Goal: Task Accomplishment & Management: Use online tool/utility

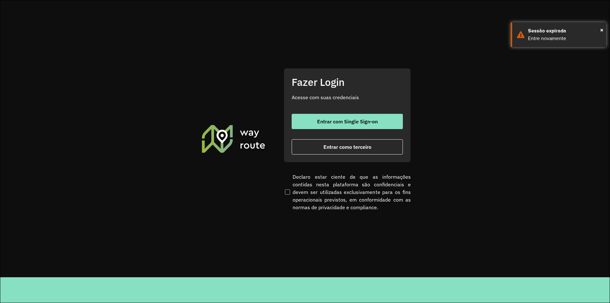
click at [336, 146] on span "Entrar como terceiro" at bounding box center [347, 146] width 48 height 5
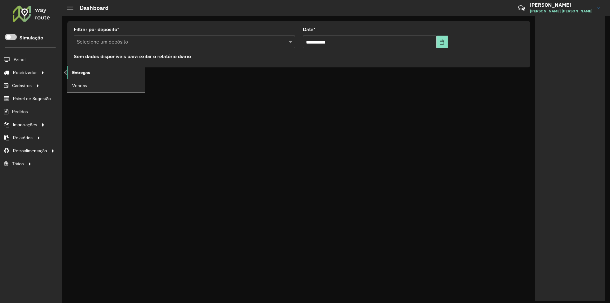
click at [76, 73] on span "Entregas" at bounding box center [81, 72] width 18 height 7
click at [75, 71] on span "Entregas" at bounding box center [81, 72] width 18 height 7
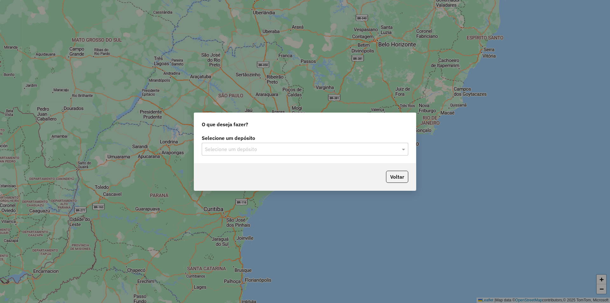
drag, startPoint x: 223, startPoint y: 157, endPoint x: 223, endPoint y: 149, distance: 8.0
click at [223, 156] on div "Selecione um depósito Selecione um depósito" at bounding box center [305, 148] width 222 height 30
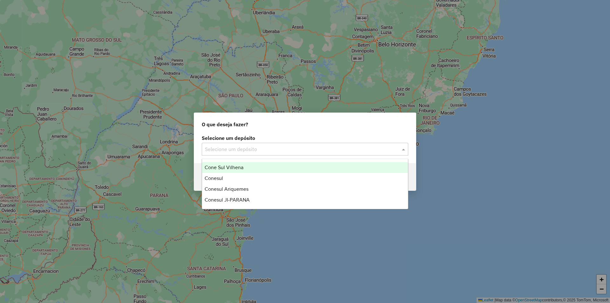
click at [223, 148] on input "text" at bounding box center [298, 150] width 187 height 8
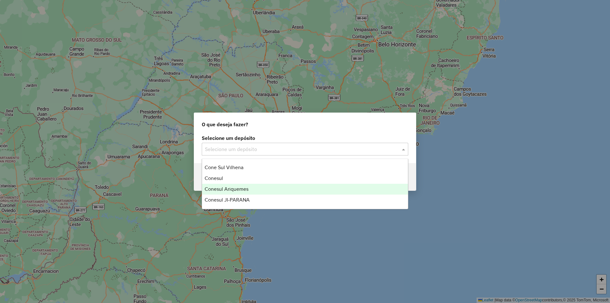
click at [232, 187] on span "Conesul Ariquemes" at bounding box center [227, 188] width 44 height 5
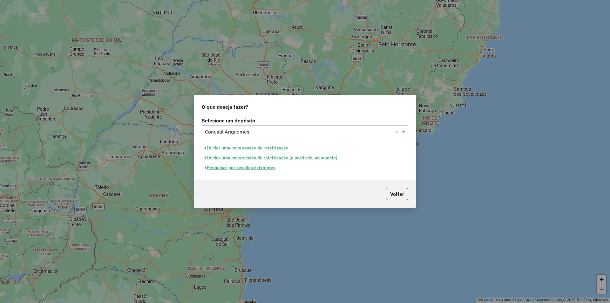
click at [255, 151] on button "Iniciar uma nova sessão de roteirização" at bounding box center [247, 148] width 90 height 10
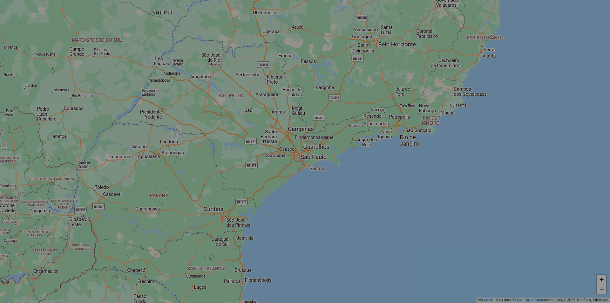
select select "*"
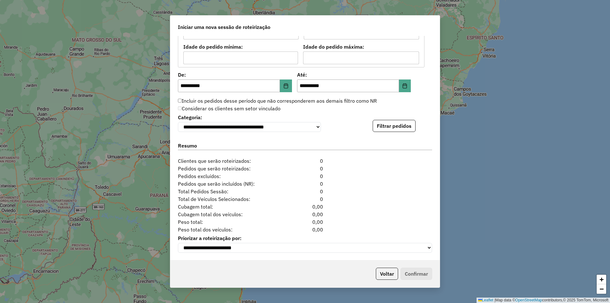
scroll to position [581, 0]
click at [395, 128] on button "Filtrar pedidos" at bounding box center [394, 126] width 43 height 12
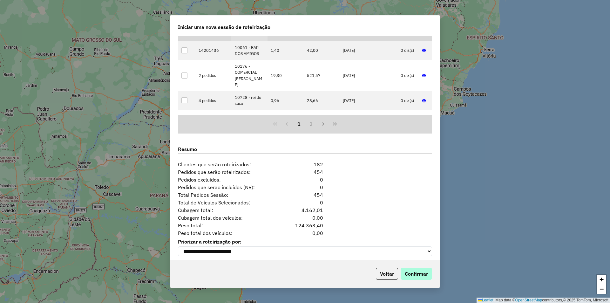
scroll to position [713, 0]
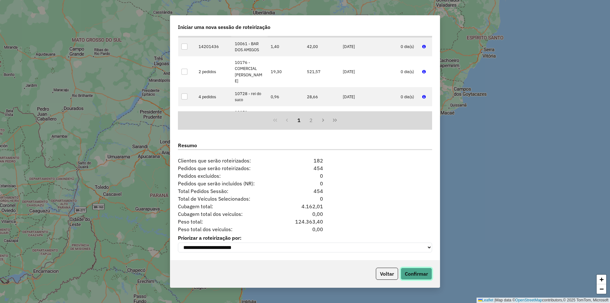
click at [410, 273] on button "Confirmar" at bounding box center [416, 274] width 31 height 12
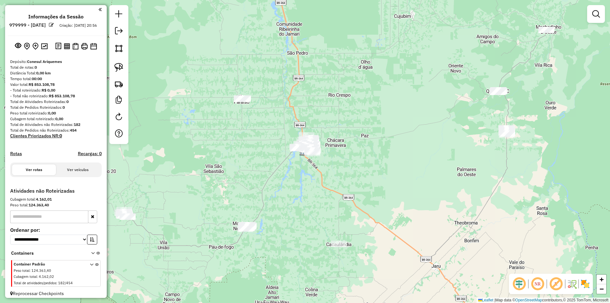
drag, startPoint x: 223, startPoint y: 122, endPoint x: 205, endPoint y: 103, distance: 26.1
click at [191, 106] on div "Janela de atendimento Grade de atendimento Capacidade Transportadoras Veículos …" at bounding box center [305, 151] width 610 height 303
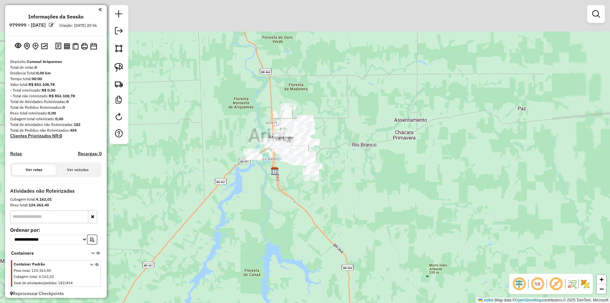
drag, startPoint x: 277, startPoint y: 160, endPoint x: 300, endPoint y: 211, distance: 56.2
click at [299, 211] on div "Janela de atendimento Grade de atendimento Capacidade Transportadoras Veículos …" at bounding box center [305, 151] width 610 height 303
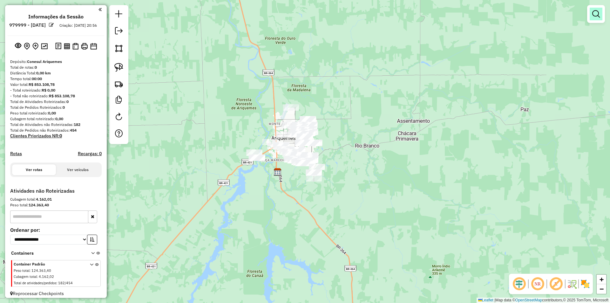
click at [596, 12] on em at bounding box center [596, 14] width 8 height 8
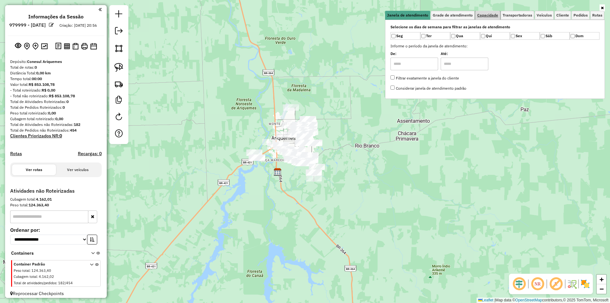
click at [489, 16] on span "Capacidade" at bounding box center [487, 15] width 21 height 4
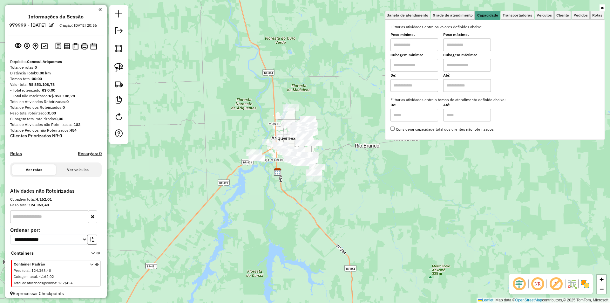
drag, startPoint x: 410, startPoint y: 44, endPoint x: 413, endPoint y: 50, distance: 6.2
click at [410, 44] on input "text" at bounding box center [415, 44] width 48 height 13
type input "****"
click at [467, 48] on input "text" at bounding box center [467, 44] width 48 height 13
click at [236, 91] on div "Limpar filtros Janela de atendimento Grade de atendimento Capacidade Transporta…" at bounding box center [305, 151] width 610 height 303
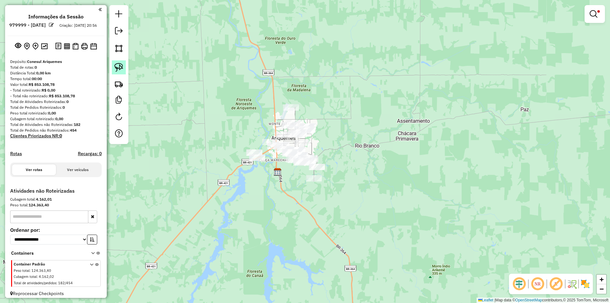
click at [113, 66] on link at bounding box center [119, 67] width 14 height 14
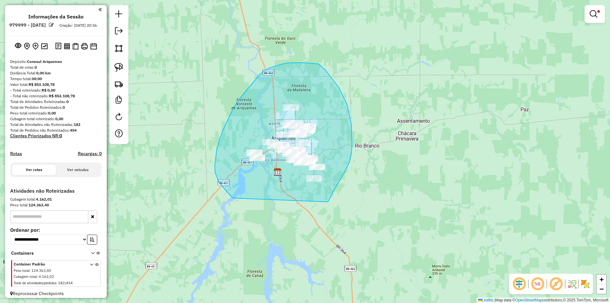
drag, startPoint x: 233, startPoint y: 198, endPoint x: 312, endPoint y: 209, distance: 80.3
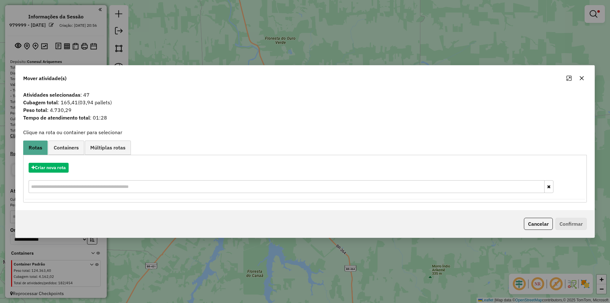
click at [581, 78] on icon "button" at bounding box center [582, 78] width 4 height 4
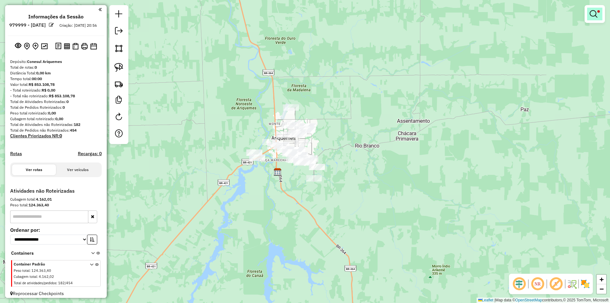
click at [596, 11] on em at bounding box center [594, 14] width 8 height 8
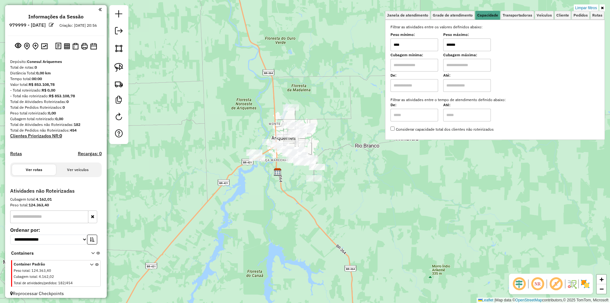
drag, startPoint x: 471, startPoint y: 43, endPoint x: 430, endPoint y: 45, distance: 40.4
click at [430, 45] on div "Peso mínimo: **** Peso máximo: ******" at bounding box center [495, 42] width 209 height 18
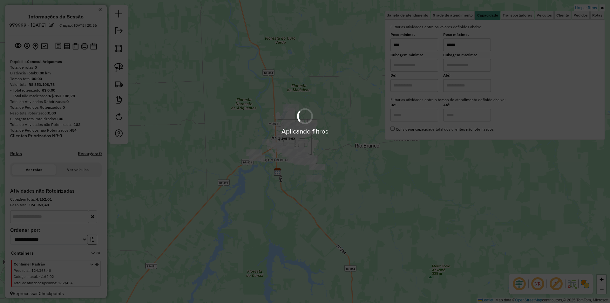
type input "******"
click at [239, 99] on hb-app "**********" at bounding box center [305, 151] width 610 height 303
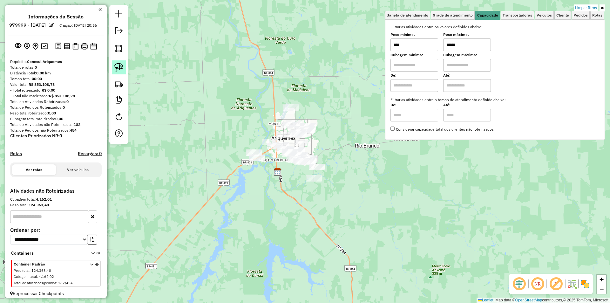
drag, startPoint x: 116, startPoint y: 63, endPoint x: 118, endPoint y: 70, distance: 7.6
click at [116, 63] on link at bounding box center [119, 67] width 14 height 14
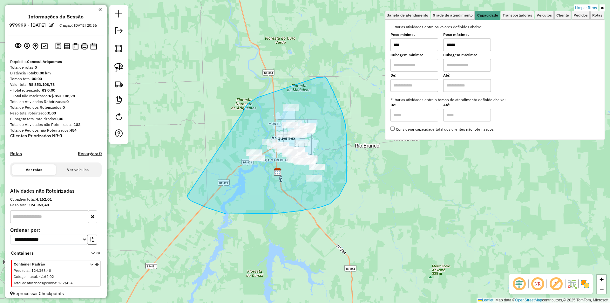
drag, startPoint x: 257, startPoint y: 98, endPoint x: 197, endPoint y: 192, distance: 111.9
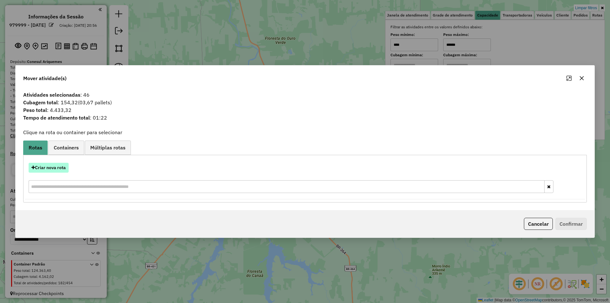
click at [53, 169] on button "Criar nova rota" at bounding box center [49, 168] width 40 height 10
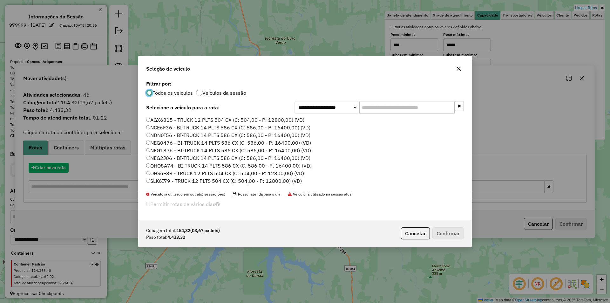
scroll to position [3, 2]
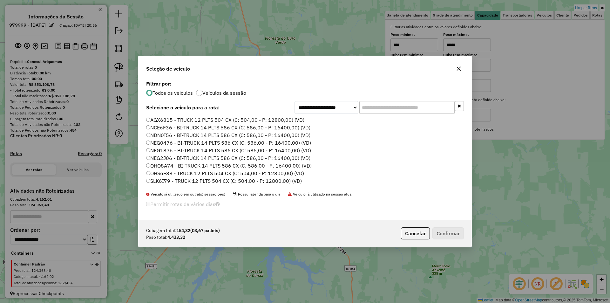
click at [369, 108] on input "text" at bounding box center [406, 107] width 95 height 13
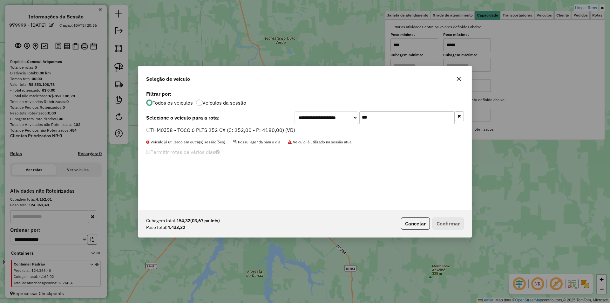
type input "***"
click at [146, 128] on div "THM0J58 - TOCO 6 PLTS 252 CX (C: 252,00 - P: 4180,00) (VD)" at bounding box center [304, 132] width 325 height 13
click at [150, 130] on label "THM0J58 - TOCO 6 PLTS 252 CX (C: 252,00 - P: 4180,00) (VD)" at bounding box center [220, 130] width 149 height 8
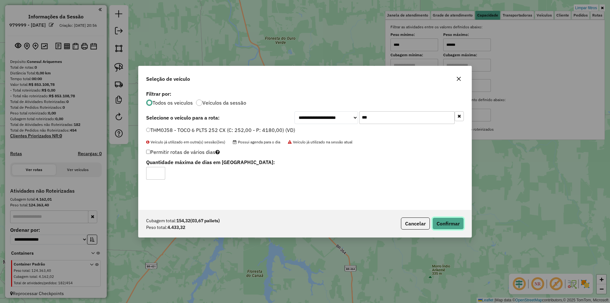
click at [444, 217] on button "Confirmar" at bounding box center [447, 223] width 31 height 12
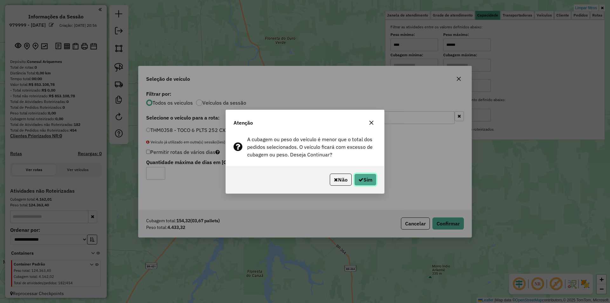
click at [359, 177] on icon "button" at bounding box center [360, 179] width 5 height 5
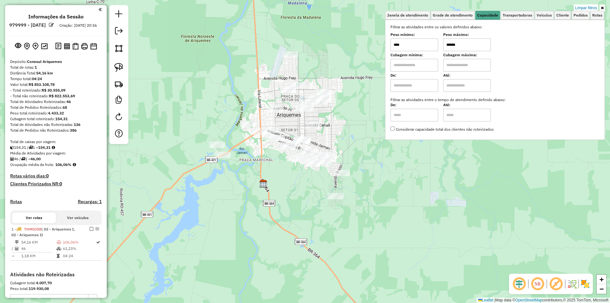
click at [352, 128] on div "Limpar filtros Janela de atendimento Grade de atendimento Capacidade Transporta…" at bounding box center [305, 151] width 610 height 303
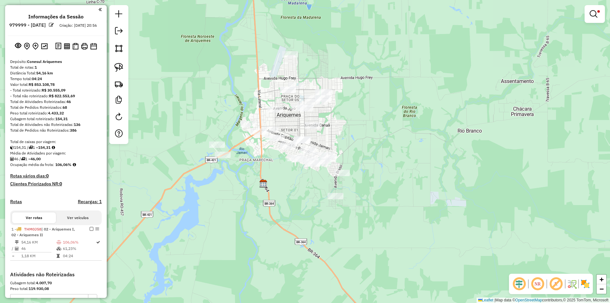
drag, startPoint x: 352, startPoint y: 130, endPoint x: 321, endPoint y: 108, distance: 37.9
click at [352, 130] on div "Limpar filtros Janela de atendimento Grade de atendimento Capacidade Transporta…" at bounding box center [305, 151] width 610 height 303
select select "**********"
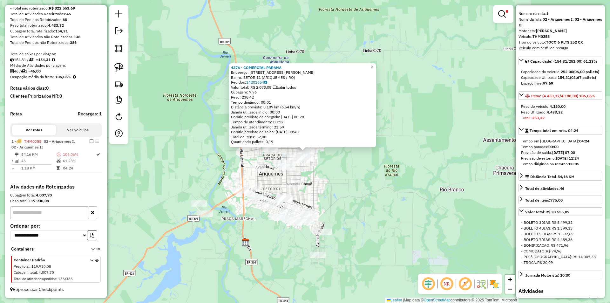
scroll to position [32, 0]
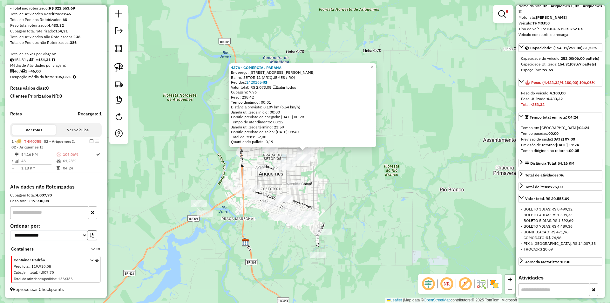
click at [338, 216] on div "4376 - COMERCIAL PARANA Endereço: R MARIO QUINTANA 3956 Bairro: SETOR 11 (ARIQU…" at bounding box center [305, 151] width 610 height 303
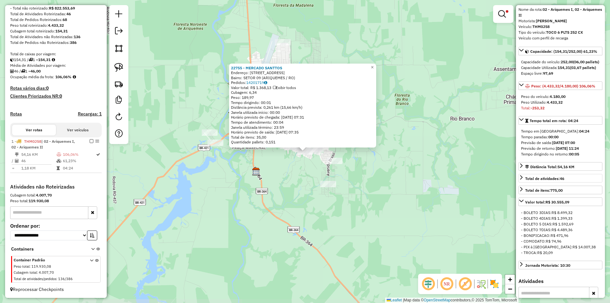
scroll to position [191, 0]
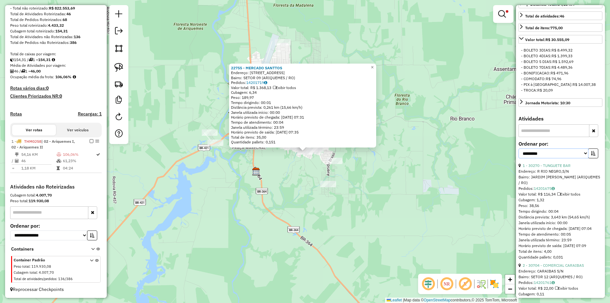
drag, startPoint x: 557, startPoint y: 162, endPoint x: 554, endPoint y: 164, distance: 3.3
click at [557, 158] on select "**********" at bounding box center [554, 153] width 70 height 10
select select "*********"
click at [519, 154] on select "**********" at bounding box center [554, 153] width 70 height 10
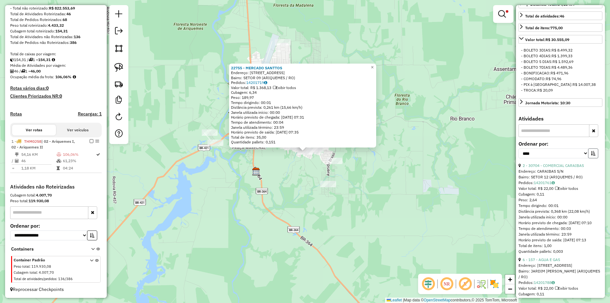
click at [588, 158] on button "button" at bounding box center [593, 153] width 10 height 10
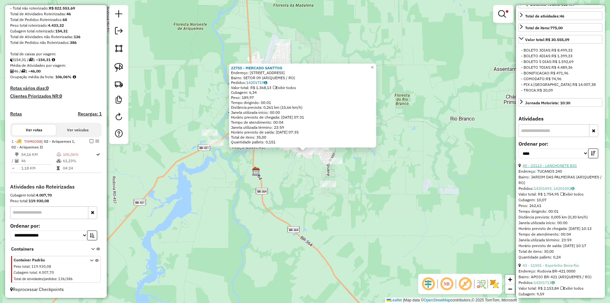
click at [547, 168] on link "40 - 23113 - LANCHONETE BIG" at bounding box center [550, 165] width 54 height 5
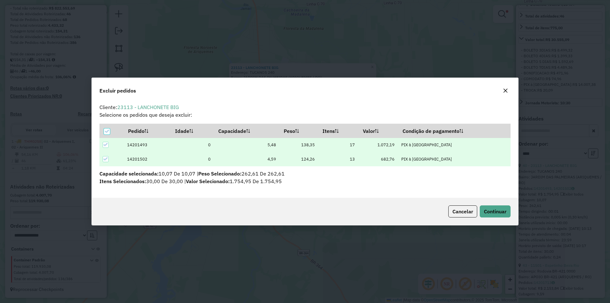
scroll to position [3, 2]
click at [496, 209] on span "Continuar" at bounding box center [495, 211] width 23 height 6
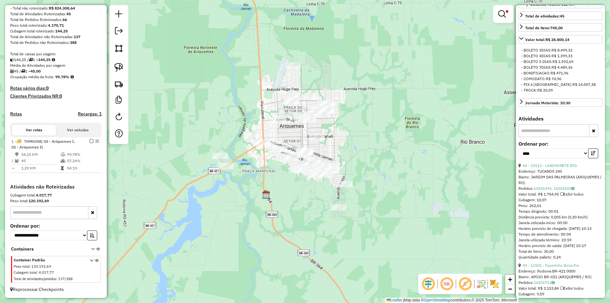
click at [291, 201] on div "Limpar filtros Janela de atendimento Grade de atendimento Capacidade Transporta…" at bounding box center [305, 151] width 610 height 303
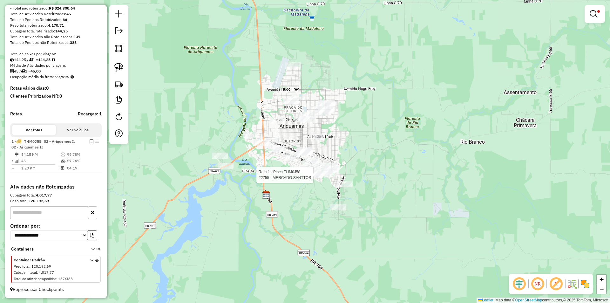
select select "*********"
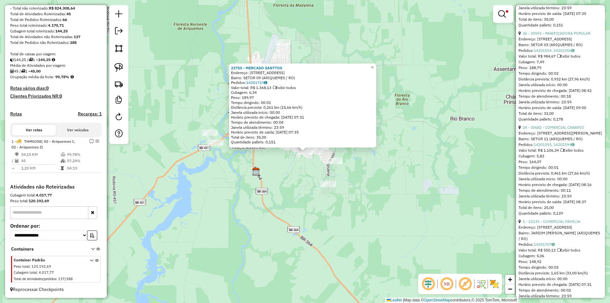
scroll to position [1366, 0]
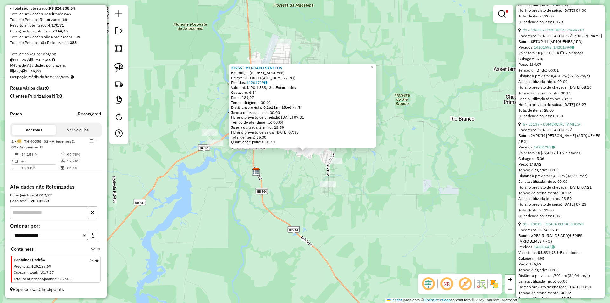
click at [548, 32] on link "24 - 30682 - COMERCIAL CANARIO" at bounding box center [554, 30] width 62 height 5
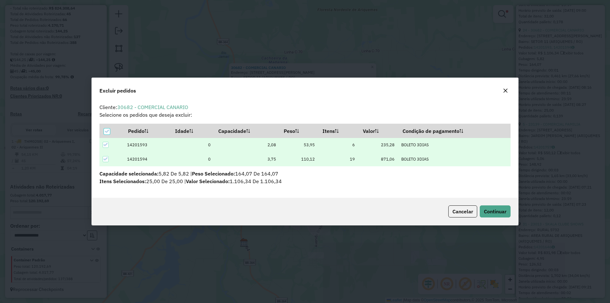
scroll to position [0, 0]
click at [483, 209] on button "Continuar" at bounding box center [495, 211] width 31 height 12
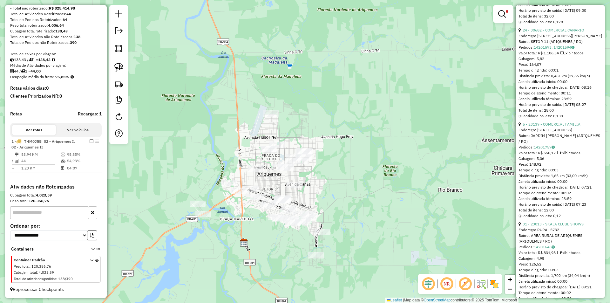
scroll to position [257, 0]
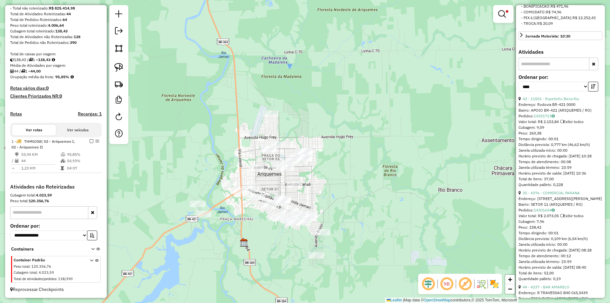
click at [353, 201] on div "Limpar filtros Janela de atendimento Grade de atendimento Capacidade Transporta…" at bounding box center [305, 151] width 610 height 303
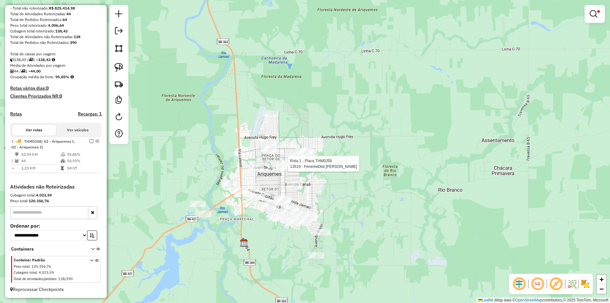
select select "*********"
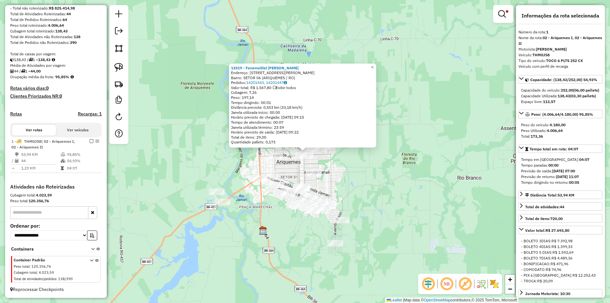
click at [387, 207] on div "13519 - FenemeDist Lanhonet Endereço: R Rua Olavo Bilac,3197 Bairro: SETOR 06 (…" at bounding box center [305, 151] width 610 height 303
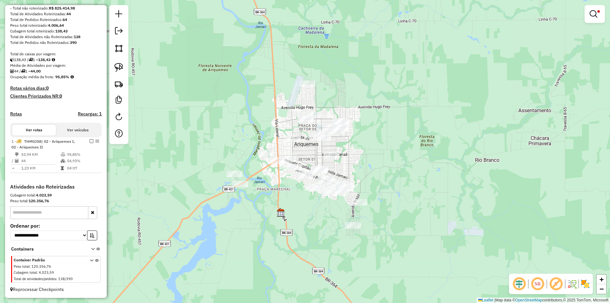
drag, startPoint x: 318, startPoint y: 252, endPoint x: 337, endPoint y: 234, distance: 25.8
click at [337, 234] on div "Limpar filtros Janela de atendimento Grade de atendimento Capacidade Transporta…" at bounding box center [305, 151] width 610 height 303
drag, startPoint x: 300, startPoint y: 250, endPoint x: 305, endPoint y: 242, distance: 9.3
click at [305, 244] on div "Limpar filtros Janela de atendimento Grade de atendimento Capacidade Transporta…" at bounding box center [305, 151] width 610 height 303
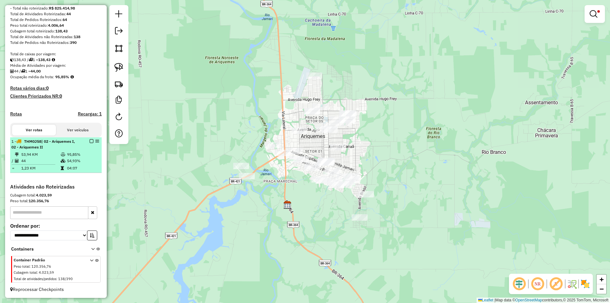
click at [90, 139] on em at bounding box center [92, 141] width 4 height 4
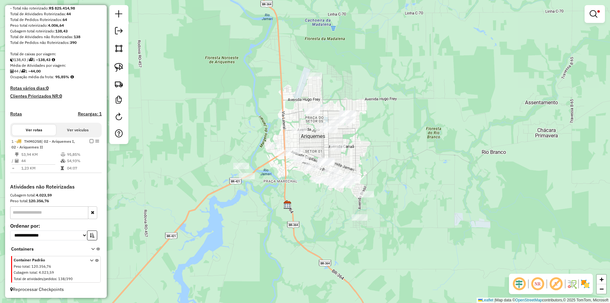
scroll to position [66, 0]
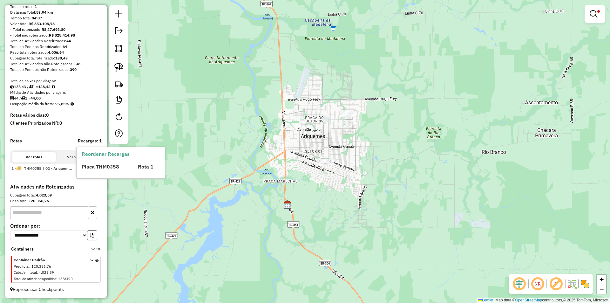
click at [583, 10] on div "Limpar filtros Janela de atendimento Grade de atendimento Capacidade Transporta…" at bounding box center [305, 151] width 610 height 303
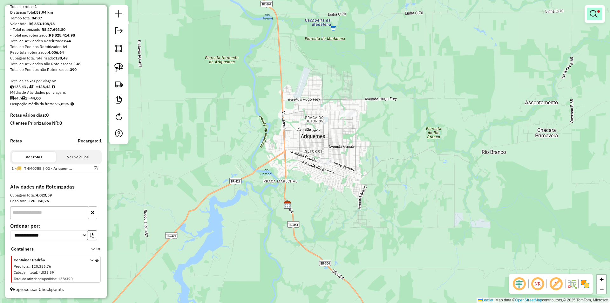
click at [592, 16] on em at bounding box center [594, 14] width 8 height 8
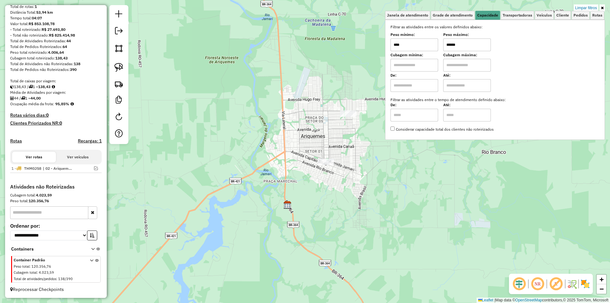
click at [587, 3] on div "Limpar filtros Janela de atendimento Grade de atendimento Capacidade Transporta…" at bounding box center [305, 151] width 610 height 303
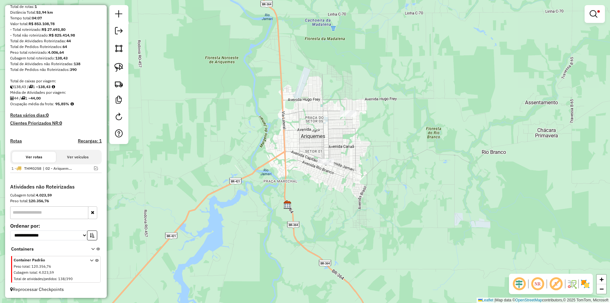
click at [586, 7] on div at bounding box center [595, 14] width 20 height 18
click at [591, 14] on em at bounding box center [594, 14] width 8 height 8
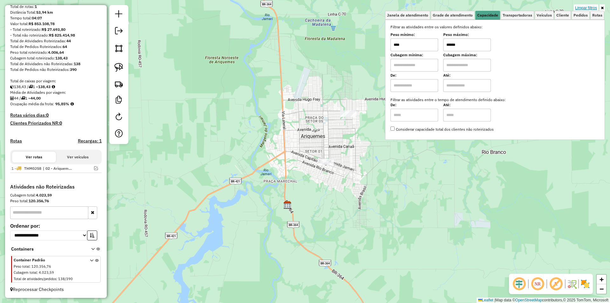
click at [588, 7] on link "Limpar filtros" at bounding box center [586, 7] width 24 height 7
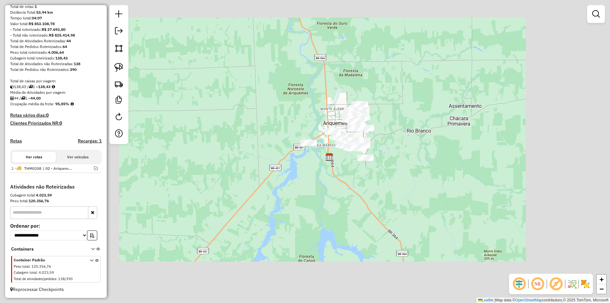
drag, startPoint x: 307, startPoint y: 222, endPoint x: 301, endPoint y: 221, distance: 6.1
click at [301, 221] on div "Janela de atendimento Grade de atendimento Capacidade Transportadoras Veículos …" at bounding box center [305, 151] width 610 height 303
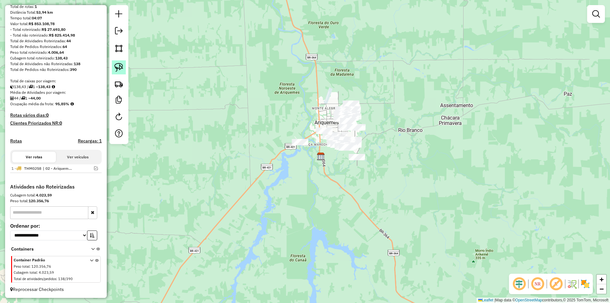
click at [118, 70] on img at bounding box center [118, 67] width 9 height 9
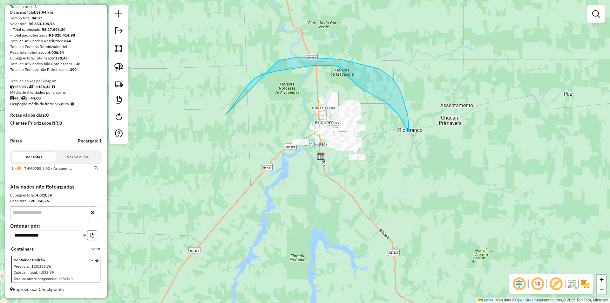
drag, startPoint x: 233, startPoint y: 106, endPoint x: 275, endPoint y: 63, distance: 60.7
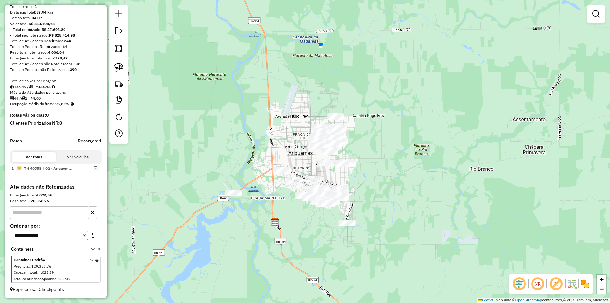
drag, startPoint x: 404, startPoint y: 184, endPoint x: 401, endPoint y: 182, distance: 3.9
click at [401, 182] on div "Janela de atendimento Grade de atendimento Capacidade Transportadoras Veículos …" at bounding box center [305, 151] width 610 height 303
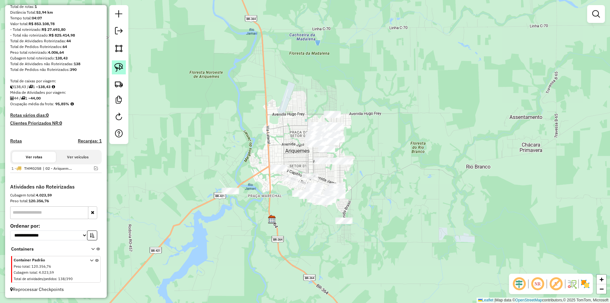
click at [119, 67] on img at bounding box center [118, 67] width 9 height 9
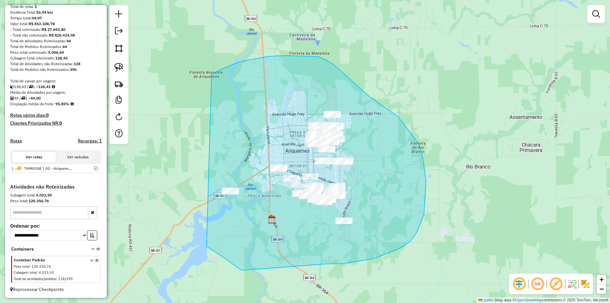
drag, startPoint x: 236, startPoint y: 63, endPoint x: 195, endPoint y: 217, distance: 158.8
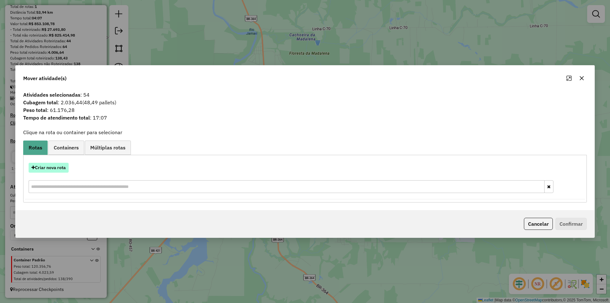
click at [52, 167] on button "Criar nova rota" at bounding box center [49, 168] width 40 height 10
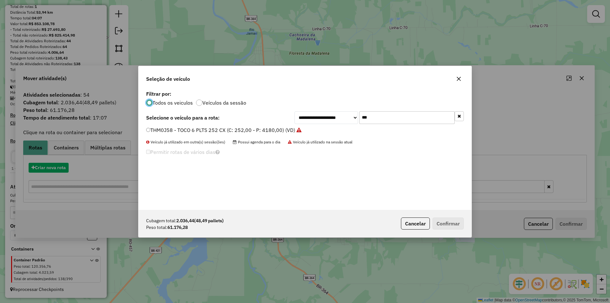
scroll to position [3, 2]
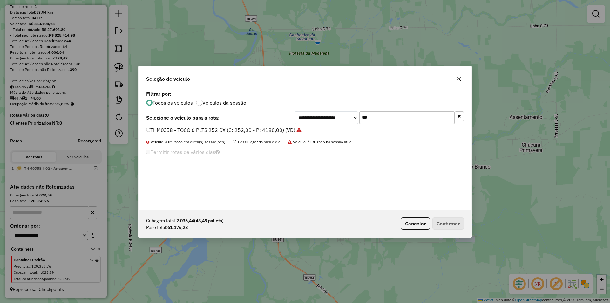
drag, startPoint x: 379, startPoint y: 109, endPoint x: 337, endPoint y: 123, distance: 43.4
click at [337, 123] on div "**********" at bounding box center [305, 149] width 333 height 121
drag, startPoint x: 381, startPoint y: 117, endPoint x: 270, endPoint y: 126, distance: 111.6
click at [270, 126] on div "**********" at bounding box center [305, 149] width 333 height 121
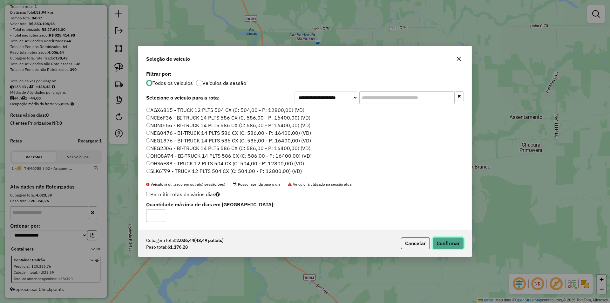
click at [450, 242] on button "Confirmar" at bounding box center [447, 243] width 31 height 12
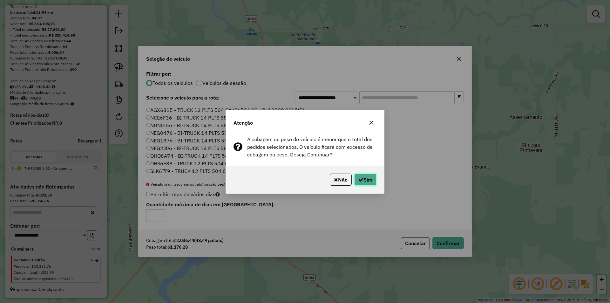
click at [375, 180] on button "Sim" at bounding box center [365, 179] width 22 height 12
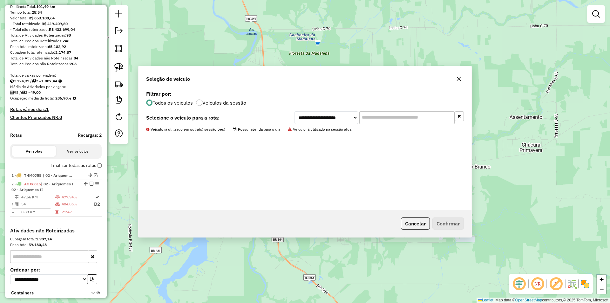
scroll to position [93, 0]
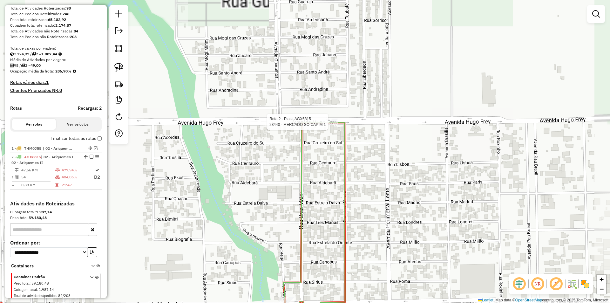
select select "*********"
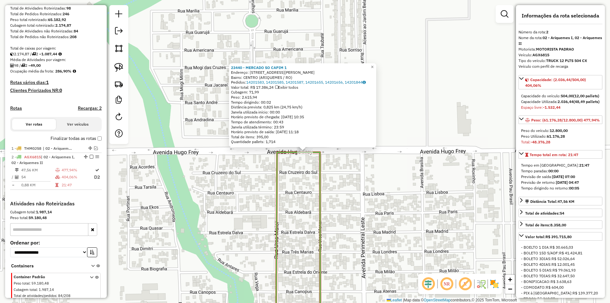
scroll to position [116, 0]
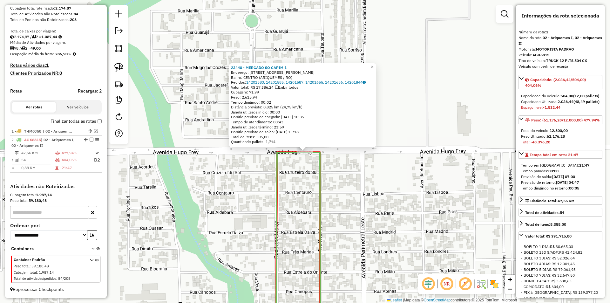
click at [311, 207] on div "23440 - MERCADO SO CAPIM 1 Endereço: Avenida Hugo Waldemar Frey 4964 Bairro: CE…" at bounding box center [305, 151] width 610 height 303
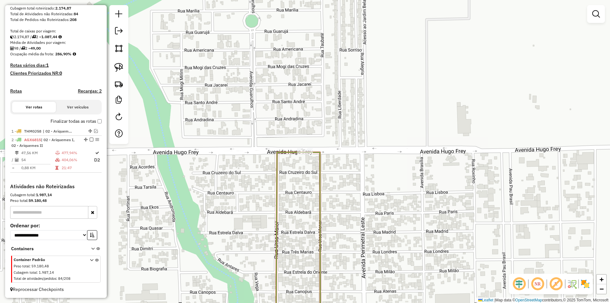
drag, startPoint x: 303, startPoint y: 227, endPoint x: 407, endPoint y: 154, distance: 127.3
click at [392, 163] on div "23440 - MERCADO SO CAPIM 1 Endereço: Avenida Hugo Waldemar Frey 4964 Bairro: CE…" at bounding box center [305, 151] width 610 height 303
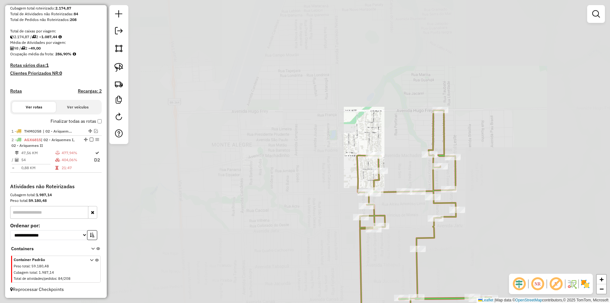
drag, startPoint x: 386, startPoint y: 145, endPoint x: 394, endPoint y: 146, distance: 8.0
click at [386, 144] on div "Janela de atendimento Grade de atendimento Capacidade Transportadoras Veículos …" at bounding box center [305, 151] width 610 height 303
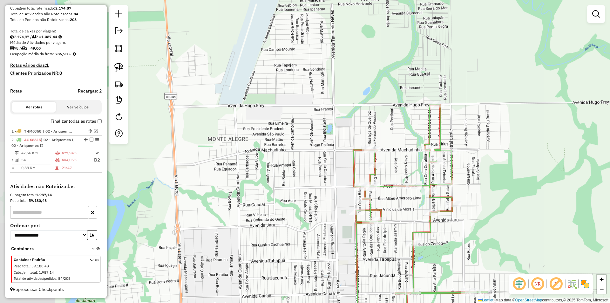
drag, startPoint x: 334, startPoint y: 115, endPoint x: 329, endPoint y: 106, distance: 10.4
click at [329, 107] on div "Janela de atendimento Grade de atendimento Capacidade Transportadoras Veículos …" at bounding box center [305, 151] width 610 height 303
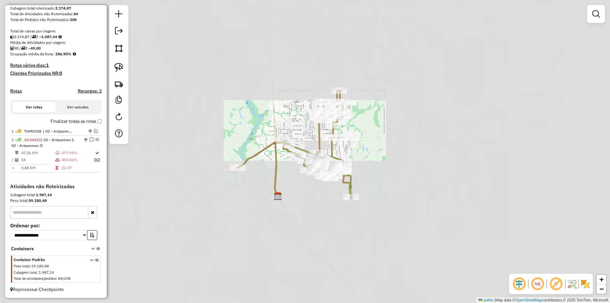
click at [438, 180] on div "Janela de atendimento Grade de atendimento Capacidade Transportadoras Veículos …" at bounding box center [305, 151] width 610 height 303
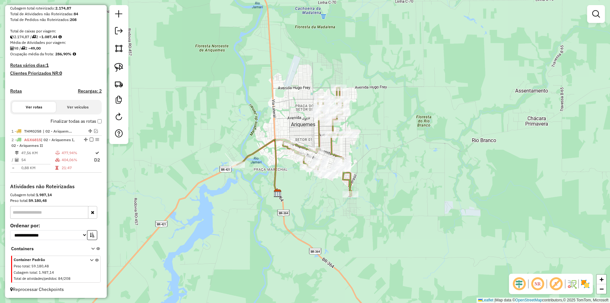
drag, startPoint x: 436, startPoint y: 165, endPoint x: 424, endPoint y: 132, distance: 35.1
click at [425, 134] on div "Janela de atendimento Grade de atendimento Capacidade Transportadoras Veículos …" at bounding box center [305, 151] width 610 height 303
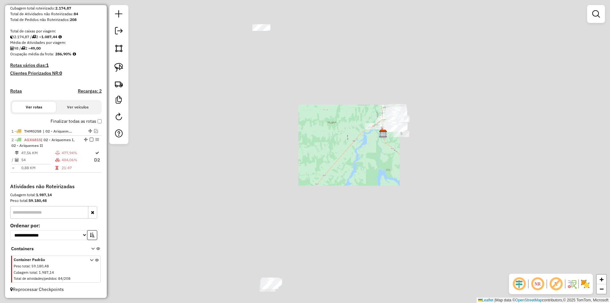
click at [433, 155] on div "Janela de atendimento Grade de atendimento Capacidade Transportadoras Veículos …" at bounding box center [305, 151] width 610 height 303
drag, startPoint x: 418, startPoint y: 165, endPoint x: 396, endPoint y: 175, distance: 24.0
click at [401, 185] on div "Janela de atendimento Grade de atendimento Capacidade Transportadoras Veículos …" at bounding box center [305, 151] width 610 height 303
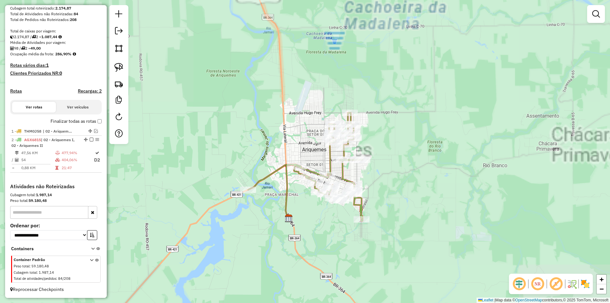
click at [407, 157] on div "Janela de atendimento Grade de atendimento Capacidade Transportadoras Veículos …" at bounding box center [305, 151] width 610 height 303
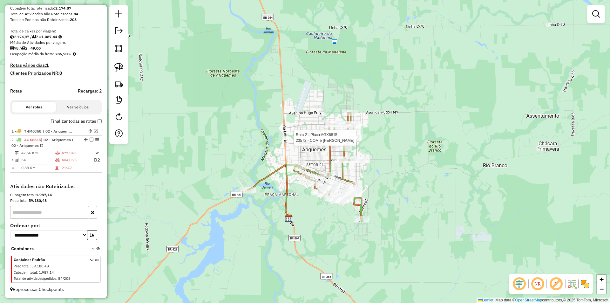
select select "*********"
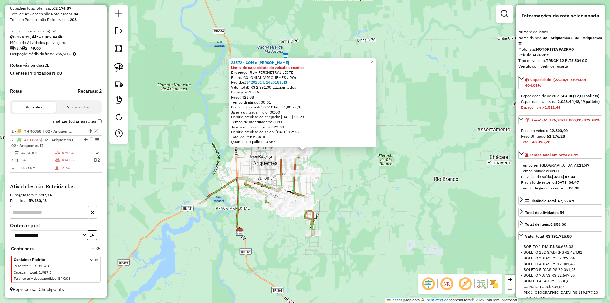
click at [440, 181] on div "23572 - COM e DIST TEIXEIRA Limite de capacidade do veículo excedido Endereço: …" at bounding box center [305, 151] width 610 height 303
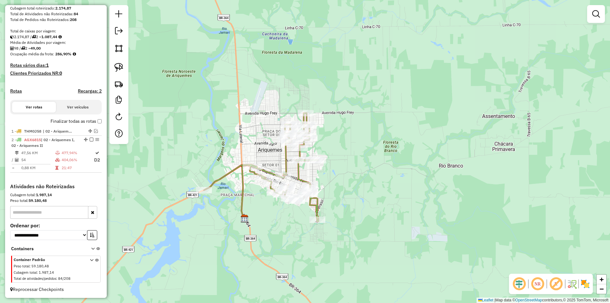
drag, startPoint x: 376, startPoint y: 231, endPoint x: 377, endPoint y: 206, distance: 24.8
click at [378, 212] on div "Janela de atendimento Grade de atendimento Capacidade Transportadoras Veículos …" at bounding box center [305, 151] width 610 height 303
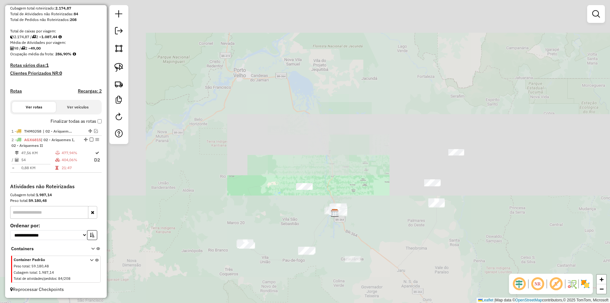
drag, startPoint x: 285, startPoint y: 200, endPoint x: 294, endPoint y: 197, distance: 9.3
click at [283, 197] on div "Janela de atendimento Grade de atendimento Capacidade Transportadoras Veículos …" at bounding box center [305, 151] width 610 height 303
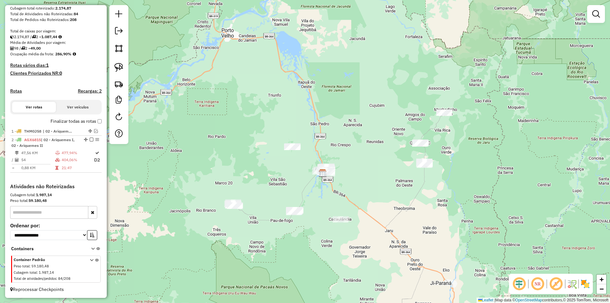
drag, startPoint x: 402, startPoint y: 181, endPoint x: 348, endPoint y: 205, distance: 58.5
click at [348, 205] on div "Janela de atendimento Grade de atendimento Capacidade Transportadoras Veículos …" at bounding box center [305, 151] width 610 height 303
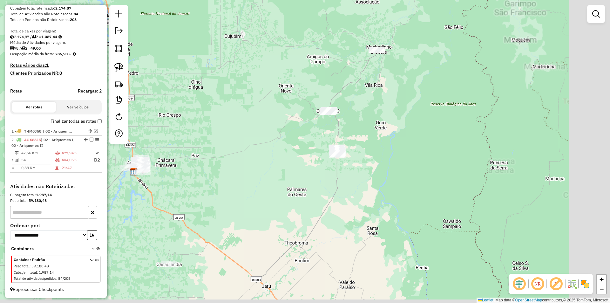
drag, startPoint x: 347, startPoint y: 177, endPoint x: 285, endPoint y: 145, distance: 70.3
click at [290, 145] on div "Janela de atendimento Grade de atendimento Capacidade Transportadoras Veículos …" at bounding box center [305, 151] width 610 height 303
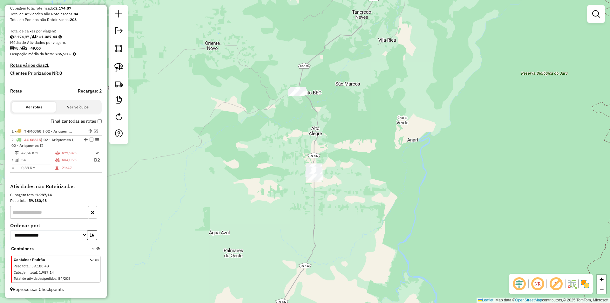
drag, startPoint x: 287, startPoint y: 110, endPoint x: 227, endPoint y: 144, distance: 69.6
click at [228, 146] on div "Janela de atendimento Grade de atendimento Capacidade Transportadoras Veículos …" at bounding box center [305, 151] width 610 height 303
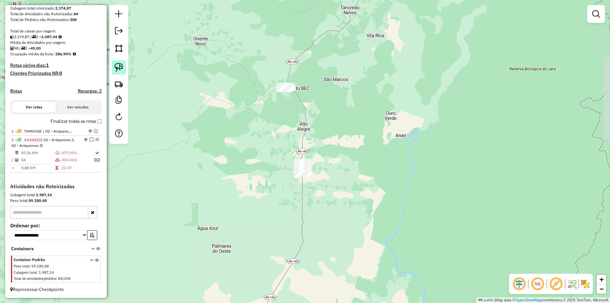
click at [116, 66] on img at bounding box center [118, 67] width 9 height 9
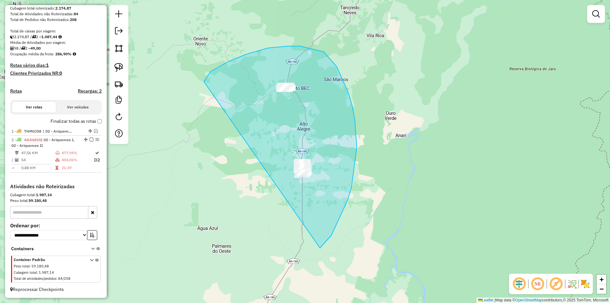
drag, startPoint x: 204, startPoint y: 82, endPoint x: 274, endPoint y: 240, distance: 173.0
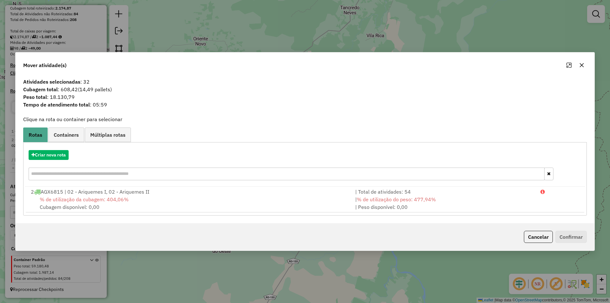
click at [580, 68] on button "button" at bounding box center [582, 65] width 10 height 10
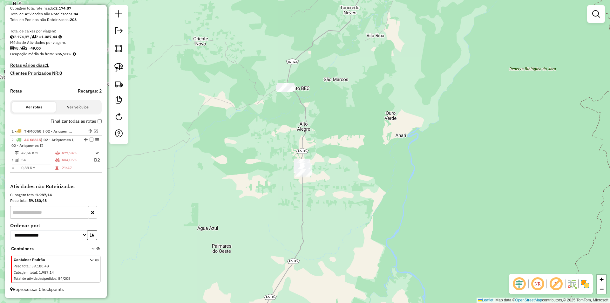
click at [386, 123] on div "Janela de atendimento Grade de atendimento Capacidade Transportadoras Veículos …" at bounding box center [305, 151] width 610 height 303
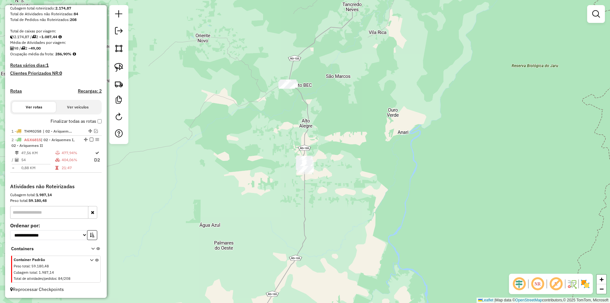
drag, startPoint x: 288, startPoint y: 126, endPoint x: 285, endPoint y: 119, distance: 7.0
click at [296, 119] on div "Janela de atendimento Grade de atendimento Capacidade Transportadoras Veículos …" at bounding box center [305, 151] width 610 height 303
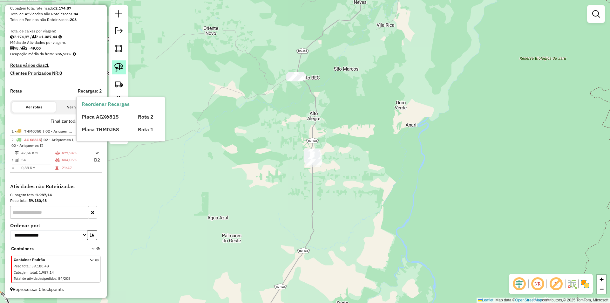
drag, startPoint x: 116, startPoint y: 65, endPoint x: 164, endPoint y: 73, distance: 49.1
click at [116, 65] on img at bounding box center [118, 67] width 9 height 9
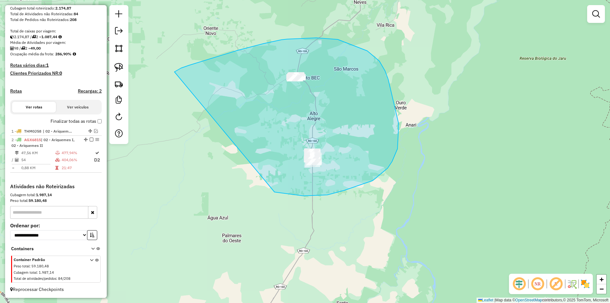
drag, startPoint x: 181, startPoint y: 68, endPoint x: 267, endPoint y: 191, distance: 149.9
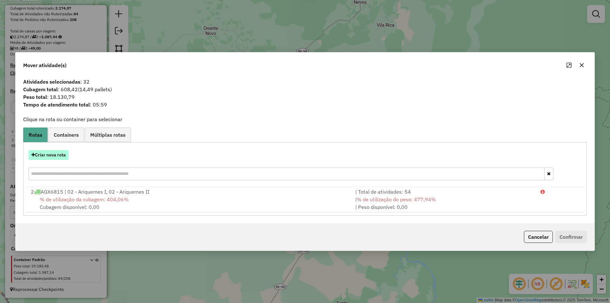
click at [48, 154] on button "Criar nova rota" at bounding box center [49, 155] width 40 height 10
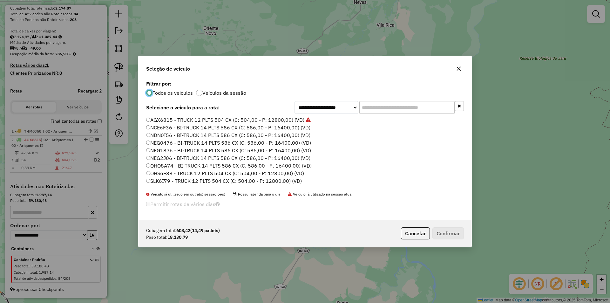
scroll to position [3, 2]
click at [364, 109] on input "text" at bounding box center [406, 107] width 95 height 13
click at [146, 117] on div "AGX6815 - TRUCK 12 PLTS 504 CX (C: 504,00 - P: 12800,00) (VD) NCE6F36 - BI-TRUC…" at bounding box center [304, 153] width 325 height 75
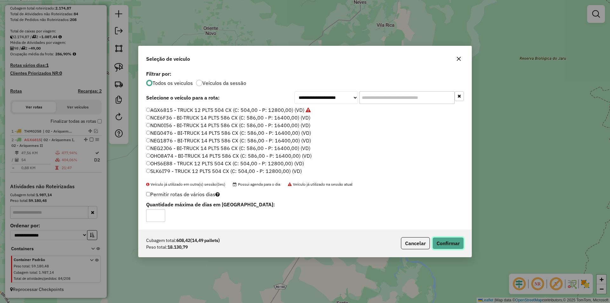
click at [452, 241] on button "Confirmar" at bounding box center [447, 243] width 31 height 12
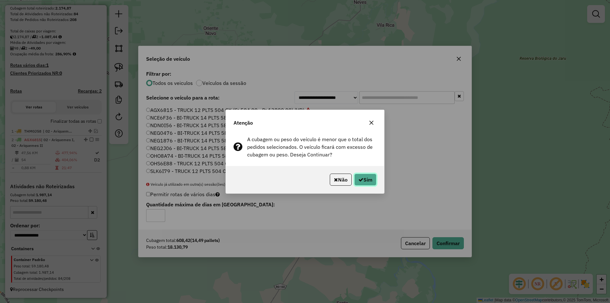
click at [367, 178] on button "Sim" at bounding box center [365, 179] width 22 height 12
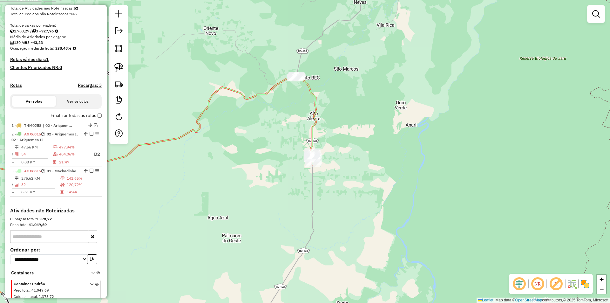
click at [374, 165] on div "Janela de atendimento Grade de atendimento Capacidade Transportadoras Veículos …" at bounding box center [305, 151] width 610 height 303
drag, startPoint x: 295, startPoint y: 174, endPoint x: 270, endPoint y: 137, distance: 44.2
click at [287, 146] on div "Rota 3 - Placa AGX6815 11772 - BAR DO HERMES Janela de atendimento Grade de ate…" at bounding box center [305, 151] width 610 height 303
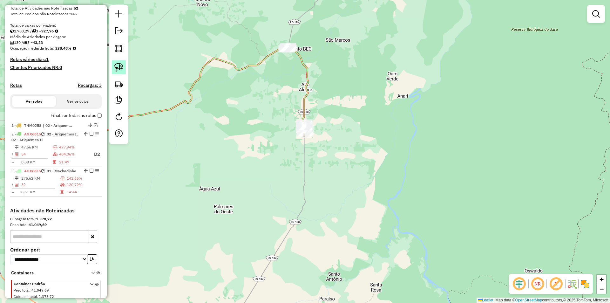
click at [113, 69] on link at bounding box center [119, 67] width 14 height 14
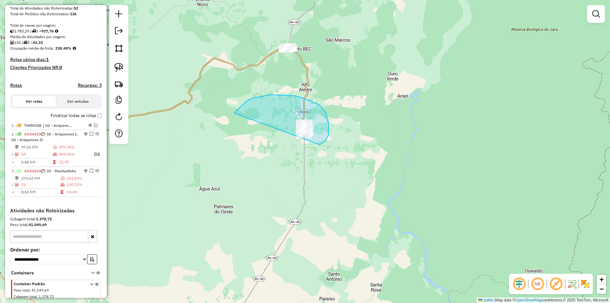
drag, startPoint x: 253, startPoint y: 98, endPoint x: 293, endPoint y: 153, distance: 68.5
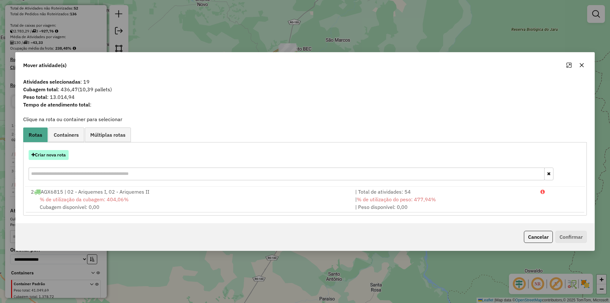
click at [51, 155] on button "Criar nova rota" at bounding box center [49, 155] width 40 height 10
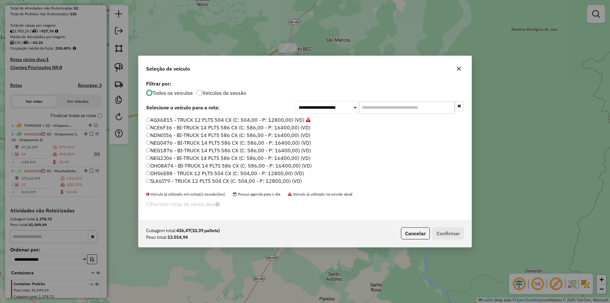
click at [368, 111] on input "text" at bounding box center [406, 107] width 95 height 13
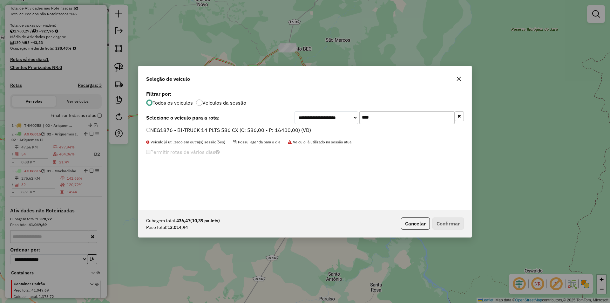
type input "****"
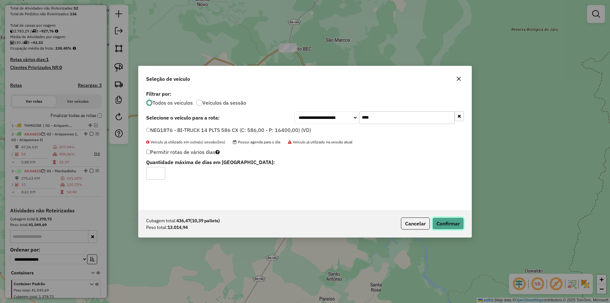
click at [454, 218] on button "Confirmar" at bounding box center [447, 223] width 31 height 12
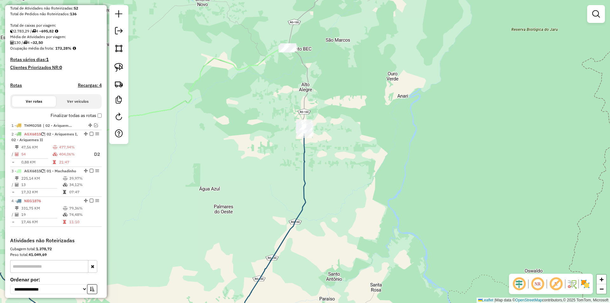
drag, startPoint x: 226, startPoint y: 76, endPoint x: 230, endPoint y: 86, distance: 11.2
click at [226, 77] on div "Janela de atendimento Grade de atendimento Capacidade Transportadoras Veículos …" at bounding box center [305, 151] width 610 height 303
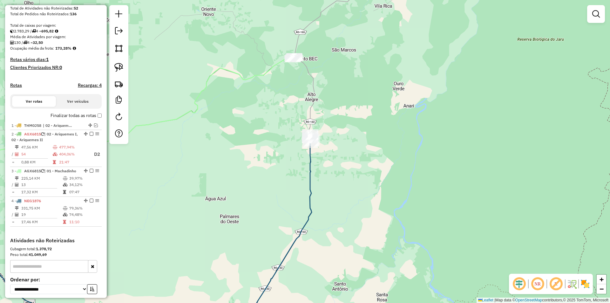
drag, startPoint x: 251, startPoint y: 109, endPoint x: 285, endPoint y: 139, distance: 45.2
click at [259, 132] on div "Janela de atendimento Grade de atendimento Capacidade Transportadoras Veículos …" at bounding box center [305, 151] width 610 height 303
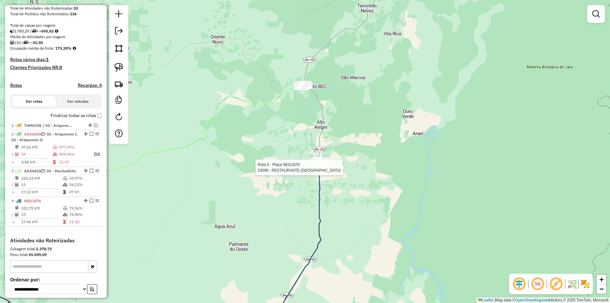
select select "*********"
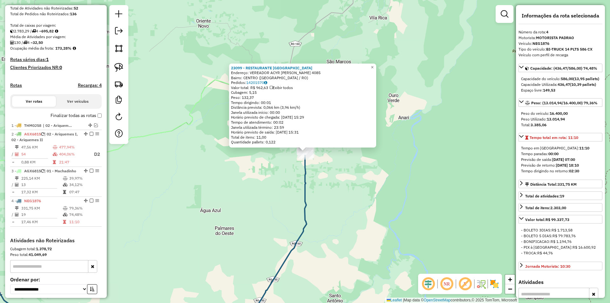
scroll to position [182, 0]
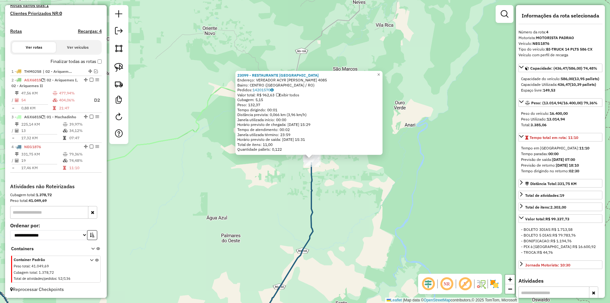
drag, startPoint x: 398, startPoint y: 139, endPoint x: 404, endPoint y: 146, distance: 8.8
click at [404, 146] on div "23099 - RESTAURANTE MALIBU Endereço: VEREADOR ACYR JOSE DAMASCENO 4085 Bairro: …" at bounding box center [305, 151] width 610 height 303
click at [433, 148] on div "23099 - RESTAURANTE MALIBU Endereço: VEREADOR ACYR JOSE DAMASCENO 4085 Bairro: …" at bounding box center [305, 151] width 610 height 303
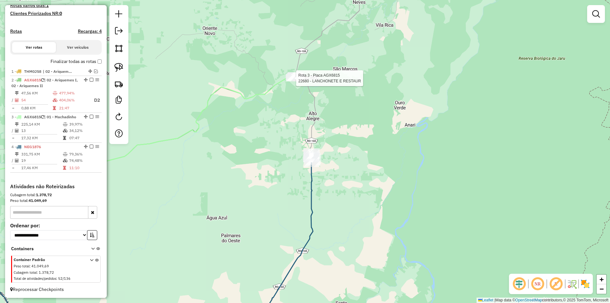
select select "*********"
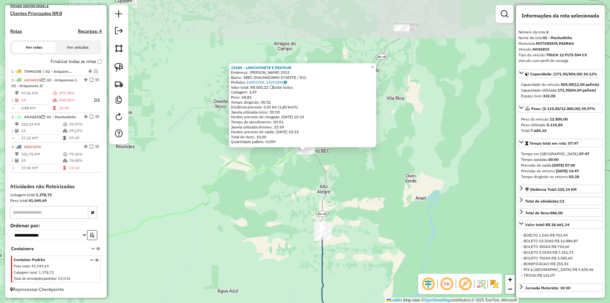
click at [387, 175] on div "22680 - LANCHONETE E RESTAUR Endereço: OLAVO PIRES 2913 Bairro: 5BEC (MACHADINH…" at bounding box center [305, 151] width 610 height 303
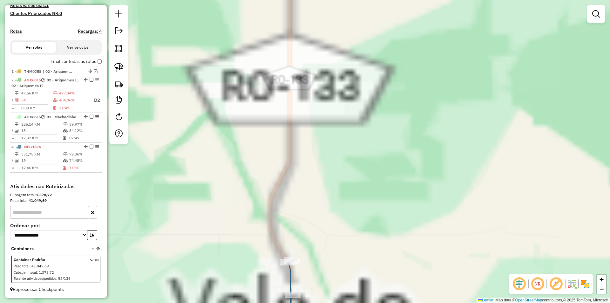
drag, startPoint x: 276, startPoint y: 250, endPoint x: 308, endPoint y: 77, distance: 175.8
click at [311, 76] on div "Janela de atendimento Grade de atendimento Capacidade Transportadoras Veículos …" at bounding box center [305, 151] width 610 height 303
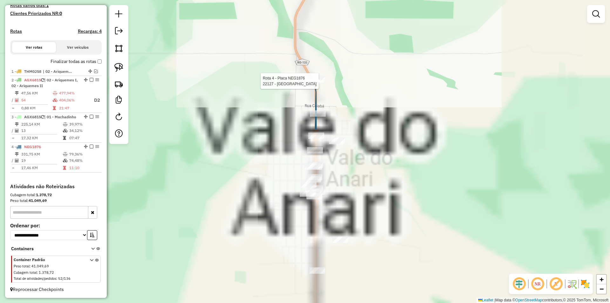
click at [296, 108] on div "Rota 4 - Placa NEG1876 22127 - BAR DO VALDECI Janela de atendimento Grade de at…" at bounding box center [305, 151] width 610 height 303
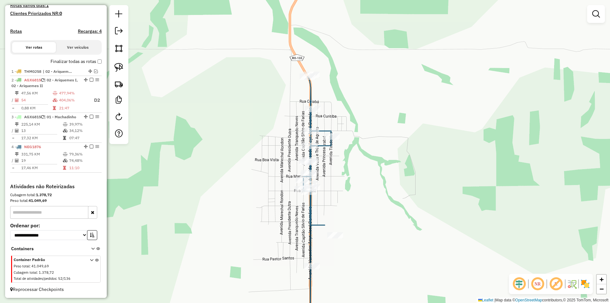
drag, startPoint x: 308, startPoint y: 88, endPoint x: 303, endPoint y: 109, distance: 21.5
click at [303, 109] on div "Janela de atendimento Grade de atendimento Capacidade Transportadoras Veículos …" at bounding box center [305, 151] width 610 height 303
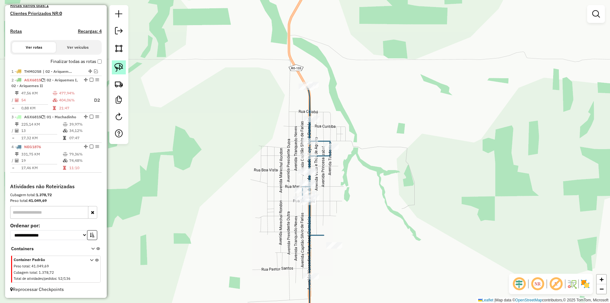
click at [113, 68] on link at bounding box center [119, 67] width 14 height 14
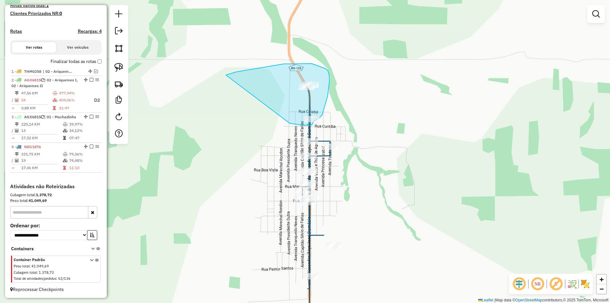
drag, startPoint x: 236, startPoint y: 72, endPoint x: 291, endPoint y: 115, distance: 69.7
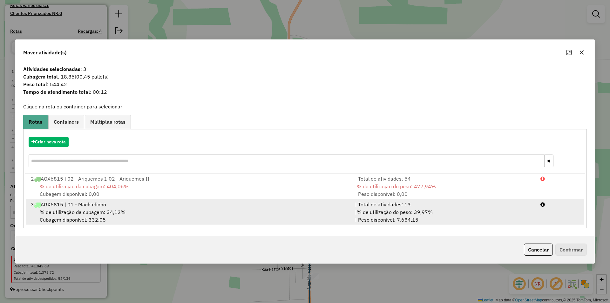
click at [86, 214] on span "% de utilização da cubagem: 34,12%" at bounding box center [83, 212] width 86 height 6
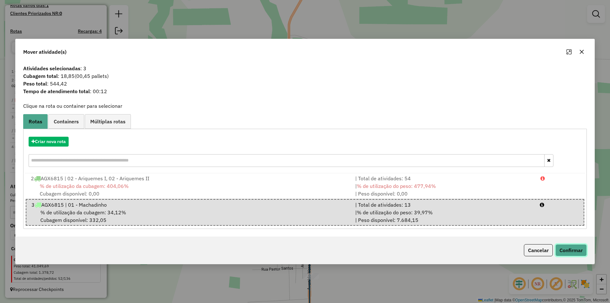
click at [583, 255] on button "Confirmar" at bounding box center [570, 250] width 31 height 12
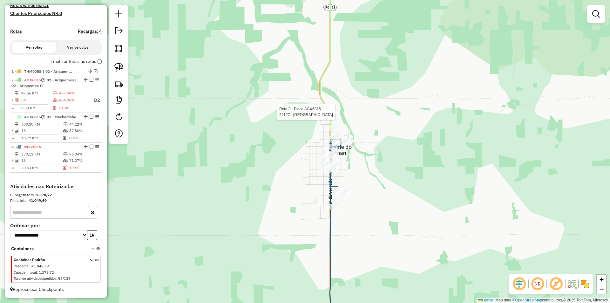
select select "*********"
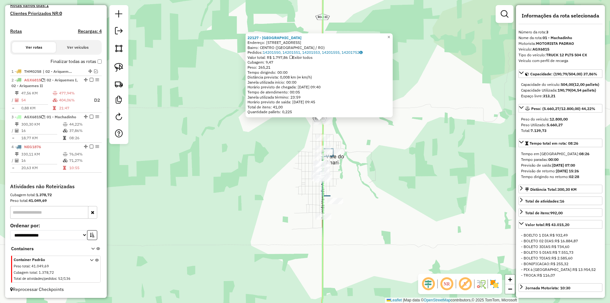
drag, startPoint x: 386, startPoint y: 160, endPoint x: 391, endPoint y: 145, distance: 15.2
click at [391, 145] on div "22127 - BAR DO VALDECI Endereço: AVENIDA VEREADOR ACYR JOSE DAM 5469 Bairro: CE…" at bounding box center [305, 151] width 610 height 303
drag, startPoint x: 398, startPoint y: 142, endPoint x: 392, endPoint y: 146, distance: 7.1
click at [399, 142] on div "22127 - BAR DO VALDECI Endereço: AVENIDA VEREADOR ACYR JOSE DAM 5469 Bairro: CE…" at bounding box center [305, 151] width 610 height 303
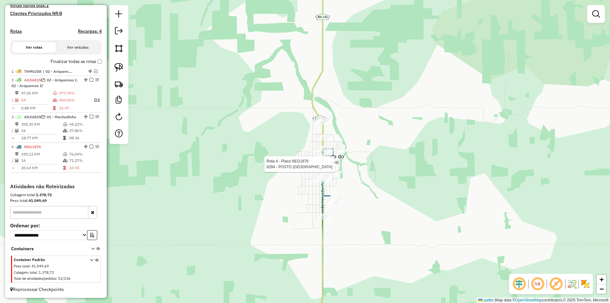
select select "*********"
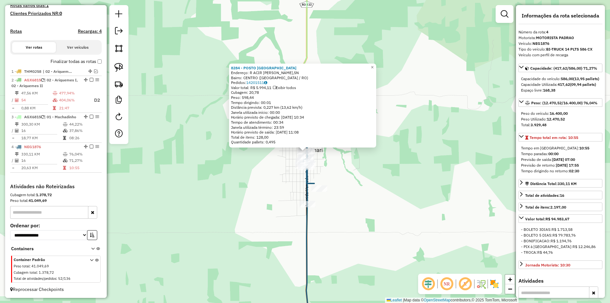
click at [406, 168] on div "8284 - POSTO SANTA LUZIA Endereço: R ACIR JOSE DAMACENO,SN Bairro: CENTRO (VALE…" at bounding box center [305, 151] width 610 height 303
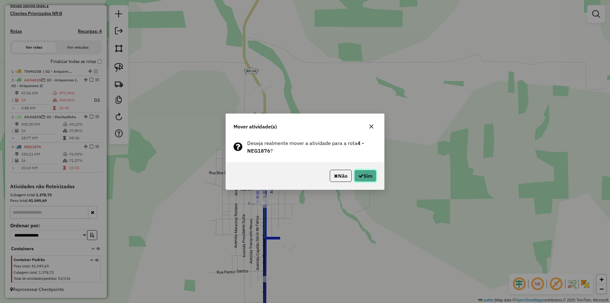
click at [363, 176] on button "Sim" at bounding box center [365, 176] width 22 height 12
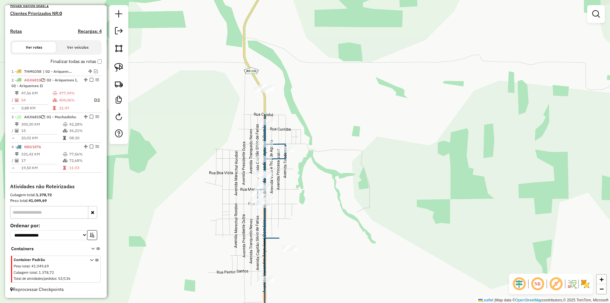
click at [342, 210] on div "Janela de atendimento Grade de atendimento Capacidade Transportadoras Veículos …" at bounding box center [305, 151] width 610 height 303
click at [261, 155] on icon at bounding box center [272, 197] width 28 height 164
select select "*********"
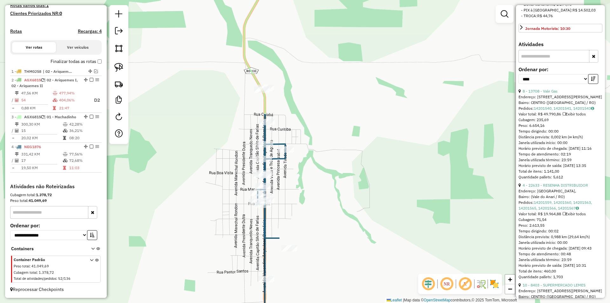
scroll to position [254, 0]
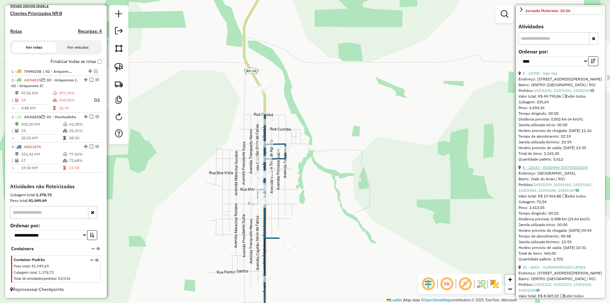
click at [554, 170] on link "4 - 22633 - RESENHA DISTRIBUIDOR" at bounding box center [555, 167] width 65 height 5
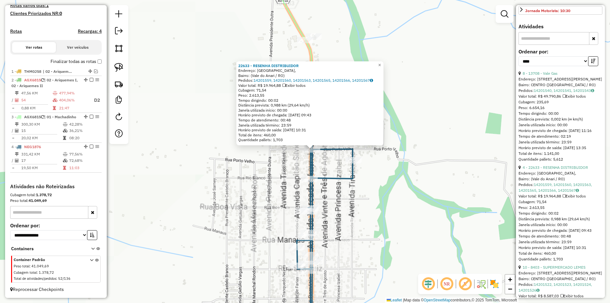
click at [286, 161] on div "22633 - RESENHA DISTRIBUIDOR Endereço: Rua Porto Velho, Bairro: (Vale do Anari …" at bounding box center [305, 151] width 610 height 303
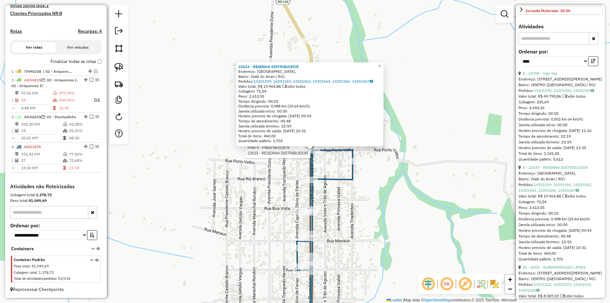
click at [297, 162] on div "Rota 4 - Placa NEG1876 22633 - RESENHA DISTRIBUIDOR 22633 - RESENHA DISTRIBUIDO…" at bounding box center [305, 151] width 610 height 303
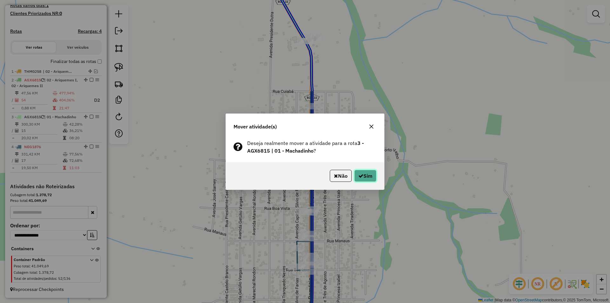
click at [365, 176] on button "Sim" at bounding box center [365, 176] width 22 height 12
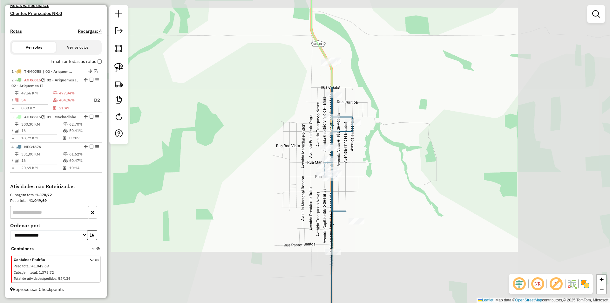
drag, startPoint x: 359, startPoint y: 78, endPoint x: 350, endPoint y: 122, distance: 44.9
click at [352, 124] on div "Janela de atendimento Grade de atendimento Capacidade Transportadoras Veículos …" at bounding box center [305, 151] width 610 height 303
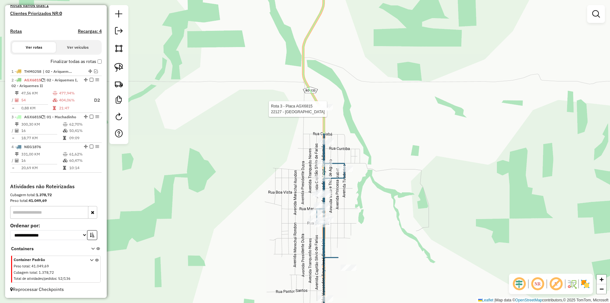
select select "*********"
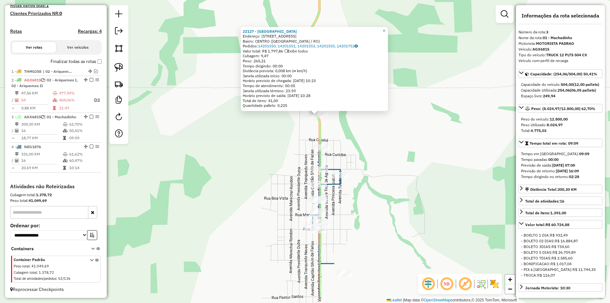
drag, startPoint x: 391, startPoint y: 153, endPoint x: 401, endPoint y: 119, distance: 36.3
click at [401, 119] on div "22127 - BAR DO VALDECI Endereço: AVENIDA VEREADOR ACYR JOSE DAM 5469 Bairro: CE…" at bounding box center [305, 151] width 610 height 303
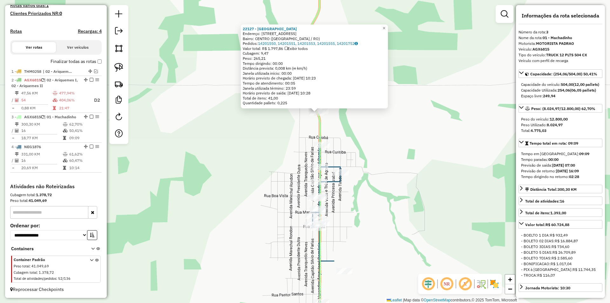
click at [401, 119] on div "22127 - BAR DO VALDECI Endereço: AVENIDA VEREADOR ACYR JOSE DAM 5469 Bairro: CE…" at bounding box center [305, 151] width 610 height 303
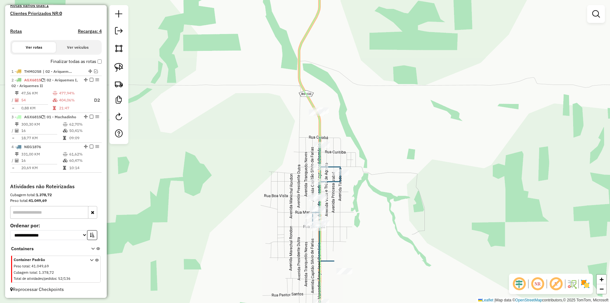
click at [385, 150] on div "22127 - BAR DO VALDECI Endereço: AVENIDA VEREADOR ACYR JOSE DAM 5469 Bairro: CE…" at bounding box center [305, 151] width 610 height 303
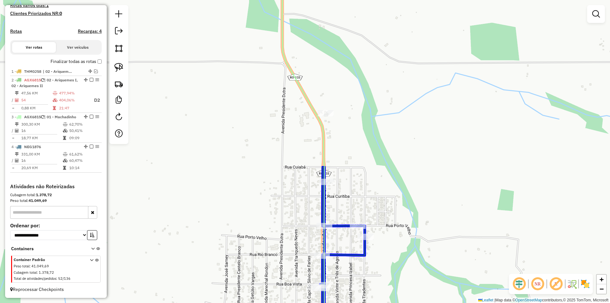
click at [356, 220] on div "Rota 3 - Placa AGX6815 22127 - BAR DO VALDECI Janela de atendimento Grade de at…" at bounding box center [305, 151] width 610 height 303
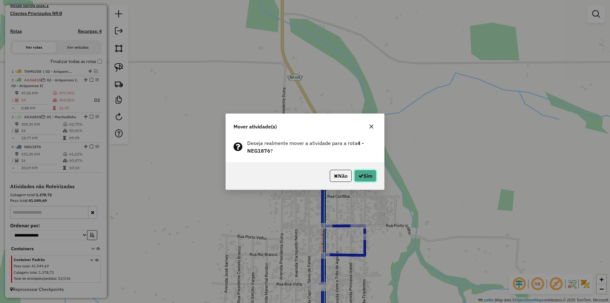
click at [367, 173] on button "Sim" at bounding box center [365, 176] width 22 height 12
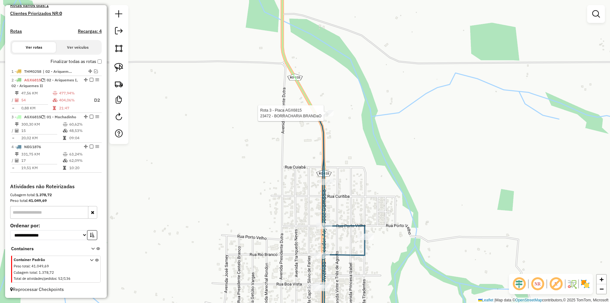
select select "*********"
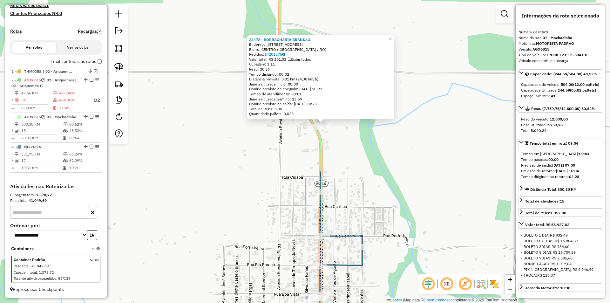
drag, startPoint x: 390, startPoint y: 176, endPoint x: 402, endPoint y: 156, distance: 23.9
click at [402, 156] on div "23472 - BORRACHARIA BRANDaO Endereço: Avenida Vereador Acyr Jose Dam 5860 Bairr…" at bounding box center [305, 151] width 610 height 303
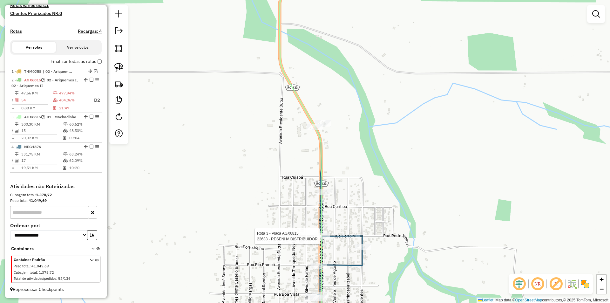
select select "*********"
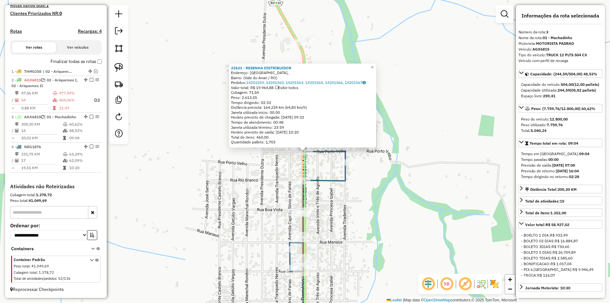
click at [417, 198] on div "22633 - RESENHA DISTRIBUIDOR Endereço: Rua Porto Velho, Bairro: (Vale do Anari …" at bounding box center [305, 151] width 610 height 303
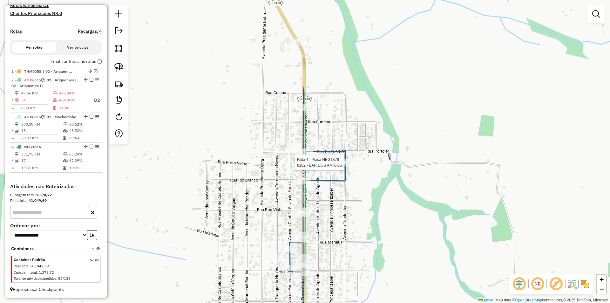
select select "*********"
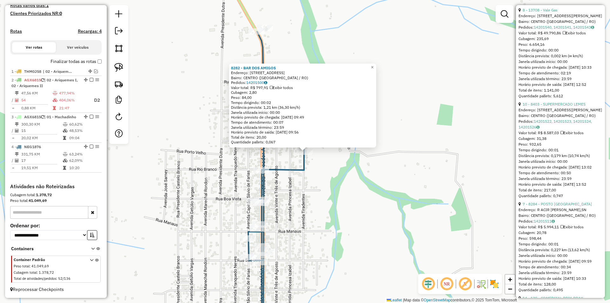
scroll to position [318, 0]
click at [559, 106] on link "10 - 8403 - SUPERMERCADO LEMES" at bounding box center [554, 103] width 63 height 5
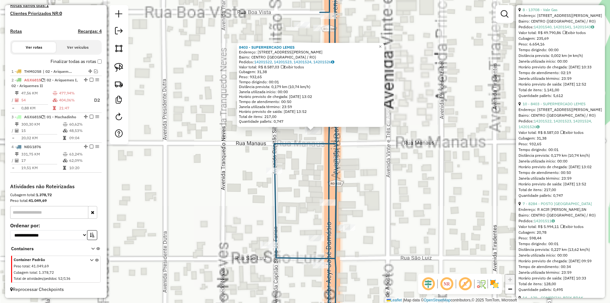
click at [301, 150] on div "8403 - SUPERMERCADO LEMES Endereço: AV ACIR JOSE DAMACENO,4365 Bairro: CENTRO (…" at bounding box center [305, 151] width 610 height 303
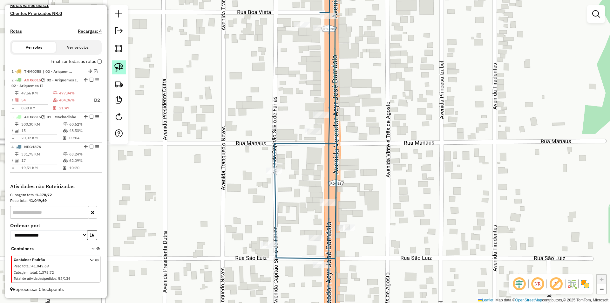
click at [120, 65] on img at bounding box center [118, 67] width 9 height 9
drag, startPoint x: 293, startPoint y: 124, endPoint x: 323, endPoint y: 139, distance: 33.1
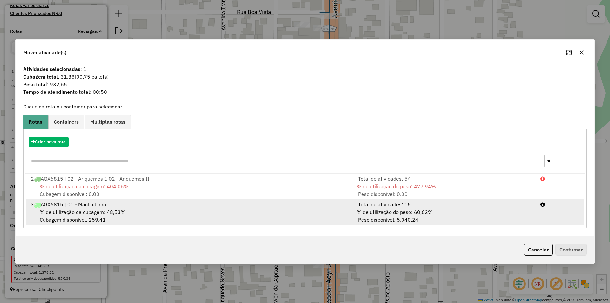
click at [76, 211] on span "% de utilização da cubagem: 48,53%" at bounding box center [83, 212] width 86 height 6
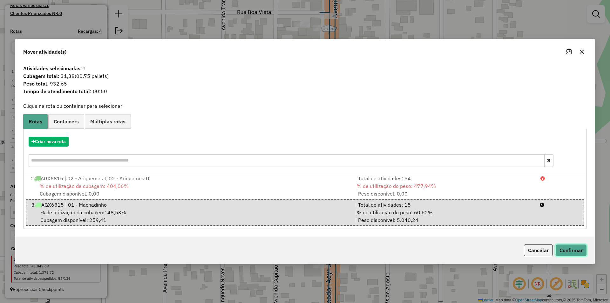
click at [569, 249] on button "Confirmar" at bounding box center [570, 250] width 31 height 12
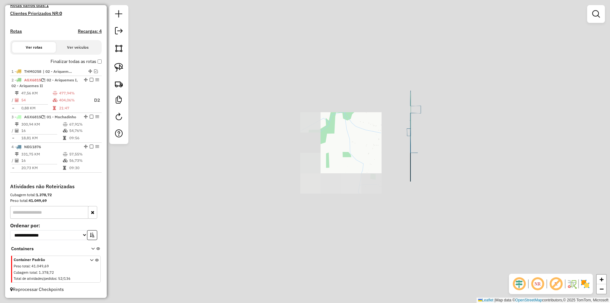
drag, startPoint x: 463, startPoint y: 119, endPoint x: 456, endPoint y: 123, distance: 7.4
click at [456, 123] on div "Janela de atendimento Grade de atendimento Capacidade Transportadoras Veículos …" at bounding box center [305, 151] width 610 height 303
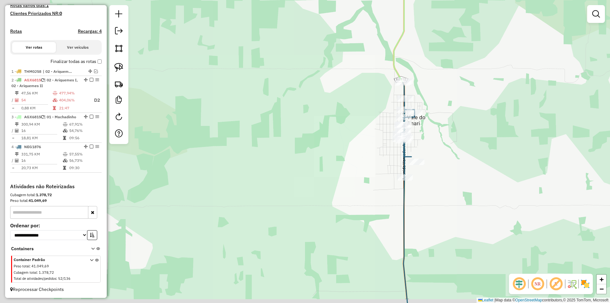
drag, startPoint x: 435, startPoint y: 138, endPoint x: 426, endPoint y: 139, distance: 9.3
click at [431, 139] on div "Janela de atendimento Grade de atendimento Capacidade Transportadoras Veículos …" at bounding box center [305, 151] width 610 height 303
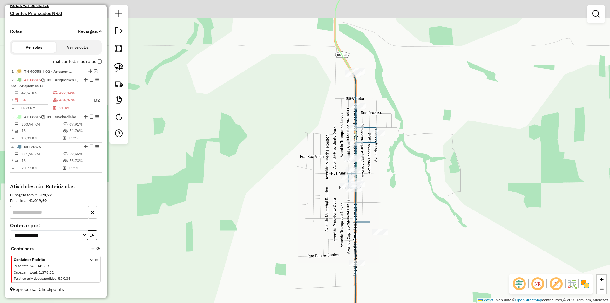
drag, startPoint x: 322, startPoint y: 139, endPoint x: 313, endPoint y: 142, distance: 9.3
click at [315, 142] on div "Janela de atendimento Grade de atendimento Capacidade Transportadoras Veículos …" at bounding box center [305, 151] width 610 height 303
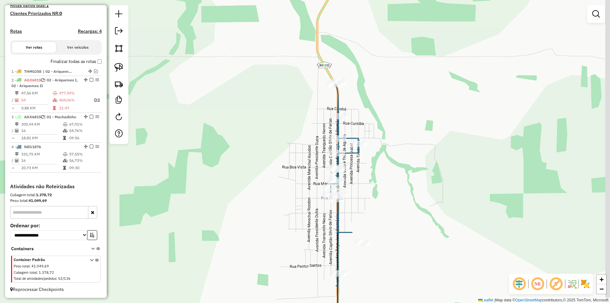
click at [301, 152] on div "Janela de atendimento Grade de atendimento Capacidade Transportadoras Veículos …" at bounding box center [305, 151] width 610 height 303
select select "*********"
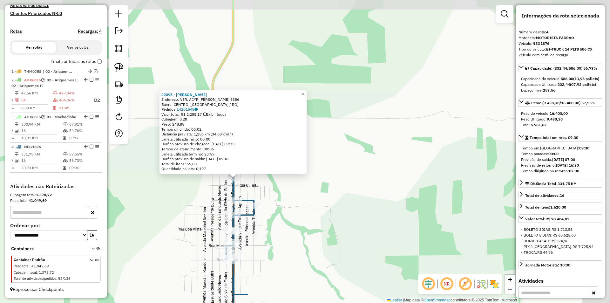
drag, startPoint x: 410, startPoint y: 153, endPoint x: 340, endPoint y: 180, distance: 74.3
click at [340, 180] on div "22095 - MERCADO FERREIRA Endereço: VER. ACYR JOSE DAMASCENO 5386 Bairro: CENTRO…" at bounding box center [305, 151] width 610 height 303
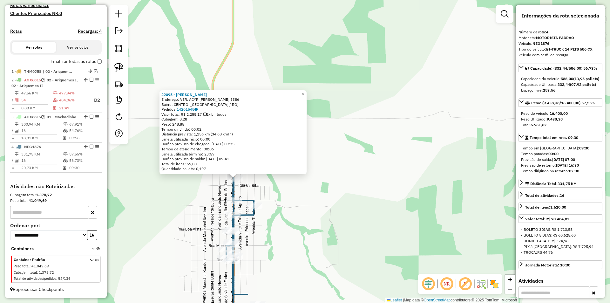
click at [330, 192] on div "22095 - MERCADO FERREIRA Endereço: VER. ACYR JOSE DAMASCENO 5386 Bairro: CENTRO…" at bounding box center [305, 151] width 610 height 303
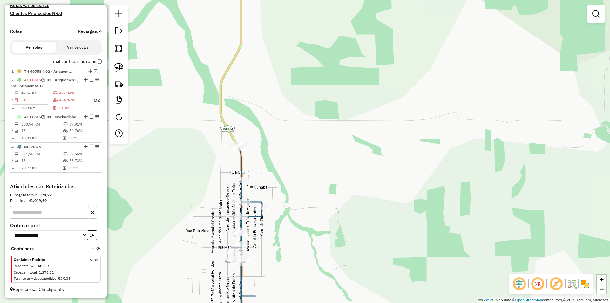
drag, startPoint x: 266, startPoint y: 203, endPoint x: 285, endPoint y: 196, distance: 20.0
click at [285, 196] on div "Janela de atendimento Grade de atendimento Capacidade Transportadoras Veículos …" at bounding box center [305, 151] width 610 height 303
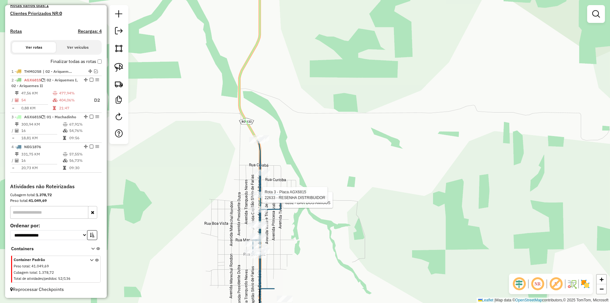
select select "*********"
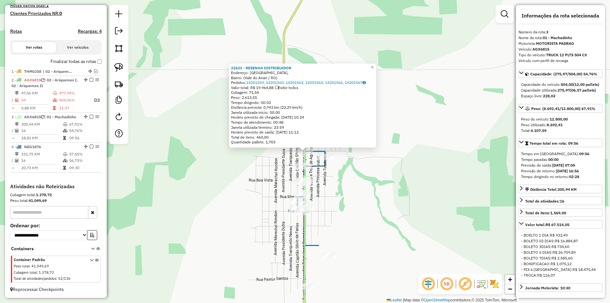
click at [378, 183] on div "22633 - RESENHA DISTRIBUIDOR Endereço: Rua Porto Velho, Bairro: (Vale do Anari …" at bounding box center [305, 151] width 610 height 303
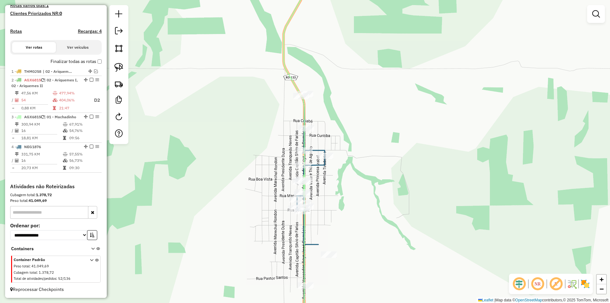
drag, startPoint x: 358, startPoint y: 188, endPoint x: 355, endPoint y: 177, distance: 11.5
click at [355, 177] on div "Janela de atendimento Grade de atendimento Capacidade Transportadoras Veículos …" at bounding box center [305, 151] width 610 height 303
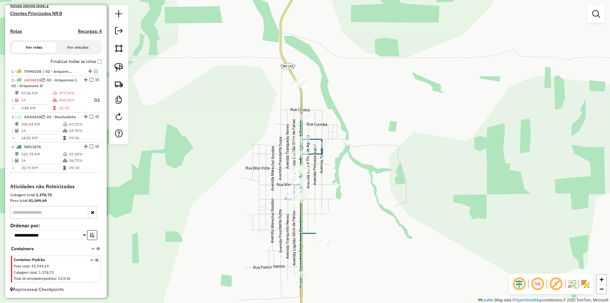
click at [350, 177] on div "Janela de atendimento Grade de atendimento Capacidade Transportadoras Veículos …" at bounding box center [305, 151] width 610 height 303
select select "*********"
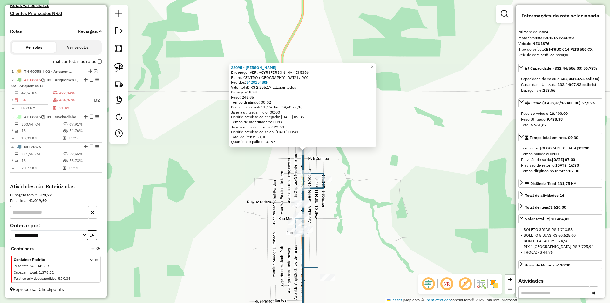
click at [445, 178] on div "22095 - MERCADO FERREIRA Endereço: VER. ACYR JOSE DAMASCENO 5386 Bairro: CENTRO…" at bounding box center [305, 151] width 610 height 303
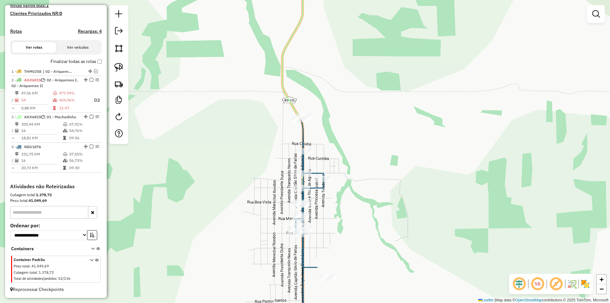
click at [388, 189] on div "22095 - MERCADO FERREIRA Endereço: VER. ACYR JOSE DAMASCENO 5386 Bairro: CENTRO…" at bounding box center [305, 151] width 610 height 303
click at [338, 101] on div "Janela de atendimento Grade de atendimento Capacidade Transportadoras Veículos …" at bounding box center [305, 151] width 610 height 303
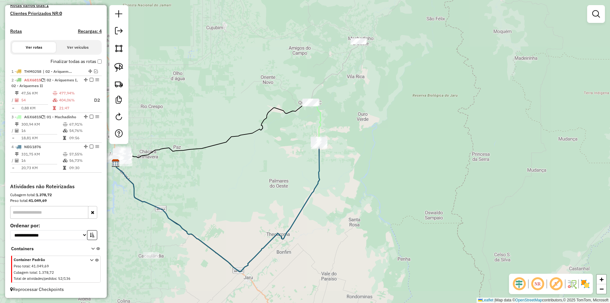
click at [250, 139] on div "Janela de atendimento Grade de atendimento Capacidade Transportadoras Veículos …" at bounding box center [305, 151] width 610 height 303
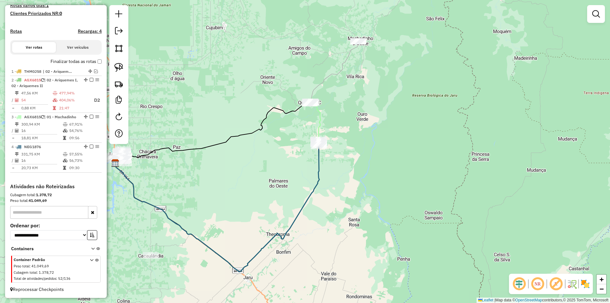
click at [248, 146] on div "Janela de atendimento Grade de atendimento Capacidade Transportadoras Veículos …" at bounding box center [305, 151] width 610 height 303
click at [122, 66] on img at bounding box center [118, 67] width 9 height 9
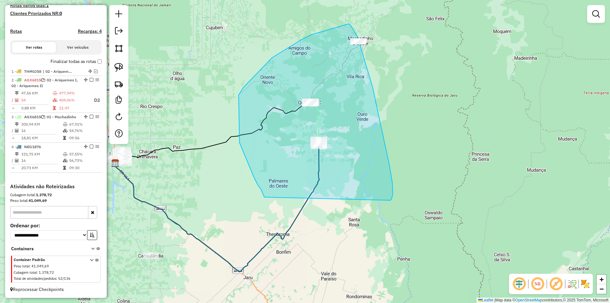
drag, startPoint x: 239, startPoint y: 95, endPoint x: 378, endPoint y: 179, distance: 162.7
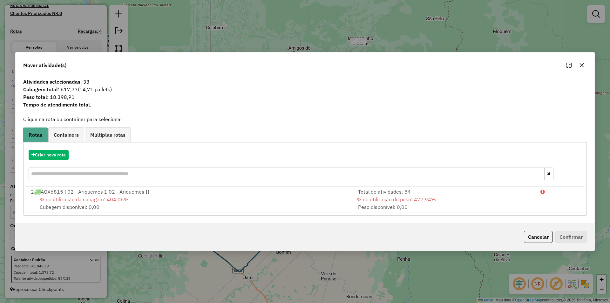
drag, startPoint x: 582, startPoint y: 65, endPoint x: 475, endPoint y: 114, distance: 117.3
click at [581, 66] on icon "button" at bounding box center [582, 65] width 4 height 4
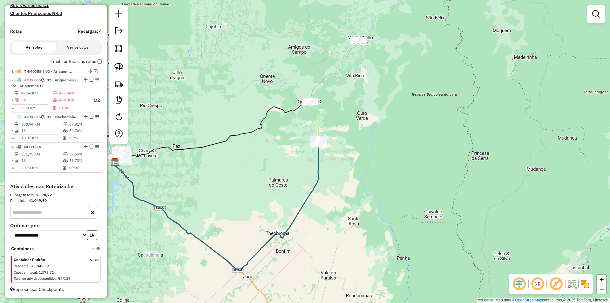
drag, startPoint x: 394, startPoint y: 162, endPoint x: 384, endPoint y: 155, distance: 11.8
click at [390, 158] on div "Janela de atendimento Grade de atendimento Capacidade Transportadoras Veículos …" at bounding box center [305, 151] width 610 height 303
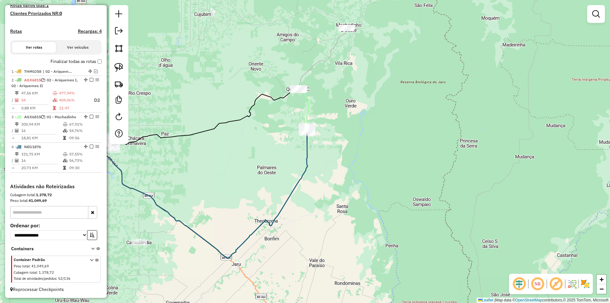
drag, startPoint x: 117, startPoint y: 66, endPoint x: 132, endPoint y: 78, distance: 18.8
click at [118, 66] on img at bounding box center [118, 67] width 9 height 9
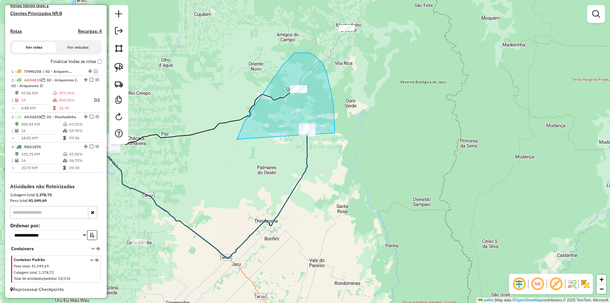
drag, startPoint x: 237, startPoint y: 139, endPoint x: 329, endPoint y: 166, distance: 95.5
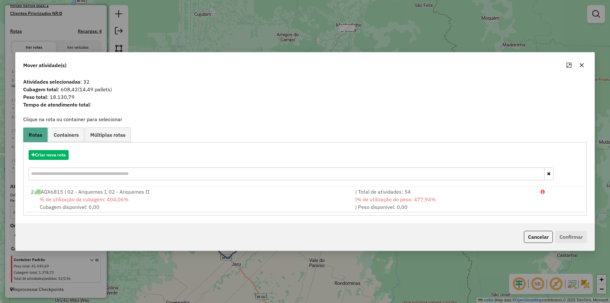
click at [583, 65] on icon "button" at bounding box center [582, 65] width 4 height 4
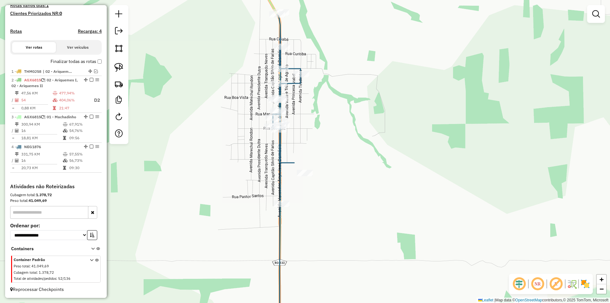
drag, startPoint x: 351, startPoint y: 90, endPoint x: 388, endPoint y: 156, distance: 75.3
click at [388, 156] on div "Janela de atendimento Grade de atendimento Capacidade Transportadoras Veículos …" at bounding box center [305, 151] width 610 height 303
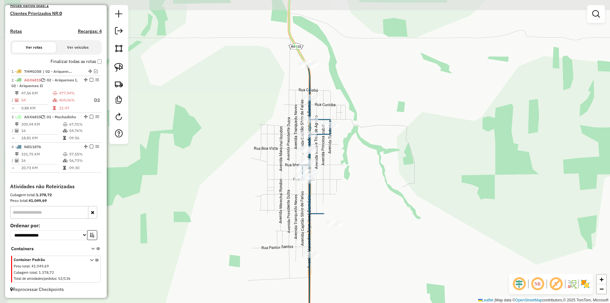
click at [385, 153] on div "Janela de atendimento Grade de atendimento Capacidade Transportadoras Veículos …" at bounding box center [305, 151] width 610 height 303
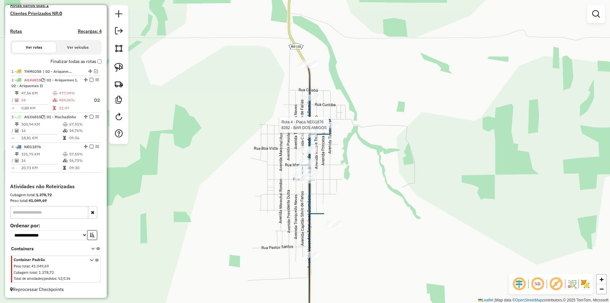
select select "*********"
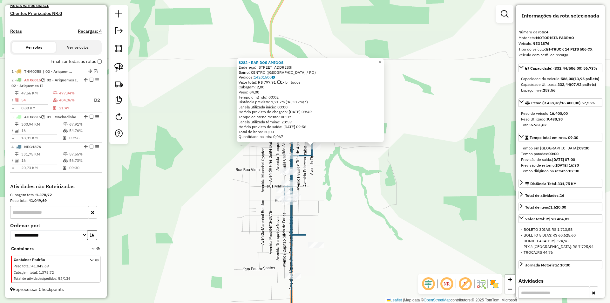
click at [418, 146] on div "8282 - BAR DOS AMIGOS Endereço: R PORTO VELHO,4949 Bairro: CENTRO (VALE DO ANAR…" at bounding box center [305, 151] width 610 height 303
click at [415, 149] on div "8282 - BAR DOS AMIGOS Endereço: R PORTO VELHO,4949 Bairro: CENTRO (VALE DO ANAR…" at bounding box center [305, 151] width 610 height 303
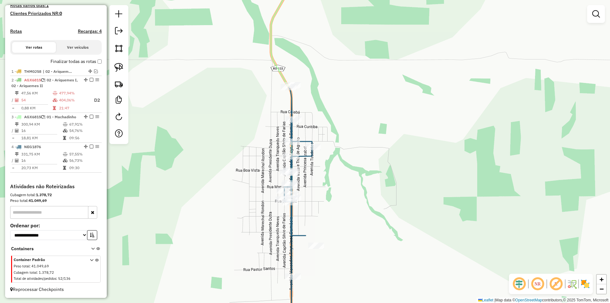
click at [314, 175] on div "Janela de atendimento Grade de atendimento Capacidade Transportadoras Veículos …" at bounding box center [305, 151] width 610 height 303
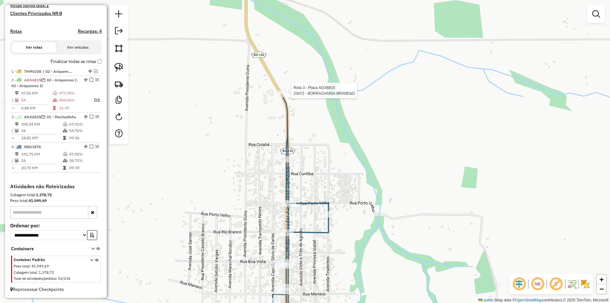
select select "*********"
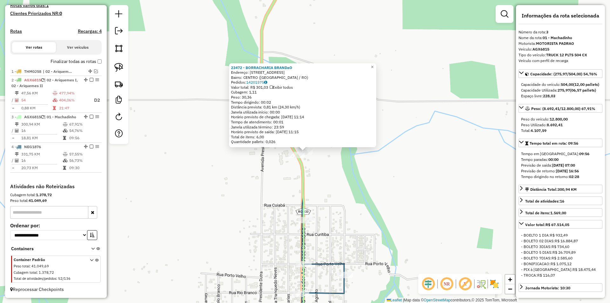
click at [244, 152] on div "23472 - BORRACHARIA BRANDaO Endereço: Avenida Vereador Acyr Jose Dam 5860 Bairr…" at bounding box center [305, 151] width 610 height 303
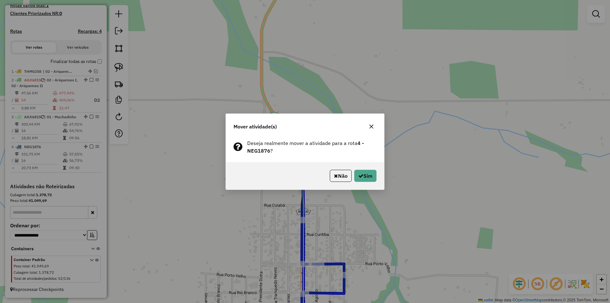
click at [366, 169] on div "Não Sim" at bounding box center [305, 175] width 158 height 27
click at [365, 175] on button "Sim" at bounding box center [365, 176] width 22 height 12
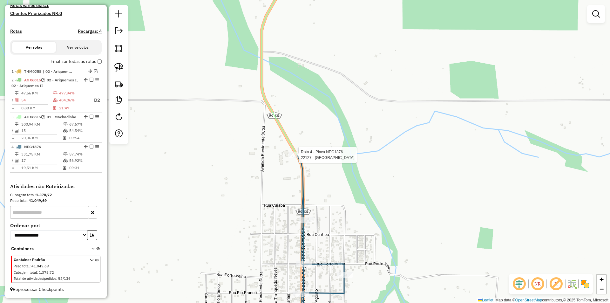
select select "*********"
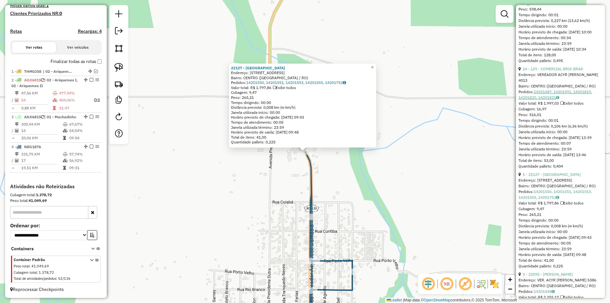
scroll to position [413, 0]
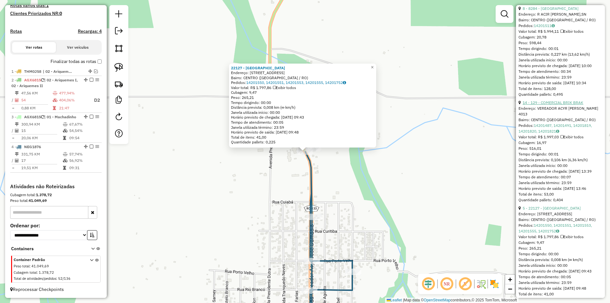
click at [552, 105] on link "14 - 129 - COMERCIAL BRIK BRAK" at bounding box center [553, 102] width 61 height 5
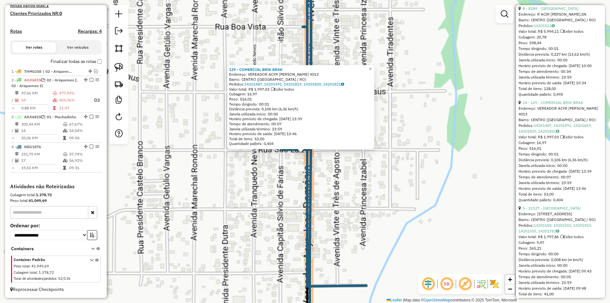
click at [290, 181] on div "129 - COMERCIAL BRIK BRAK Endereço: VEREADOR ACYR JOSE DAMASCENO 4013 Bairro: C…" at bounding box center [305, 151] width 610 height 303
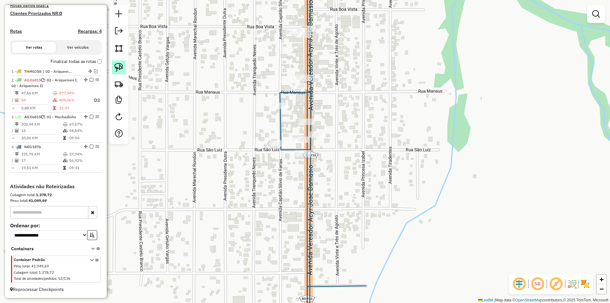
click at [119, 67] on img at bounding box center [118, 67] width 9 height 9
drag, startPoint x: 288, startPoint y: 164, endPoint x: 317, endPoint y: 164, distance: 28.9
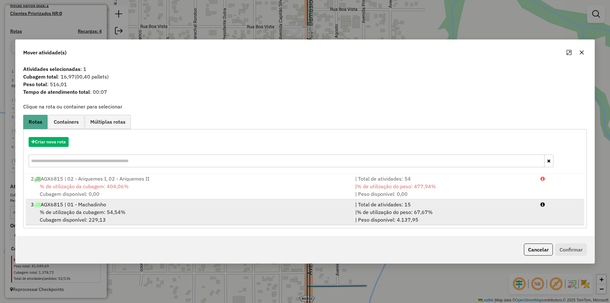
click at [82, 218] on div "% de utilização da cubagem: 54,54% Cubagem disponível: 229,13" at bounding box center [189, 215] width 324 height 15
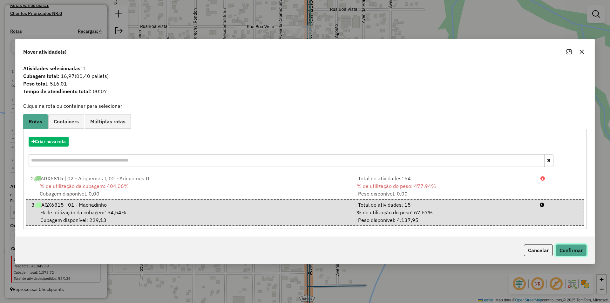
click at [585, 251] on button "Confirmar" at bounding box center [570, 250] width 31 height 12
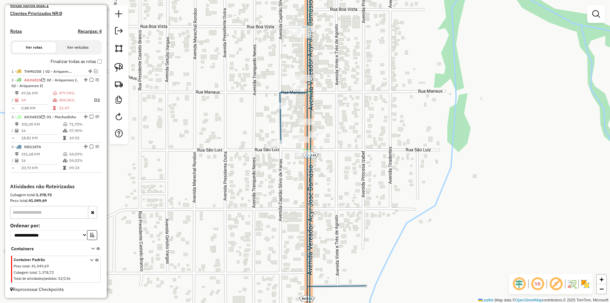
click at [349, 158] on div "Janela de atendimento Grade de atendimento Capacidade Transportadoras Veículos …" at bounding box center [305, 151] width 610 height 303
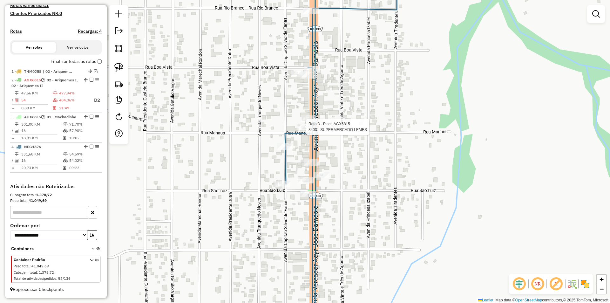
select select "*********"
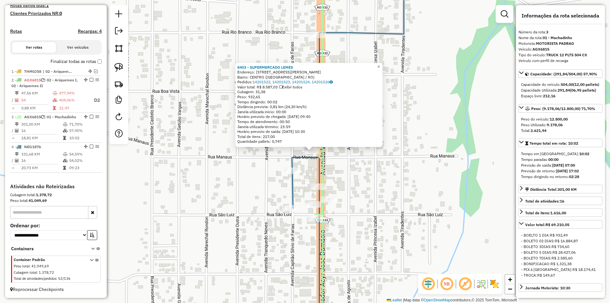
drag, startPoint x: 414, startPoint y: 153, endPoint x: 420, endPoint y: 152, distance: 6.4
click at [420, 152] on div "8403 - SUPERMERCADO LEMES Endereço: AV ACIR JOSE DAMACENO,4365 Bairro: CENTRO (…" at bounding box center [305, 151] width 610 height 303
click at [405, 187] on div "8403 - SUPERMERCADO LEMES Endereço: AV ACIR JOSE DAMACENO,4365 Bairro: CENTRO (…" at bounding box center [305, 151] width 610 height 303
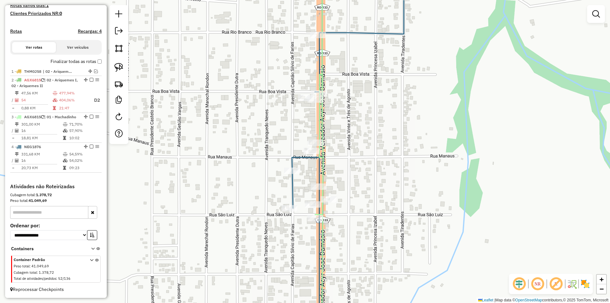
drag, startPoint x: 383, startPoint y: 184, endPoint x: 392, endPoint y: 199, distance: 17.8
click at [392, 199] on div "Janela de atendimento Grade de atendimento Capacidade Transportadoras Veículos …" at bounding box center [305, 151] width 610 height 303
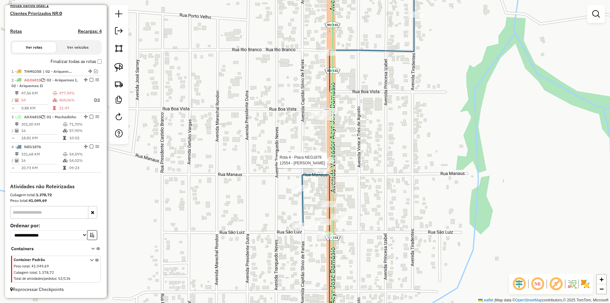
select select "*********"
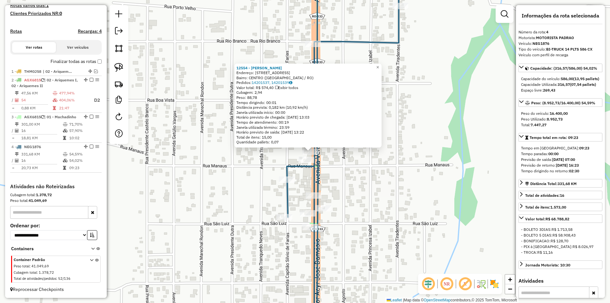
click at [423, 167] on div "12554 - ANARI GÁS Endereço: R RUA BOA VISTA 2395,2395 Bairro: CENTRO (VALE DO A…" at bounding box center [305, 151] width 610 height 303
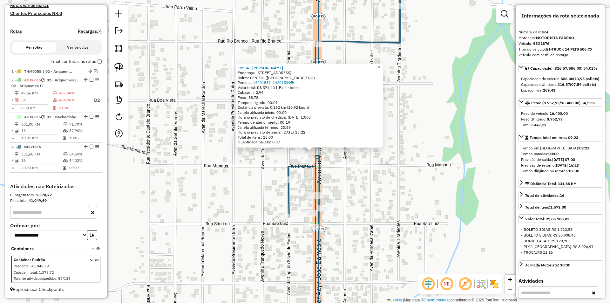
click at [423, 167] on div "12554 - ANARI GÁS Endereço: R RUA BOA VISTA 2395,2395 Bairro: CENTRO (VALE DO A…" at bounding box center [305, 151] width 610 height 303
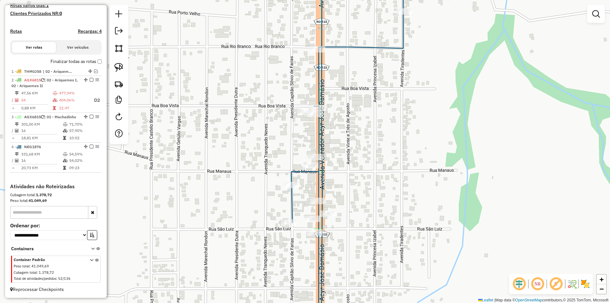
drag, startPoint x: 413, startPoint y: 171, endPoint x: 419, endPoint y: 181, distance: 11.8
click at [419, 180] on div "Janela de atendimento Grade de atendimento Capacidade Transportadoras Veículos …" at bounding box center [305, 151] width 610 height 303
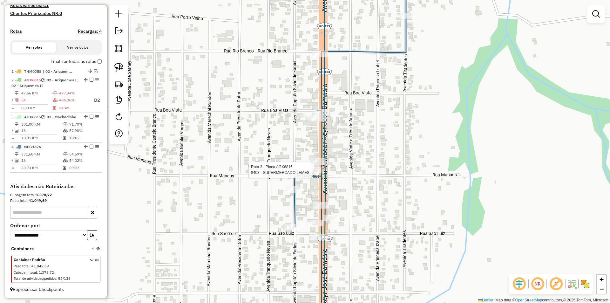
select select "*********"
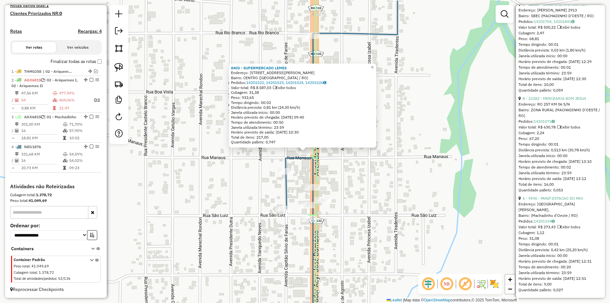
scroll to position [1695, 0]
click at [558, 198] on link "6 - 9596 - PANIF.ESTACAO DO PAO" at bounding box center [553, 198] width 61 height 5
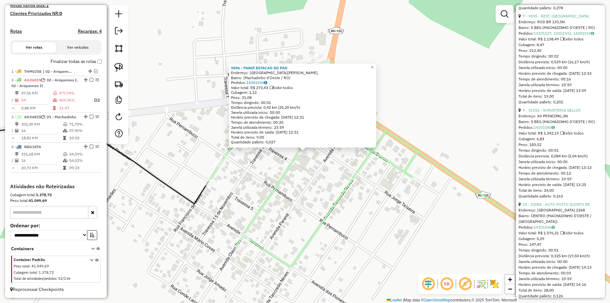
scroll to position [1176, 0]
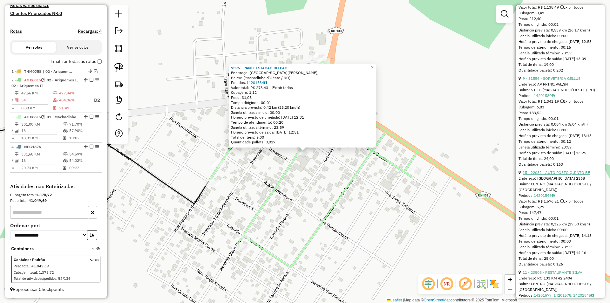
click at [558, 175] on link "15 - 22082 - AUTO POSTO QUINTO BE" at bounding box center [556, 172] width 67 height 5
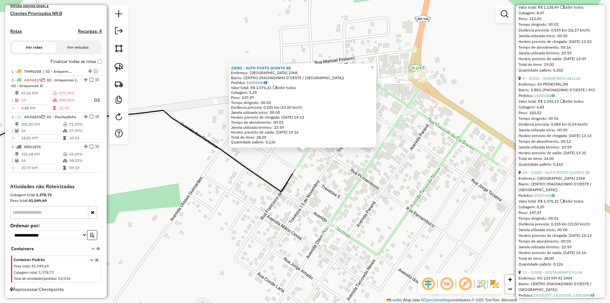
click at [324, 181] on div "22082 - AUTO POSTO QUINTO BE Endereço: DISTRITO QUINTO BEC 2368 Bairro: CENTRO …" at bounding box center [305, 151] width 610 height 303
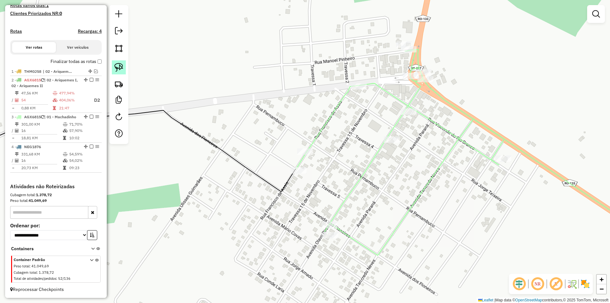
click at [122, 70] on img at bounding box center [118, 67] width 9 height 9
drag, startPoint x: 228, startPoint y: 142, endPoint x: 318, endPoint y: 159, distance: 92.4
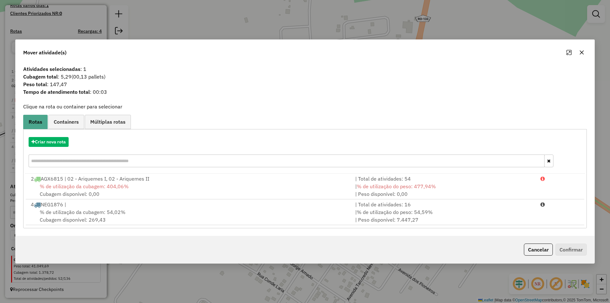
click at [74, 215] on span "% de utilização da cubagem: 54,02%" at bounding box center [83, 212] width 86 height 6
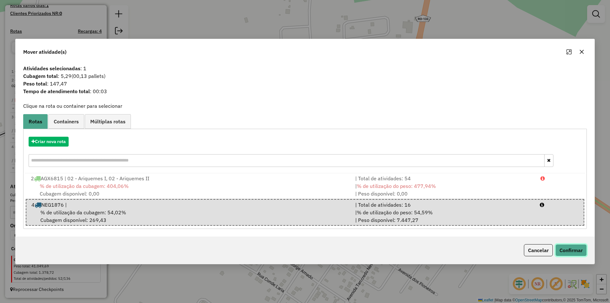
click at [574, 248] on button "Confirmar" at bounding box center [570, 250] width 31 height 12
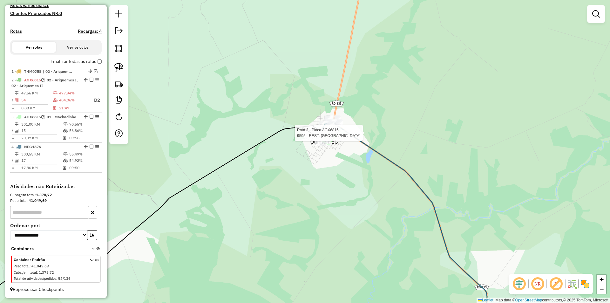
select select "*********"
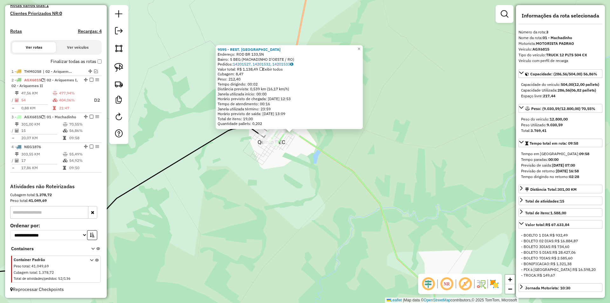
drag, startPoint x: 437, startPoint y: 154, endPoint x: 423, endPoint y: 137, distance: 21.9
click at [423, 137] on div "9595 - REST. PLANALTO Endereço: ROD BR 133,SN Bairro: 5 BEG (MACHADINHO D'OESTE…" at bounding box center [305, 151] width 610 height 303
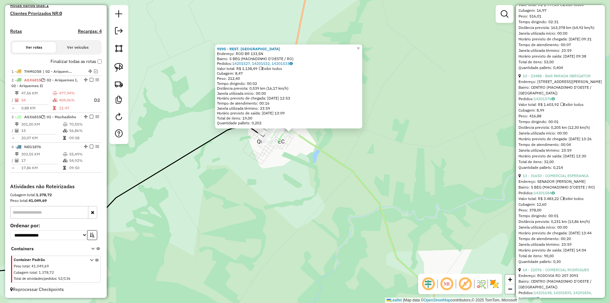
scroll to position [763, 0]
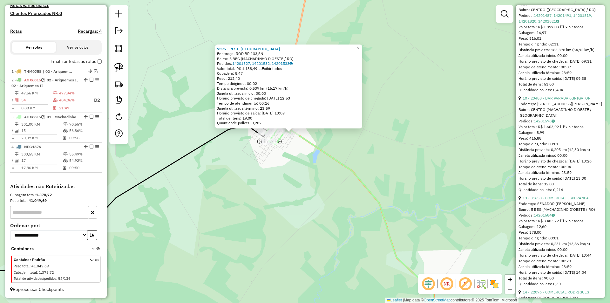
drag, startPoint x: 262, startPoint y: 207, endPoint x: 265, endPoint y: 195, distance: 12.3
click at [262, 207] on div "9595 - REST. PLANALTO Endereço: ROD BR 133,SN Bairro: 5 BEG (MACHADINHO D'OESTE…" at bounding box center [305, 151] width 610 height 303
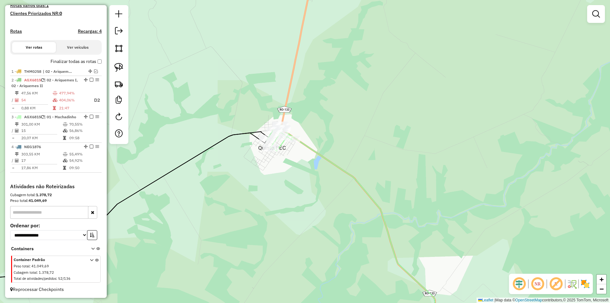
drag, startPoint x: 275, startPoint y: 180, endPoint x: 279, endPoint y: 197, distance: 17.1
click at [280, 204] on div "Janela de atendimento Grade de atendimento Capacidade Transportadoras Veículos …" at bounding box center [305, 151] width 610 height 303
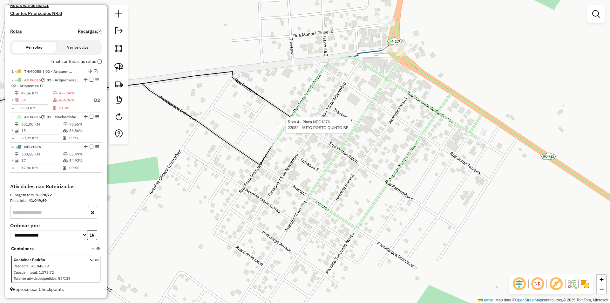
select select "*********"
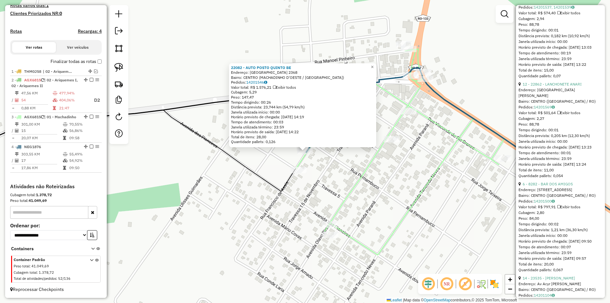
scroll to position [1207, 0]
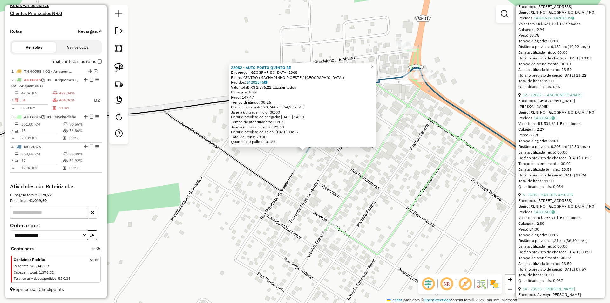
click at [557, 97] on link "12 - 22862 - LANCHONETE ANARI" at bounding box center [552, 94] width 59 height 5
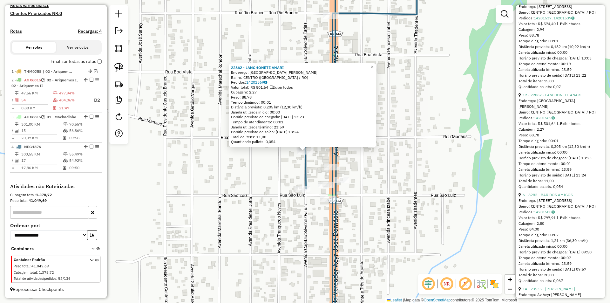
click at [277, 174] on div "22862 - LANCHONETE ANARI Endereço: AVENIDA SILVIO DE FARIAS SN Bairro: CENTRO (…" at bounding box center [305, 151] width 610 height 303
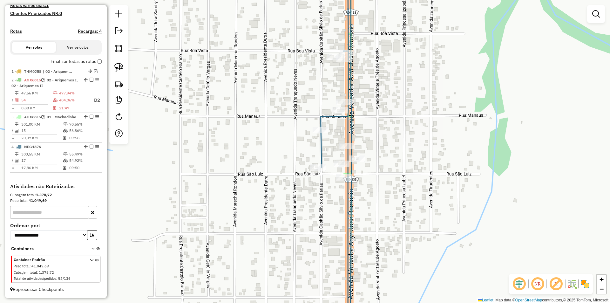
drag, startPoint x: 302, startPoint y: 157, endPoint x: 318, endPoint y: 134, distance: 27.8
click at [321, 134] on icon at bounding box center [377, 131] width 112 height 364
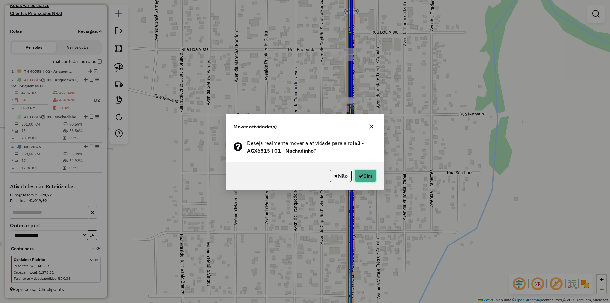
click at [362, 170] on button "Sim" at bounding box center [365, 176] width 22 height 12
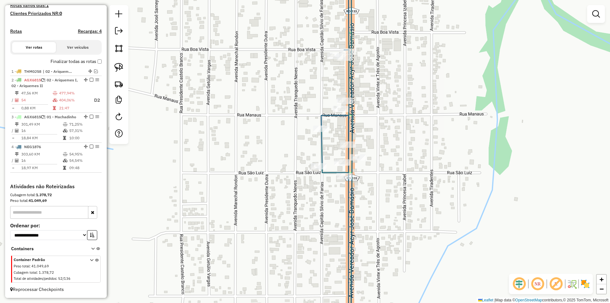
click at [337, 186] on div "Janela de atendimento Grade de atendimento Capacidade Transportadoras Veículos …" at bounding box center [305, 151] width 610 height 303
select select "*********"
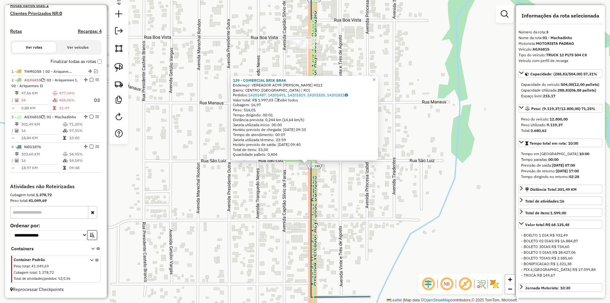
drag, startPoint x: 385, startPoint y: 186, endPoint x: 387, endPoint y: 198, distance: 12.2
click at [387, 198] on div "129 - COMERCIAL BRIK BRAK Endereço: VEREADOR ACYR JOSE DAMASCENO 4013 Bairro: C…" at bounding box center [305, 151] width 610 height 303
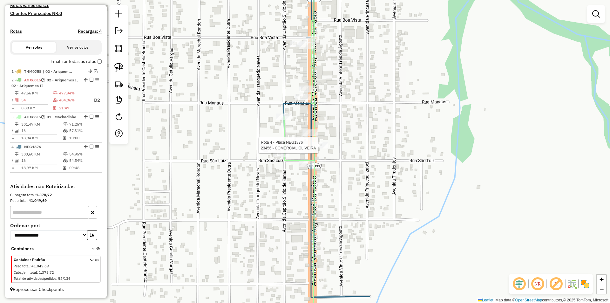
select select "*********"
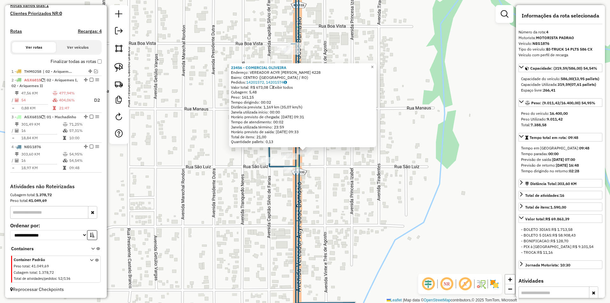
click at [370, 181] on div "23456 - COMERCIAL OLIVEIRA Endereço: VEREADOR ACYR JOSE DAMASCENO 4228 Bairro: …" at bounding box center [305, 151] width 610 height 303
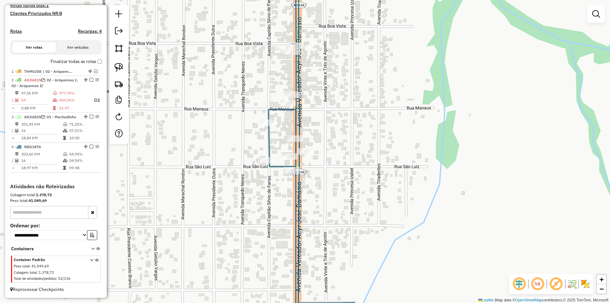
drag, startPoint x: 205, startPoint y: 218, endPoint x: 209, endPoint y: 221, distance: 4.3
click at [210, 221] on div "Janela de atendimento Grade de atendimento Capacidade Transportadoras Veículos …" at bounding box center [305, 151] width 610 height 303
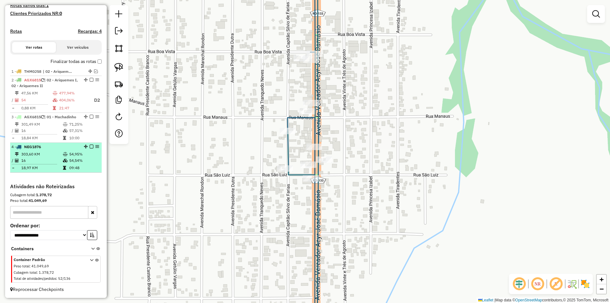
click at [90, 146] on em at bounding box center [92, 147] width 4 height 4
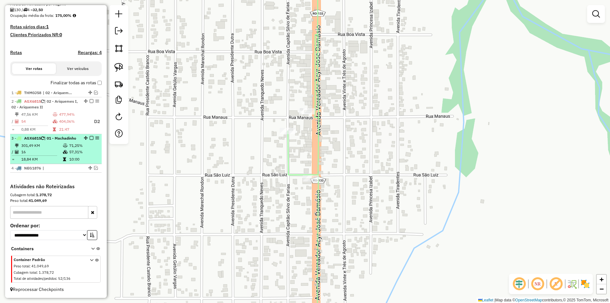
scroll to position [160, 0]
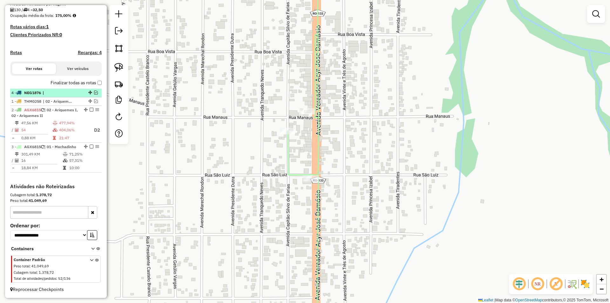
drag, startPoint x: 88, startPoint y: 167, endPoint x: 75, endPoint y: 85, distance: 83.4
select select "*********"
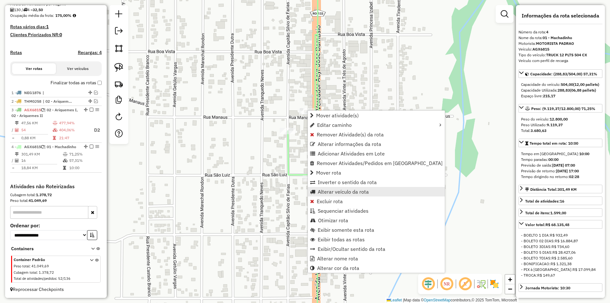
click at [335, 191] on span "Alterar veículo da rota" at bounding box center [343, 191] width 51 height 5
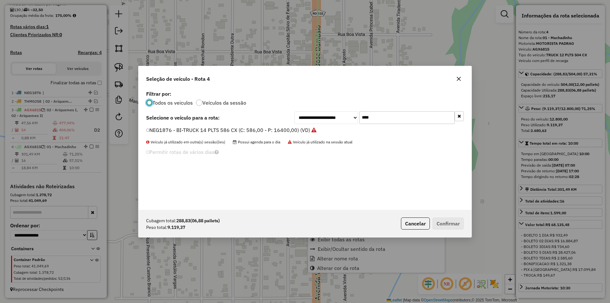
scroll to position [3, 2]
drag, startPoint x: 381, startPoint y: 118, endPoint x: 333, endPoint y: 125, distance: 49.2
click at [335, 124] on div "**********" at bounding box center [379, 117] width 169 height 13
type input "***"
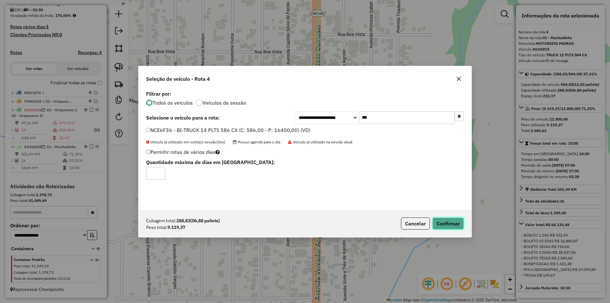
click at [456, 219] on button "Confirmar" at bounding box center [447, 223] width 31 height 12
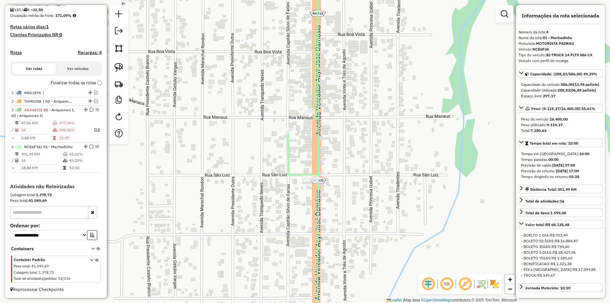
scroll to position [155, 0]
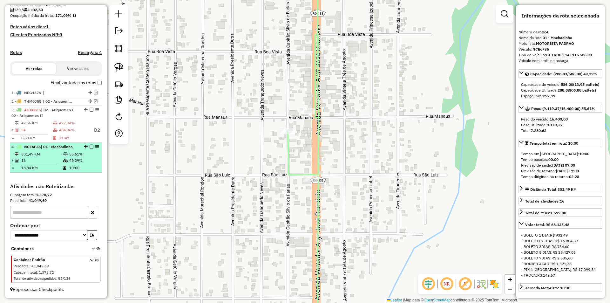
click at [90, 147] on em at bounding box center [92, 147] width 4 height 4
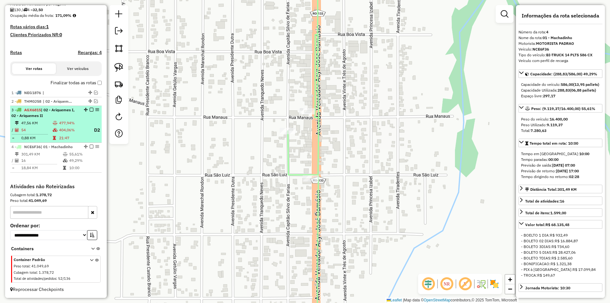
scroll to position [133, 0]
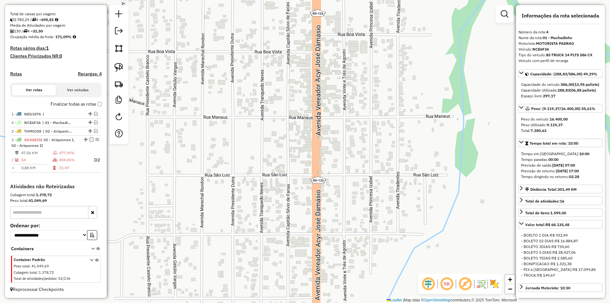
drag, startPoint x: 88, startPoint y: 168, endPoint x: 68, endPoint y: 121, distance: 51.2
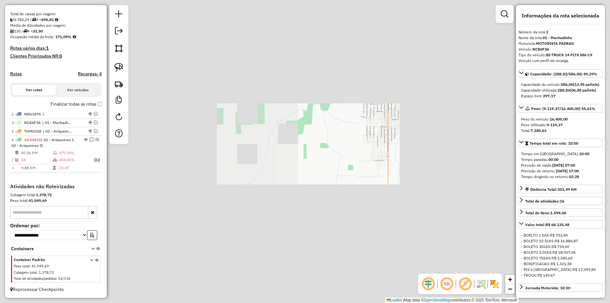
click at [400, 122] on div "Janela de atendimento Grade de atendimento Capacidade Transportadoras Veículos …" at bounding box center [305, 151] width 610 height 303
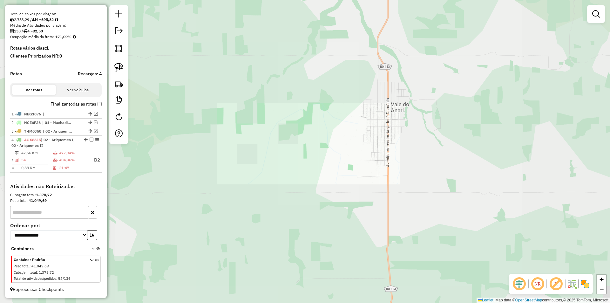
drag, startPoint x: 383, startPoint y: 147, endPoint x: 374, endPoint y: 151, distance: 9.5
click at [376, 152] on div "Janela de atendimento Grade de atendimento Capacidade Transportadoras Veículos …" at bounding box center [305, 151] width 610 height 303
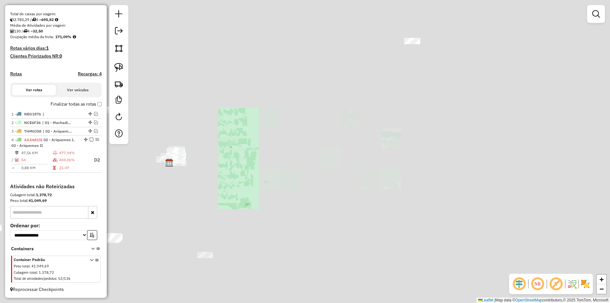
click at [367, 141] on div "Janela de atendimento Grade de atendimento Capacidade Transportadoras Veículos …" at bounding box center [305, 151] width 610 height 303
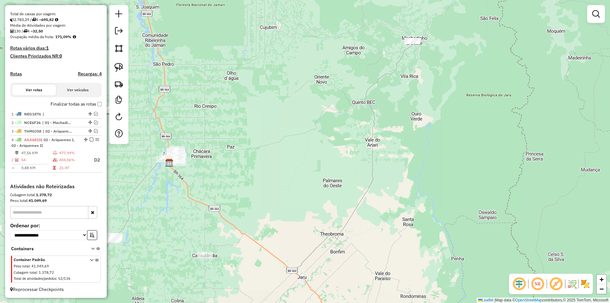
drag, startPoint x: 365, startPoint y: 147, endPoint x: 348, endPoint y: 159, distance: 21.1
click at [351, 159] on div "Janela de atendimento Grade de atendimento Capacidade Transportadoras Veículos …" at bounding box center [305, 151] width 610 height 303
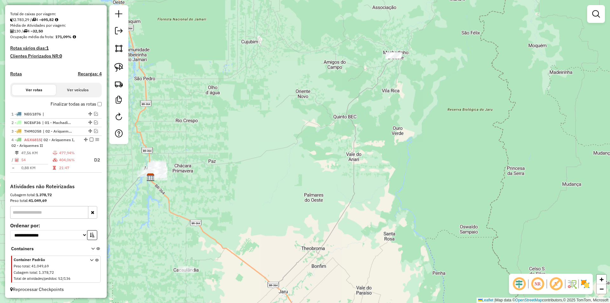
drag, startPoint x: 363, startPoint y: 125, endPoint x: 361, endPoint y: 136, distance: 11.3
click at [361, 136] on div "Janela de atendimento Grade de atendimento Capacidade Transportadoras Veículos …" at bounding box center [305, 151] width 610 height 303
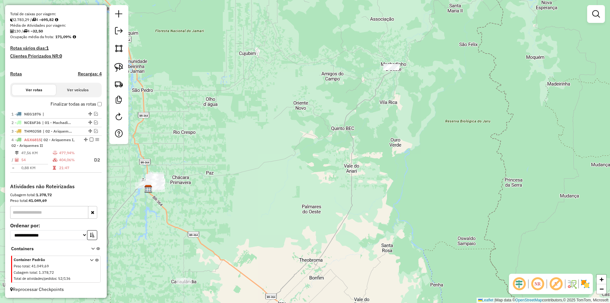
drag, startPoint x: 330, startPoint y: 130, endPoint x: 351, endPoint y: 110, distance: 28.5
click at [363, 103] on div "Janela de atendimento Grade de atendimento Capacidade Transportadoras Veículos …" at bounding box center [305, 151] width 610 height 303
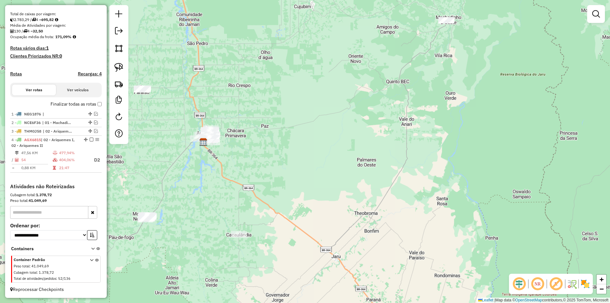
drag, startPoint x: 384, startPoint y: 94, endPoint x: 353, endPoint y: 123, distance: 42.7
click at [387, 91] on div "Janela de atendimento Grade de atendimento Capacidade Transportadoras Veículos …" at bounding box center [305, 151] width 610 height 303
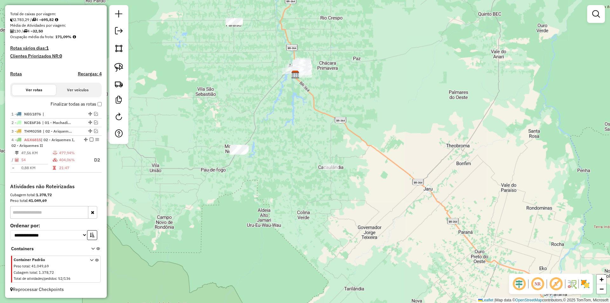
drag, startPoint x: 379, startPoint y: 121, endPoint x: 384, endPoint y: 123, distance: 5.8
click at [384, 123] on div "Janela de atendimento Grade de atendimento Capacidade Transportadoras Veículos …" at bounding box center [305, 151] width 610 height 303
drag, startPoint x: 345, startPoint y: 139, endPoint x: 348, endPoint y: 137, distance: 4.0
click at [348, 137] on div "Janela de atendimento Grade de atendimento Capacidade Transportadoras Veículos …" at bounding box center [305, 151] width 610 height 303
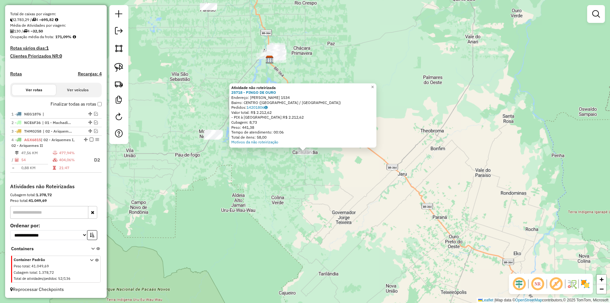
drag, startPoint x: 275, startPoint y: 163, endPoint x: 271, endPoint y: 165, distance: 4.5
click at [276, 163] on div "Atividade não roteirizada 25718 - PINGO DE OURO Endereço: TANCREDO NEVES 1534 B…" at bounding box center [305, 151] width 610 height 303
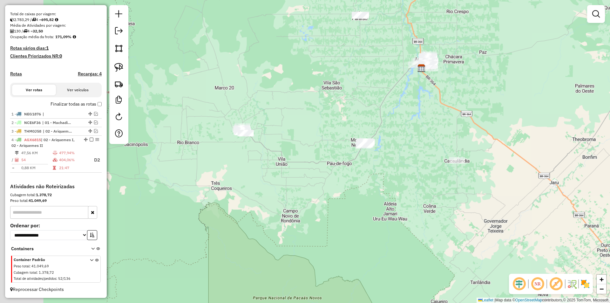
drag, startPoint x: 234, startPoint y: 162, endPoint x: 385, endPoint y: 171, distance: 150.8
click at [386, 171] on div "Janela de atendimento Grade de atendimento Capacidade Transportadoras Veículos …" at bounding box center [305, 151] width 610 height 303
drag, startPoint x: 342, startPoint y: 183, endPoint x: 321, endPoint y: 154, distance: 36.0
click at [338, 165] on div "Janela de atendimento Grade de atendimento Capacidade Transportadoras Veículos …" at bounding box center [305, 151] width 610 height 303
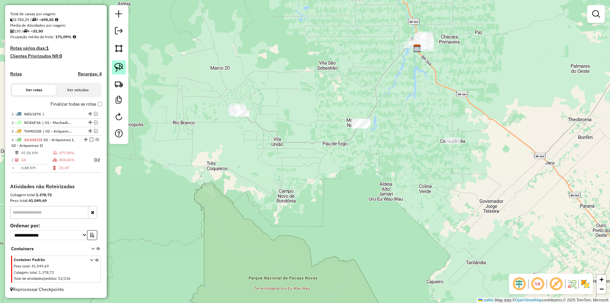
click at [116, 64] on img at bounding box center [118, 67] width 9 height 9
drag, startPoint x: 330, startPoint y: 121, endPoint x: 373, endPoint y: 147, distance: 49.9
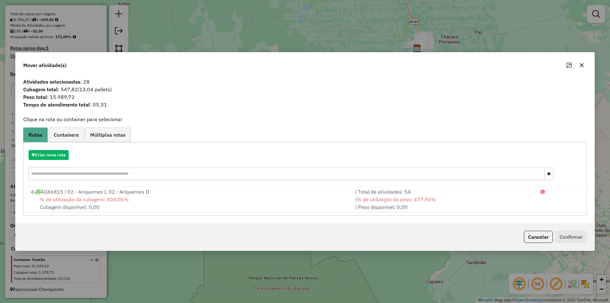
click at [582, 65] on icon "button" at bounding box center [581, 65] width 5 height 5
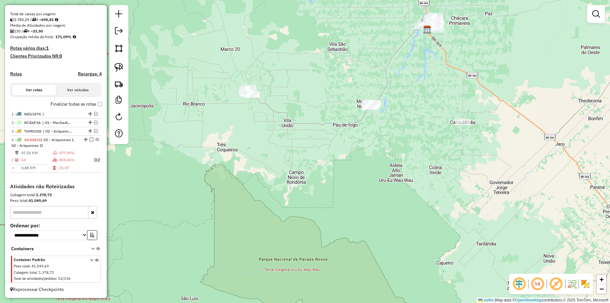
drag, startPoint x: 270, startPoint y: 175, endPoint x: 268, endPoint y: 158, distance: 18.0
click at [272, 160] on div "Janela de atendimento Grade de atendimento Capacidade Transportadoras Veículos …" at bounding box center [305, 151] width 610 height 303
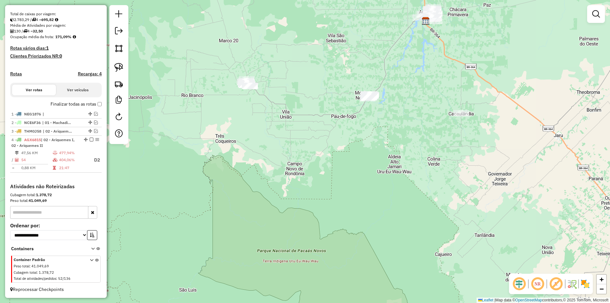
drag, startPoint x: 114, startPoint y: 69, endPoint x: 157, endPoint y: 86, distance: 45.7
click at [115, 69] on img at bounding box center [118, 67] width 9 height 9
drag, startPoint x: 205, startPoint y: 89, endPoint x: 261, endPoint y: 121, distance: 64.6
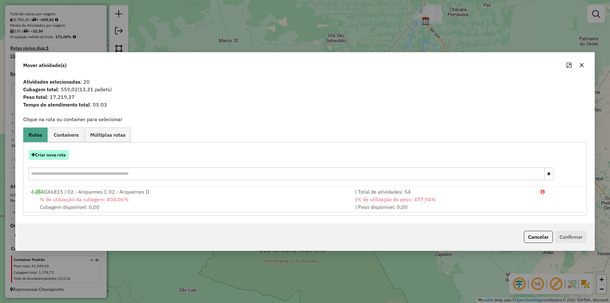
click at [49, 156] on button "Criar nova rota" at bounding box center [49, 155] width 40 height 10
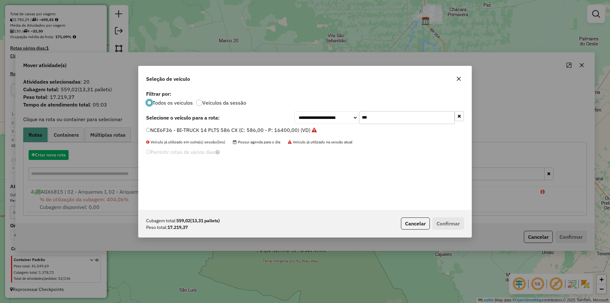
scroll to position [3, 2]
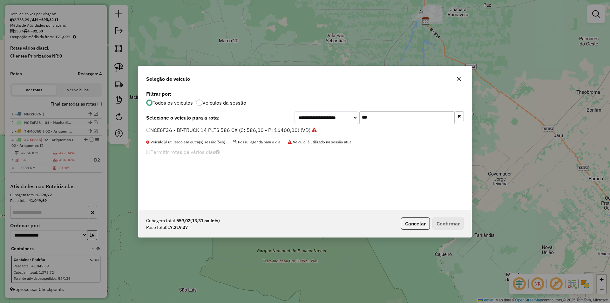
drag, startPoint x: 386, startPoint y: 118, endPoint x: 328, endPoint y: 127, distance: 58.5
click at [333, 126] on div "**********" at bounding box center [305, 149] width 333 height 121
type input "***"
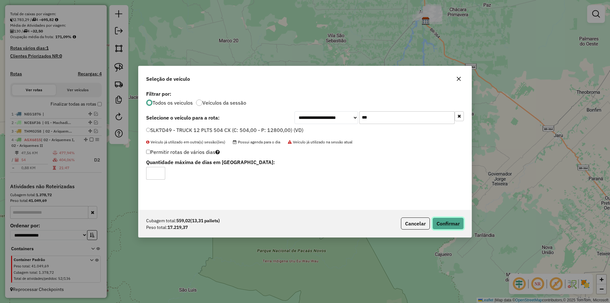
click at [443, 222] on button "Confirmar" at bounding box center [447, 223] width 31 height 12
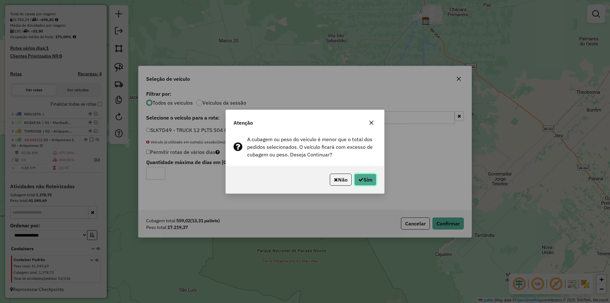
click at [358, 180] on icon "button" at bounding box center [360, 179] width 5 height 5
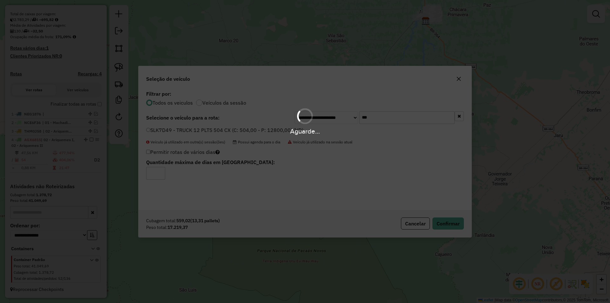
scroll to position [163, 0]
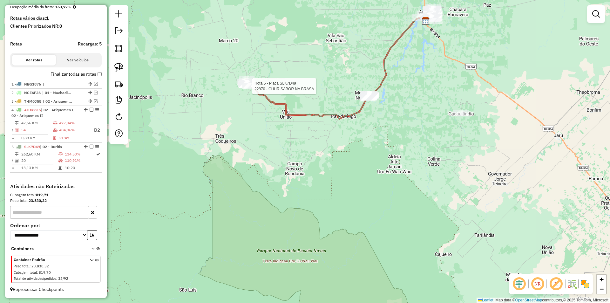
select select "*********"
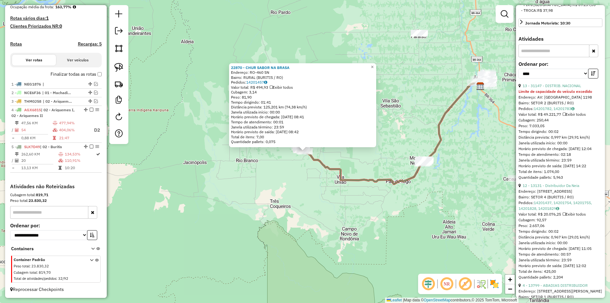
scroll to position [318, 0]
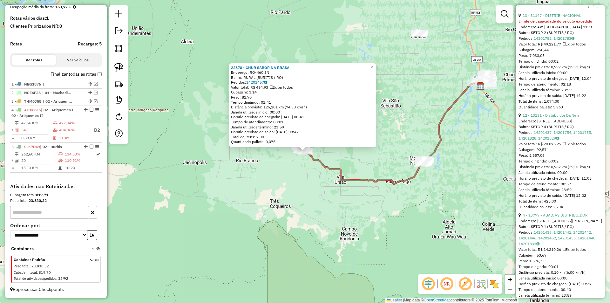
click at [558, 118] on link "12 - 13131 - Distribuidor Da Neia" at bounding box center [551, 115] width 57 height 5
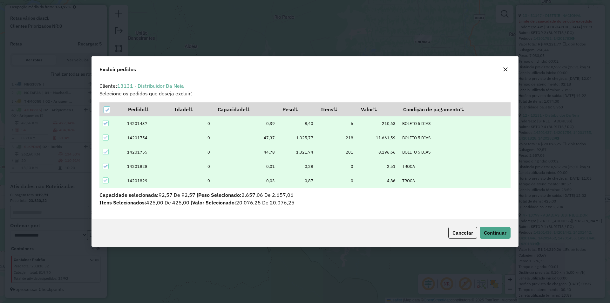
scroll to position [0, 0]
click at [500, 232] on span "Continuar" at bounding box center [495, 232] width 23 height 6
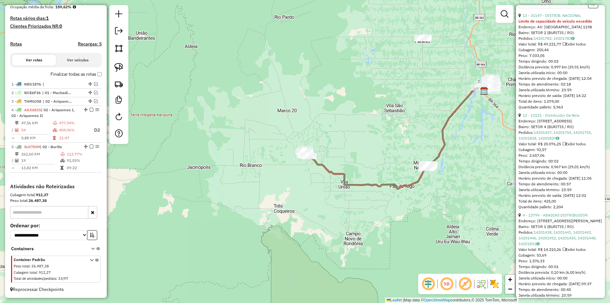
scroll to position [312, 0]
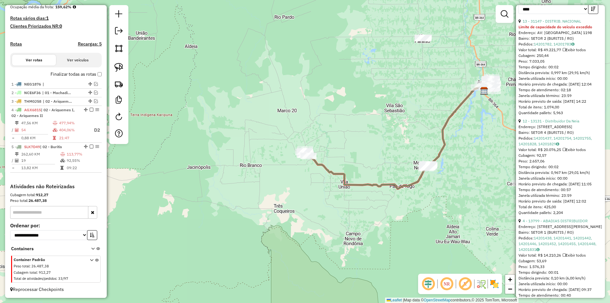
click at [295, 180] on div "Janela de atendimento Grade de atendimento Capacidade Transportadoras Veículos …" at bounding box center [305, 151] width 610 height 303
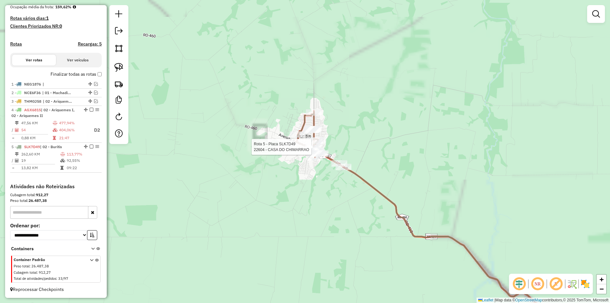
select select "*********"
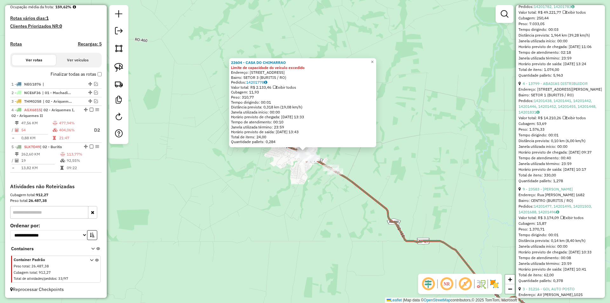
scroll to position [350, 0]
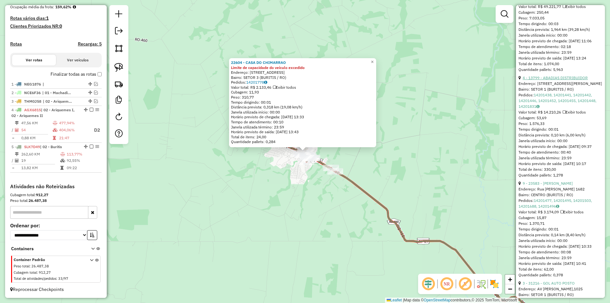
click at [554, 80] on link "4 - 13799 - ABADIAS DISTRIBUIDOR" at bounding box center [555, 77] width 65 height 5
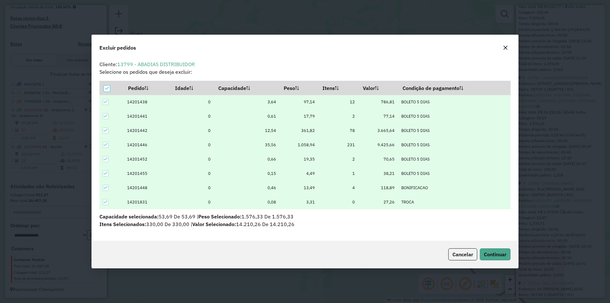
scroll to position [0, 0]
click at [490, 255] on span "Continuar" at bounding box center [495, 254] width 23 height 6
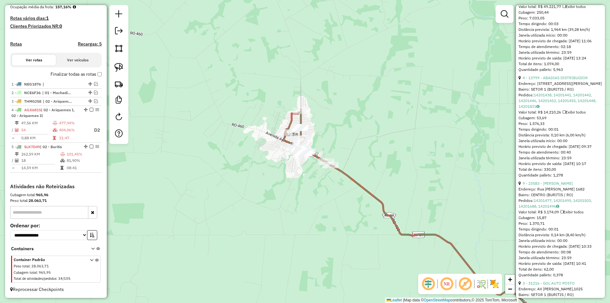
scroll to position [250, 0]
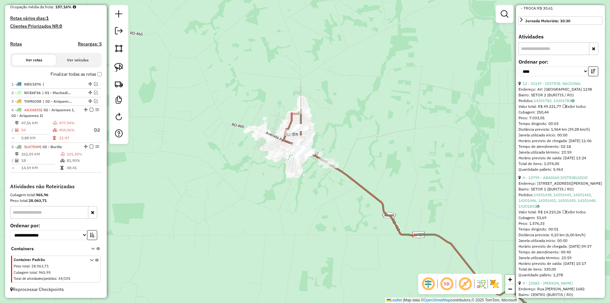
click at [291, 196] on div "Janela de atendimento Grade de atendimento Capacidade Transportadoras Veículos …" at bounding box center [305, 151] width 610 height 303
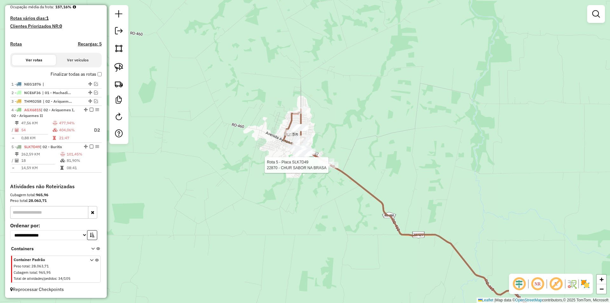
select select "*********"
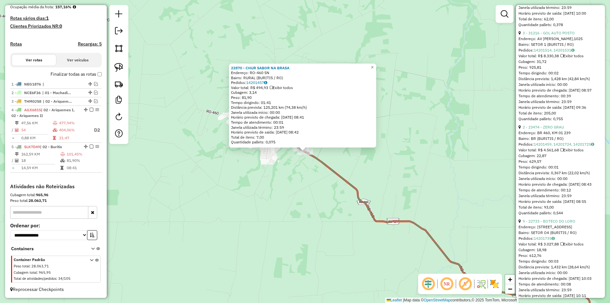
scroll to position [508, 0]
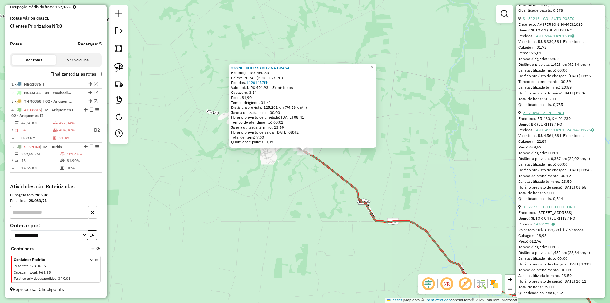
click at [555, 115] on link "2 - 23474 - ZERO GRAU" at bounding box center [543, 112] width 41 height 5
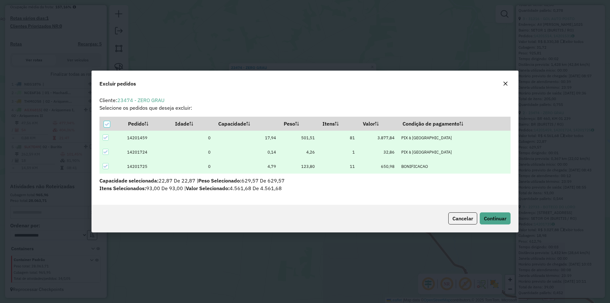
scroll to position [0, 0]
drag, startPoint x: 504, startPoint y: 221, endPoint x: 501, endPoint y: 220, distance: 3.3
click at [504, 221] on span "Continuar" at bounding box center [495, 218] width 23 height 6
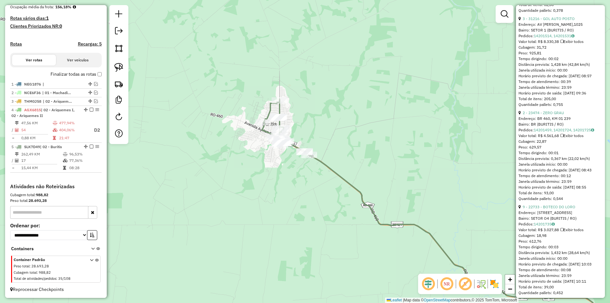
scroll to position [198, 0]
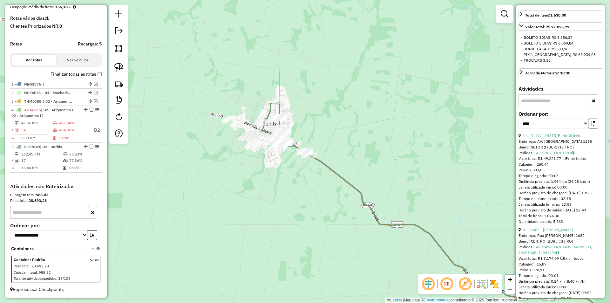
click at [260, 191] on div "Janela de atendimento Grade de atendimento Capacidade Transportadoras Veículos …" at bounding box center [305, 151] width 610 height 303
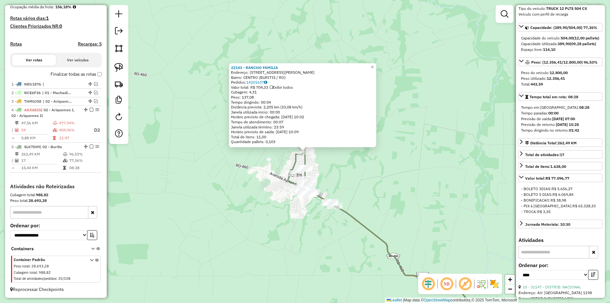
scroll to position [0, 0]
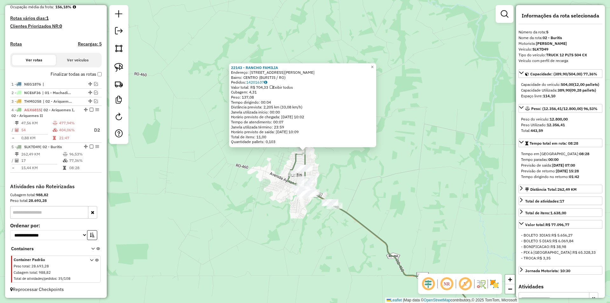
click at [453, 187] on div "22143 - RANCHO FAMILIA Endereço: R RUA HELENITA FERREIRA DE SOUZA,1075 Bairro: …" at bounding box center [305, 151] width 610 height 303
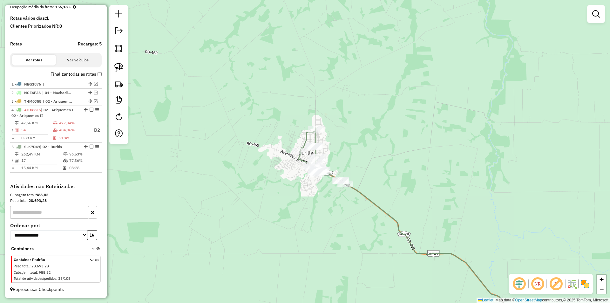
drag, startPoint x: 392, startPoint y: 209, endPoint x: 402, endPoint y: 187, distance: 24.9
click at [403, 187] on div "Janela de atendimento Grade de atendimento Capacidade Transportadoras Veículos …" at bounding box center [305, 151] width 610 height 303
drag, startPoint x: 219, startPoint y: 221, endPoint x: 162, endPoint y: 199, distance: 61.6
click at [229, 222] on div "Janela de atendimento Grade de atendimento Capacidade Transportadoras Veículos …" at bounding box center [305, 151] width 610 height 303
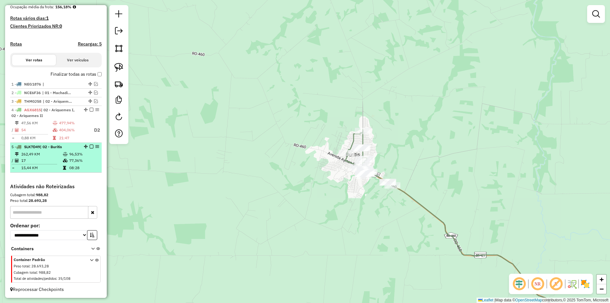
click at [90, 146] on em at bounding box center [92, 147] width 4 height 4
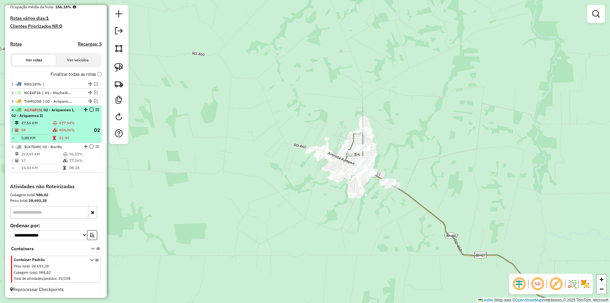
scroll to position [142, 0]
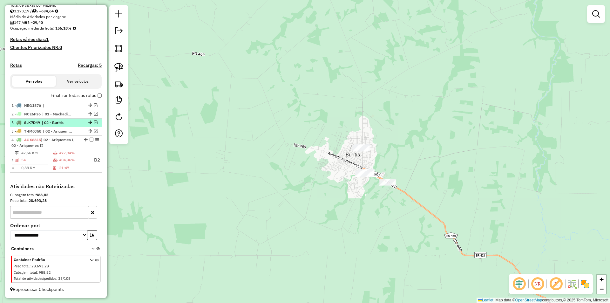
drag, startPoint x: 88, startPoint y: 168, endPoint x: 68, endPoint y: 125, distance: 47.8
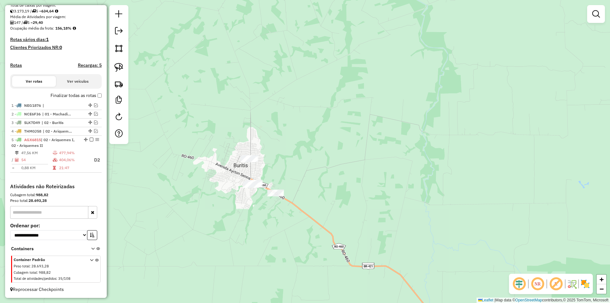
drag, startPoint x: 496, startPoint y: 106, endPoint x: 348, endPoint y: 116, distance: 148.4
click at [351, 116] on div "Janela de atendimento Grade de atendimento Capacidade Transportadoras Veículos …" at bounding box center [305, 151] width 610 height 303
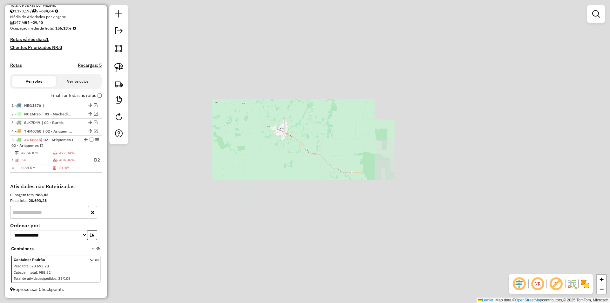
click at [350, 164] on div "Janela de atendimento Grade de atendimento Capacidade Transportadoras Veículos …" at bounding box center [305, 151] width 610 height 303
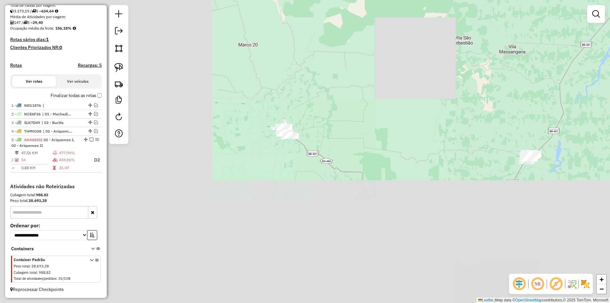
drag, startPoint x: 337, startPoint y: 172, endPoint x: 273, endPoint y: 169, distance: 64.2
click at [273, 170] on div "Janela de atendimento Grade de atendimento Capacidade Transportadoras Veículos …" at bounding box center [305, 151] width 610 height 303
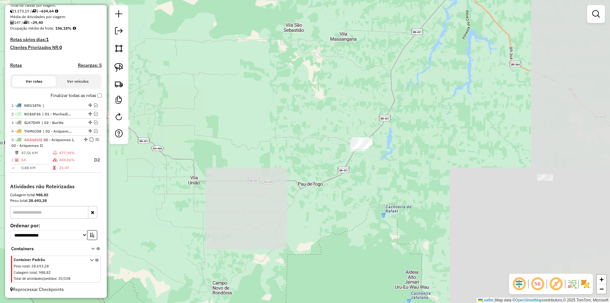
drag, startPoint x: 311, startPoint y: 182, endPoint x: 290, endPoint y: 162, distance: 29.7
click at [290, 162] on div "Janela de atendimento Grade de atendimento Capacidade Transportadoras Veículos …" at bounding box center [305, 151] width 610 height 303
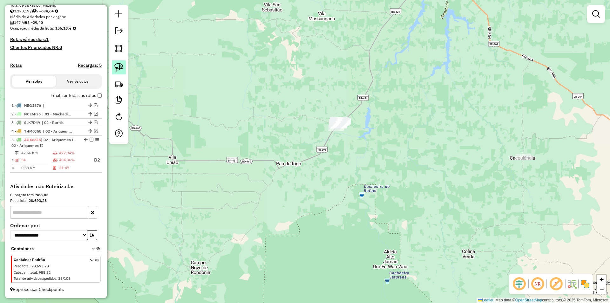
click at [116, 67] on img at bounding box center [118, 67] width 9 height 9
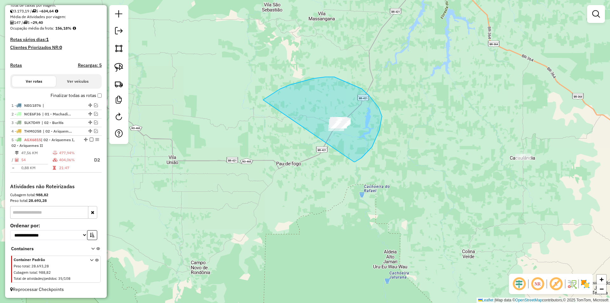
drag, startPoint x: 313, startPoint y: 78, endPoint x: 345, endPoint y: 161, distance: 88.2
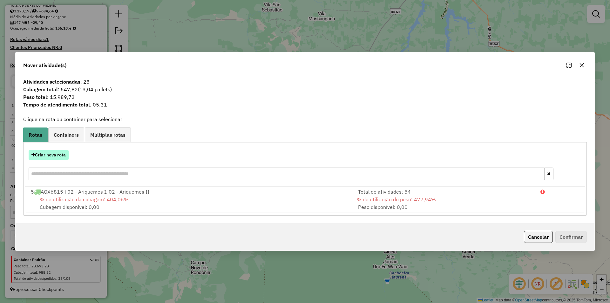
click at [46, 151] on button "Criar nova rota" at bounding box center [49, 155] width 40 height 10
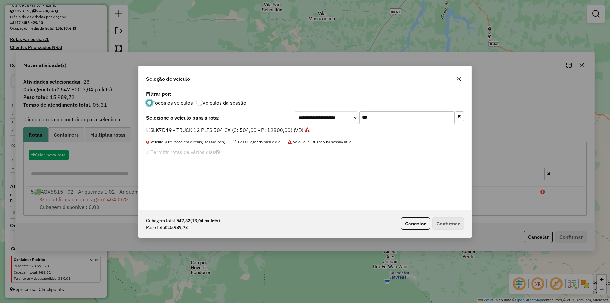
scroll to position [3, 2]
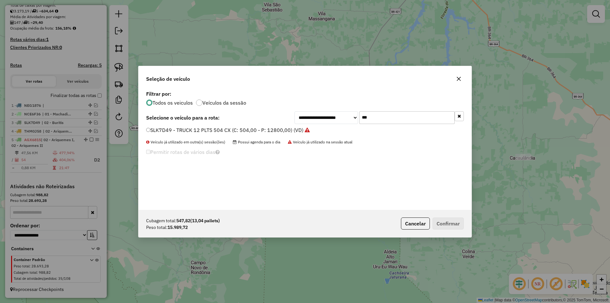
drag, startPoint x: 365, startPoint y: 121, endPoint x: 330, endPoint y: 128, distance: 36.3
click at [330, 128] on div "**********" at bounding box center [305, 149] width 333 height 121
type input "***"
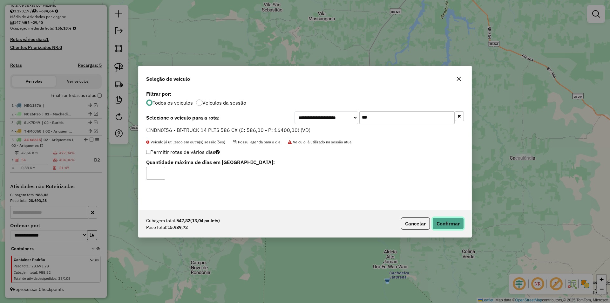
click at [451, 225] on button "Confirmar" at bounding box center [447, 223] width 31 height 12
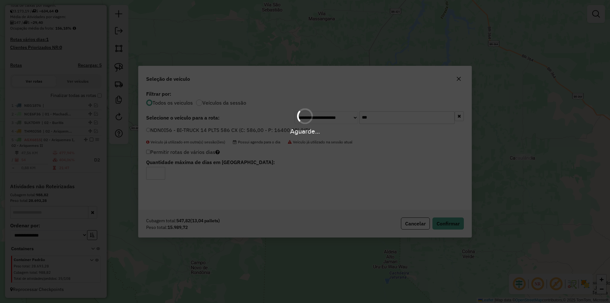
scroll to position [172, 0]
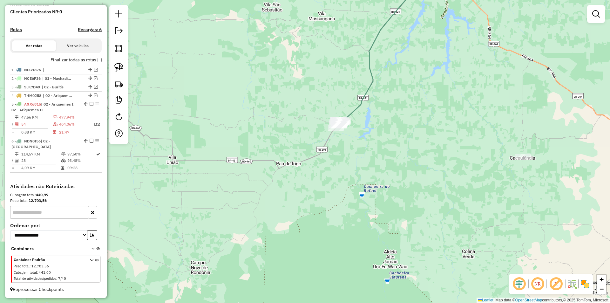
drag, startPoint x: 319, startPoint y: 216, endPoint x: 329, endPoint y: 172, distance: 45.0
click at [319, 211] on div "Janela de atendimento Grade de atendimento Capacidade Transportadoras Veículos …" at bounding box center [305, 151] width 610 height 303
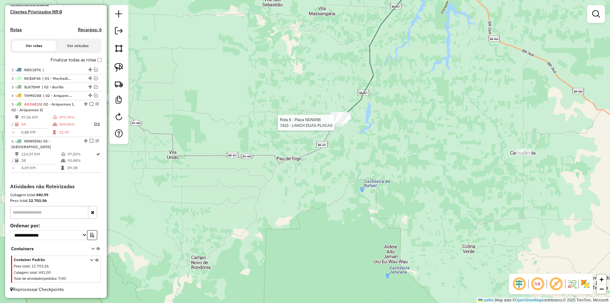
select select "*********"
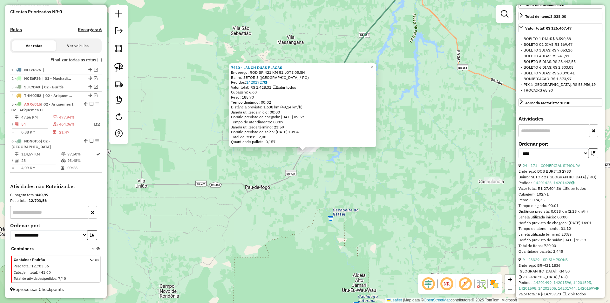
scroll to position [222, 0]
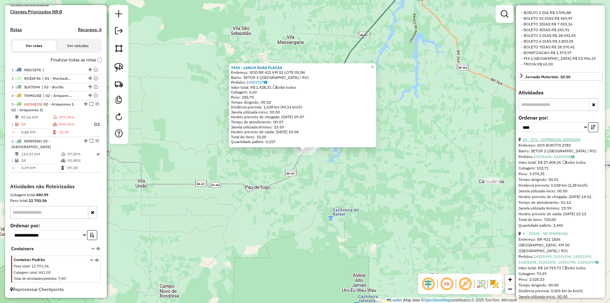
click at [553, 142] on link "24 - 171 - COMERCIAL SIMOURA" at bounding box center [552, 139] width 58 height 5
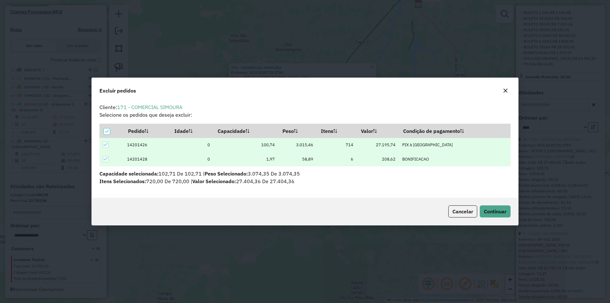
scroll to position [0, 0]
click at [494, 208] on span "Continuar" at bounding box center [495, 211] width 23 height 6
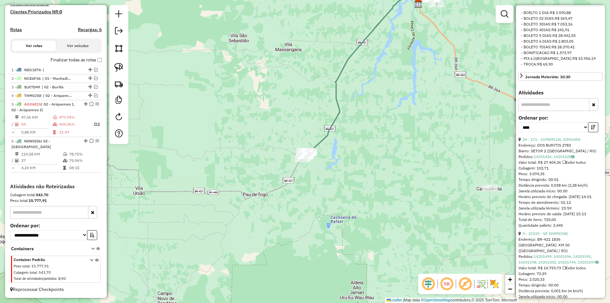
click at [300, 179] on div "Janela de atendimento Grade de atendimento Capacidade Transportadoras Veículos …" at bounding box center [305, 151] width 610 height 303
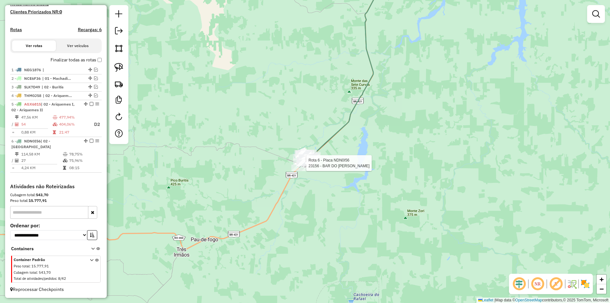
select select "*********"
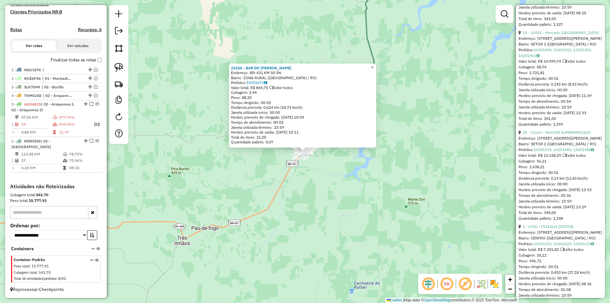
scroll to position [540, 0]
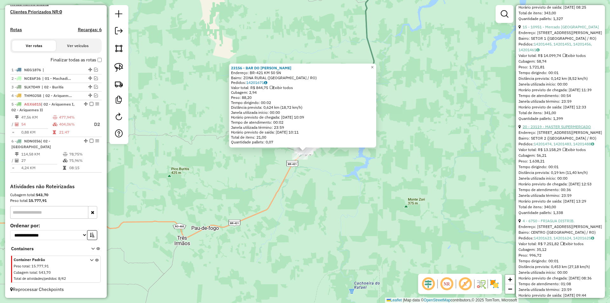
click at [556, 129] on link "20 - 23119 - MASTER SUPERMERCADO" at bounding box center [557, 126] width 68 height 5
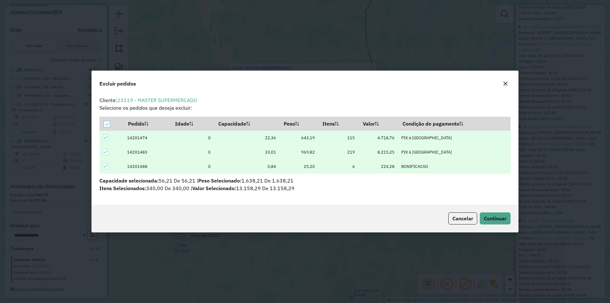
scroll to position [0, 0]
click at [494, 216] on span "Continuar" at bounding box center [495, 218] width 23 height 6
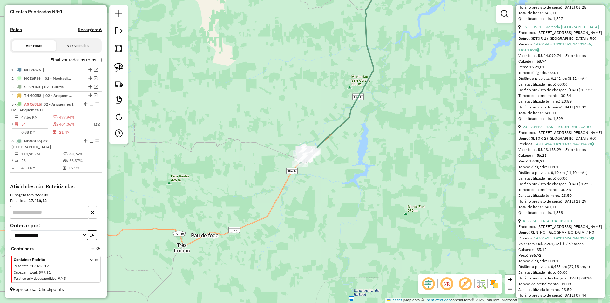
scroll to position [218, 0]
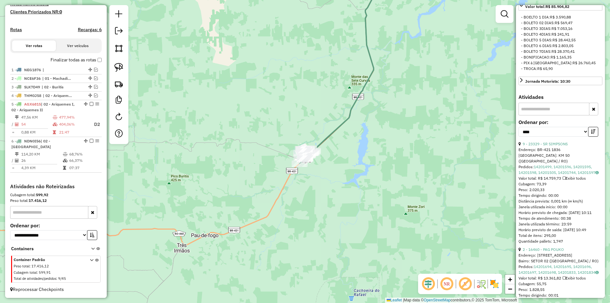
click at [382, 219] on div "Janela de atendimento Grade de atendimento Capacidade Transportadoras Veículos …" at bounding box center [305, 151] width 610 height 303
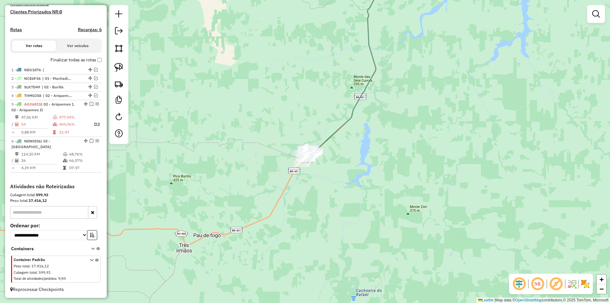
drag, startPoint x: 304, startPoint y: 218, endPoint x: 272, endPoint y: 210, distance: 33.8
click at [306, 219] on div "Janela de atendimento Grade de atendimento Capacidade Transportadoras Veículos …" at bounding box center [305, 151] width 610 height 303
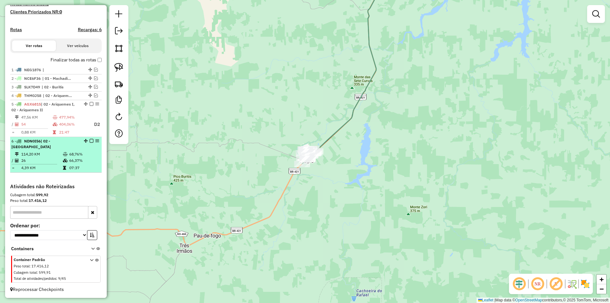
click at [91, 143] on em at bounding box center [92, 141] width 4 height 4
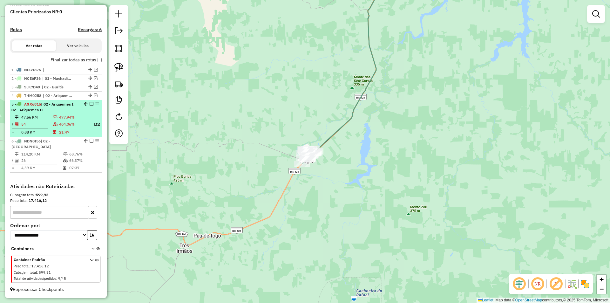
scroll to position [151, 0]
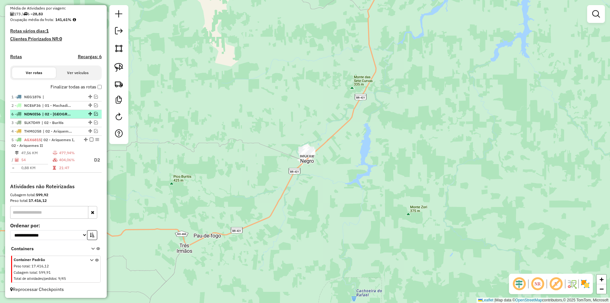
drag, startPoint x: 89, startPoint y: 167, endPoint x: 74, endPoint y: 113, distance: 56.7
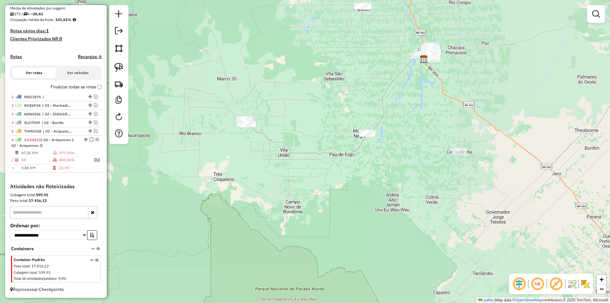
drag, startPoint x: 378, startPoint y: 170, endPoint x: 367, endPoint y: 171, distance: 11.2
click at [370, 171] on div "Janela de atendimento Grade de atendimento Capacidade Transportadoras Veículos …" at bounding box center [305, 151] width 610 height 303
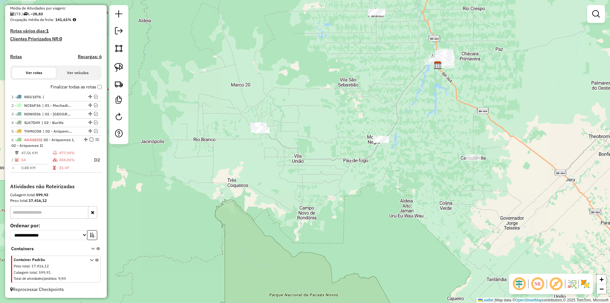
drag, startPoint x: 265, startPoint y: 201, endPoint x: 289, endPoint y: 206, distance: 24.6
click at [289, 206] on div "Janela de atendimento Grade de atendimento Capacidade Transportadoras Veículos …" at bounding box center [305, 151] width 610 height 303
drag, startPoint x: 115, startPoint y: 65, endPoint x: 125, endPoint y: 76, distance: 13.9
click at [116, 65] on img at bounding box center [118, 67] width 9 height 9
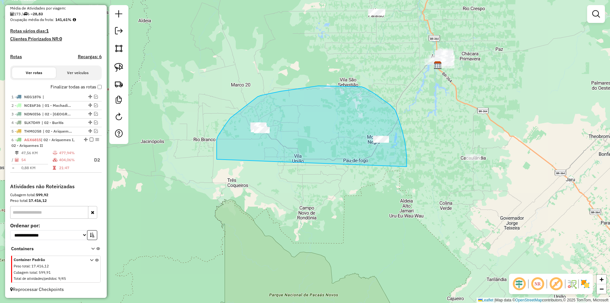
drag, startPoint x: 216, startPoint y: 153, endPoint x: 407, endPoint y: 171, distance: 191.2
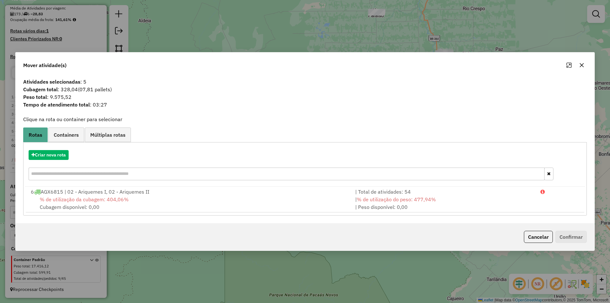
click at [584, 64] on icon "button" at bounding box center [581, 65] width 5 height 5
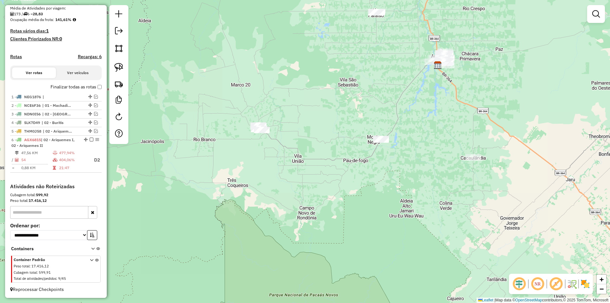
drag, startPoint x: 288, startPoint y: 164, endPoint x: 305, endPoint y: 171, distance: 18.9
click at [308, 169] on div "Janela de atendimento Grade de atendimento Capacidade Transportadoras Veículos …" at bounding box center [305, 151] width 610 height 303
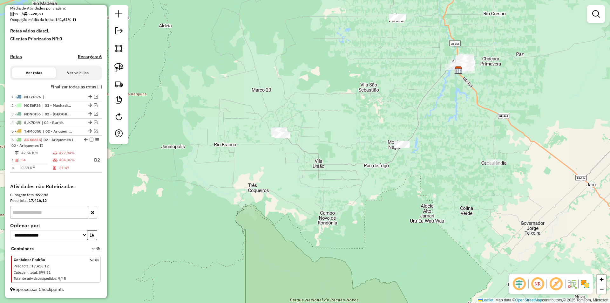
click at [300, 174] on div "Janela de atendimento Grade de atendimento Capacidade Transportadoras Veículos …" at bounding box center [305, 151] width 610 height 303
click at [94, 122] on em at bounding box center [96, 122] width 4 height 4
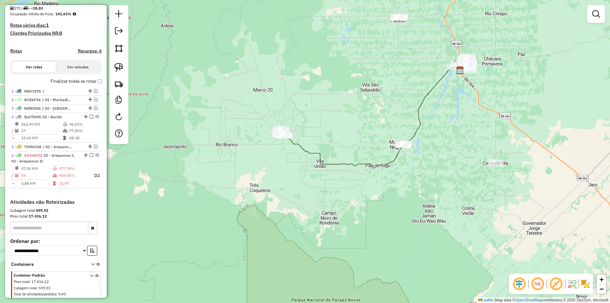
scroll to position [172, 0]
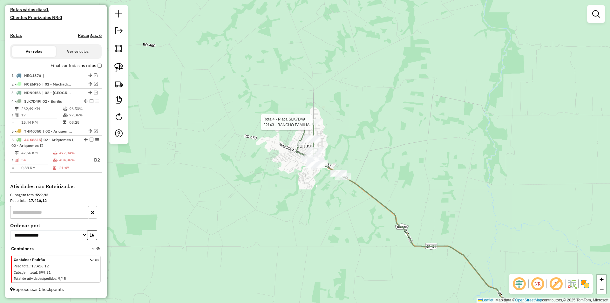
select select "*********"
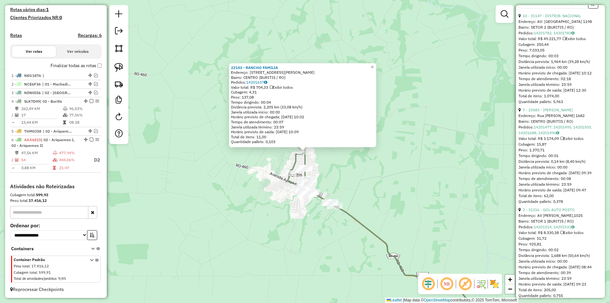
scroll to position [318, 0]
click at [554, 112] on link "7 - 23583 - RENATO NATORIO SANTI" at bounding box center [548, 109] width 50 height 5
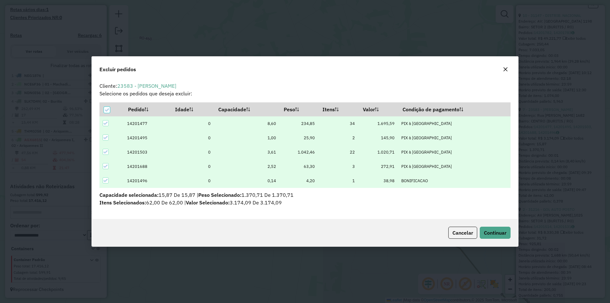
scroll to position [3, 2]
click at [493, 229] on span "Continuar" at bounding box center [495, 232] width 23 height 6
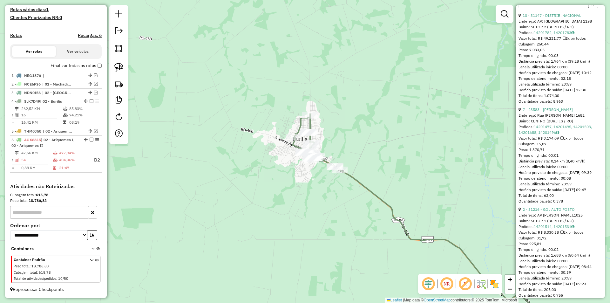
click at [306, 186] on div "Janela de atendimento Grade de atendimento Capacidade Transportadoras Veículos …" at bounding box center [305, 151] width 610 height 303
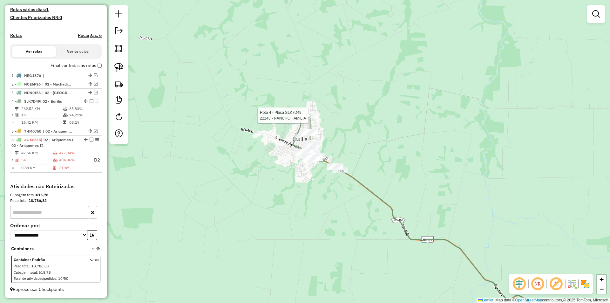
select select "*********"
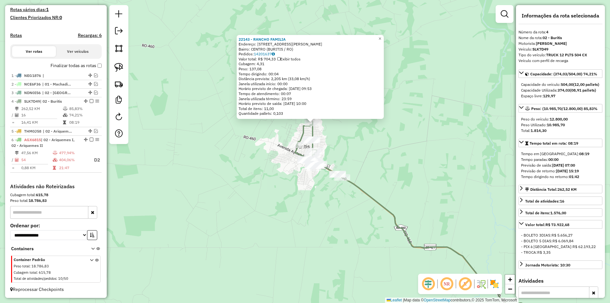
drag, startPoint x: 402, startPoint y: 137, endPoint x: 403, endPoint y: 132, distance: 5.2
click at [403, 132] on div "22143 - RANCHO FAMILIA Endereço: R RUA HELENITA FERREIRA DE SOUZA,1075 Bairro: …" at bounding box center [305, 151] width 610 height 303
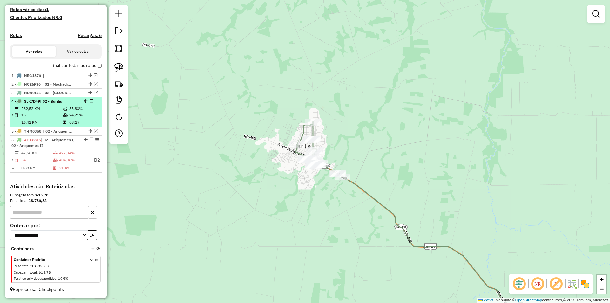
click at [90, 101] on em at bounding box center [92, 101] width 4 height 4
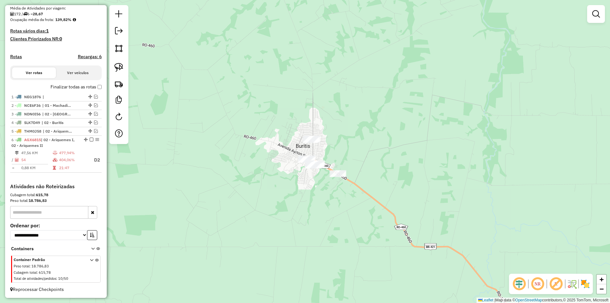
scroll to position [151, 0]
drag, startPoint x: 248, startPoint y: 144, endPoint x: 249, endPoint y: 124, distance: 19.7
click at [249, 128] on div "Janela de atendimento Grade de atendimento Capacidade Transportadoras Veículos …" at bounding box center [305, 151] width 610 height 303
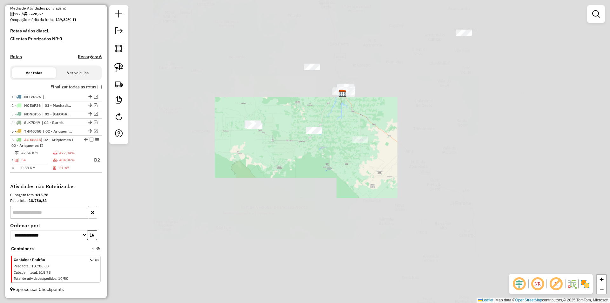
drag, startPoint x: 243, startPoint y: 169, endPoint x: 244, endPoint y: 161, distance: 7.8
click at [244, 164] on div "Janela de atendimento Grade de atendimento Capacidade Transportadoras Veículos …" at bounding box center [305, 151] width 610 height 303
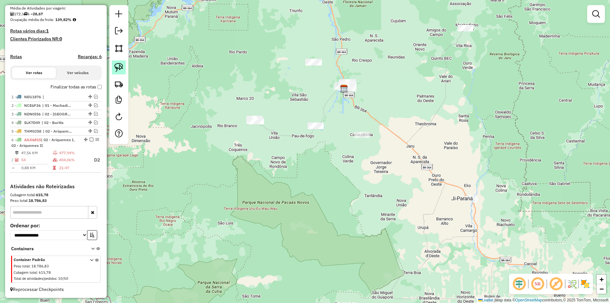
click at [120, 66] on img at bounding box center [118, 67] width 9 height 9
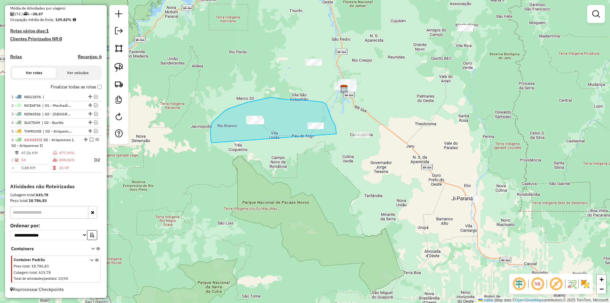
drag, startPoint x: 211, startPoint y: 143, endPoint x: 335, endPoint y: 141, distance: 123.9
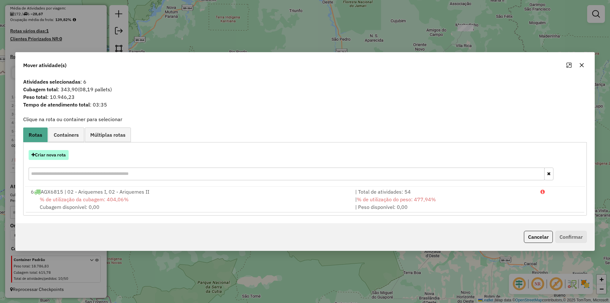
click at [51, 156] on button "Criar nova rota" at bounding box center [49, 155] width 40 height 10
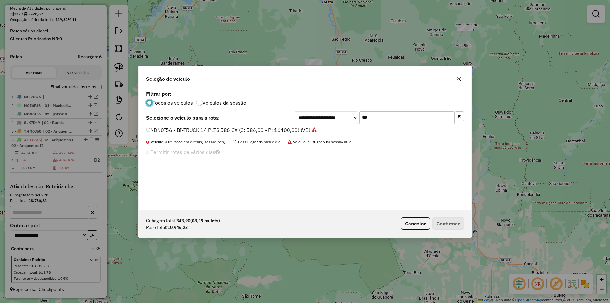
scroll to position [3, 2]
drag, startPoint x: 360, startPoint y: 119, endPoint x: 331, endPoint y: 129, distance: 31.1
click at [334, 128] on div "**********" at bounding box center [305, 149] width 333 height 121
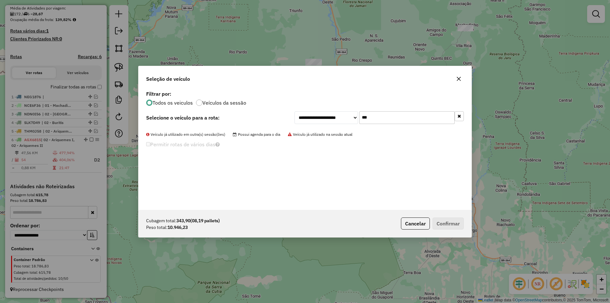
drag, startPoint x: 373, startPoint y: 116, endPoint x: 336, endPoint y: 125, distance: 38.0
click at [336, 125] on div "**********" at bounding box center [305, 149] width 333 height 121
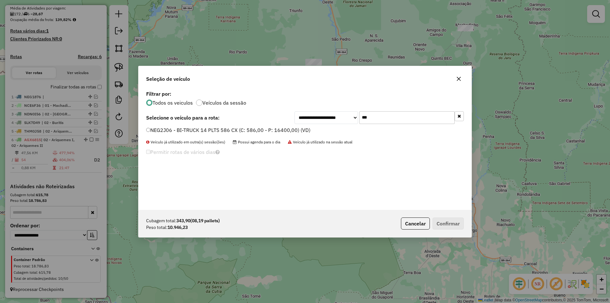
type input "***"
click at [151, 131] on label "NEG2J06 - BI-TRUCK 14 PLTS 586 CX (C: 586,00 - P: 16400,00) (VD)" at bounding box center [228, 130] width 164 height 8
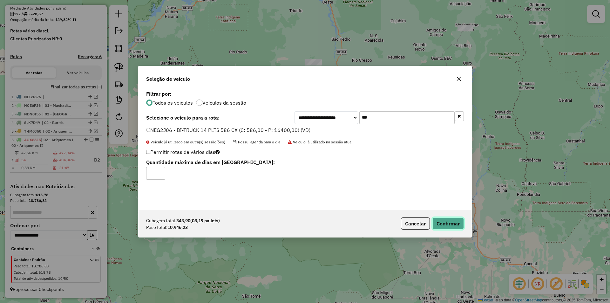
click at [449, 227] on button "Confirmar" at bounding box center [447, 223] width 31 height 12
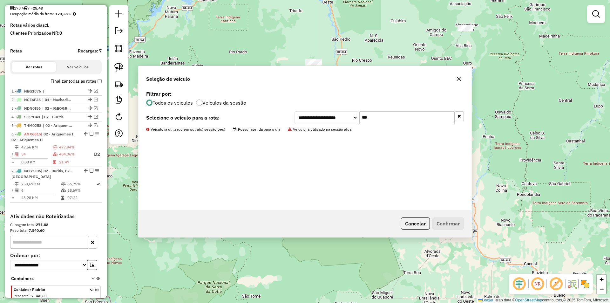
scroll to position [182, 0]
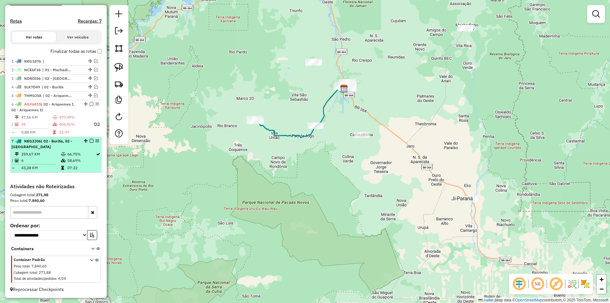
click at [87, 143] on div at bounding box center [89, 141] width 19 height 4
select select "*********"
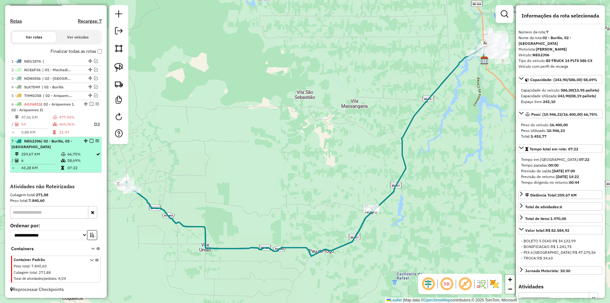
click at [90, 143] on em at bounding box center [92, 141] width 4 height 4
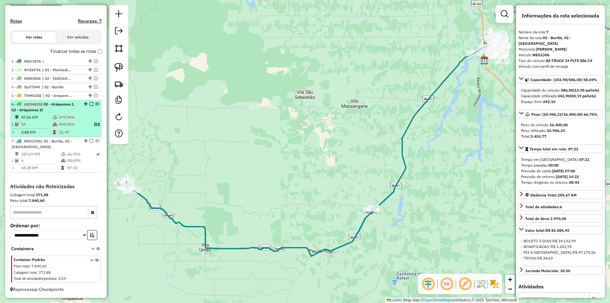
scroll to position [159, 0]
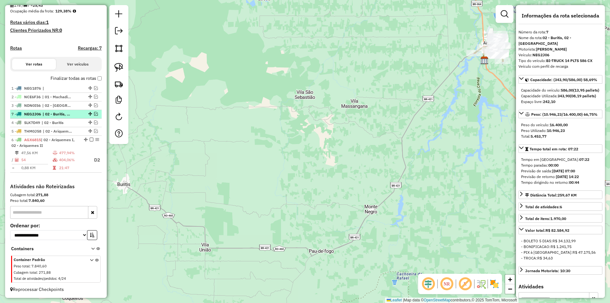
drag, startPoint x: 88, startPoint y: 167, endPoint x: 65, endPoint y: 112, distance: 59.6
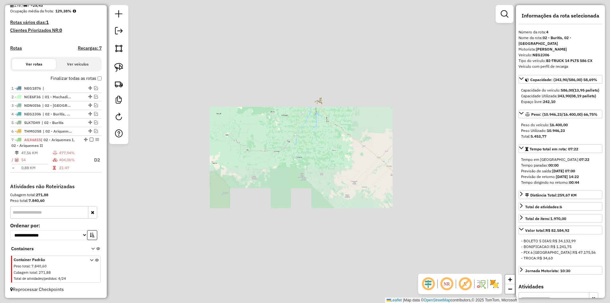
click at [285, 117] on div "Janela de atendimento Grade de atendimento Capacidade Transportadoras Veículos …" at bounding box center [305, 151] width 610 height 303
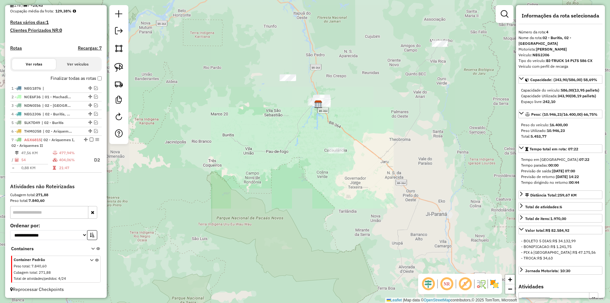
drag, startPoint x: 290, startPoint y: 121, endPoint x: 290, endPoint y: 126, distance: 4.1
click at [290, 126] on div "Janela de atendimento Grade de atendimento Capacidade Transportadoras Veículos …" at bounding box center [305, 151] width 610 height 303
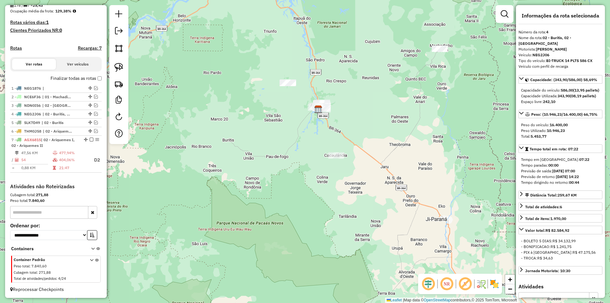
click at [292, 129] on div "Janela de atendimento Grade de atendimento Capacidade Transportadoras Veículos …" at bounding box center [305, 151] width 610 height 303
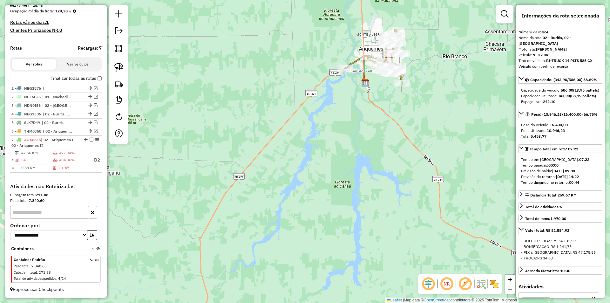
drag, startPoint x: 351, startPoint y: 104, endPoint x: 311, endPoint y: 155, distance: 65.2
click at [311, 155] on div "Janela de atendimento Grade de atendimento Capacidade Transportadoras Veículos …" at bounding box center [305, 151] width 610 height 303
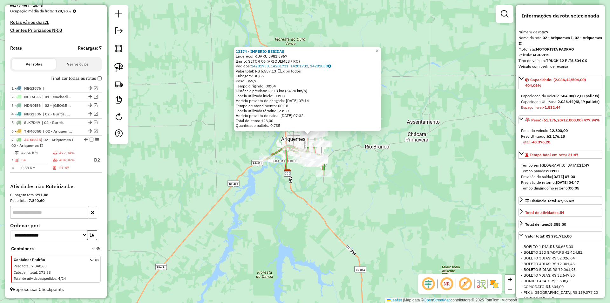
drag, startPoint x: 389, startPoint y: 181, endPoint x: 387, endPoint y: 165, distance: 15.9
click at [389, 165] on div "13174 - IMPERIO BEBIDAS Endereço: R JARU 3981,3967 Bairro: SETOR 06 (ARIQUEMES …" at bounding box center [305, 151] width 610 height 303
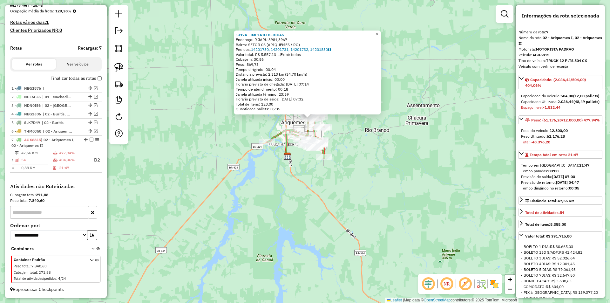
click at [387, 166] on div "13174 - IMPERIO BEBIDAS Endereço: R JARU 3981,3967 Bairro: SETOR 06 (ARIQUEMES …" at bounding box center [305, 151] width 610 height 303
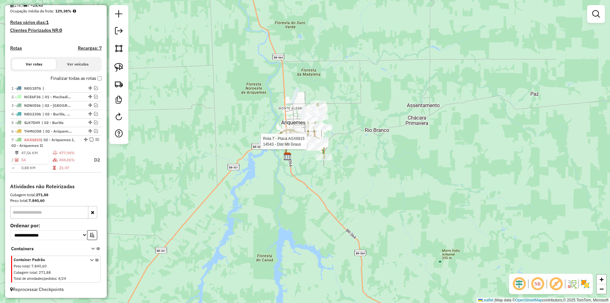
select select "*********"
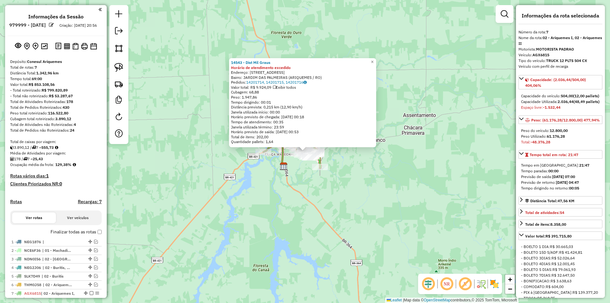
select select "*********"
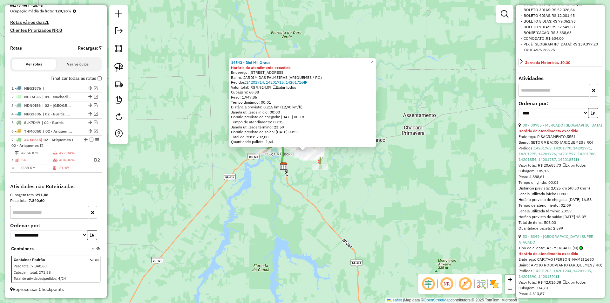
scroll to position [254, 0]
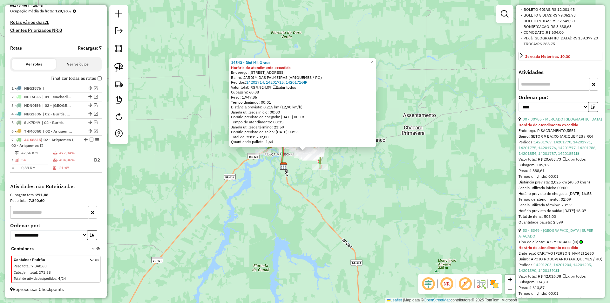
drag, startPoint x: 236, startPoint y: 247, endPoint x: 338, endPoint y: 250, distance: 102.7
click at [338, 250] on div "14543 - Dist Mil Graus Horário de atendimento excedido Endereço: R Rua Tucanos,…" at bounding box center [305, 151] width 610 height 303
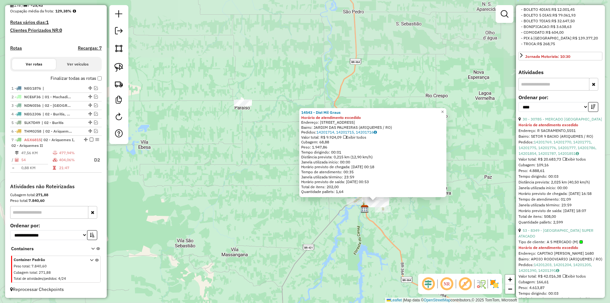
click at [295, 232] on div "14543 - Dist Mil Graus Horário de atendimento excedido Endereço: R Rua Tucanos,…" at bounding box center [305, 151] width 610 height 303
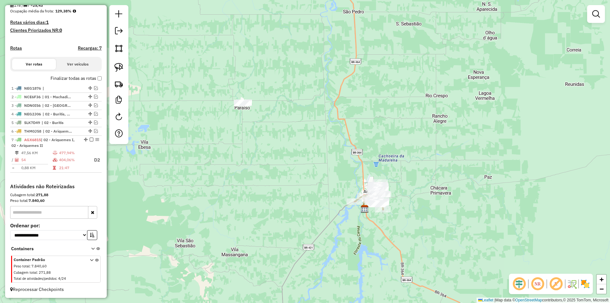
drag, startPoint x: 207, startPoint y: 196, endPoint x: 227, endPoint y: 165, distance: 36.7
click at [225, 173] on div "Janela de atendimento Grade de atendimento Capacidade Transportadoras Veículos …" at bounding box center [305, 151] width 610 height 303
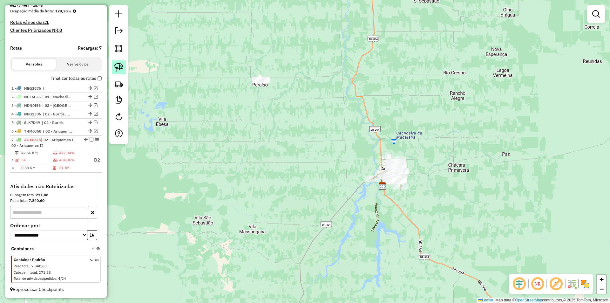
click at [120, 70] on img at bounding box center [118, 67] width 9 height 9
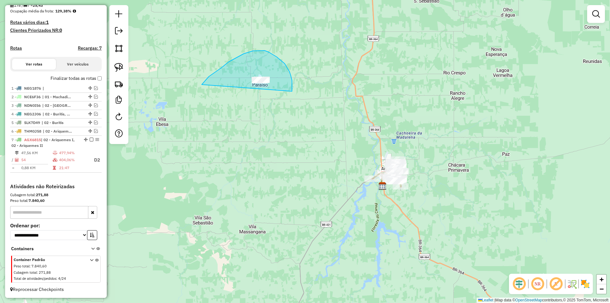
drag, startPoint x: 202, startPoint y: 85, endPoint x: 280, endPoint y: 106, distance: 80.7
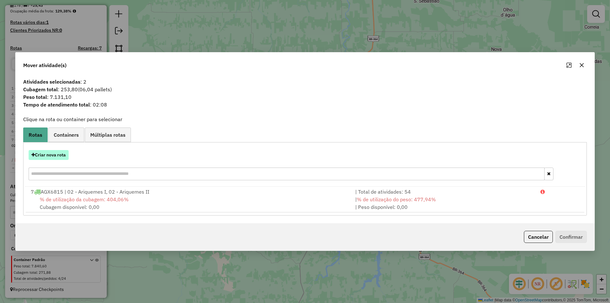
click at [44, 153] on button "Criar nova rota" at bounding box center [49, 155] width 40 height 10
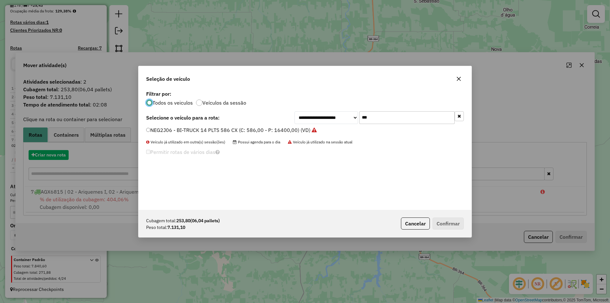
scroll to position [3, 2]
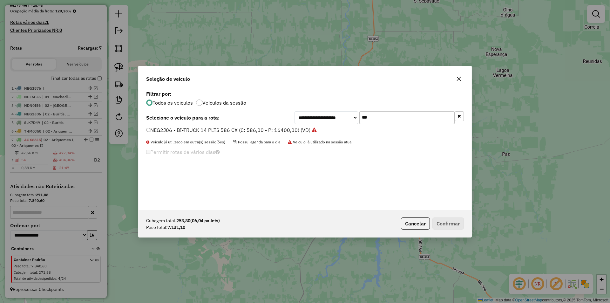
drag, startPoint x: 372, startPoint y: 117, endPoint x: 330, endPoint y: 127, distance: 42.5
click at [334, 128] on div "**********" at bounding box center [305, 149] width 333 height 121
type input "***"
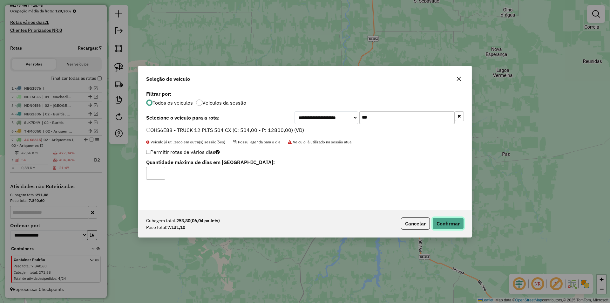
click at [452, 227] on button "Confirmar" at bounding box center [447, 223] width 31 height 12
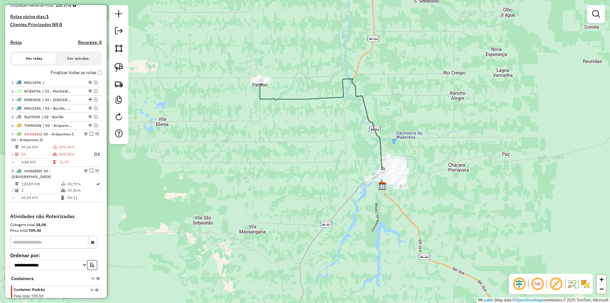
scroll to position [182, 0]
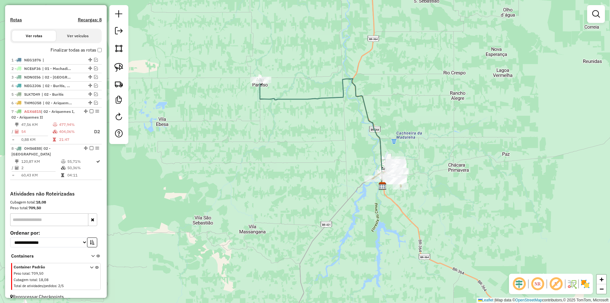
click at [430, 168] on div "Janela de atendimento Grade de atendimento Capacidade Transportadoras Veículos …" at bounding box center [305, 151] width 610 height 303
select select "*********"
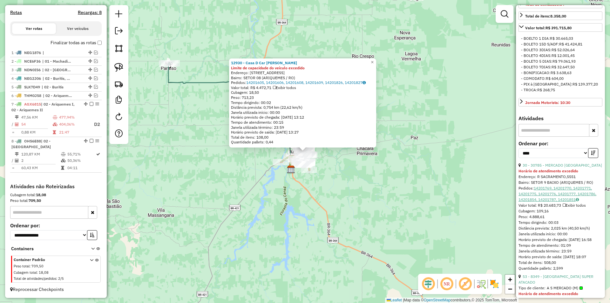
scroll to position [222, 0]
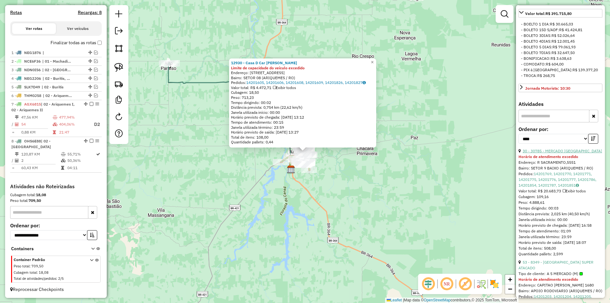
click at [556, 153] on link "30 - 30785 - MERCADO VITORIA" at bounding box center [562, 150] width 79 height 5
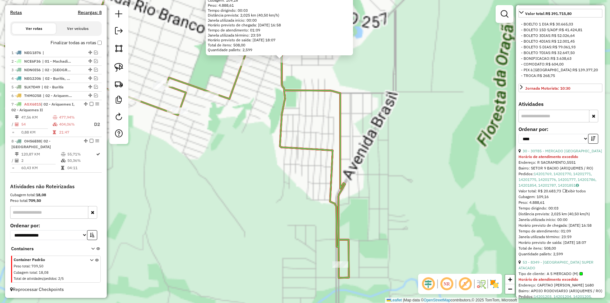
drag, startPoint x: 261, startPoint y: 142, endPoint x: 236, endPoint y: 205, distance: 67.5
click at [236, 205] on div "30785 - MERCADO VITORIA Horário de atendimento excedido Endereço: R SACRAMENTO,…" at bounding box center [305, 151] width 610 height 303
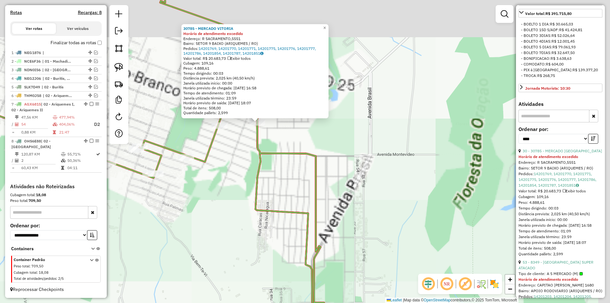
click at [236, 205] on div "30785 - MERCADO VITORIA Horário de atendimento excedido Endereço: R SACRAMENTO,…" at bounding box center [305, 151] width 610 height 303
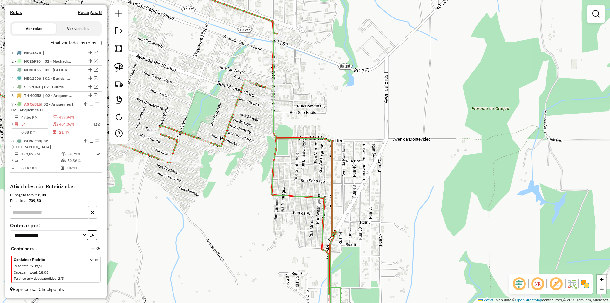
drag, startPoint x: 235, startPoint y: 129, endPoint x: 249, endPoint y: 116, distance: 18.9
click at [249, 116] on div "Janela de atendimento Grade de atendimento Capacidade Transportadoras Veículos …" at bounding box center [305, 151] width 610 height 303
click at [118, 72] on link at bounding box center [119, 67] width 14 height 14
drag, startPoint x: 260, startPoint y: 122, endPoint x: 292, endPoint y: 111, distance: 33.9
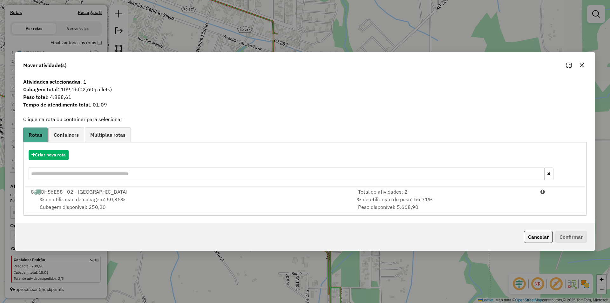
click at [62, 195] on div "% de utilização da cubagem: 50,36% Cubagem disponível: 250,20" at bounding box center [189, 202] width 324 height 15
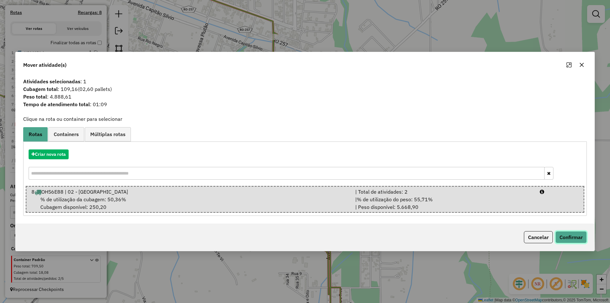
click at [565, 241] on button "Confirmar" at bounding box center [570, 237] width 31 height 12
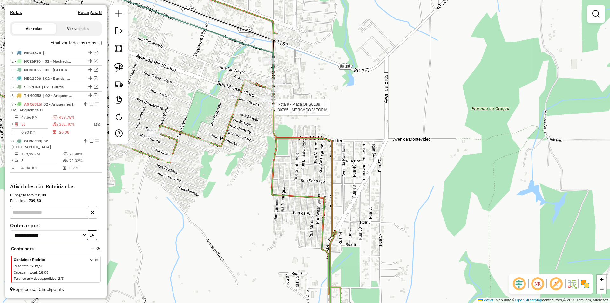
select select "*********"
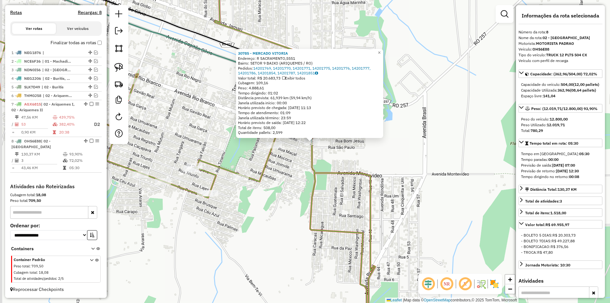
drag, startPoint x: 441, startPoint y: 167, endPoint x: 447, endPoint y: 157, distance: 11.2
click at [447, 157] on div "30785 - MERCADO VITORIA Endereço: R SACRAMENTO,5551 Bairro: SETOR 9 BAIXO (ARIQ…" at bounding box center [305, 151] width 610 height 303
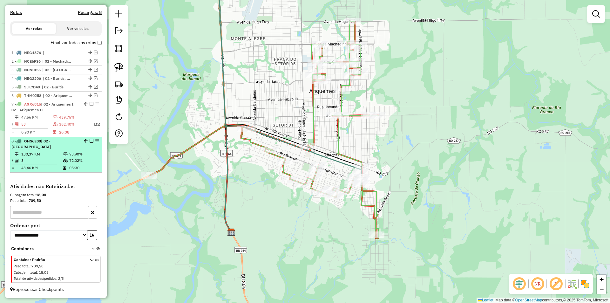
click at [90, 143] on em at bounding box center [92, 141] width 4 height 4
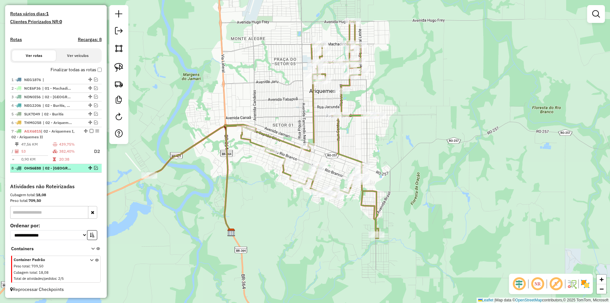
scroll to position [168, 0]
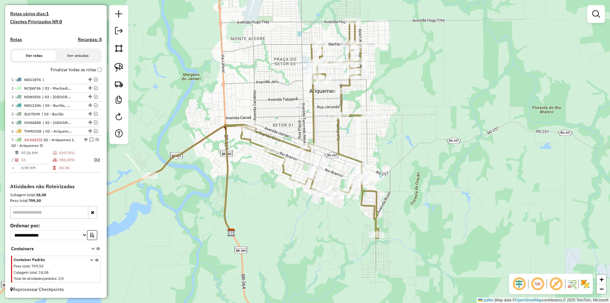
drag, startPoint x: 88, startPoint y: 168, endPoint x: 74, endPoint y: 119, distance: 51.0
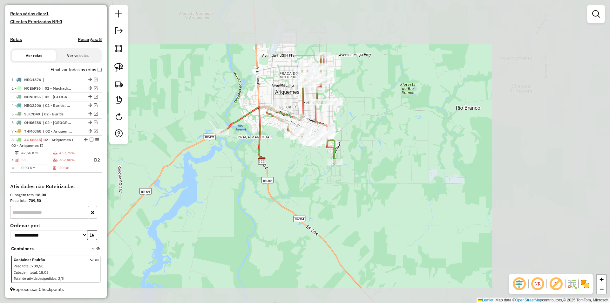
select select "*********"
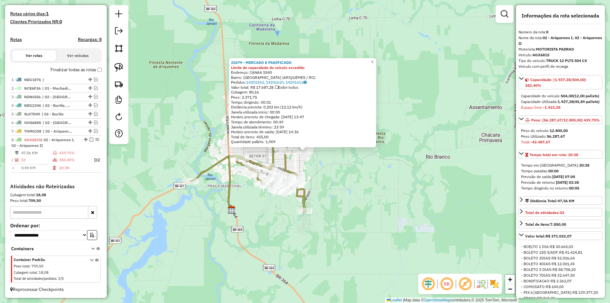
drag, startPoint x: 370, startPoint y: 113, endPoint x: 373, endPoint y: 118, distance: 5.7
click at [373, 118] on div "22679 - MERCADO E PANIFICADO Limite de capacidade do veículo excedido Endereço:…" at bounding box center [302, 102] width 143 height 84
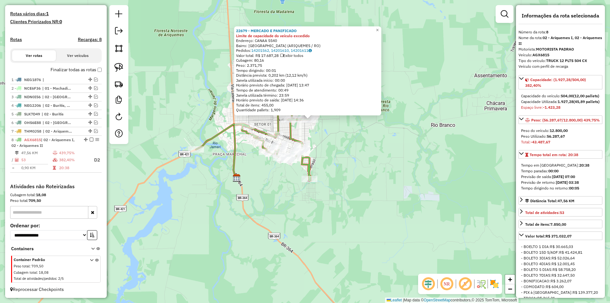
drag, startPoint x: 356, startPoint y: 168, endPoint x: 361, endPoint y: 143, distance: 25.6
click at [361, 143] on div "22679 - MERCADO E PANIFICADO Limite de capacidade do veículo excedido Endereço:…" at bounding box center [305, 151] width 610 height 303
click at [357, 143] on div "22679 - MERCADO E PANIFICADO Limite de capacidade do veículo excedido Endereço:…" at bounding box center [305, 151] width 610 height 303
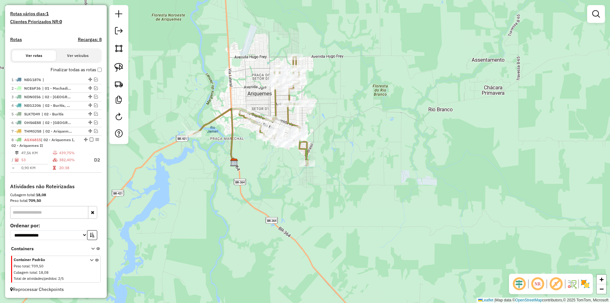
drag, startPoint x: 365, startPoint y: 161, endPoint x: 363, endPoint y: 143, distance: 18.2
click at [365, 153] on div "Janela de atendimento Grade de atendimento Capacidade Transportadoras Veículos …" at bounding box center [305, 151] width 610 height 303
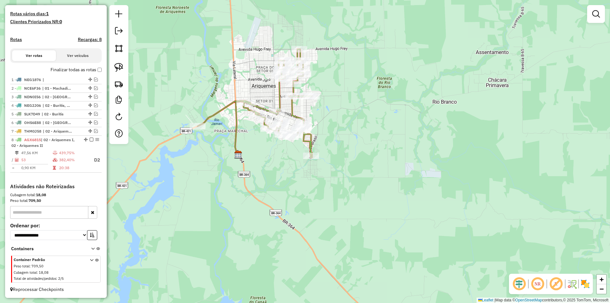
drag, startPoint x: 332, startPoint y: 150, endPoint x: 361, endPoint y: 161, distance: 31.8
click at [365, 163] on div "Janela de atendimento Grade de atendimento Capacidade Transportadoras Veículos …" at bounding box center [305, 151] width 610 height 303
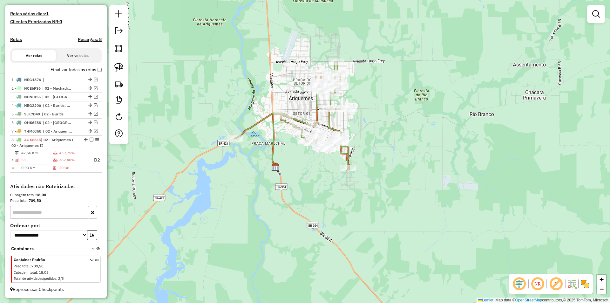
click at [364, 163] on div "Janela de atendimento Grade de atendimento Capacidade Transportadoras Veículos …" at bounding box center [305, 151] width 610 height 303
select select "*********"
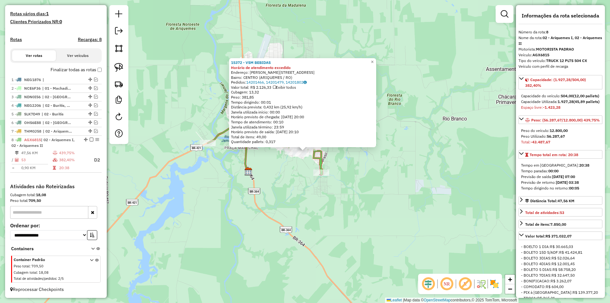
click at [410, 160] on div "15372 - VSM BEBIDAS Horário de atendimento excedido Endereço: R RUA REGISTRO,51…" at bounding box center [305, 151] width 610 height 303
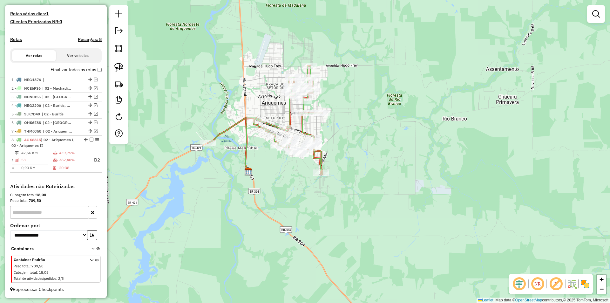
drag, startPoint x: 162, startPoint y: 198, endPoint x: 168, endPoint y: 189, distance: 11.2
click at [168, 196] on div "Janela de atendimento Grade de atendimento Capacidade Transportadoras Veículos …" at bounding box center [305, 151] width 610 height 303
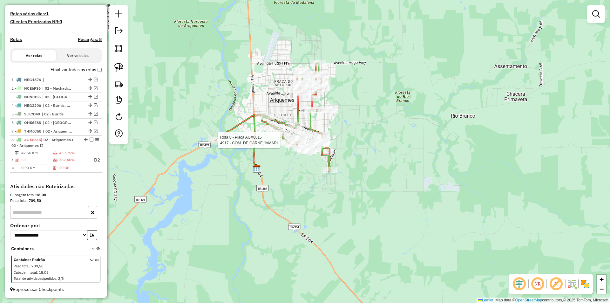
select select "*********"
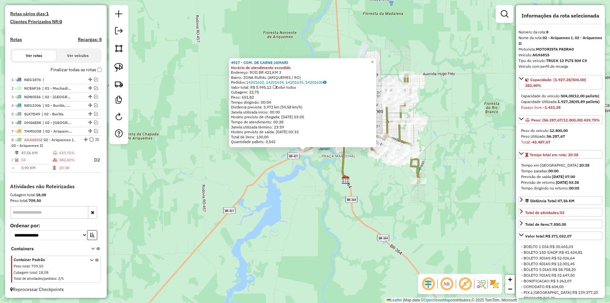
click at [269, 172] on div "4917 - COM. DE CARNE JAMARI Horário de atendimento excedido Endereço: ROD BR 42…" at bounding box center [305, 151] width 610 height 303
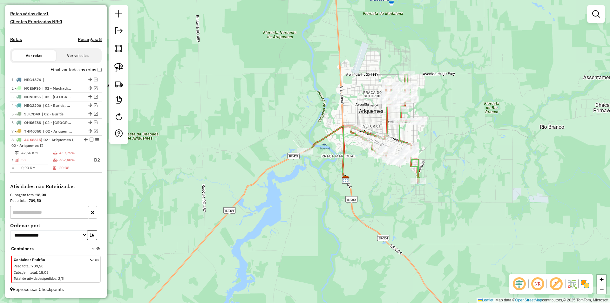
drag, startPoint x: 260, startPoint y: 176, endPoint x: 241, endPoint y: 169, distance: 20.9
click at [260, 175] on div "Janela de atendimento Grade de atendimento Capacidade Transportadoras Veículos …" at bounding box center [305, 151] width 610 height 303
click at [94, 105] on em at bounding box center [96, 105] width 4 height 4
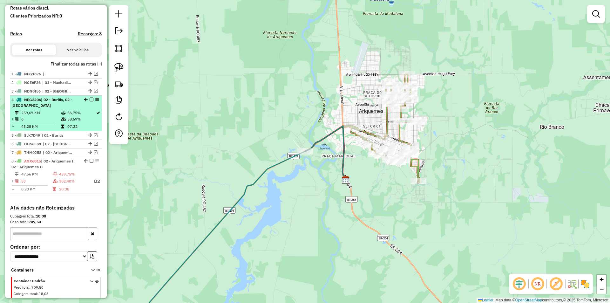
scroll to position [189, 0]
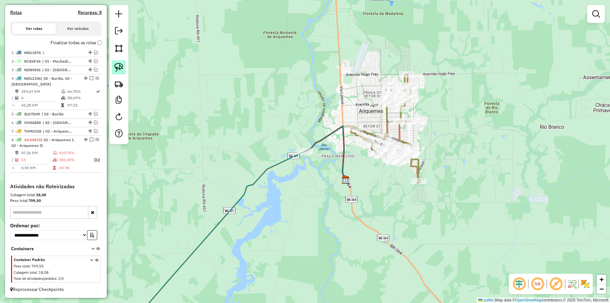
click at [119, 64] on img at bounding box center [118, 67] width 9 height 9
drag, startPoint x: 287, startPoint y: 168, endPoint x: 313, endPoint y: 158, distance: 27.6
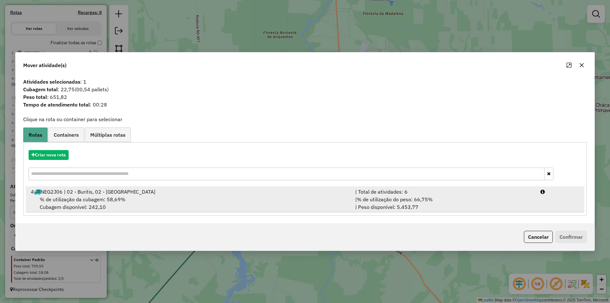
drag, startPoint x: 69, startPoint y: 195, endPoint x: 132, endPoint y: 198, distance: 63.0
click at [70, 195] on div "% de utilização da cubagem: 58,69% Cubagem disponível: 242,10" at bounding box center [189, 202] width 324 height 15
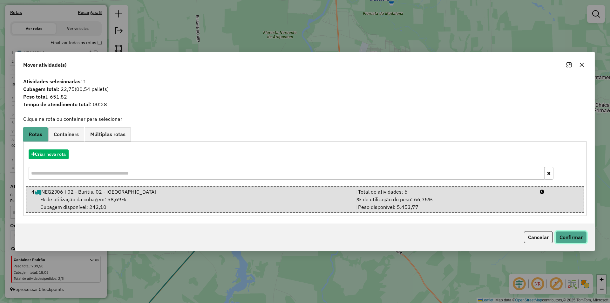
click at [578, 237] on button "Confirmar" at bounding box center [570, 237] width 31 height 12
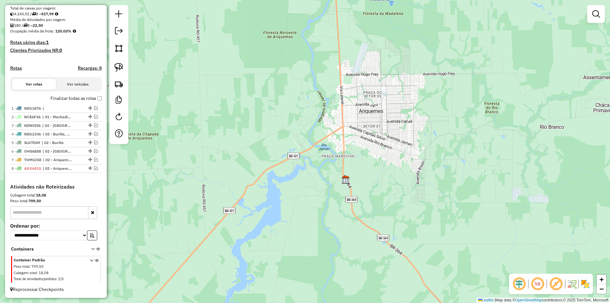
scroll to position [139, 0]
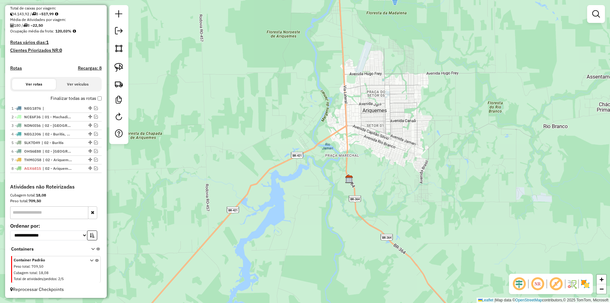
drag, startPoint x: 246, startPoint y: 150, endPoint x: 254, endPoint y: 125, distance: 26.2
click at [254, 125] on div "Janela de atendimento Grade de atendimento Capacidade Transportadoras Veículos …" at bounding box center [305, 151] width 610 height 303
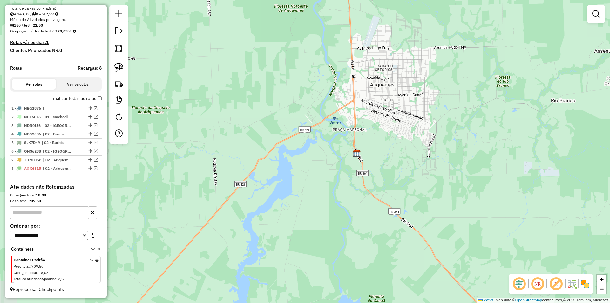
click at [263, 131] on div "Janela de atendimento Grade de atendimento Capacidade Transportadoras Veículos …" at bounding box center [305, 151] width 610 height 303
drag, startPoint x: 263, startPoint y: 135, endPoint x: 211, endPoint y: 148, distance: 54.0
click at [264, 137] on div "Janela de atendimento Grade de atendimento Capacidade Transportadoras Veículos …" at bounding box center [305, 151] width 610 height 303
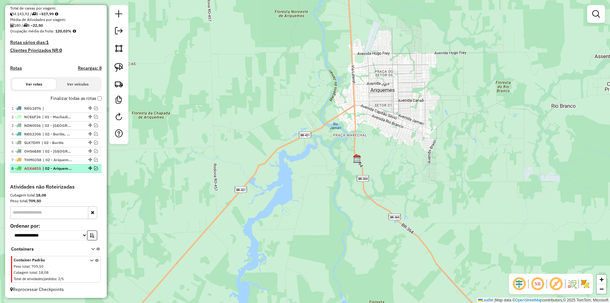
click at [94, 168] on em at bounding box center [96, 168] width 4 height 4
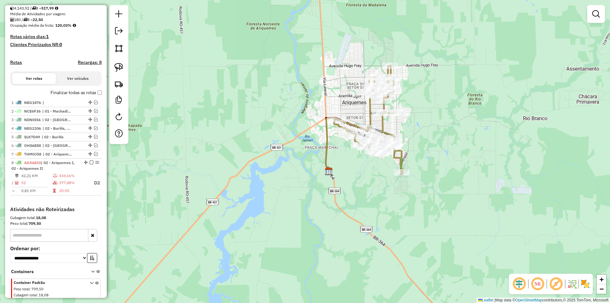
drag, startPoint x: 350, startPoint y: 154, endPoint x: 321, endPoint y: 162, distance: 29.8
click at [326, 162] on icon at bounding box center [347, 144] width 43 height 53
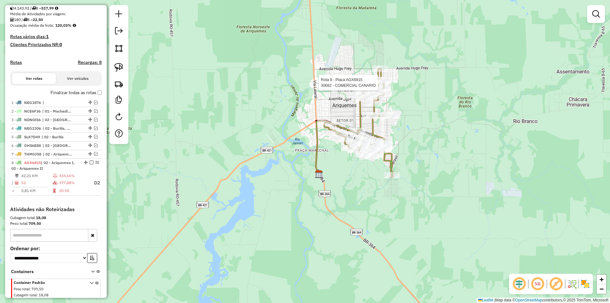
scroll to position [168, 0]
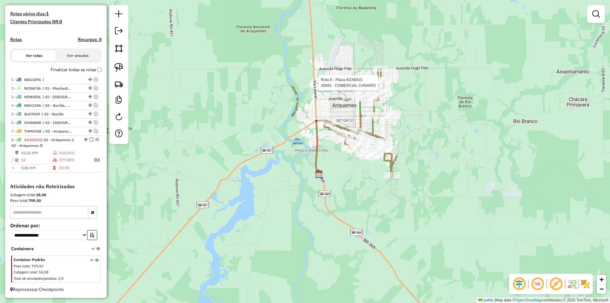
select select "*********"
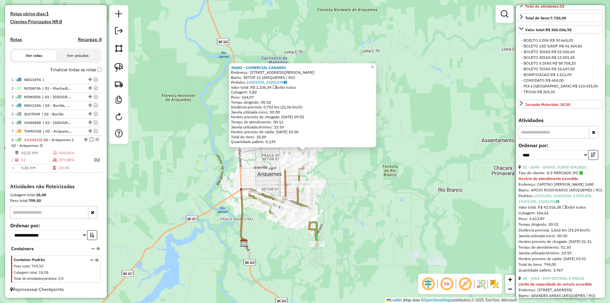
scroll to position [222, 0]
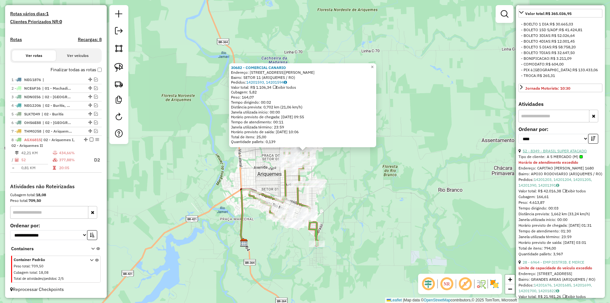
click at [559, 153] on link "52 - 8349 - BRASIL SUPER ATACADO" at bounding box center [555, 150] width 64 height 5
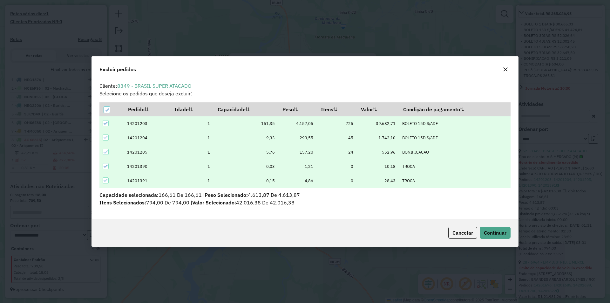
scroll to position [0, 0]
click at [484, 228] on button "Continuar" at bounding box center [495, 233] width 31 height 12
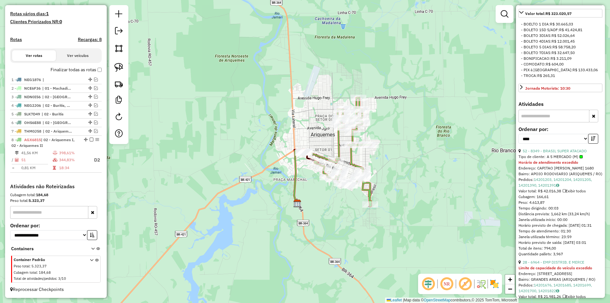
click at [592, 141] on icon "button" at bounding box center [593, 138] width 4 height 4
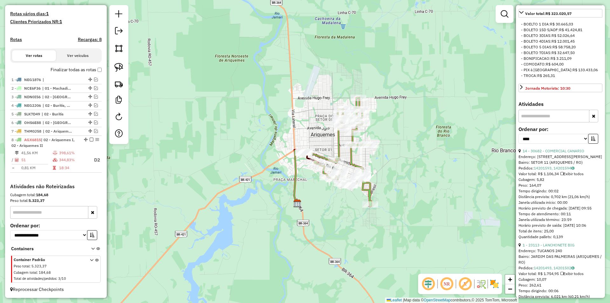
click at [592, 141] on icon "button" at bounding box center [593, 138] width 4 height 4
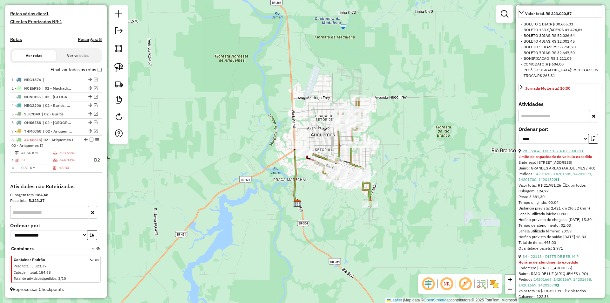
click at [571, 153] on link "28 - 6964 - EMP DISTRIB. E MERCE" at bounding box center [554, 150] width 62 height 5
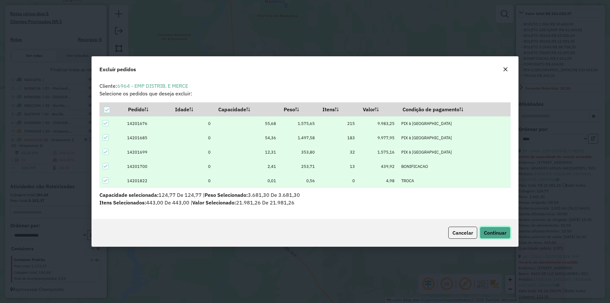
click at [487, 234] on span "Continuar" at bounding box center [495, 232] width 23 height 6
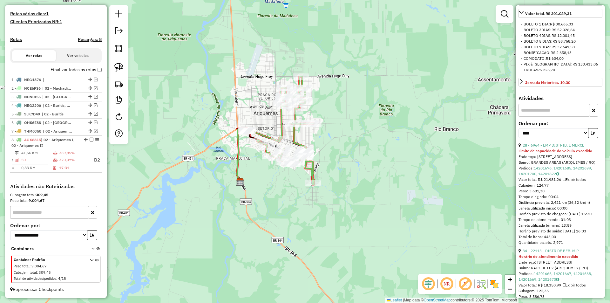
click at [593, 142] on div "**********" at bounding box center [561, 131] width 84 height 21
click at [591, 138] on button "button" at bounding box center [593, 133] width 10 height 10
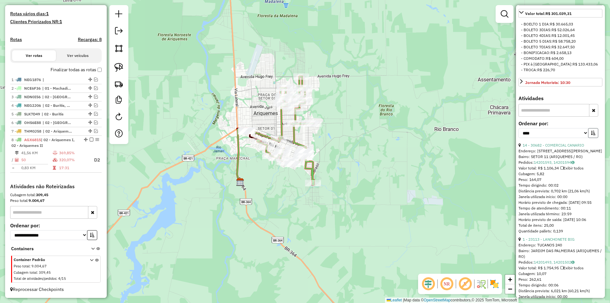
click at [591, 138] on button "button" at bounding box center [593, 133] width 10 height 10
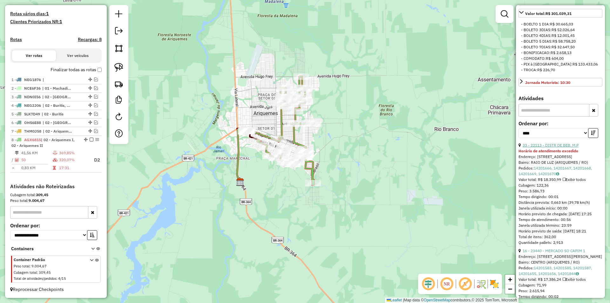
click at [559, 147] on link "33 - 22113 - DISTR DE BEB. M.P" at bounding box center [551, 145] width 56 height 5
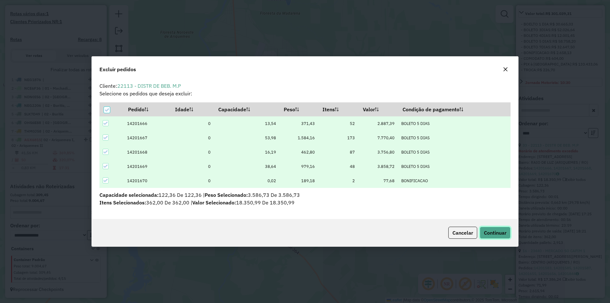
click at [492, 237] on button "Continuar" at bounding box center [495, 233] width 31 height 12
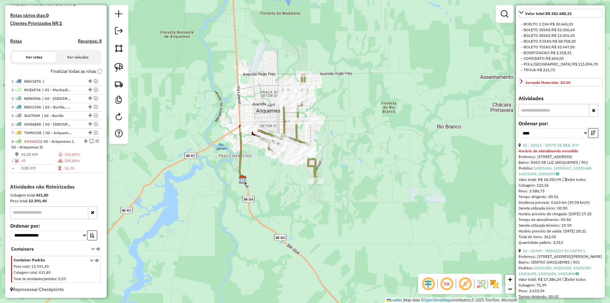
scroll to position [166, 0]
drag, startPoint x: 408, startPoint y: 212, endPoint x: 379, endPoint y: 207, distance: 29.7
click at [408, 212] on div "Janela de atendimento Grade de atendimento Capacidade Transportadoras Veículos …" at bounding box center [305, 151] width 610 height 303
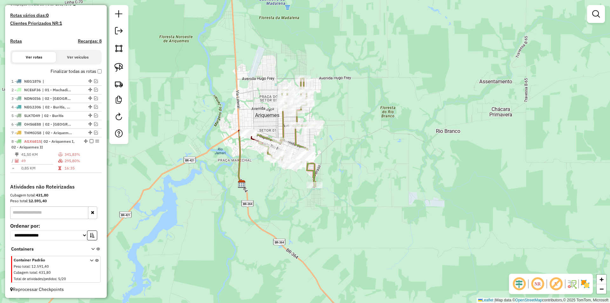
drag, startPoint x: 279, startPoint y: 182, endPoint x: 278, endPoint y: 187, distance: 5.8
click at [278, 187] on div "Janela de atendimento Grade de atendimento Capacidade Transportadoras Veículos …" at bounding box center [305, 151] width 610 height 303
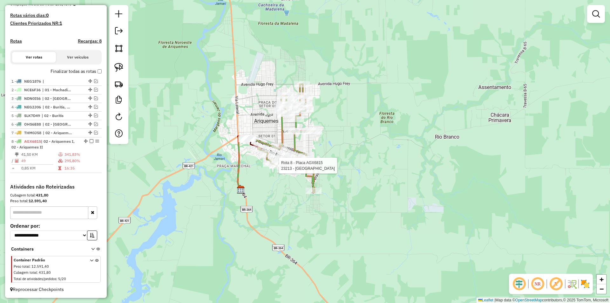
select select "*********"
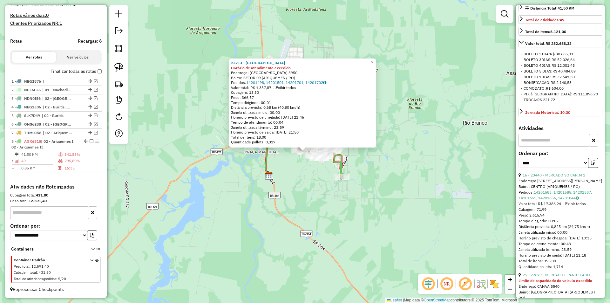
scroll to position [222, 0]
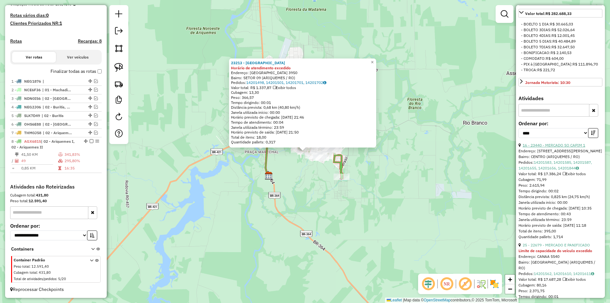
click at [554, 147] on link "16 - 23440 - MERCADO SO CAPIM 1" at bounding box center [554, 145] width 63 height 5
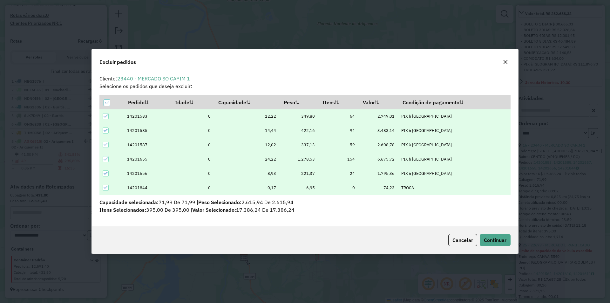
scroll to position [0, 0]
click at [487, 239] on span "Continuar" at bounding box center [495, 240] width 23 height 6
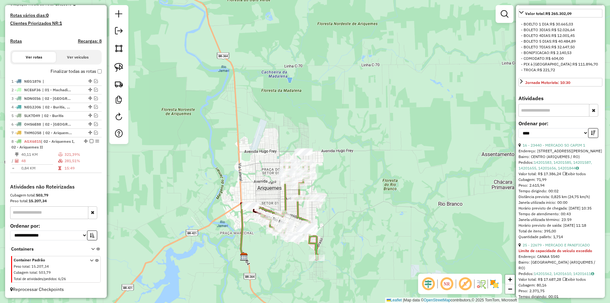
click at [594, 135] on icon "button" at bounding box center [593, 133] width 4 height 4
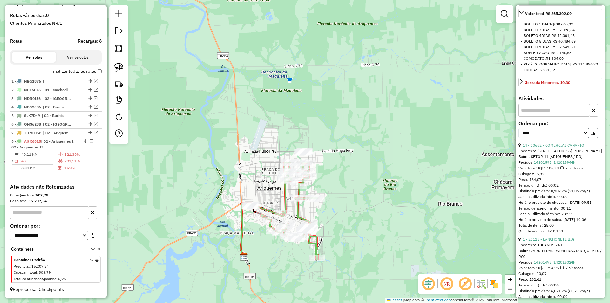
click at [593, 135] on icon "button" at bounding box center [593, 133] width 4 height 4
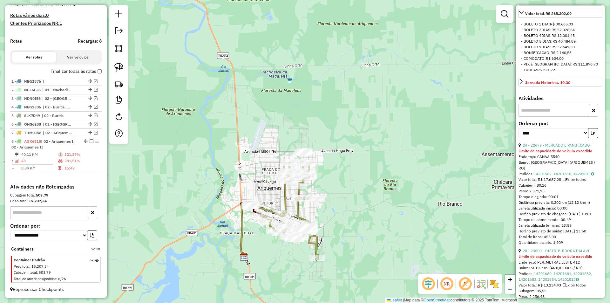
click at [555, 147] on link "24 - 22679 - MERCADO E PANIFICADO" at bounding box center [556, 145] width 67 height 5
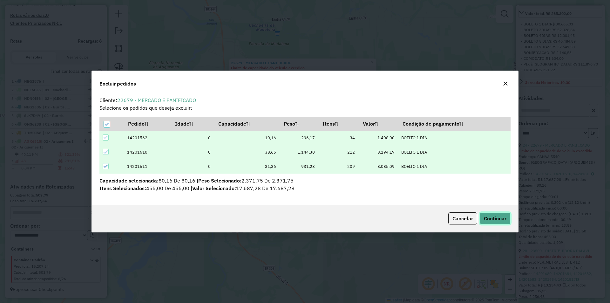
click at [497, 221] on span "Continuar" at bounding box center [495, 218] width 23 height 6
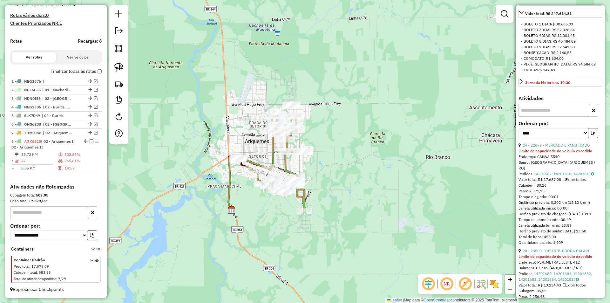
click at [592, 135] on icon "button" at bounding box center [593, 133] width 4 height 4
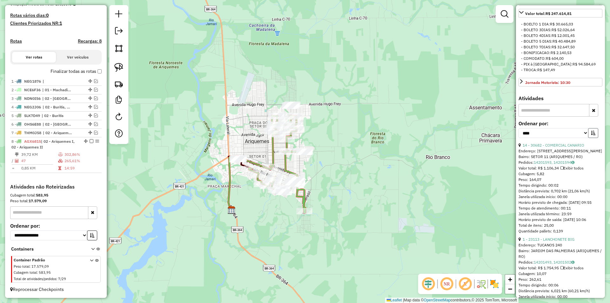
click at [592, 135] on icon "button" at bounding box center [593, 133] width 4 height 4
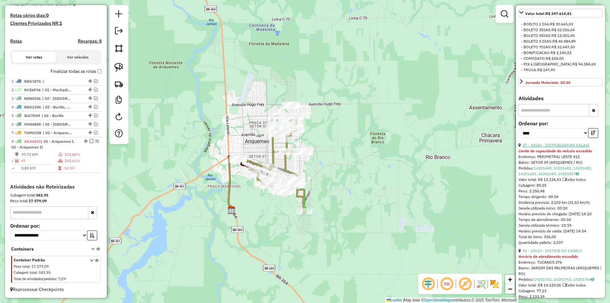
click at [557, 147] on link "27 - 23500 - DISTRIBUIDORA DALAVI" at bounding box center [556, 145] width 67 height 5
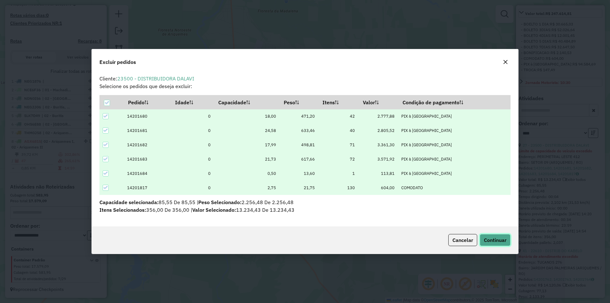
click at [497, 242] on span "Continuar" at bounding box center [495, 240] width 23 height 6
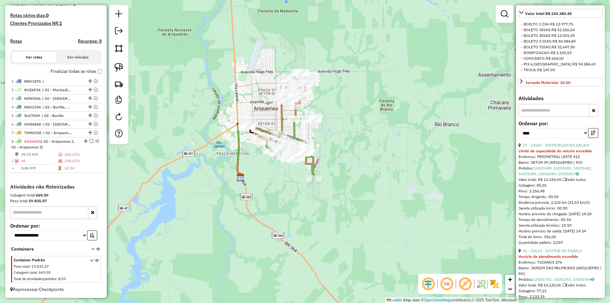
click at [274, 184] on div "Janela de atendimento Grade de atendimento Capacidade Transportadoras Veículos …" at bounding box center [305, 151] width 610 height 303
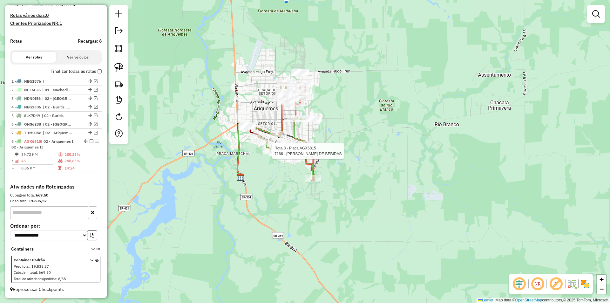
select select "*********"
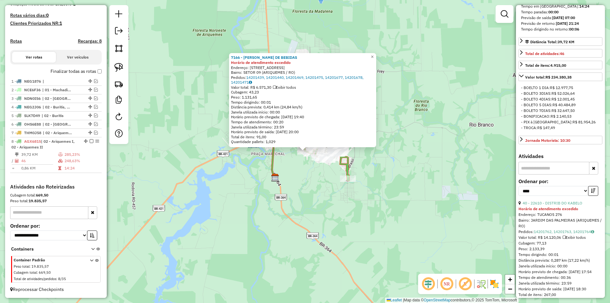
scroll to position [191, 0]
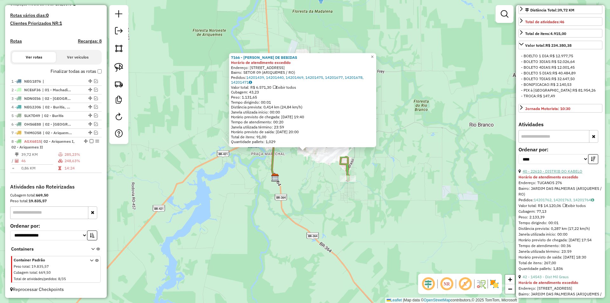
click at [557, 173] on link "40 - 22610 - DISTRIB DO KABELO" at bounding box center [553, 171] width 60 height 5
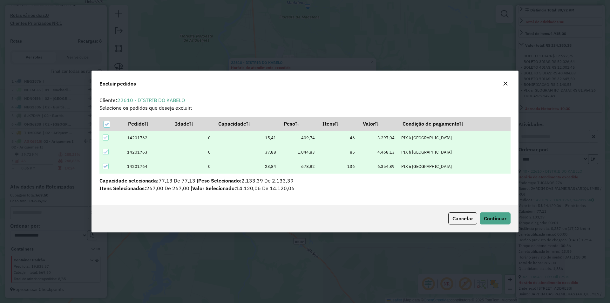
scroll to position [0, 0]
click at [503, 218] on span "Continuar" at bounding box center [495, 218] width 23 height 6
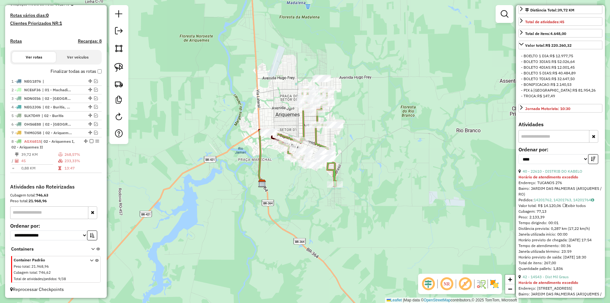
click at [248, 181] on div "Janela de atendimento Grade de atendimento Capacidade Transportadoras Veículos …" at bounding box center [305, 151] width 610 height 303
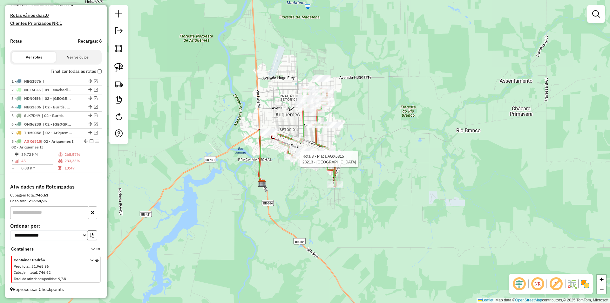
select select "*********"
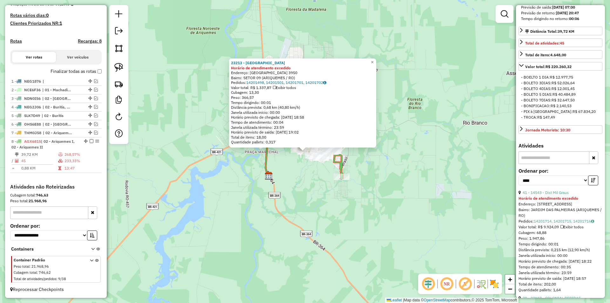
scroll to position [191, 0]
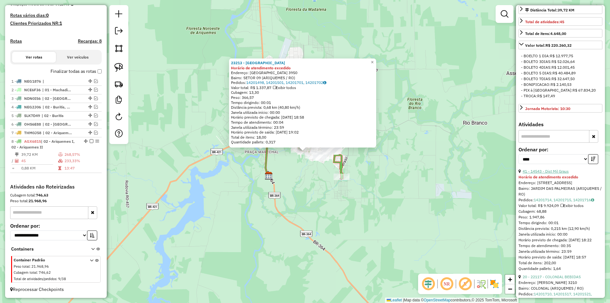
click at [561, 173] on link "41 - 14543 - Dist Mil Graus" at bounding box center [546, 171] width 46 height 5
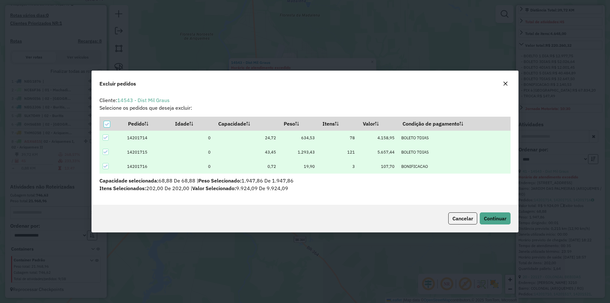
scroll to position [0, 0]
click at [493, 214] on button "Continuar" at bounding box center [495, 218] width 31 height 12
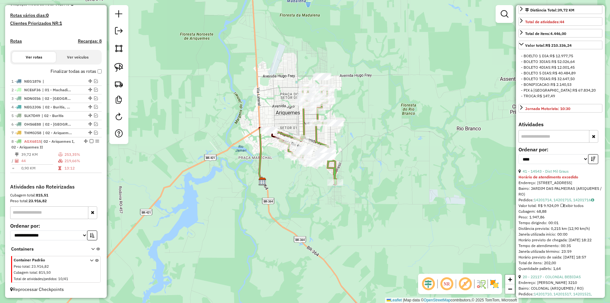
drag, startPoint x: 270, startPoint y: 210, endPoint x: 276, endPoint y: 187, distance: 23.8
click at [270, 208] on div "Janela de atendimento Grade de atendimento Capacidade Transportadoras Veículos …" at bounding box center [305, 151] width 610 height 303
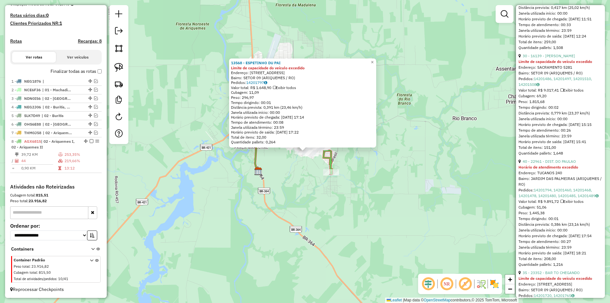
scroll to position [445, 0]
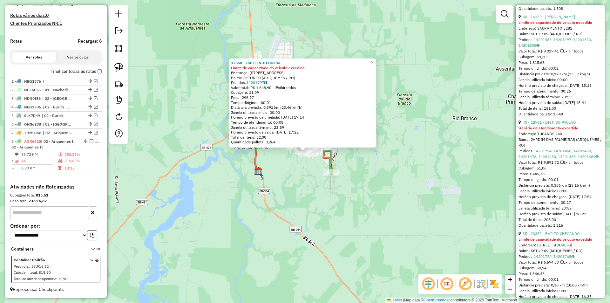
click at [553, 125] on link "40 - 22961 - DIST. DO PAULAO" at bounding box center [549, 122] width 53 height 5
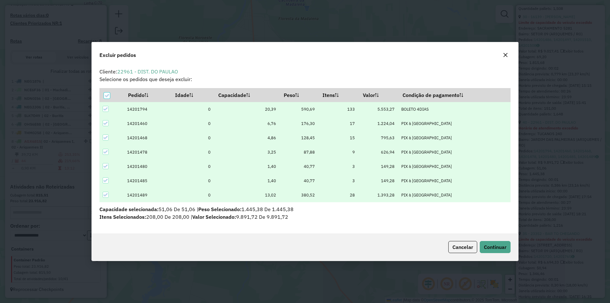
scroll to position [0, 0]
click at [497, 243] on button "Continuar" at bounding box center [495, 247] width 31 height 12
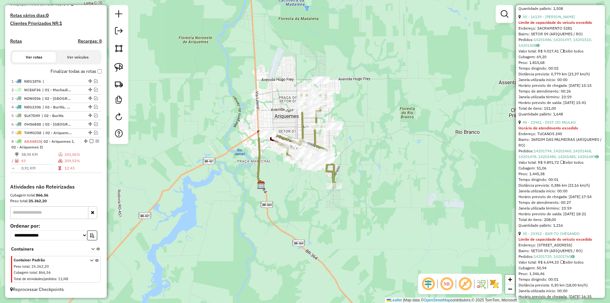
scroll to position [228, 0]
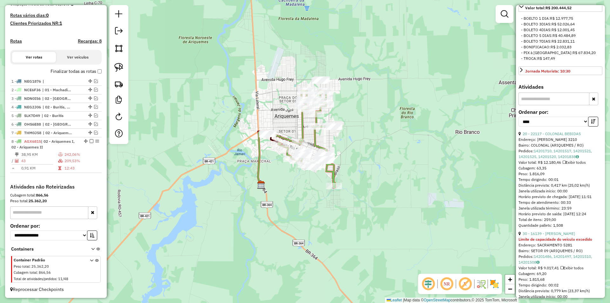
click at [299, 200] on div "Janela de atendimento Grade de atendimento Capacidade Transportadoras Veículos …" at bounding box center [305, 151] width 610 height 303
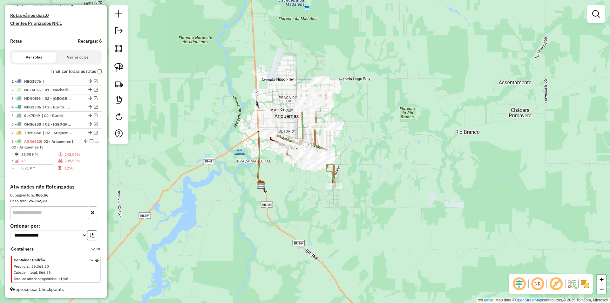
drag, startPoint x: 239, startPoint y: 200, endPoint x: 243, endPoint y: 204, distance: 6.1
click at [248, 204] on div "Janela de atendimento Grade de atendimento Capacidade Transportadoras Veículos …" at bounding box center [305, 151] width 610 height 303
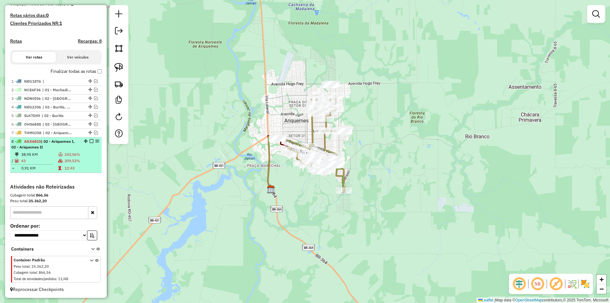
click at [90, 139] on em at bounding box center [92, 141] width 4 height 4
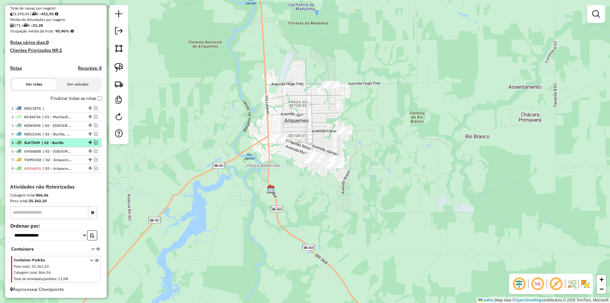
scroll to position [139, 0]
click at [119, 63] on img at bounding box center [118, 67] width 9 height 9
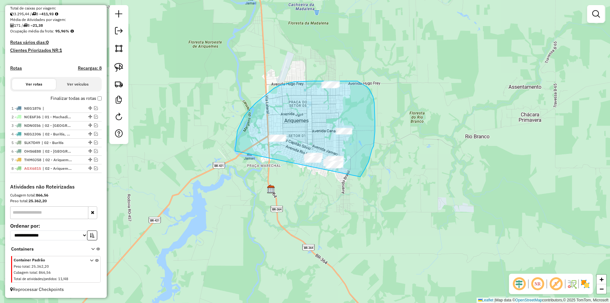
drag, startPoint x: 235, startPoint y: 147, endPoint x: 341, endPoint y: 191, distance: 114.4
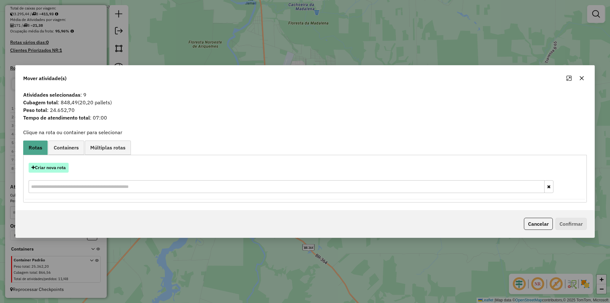
click at [49, 167] on button "Criar nova rota" at bounding box center [49, 168] width 40 height 10
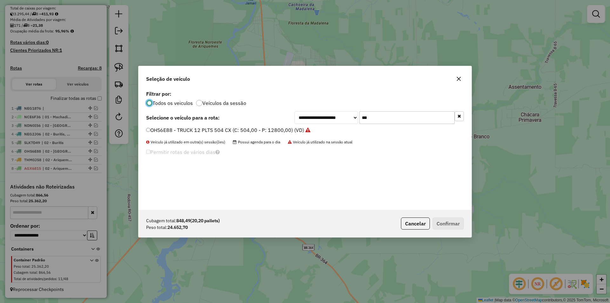
scroll to position [3, 2]
drag, startPoint x: 382, startPoint y: 117, endPoint x: 334, endPoint y: 133, distance: 50.4
click at [336, 133] on div "**********" at bounding box center [305, 149] width 333 height 121
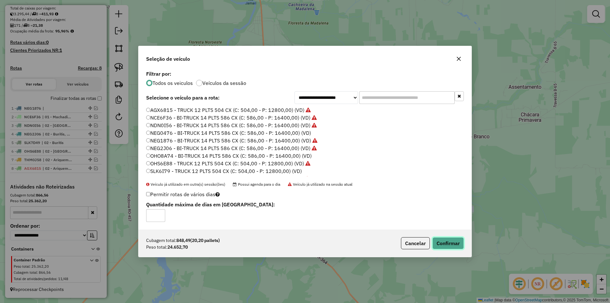
click at [442, 243] on button "Confirmar" at bounding box center [447, 243] width 31 height 12
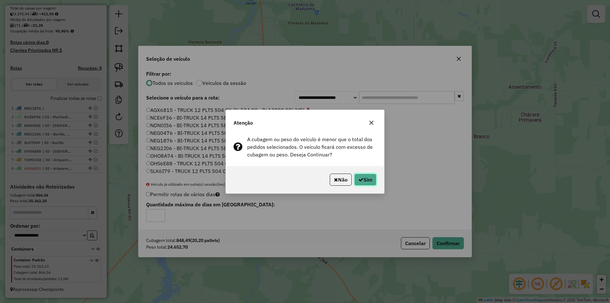
click at [366, 179] on button "Sim" at bounding box center [365, 179] width 22 height 12
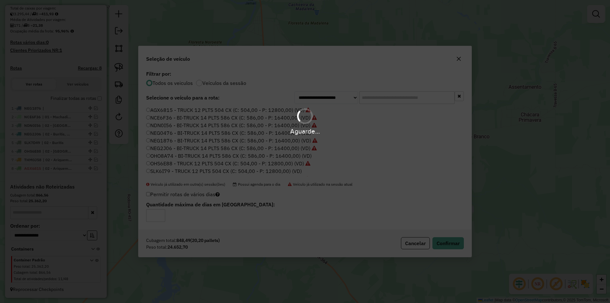
scroll to position [168, 0]
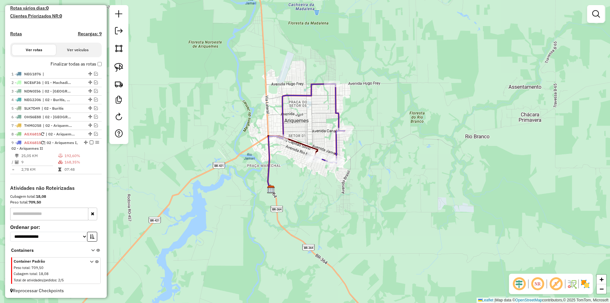
click at [342, 190] on div "Janela de atendimento Grade de atendimento Capacidade Transportadoras Veículos …" at bounding box center [305, 151] width 610 height 303
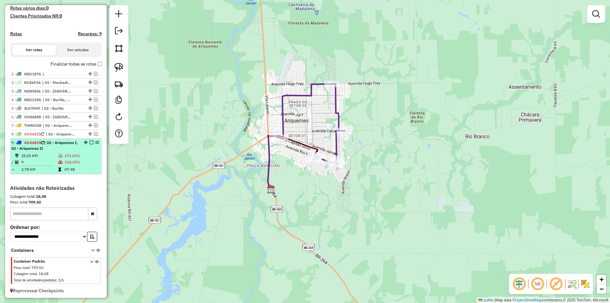
click at [90, 144] on em at bounding box center [92, 142] width 4 height 4
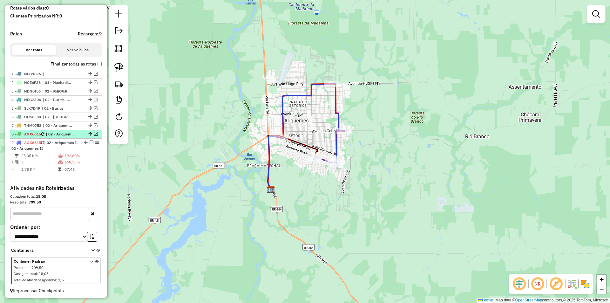
scroll to position [148, 0]
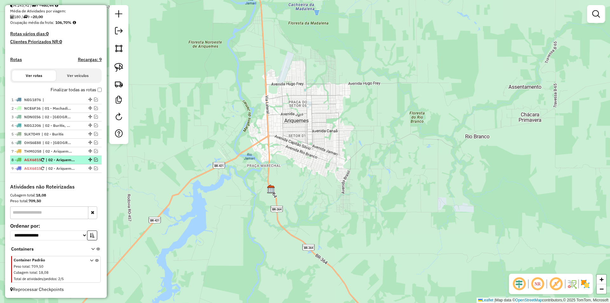
click at [94, 159] on em at bounding box center [96, 160] width 4 height 4
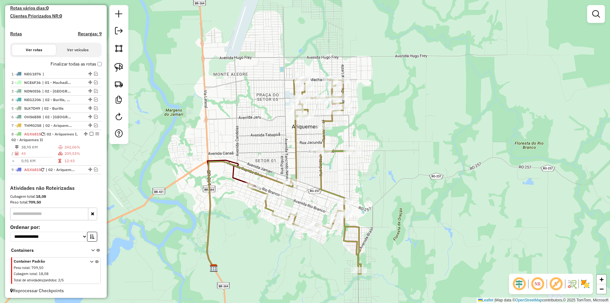
click at [193, 74] on div "Janela de atendimento Grade de atendimento Capacidade Transportadoras Veículos …" at bounding box center [305, 151] width 610 height 303
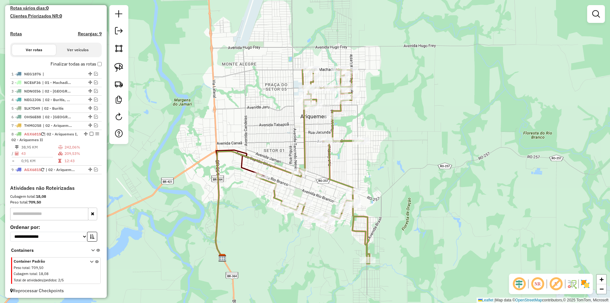
drag, startPoint x: 204, startPoint y: 58, endPoint x: 213, endPoint y: 48, distance: 13.6
click at [213, 48] on div "Janela de atendimento Grade de atendimento Capacidade Transportadoras Veículos …" at bounding box center [305, 151] width 610 height 303
drag, startPoint x: 219, startPoint y: 65, endPoint x: 217, endPoint y: 62, distance: 3.9
click at [218, 62] on div "Janela de atendimento Grade de atendimento Capacidade Transportadoras Veículos …" at bounding box center [305, 151] width 610 height 303
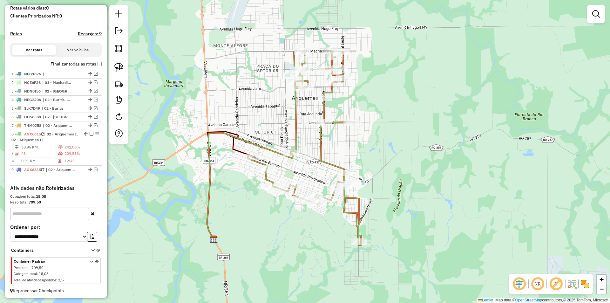
drag, startPoint x: 245, startPoint y: 92, endPoint x: 239, endPoint y: 83, distance: 10.4
click at [239, 83] on div "Janela de atendimento Grade de atendimento Capacidade Transportadoras Veículos …" at bounding box center [305, 151] width 610 height 303
click at [252, 107] on div "Janela de atendimento Grade de atendimento Capacidade Transportadoras Veículos …" at bounding box center [305, 151] width 610 height 303
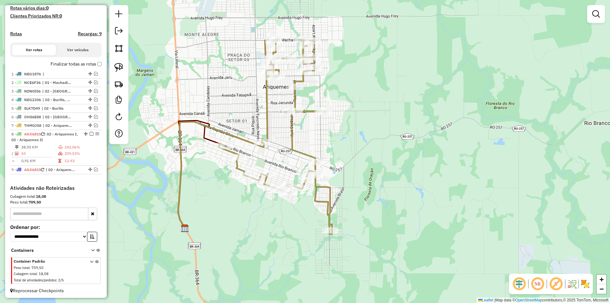
drag, startPoint x: 259, startPoint y: 100, endPoint x: 230, endPoint y: 91, distance: 30.4
click at [230, 91] on div "Janela de atendimento Grade de atendimento Capacidade Transportadoras Veículos …" at bounding box center [305, 151] width 610 height 303
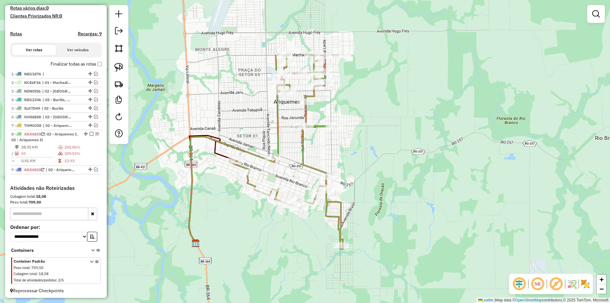
drag, startPoint x: 233, startPoint y: 96, endPoint x: 241, endPoint y: 106, distance: 13.6
click at [241, 106] on div "Janela de atendimento Grade de atendimento Capacidade Transportadoras Veículos …" at bounding box center [305, 151] width 610 height 303
select select "*********"
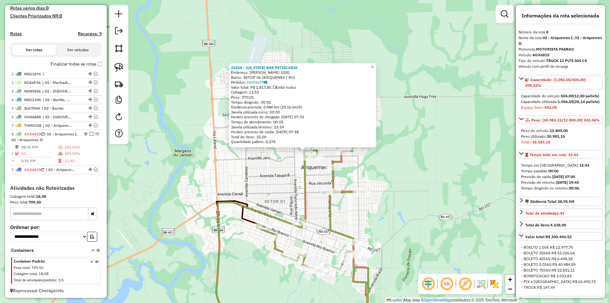
scroll to position [175, 0]
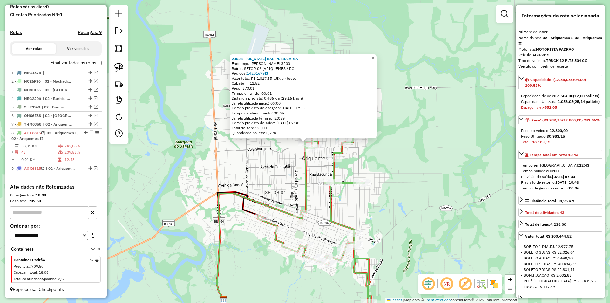
drag, startPoint x: 423, startPoint y: 159, endPoint x: 424, endPoint y: 150, distance: 8.9
click at [424, 150] on div "23528 - TEXAS BAR PETISCARIA Endereço: JUSCELINO KUBITSCHEK 3200 Bairro: SETOR …" at bounding box center [305, 151] width 610 height 303
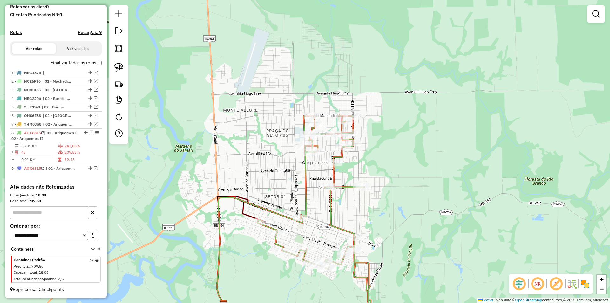
click at [410, 148] on div "Janela de atendimento Grade de atendimento Capacidade Transportadoras Veículos …" at bounding box center [305, 151] width 610 height 303
click at [197, 102] on div "Janela de atendimento Grade de atendimento Capacidade Transportadoras Veículos …" at bounding box center [305, 151] width 610 height 303
drag, startPoint x: 225, startPoint y: 142, endPoint x: 293, endPoint y: 152, distance: 69.1
click at [269, 153] on div "Janela de atendimento Grade de atendimento Capacidade Transportadoras Veículos …" at bounding box center [305, 151] width 610 height 303
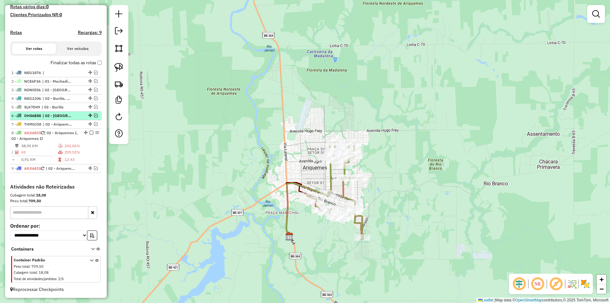
click at [95, 114] on em at bounding box center [96, 115] width 4 height 4
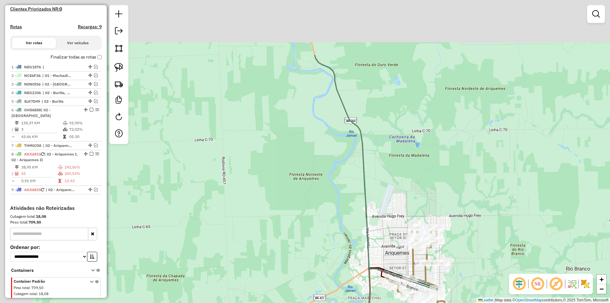
drag, startPoint x: 243, startPoint y: 112, endPoint x: 314, endPoint y: 203, distance: 115.6
click at [316, 208] on div "Janela de atendimento Grade de atendimento Capacidade Transportadoras Veículos …" at bounding box center [305, 151] width 610 height 303
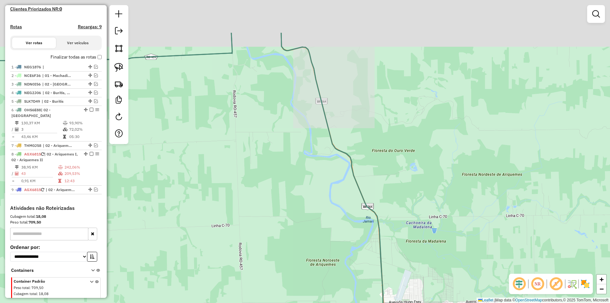
drag, startPoint x: 274, startPoint y: 100, endPoint x: 279, endPoint y: 136, distance: 36.0
click at [279, 136] on div "Janela de atendimento Grade de atendimento Capacidade Transportadoras Veículos …" at bounding box center [305, 151] width 610 height 303
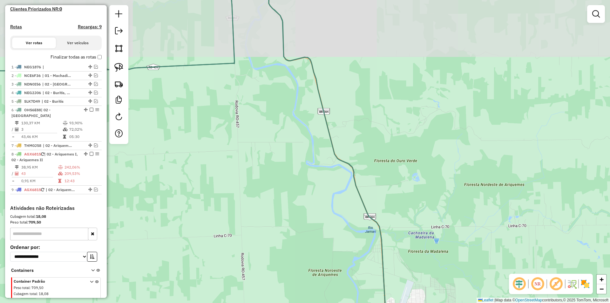
drag, startPoint x: 298, startPoint y: 155, endPoint x: 300, endPoint y: 144, distance: 12.0
click at [301, 156] on div "Janela de atendimento Grade de atendimento Capacidade Transportadoras Veículos …" at bounding box center [305, 151] width 610 height 303
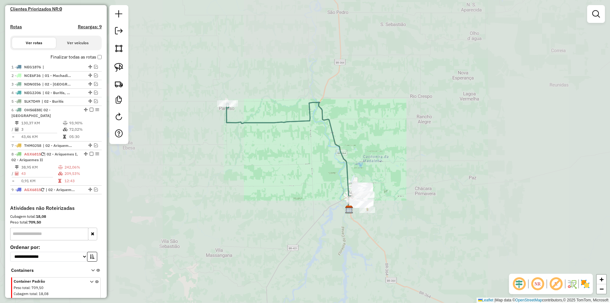
drag, startPoint x: 298, startPoint y: 143, endPoint x: 263, endPoint y: 126, distance: 39.5
click at [297, 140] on div "Janela de atendimento Grade de atendimento Capacidade Transportadoras Veículos …" at bounding box center [305, 151] width 610 height 303
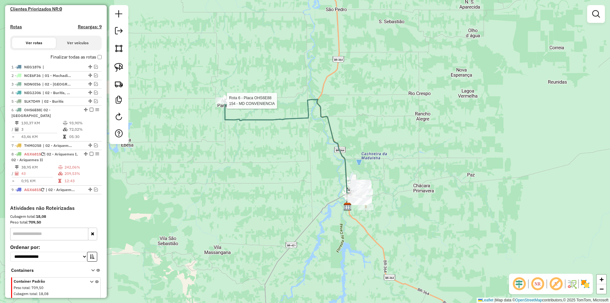
select select "*********"
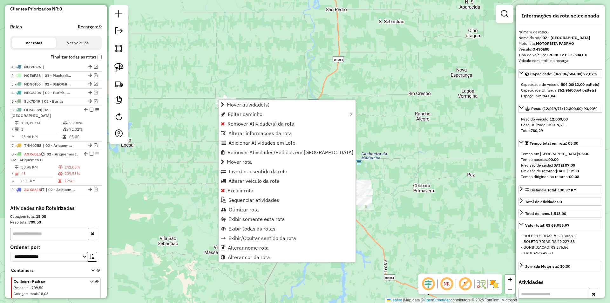
scroll to position [196, 0]
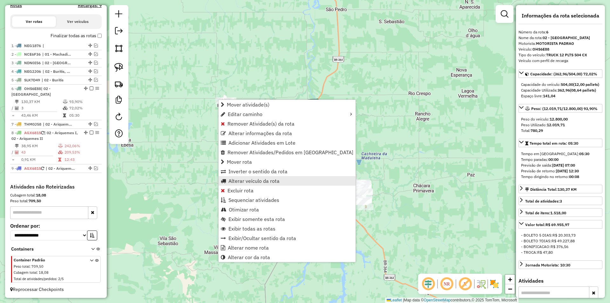
click at [237, 183] on span "Alterar veículo da rota" at bounding box center [253, 180] width 51 height 5
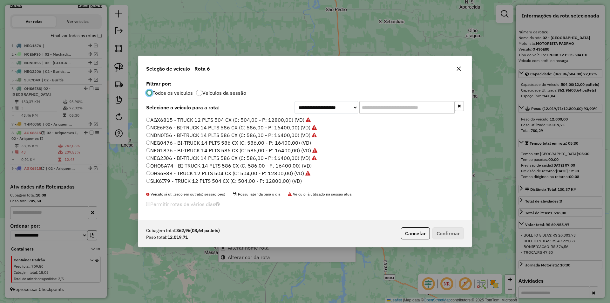
scroll to position [3, 2]
click at [377, 105] on input "text" at bounding box center [406, 107] width 95 height 13
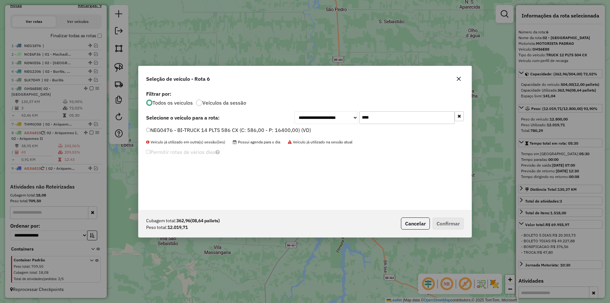
type input "****"
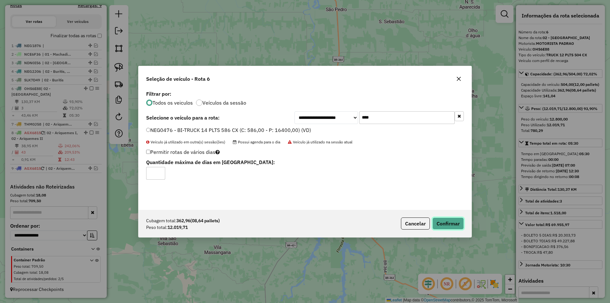
click at [440, 221] on button "Confirmar" at bounding box center [447, 223] width 31 height 12
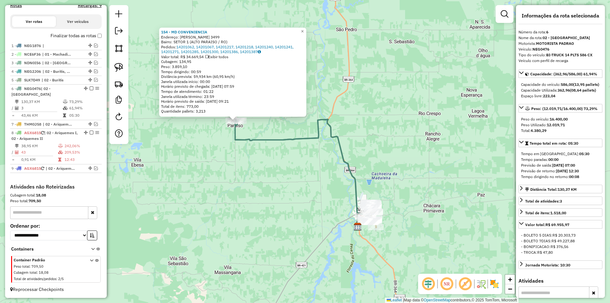
drag, startPoint x: 428, startPoint y: 129, endPoint x: 358, endPoint y: 98, distance: 76.8
click at [358, 99] on div "154 - MD CONVENIENCIA Endereço: JORGE TEIXEIRA 3499 Bairro: SETOR 1 (ALTO PARAI…" at bounding box center [305, 151] width 610 height 303
click at [377, 109] on div "154 - MD CONVENIENCIA Endereço: JORGE TEIXEIRA 3499 Bairro: SETOR 1 (ALTO PARAI…" at bounding box center [305, 151] width 610 height 303
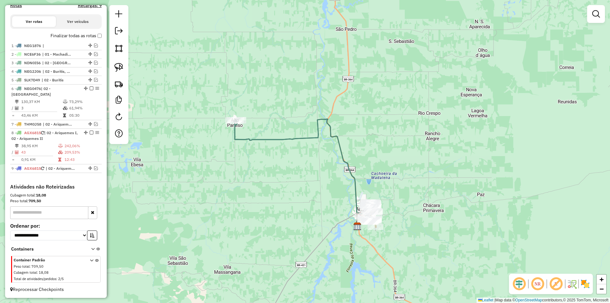
drag, startPoint x: 362, startPoint y: 183, endPoint x: 359, endPoint y: 175, distance: 8.1
click at [359, 175] on div "Janela de atendimento Grade de atendimento Capacidade Transportadoras Veículos …" at bounding box center [305, 151] width 610 height 303
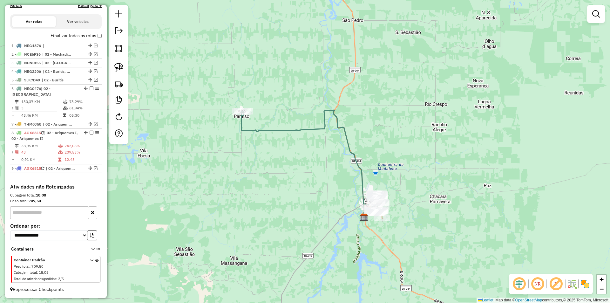
click at [310, 196] on div "Janela de atendimento Grade de atendimento Capacidade Transportadoras Veículos …" at bounding box center [305, 151] width 610 height 303
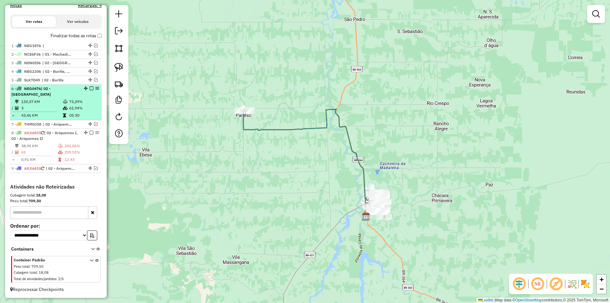
click at [90, 90] on em at bounding box center [92, 88] width 4 height 4
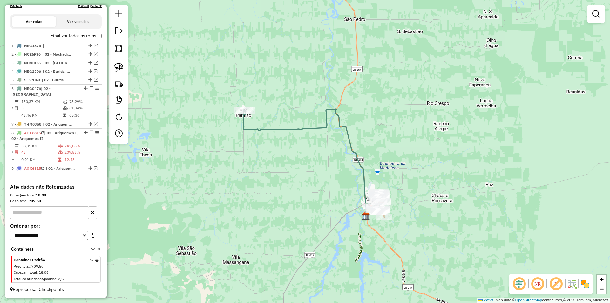
scroll to position [175, 0]
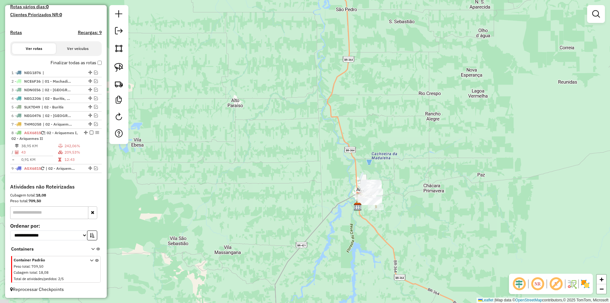
drag, startPoint x: 303, startPoint y: 177, endPoint x: 287, endPoint y: 159, distance: 25.2
click at [289, 161] on div "Janela de atendimento Grade de atendimento Capacidade Transportadoras Veículos …" at bounding box center [305, 151] width 610 height 303
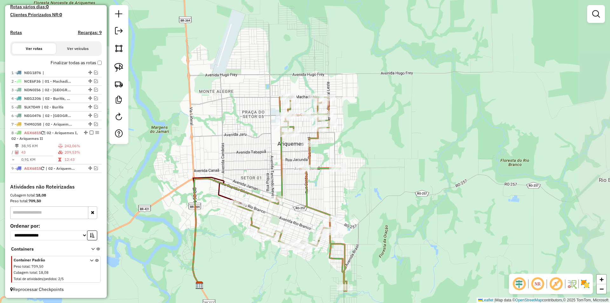
drag, startPoint x: 326, startPoint y: 152, endPoint x: 212, endPoint y: 163, distance: 114.9
click at [226, 169] on div "Janela de atendimento Grade de atendimento Capacidade Transportadoras Veículos …" at bounding box center [305, 151] width 610 height 303
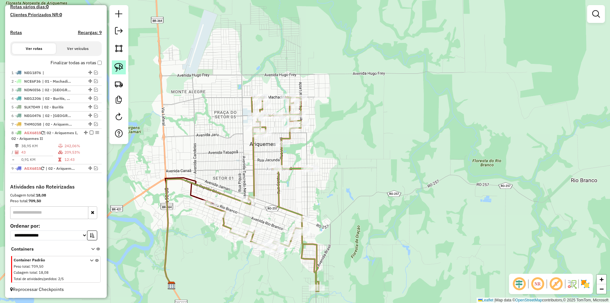
drag, startPoint x: 119, startPoint y: 65, endPoint x: 204, endPoint y: 104, distance: 94.3
click at [119, 66] on img at bounding box center [118, 67] width 9 height 9
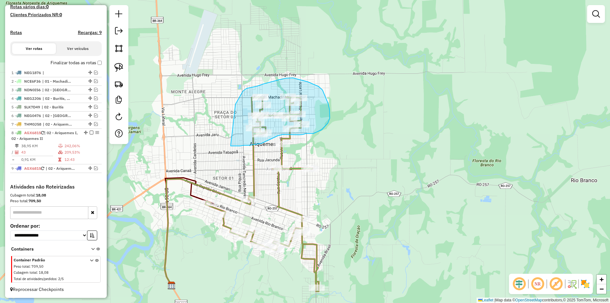
drag, startPoint x: 247, startPoint y: 88, endPoint x: 223, endPoint y: 144, distance: 60.5
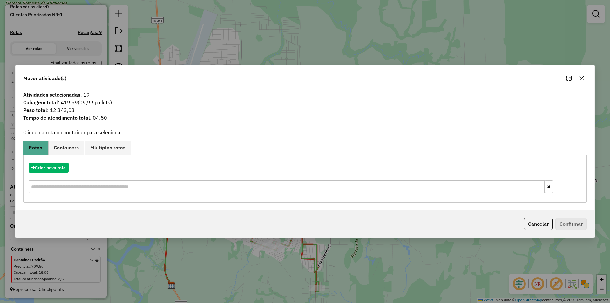
click at [582, 76] on icon "button" at bounding box center [581, 78] width 5 height 5
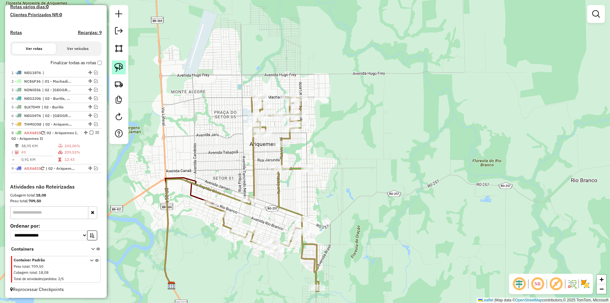
click at [122, 64] on img at bounding box center [118, 67] width 9 height 9
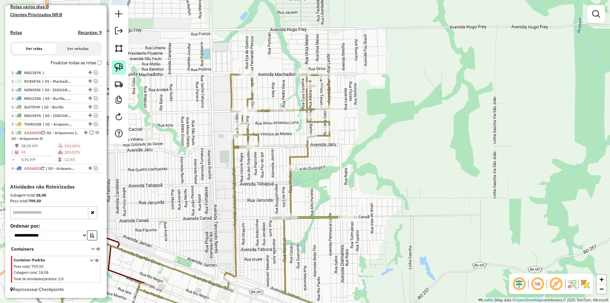
click at [120, 64] on img at bounding box center [118, 67] width 9 height 9
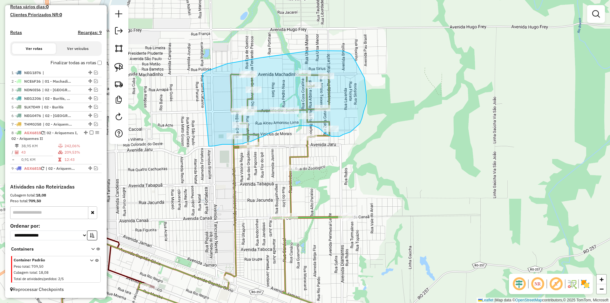
drag, startPoint x: 206, startPoint y: 72, endPoint x: 209, endPoint y: 146, distance: 74.4
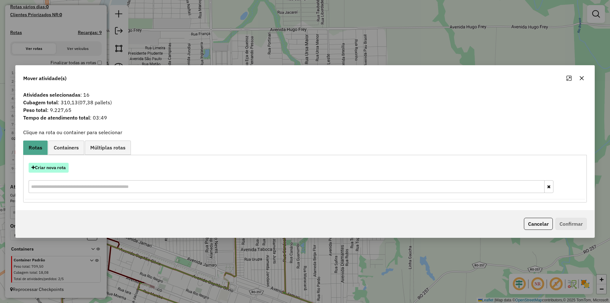
click at [58, 169] on button "Criar nova rota" at bounding box center [49, 168] width 40 height 10
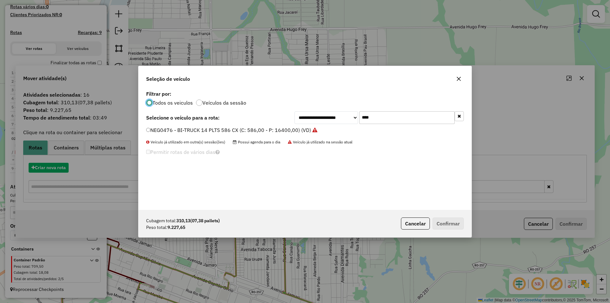
scroll to position [3, 2]
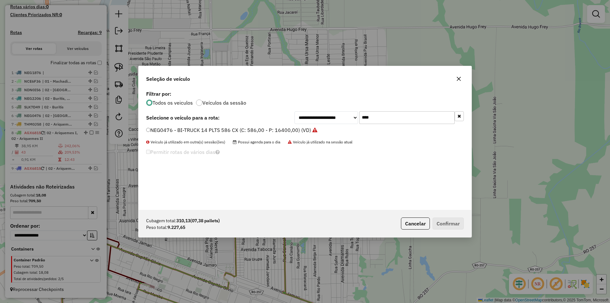
drag, startPoint x: 373, startPoint y: 115, endPoint x: 337, endPoint y: 121, distance: 36.5
click at [338, 121] on div "**********" at bounding box center [379, 117] width 169 height 13
type input "***"
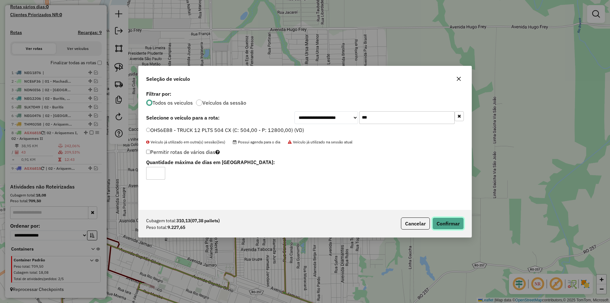
click at [446, 221] on button "Confirmar" at bounding box center [447, 223] width 31 height 12
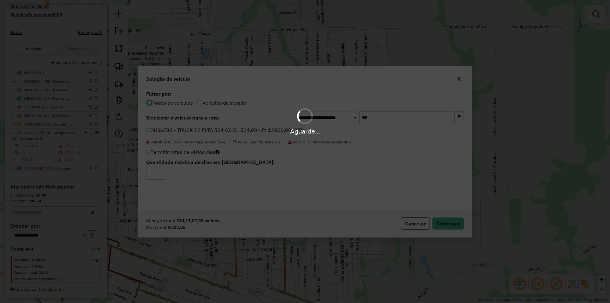
scroll to position [196, 0]
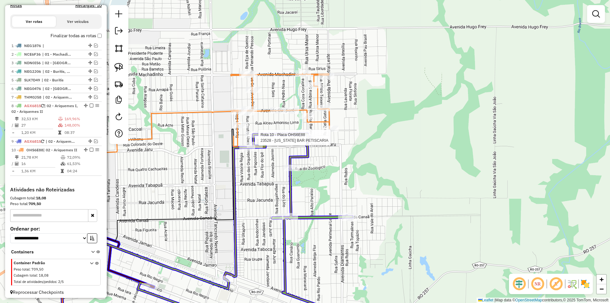
click at [261, 138] on div at bounding box center [253, 134] width 16 height 6
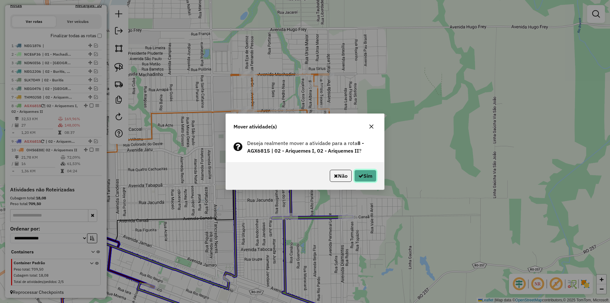
click at [364, 175] on button "Sim" at bounding box center [365, 176] width 22 height 12
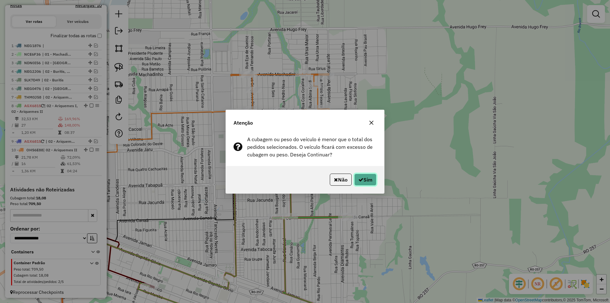
click at [366, 178] on button "Sim" at bounding box center [365, 179] width 22 height 12
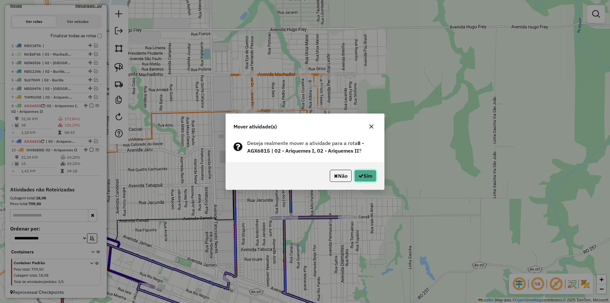
click at [371, 172] on button "Sim" at bounding box center [365, 176] width 22 height 12
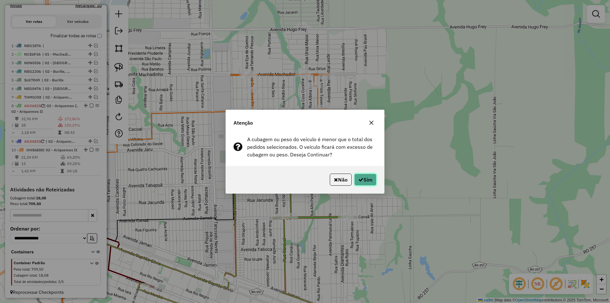
click at [372, 180] on button "Sim" at bounding box center [365, 179] width 22 height 12
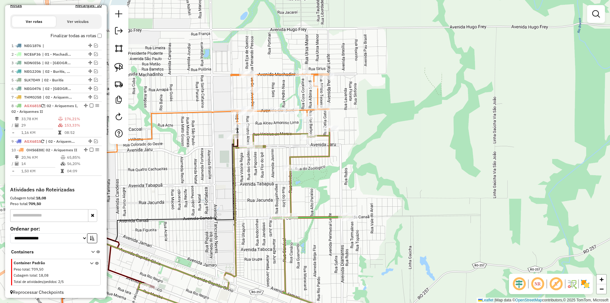
click at [407, 177] on div "Janela de atendimento Grade de atendimento Capacidade Transportadoras Veículos …" at bounding box center [305, 151] width 610 height 303
click at [429, 162] on div "Janela de atendimento Grade de atendimento Capacidade Transportadoras Veículos …" at bounding box center [305, 151] width 610 height 303
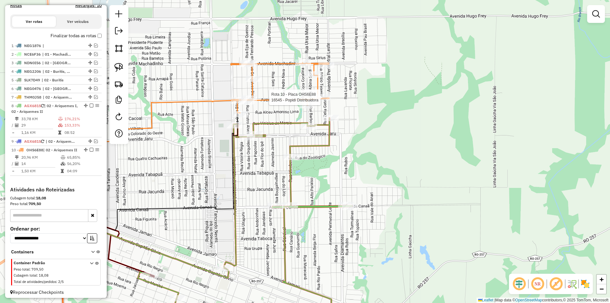
scroll to position [210, 0]
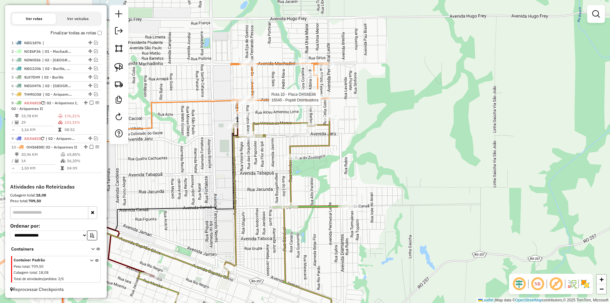
select select "*********"
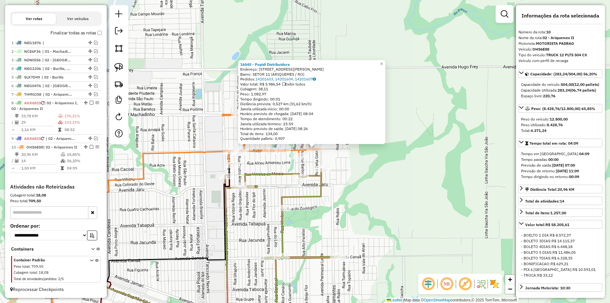
drag, startPoint x: 437, startPoint y: 162, endPoint x: 445, endPoint y: 159, distance: 8.9
click at [445, 159] on div "16545 - Popidi Distribuidora Endereço: Rua Anisio Teixeira 3642 Bairro: SETOR 1…" at bounding box center [305, 151] width 610 height 303
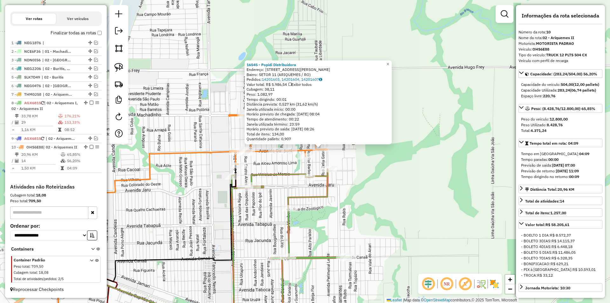
drag, startPoint x: 439, startPoint y: 163, endPoint x: 445, endPoint y: 163, distance: 6.4
click at [445, 163] on div "16545 - Popidi Distribuidora Endereço: Rua Anisio Teixeira 3642 Bairro: SETOR 1…" at bounding box center [305, 151] width 610 height 303
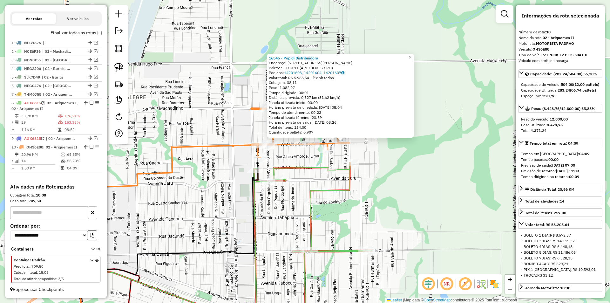
drag, startPoint x: 444, startPoint y: 173, endPoint x: 448, endPoint y: 173, distance: 3.9
click at [448, 173] on div "16545 - Popidi Distribuidora Endereço: Rua Anisio Teixeira 3642 Bairro: SETOR 1…" at bounding box center [305, 151] width 610 height 303
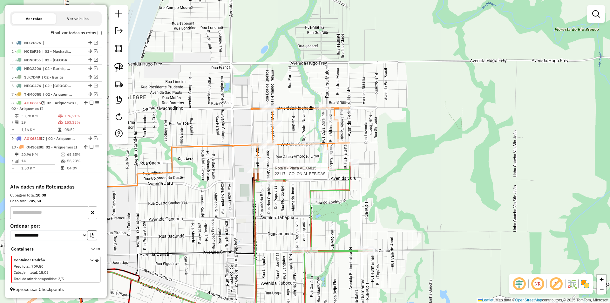
select select "*********"
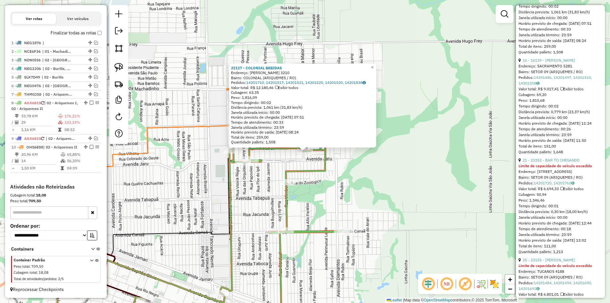
scroll to position [350, 0]
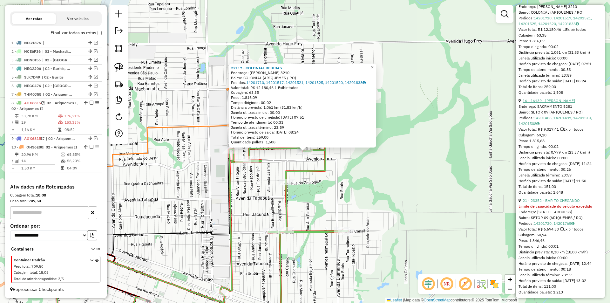
click at [555, 103] on link "16 - 16139 - LANCHONETE FERNANDES" at bounding box center [549, 100] width 52 height 5
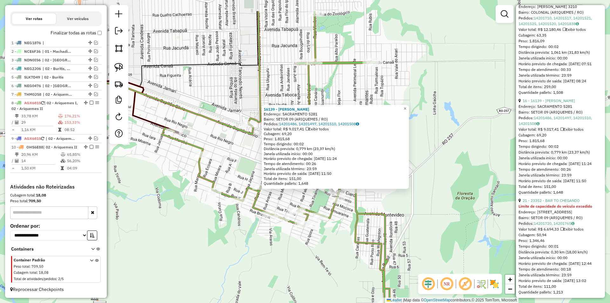
drag, startPoint x: 375, startPoint y: 200, endPoint x: 374, endPoint y: 211, distance: 11.5
click at [384, 212] on icon at bounding box center [275, 159] width 227 height 296
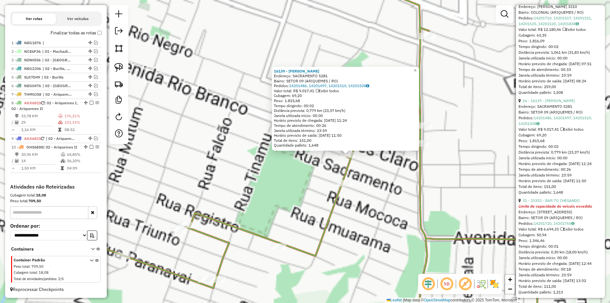
click at [289, 172] on div "16139 - LANCHONETE FERNANDES Endereço: SACRAMENTO 5281 Bairro: SETOR 09 (ARIQUE…" at bounding box center [305, 151] width 610 height 303
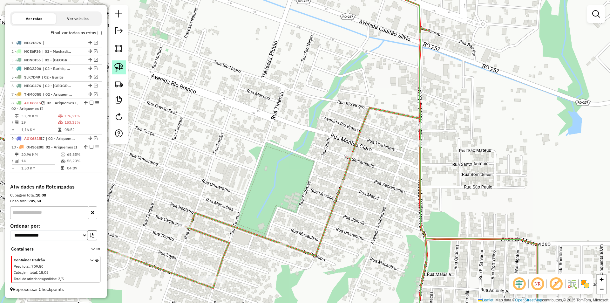
click at [119, 66] on img at bounding box center [118, 67] width 9 height 9
drag, startPoint x: 331, startPoint y: 142, endPoint x: 337, endPoint y: 159, distance: 17.5
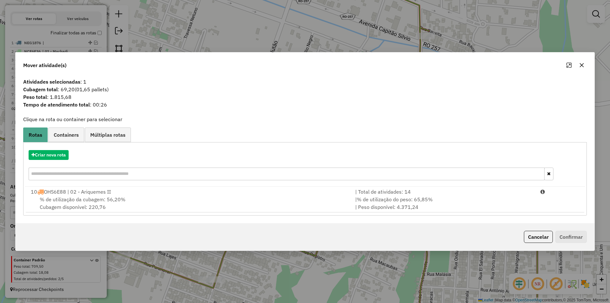
click at [75, 201] on span "% de utilização da cubagem: 56,20%" at bounding box center [83, 199] width 86 height 6
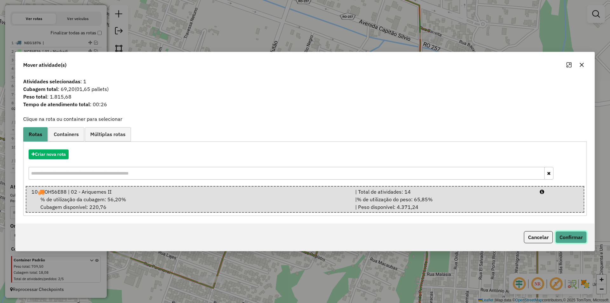
click at [573, 235] on button "Confirmar" at bounding box center [570, 237] width 31 height 12
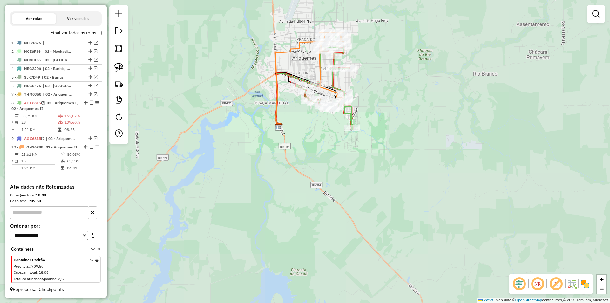
drag, startPoint x: 366, startPoint y: 65, endPoint x: 367, endPoint y: 145, distance: 80.1
click at [369, 146] on div "Janela de atendimento Grade de atendimento Capacidade Transportadoras Veículos …" at bounding box center [305, 151] width 610 height 303
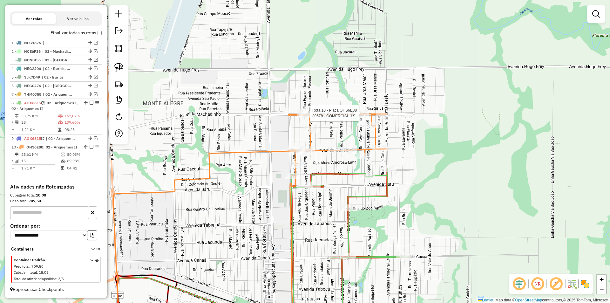
select select "*********"
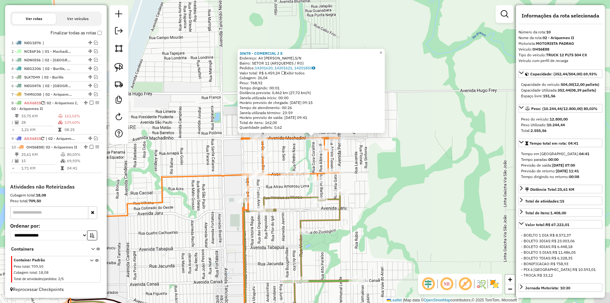
drag, startPoint x: 408, startPoint y: 161, endPoint x: 420, endPoint y: 118, distance: 44.9
click at [420, 118] on div "30678 - COMERCIAL J S Endereço: AV ACHADINHO,S/N Bairro: SETOR 11 (ARIQUEMES / …" at bounding box center [305, 151] width 610 height 303
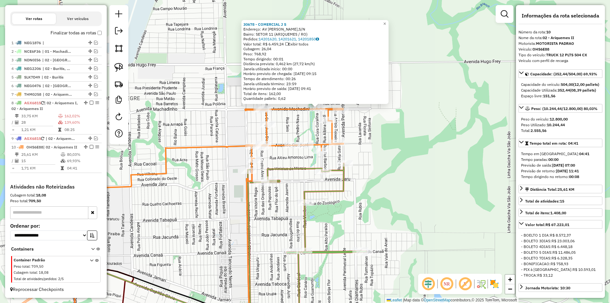
click at [420, 118] on div "30678 - COMERCIAL J S Endereço: AV ACHADINHO,S/N Bairro: SETOR 11 (ARIQUEMES / …" at bounding box center [305, 151] width 610 height 303
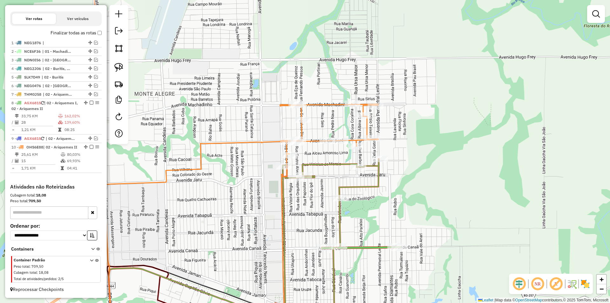
drag, startPoint x: 430, startPoint y: 157, endPoint x: 418, endPoint y: 157, distance: 12.1
click at [439, 155] on div "Janela de atendimento Grade de atendimento Capacidade Transportadoras Veículos …" at bounding box center [305, 151] width 610 height 303
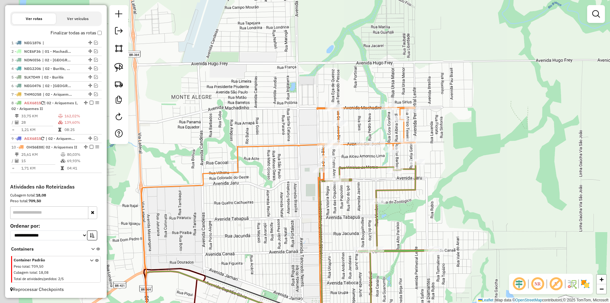
drag, startPoint x: 280, startPoint y: 153, endPoint x: 234, endPoint y: 153, distance: 45.8
click at [282, 153] on div "Janela de atendimento Grade de atendimento Capacidade Transportadoras Veículos …" at bounding box center [305, 151] width 610 height 303
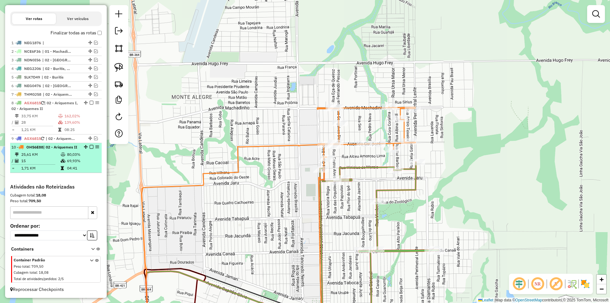
click at [90, 145] on em at bounding box center [92, 147] width 4 height 4
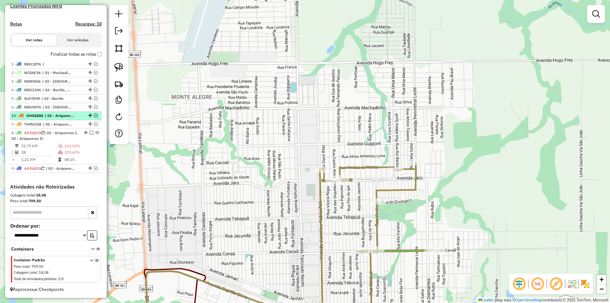
drag, startPoint x: 87, startPoint y: 168, endPoint x: 75, endPoint y: 112, distance: 58.3
drag, startPoint x: 333, startPoint y: 188, endPoint x: 336, endPoint y: 149, distance: 38.9
click at [336, 151] on div "Rota 9 - Placa AGX6815 13174 - IMPERIO BEBIDAS Janela de atendimento Grade de a…" at bounding box center [305, 151] width 610 height 303
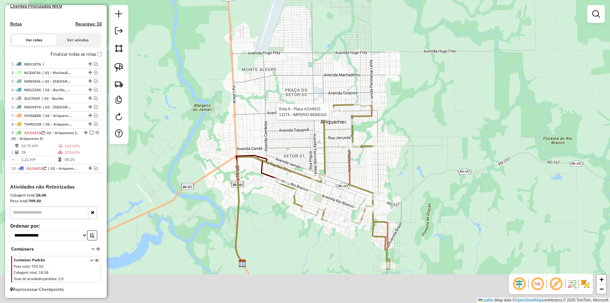
drag, startPoint x: 306, startPoint y: 223, endPoint x: 301, endPoint y: 85, distance: 138.6
click at [301, 157] on icon at bounding box center [279, 210] width 86 height 106
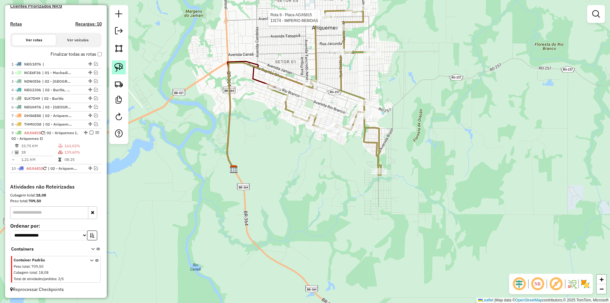
drag, startPoint x: 119, startPoint y: 65, endPoint x: 198, endPoint y: 112, distance: 91.7
click at [120, 65] on img at bounding box center [118, 67] width 9 height 9
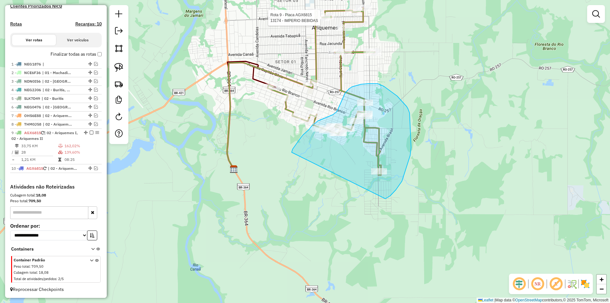
drag, startPoint x: 292, startPoint y: 152, endPoint x: 381, endPoint y: 200, distance: 101.4
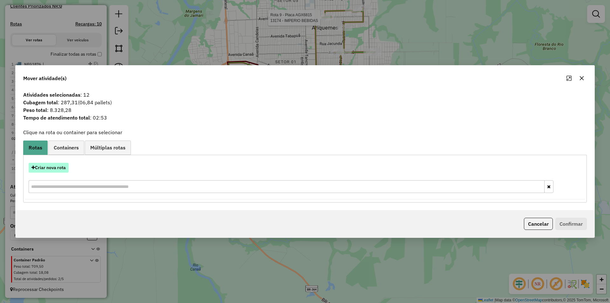
click at [49, 166] on button "Criar nova rota" at bounding box center [49, 168] width 40 height 10
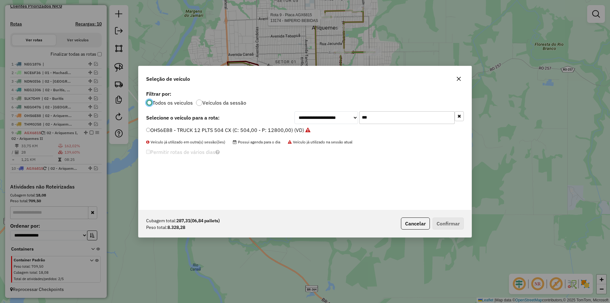
scroll to position [3, 2]
drag, startPoint x: 371, startPoint y: 119, endPoint x: 333, endPoint y: 127, distance: 38.6
click at [333, 127] on div "**********" at bounding box center [305, 149] width 333 height 121
type input "***"
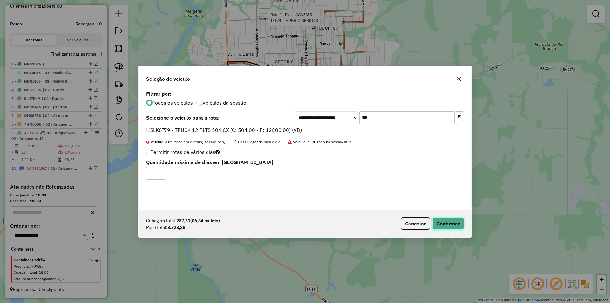
click at [446, 222] on button "Confirmar" at bounding box center [447, 223] width 31 height 12
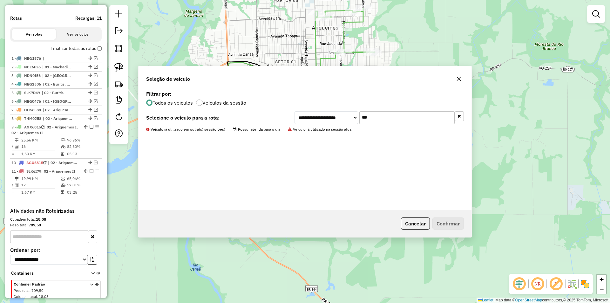
scroll to position [210, 0]
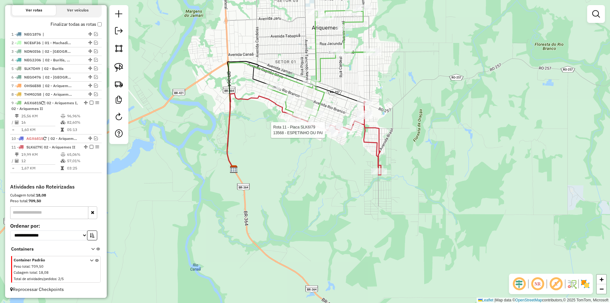
click at [80, 153] on div at bounding box center [80, 153] width 0 height 0
drag, startPoint x: 323, startPoint y: 163, endPoint x: 336, endPoint y: 188, distance: 27.4
click at [336, 188] on div "Janela de atendimento Grade de atendimento Capacidade Transportadoras Veículos …" at bounding box center [305, 151] width 610 height 303
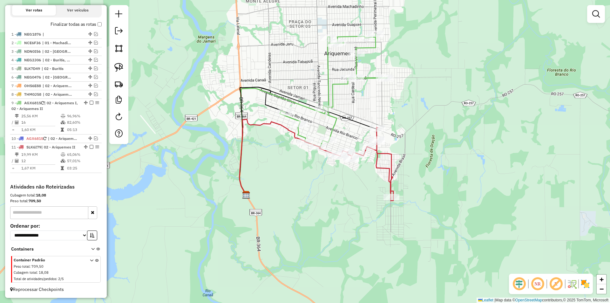
click at [336, 188] on div "Janela de atendimento Grade de atendimento Capacidade Transportadoras Veículos …" at bounding box center [305, 151] width 610 height 303
select select "*********"
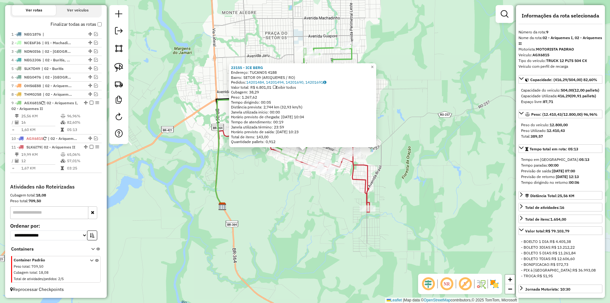
click at [311, 184] on div "Rota 11 - Placa SLK6I79 23601 - NUNES BEBIDAS Rota 11 - Placa SLK6I79 8848 - ME…" at bounding box center [305, 151] width 610 height 303
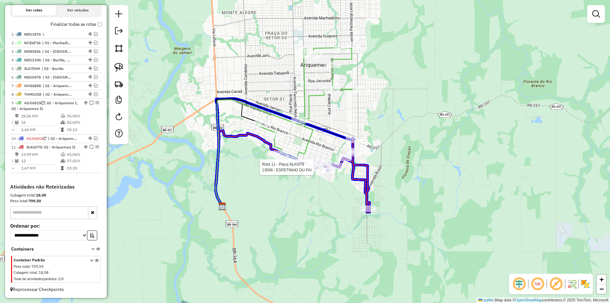
click at [68, 190] on div at bounding box center [68, 190] width 0 height 0
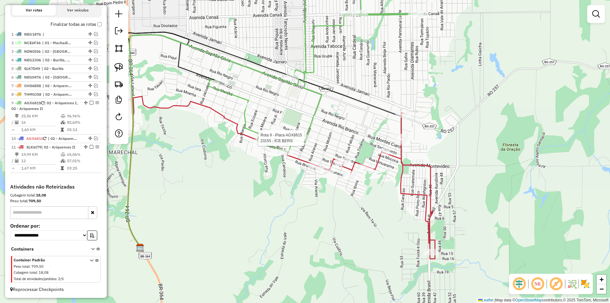
select select "*********"
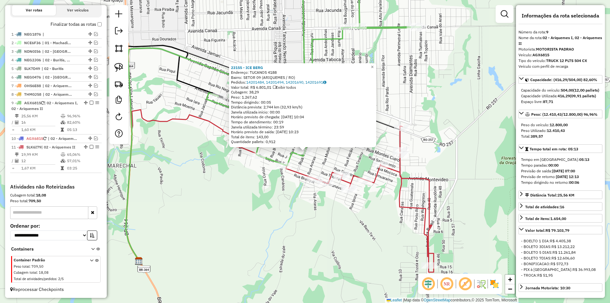
click at [270, 199] on div "23155 - ICE BERG Endereço: TUCANOS 4188 Bairro: SETOR 09 (ARIQUEMES / RO) Pedid…" at bounding box center [305, 151] width 610 height 303
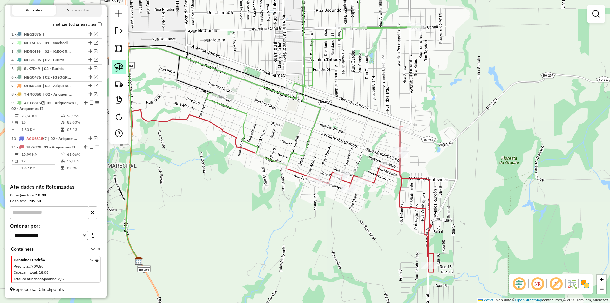
click at [122, 67] on img at bounding box center [118, 67] width 9 height 9
drag, startPoint x: 319, startPoint y: 131, endPoint x: 310, endPoint y: 151, distance: 22.0
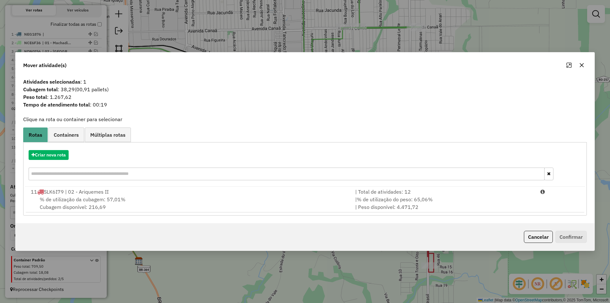
click at [82, 201] on span "% de utilização da cubagem: 57,01%" at bounding box center [83, 199] width 86 height 6
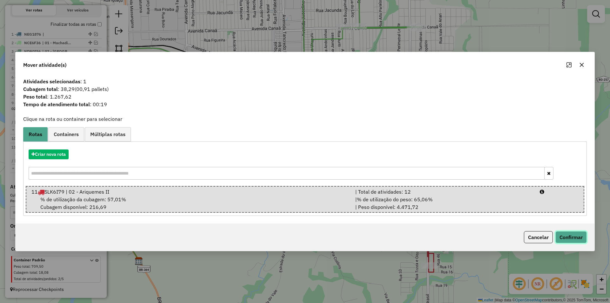
click at [564, 231] on button "Confirmar" at bounding box center [570, 237] width 31 height 12
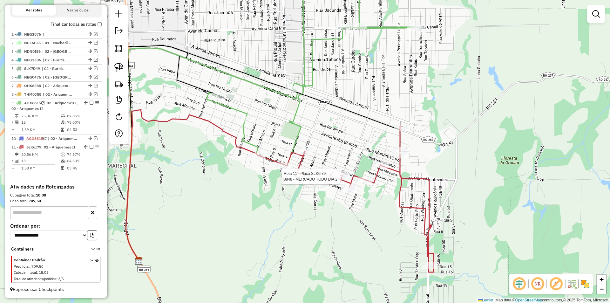
select select "*********"
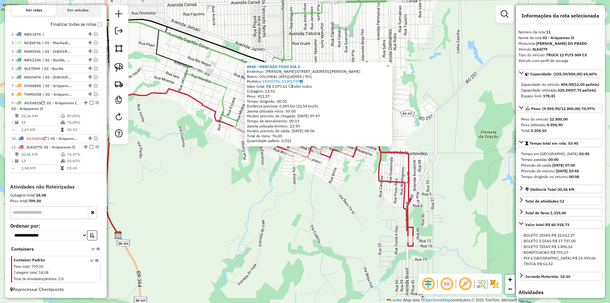
drag, startPoint x: 338, startPoint y: 218, endPoint x: 354, endPoint y: 217, distance: 15.6
click at [354, 217] on div "8848 - MERCADO TODO DIA 2 Endereço: R CASSIMIROD E ABREU,3455 Bairro: COLONIAL …" at bounding box center [305, 151] width 610 height 303
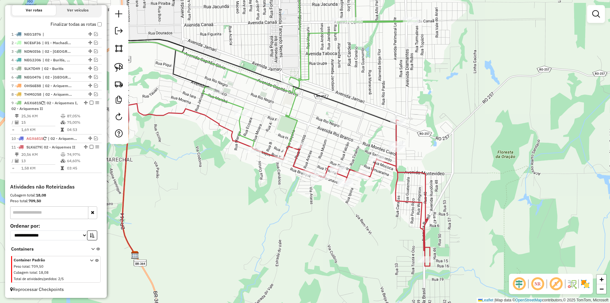
drag, startPoint x: 284, startPoint y: 201, endPoint x: 293, endPoint y: 211, distance: 12.8
click at [293, 211] on div "Janela de atendimento Grade de atendimento Capacidade Transportadoras Veículos …" at bounding box center [305, 151] width 610 height 303
select select "*********"
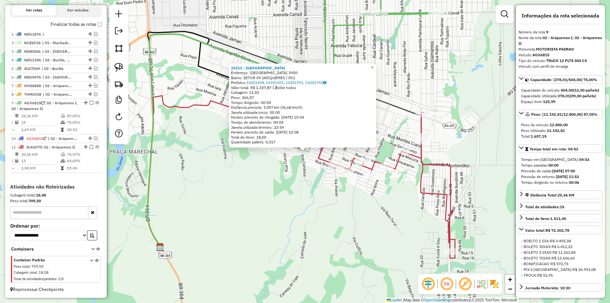
click at [292, 173] on div "23213 - ESQUINA DO LANCHE Endereço: BELO HORIZONTE 3950 Bairro: SETOR 09 (ARIQU…" at bounding box center [305, 151] width 610 height 303
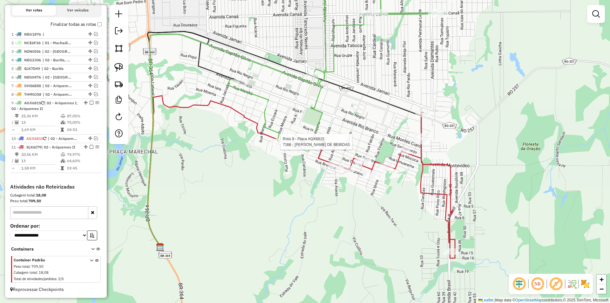
click at [280, 145] on div at bounding box center [279, 142] width 16 height 6
select select "*********"
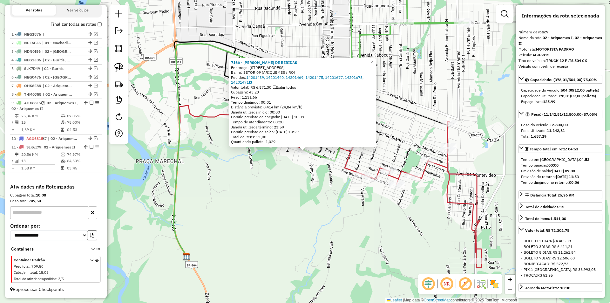
click at [315, 177] on div "7166 - JAIME DEP DE BEBIDAS Endereço: Rua Umuarama 4122 Bairro: SETOR 09 (ARIQU…" at bounding box center [305, 151] width 610 height 303
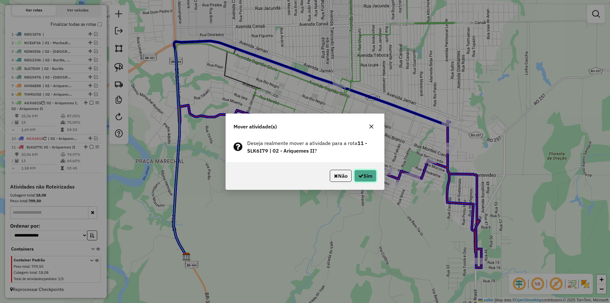
click at [364, 173] on button "Sim" at bounding box center [365, 176] width 22 height 12
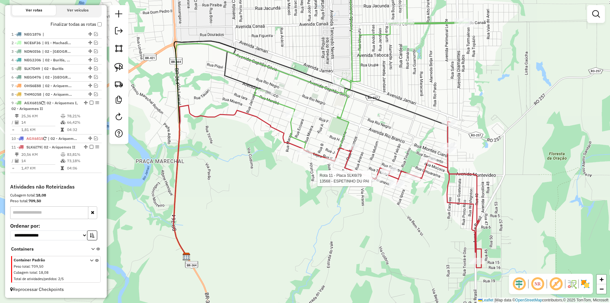
select select "*********"
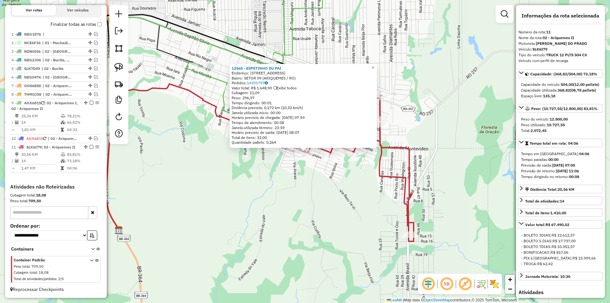
click at [412, 202] on icon at bounding box center [326, 168] width 176 height 146
click at [395, 203] on div "13568 - ESPETINHO DU PAI Endereço: R RUA PARANAVAI 4606,4606 Bairro: SETOR 09 (…" at bounding box center [305, 151] width 610 height 303
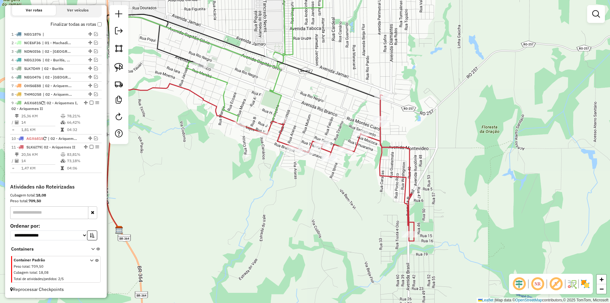
drag, startPoint x: 336, startPoint y: 186, endPoint x: 349, endPoint y: 226, distance: 41.8
click at [349, 226] on div "13568 - ESPETINHO DU PAI Endereço: R RUA PARANAVAI 4606,4606 Bairro: SETOR 09 (…" at bounding box center [305, 151] width 610 height 303
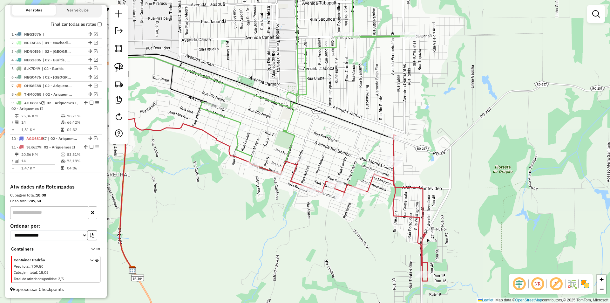
click at [61, 212] on div at bounding box center [61, 212] width 0 height 0
click at [286, 177] on div "Janela de atendimento Grade de atendimento Capacidade Transportadoras Veículos …" at bounding box center [305, 151] width 610 height 303
select select "*********"
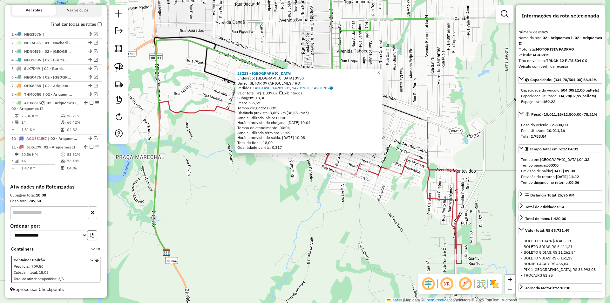
drag, startPoint x: 288, startPoint y: 196, endPoint x: 294, endPoint y: 201, distance: 7.9
click at [294, 201] on div "23213 - ESQUINA DO LANCHE Endereço: BELO HORIZONTE 3950 Bairro: SETOR 09 (ARIQU…" at bounding box center [305, 151] width 610 height 303
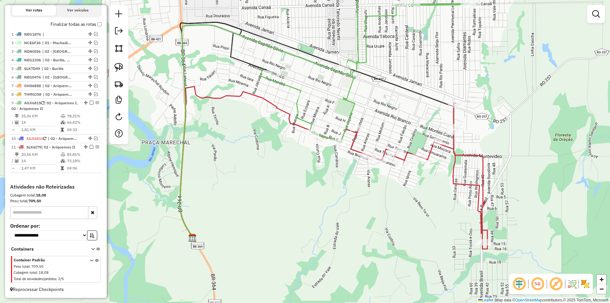
drag, startPoint x: 295, startPoint y: 205, endPoint x: 307, endPoint y: 197, distance: 15.2
click at [302, 201] on div "Janela de atendimento Grade de atendimento Capacidade Transportadoras Veículos …" at bounding box center [305, 151] width 610 height 303
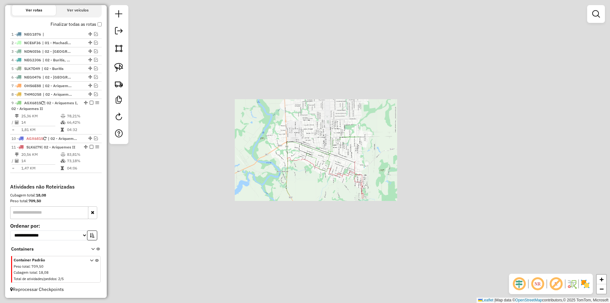
click at [286, 205] on div "Janela de atendimento Grade de atendimento Capacidade Transportadoras Veículos …" at bounding box center [305, 151] width 610 height 303
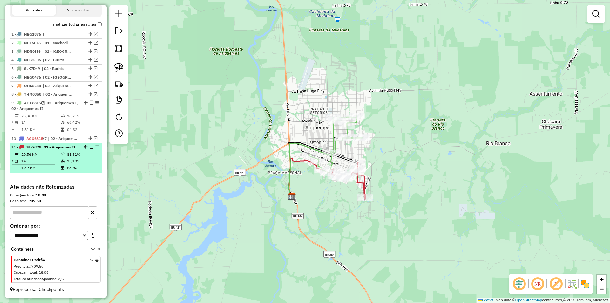
click at [91, 145] on em at bounding box center [92, 147] width 4 height 4
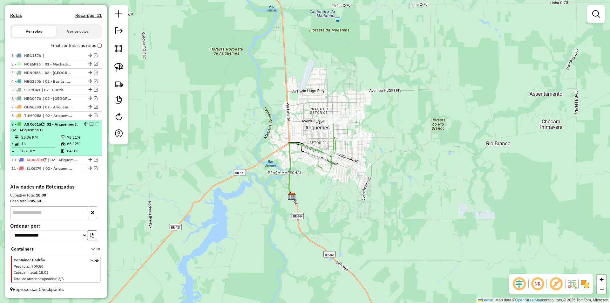
scroll to position [192, 0]
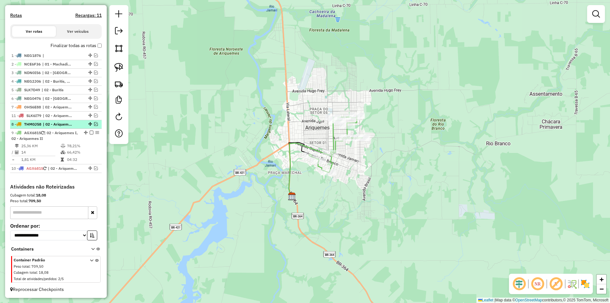
drag, startPoint x: 88, startPoint y: 168, endPoint x: 82, endPoint y: 115, distance: 53.1
select select "*********"
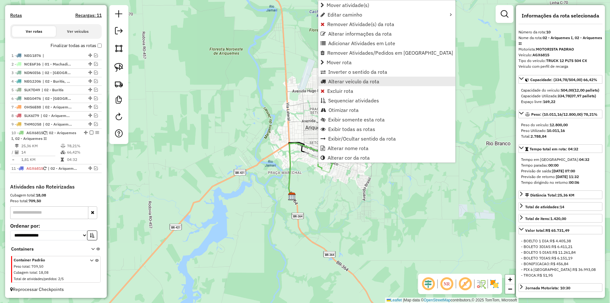
click at [338, 83] on span "Alterar veículo da rota" at bounding box center [353, 81] width 51 height 5
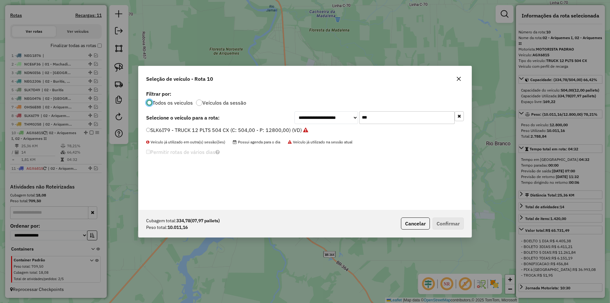
scroll to position [3, 2]
drag, startPoint x: 387, startPoint y: 119, endPoint x: 331, endPoint y: 122, distance: 55.7
click at [335, 124] on div "**********" at bounding box center [305, 149] width 333 height 121
type input "*"
type input "***"
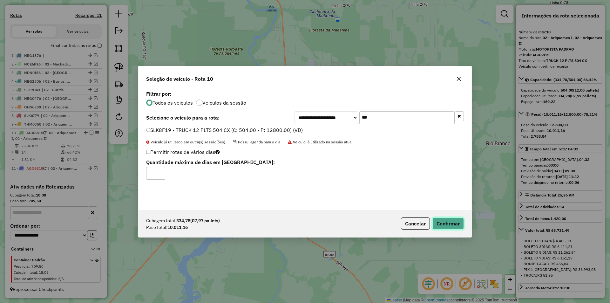
click at [440, 227] on button "Confirmar" at bounding box center [447, 223] width 31 height 12
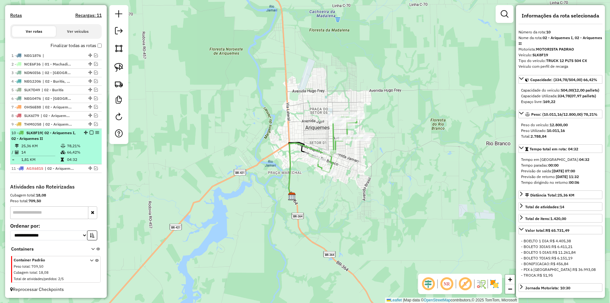
click at [90, 133] on em at bounding box center [92, 133] width 4 height 4
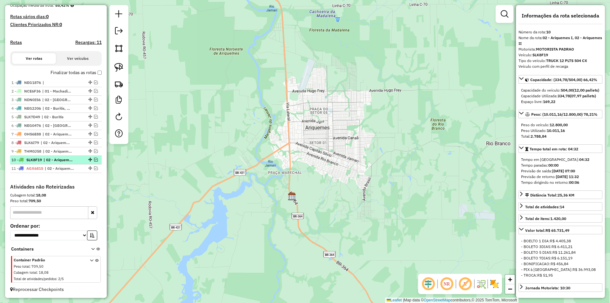
scroll to position [165, 0]
drag, startPoint x: 87, startPoint y: 160, endPoint x: 85, endPoint y: 148, distance: 12.0
click at [95, 168] on em at bounding box center [96, 168] width 4 height 4
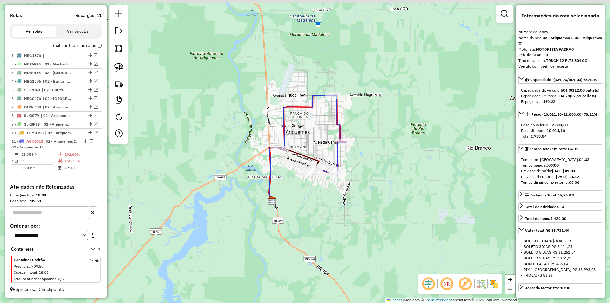
drag, startPoint x: 283, startPoint y: 159, endPoint x: 260, endPoint y: 165, distance: 23.5
click at [260, 165] on div "Janela de atendimento Grade de atendimento Capacidade Transportadoras Veículos …" at bounding box center [305, 151] width 610 height 303
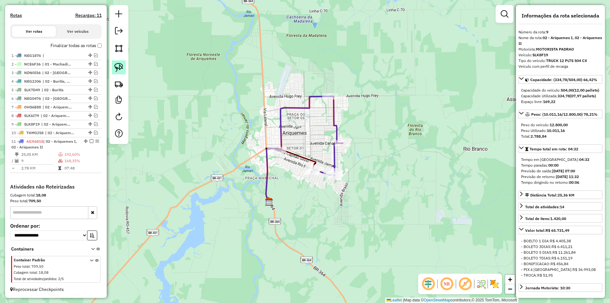
click at [119, 68] on img at bounding box center [118, 67] width 9 height 9
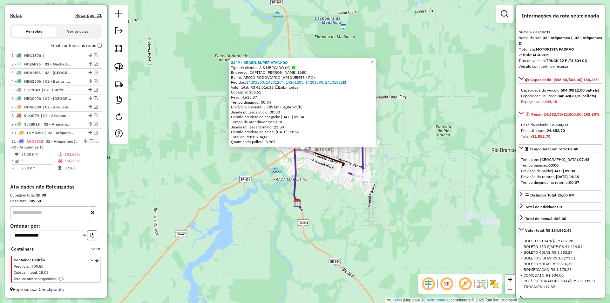
click at [300, 191] on div "8349 - BRASIL SUPER ATACADO Tipo de cliente: A S MERCADO (M) Endereço: CAPITAO …" at bounding box center [305, 151] width 610 height 303
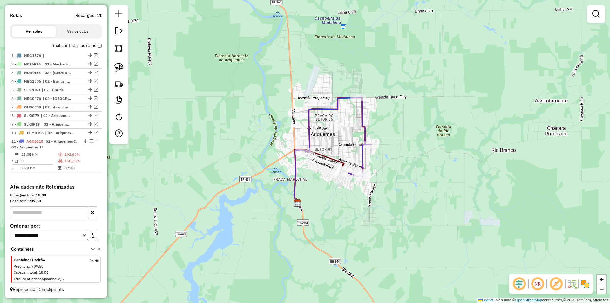
drag, startPoint x: 120, startPoint y: 64, endPoint x: 140, endPoint y: 76, distance: 23.7
click at [120, 64] on img at bounding box center [118, 67] width 9 height 9
drag, startPoint x: 286, startPoint y: 141, endPoint x: 307, endPoint y: 162, distance: 29.2
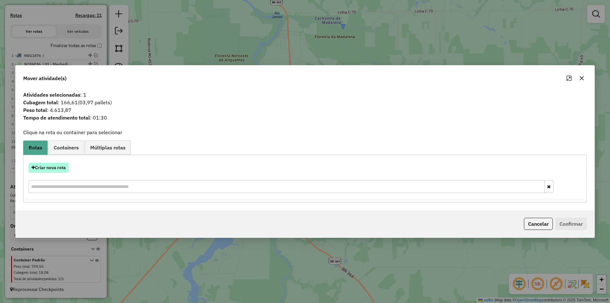
click at [55, 169] on button "Criar nova rota" at bounding box center [49, 168] width 40 height 10
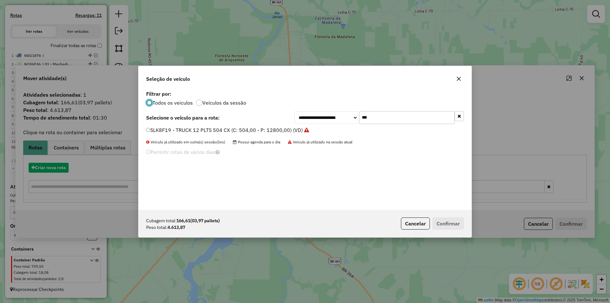
scroll to position [3, 2]
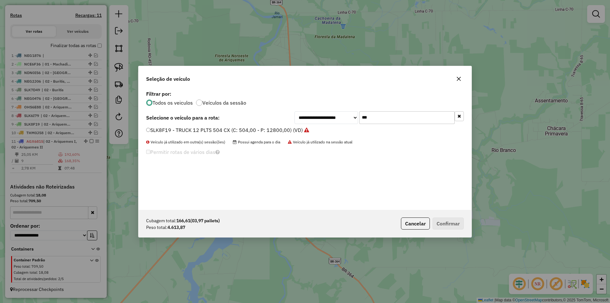
drag, startPoint x: 370, startPoint y: 121, endPoint x: 331, endPoint y: 126, distance: 39.0
click at [331, 126] on div "**********" at bounding box center [305, 149] width 333 height 121
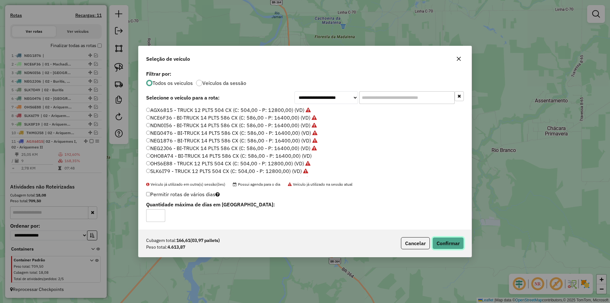
click at [450, 246] on button "Confirmar" at bounding box center [447, 243] width 31 height 12
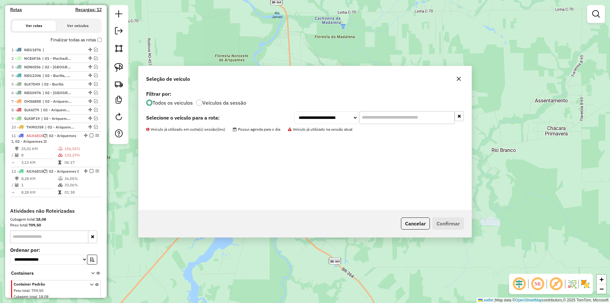
scroll to position [219, 0]
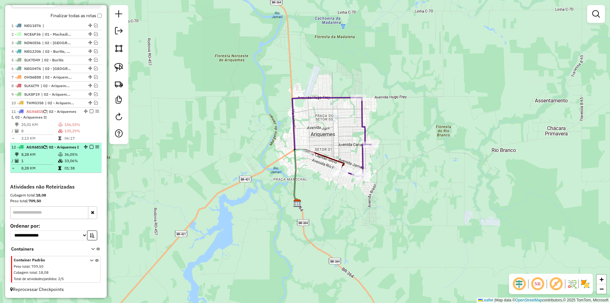
click at [90, 149] on em at bounding box center [92, 147] width 4 height 4
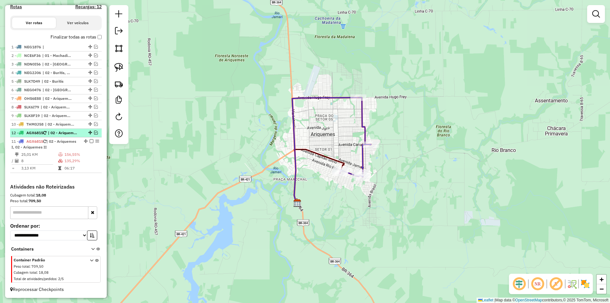
drag, startPoint x: 90, startPoint y: 167, endPoint x: 79, endPoint y: 131, distance: 38.1
select select "*********"
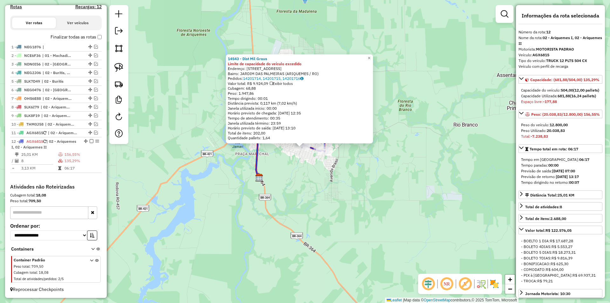
drag, startPoint x: 403, startPoint y: 200, endPoint x: 395, endPoint y: 191, distance: 12.1
click at [395, 191] on div "14543 - Dist Mil Graus Limite de capacidade do veículo excedido Endereço: R Rua…" at bounding box center [305, 151] width 610 height 303
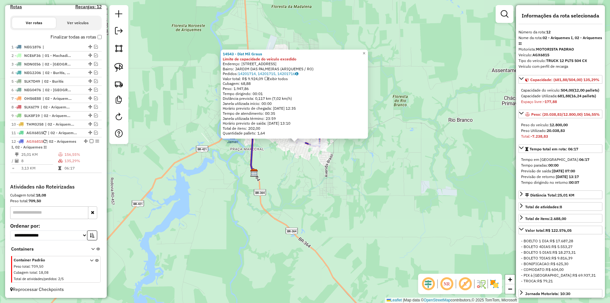
click at [395, 191] on div "14543 - Dist Mil Graus Limite de capacidade do veículo excedido Endereço: R Rua…" at bounding box center [305, 151] width 610 height 303
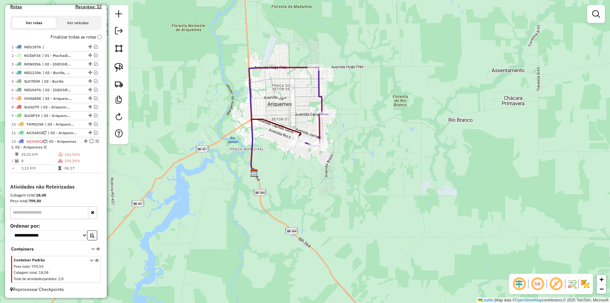
click at [334, 197] on div "14543 - Dist Mil Graus Limite de capacidade do veículo excedido Endereço: R Rua…" at bounding box center [305, 151] width 610 height 303
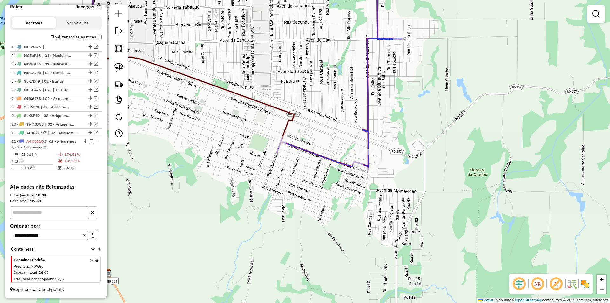
click at [298, 179] on div "Janela de atendimento Grade de atendimento Capacidade Transportadoras Veículos …" at bounding box center [305, 151] width 610 height 303
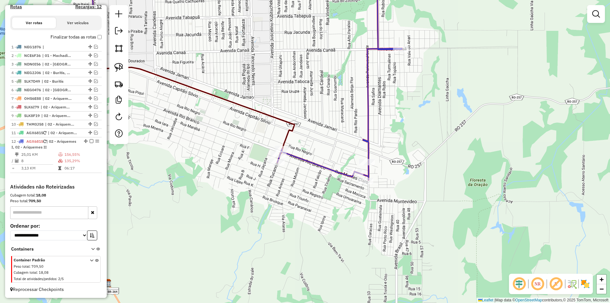
drag, startPoint x: 313, startPoint y: 190, endPoint x: 281, endPoint y: 167, distance: 39.9
click at [315, 190] on div "Janela de atendimento Grade de atendimento Capacidade Transportadoras Veículos …" at bounding box center [305, 151] width 610 height 303
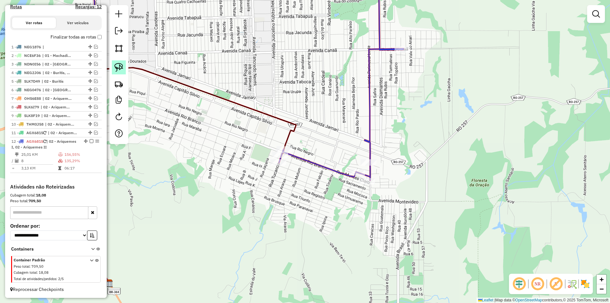
click at [120, 69] on img at bounding box center [118, 67] width 9 height 9
drag, startPoint x: 337, startPoint y: 167, endPoint x: 388, endPoint y: 190, distance: 56.8
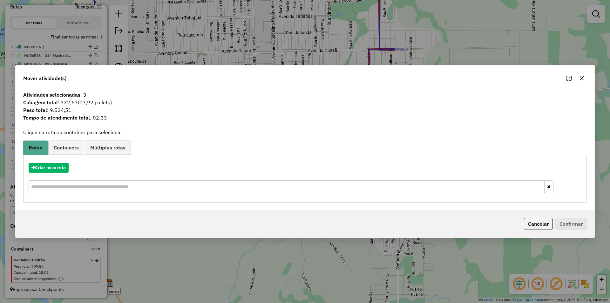
click at [581, 76] on icon "button" at bounding box center [581, 78] width 5 height 5
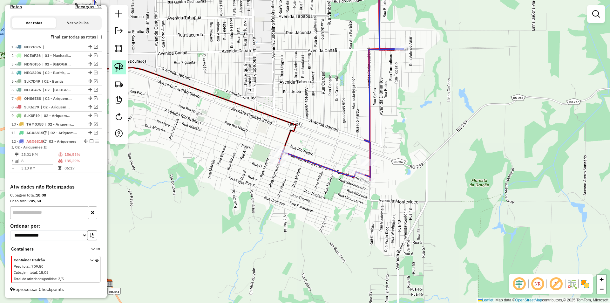
click at [120, 69] on img at bounding box center [118, 67] width 9 height 9
drag, startPoint x: 240, startPoint y: 147, endPoint x: 256, endPoint y: 178, distance: 35.1
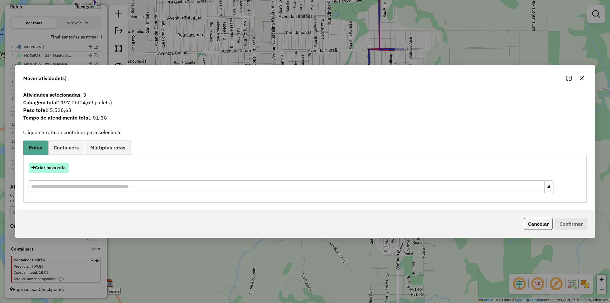
click at [49, 168] on button "Criar nova rota" at bounding box center [49, 168] width 40 height 10
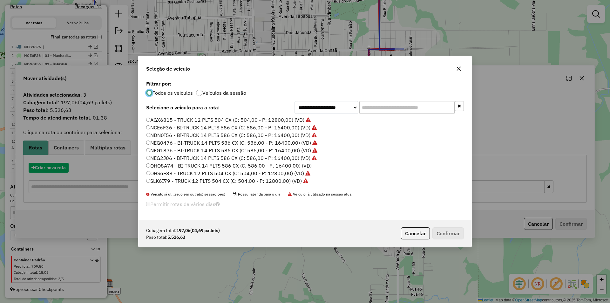
scroll to position [3, 2]
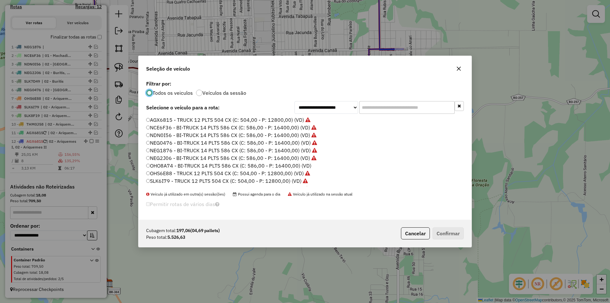
click at [371, 106] on input "text" at bounding box center [406, 107] width 95 height 13
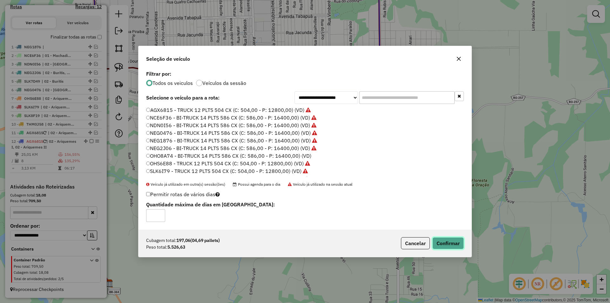
click at [445, 242] on button "Confirmar" at bounding box center [447, 243] width 31 height 12
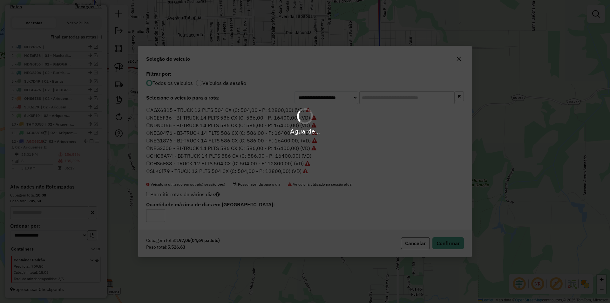
scroll to position [219, 0]
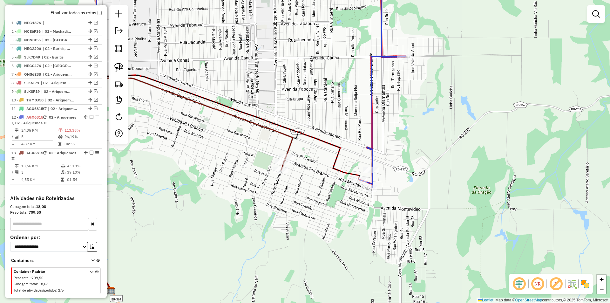
drag, startPoint x: 196, startPoint y: 202, endPoint x: 191, endPoint y: 227, distance: 25.4
click at [191, 227] on div "Janela de atendimento Grade de atendimento Capacidade Transportadoras Veículos …" at bounding box center [305, 151] width 610 height 303
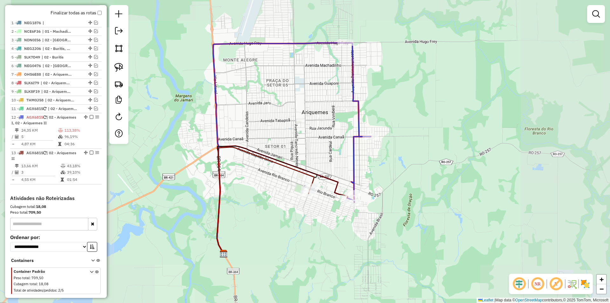
click at [380, 173] on div "Janela de atendimento Grade de atendimento Capacidade Transportadoras Veículos …" at bounding box center [305, 151] width 610 height 303
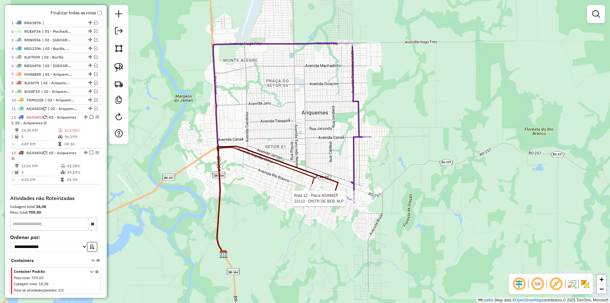
select select "*********"
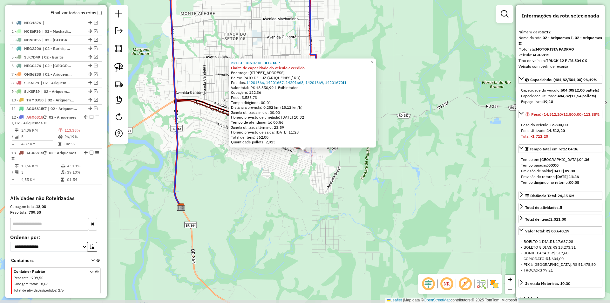
scroll to position [236, 0]
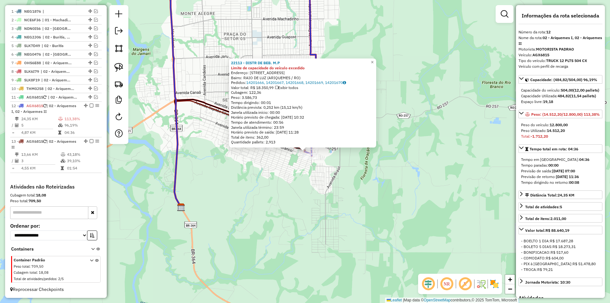
click at [304, 221] on div "22113 - DISTR DE BEB. M.P Limite de capacidade do veículo excedido Endereço: R …" at bounding box center [305, 151] width 610 height 303
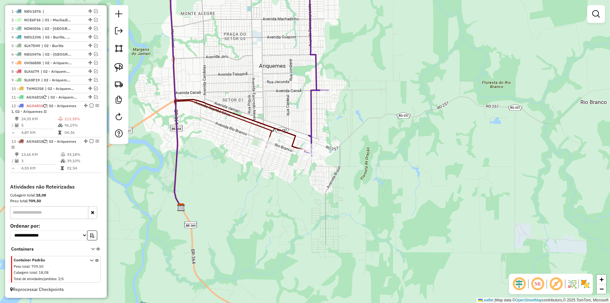
click at [259, 194] on div "Janela de atendimento Grade de atendimento Capacidade Transportadoras Veículos …" at bounding box center [305, 151] width 610 height 303
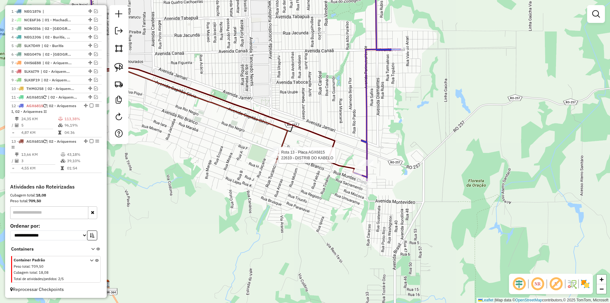
select select "*********"
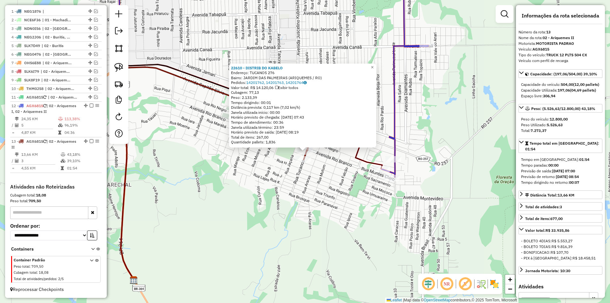
click at [359, 188] on div "22610 - DISTRIB DO KABELO Endereço: TUCANOS 276 Bairro: JARDIM DAS PALMEIRAS (A…" at bounding box center [305, 151] width 610 height 303
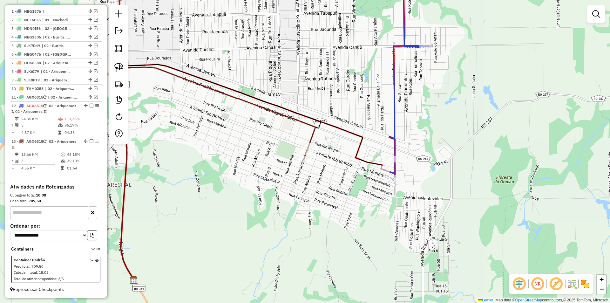
drag, startPoint x: 266, startPoint y: 199, endPoint x: 277, endPoint y: 200, distance: 11.2
click at [277, 200] on div "22610 - DISTRIB DO KABELO Endereço: TUCANOS 276 Bairro: JARDIM DAS PALMEIRAS (A…" at bounding box center [305, 151] width 610 height 303
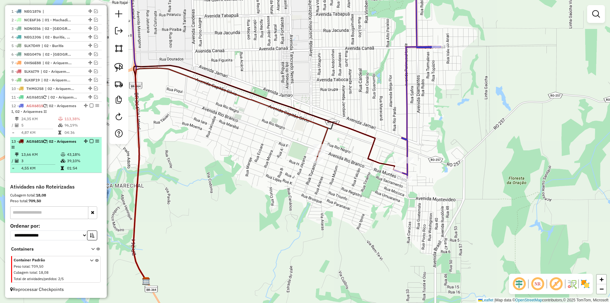
click at [90, 140] on em at bounding box center [92, 141] width 4 height 4
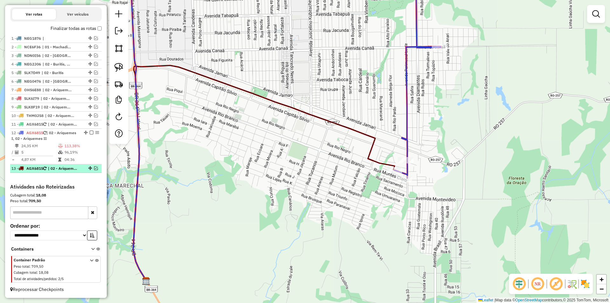
scroll to position [209, 0]
drag, startPoint x: 88, startPoint y: 169, endPoint x: 75, endPoint y: 137, distance: 34.6
drag, startPoint x: 388, startPoint y: 210, endPoint x: 336, endPoint y: 192, distance: 55.7
click at [336, 192] on hb-app "Aguarde... Pop-up bloqueado! Seu navegador bloqueou automáticamente a abertura …" at bounding box center [305, 151] width 610 height 303
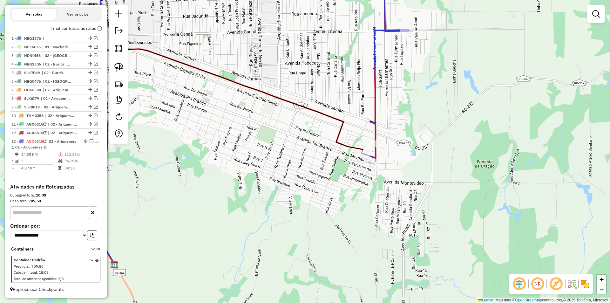
drag, startPoint x: 371, startPoint y: 206, endPoint x: 339, endPoint y: 189, distance: 35.8
click at [339, 189] on div "Janela de atendimento Grade de atendimento Capacidade Transportadoras Veículos …" at bounding box center [305, 151] width 610 height 303
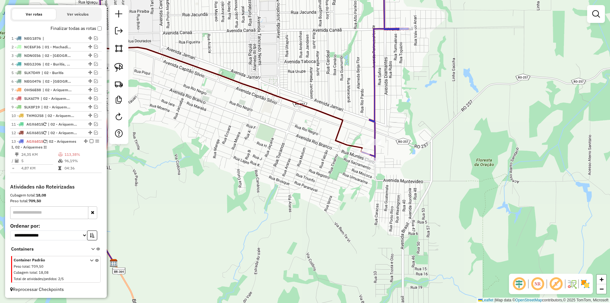
click at [337, 190] on div "Janela de atendimento Grade de atendimento Capacidade Transportadoras Veículos …" at bounding box center [305, 151] width 610 height 303
click at [305, 166] on div "Janela de atendimento Grade de atendimento Capacidade Transportadoras Veículos …" at bounding box center [305, 151] width 610 height 303
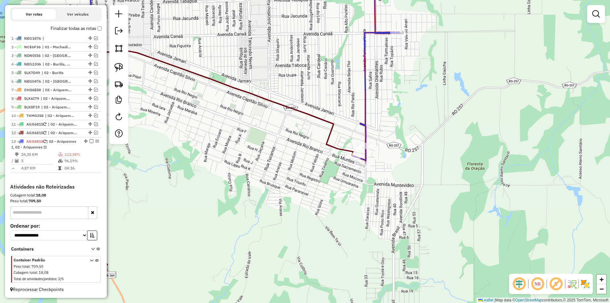
drag, startPoint x: 339, startPoint y: 172, endPoint x: 325, endPoint y: 177, distance: 14.8
click at [325, 177] on div "Janela de atendimento Grade de atendimento Capacidade Transportadoras Veículos …" at bounding box center [305, 151] width 610 height 303
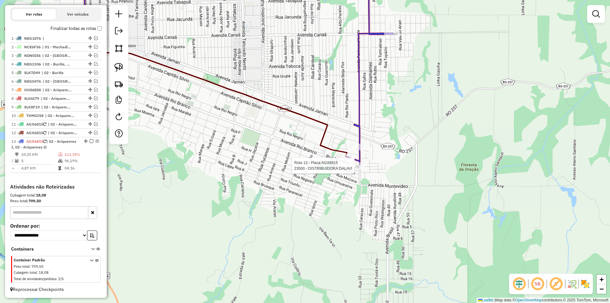
select select "*********"
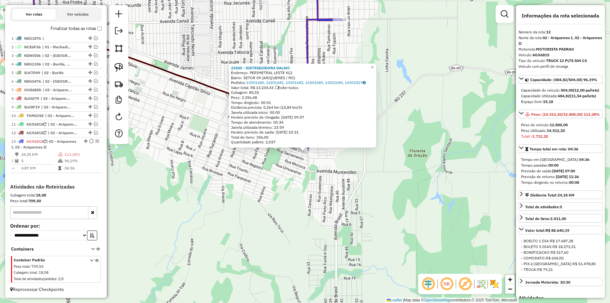
click at [307, 197] on div "23500 - DISTRIBUIDORA DALAVI Endereço: PERIMETRAL LESTE 412 Bairro: SETOR 09 (A…" at bounding box center [305, 151] width 610 height 303
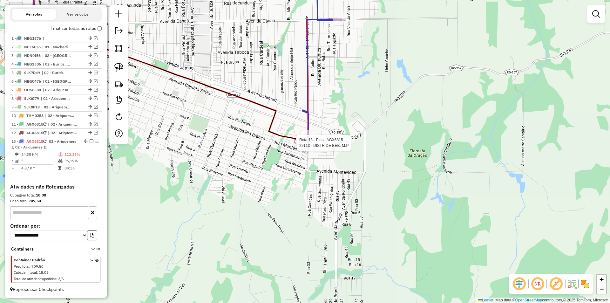
select select "*********"
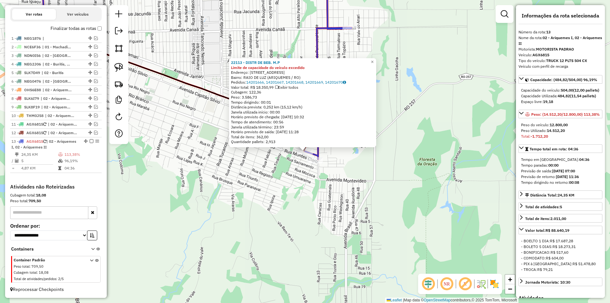
click at [294, 173] on div "22113 - DISTR DE BEB. M.P Limite de capacidade do veículo excedido Endereço: R …" at bounding box center [305, 151] width 610 height 303
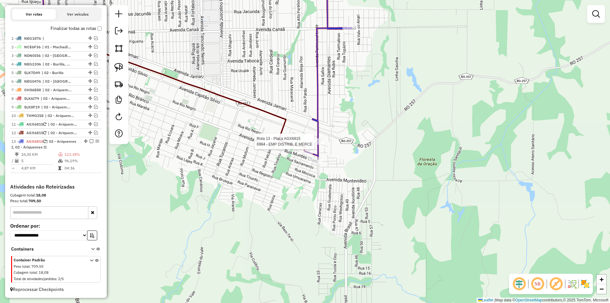
click at [315, 138] on icon at bounding box center [328, 64] width 46 height 189
select select "*********"
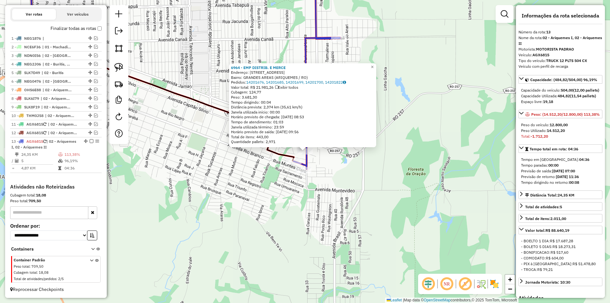
click at [265, 184] on div "6964 - EMP DISTRIB. E MERCE Endereço: R PERIMENTRAL LESTE,152 Bairro: GRANDES A…" at bounding box center [305, 151] width 610 height 303
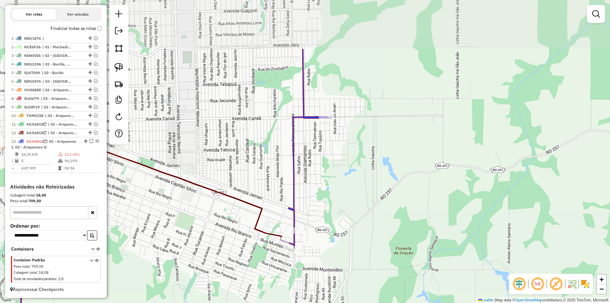
drag, startPoint x: 284, startPoint y: 103, endPoint x: 264, endPoint y: 171, distance: 70.6
click at [272, 173] on div "Janela de atendimento Grade de atendimento Capacidade Transportadoras Veículos …" at bounding box center [305, 151] width 610 height 303
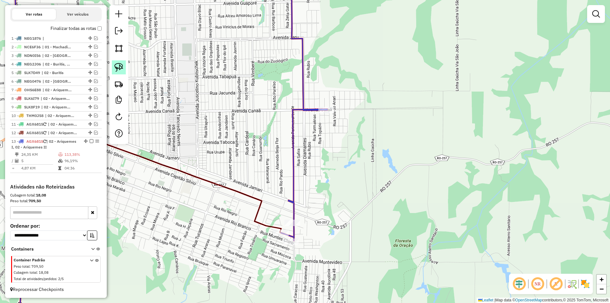
click at [122, 69] on img at bounding box center [118, 67] width 9 height 9
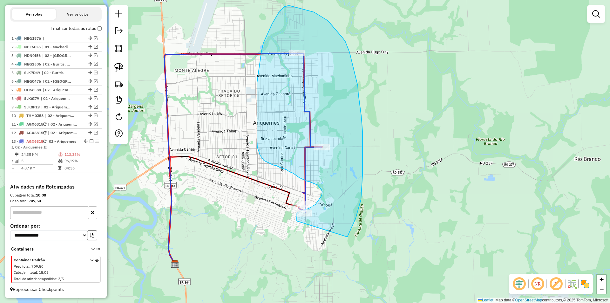
drag, startPoint x: 276, startPoint y: 245, endPoint x: 347, endPoint y: 237, distance: 71.7
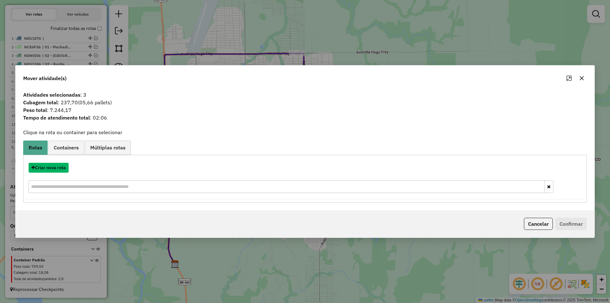
click at [51, 166] on button "Criar nova rota" at bounding box center [49, 168] width 40 height 10
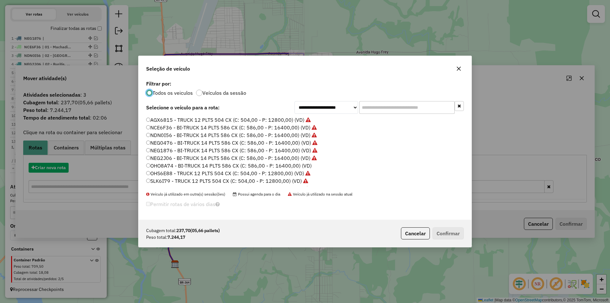
scroll to position [3, 2]
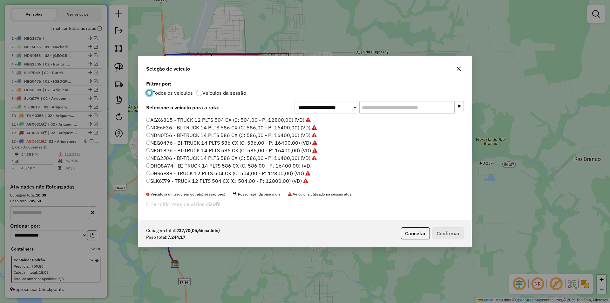
click at [368, 105] on input "text" at bounding box center [406, 107] width 95 height 13
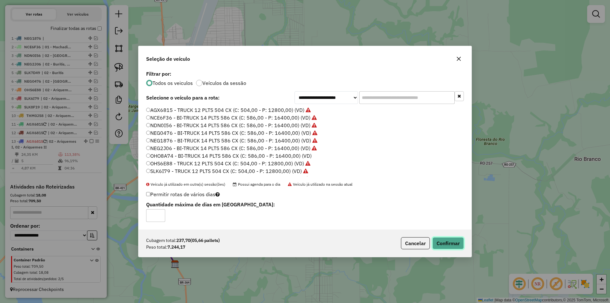
click at [452, 242] on button "Confirmar" at bounding box center [447, 243] width 31 height 12
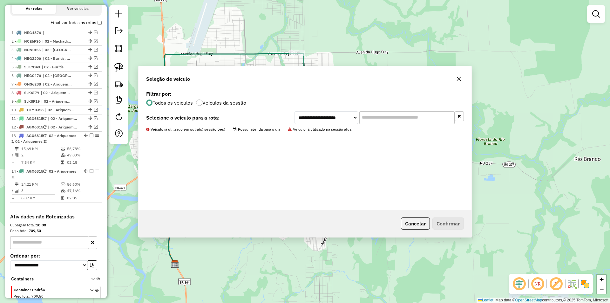
scroll to position [236, 0]
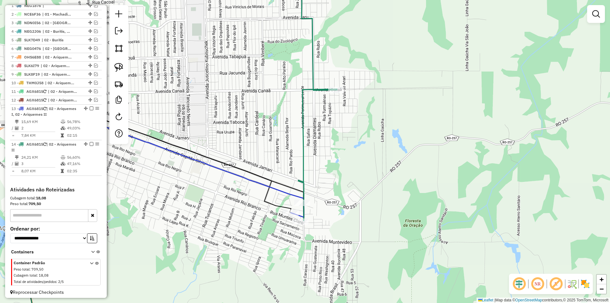
click at [301, 218] on icon at bounding box center [317, 95] width 39 height 251
select select "*********"
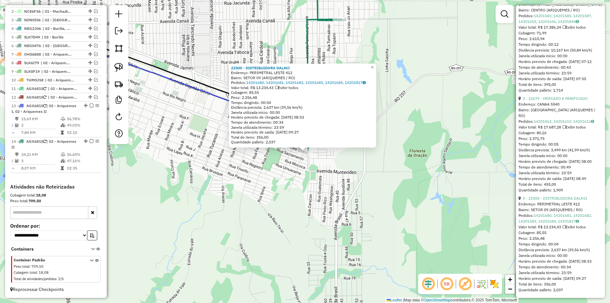
scroll to position [352, 0]
click at [438, 199] on div "23500 - DISTRIBUIDORA DALAVI Endereço: PERIMETRAL LESTE 412 Bairro: SETOR 09 (A…" at bounding box center [305, 151] width 610 height 303
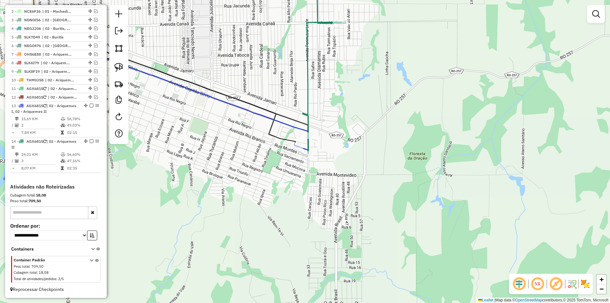
drag, startPoint x: 343, startPoint y: 200, endPoint x: 344, endPoint y: 208, distance: 8.0
click at [344, 207] on div "Janela de atendimento Grade de atendimento Capacidade Transportadoras Veículos …" at bounding box center [305, 151] width 610 height 303
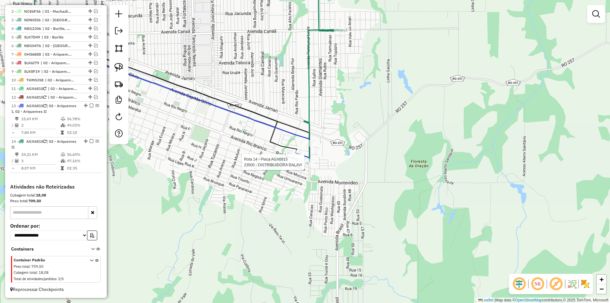
select select "*********"
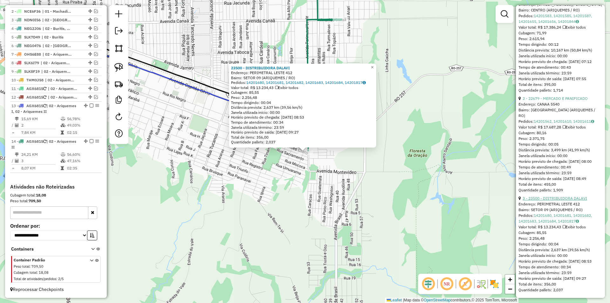
click at [556, 196] on link "3 - 23500 - DISTRIBUIDORA DALAVI" at bounding box center [555, 198] width 65 height 5
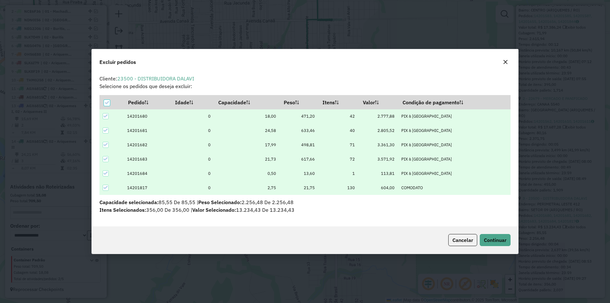
scroll to position [0, 0]
click at [501, 235] on button "Continuar" at bounding box center [495, 240] width 31 height 12
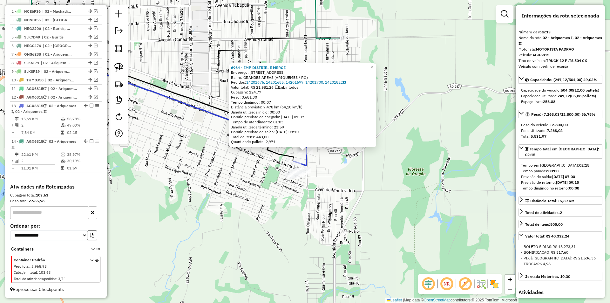
click at [496, 151] on div "6964 - EMP DISTRIB. E MERCE Endereço: R PERIMENTRAL LESTE,152 Bairro: GRANDES A…" at bounding box center [305, 151] width 610 height 303
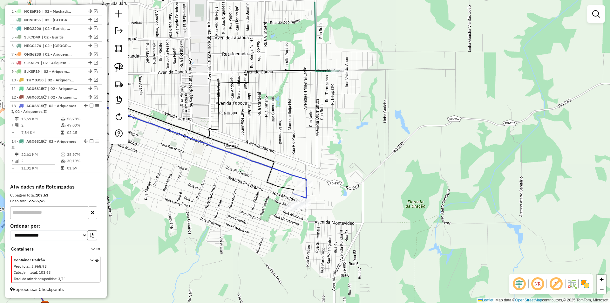
drag, startPoint x: 390, startPoint y: 199, endPoint x: 398, endPoint y: 225, distance: 27.1
click at [400, 225] on div "Janela de atendimento Grade de atendimento Capacidade Transportadoras Veículos …" at bounding box center [305, 151] width 610 height 303
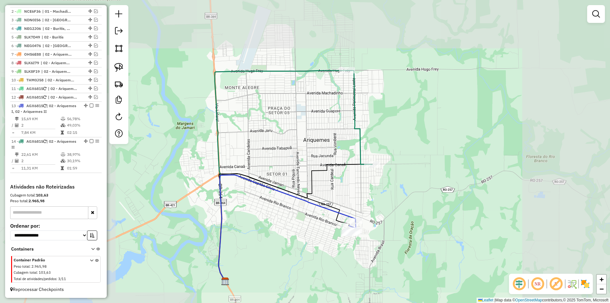
click at [394, 194] on div "Janela de atendimento Grade de atendimento Capacidade Transportadoras Veículos …" at bounding box center [305, 151] width 610 height 303
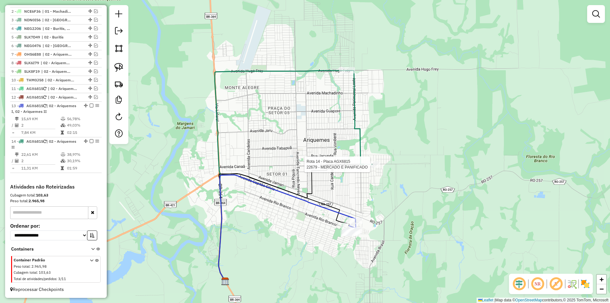
select select "*********"
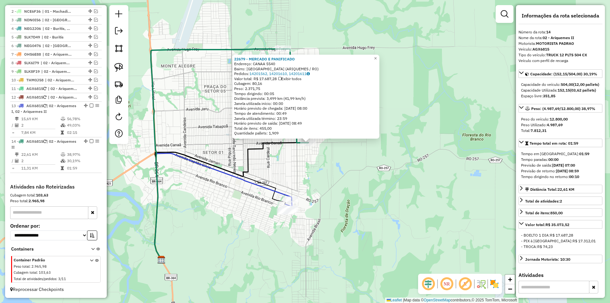
click at [431, 186] on div "22679 - MERCADO E PANIFICADO Endereço: CANAA 5540 Bairro: PARQUE DAS GEMAS (ARI…" at bounding box center [305, 151] width 610 height 303
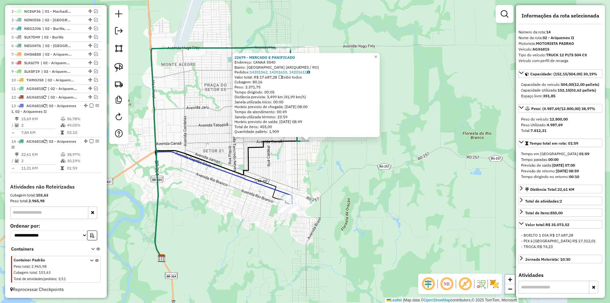
click at [431, 186] on div "22679 - MERCADO E PANIFICADO Endereço: CANAA 5540 Bairro: PARQUE DAS GEMAS (ARI…" at bounding box center [305, 151] width 610 height 303
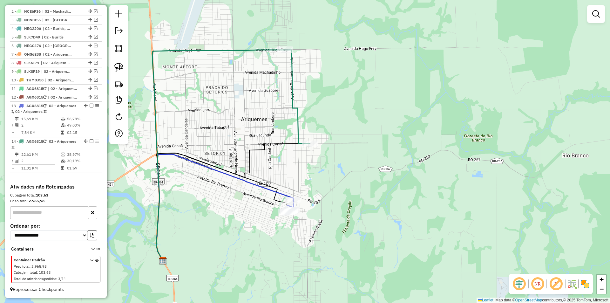
click at [401, 176] on div "Janela de atendimento Grade de atendimento Capacidade Transportadoras Veículos …" at bounding box center [305, 151] width 610 height 303
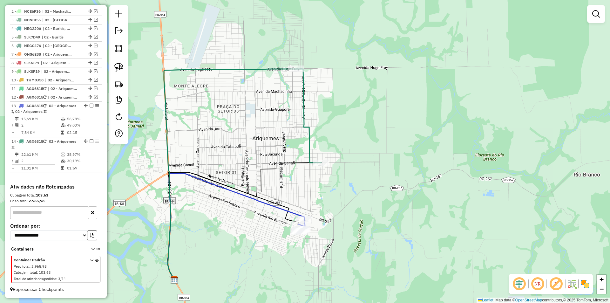
drag, startPoint x: 326, startPoint y: 177, endPoint x: 337, endPoint y: 196, distance: 22.2
click at [337, 196] on div "Janela de atendimento Grade de atendimento Capacidade Transportadoras Veículos …" at bounding box center [305, 151] width 610 height 303
click at [336, 196] on div "Janela de atendimento Grade de atendimento Capacidade Transportadoras Veículos …" at bounding box center [305, 151] width 610 height 303
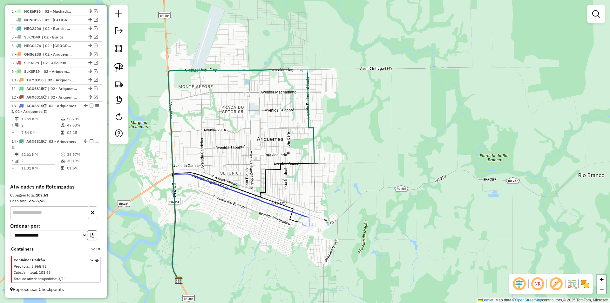
drag, startPoint x: 318, startPoint y: 212, endPoint x: 325, endPoint y: 213, distance: 7.0
click at [325, 213] on div "Janela de atendimento Grade de atendimento Capacidade Transportadoras Veículos …" at bounding box center [305, 151] width 610 height 303
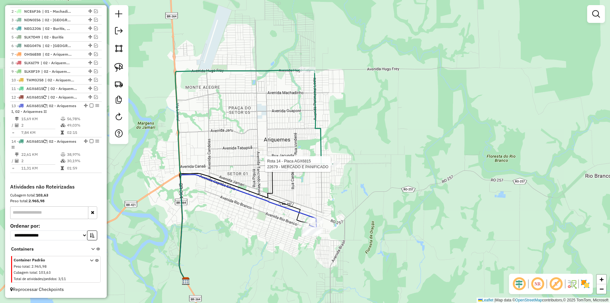
click at [334, 167] on div at bounding box center [333, 164] width 16 height 6
select select "*********"
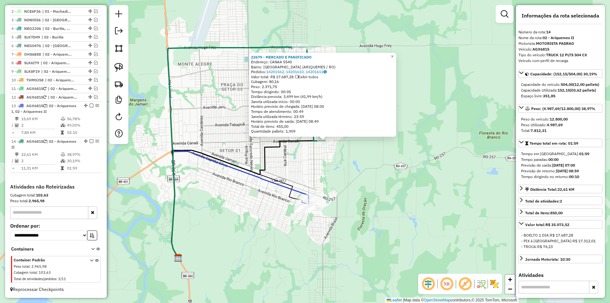
drag, startPoint x: 342, startPoint y: 198, endPoint x: 362, endPoint y: 187, distance: 22.7
click at [362, 187] on div "22679 - MERCADO E PANIFICADO Endereço: CANAA 5540 Bairro: PARQUE DAS GEMAS (ARI…" at bounding box center [305, 151] width 610 height 303
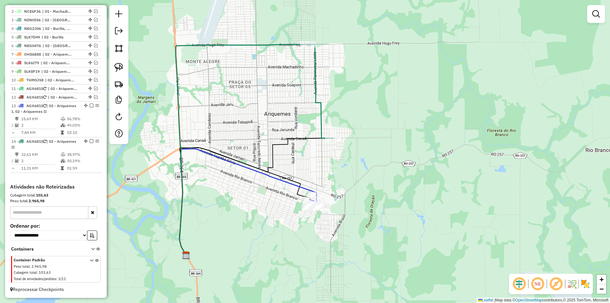
click at [360, 186] on div "Janela de atendimento Grade de atendimento Capacidade Transportadoras Veículos …" at bounding box center [305, 151] width 610 height 303
drag, startPoint x: 270, startPoint y: 159, endPoint x: 281, endPoint y: 173, distance: 18.1
click at [290, 173] on div "Janela de atendimento Grade de atendimento Capacidade Transportadoras Veículos …" at bounding box center [305, 151] width 610 height 303
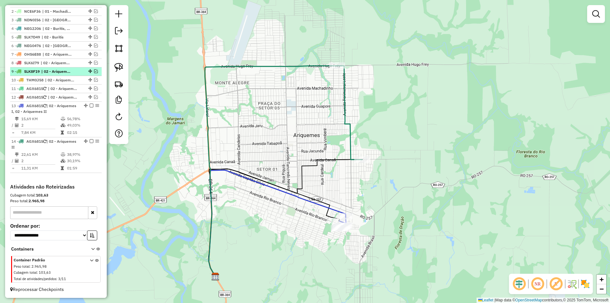
click at [88, 71] on em at bounding box center [90, 71] width 4 height 4
select select "*********"
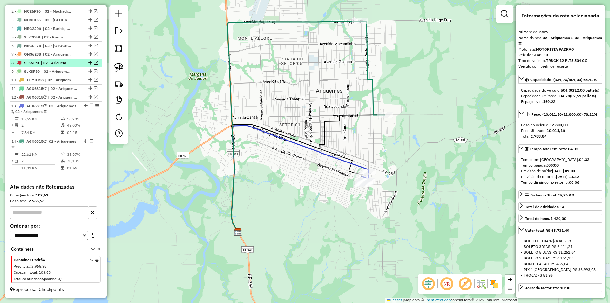
click at [77, 62] on div "8 - SLK6I79 | 02 - Ariquemes II" at bounding box center [55, 63] width 89 height 6
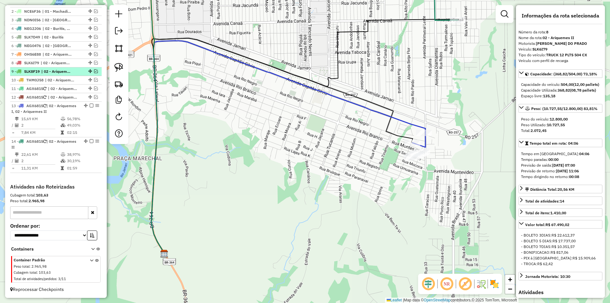
click at [94, 71] on em at bounding box center [96, 71] width 4 height 4
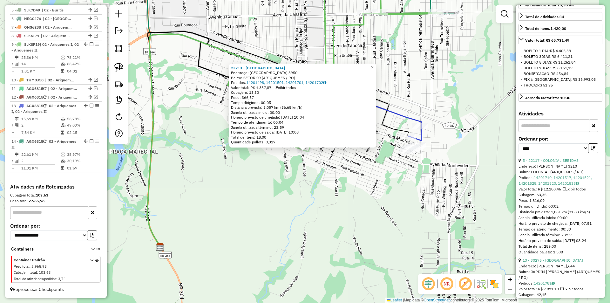
scroll to position [191, 0]
click at [551, 162] on link "5 - 22117 - COLONIAL BEBIDAS" at bounding box center [551, 159] width 56 height 5
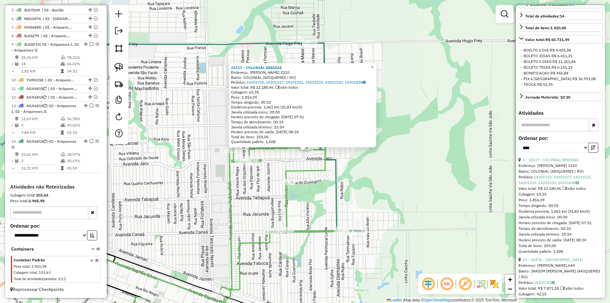
click at [337, 178] on icon at bounding box center [335, 137] width 50 height 188
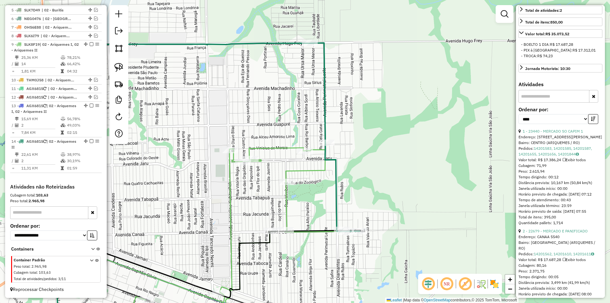
scroll to position [185, 0]
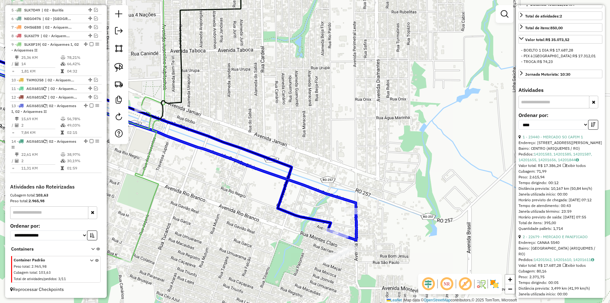
drag, startPoint x: 306, startPoint y: 155, endPoint x: 340, endPoint y: 241, distance: 92.5
click at [340, 241] on div "Janela de atendimento Grade de atendimento Capacidade Transportadoras Veículos …" at bounding box center [305, 151] width 610 height 303
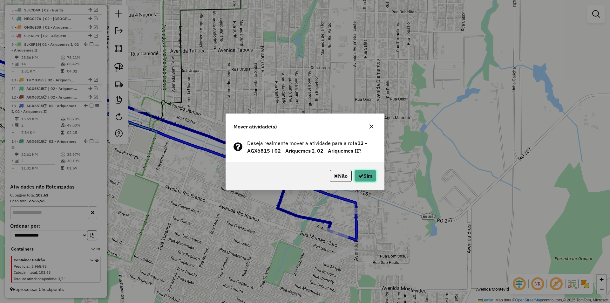
click at [365, 177] on button "Sim" at bounding box center [365, 176] width 22 height 12
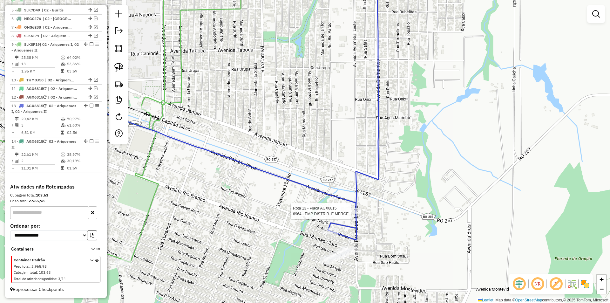
select select "*********"
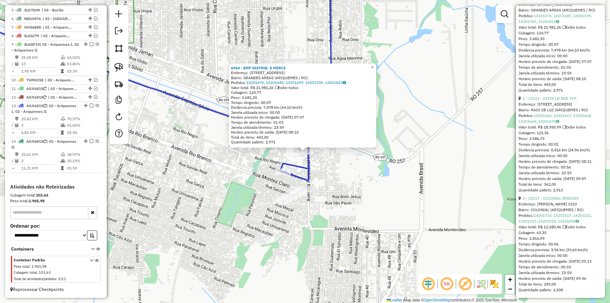
scroll to position [363, 0]
click at [382, 196] on div "6964 - EMP DISTRIB. E MERCE Endereço: R PERIMENTRAL LESTE,152 Bairro: GRANDES A…" at bounding box center [305, 151] width 610 height 303
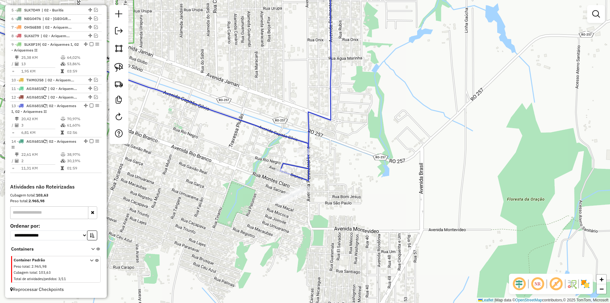
click at [321, 234] on div "6964 - EMP DISTRIB. E MERCE Endereço: R PERIMENTRAL LESTE,152 Bairro: GRANDES A…" at bounding box center [305, 151] width 610 height 303
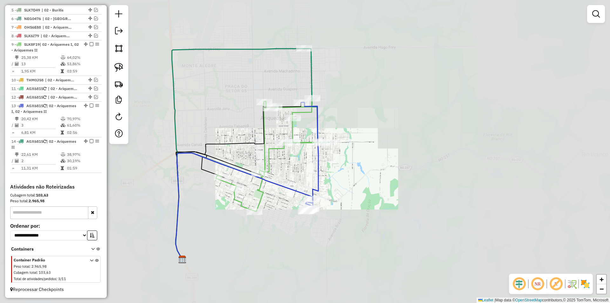
drag, startPoint x: 343, startPoint y: 231, endPoint x: 343, endPoint y: 238, distance: 7.0
click at [343, 238] on div "Janela de atendimento Grade de atendimento Capacidade Transportadoras Veículos …" at bounding box center [305, 151] width 610 height 303
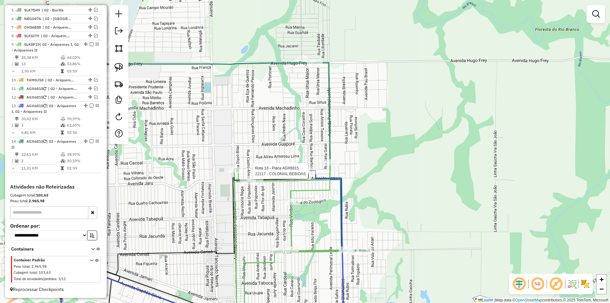
select select "*********"
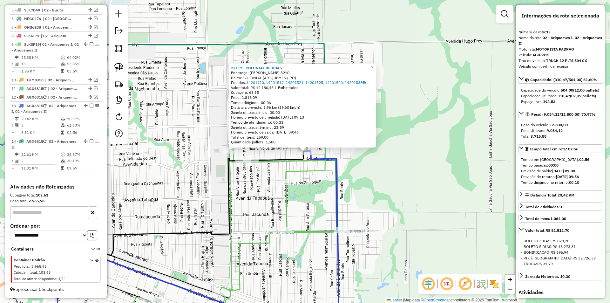
click at [255, 183] on div "22117 - COLONIAL BEBIDAS Endereço: CASSIMIRO DE ABREU 3210 Bairro: COLONIAL (AR…" at bounding box center [305, 151] width 610 height 303
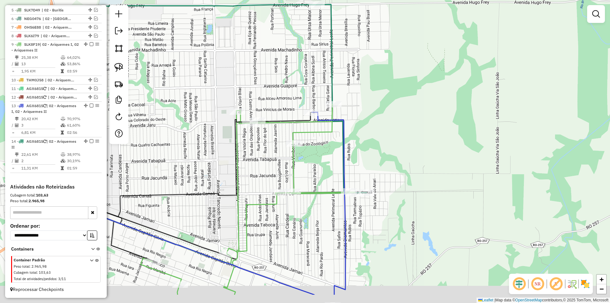
drag, startPoint x: 288, startPoint y: 196, endPoint x: 322, endPoint y: 126, distance: 77.3
click at [319, 121] on icon at bounding box center [248, 199] width 214 height 190
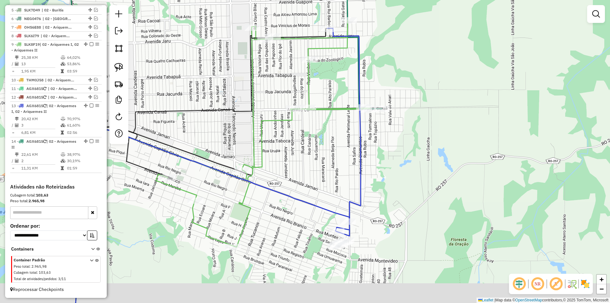
drag, startPoint x: 352, startPoint y: 228, endPoint x: 337, endPoint y: 198, distance: 33.3
click at [337, 198] on div "Janela de atendimento Grade de atendimento Capacidade Transportadoras Veículos …" at bounding box center [305, 151] width 610 height 303
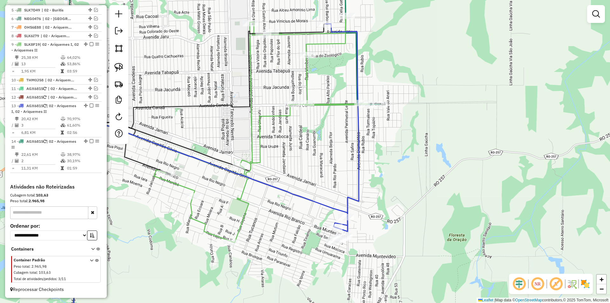
drag, startPoint x: 371, startPoint y: 173, endPoint x: 374, endPoint y: 191, distance: 18.8
click at [374, 191] on div "Rota 13 - Placa AGX6815 6964 - EMP DISTRIB. E MERCE Janela de atendimento Grade…" at bounding box center [305, 151] width 610 height 303
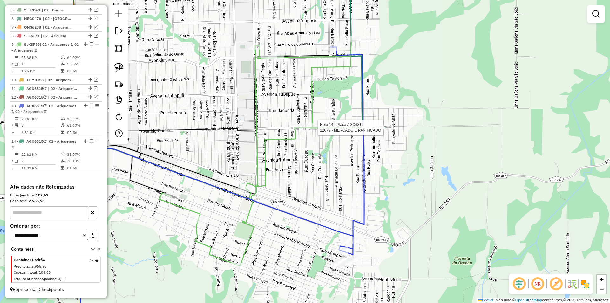
select select "*********"
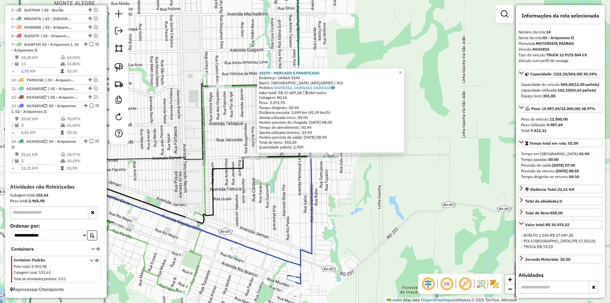
drag, startPoint x: 337, startPoint y: 193, endPoint x: 366, endPoint y: 198, distance: 28.8
click at [366, 198] on div "22679 - MERCADO E PANIFICADO Endereço: CANAA 5540 Bairro: PARQUE DAS GEMAS (ARI…" at bounding box center [305, 151] width 610 height 303
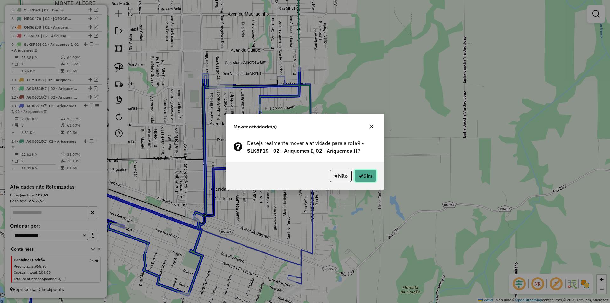
click at [366, 175] on button "Sim" at bounding box center [365, 176] width 22 height 12
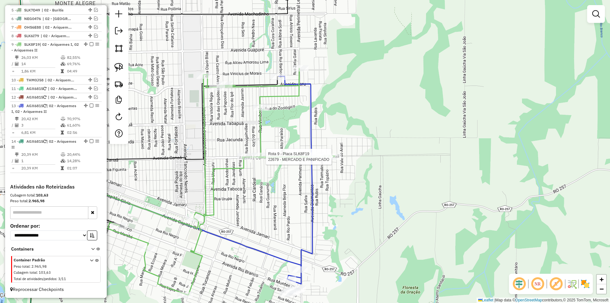
select select "*********"
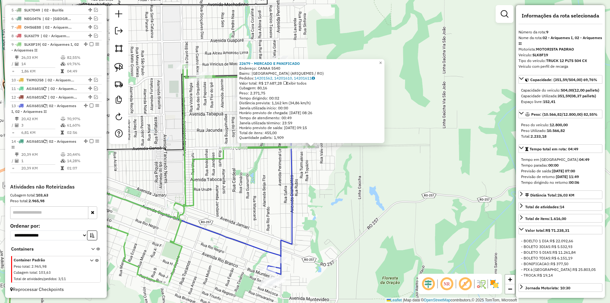
drag, startPoint x: 368, startPoint y: 193, endPoint x: 372, endPoint y: 190, distance: 5.0
click at [372, 190] on div "22679 - MERCADO E PANIFICADO Endereço: CANAA 5540 Bairro: PARQUE DAS GEMAS (ARI…" at bounding box center [305, 151] width 610 height 303
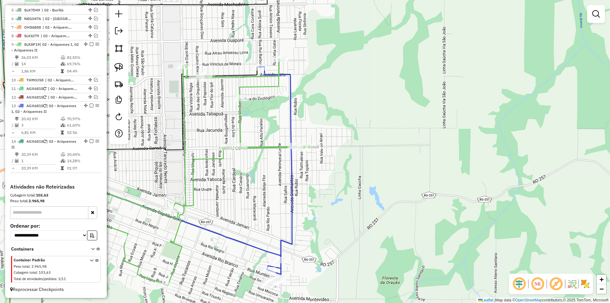
click at [344, 210] on div "Janela de atendimento Grade de atendimento Capacidade Transportadoras Veículos …" at bounding box center [305, 151] width 610 height 303
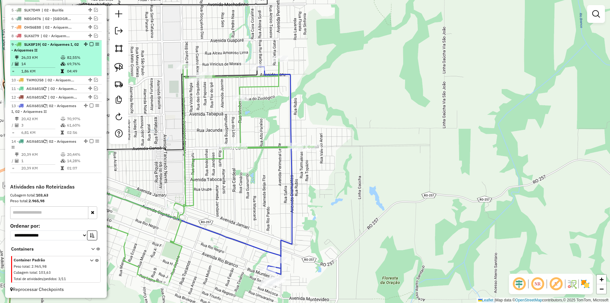
click at [90, 44] on em at bounding box center [92, 44] width 4 height 4
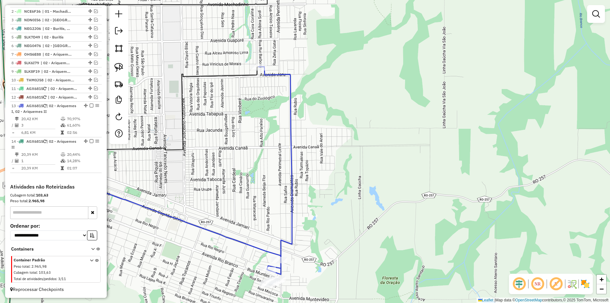
scroll to position [245, 0]
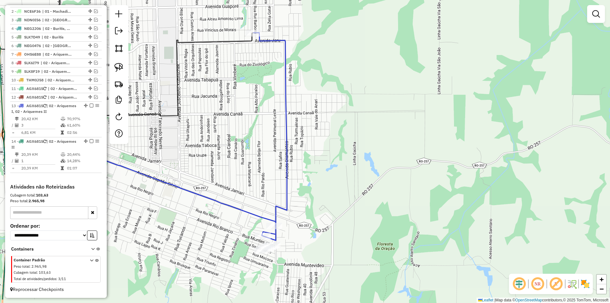
drag, startPoint x: 266, startPoint y: 168, endPoint x: 267, endPoint y: 148, distance: 20.4
click at [261, 134] on div "Janela de atendimento Grade de atendimento Capacidade Transportadoras Veículos …" at bounding box center [305, 151] width 610 height 303
select select "*********"
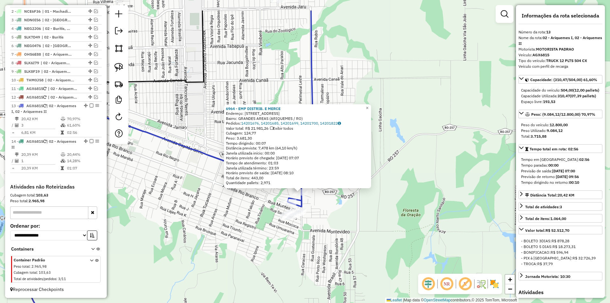
drag, startPoint x: 343, startPoint y: 196, endPoint x: 338, endPoint y: 229, distance: 33.5
click at [338, 229] on div "6964 - EMP DISTRIB. E MERCE Endereço: R PERIMENTRAL LESTE,152 Bairro: GRANDES A…" at bounding box center [305, 151] width 610 height 303
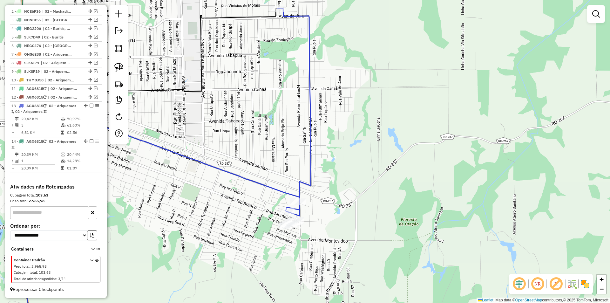
drag, startPoint x: 330, startPoint y: 233, endPoint x: 317, endPoint y: 230, distance: 13.3
click at [329, 235] on div "Janela de atendimento Grade de atendimento Capacidade Transportadoras Veículos …" at bounding box center [305, 151] width 610 height 303
click at [282, 208] on icon at bounding box center [293, 112] width 33 height 207
select select "*********"
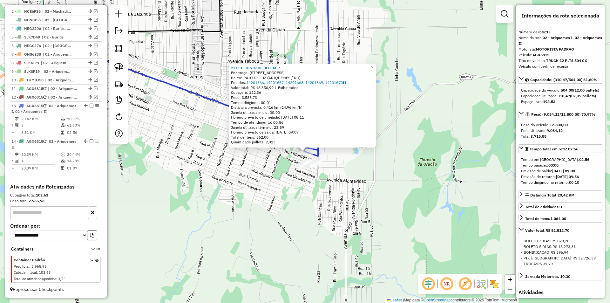
drag, startPoint x: 259, startPoint y: 193, endPoint x: 237, endPoint y: 271, distance: 81.1
click at [237, 270] on div "22113 - DISTR DE BEB. M.P Endereço: R PERIMETRAL LESTE,358 Bairro: RAIO DE LUZ …" at bounding box center [305, 151] width 610 height 303
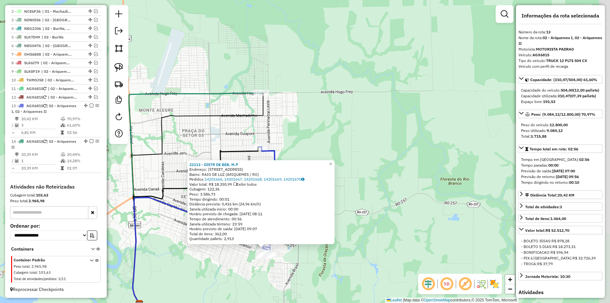
click at [296, 135] on div "22113 - DISTR DE BEB. M.P Endereço: R PERIMETRAL LESTE,358 Bairro: RAIO DE LUZ …" at bounding box center [305, 151] width 610 height 303
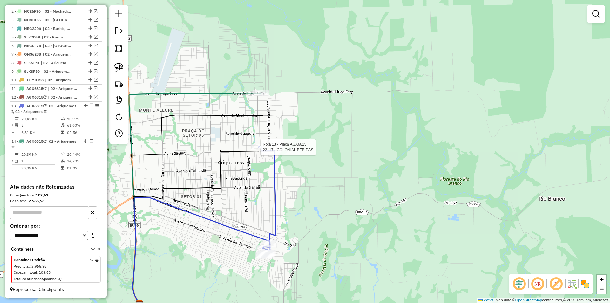
select select "*********"
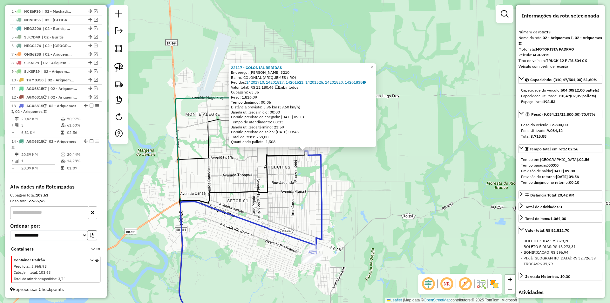
click at [299, 180] on div "22117 - COLONIAL BEBIDAS Endereço: CASSIMIRO DE ABREU 3210 Bairro: COLONIAL (AR…" at bounding box center [305, 151] width 610 height 303
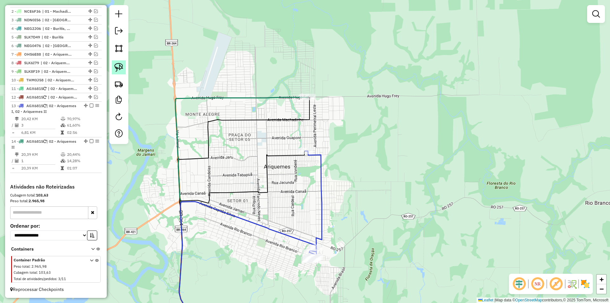
click at [124, 66] on link at bounding box center [119, 67] width 14 height 14
drag, startPoint x: 311, startPoint y: 134, endPoint x: 275, endPoint y: 154, distance: 41.0
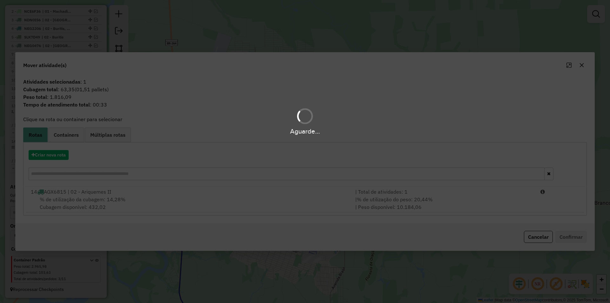
click at [75, 192] on div "Aguarde..." at bounding box center [305, 151] width 610 height 303
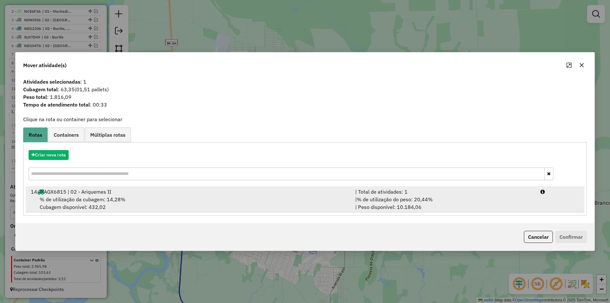
click at [78, 196] on span "% de utilização da cubagem: 14,28%" at bounding box center [83, 199] width 86 height 6
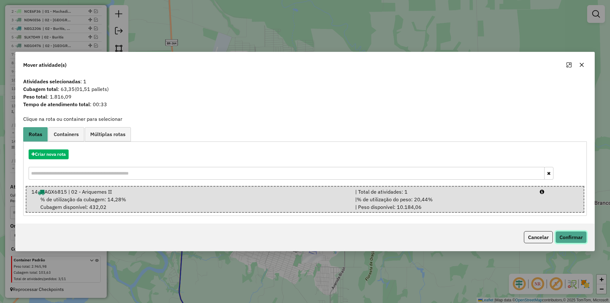
click at [563, 234] on button "Confirmar" at bounding box center [570, 237] width 31 height 12
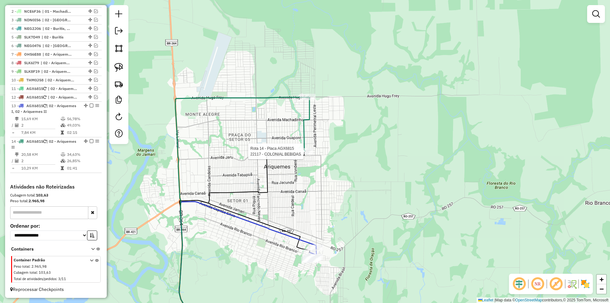
select select "*********"
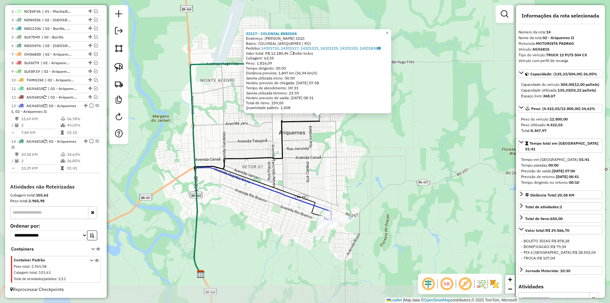
drag, startPoint x: 369, startPoint y: 194, endPoint x: 379, endPoint y: 165, distance: 30.4
click at [379, 165] on div "22117 - COLONIAL BEBIDAS Endereço: CASSIMIRO DE ABREU 3210 Bairro: COLONIAL (AR…" at bounding box center [305, 151] width 610 height 303
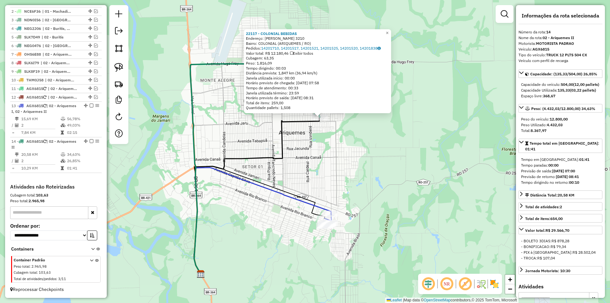
click at [379, 165] on div "22117 - COLONIAL BEBIDAS Endereço: CASSIMIRO DE ABREU 3210 Bairro: COLONIAL (AR…" at bounding box center [305, 151] width 610 height 303
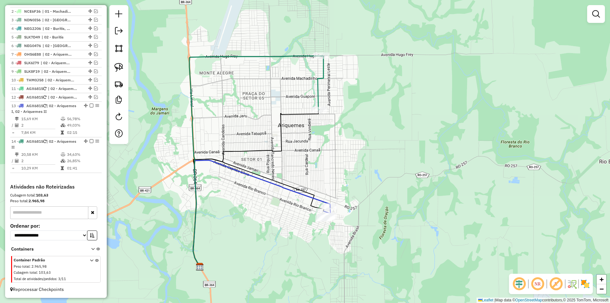
drag, startPoint x: 353, startPoint y: 204, endPoint x: 350, endPoint y: 194, distance: 10.8
click at [351, 194] on div "Janela de atendimento Grade de atendimento Capacidade Transportadoras Veículos …" at bounding box center [305, 151] width 610 height 303
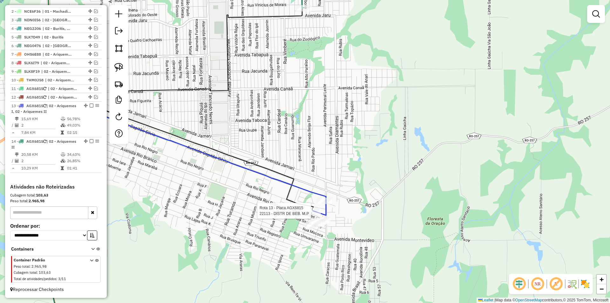
select select "*********"
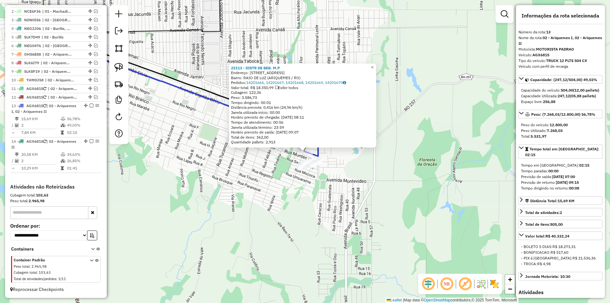
click at [403, 203] on div "22113 - DISTR DE BEB. M.P Endereço: R PERIMETRAL LESTE,358 Bairro: RAIO DE LUZ …" at bounding box center [305, 151] width 610 height 303
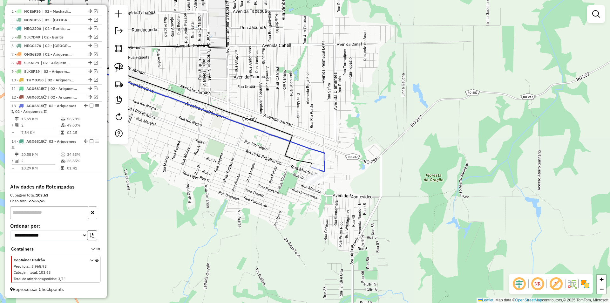
drag, startPoint x: 360, startPoint y: 214, endPoint x: 365, endPoint y: 225, distance: 12.7
click at [365, 225] on div "Janela de atendimento Grade de atendimento Capacidade Transportadoras Veículos …" at bounding box center [305, 151] width 610 height 303
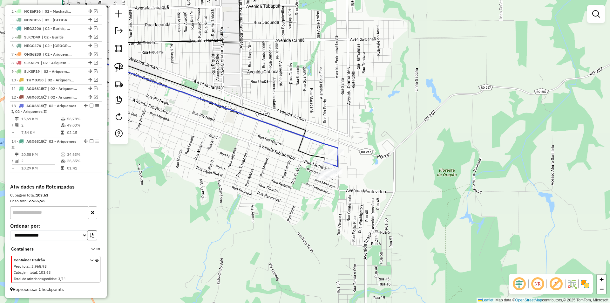
drag, startPoint x: 281, startPoint y: 166, endPoint x: 295, endPoint y: 161, distance: 14.7
click at [295, 161] on div "Janela de atendimento Grade de atendimento Capacidade Transportadoras Veículos …" at bounding box center [305, 151] width 610 height 303
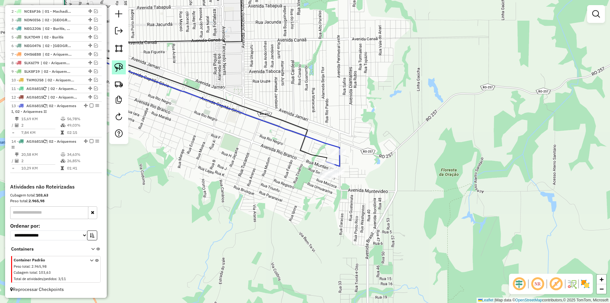
click at [119, 65] on img at bounding box center [118, 67] width 9 height 9
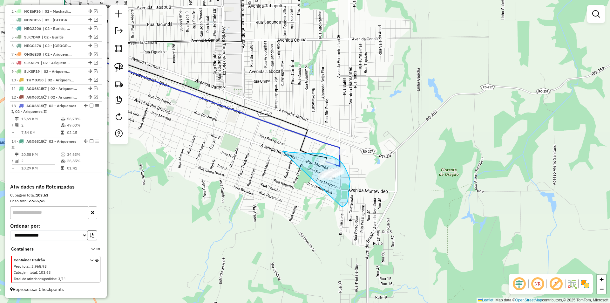
drag, startPoint x: 282, startPoint y: 151, endPoint x: 342, endPoint y: 207, distance: 81.6
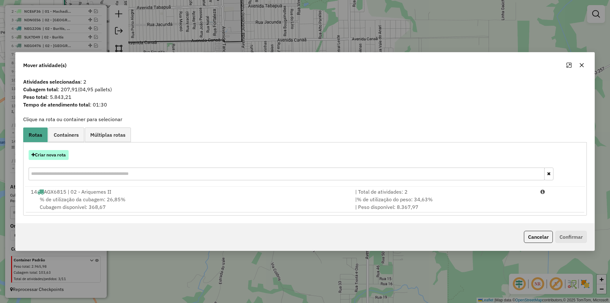
click at [53, 157] on button "Criar nova rota" at bounding box center [49, 155] width 40 height 10
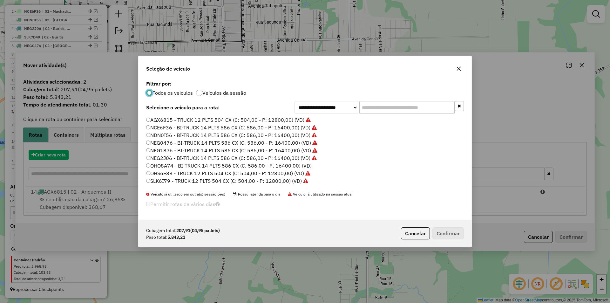
scroll to position [3, 2]
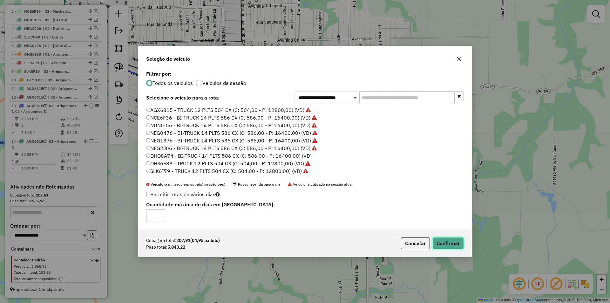
click at [445, 243] on button "Confirmar" at bounding box center [447, 243] width 31 height 12
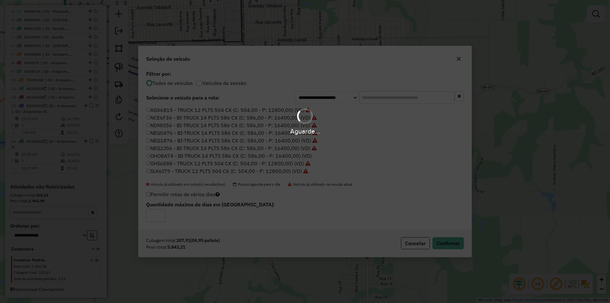
scroll to position [272, 0]
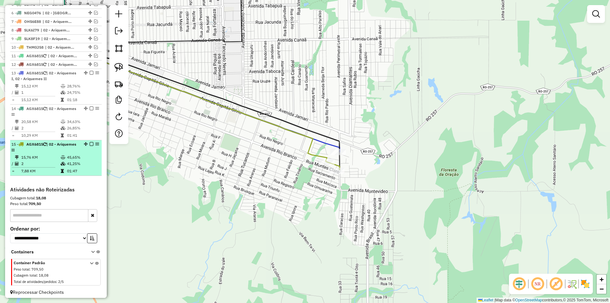
click at [90, 146] on em at bounding box center [92, 144] width 4 height 4
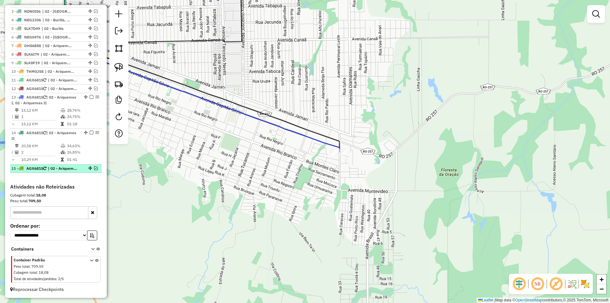
scroll to position [253, 0]
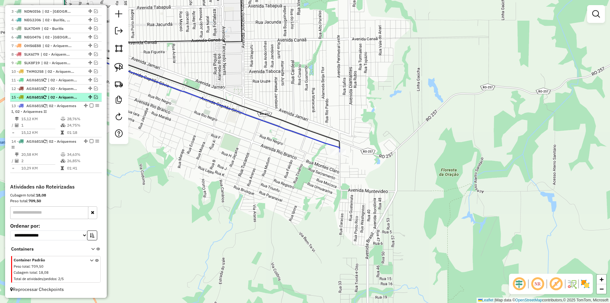
drag, startPoint x: 88, startPoint y: 169, endPoint x: 67, endPoint y: 95, distance: 76.8
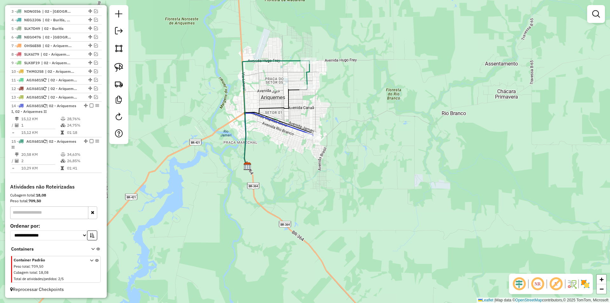
click at [307, 83] on icon at bounding box center [308, 74] width 3 height 27
select select "*********"
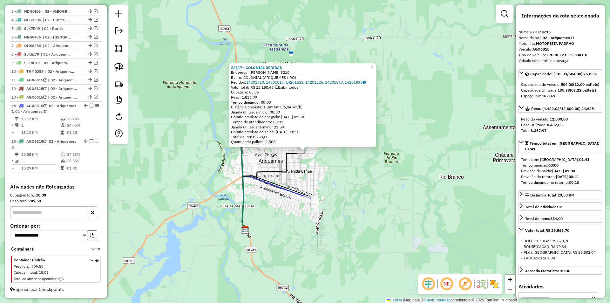
click at [249, 171] on div "22117 - COLONIAL BEBIDAS Endereço: CASSIMIRO DE ABREU 3210 Bairro: COLONIAL (AR…" at bounding box center [305, 151] width 610 height 303
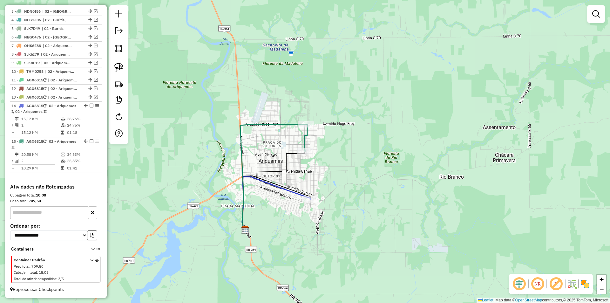
click at [247, 182] on icon at bounding box center [273, 176] width 66 height 105
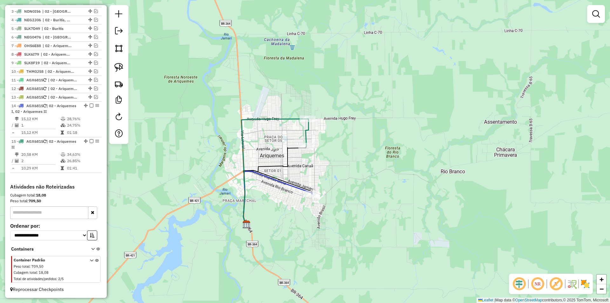
drag, startPoint x: 119, startPoint y: 67, endPoint x: 180, endPoint y: 81, distance: 62.8
click at [119, 67] on img at bounding box center [118, 67] width 9 height 9
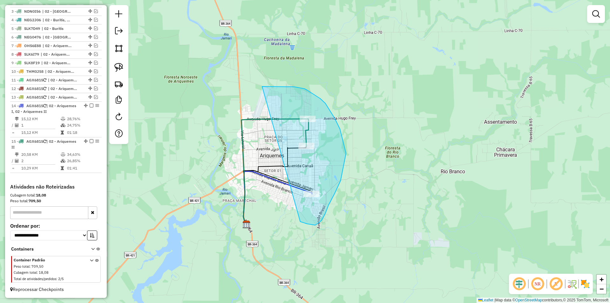
drag, startPoint x: 262, startPoint y: 86, endPoint x: 291, endPoint y: 219, distance: 135.6
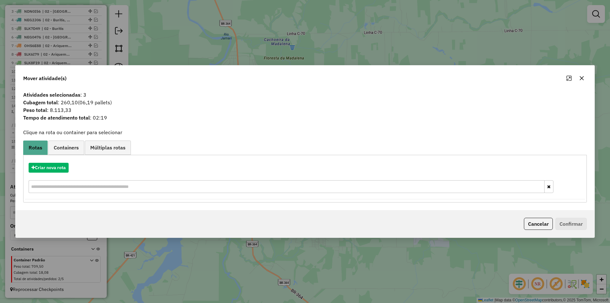
click at [582, 78] on icon "button" at bounding box center [582, 78] width 4 height 4
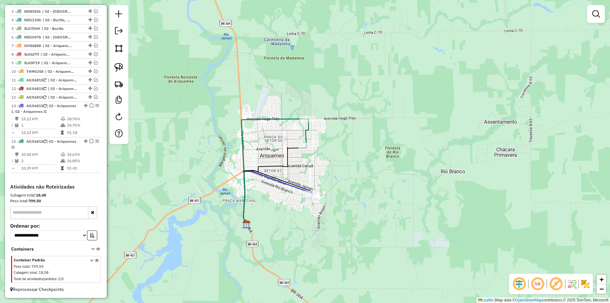
drag, startPoint x: 387, startPoint y: 162, endPoint x: 394, endPoint y: 144, distance: 19.2
click at [394, 144] on div "Janela de atendimento Grade de atendimento Capacidade Transportadoras Veículos …" at bounding box center [305, 151] width 610 height 303
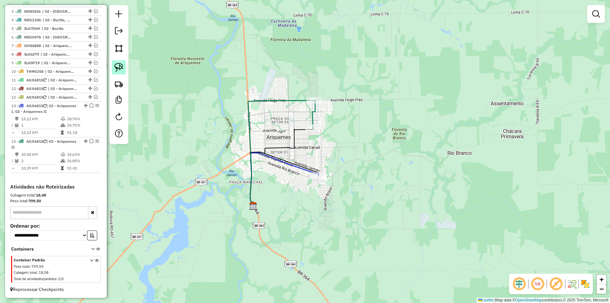
click at [116, 69] on img at bounding box center [118, 67] width 9 height 9
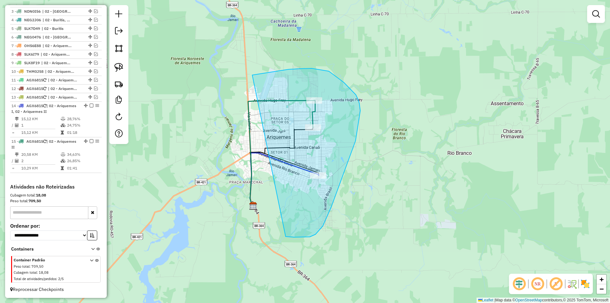
drag, startPoint x: 312, startPoint y: 68, endPoint x: 284, endPoint y: 226, distance: 160.1
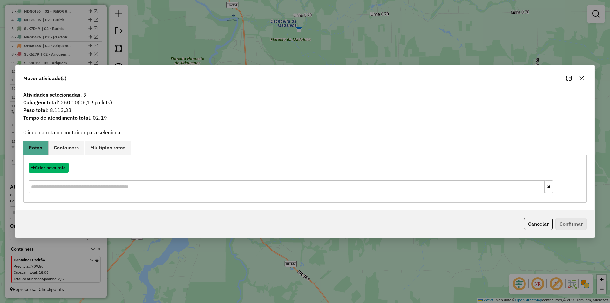
click at [51, 168] on button "Criar nova rota" at bounding box center [49, 168] width 40 height 10
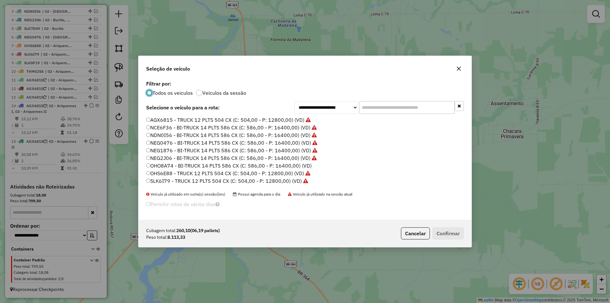
scroll to position [3, 2]
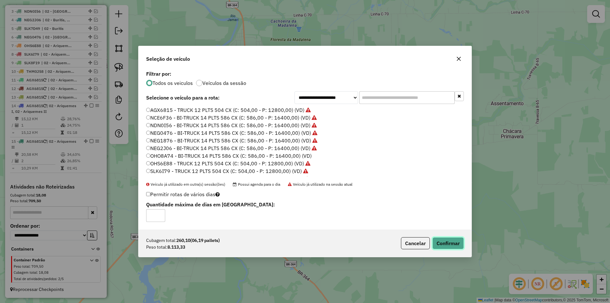
click at [450, 240] on button "Confirmar" at bounding box center [447, 243] width 31 height 12
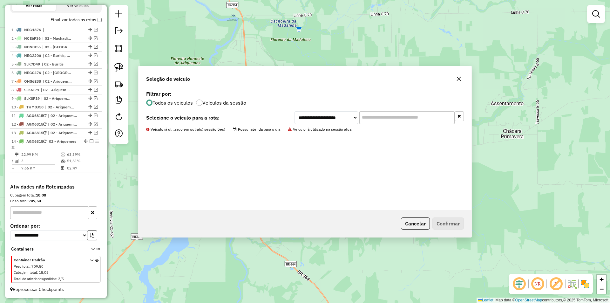
scroll to position [218, 0]
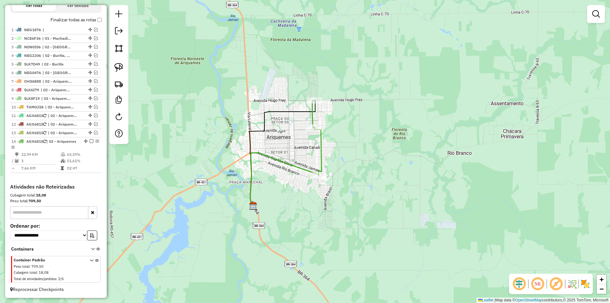
click at [334, 195] on div "Janela de atendimento Grade de atendimento Capacidade Transportadoras Veículos …" at bounding box center [305, 151] width 610 height 303
click at [330, 190] on div "Janela de atendimento Grade de atendimento Capacidade Transportadoras Veículos …" at bounding box center [305, 151] width 610 height 303
click at [318, 172] on icon at bounding box center [316, 137] width 9 height 75
select select "*********"
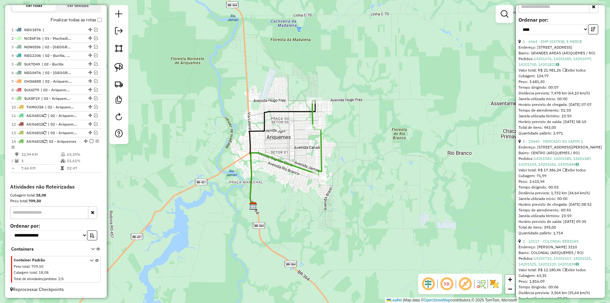
scroll to position [352, 0]
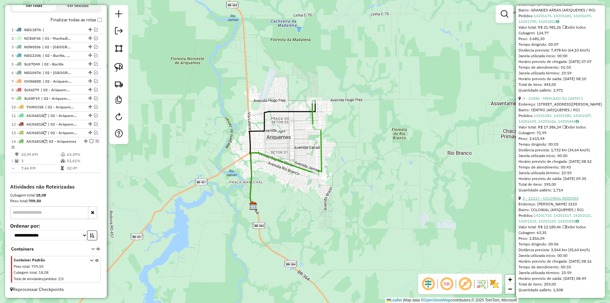
click at [558, 196] on link "2 - 22117 - COLONIAL BEBIDAS" at bounding box center [551, 198] width 56 height 5
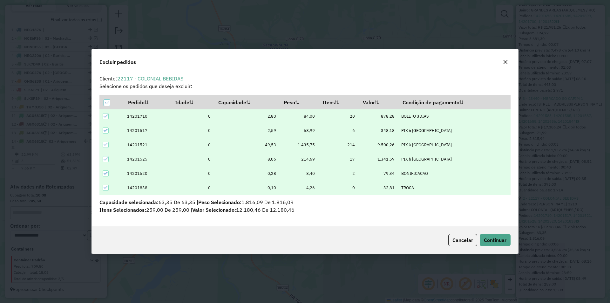
scroll to position [3, 2]
click at [487, 241] on span "Continuar" at bounding box center [495, 240] width 23 height 6
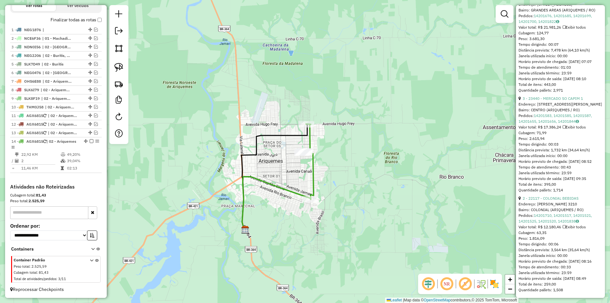
scroll to position [141, 0]
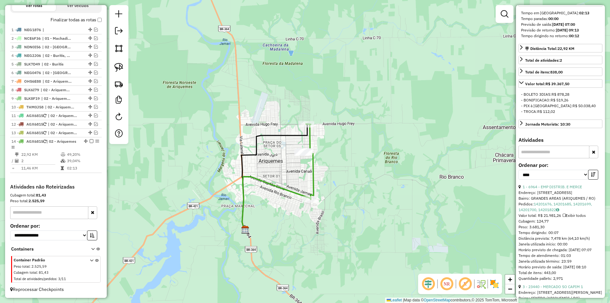
drag, startPoint x: 345, startPoint y: 165, endPoint x: 305, endPoint y: 132, distance: 52.6
click at [345, 165] on div "Janela de atendimento Grade de atendimento Capacidade Transportadoras Veículos …" at bounding box center [305, 151] width 610 height 303
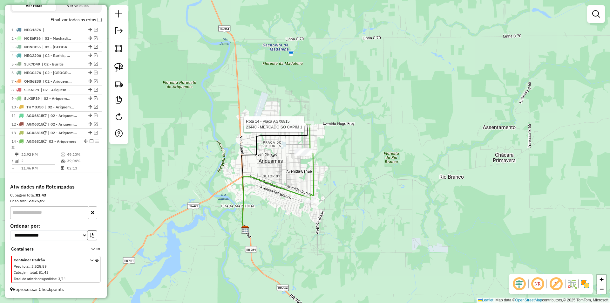
select select "*********"
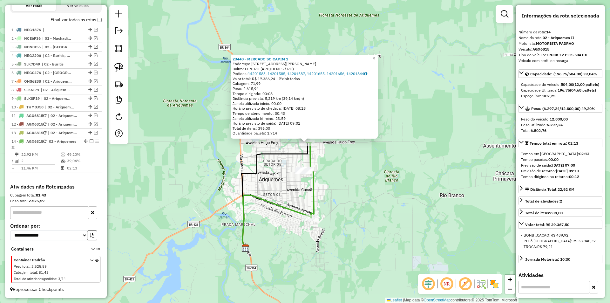
click at [406, 177] on div "23440 - MERCADO SO CAPIM 1 Endereço: Avenida Hugo Waldemar Frey 4964 Bairro: CE…" at bounding box center [305, 151] width 610 height 303
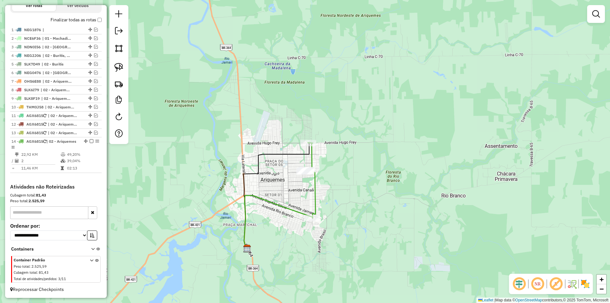
drag, startPoint x: 377, startPoint y: 199, endPoint x: 398, endPoint y: 187, distance: 24.0
click at [405, 191] on div "Janela de atendimento Grade de atendimento Capacidade Transportadoras Veículos …" at bounding box center [305, 151] width 610 height 303
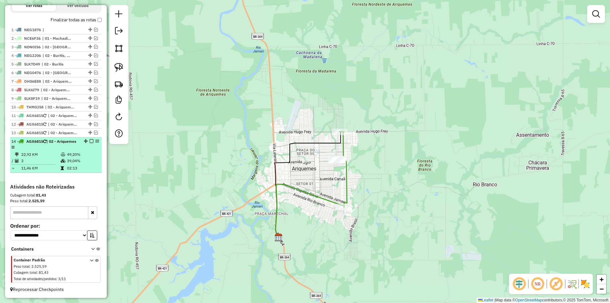
click at [90, 140] on em at bounding box center [92, 141] width 4 height 4
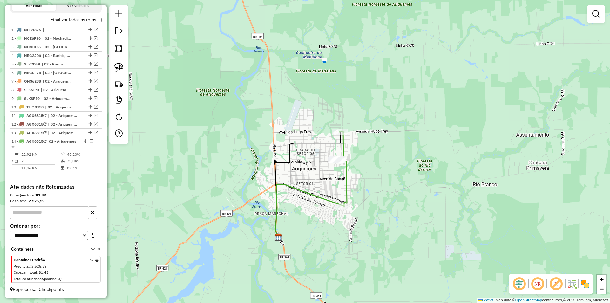
scroll to position [191, 0]
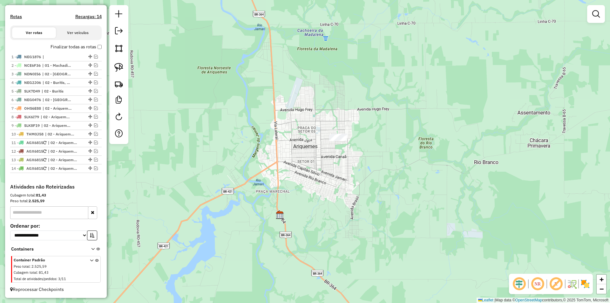
drag, startPoint x: 233, startPoint y: 135, endPoint x: 229, endPoint y: 119, distance: 16.3
click at [230, 120] on div "Janela de atendimento Grade de atendimento Capacidade Transportadoras Veículos …" at bounding box center [305, 151] width 610 height 303
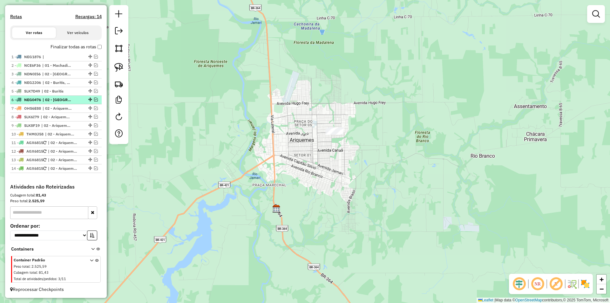
click at [94, 100] on em at bounding box center [96, 100] width 4 height 4
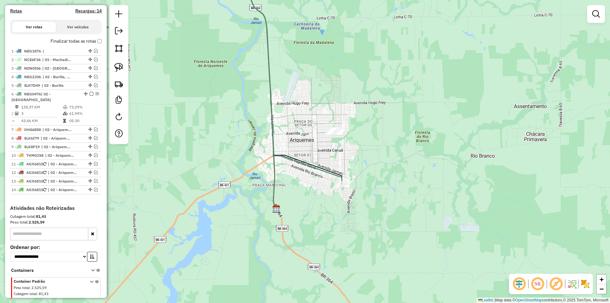
scroll to position [212, 0]
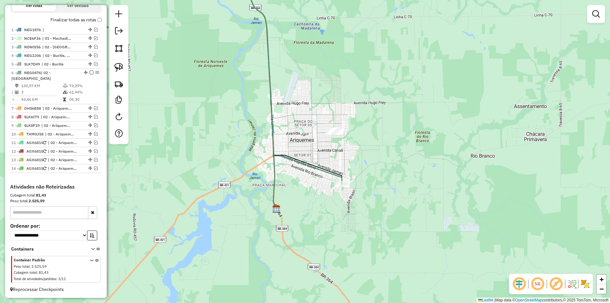
click at [217, 113] on div "Janela de atendimento Grade de atendimento Capacidade Transportadoras Veículos …" at bounding box center [305, 151] width 610 height 303
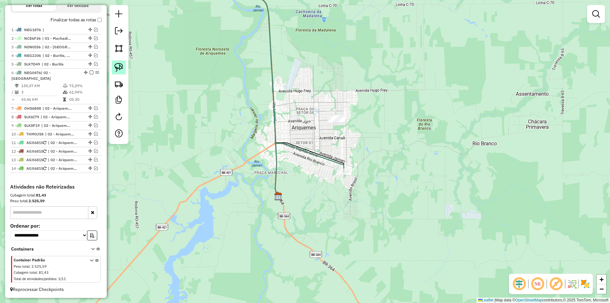
drag, startPoint x: 117, startPoint y: 67, endPoint x: 193, endPoint y: 91, distance: 79.7
click at [117, 67] on img at bounding box center [118, 67] width 9 height 9
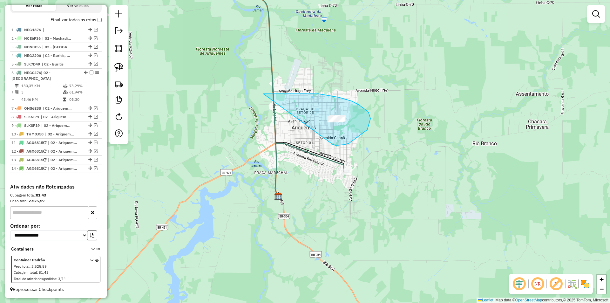
drag, startPoint x: 263, startPoint y: 94, endPoint x: 332, endPoint y: 144, distance: 85.3
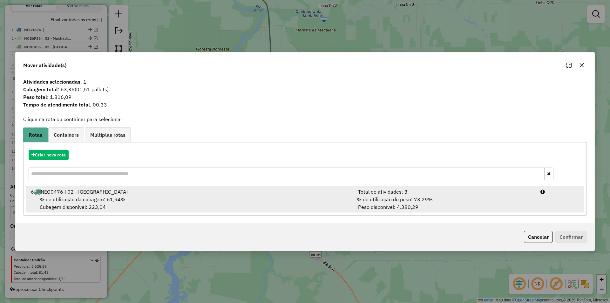
click at [88, 200] on span "% de utilização da cubagem: 61,94%" at bounding box center [83, 199] width 86 height 6
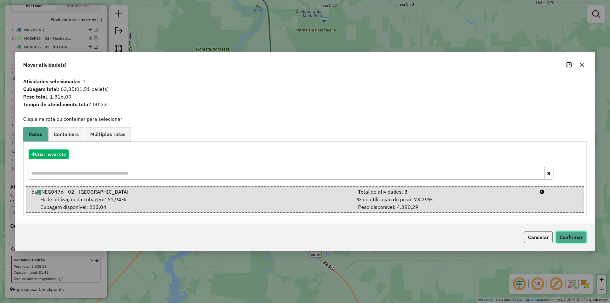
click at [573, 234] on button "Confirmar" at bounding box center [570, 237] width 31 height 12
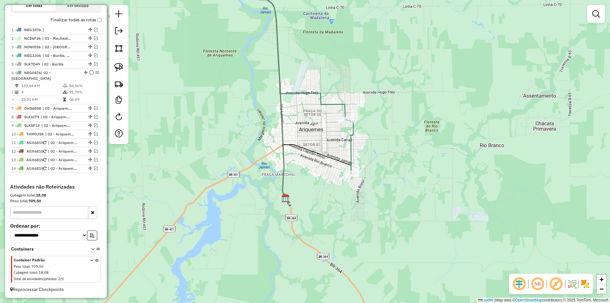
drag, startPoint x: 174, startPoint y: 63, endPoint x: 189, endPoint y: 65, distance: 14.8
click at [189, 65] on div "Janela de atendimento Grade de atendimento Capacidade Transportadoras Veículos …" at bounding box center [305, 151] width 610 height 303
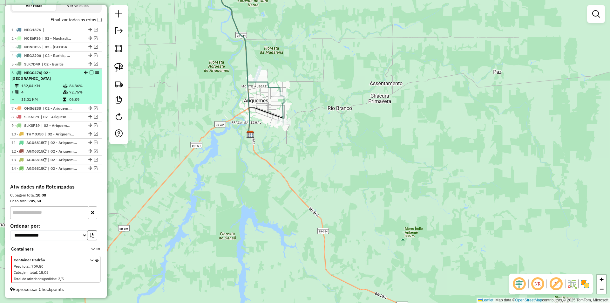
click at [91, 74] on em at bounding box center [92, 73] width 4 height 4
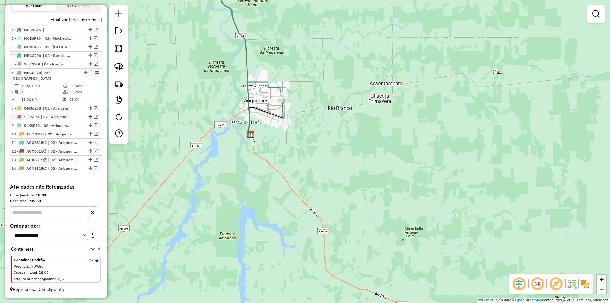
scroll to position [191, 0]
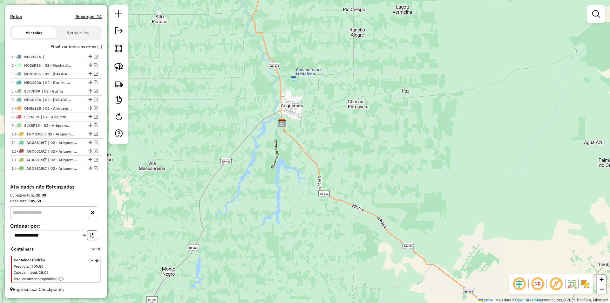
drag, startPoint x: 234, startPoint y: 196, endPoint x: 280, endPoint y: 165, distance: 55.2
click at [279, 167] on div "Janela de atendimento Grade de atendimento Capacidade Transportadoras Veículos …" at bounding box center [305, 151] width 610 height 303
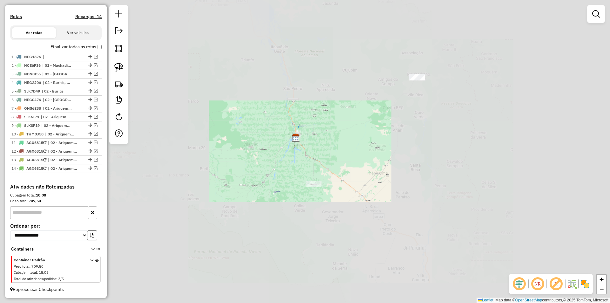
click at [283, 164] on div "Janela de atendimento Grade de atendimento Capacidade Transportadoras Veículos …" at bounding box center [305, 151] width 610 height 303
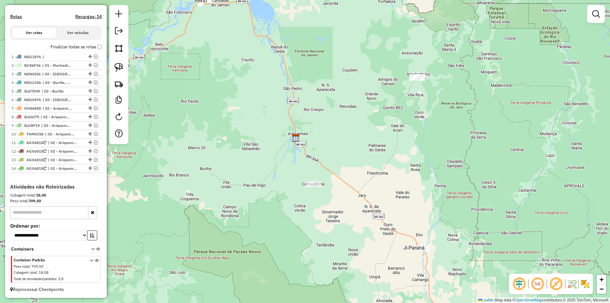
drag, startPoint x: 265, startPoint y: 177, endPoint x: 260, endPoint y: 180, distance: 5.8
click at [266, 180] on div "Janela de atendimento Grade de atendimento Capacidade Transportadoras Veículos …" at bounding box center [305, 151] width 610 height 303
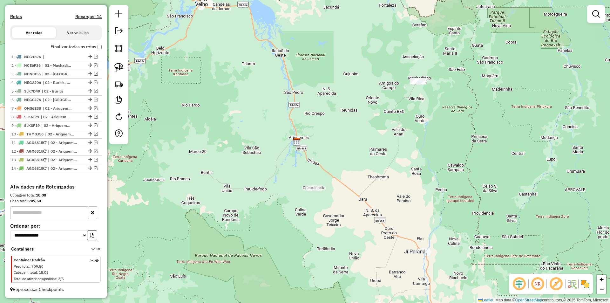
click at [255, 174] on div "Janela de atendimento Grade de atendimento Capacidade Transportadoras Veículos …" at bounding box center [305, 151] width 610 height 303
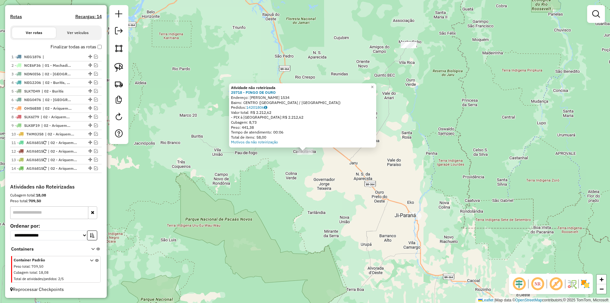
click at [276, 172] on div "Atividade não roteirizada 25718 - PINGO DE OURO Endereço: TANCREDO NEVES 1534 B…" at bounding box center [305, 151] width 610 height 303
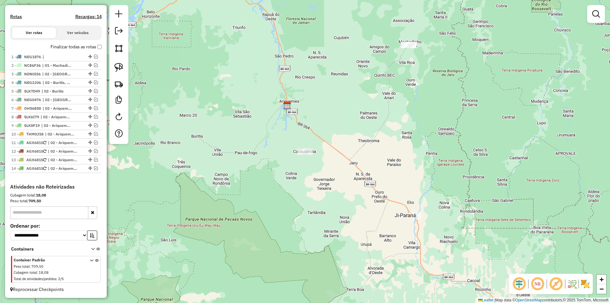
click at [253, 178] on div "Janela de atendimento Grade de atendimento Capacidade Transportadoras Veículos …" at bounding box center [305, 151] width 610 height 303
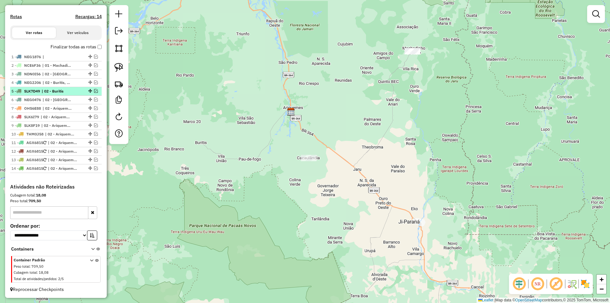
click at [94, 90] on em at bounding box center [96, 91] width 4 height 4
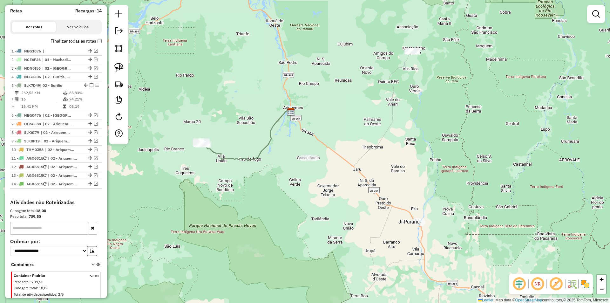
scroll to position [212, 0]
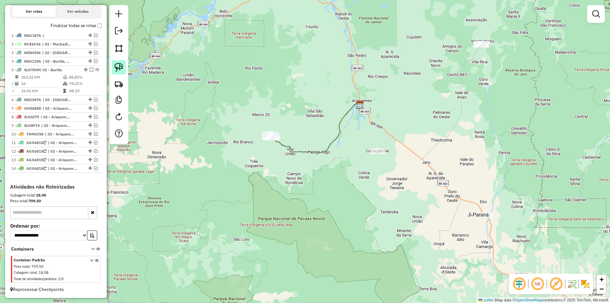
click at [120, 68] on img at bounding box center [118, 67] width 9 height 9
drag, startPoint x: 354, startPoint y: 148, endPoint x: 384, endPoint y: 174, distance: 40.1
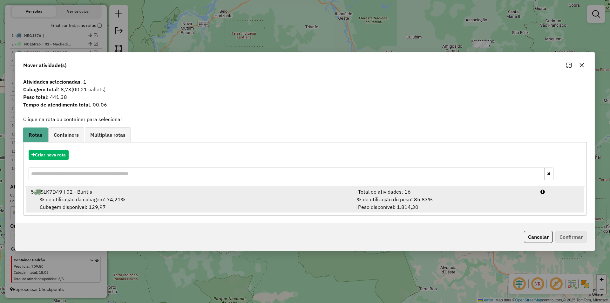
click at [64, 198] on span "% de utilização da cubagem: 74,21%" at bounding box center [83, 199] width 86 height 6
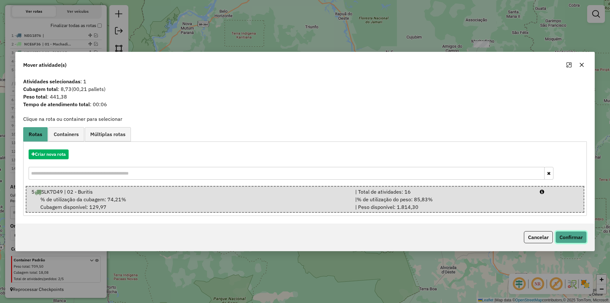
click at [568, 234] on button "Confirmar" at bounding box center [570, 237] width 31 height 12
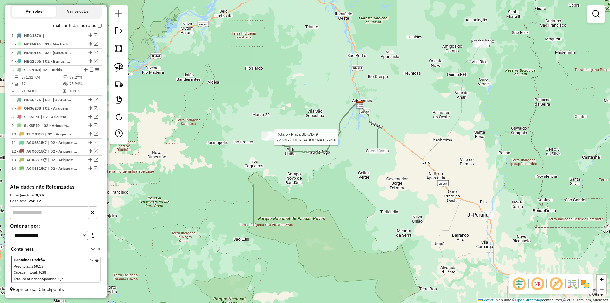
select select "*********"
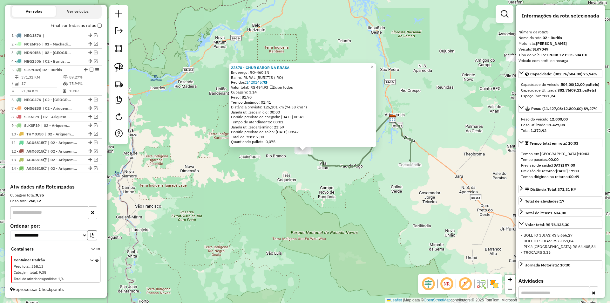
click at [272, 163] on div "22870 - CHUR SABOR NA BRASA Endereço: RO-460 SN Bairro: RURAL (BURITIS / RO) Pe…" at bounding box center [305, 151] width 610 height 303
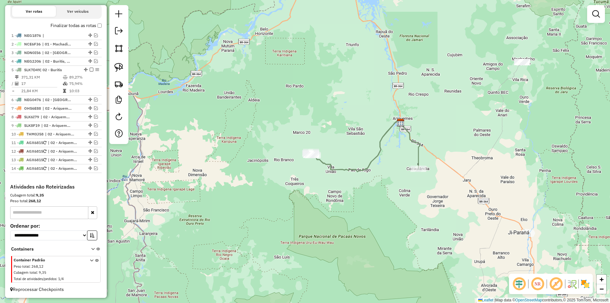
click at [255, 168] on div "Janela de atendimento Grade de atendimento Capacidade Transportadoras Veículos …" at bounding box center [305, 151] width 610 height 303
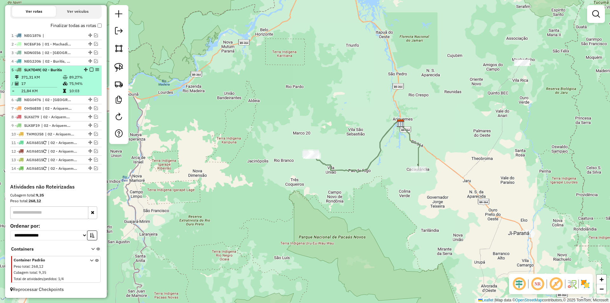
click at [90, 69] on em at bounding box center [92, 70] width 4 height 4
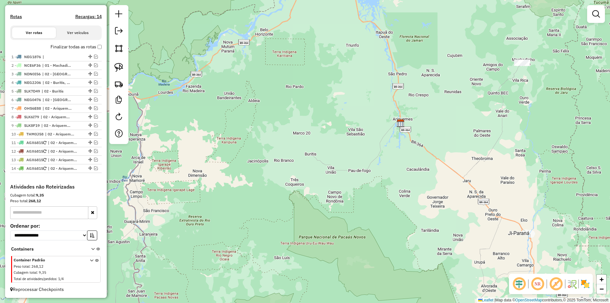
scroll to position [191, 0]
click at [278, 132] on div "Janela de atendimento Grade de atendimento Capacidade Transportadoras Veículos …" at bounding box center [305, 151] width 610 height 303
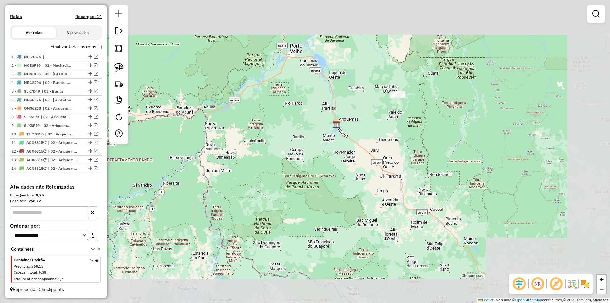
drag, startPoint x: 296, startPoint y: 131, endPoint x: 270, endPoint y: 154, distance: 34.9
click at [270, 154] on div "Janela de atendimento Grade de atendimento Capacidade Transportadoras Veículos …" at bounding box center [305, 151] width 610 height 303
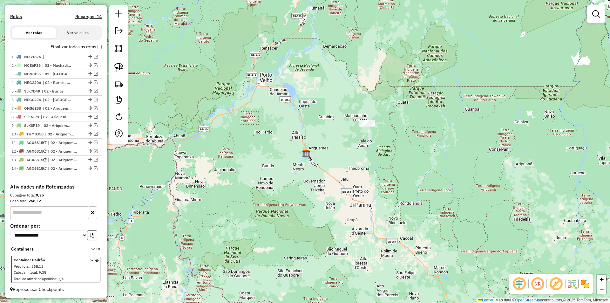
drag, startPoint x: 278, startPoint y: 155, endPoint x: 260, endPoint y: 160, distance: 18.8
click at [261, 160] on div "Janela de atendimento Grade de atendimento Capacidade Transportadoras Veículos …" at bounding box center [305, 151] width 610 height 303
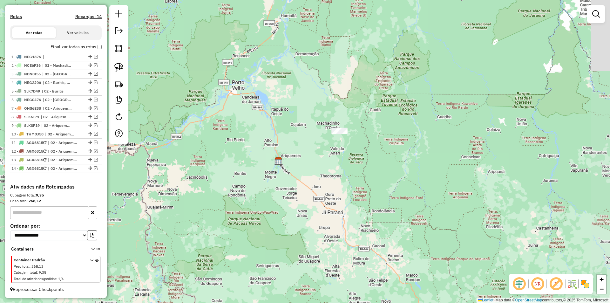
drag, startPoint x: 316, startPoint y: 142, endPoint x: 303, endPoint y: 148, distance: 14.6
click at [303, 148] on div "Janela de atendimento Grade de atendimento Capacidade Transportadoras Veículos …" at bounding box center [305, 151] width 610 height 303
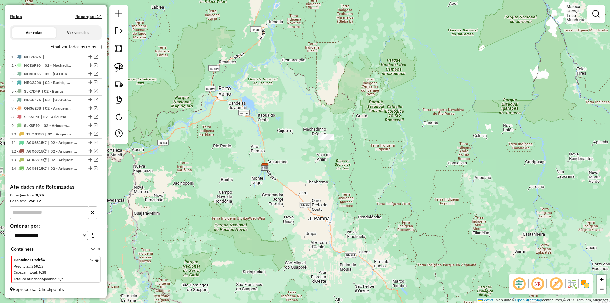
drag, startPoint x: 302, startPoint y: 152, endPoint x: 268, endPoint y: 146, distance: 34.4
click at [270, 146] on div "Janela de atendimento Grade de atendimento Capacidade Transportadoras Veículos …" at bounding box center [305, 151] width 610 height 303
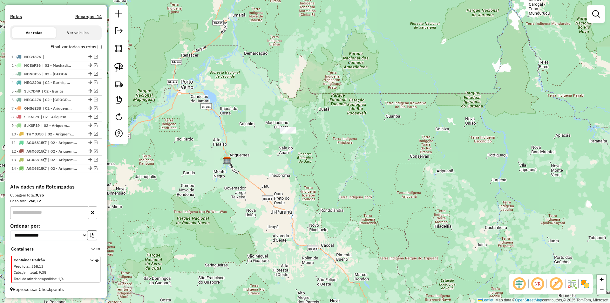
drag, startPoint x: 260, startPoint y: 150, endPoint x: 241, endPoint y: 152, distance: 19.5
click at [247, 148] on div "Janela de atendimento Grade de atendimento Capacidade Transportadoras Veículos …" at bounding box center [305, 151] width 610 height 303
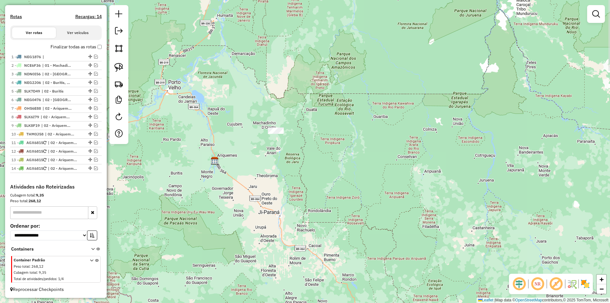
click at [241, 152] on div "Janela de atendimento Grade de atendimento Capacidade Transportadoras Veículos …" at bounding box center [305, 151] width 610 height 303
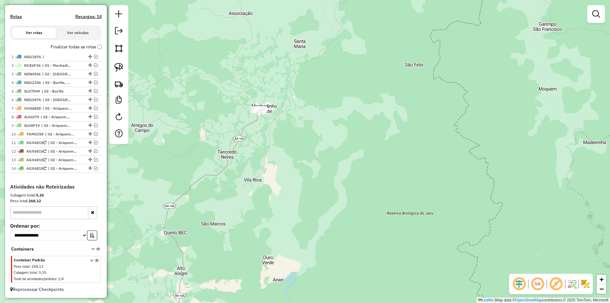
click at [249, 145] on div "Janela de atendimento Grade de atendimento Capacidade Transportadoras Veículos …" at bounding box center [305, 151] width 610 height 303
drag, startPoint x: 246, startPoint y: 152, endPoint x: 282, endPoint y: 143, distance: 37.3
click at [279, 145] on div "Janela de atendimento Grade de atendimento Capacidade Transportadoras Veículos …" at bounding box center [305, 151] width 610 height 303
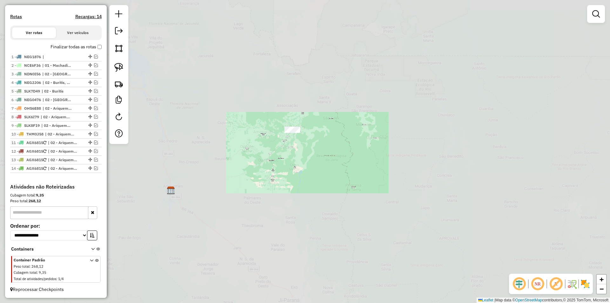
click at [266, 162] on div "Janela de atendimento Grade de atendimento Capacidade Transportadoras Veículos …" at bounding box center [305, 151] width 610 height 303
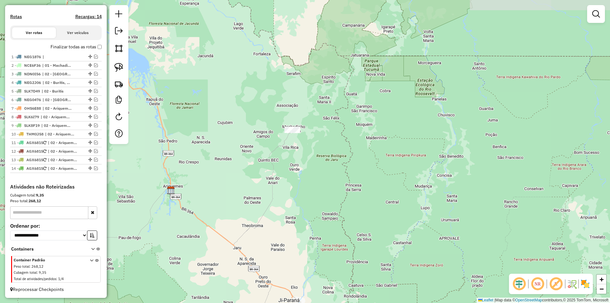
click at [263, 162] on div "Janela de atendimento Grade de atendimento Capacidade Transportadoras Veículos …" at bounding box center [305, 151] width 610 height 303
click at [263, 160] on div "Janela de atendimento Grade de atendimento Capacidade Transportadoras Veículos …" at bounding box center [305, 151] width 610 height 303
drag, startPoint x: 267, startPoint y: 150, endPoint x: 273, endPoint y: 147, distance: 7.0
click at [273, 147] on div "Janela de atendimento Grade de atendimento Capacidade Transportadoras Veículos …" at bounding box center [305, 151] width 610 height 303
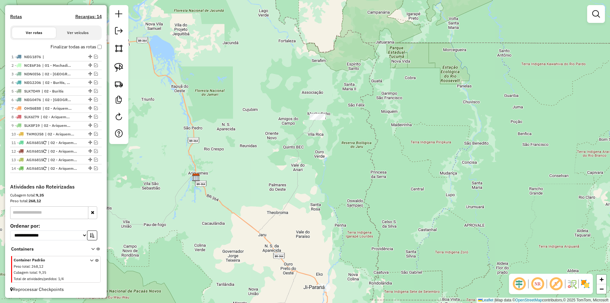
click at [237, 155] on div "Janela de atendimento Grade de atendimento Capacidade Transportadoras Veículos …" at bounding box center [305, 151] width 610 height 303
click at [258, 138] on div "Janela de atendimento Grade de atendimento Capacidade Transportadoras Veículos …" at bounding box center [305, 151] width 610 height 303
drag, startPoint x: 247, startPoint y: 151, endPoint x: 252, endPoint y: 145, distance: 8.4
click at [248, 150] on div "Janela de atendimento Grade de atendimento Capacidade Transportadoras Veículos …" at bounding box center [305, 151] width 610 height 303
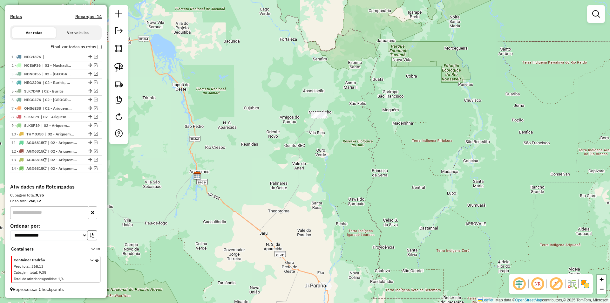
click at [296, 134] on div "Janela de atendimento Grade de atendimento Capacidade Transportadoras Veículos …" at bounding box center [305, 151] width 610 height 303
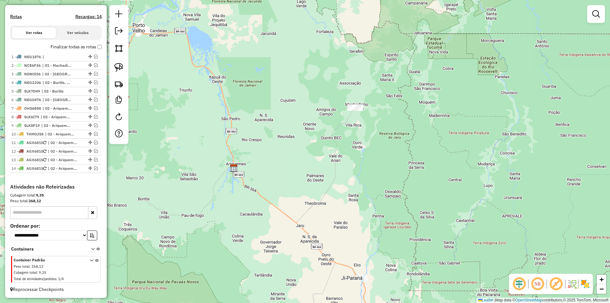
click at [293, 133] on div "Janela de atendimento Grade de atendimento Capacidade Transportadoras Veículos …" at bounding box center [305, 151] width 610 height 303
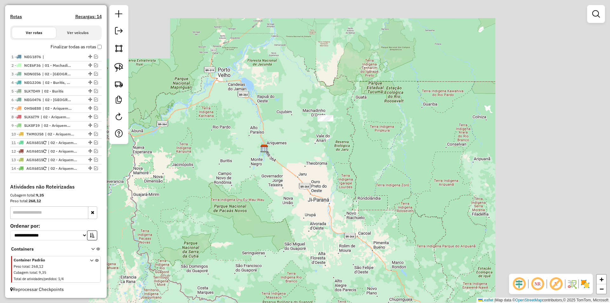
click at [286, 142] on div "Janela de atendimento Grade de atendimento Capacidade Transportadoras Veículos …" at bounding box center [305, 151] width 610 height 303
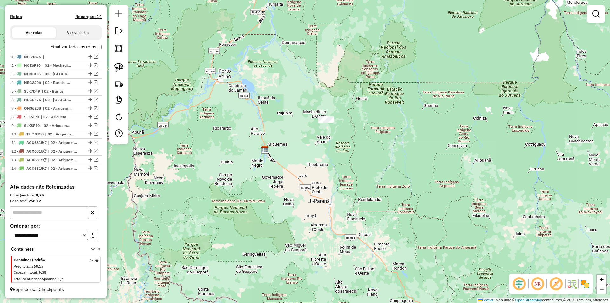
drag, startPoint x: 281, startPoint y: 146, endPoint x: 295, endPoint y: 139, distance: 15.3
click at [295, 139] on div "Janela de atendimento Grade de atendimento Capacidade Transportadoras Veículos …" at bounding box center [305, 151] width 610 height 303
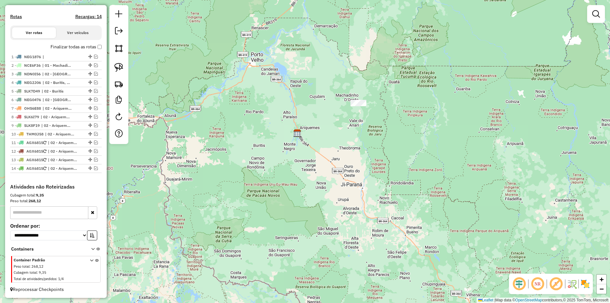
drag, startPoint x: 265, startPoint y: 149, endPoint x: 275, endPoint y: 144, distance: 11.1
click at [275, 144] on div "Janela de atendimento Grade de atendimento Capacidade Transportadoras Veículos …" at bounding box center [305, 151] width 610 height 303
drag, startPoint x: 235, startPoint y: 114, endPoint x: 196, endPoint y: 133, distance: 42.6
click at [195, 133] on div "Janela de atendimento Grade de atendimento Capacidade Transportadoras Veículos …" at bounding box center [305, 151] width 610 height 303
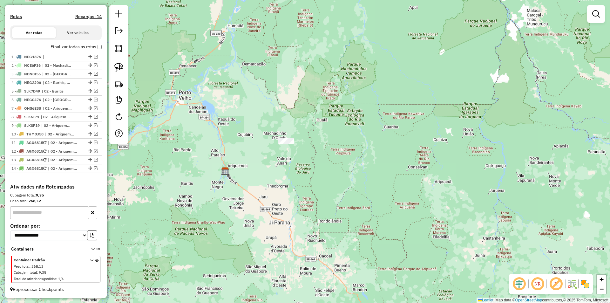
click at [241, 132] on div "Janela de atendimento Grade de atendimento Capacidade Transportadoras Veículos …" at bounding box center [305, 151] width 610 height 303
click at [237, 134] on div "Janela de atendimento Grade de atendimento Capacidade Transportadoras Veículos …" at bounding box center [305, 151] width 610 height 303
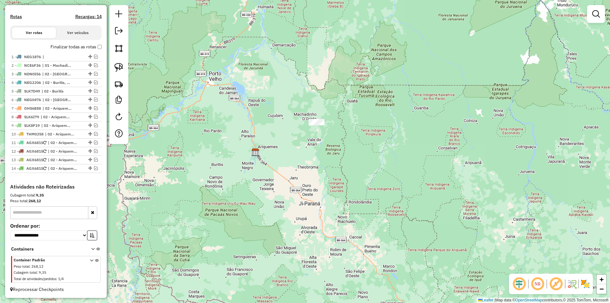
drag, startPoint x: 233, startPoint y: 135, endPoint x: 244, endPoint y: 131, distance: 12.0
click at [244, 131] on div "Janela de atendimento Grade de atendimento Capacidade Transportadoras Veículos …" at bounding box center [305, 151] width 610 height 303
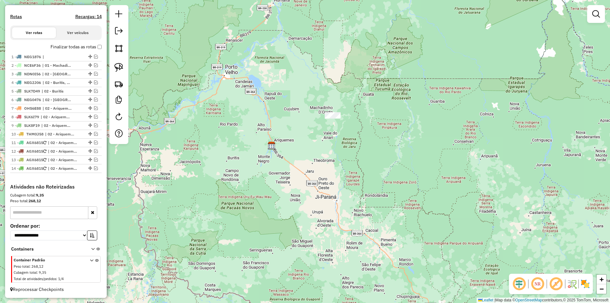
drag, startPoint x: 244, startPoint y: 131, endPoint x: 249, endPoint y: 129, distance: 5.5
click at [249, 129] on div "Janela de atendimento Grade de atendimento Capacidade Transportadoras Veículos …" at bounding box center [305, 151] width 610 height 303
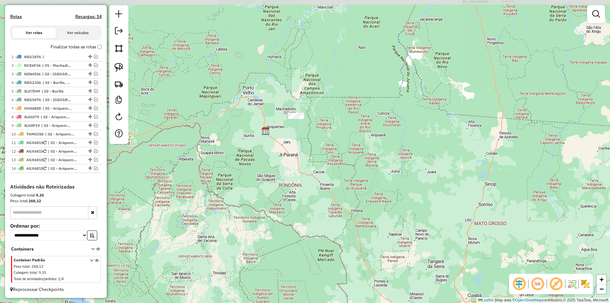
click at [241, 140] on div "Janela de atendimento Grade de atendimento Capacidade Transportadoras Veículos …" at bounding box center [305, 151] width 610 height 303
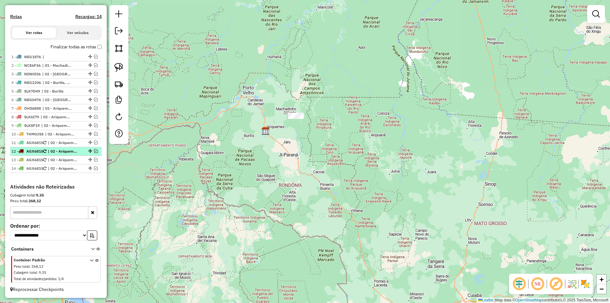
click at [94, 151] on em at bounding box center [96, 151] width 4 height 4
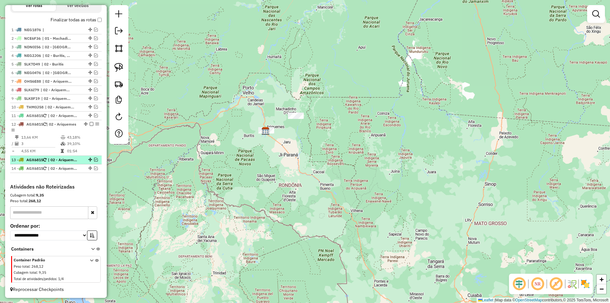
click at [94, 159] on em at bounding box center [96, 160] width 4 height 4
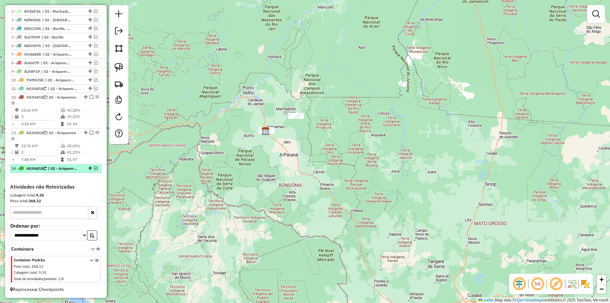
click at [94, 167] on em at bounding box center [96, 168] width 4 height 4
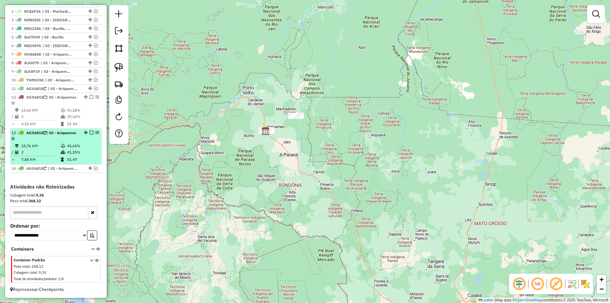
scroll to position [253, 0]
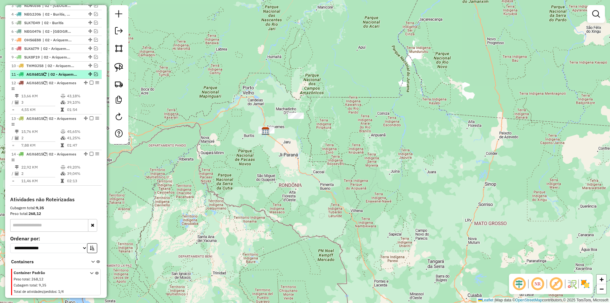
click at [94, 76] on em at bounding box center [96, 74] width 4 height 4
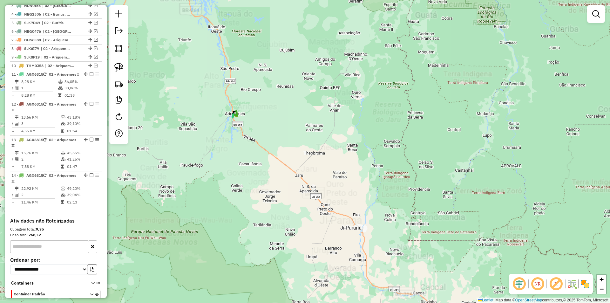
click at [233, 165] on div "Janela de atendimento Grade de atendimento Capacidade Transportadoras Veículos …" at bounding box center [305, 151] width 610 height 303
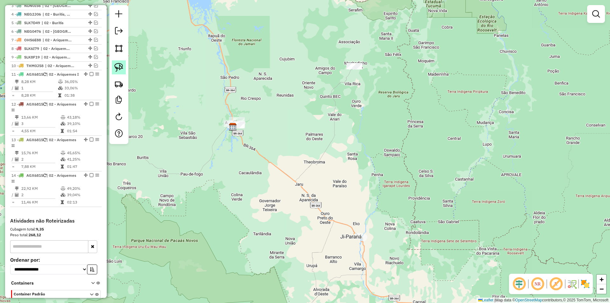
click at [116, 67] on img at bounding box center [118, 67] width 9 height 9
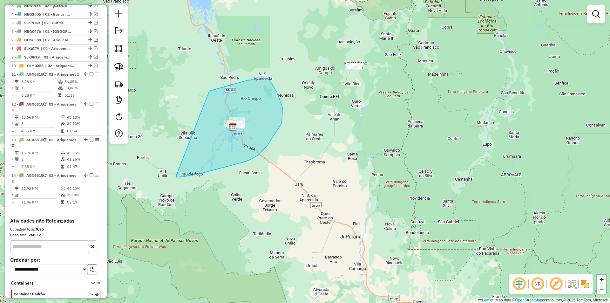
drag, startPoint x: 229, startPoint y: 85, endPoint x: 174, endPoint y: 172, distance: 102.3
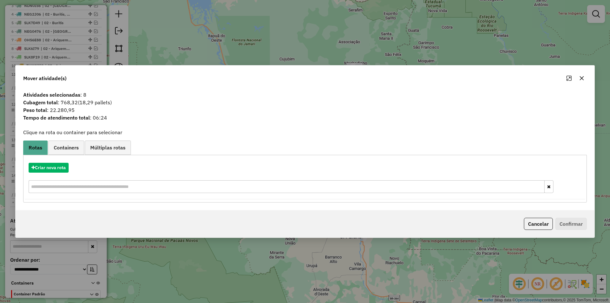
click at [583, 77] on icon "button" at bounding box center [581, 78] width 5 height 5
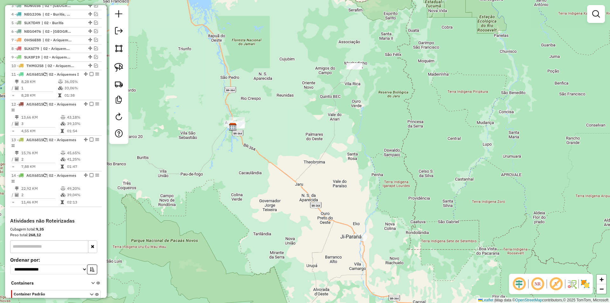
drag, startPoint x: 305, startPoint y: 169, endPoint x: 240, endPoint y: 180, distance: 66.3
click at [303, 179] on div "Janela de atendimento Grade de atendimento Capacidade Transportadoras Veículos …" at bounding box center [305, 151] width 610 height 303
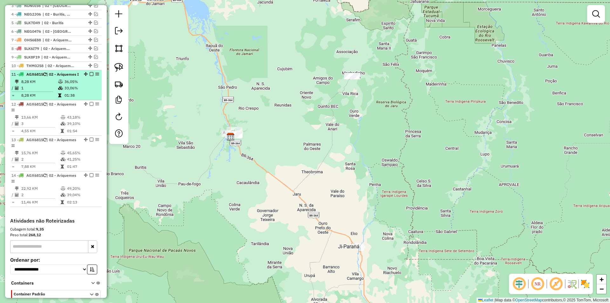
click at [90, 76] on em at bounding box center [92, 74] width 4 height 4
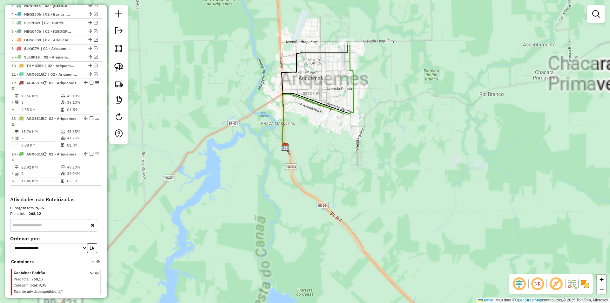
drag, startPoint x: 233, startPoint y: 141, endPoint x: 205, endPoint y: 168, distance: 38.9
click at [181, 181] on div "Janela de atendimento Grade de atendimento Capacidade Transportadoras Veículos …" at bounding box center [305, 151] width 610 height 303
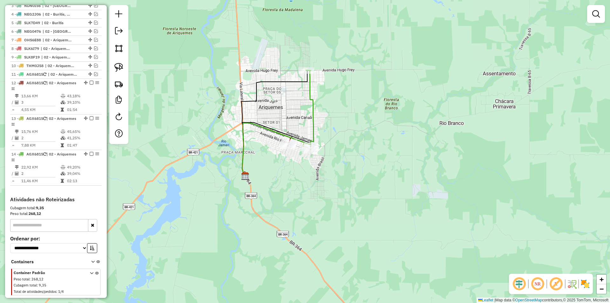
drag, startPoint x: 260, startPoint y: 171, endPoint x: 242, endPoint y: 169, distance: 18.5
click at [241, 177] on div "Janela de atendimento Grade de atendimento Capacidade Transportadoras Veículos …" at bounding box center [305, 151] width 610 height 303
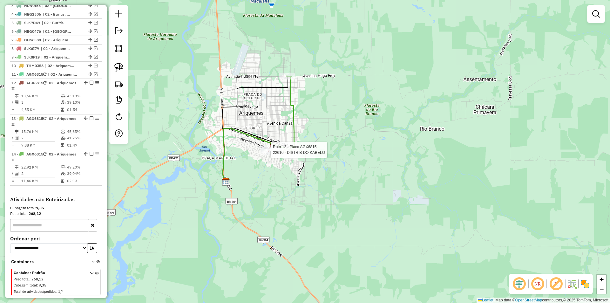
select select "*********"
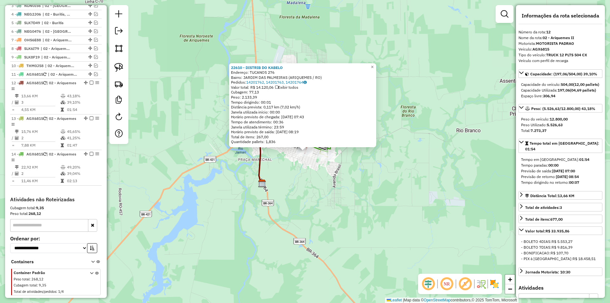
scroll to position [272, 0]
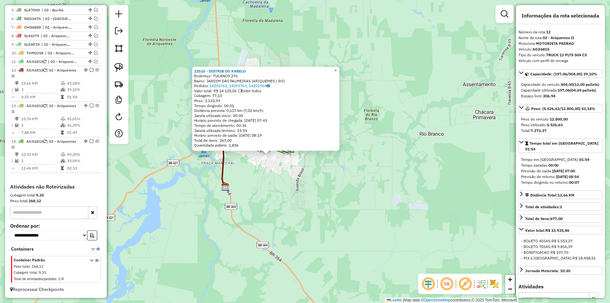
drag, startPoint x: 293, startPoint y: 179, endPoint x: 256, endPoint y: 183, distance: 37.0
click at [256, 183] on div "22610 - DISTRIB DO KABELO Endereço: TUCANOS 276 Bairro: JARDIM DAS PALMEIRAS (A…" at bounding box center [305, 151] width 610 height 303
drag, startPoint x: 275, startPoint y: 180, endPoint x: 282, endPoint y: 170, distance: 12.3
click at [271, 184] on div "22610 - DISTRIB DO KABELO Endereço: TUCANOS 276 Bairro: JARDIM DAS PALMEIRAS (A…" at bounding box center [305, 151] width 610 height 303
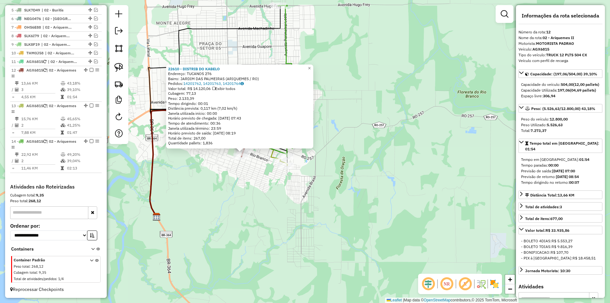
click at [255, 194] on div "22610 - DISTRIB DO KABELO Endereço: TUCANOS 276 Bairro: JARDIM DAS PALMEIRAS (A…" at bounding box center [305, 151] width 610 height 303
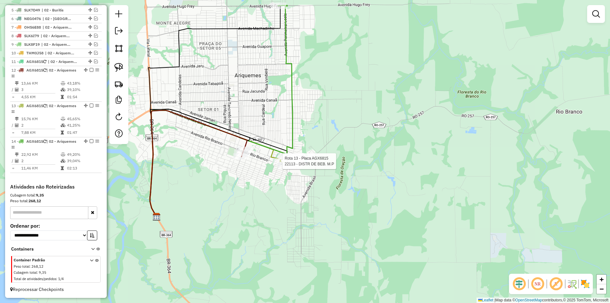
select select "*********"
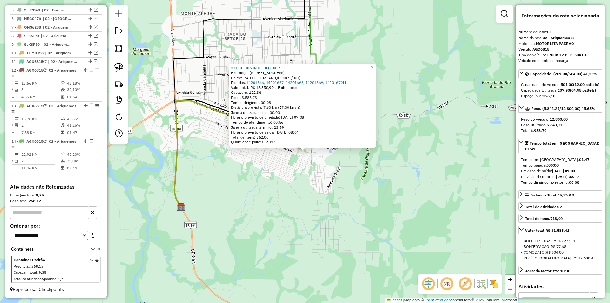
click at [330, 185] on div "22113 - DISTR DE BEB. M.P Endereço: R PERIMETRAL LESTE,358 Bairro: RAIO DE LUZ …" at bounding box center [305, 151] width 610 height 303
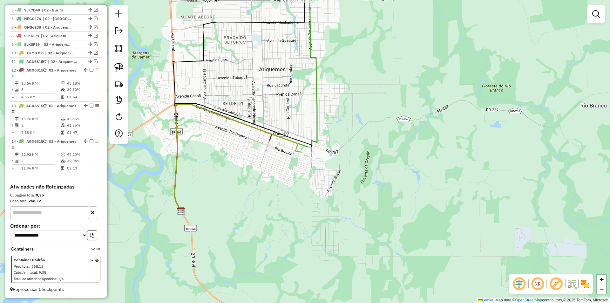
drag, startPoint x: 277, startPoint y: 184, endPoint x: 290, endPoint y: 172, distance: 18.0
click at [277, 188] on div "Janela de atendimento Grade de atendimento Capacidade Transportadoras Veículos …" at bounding box center [305, 151] width 610 height 303
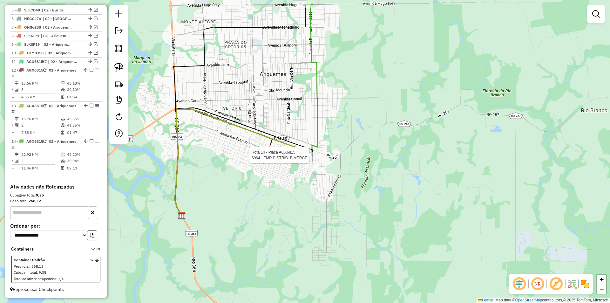
select select "*********"
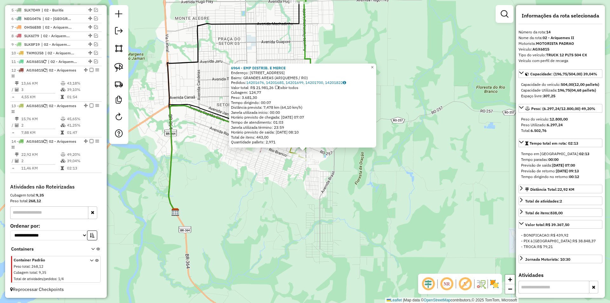
click at [374, 159] on div "6964 - EMP DISTRIB. E MERCE Endereço: R PERIMENTRAL LESTE,152 Bairro: GRANDES A…" at bounding box center [305, 151] width 610 height 303
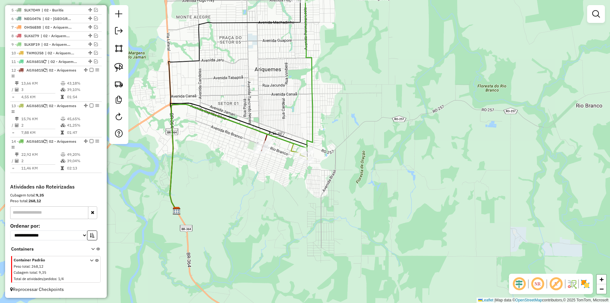
drag, startPoint x: 285, startPoint y: 213, endPoint x: 283, endPoint y: 207, distance: 6.1
click at [287, 211] on div "Janela de atendimento Grade de atendimento Capacidade Transportadoras Veículos …" at bounding box center [305, 151] width 610 height 303
drag, startPoint x: 270, startPoint y: 195, endPoint x: 270, endPoint y: 188, distance: 6.4
click at [271, 189] on div "Janela de atendimento Grade de atendimento Capacidade Transportadoras Veículos …" at bounding box center [305, 151] width 610 height 303
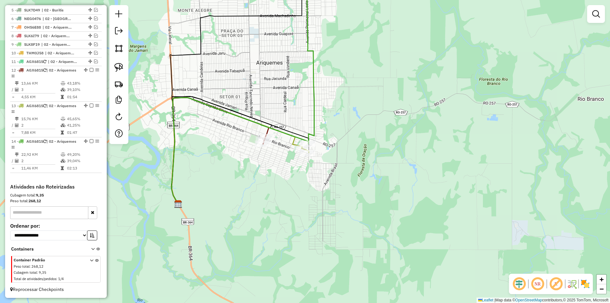
click at [270, 184] on div "Janela de atendimento Grade de atendimento Capacidade Transportadoras Veículos …" at bounding box center [305, 151] width 610 height 303
click at [272, 183] on div "Janela de atendimento Grade de atendimento Capacidade Transportadoras Veículos …" at bounding box center [305, 151] width 610 height 303
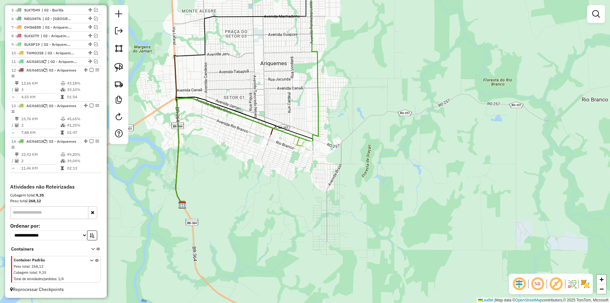
click at [259, 179] on div "Janela de atendimento Grade de atendimento Capacidade Transportadoras Veículos …" at bounding box center [305, 151] width 610 height 303
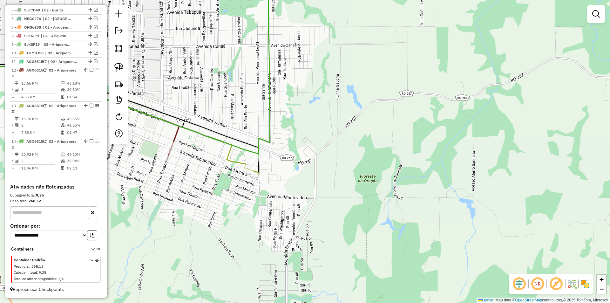
drag, startPoint x: 298, startPoint y: 176, endPoint x: 322, endPoint y: 176, distance: 23.8
click at [322, 176] on div "Janela de atendimento Grade de atendimento Capacidade Transportadoras Veículos …" at bounding box center [305, 151] width 610 height 303
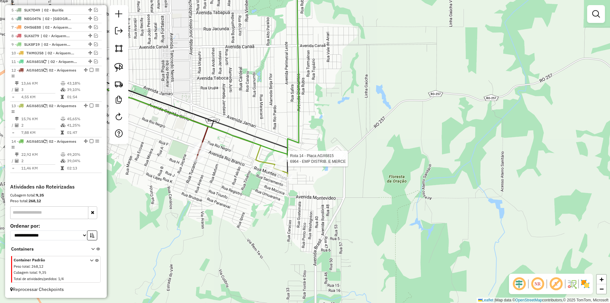
select select "*********"
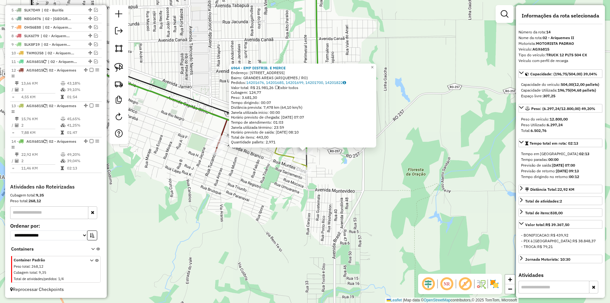
drag, startPoint x: 350, startPoint y: 188, endPoint x: 339, endPoint y: 197, distance: 14.0
click at [350, 188] on div "6964 - EMP DISTRIB. E MERCE Endereço: R PERIMENTRAL LESTE,152 Bairro: GRANDES A…" at bounding box center [305, 151] width 610 height 303
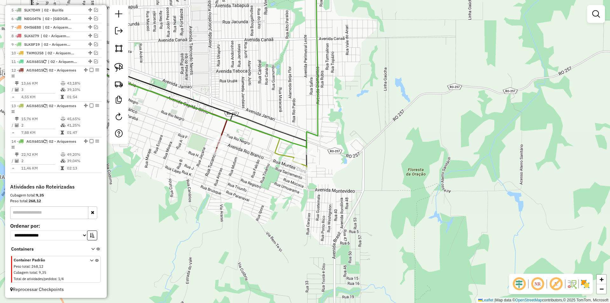
click at [285, 227] on div "Janela de atendimento Grade de atendimento Capacidade Transportadoras Veículos …" at bounding box center [305, 151] width 610 height 303
drag, startPoint x: 231, startPoint y: 208, endPoint x: 232, endPoint y: 196, distance: 12.1
click at [233, 203] on div "Janela de atendimento Grade de atendimento Capacidade Transportadoras Veículos …" at bounding box center [305, 151] width 610 height 303
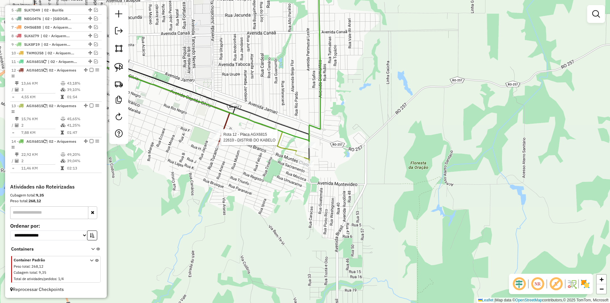
select select "*********"
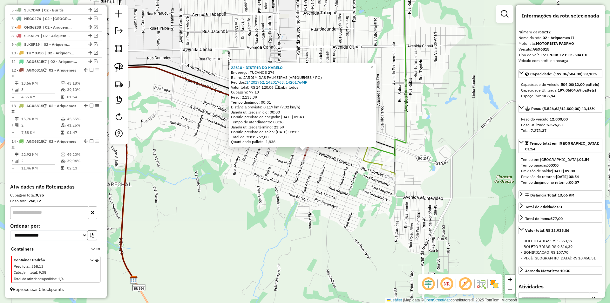
click at [344, 184] on div "22610 - DISTRIB DO KABELO Endereço: TUCANOS 276 Bairro: JARDIM DAS PALMEIRAS (A…" at bounding box center [305, 151] width 610 height 303
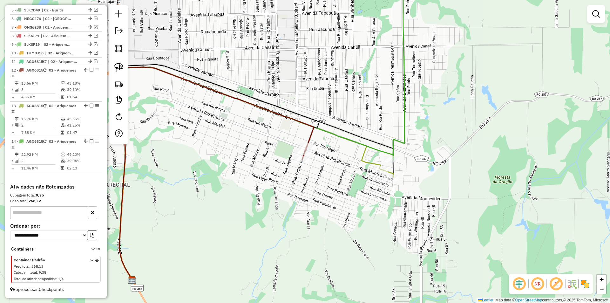
drag, startPoint x: 359, startPoint y: 182, endPoint x: 354, endPoint y: 186, distance: 6.5
click at [354, 186] on div "Janela de atendimento Grade de atendimento Capacidade Transportadoras Veículos …" at bounding box center [305, 151] width 610 height 303
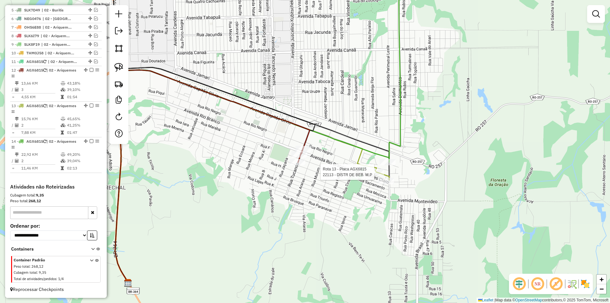
select select "*********"
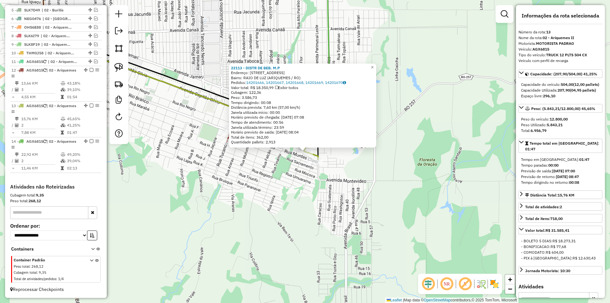
click at [391, 199] on div "22113 - DISTR DE BEB. M.P Endereço: R PERIMETRAL LESTE,358 Bairro: RAIO DE LUZ …" at bounding box center [305, 151] width 610 height 303
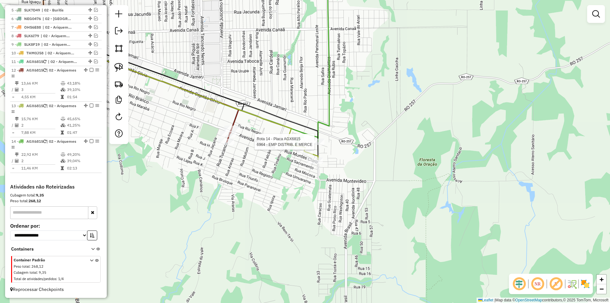
select select "*********"
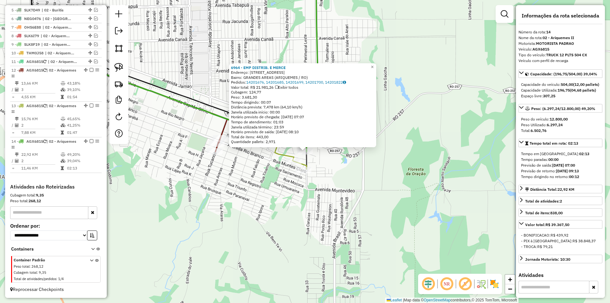
click at [355, 162] on div "6964 - EMP DISTRIB. E MERCE Endereço: R PERIMENTRAL LESTE,152 Bairro: GRANDES A…" at bounding box center [305, 151] width 610 height 303
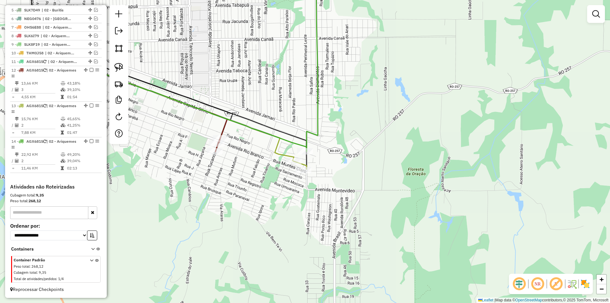
drag, startPoint x: 248, startPoint y: 228, endPoint x: 264, endPoint y: 212, distance: 22.9
click at [264, 213] on div "Janela de atendimento Grade de atendimento Capacidade Transportadoras Veículos …" at bounding box center [305, 151] width 610 height 303
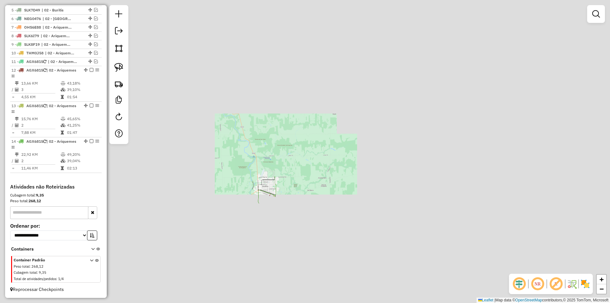
click at [262, 220] on div "Janela de atendimento Grade de atendimento Capacidade Transportadoras Veículos …" at bounding box center [305, 151] width 610 height 303
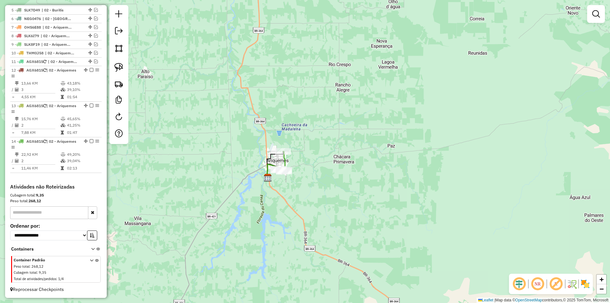
drag, startPoint x: 243, startPoint y: 234, endPoint x: 251, endPoint y: 207, distance: 28.5
click at [252, 207] on div "Janela de atendimento Grade de atendimento Capacidade Transportadoras Veículos …" at bounding box center [305, 151] width 610 height 303
drag, startPoint x: 241, startPoint y: 205, endPoint x: 240, endPoint y: 189, distance: 16.3
click at [240, 189] on div "Janela de atendimento Grade de atendimento Capacidade Transportadoras Veículos …" at bounding box center [305, 151] width 610 height 303
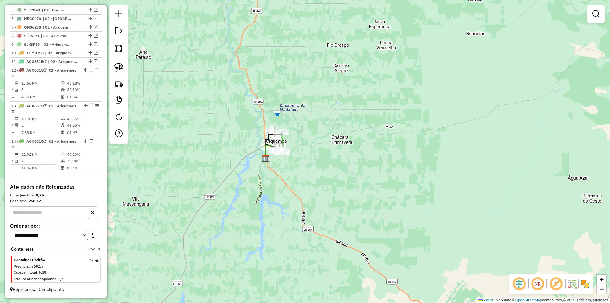
click at [228, 187] on div "Janela de atendimento Grade de atendimento Capacidade Transportadoras Veículos …" at bounding box center [305, 151] width 610 height 303
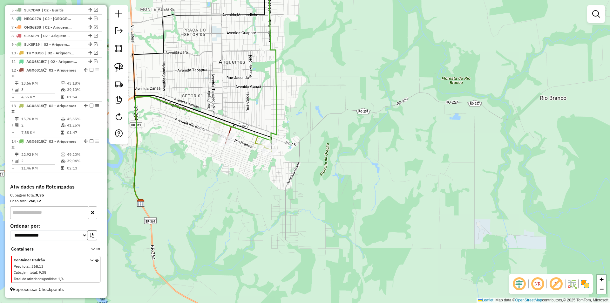
drag, startPoint x: 294, startPoint y: 172, endPoint x: 294, endPoint y: 175, distance: 3.2
click at [294, 175] on div "Janela de atendimento Grade de atendimento Capacidade Transportadoras Veículos …" at bounding box center [305, 151] width 610 height 303
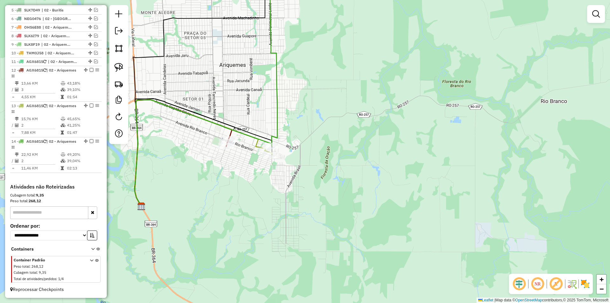
click at [208, 146] on div "Janela de atendimento Grade de atendimento Capacidade Transportadoras Veículos …" at bounding box center [305, 151] width 610 height 303
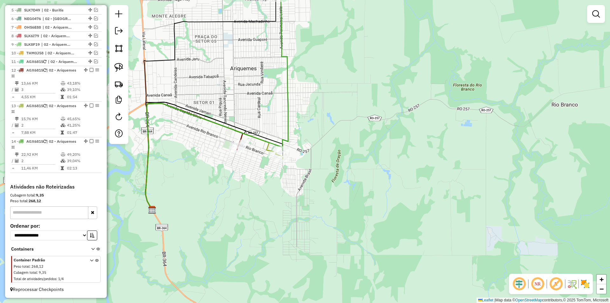
drag, startPoint x: 211, startPoint y: 156, endPoint x: 268, endPoint y: 153, distance: 56.6
click at [261, 154] on div "Janela de atendimento Grade de atendimento Capacidade Transportadoras Veículos …" at bounding box center [305, 151] width 610 height 303
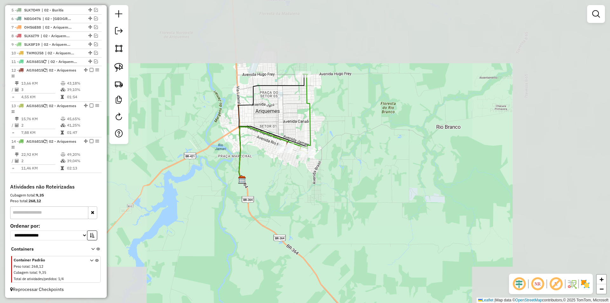
click at [241, 170] on icon at bounding box center [273, 153] width 69 height 53
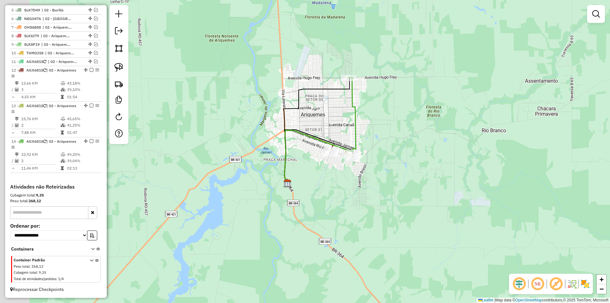
drag, startPoint x: 243, startPoint y: 175, endPoint x: 303, endPoint y: 179, distance: 60.5
click at [297, 179] on icon at bounding box center [318, 156] width 69 height 53
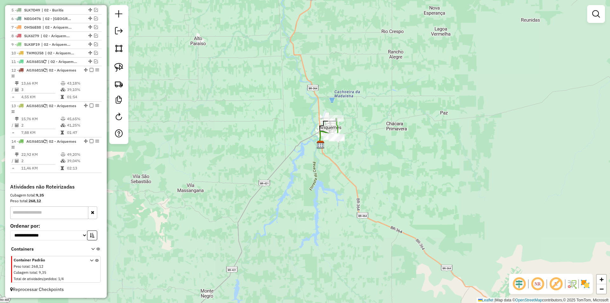
drag, startPoint x: 228, startPoint y: 184, endPoint x: 218, endPoint y: 187, distance: 10.5
click at [228, 181] on div "Janela de atendimento Grade de atendimento Capacidade Transportadoras Veículos …" at bounding box center [305, 151] width 610 height 303
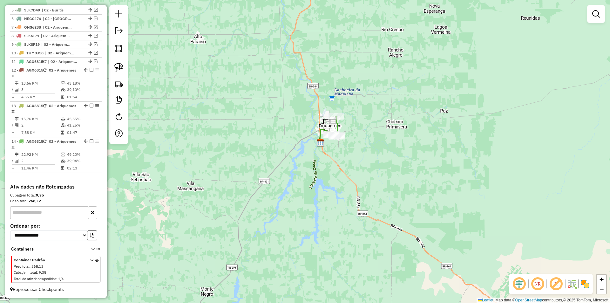
drag, startPoint x: 218, startPoint y: 187, endPoint x: 259, endPoint y: 135, distance: 66.9
click at [259, 135] on div "Janela de atendimento Grade de atendimento Capacidade Transportadoras Veículos …" at bounding box center [305, 151] width 610 height 303
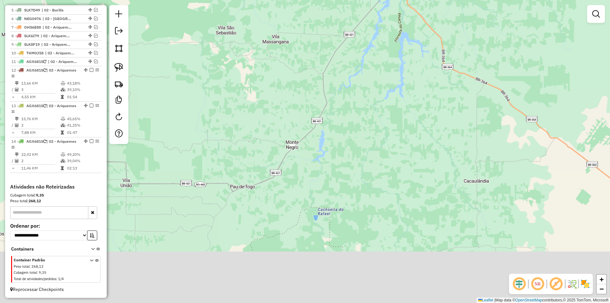
click at [226, 135] on div "Janela de atendimento Grade de atendimento Capacidade Transportadoras Veículos …" at bounding box center [305, 151] width 610 height 303
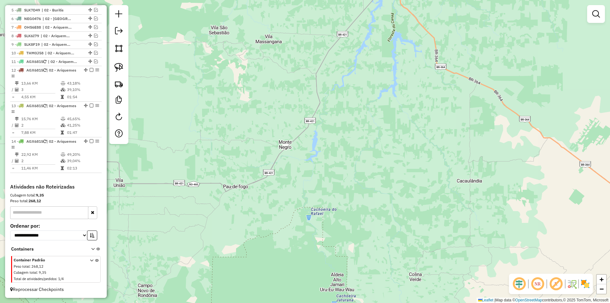
drag, startPoint x: 250, startPoint y: 150, endPoint x: 239, endPoint y: 156, distance: 12.8
click at [240, 156] on div "Janela de atendimento Grade de atendimento Capacidade Transportadoras Veículos …" at bounding box center [305, 151] width 610 height 303
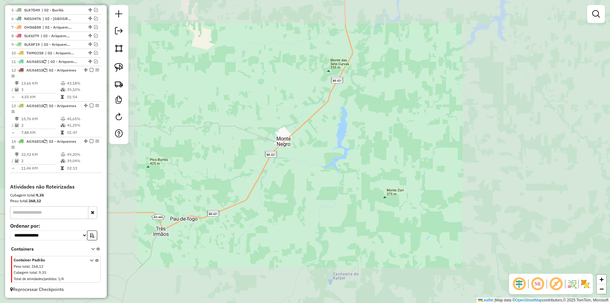
click at [296, 151] on div "Janela de atendimento Grade de atendimento Capacidade Transportadoras Veículos …" at bounding box center [305, 151] width 610 height 303
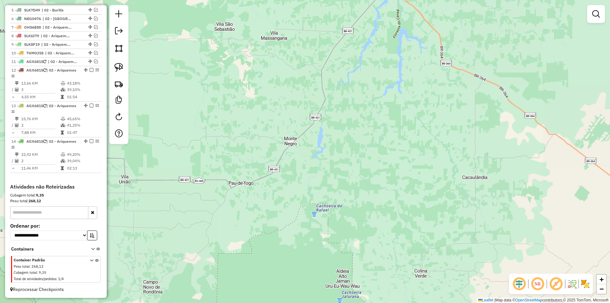
drag, startPoint x: 277, startPoint y: 165, endPoint x: 281, endPoint y: 156, distance: 9.4
click at [281, 158] on div "Janela de atendimento Grade de atendimento Capacidade Transportadoras Veículos …" at bounding box center [305, 151] width 610 height 303
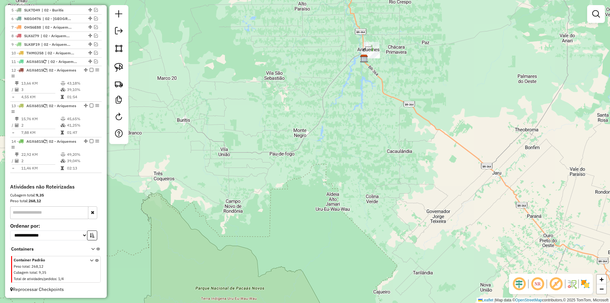
drag, startPoint x: 304, startPoint y: 156, endPoint x: 313, endPoint y: 149, distance: 11.1
click at [313, 149] on div "Janela de atendimento Grade de atendimento Capacidade Transportadoras Veículos …" at bounding box center [305, 151] width 610 height 303
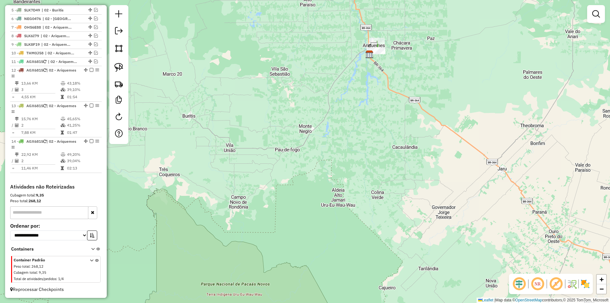
click at [307, 152] on div "Janela de atendimento Grade de atendimento Capacidade Transportadoras Veículos …" at bounding box center [305, 151] width 610 height 303
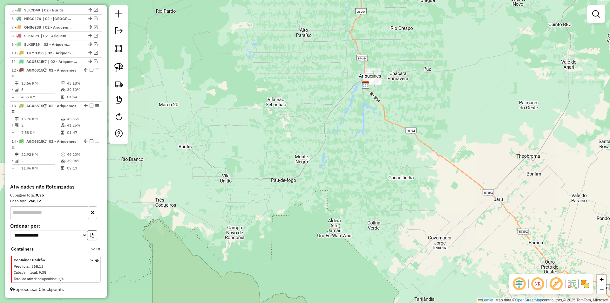
drag, startPoint x: 368, startPoint y: 69, endPoint x: 345, endPoint y: 147, distance: 81.4
click at [345, 147] on div "Janela de atendimento Grade de atendimento Capacidade Transportadoras Veículos …" at bounding box center [305, 151] width 610 height 303
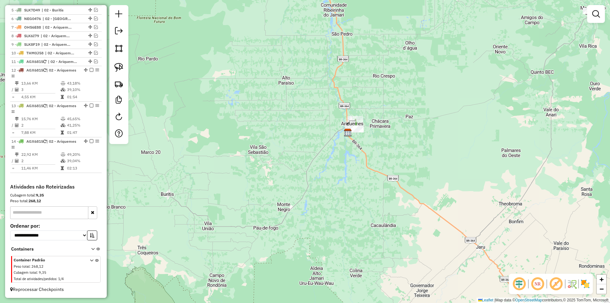
click at [324, 128] on div "Janela de atendimento Grade de atendimento Capacidade Transportadoras Veículos …" at bounding box center [305, 151] width 610 height 303
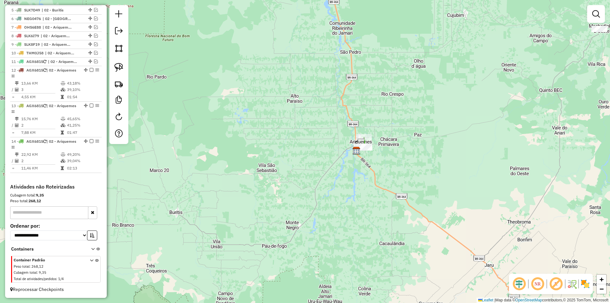
click at [313, 114] on div "Janela de atendimento Grade de atendimento Capacidade Transportadoras Veículos …" at bounding box center [305, 151] width 610 height 303
click at [262, 118] on div "Janela de atendimento Grade de atendimento Capacidade Transportadoras Veículos …" at bounding box center [305, 151] width 610 height 303
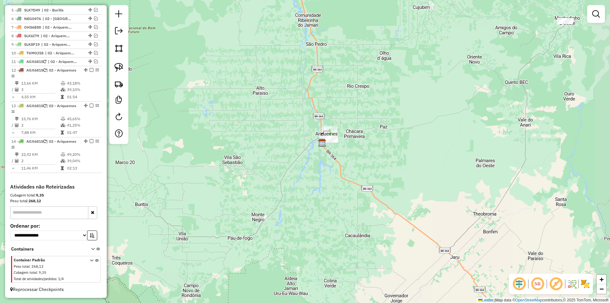
drag, startPoint x: 295, startPoint y: 123, endPoint x: 261, endPoint y: 110, distance: 36.0
click at [262, 111] on div "Janela de atendimento Grade de atendimento Capacidade Transportadoras Veículos …" at bounding box center [305, 151] width 610 height 303
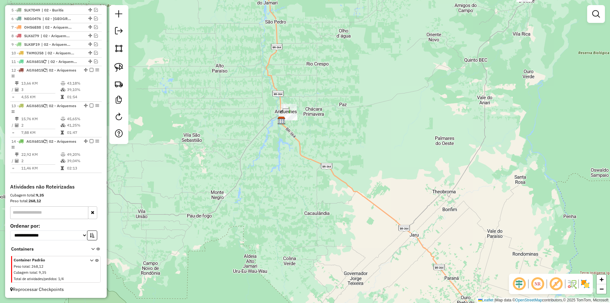
click at [257, 120] on div "Janela de atendimento Grade de atendimento Capacidade Transportadoras Veículos …" at bounding box center [305, 151] width 610 height 303
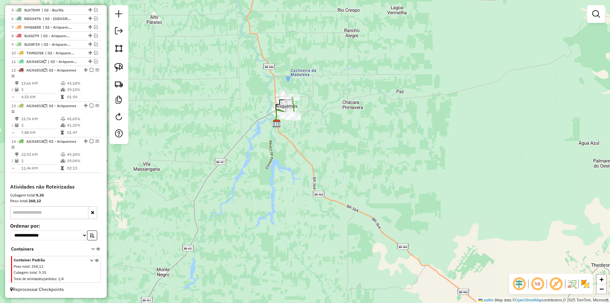
drag, startPoint x: 273, startPoint y: 127, endPoint x: 269, endPoint y: 143, distance: 16.6
click at [273, 127] on img at bounding box center [277, 123] width 8 height 8
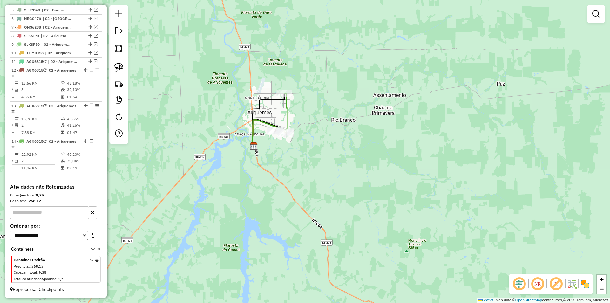
click at [250, 150] on img at bounding box center [254, 146] width 8 height 8
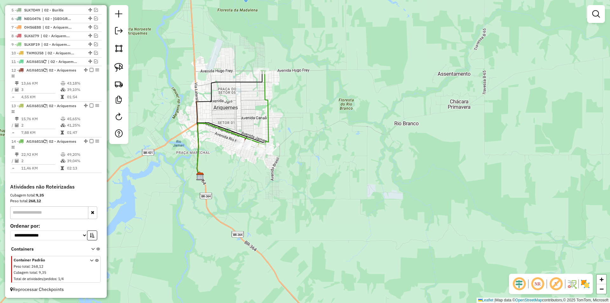
drag, startPoint x: 282, startPoint y: 139, endPoint x: 278, endPoint y: 148, distance: 10.4
click at [278, 148] on div "Janela de atendimento Grade de atendimento Capacidade Transportadoras Veículos …" at bounding box center [305, 151] width 610 height 303
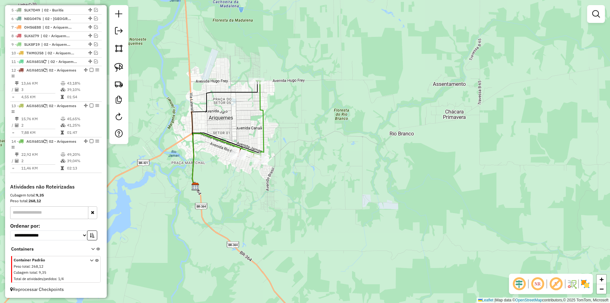
drag, startPoint x: 296, startPoint y: 125, endPoint x: 295, endPoint y: 129, distance: 3.9
click at [295, 129] on div "Janela de atendimento Grade de atendimento Capacidade Transportadoras Veículos …" at bounding box center [305, 151] width 610 height 303
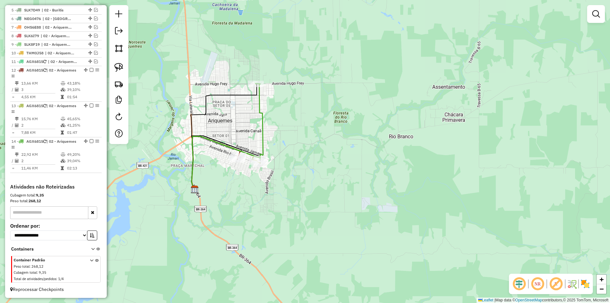
click at [292, 129] on div "Janela de atendimento Grade de atendimento Capacidade Transportadoras Veículos …" at bounding box center [305, 151] width 610 height 303
drag, startPoint x: 290, startPoint y: 134, endPoint x: 281, endPoint y: 139, distance: 10.5
click at [283, 139] on div "Janela de atendimento Grade de atendimento Capacidade Transportadoras Veículos …" at bounding box center [305, 151] width 610 height 303
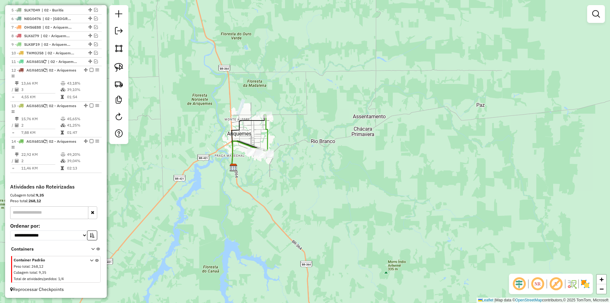
click at [294, 135] on div "Janela de atendimento Grade de atendimento Capacidade Transportadoras Veículos …" at bounding box center [305, 151] width 610 height 303
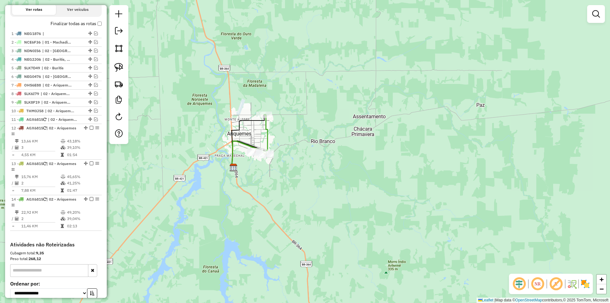
scroll to position [191, 0]
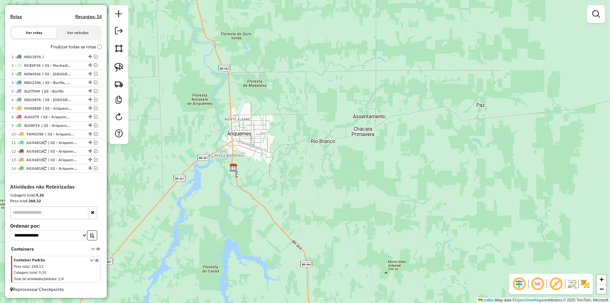
click at [218, 148] on div "Janela de atendimento Grade de atendimento Capacidade Transportadoras Veículos …" at bounding box center [305, 151] width 610 height 303
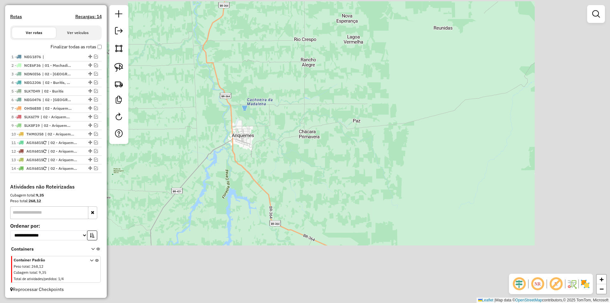
click at [227, 165] on div "Janela de atendimento Grade de atendimento Capacidade Transportadoras Veículos …" at bounding box center [305, 151] width 610 height 303
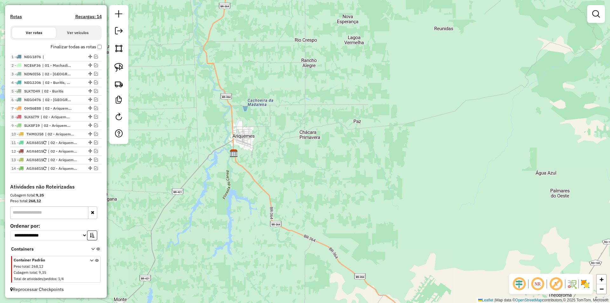
click at [228, 167] on div "Janela de atendimento Grade de atendimento Capacidade Transportadoras Veículos …" at bounding box center [305, 151] width 610 height 303
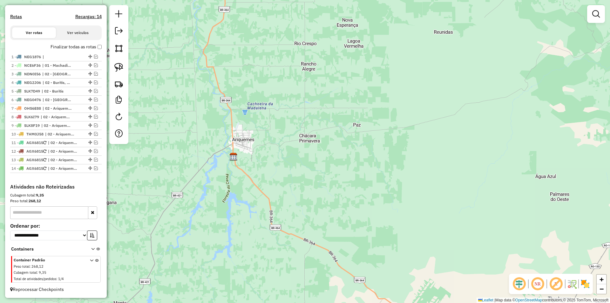
click at [231, 155] on img at bounding box center [233, 157] width 8 height 8
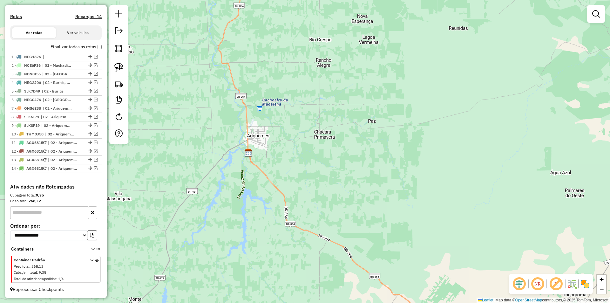
drag, startPoint x: 230, startPoint y: 159, endPoint x: 245, endPoint y: 155, distance: 15.4
click at [245, 155] on img at bounding box center [248, 153] width 8 height 8
drag, startPoint x: 289, startPoint y: 119, endPoint x: 283, endPoint y: 103, distance: 17.3
click at [283, 104] on div "Janela de atendimento Grade de atendimento Capacidade Transportadoras Veículos …" at bounding box center [305, 151] width 610 height 303
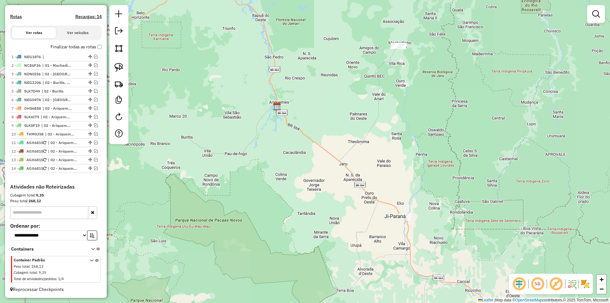
click at [278, 136] on div "Janela de atendimento Grade de atendimento Capacidade Transportadoras Veículos …" at bounding box center [305, 151] width 610 height 303
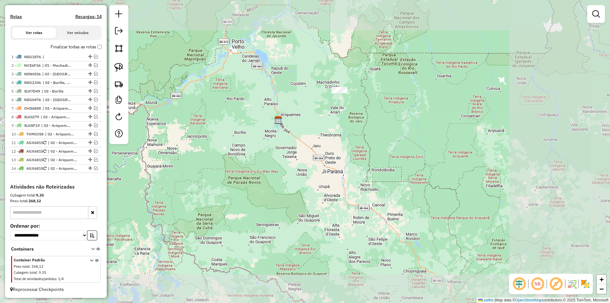
click at [282, 136] on div "Janela de atendimento Grade de atendimento Capacidade Transportadoras Veículos …" at bounding box center [305, 151] width 610 height 303
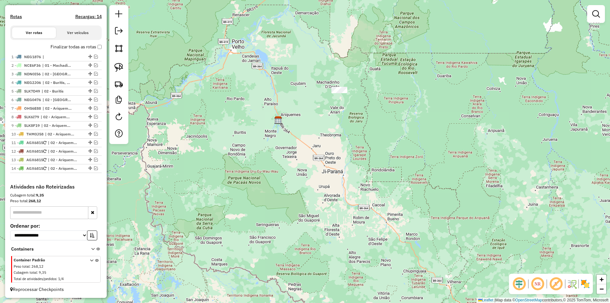
click at [225, 140] on div "Janela de atendimento Grade de atendimento Capacidade Transportadoras Veículos …" at bounding box center [305, 151] width 610 height 303
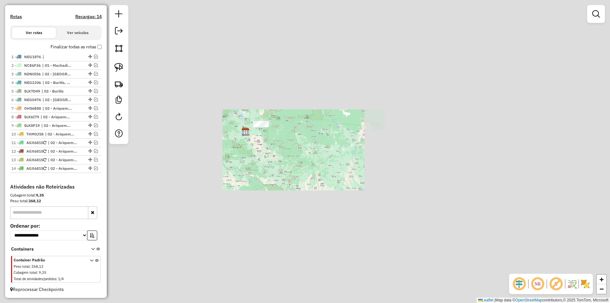
drag, startPoint x: 238, startPoint y: 155, endPoint x: 233, endPoint y: 158, distance: 6.0
click at [238, 156] on div "Janela de atendimento Grade de atendimento Capacidade Transportadoras Veículos …" at bounding box center [305, 151] width 610 height 303
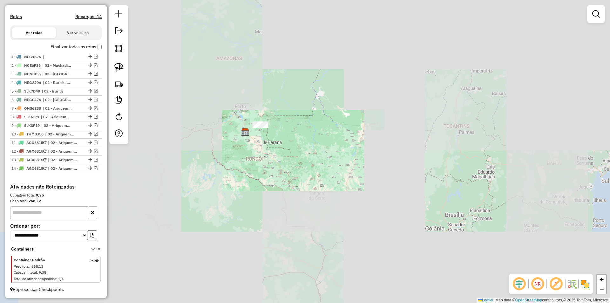
click at [228, 160] on div "Janela de atendimento Grade de atendimento Capacidade Transportadoras Veículos …" at bounding box center [305, 151] width 610 height 303
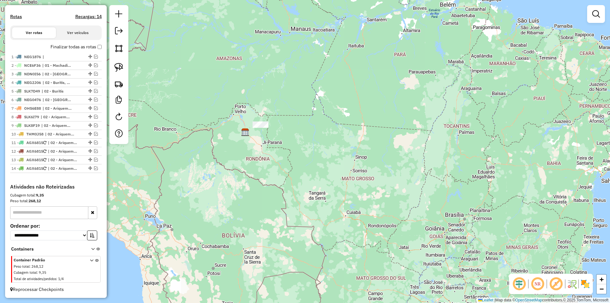
click at [228, 131] on div "Janela de atendimento Grade de atendimento Capacidade Transportadoras Veículos …" at bounding box center [305, 151] width 610 height 303
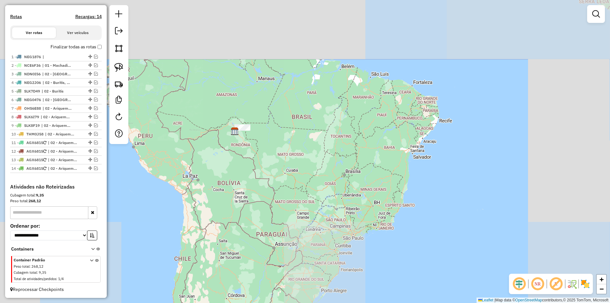
drag, startPoint x: 214, startPoint y: 159, endPoint x: 210, endPoint y: 173, distance: 14.5
click at [210, 173] on div "Janela de atendimento Grade de atendimento Capacidade Transportadoras Veículos …" at bounding box center [305, 151] width 610 height 303
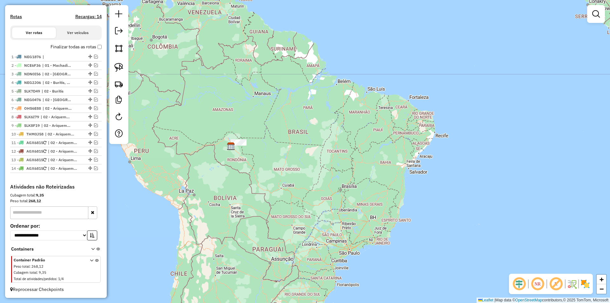
drag, startPoint x: 235, startPoint y: 169, endPoint x: 233, endPoint y: 186, distance: 16.7
click at [233, 186] on div "Janela de atendimento Grade de atendimento Capacidade Transportadoras Veículos …" at bounding box center [305, 151] width 610 height 303
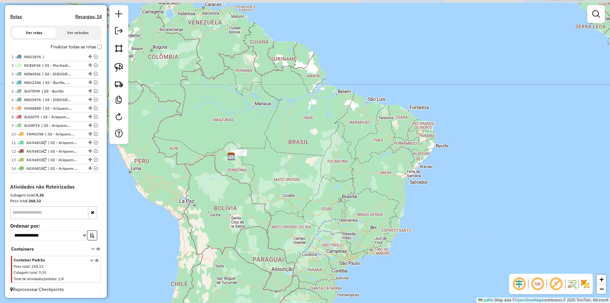
drag, startPoint x: 231, startPoint y: 188, endPoint x: 237, endPoint y: 144, distance: 44.6
click at [237, 144] on div "Janela de atendimento Grade de atendimento Capacidade Transportadoras Veículos …" at bounding box center [305, 151] width 610 height 303
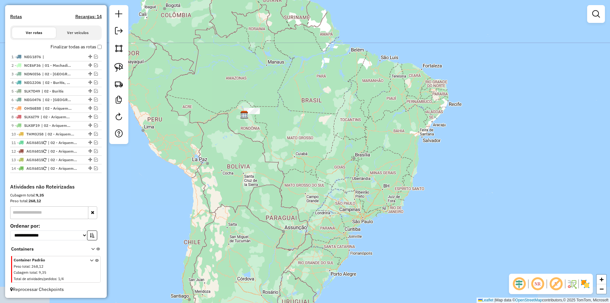
drag, startPoint x: 248, startPoint y: 161, endPoint x: 251, endPoint y: 166, distance: 6.0
click at [255, 164] on div "Janela de atendimento Grade de atendimento Capacidade Transportadoras Veículos …" at bounding box center [305, 151] width 610 height 303
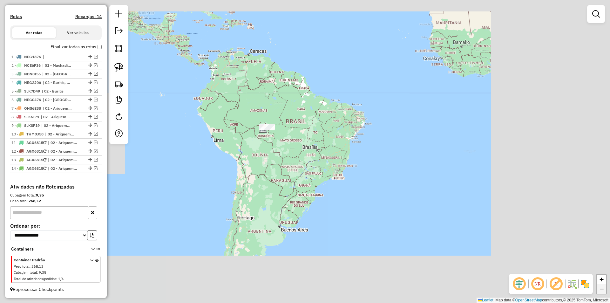
drag, startPoint x: 282, startPoint y: 151, endPoint x: 286, endPoint y: 157, distance: 6.9
click at [287, 157] on div "Janela de atendimento Grade de atendimento Capacidade Transportadoras Veículos …" at bounding box center [305, 151] width 610 height 303
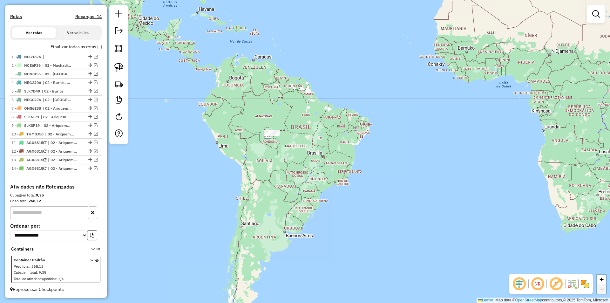
drag, startPoint x: 189, startPoint y: 54, endPoint x: 200, endPoint y: 64, distance: 15.3
click at [200, 63] on div "Janela de atendimento Grade de atendimento Capacidade Transportadoras Veículos …" at bounding box center [305, 151] width 610 height 303
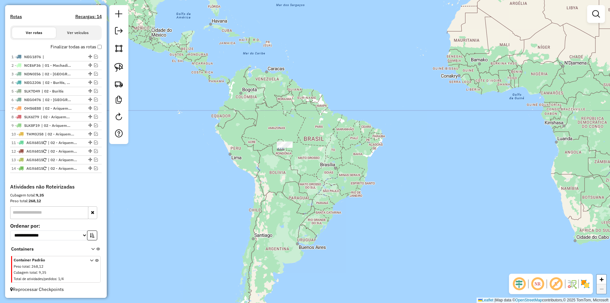
drag, startPoint x: 247, startPoint y: 81, endPoint x: 250, endPoint y: 85, distance: 4.6
click at [250, 85] on div "Janela de atendimento Grade de atendimento Capacidade Transportadoras Veículos …" at bounding box center [305, 151] width 610 height 303
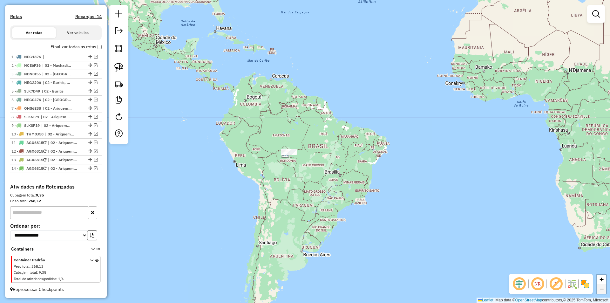
click at [116, 30] on em at bounding box center [119, 31] width 8 height 8
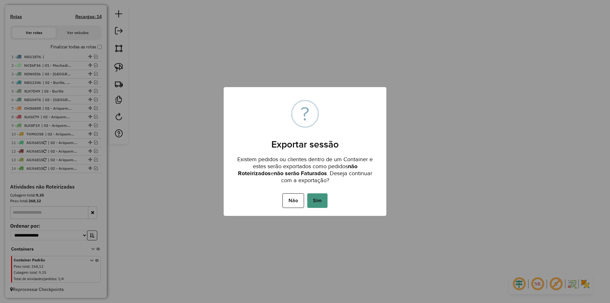
click at [311, 198] on button "Sim" at bounding box center [317, 200] width 20 height 15
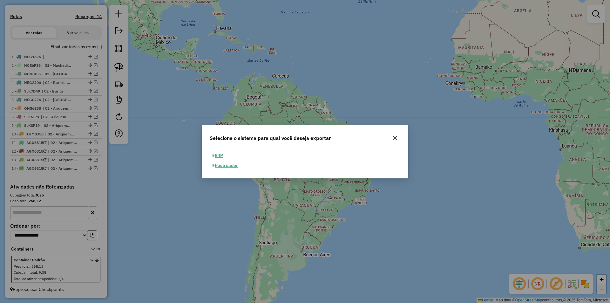
click at [220, 153] on button "ERP" at bounding box center [218, 156] width 16 height 10
select select "**"
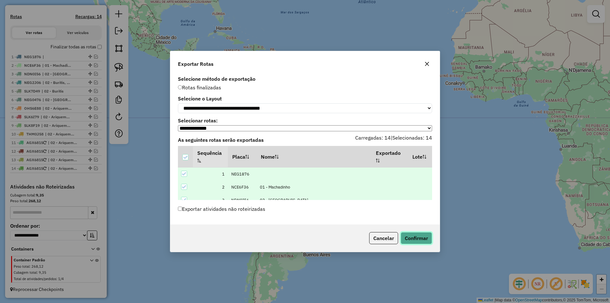
click at [412, 235] on button "Confirmar" at bounding box center [416, 238] width 31 height 12
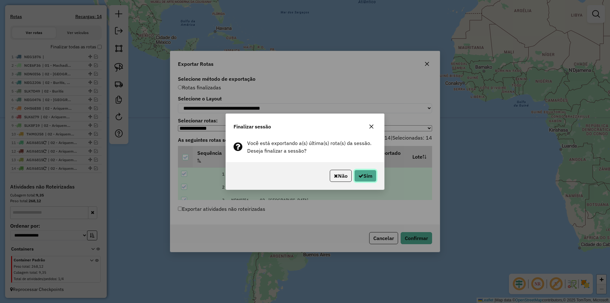
click at [361, 173] on icon "button" at bounding box center [360, 175] width 5 height 5
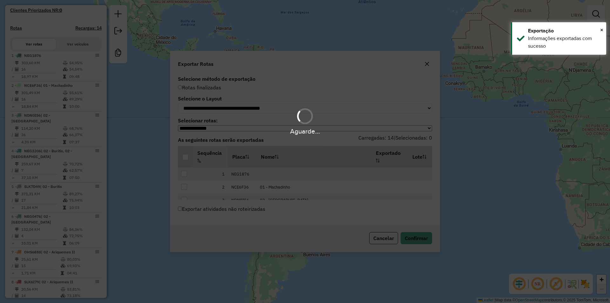
scroll to position [208, 0]
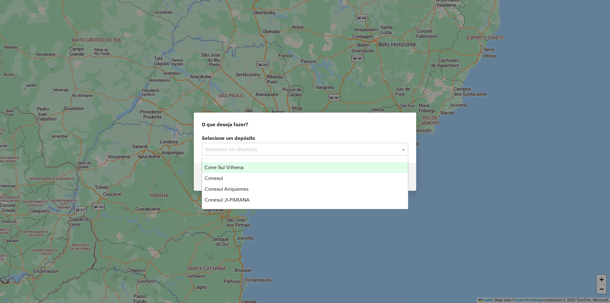
click at [214, 148] on input "text" at bounding box center [298, 150] width 187 height 8
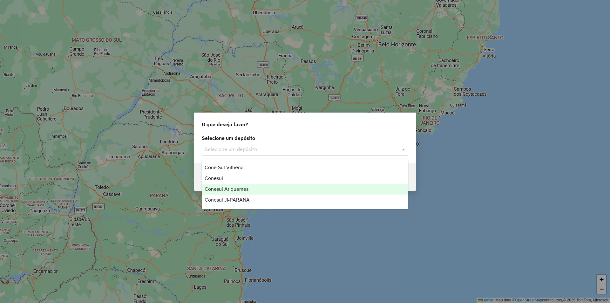
click at [229, 187] on span "Conesul Ariquemes" at bounding box center [227, 188] width 44 height 5
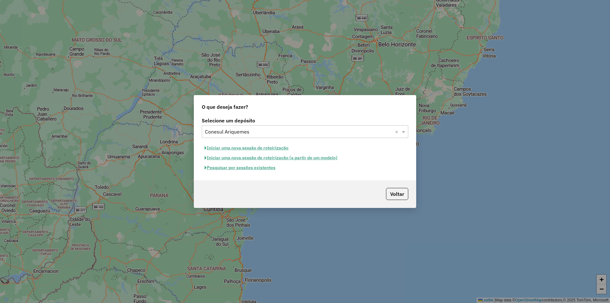
click at [248, 168] on button "Pesquisar por sessões existentes" at bounding box center [240, 168] width 77 height 10
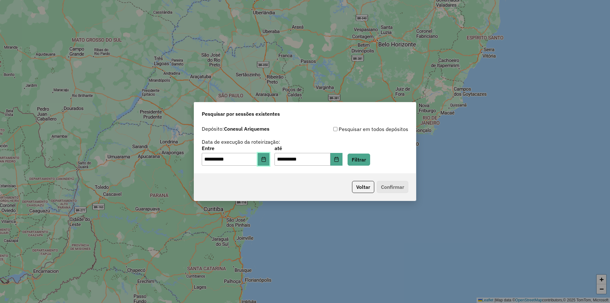
click at [266, 160] on icon "Choose Date" at bounding box center [263, 159] width 5 height 5
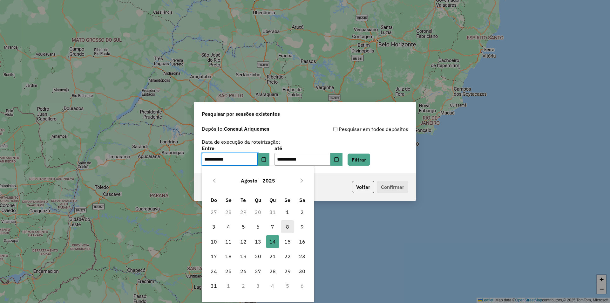
click at [286, 226] on span "8" at bounding box center [287, 226] width 13 height 13
type input "**********"
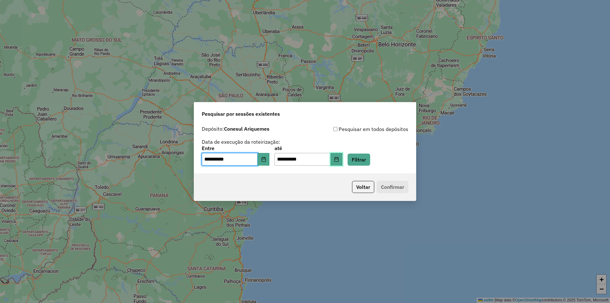
click at [339, 159] on icon "Choose Date" at bounding box center [336, 159] width 5 height 5
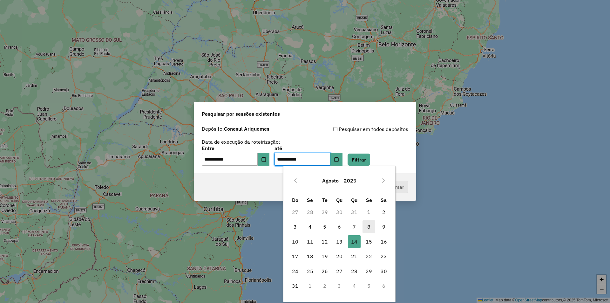
click at [368, 229] on span "8" at bounding box center [369, 226] width 13 height 13
type input "**********"
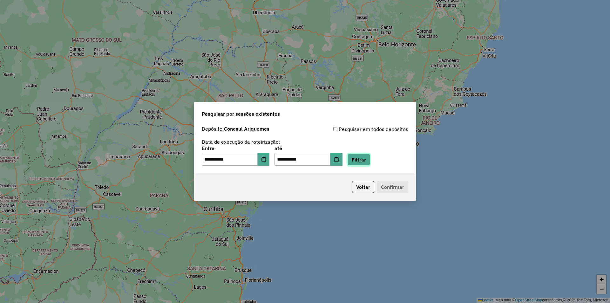
click at [370, 160] on button "Filtrar" at bounding box center [359, 159] width 23 height 12
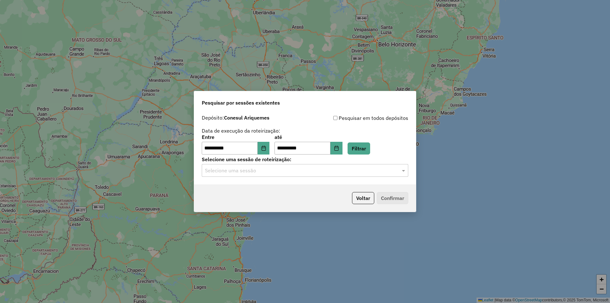
click at [219, 172] on input "text" at bounding box center [298, 171] width 187 height 8
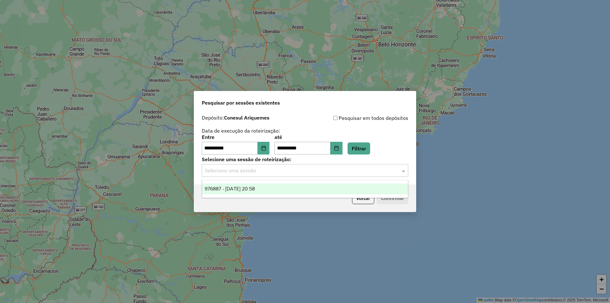
drag, startPoint x: 237, startPoint y: 187, endPoint x: 260, endPoint y: 187, distance: 22.9
click at [237, 187] on span "976887 - 08/08/2025 20:58" at bounding box center [230, 188] width 50 height 5
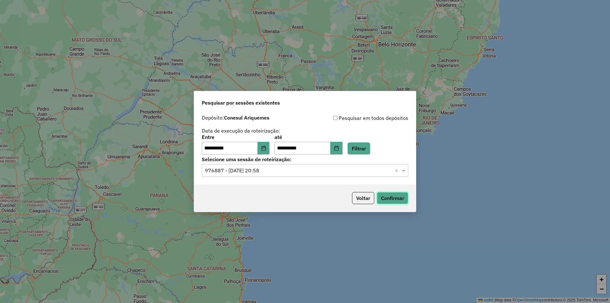
click at [386, 196] on button "Confirmar" at bounding box center [392, 198] width 31 height 12
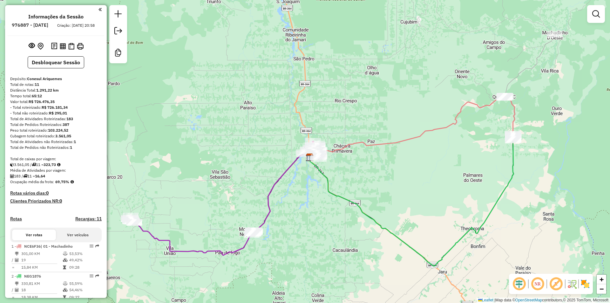
drag, startPoint x: 289, startPoint y: 77, endPoint x: 295, endPoint y: 82, distance: 8.1
click at [295, 82] on div "Janela de atendimento Grade de atendimento Capacidade Transportadoras Veículos …" at bounding box center [305, 151] width 610 height 303
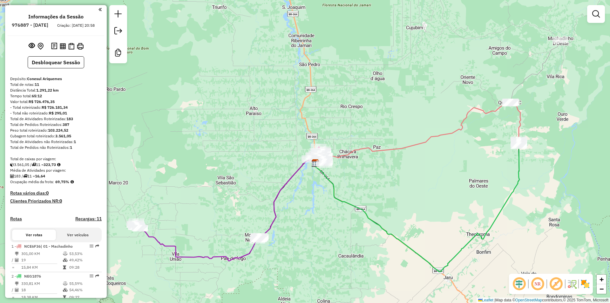
click at [223, 66] on div "Janela de atendimento Grade de atendimento Capacidade Transportadoras Veículos …" at bounding box center [305, 151] width 610 height 303
click at [225, 113] on div "Janela de atendimento Grade de atendimento Capacidade Transportadoras Veículos …" at bounding box center [305, 151] width 610 height 303
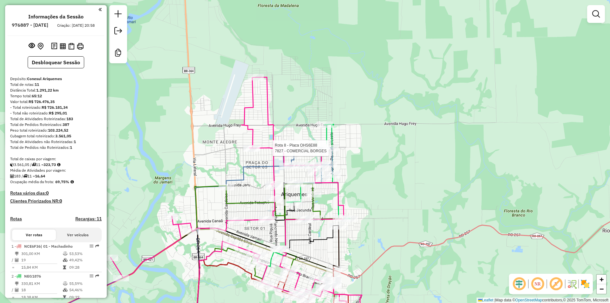
select select "**********"
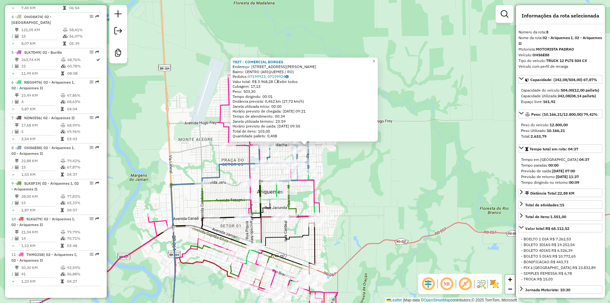
scroll to position [424, 0]
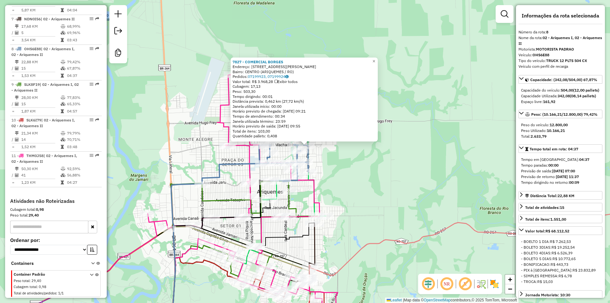
drag, startPoint x: 417, startPoint y: 177, endPoint x: 434, endPoint y: 129, distance: 51.3
click at [434, 129] on div "7827 - COMERCIAL BORGES Endereço: AV MACHADINHO,5179 Bairro: CENTRO (ARIQUEMES …" at bounding box center [305, 151] width 610 height 303
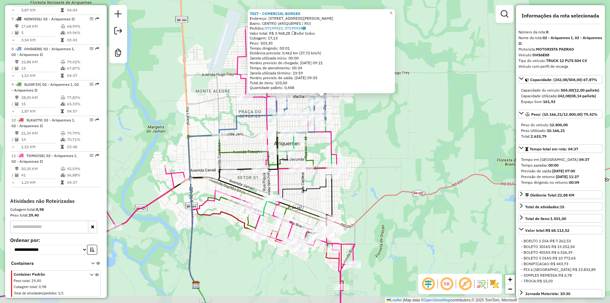
click at [434, 129] on div "7827 - COMERCIAL BORGES Endereço: AV MACHADINHO,5179 Bairro: CENTRO (ARIQUEMES …" at bounding box center [305, 151] width 610 height 303
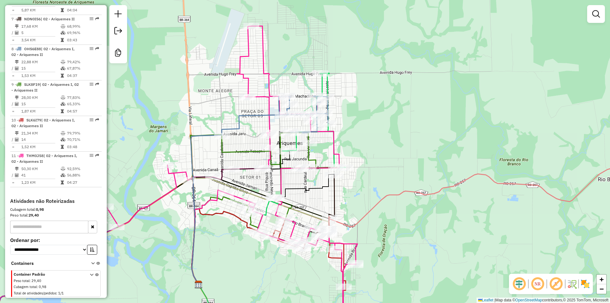
drag, startPoint x: 339, startPoint y: 197, endPoint x: 349, endPoint y: 156, distance: 42.3
click at [350, 156] on div "Janela de atendimento Grade de atendimento Capacidade Transportadoras Veículos …" at bounding box center [305, 151] width 610 height 303
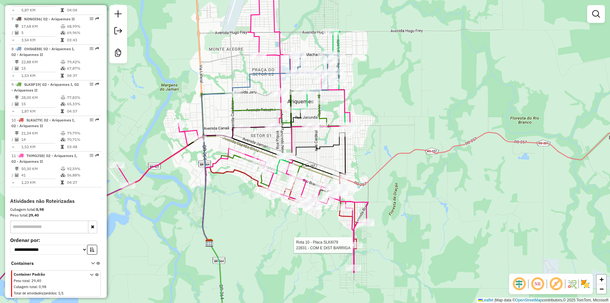
select select "**********"
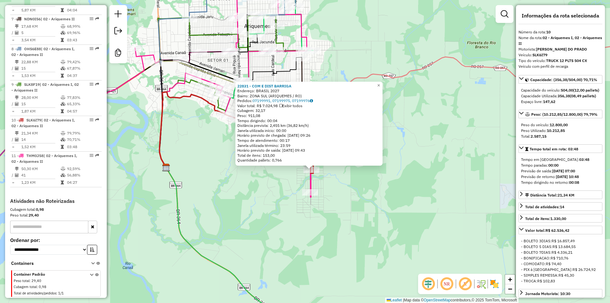
drag, startPoint x: 394, startPoint y: 173, endPoint x: 400, endPoint y: 192, distance: 19.4
click at [400, 192] on div "22831 - COM E DIST BARRIGA Endereço: BRASIL 2027 Bairro: ZONA SUL (ARIQUEMES / …" at bounding box center [305, 151] width 610 height 303
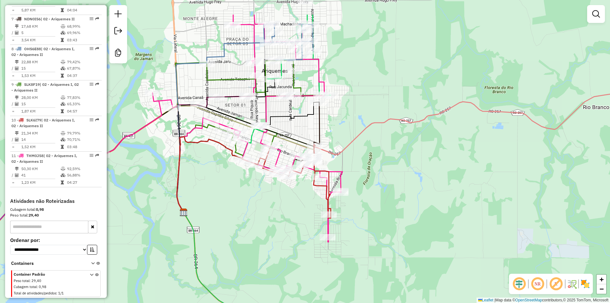
drag, startPoint x: 238, startPoint y: 91, endPoint x: 251, endPoint y: 112, distance: 24.1
click at [251, 112] on div "Janela de atendimento Grade de atendimento Capacidade Transportadoras Veículos …" at bounding box center [305, 151] width 610 height 303
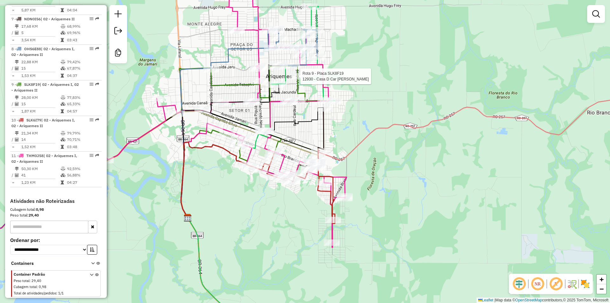
select select "**********"
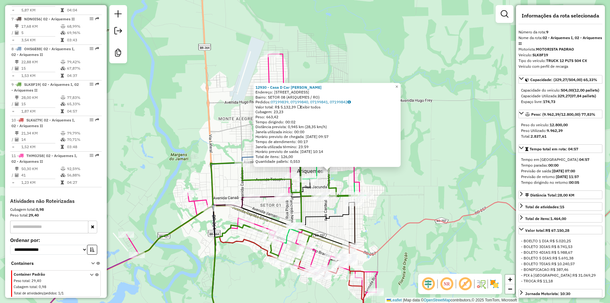
drag, startPoint x: 416, startPoint y: 121, endPoint x: 356, endPoint y: 85, distance: 70.4
click at [441, 141] on div "12930 - Casa D Car Boi Bravo Endereço: AV Avenida Vimbere,2780 Bairro: SETOR 08…" at bounding box center [305, 151] width 610 height 303
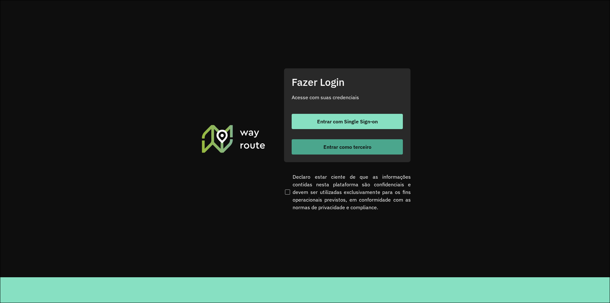
click at [329, 144] on span "Entrar como terceiro" at bounding box center [347, 146] width 48 height 5
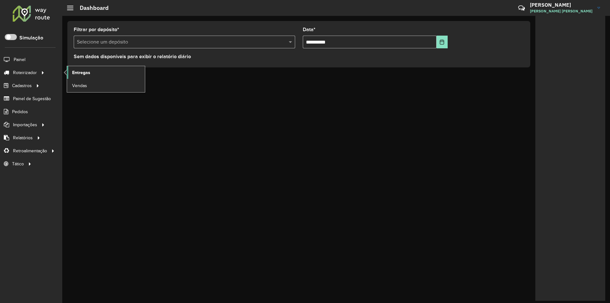
click at [83, 68] on link "Entregas" at bounding box center [106, 72] width 78 height 13
click at [77, 72] on span "Entregas" at bounding box center [81, 72] width 18 height 7
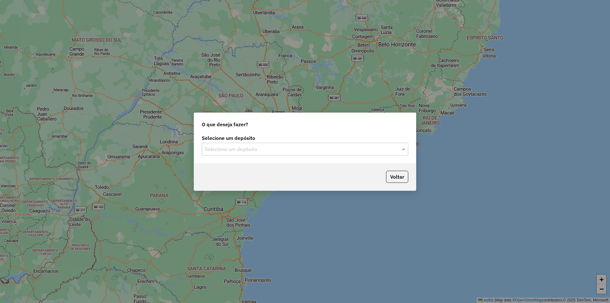
click at [218, 147] on input "text" at bounding box center [298, 150] width 187 height 8
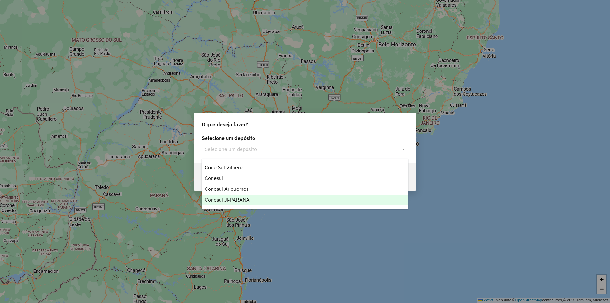
click at [232, 198] on span "Conesul JI-PARANA" at bounding box center [227, 199] width 45 height 5
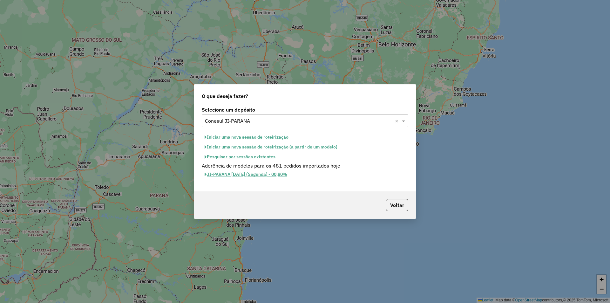
click at [245, 136] on button "Iniciar uma nova sessão de roteirização" at bounding box center [247, 137] width 90 height 10
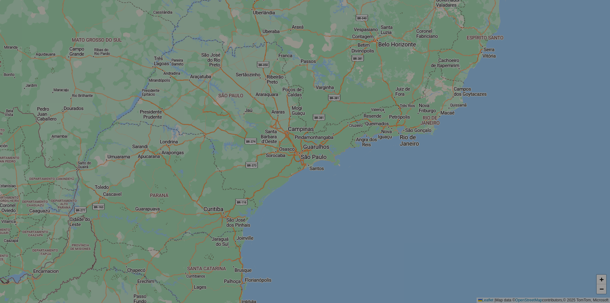
select select "*"
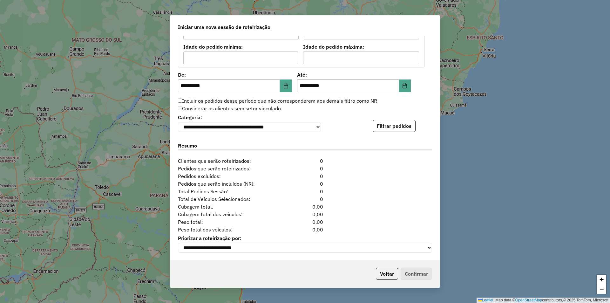
scroll to position [581, 0]
click at [389, 125] on button "Filtrar pedidos" at bounding box center [394, 126] width 43 height 12
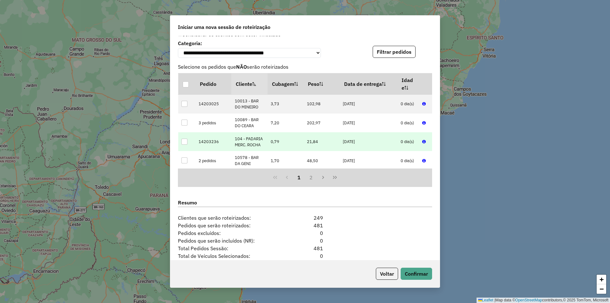
scroll to position [713, 0]
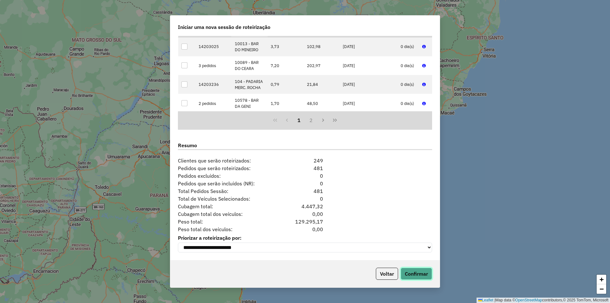
click at [417, 271] on button "Confirmar" at bounding box center [416, 274] width 31 height 12
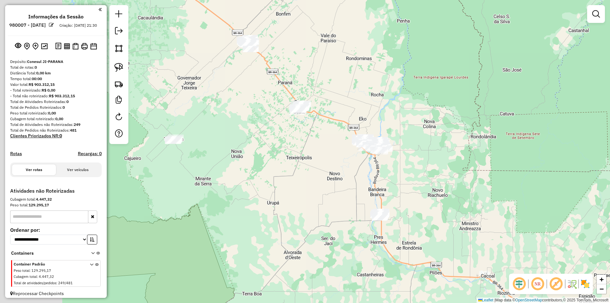
drag, startPoint x: 237, startPoint y: 106, endPoint x: 280, endPoint y: 98, distance: 43.1
click at [280, 98] on div "Janela de atendimento Grade de atendimento Capacidade Transportadoras Veículos …" at bounding box center [305, 151] width 610 height 303
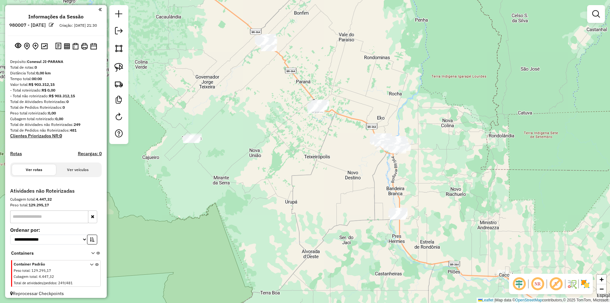
drag, startPoint x: 263, startPoint y: 108, endPoint x: 274, endPoint y: 99, distance: 14.2
click at [274, 98] on div "Janela de atendimento Grade de atendimento Capacidade Transportadoras Veículos …" at bounding box center [305, 151] width 610 height 303
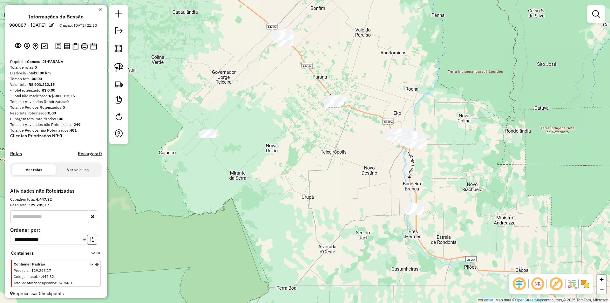
drag, startPoint x: 273, startPoint y: 101, endPoint x: 289, endPoint y: 124, distance: 28.2
click at [289, 124] on div "Janela de atendimento Grade de atendimento Capacidade Transportadoras Veículos …" at bounding box center [305, 151] width 610 height 303
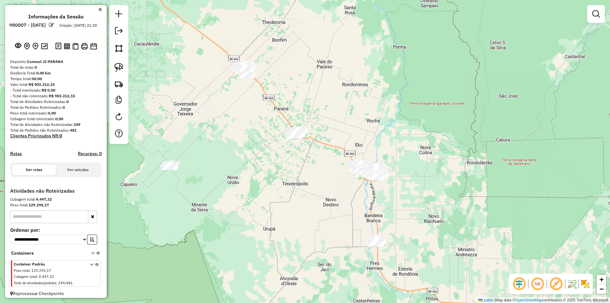
drag, startPoint x: 238, startPoint y: 53, endPoint x: 182, endPoint y: 62, distance: 57.0
click at [180, 66] on div "Janela de atendimento Grade de atendimento Capacidade Transportadoras Veículos …" at bounding box center [305, 151] width 610 height 303
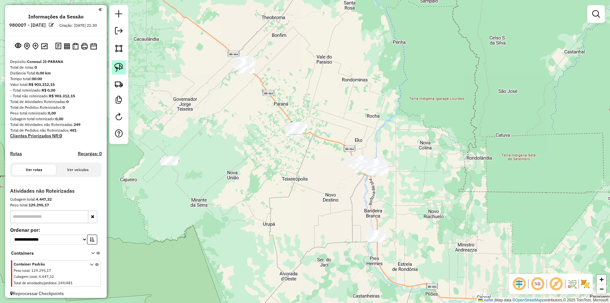
drag, startPoint x: 124, startPoint y: 67, endPoint x: 134, endPoint y: 67, distance: 10.2
click at [124, 67] on link at bounding box center [119, 67] width 14 height 14
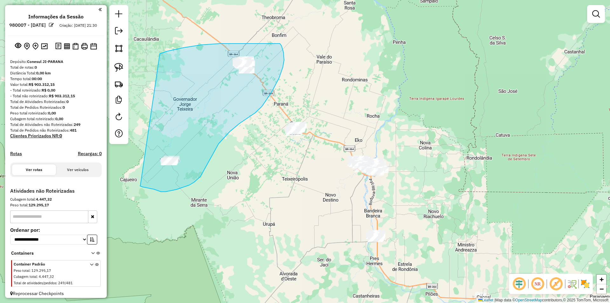
drag, startPoint x: 183, startPoint y: 48, endPoint x: 146, endPoint y: 180, distance: 137.0
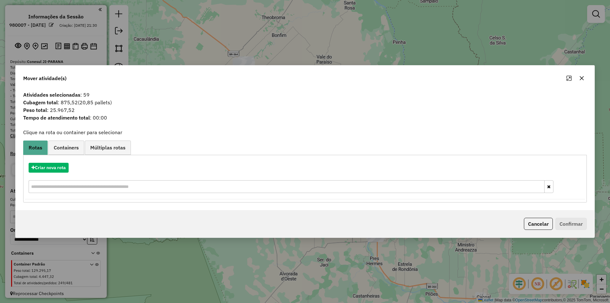
click at [580, 77] on icon "button" at bounding box center [581, 78] width 5 height 5
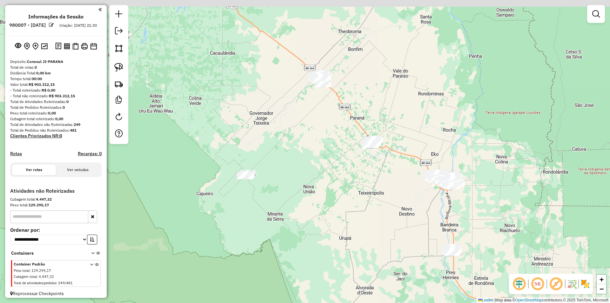
drag, startPoint x: 287, startPoint y: 167, endPoint x: 350, endPoint y: 169, distance: 63.6
click at [364, 181] on div "Janela de atendimento Grade de atendimento Capacidade Transportadoras Veículos …" at bounding box center [305, 151] width 610 height 303
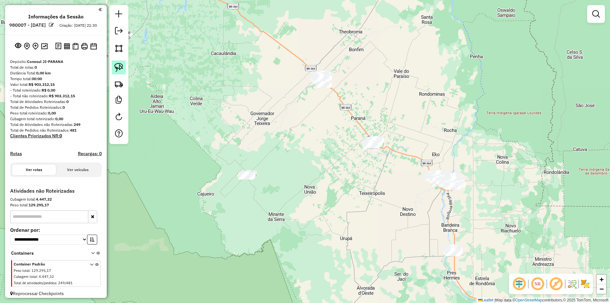
drag, startPoint x: 112, startPoint y: 64, endPoint x: 121, endPoint y: 67, distance: 9.0
click at [113, 64] on link at bounding box center [119, 67] width 14 height 14
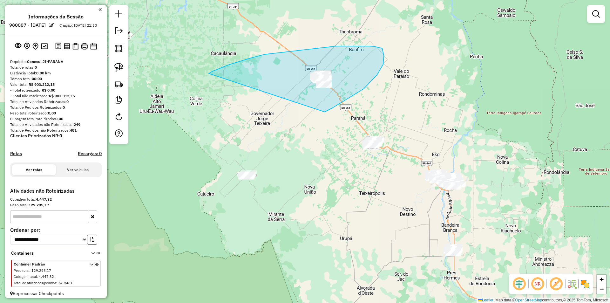
drag, startPoint x: 265, startPoint y: 54, endPoint x: 320, endPoint y: 112, distance: 79.8
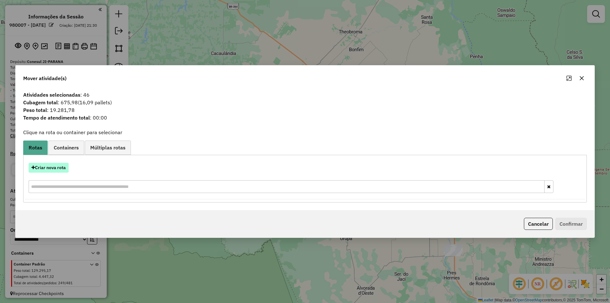
click at [44, 167] on button "Criar nova rota" at bounding box center [49, 168] width 40 height 10
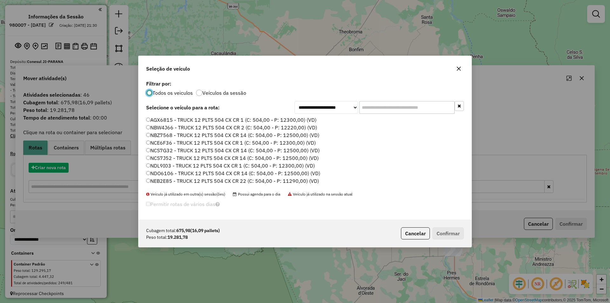
scroll to position [3, 2]
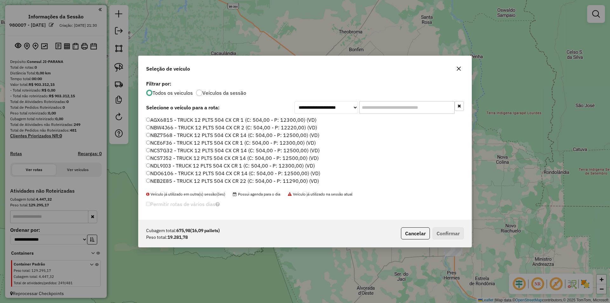
click at [150, 117] on label "AGX6815 - TRUCK 12 PLTS 504 CX CR 1 (C: 504,00 - P: 12300,00) (VD)" at bounding box center [231, 120] width 170 height 8
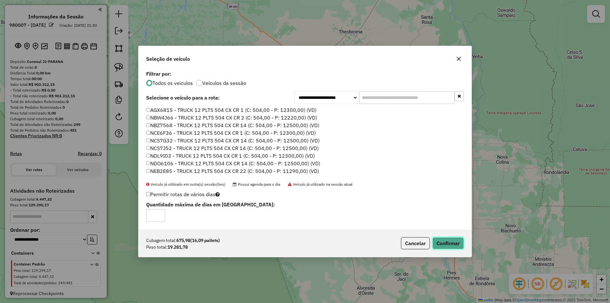
click at [445, 242] on button "Confirmar" at bounding box center [447, 243] width 31 height 12
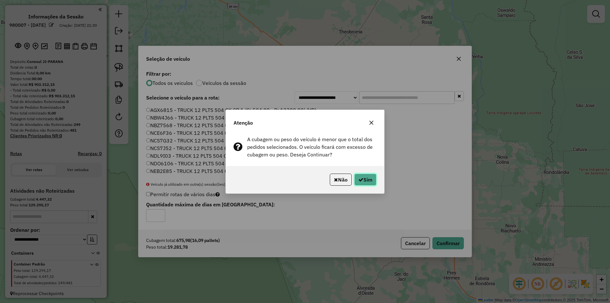
click at [368, 179] on button "Sim" at bounding box center [365, 179] width 22 height 12
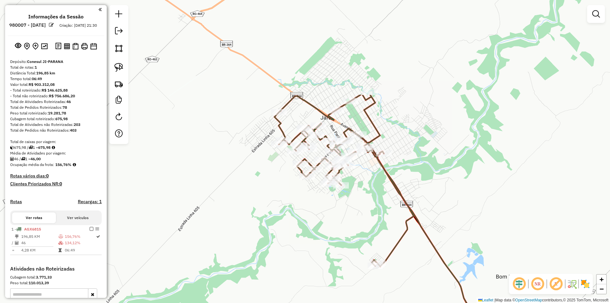
drag, startPoint x: 315, startPoint y: 72, endPoint x: 294, endPoint y: 197, distance: 126.6
click at [294, 197] on div "Janela de atendimento Grade de atendimento Capacidade Transportadoras Veículos …" at bounding box center [305, 151] width 610 height 303
click at [116, 68] on img at bounding box center [118, 67] width 9 height 9
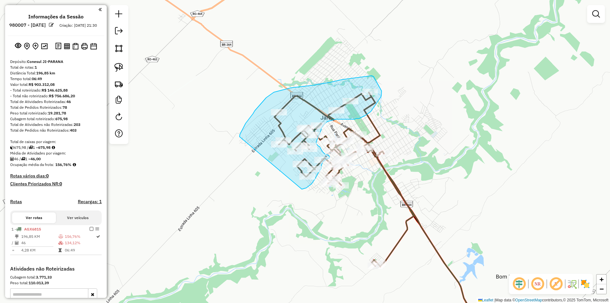
drag, startPoint x: 257, startPoint y: 108, endPoint x: 302, endPoint y: 189, distance: 92.6
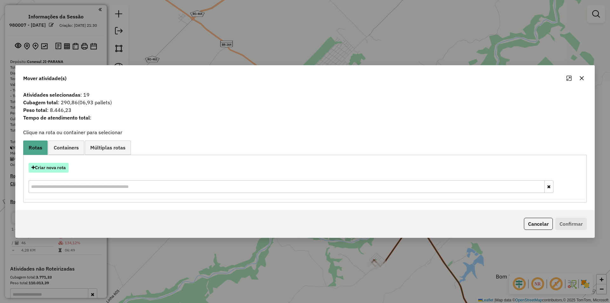
click at [49, 165] on button "Criar nova rota" at bounding box center [49, 168] width 40 height 10
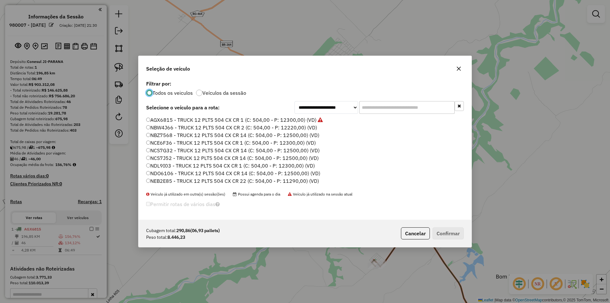
drag, startPoint x: 371, startPoint y: 112, endPoint x: 371, endPoint y: 108, distance: 4.5
click at [371, 112] on input "text" at bounding box center [406, 107] width 95 height 13
click at [373, 108] on input "text" at bounding box center [406, 107] width 95 height 13
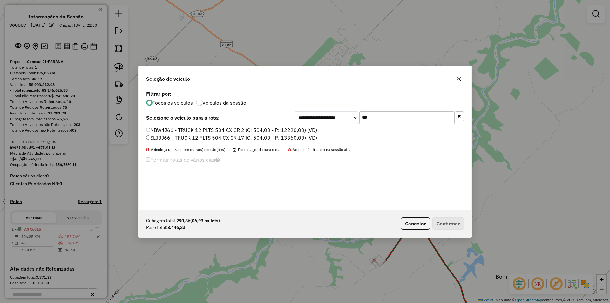
type input "***"
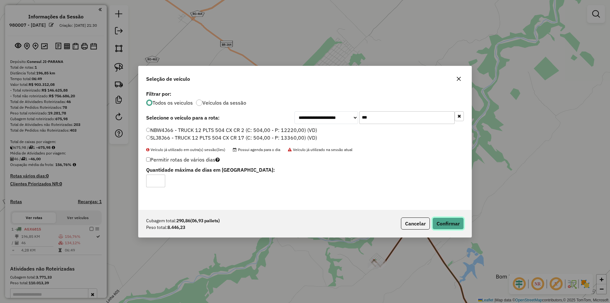
click at [448, 226] on button "Confirmar" at bounding box center [447, 223] width 31 height 12
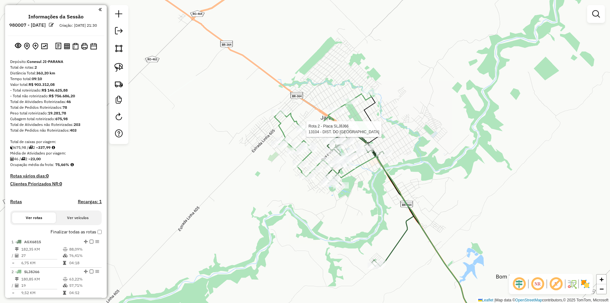
select select "**********"
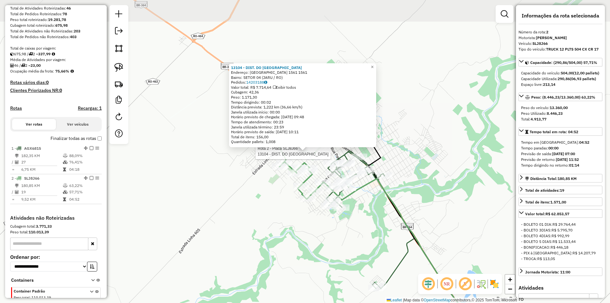
scroll to position [130, 0]
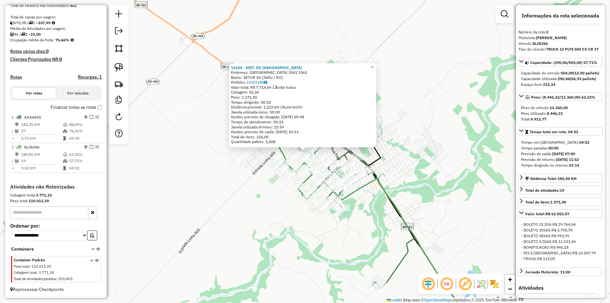
click at [268, 191] on div "Rota 2 - Placa SLJ8J66 4071 - BAR ESPORTE Rota 2 - Placa SLJ8J66 24633 - CHEESE…" at bounding box center [305, 151] width 610 height 303
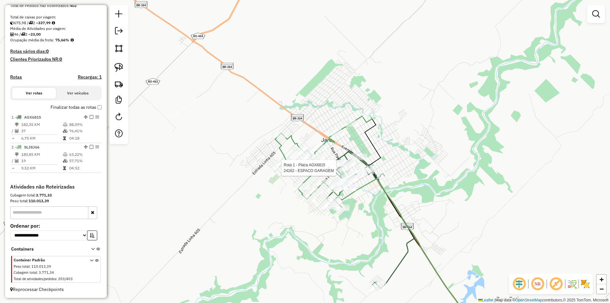
select select "**********"
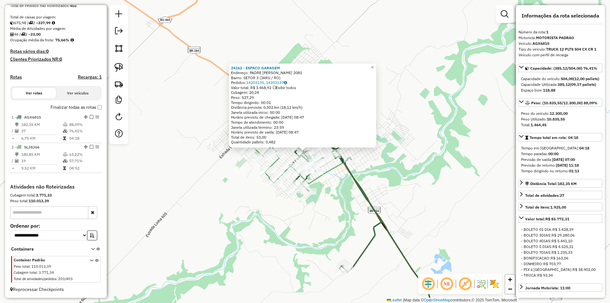
click at [426, 179] on div "24162 - ESPACO GARAGEM Endereço: PADRE CHIQUINHO 2081 Bairro: SETOR 3 (JARU / R…" at bounding box center [305, 151] width 610 height 303
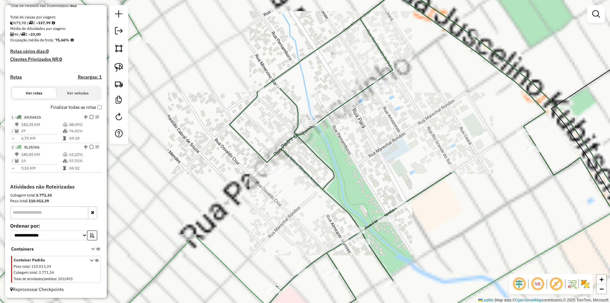
drag, startPoint x: 273, startPoint y: 126, endPoint x: 294, endPoint y: 146, distance: 28.5
click at [294, 146] on div "Janela de atendimento Grade de atendimento Capacidade Transportadoras Veículos …" at bounding box center [305, 151] width 610 height 303
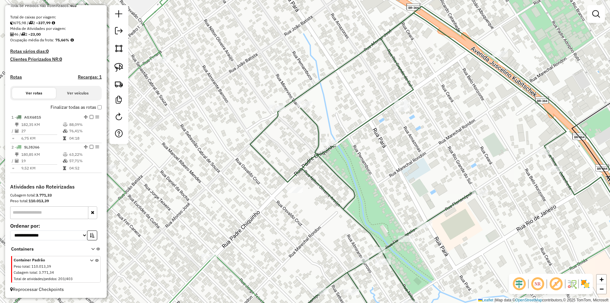
drag, startPoint x: 257, startPoint y: 142, endPoint x: 252, endPoint y: 125, distance: 17.9
click at [259, 138] on icon at bounding box center [460, 169] width 421 height 327
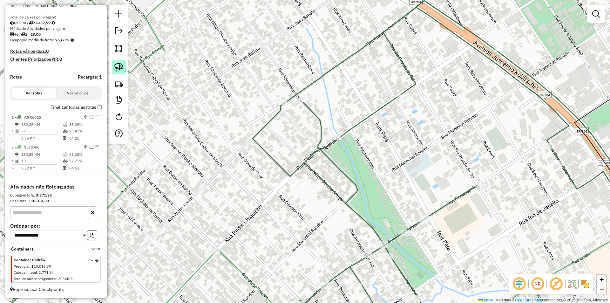
click at [113, 66] on link at bounding box center [119, 67] width 14 height 14
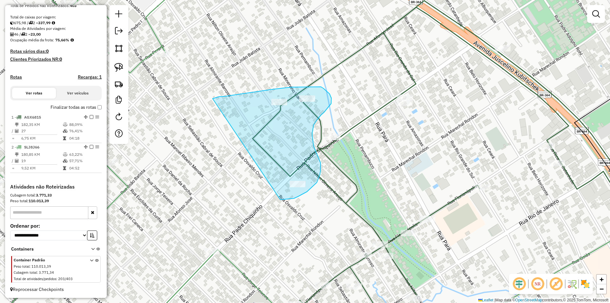
drag, startPoint x: 272, startPoint y: 89, endPoint x: 275, endPoint y: 199, distance: 109.3
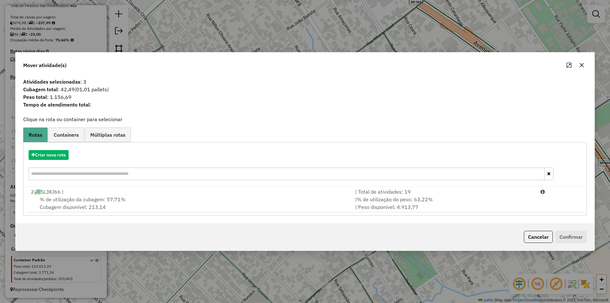
click at [77, 197] on span "% de utilização da cubagem: 57,71%" at bounding box center [83, 199] width 86 height 6
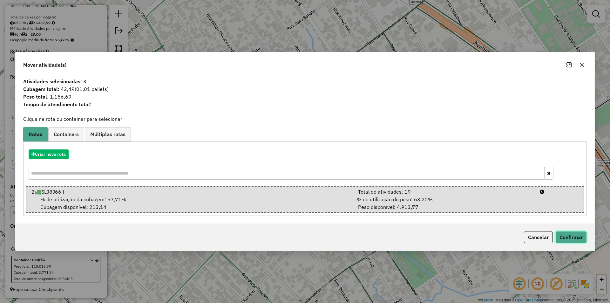
click at [574, 235] on button "Confirmar" at bounding box center [570, 237] width 31 height 12
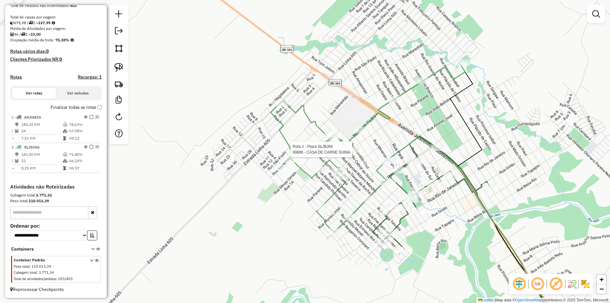
select select "**********"
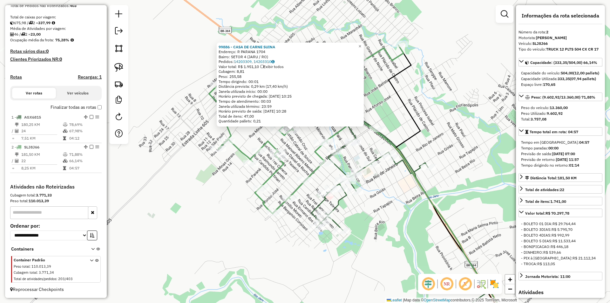
drag, startPoint x: 445, startPoint y: 123, endPoint x: 438, endPoint y: 112, distance: 12.4
click at [438, 112] on div "99886 - CASA DE CARNE SUINA Endereço: R PARANA 1704 Bairro: SETOR 4 (JARU / RO)…" at bounding box center [305, 151] width 610 height 303
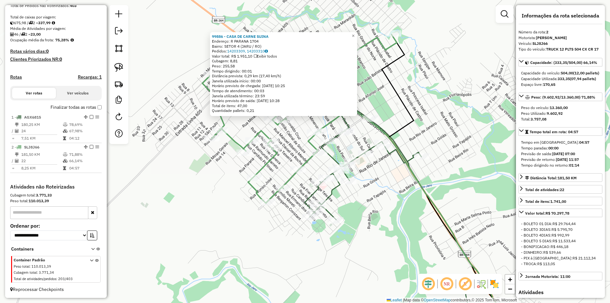
click at [438, 112] on div "99886 - CASA DE CARNE SUINA Endereço: R PARANA 1704 Bairro: SETOR 4 (JARU / RO)…" at bounding box center [305, 151] width 610 height 303
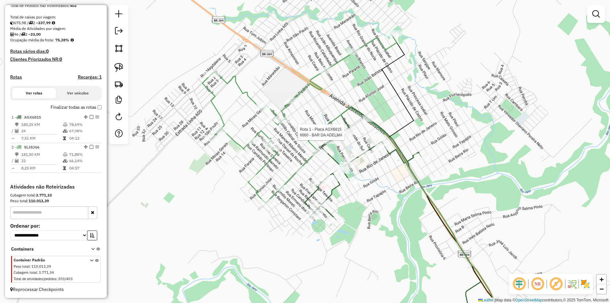
select select "**********"
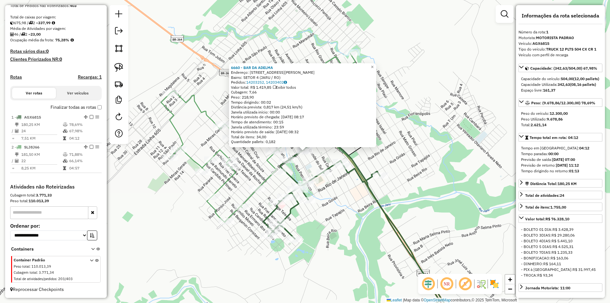
click at [426, 123] on div "6660 - BAR DA ADELMA Endereço: R PADRE CHIQUINHO 2363 Bairro: SETOR 4 (JARU / R…" at bounding box center [305, 151] width 610 height 303
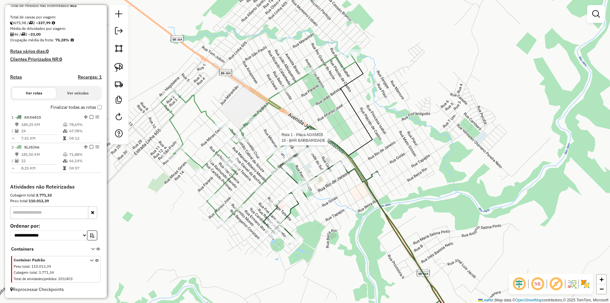
select select "**********"
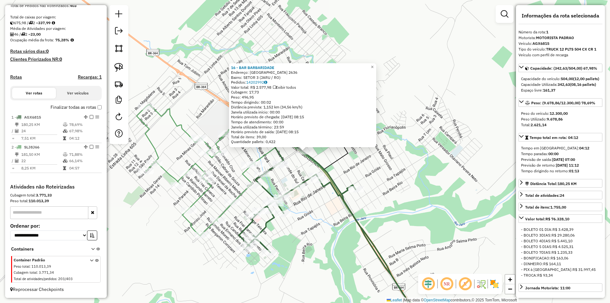
click at [295, 167] on div "16 - BAR BARBARIDADE Endereço: FLORIONOPOLIS 2636 Bairro: SETOR 3 (JARU / RO) P…" at bounding box center [305, 151] width 610 height 303
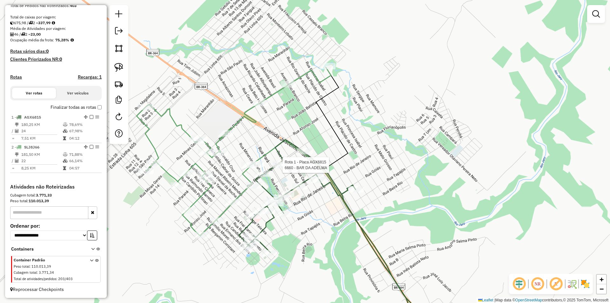
select select "**********"
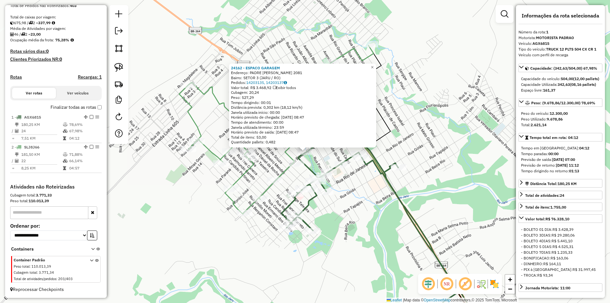
click at [277, 162] on div "24162 - ESPACO GARAGEM Endereço: PADRE CHIQUINHO 2081 Bairro: SETOR 3 (JARU / R…" at bounding box center [305, 151] width 610 height 303
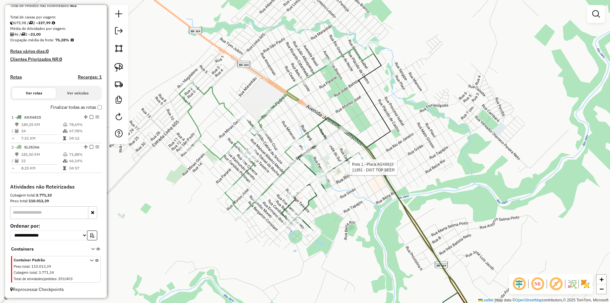
select select "**********"
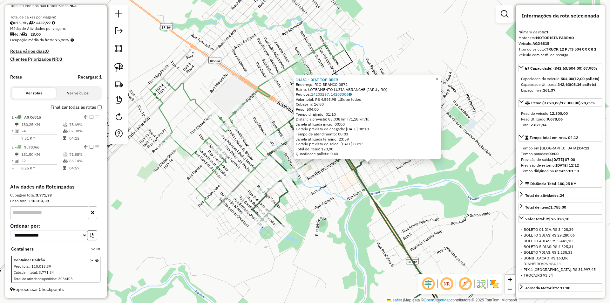
drag, startPoint x: 368, startPoint y: 201, endPoint x: 440, endPoint y: 214, distance: 73.0
click at [440, 214] on div "11351 - DIST TOP BEER Endereço: RIO BRANCO 0872 Bairro: LOTEAMENTO LUZIA ABRANC…" at bounding box center [305, 151] width 610 height 303
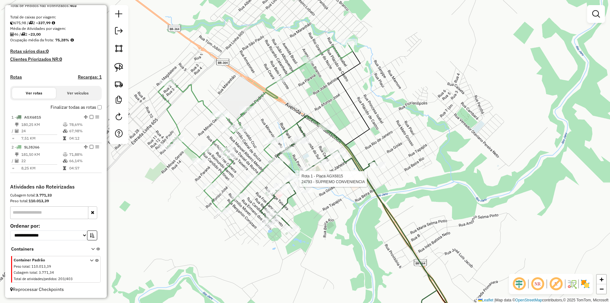
click at [296, 182] on div at bounding box center [297, 179] width 16 height 6
select select "**********"
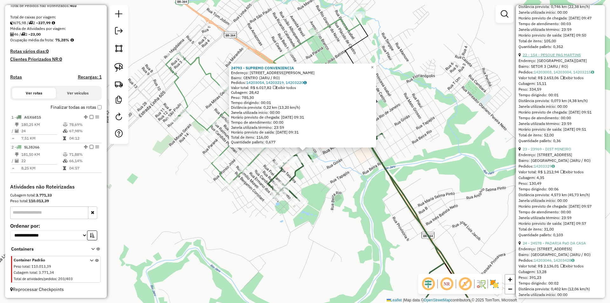
scroll to position [2464, 0]
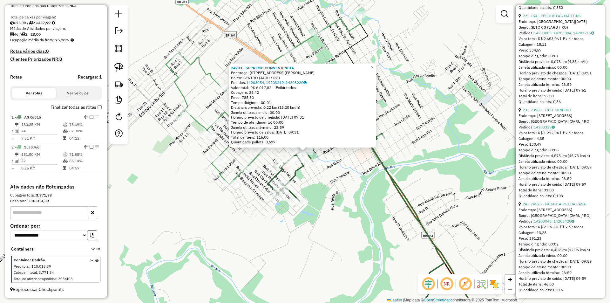
click at [557, 201] on link "24 - 24578 - PADARIA PaO DA CASA" at bounding box center [554, 203] width 63 height 5
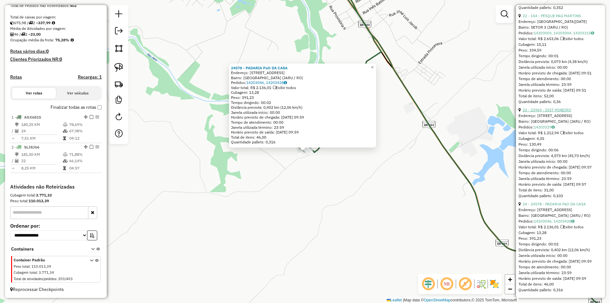
click at [551, 107] on link "23 - 23969 - DIST MINEIRO" at bounding box center [547, 109] width 49 height 5
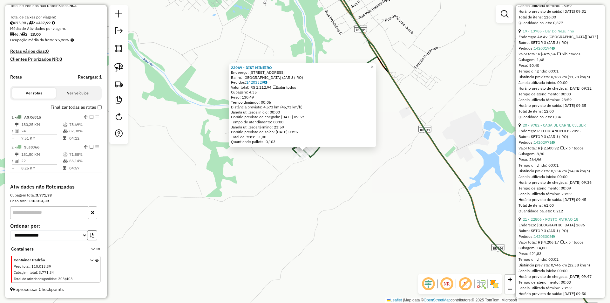
scroll to position [2019, 0]
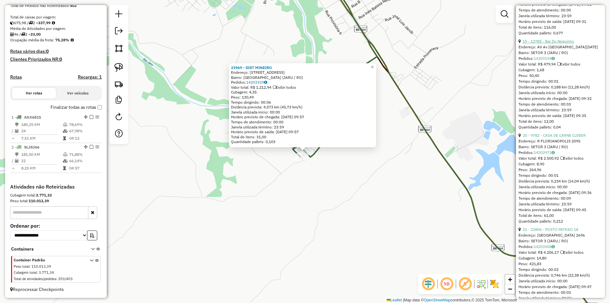
click at [550, 44] on link "19 - 13785 - Bar Do Neguinho" at bounding box center [548, 41] width 51 height 5
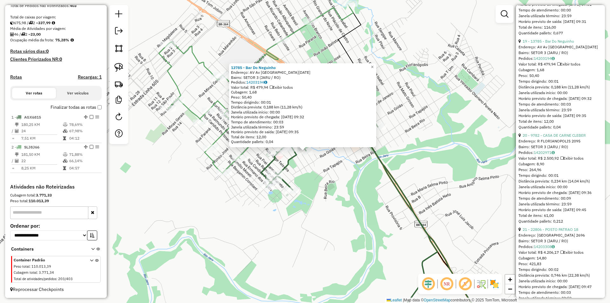
drag, startPoint x: 318, startPoint y: 177, endPoint x: 332, endPoint y: 197, distance: 24.5
click at [332, 197] on div "13785 - Bar Do Neguinho Endereço: AV Av Rio De Janeiro 1978 Bairro: SETOR 3 (JA…" at bounding box center [305, 151] width 610 height 303
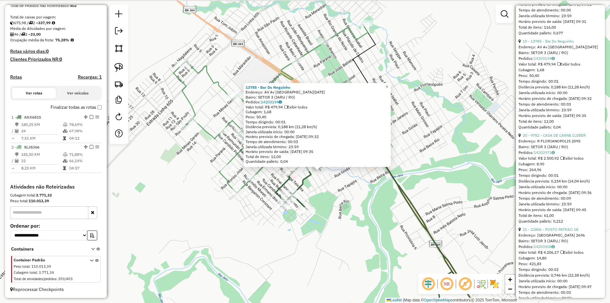
click at [332, 197] on div "13785 - Bar Do Neguinho Endereço: AV Av Rio De Janeiro 1978 Bairro: SETOR 3 (JA…" at bounding box center [305, 151] width 610 height 303
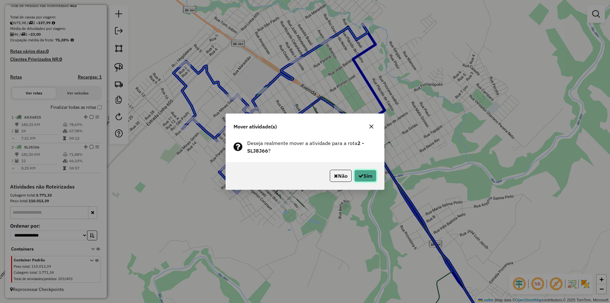
click at [370, 175] on button "Sim" at bounding box center [365, 176] width 22 height 12
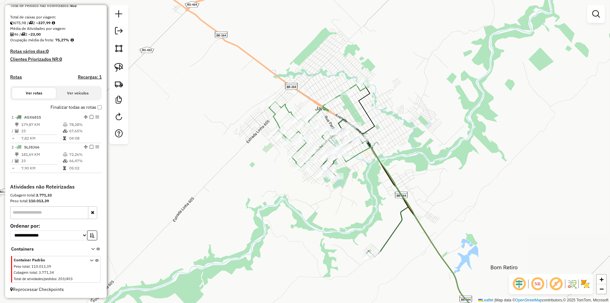
drag, startPoint x: 424, startPoint y: 103, endPoint x: 423, endPoint y: 106, distance: 3.9
click at [423, 106] on div "Janela de atendimento Grade de atendimento Capacidade Transportadoras Veículos …" at bounding box center [305, 151] width 610 height 303
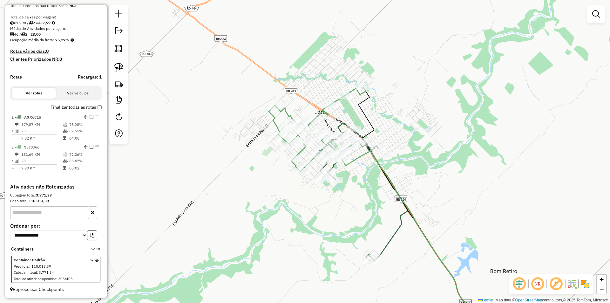
click at [423, 106] on div "Janela de atendimento Grade de atendimento Capacidade Transportadoras Veículos …" at bounding box center [305, 151] width 610 height 303
select select "**********"
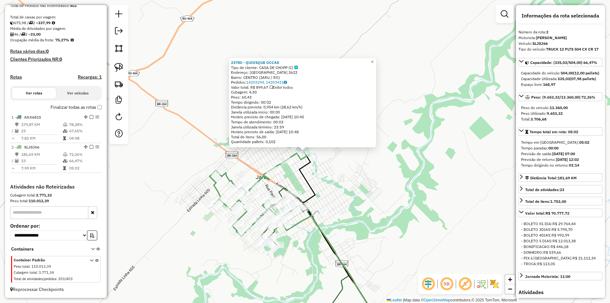
click at [359, 192] on div "23780 - QUIOSQUE OCCAS Tipo de cliente: CASA DE CHOPP (C) Endereço: MATO GROSSO…" at bounding box center [305, 151] width 610 height 303
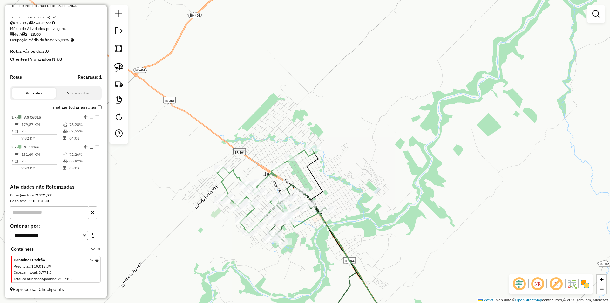
drag, startPoint x: 334, startPoint y: 196, endPoint x: 341, endPoint y: 193, distance: 8.3
click at [341, 193] on div "Janela de atendimento Grade de atendimento Capacidade Transportadoras Veículos …" at bounding box center [305, 151] width 610 height 303
select select "**********"
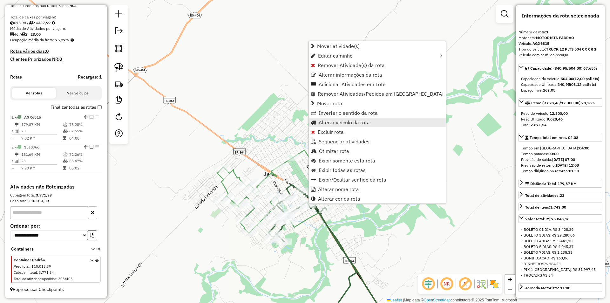
click at [331, 120] on span "Alterar veículo da rota" at bounding box center [344, 122] width 51 height 5
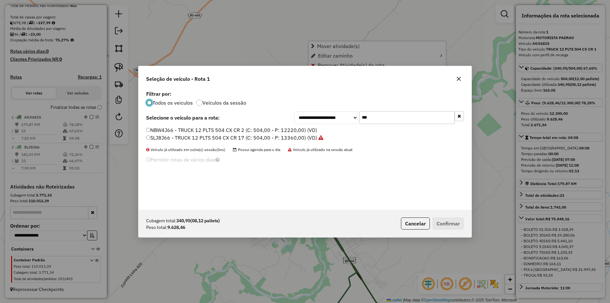
scroll to position [3, 2]
drag, startPoint x: 370, startPoint y: 120, endPoint x: 351, endPoint y: 131, distance: 21.3
click at [352, 130] on div "**********" at bounding box center [305, 149] width 333 height 121
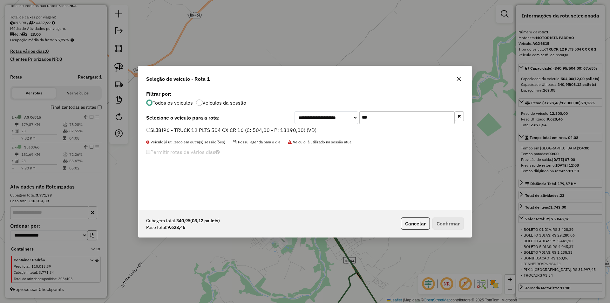
type input "***"
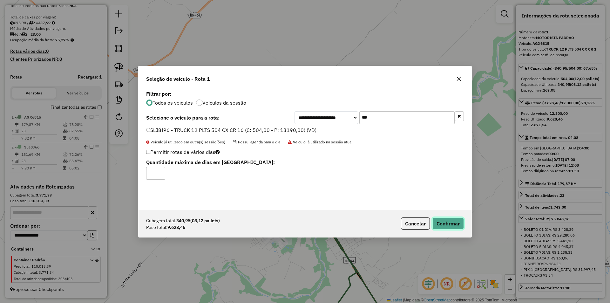
click at [441, 221] on button "Confirmar" at bounding box center [447, 223] width 31 height 12
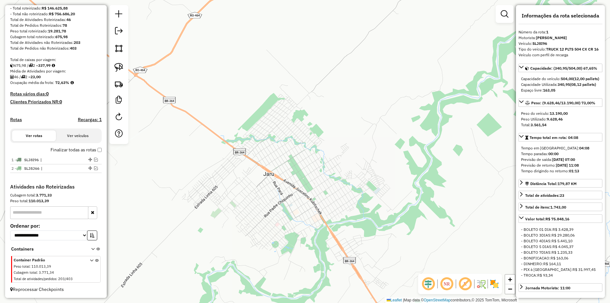
scroll to position [88, 0]
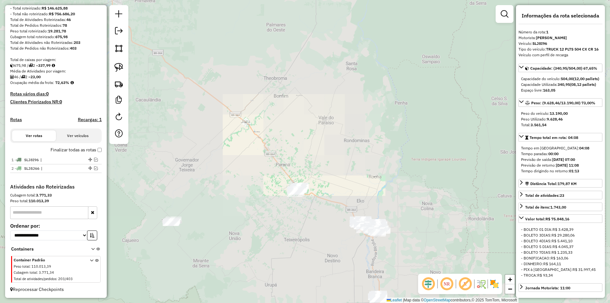
click at [246, 127] on div "Janela de atendimento Grade de atendimento Capacidade Transportadoras Veículos …" at bounding box center [305, 151] width 610 height 303
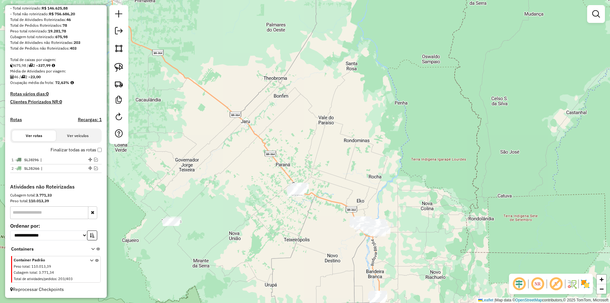
drag, startPoint x: 235, startPoint y: 167, endPoint x: 248, endPoint y: 90, distance: 78.2
click at [248, 92] on div "Janela de atendimento Grade de atendimento Capacidade Transportadoras Veículos …" at bounding box center [305, 151] width 610 height 303
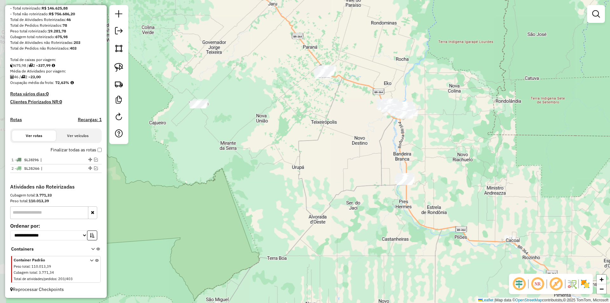
click at [244, 108] on div "Janela de atendimento Grade de atendimento Capacidade Transportadoras Veículos …" at bounding box center [305, 151] width 610 height 303
click at [118, 69] on img at bounding box center [118, 67] width 9 height 9
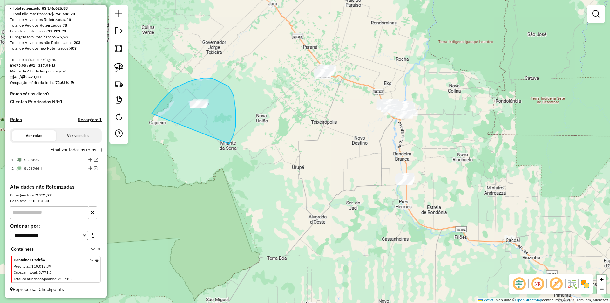
drag, startPoint x: 160, startPoint y: 102, endPoint x: 228, endPoint y: 145, distance: 79.9
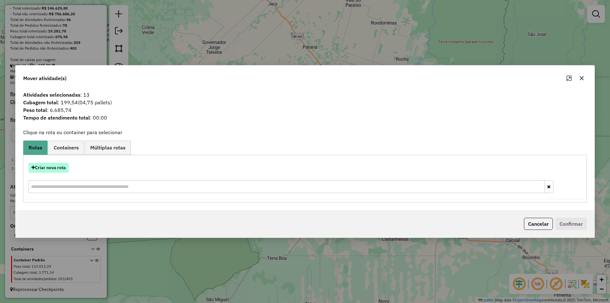
click at [52, 165] on button "Criar nova rota" at bounding box center [49, 168] width 40 height 10
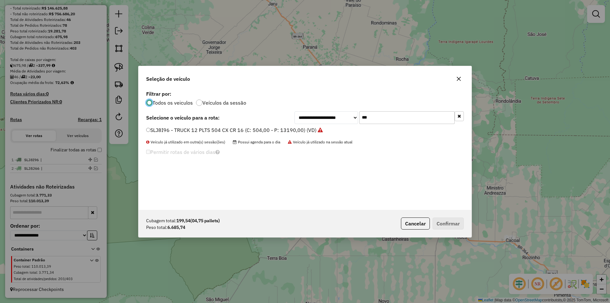
scroll to position [3, 2]
drag, startPoint x: 371, startPoint y: 119, endPoint x: 330, endPoint y: 125, distance: 41.0
click at [330, 124] on div "**********" at bounding box center [305, 149] width 333 height 121
type input "***"
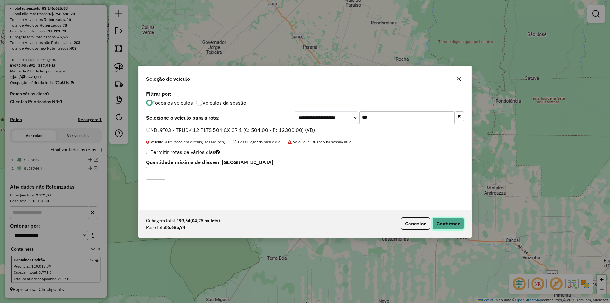
click at [453, 225] on button "Confirmar" at bounding box center [447, 223] width 31 height 12
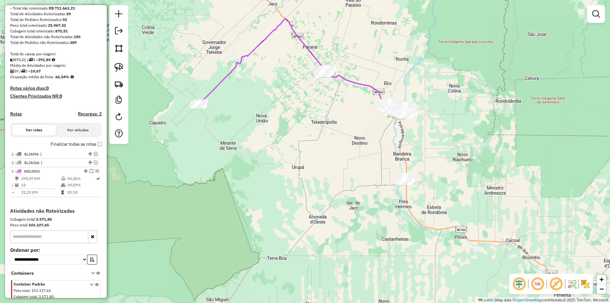
drag, startPoint x: 286, startPoint y: 170, endPoint x: 290, endPoint y: 173, distance: 5.2
click at [290, 173] on div "Janela de atendimento Grade de atendimento Capacidade Transportadoras Veículos …" at bounding box center [305, 151] width 610 height 303
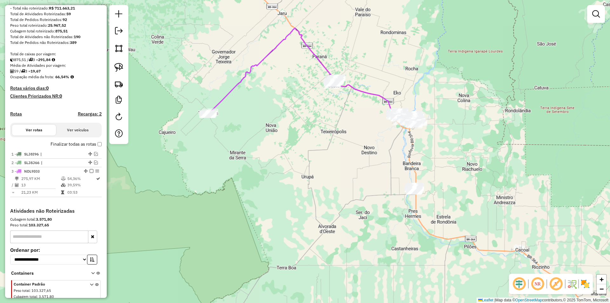
click at [287, 173] on div "Janela de atendimento Grade de atendimento Capacidade Transportadoras Veículos …" at bounding box center [305, 151] width 610 height 303
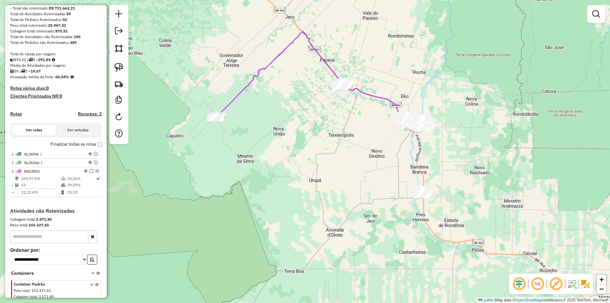
drag, startPoint x: 238, startPoint y: 160, endPoint x: 246, endPoint y: 164, distance: 9.1
click at [246, 164] on div "Janela de atendimento Grade de atendimento Capacidade Transportadoras Veículos …" at bounding box center [305, 151] width 610 height 303
select select "**********"
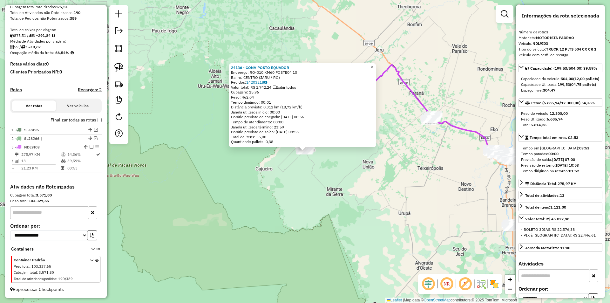
click at [380, 175] on div "24136 - CONV POSTO EQUADOR Endereço: RO-010 KM60 POSTE04 10 Bairro: CENTRO (JAR…" at bounding box center [305, 151] width 610 height 303
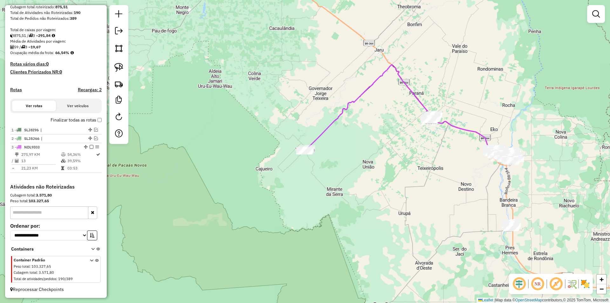
drag, startPoint x: 390, startPoint y: 173, endPoint x: 385, endPoint y: 174, distance: 4.9
click at [385, 174] on div "Janela de atendimento Grade de atendimento Capacidade Transportadoras Veículos …" at bounding box center [305, 151] width 610 height 303
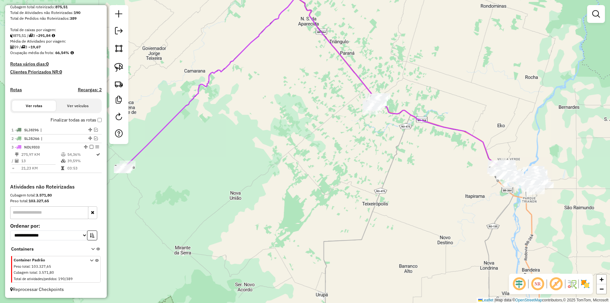
drag, startPoint x: 380, startPoint y: 142, endPoint x: 326, endPoint y: 118, distance: 59.5
click at [377, 142] on div "Janela de atendimento Grade de atendimento Capacidade Transportadoras Veículos …" at bounding box center [305, 151] width 610 height 303
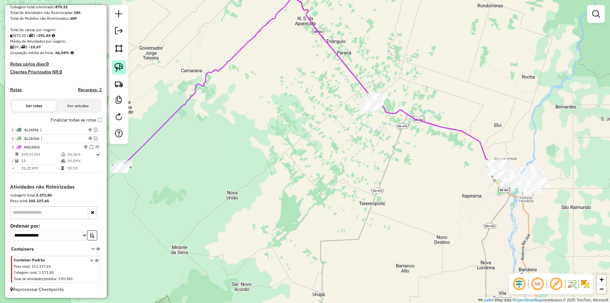
click at [123, 65] on link at bounding box center [119, 67] width 14 height 14
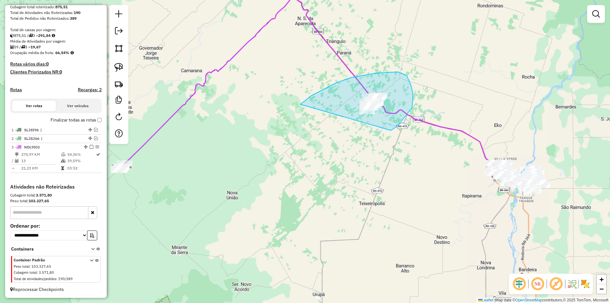
drag, startPoint x: 376, startPoint y: 73, endPoint x: 365, endPoint y: 143, distance: 70.8
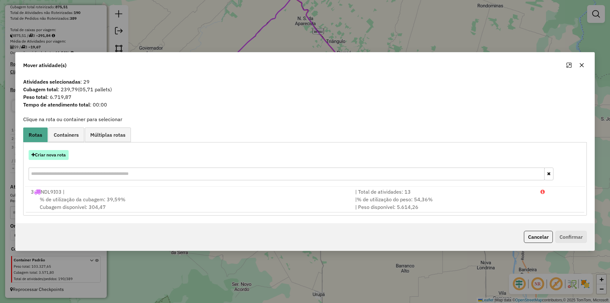
click at [49, 152] on button "Criar nova rota" at bounding box center [49, 155] width 40 height 10
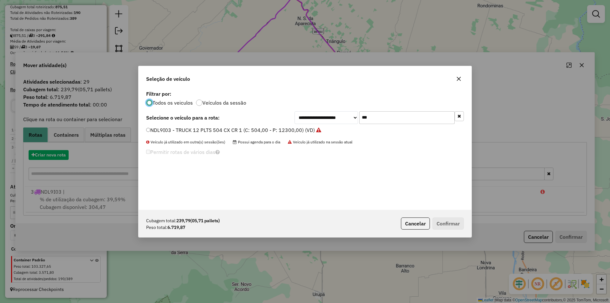
scroll to position [3, 2]
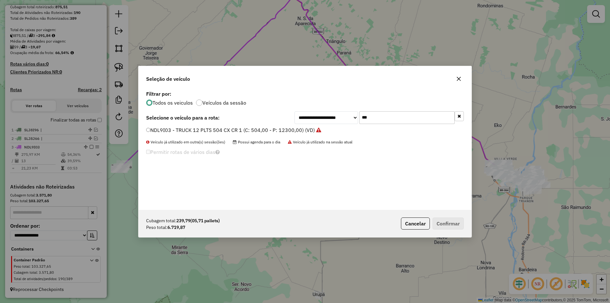
drag, startPoint x: 375, startPoint y: 117, endPoint x: 333, endPoint y: 125, distance: 42.1
click at [334, 125] on div "**********" at bounding box center [305, 149] width 333 height 121
type input "***"
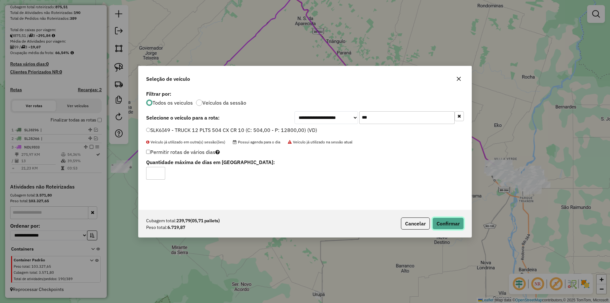
click at [444, 218] on button "Confirmar" at bounding box center [447, 223] width 31 height 12
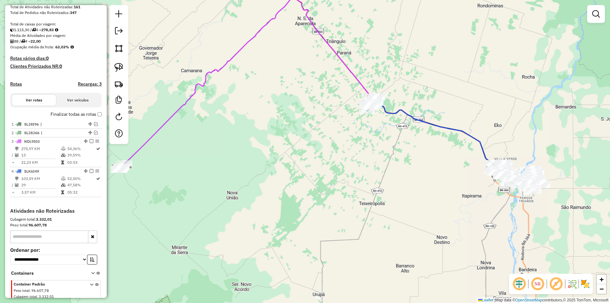
drag, startPoint x: 329, startPoint y: 139, endPoint x: 337, endPoint y: 158, distance: 20.9
click at [328, 158] on div "Janela de atendimento Grade de atendimento Capacidade Transportadoras Veículos …" at bounding box center [305, 151] width 610 height 303
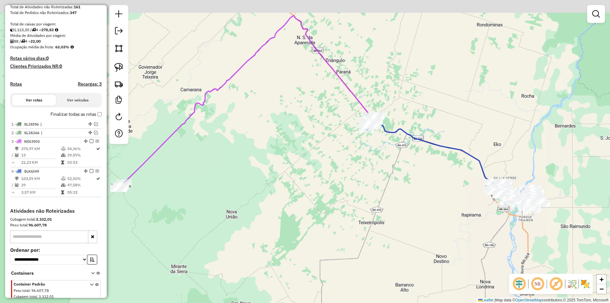
click at [359, 144] on div "Janela de atendimento Grade de atendimento Capacidade Transportadoras Veículos …" at bounding box center [305, 151] width 610 height 303
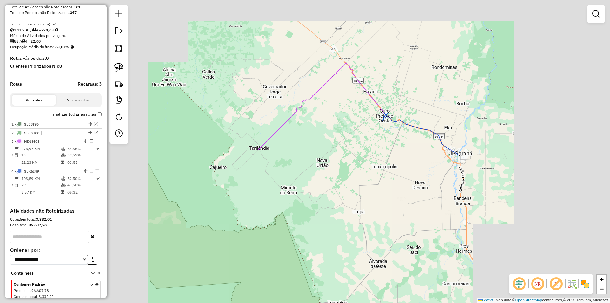
click at [371, 143] on div "Janela de atendimento Grade de atendimento Capacidade Transportadoras Veículos …" at bounding box center [305, 151] width 610 height 303
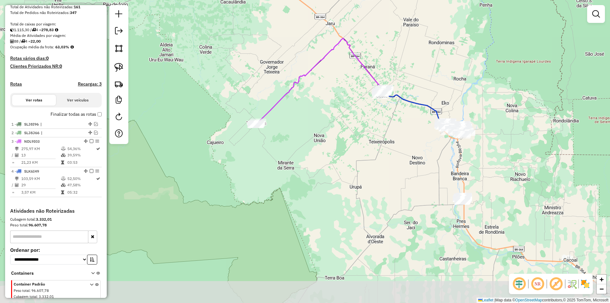
drag, startPoint x: 372, startPoint y: 155, endPoint x: 369, endPoint y: 130, distance: 25.6
click at [369, 130] on div "Janela de atendimento Grade de atendimento Capacidade Transportadoras Veículos …" at bounding box center [305, 151] width 610 height 303
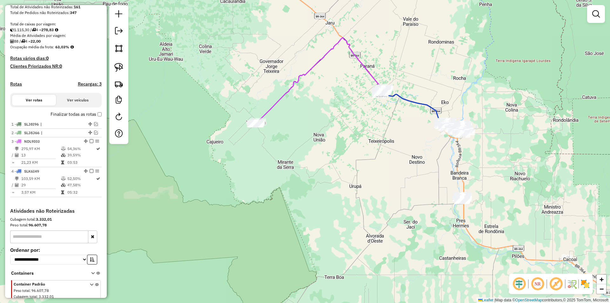
drag, startPoint x: 363, startPoint y: 138, endPoint x: 342, endPoint y: 121, distance: 26.3
click at [350, 124] on div "Janela de atendimento Grade de atendimento Capacidade Transportadoras Veículos …" at bounding box center [305, 151] width 610 height 303
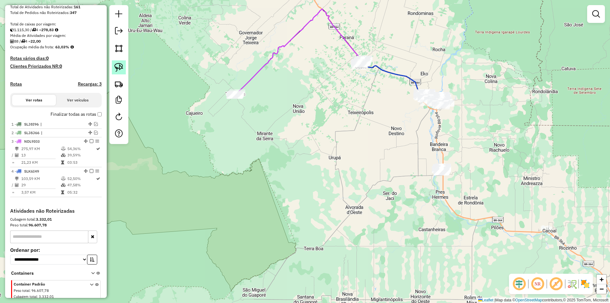
drag, startPoint x: 115, startPoint y: 64, endPoint x: 348, endPoint y: 127, distance: 241.3
click at [116, 64] on img at bounding box center [118, 67] width 9 height 9
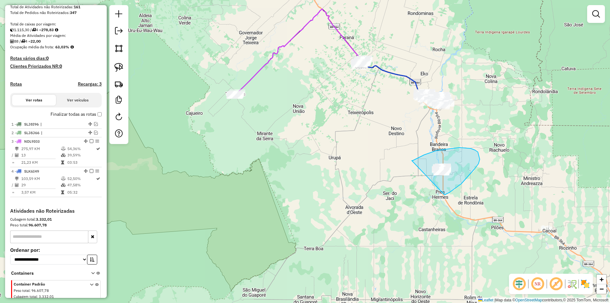
drag, startPoint x: 437, startPoint y: 150, endPoint x: 431, endPoint y: 194, distance: 44.5
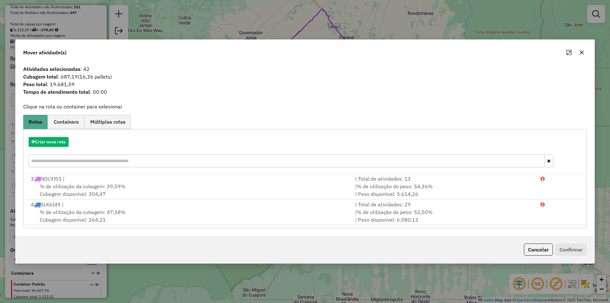
click at [582, 51] on icon "button" at bounding box center [581, 52] width 5 height 5
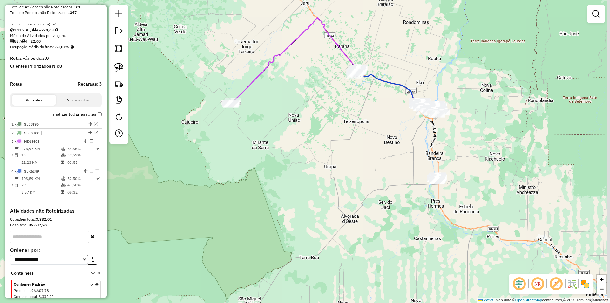
drag, startPoint x: 414, startPoint y: 116, endPoint x: 411, endPoint y: 124, distance: 8.9
click at [411, 124] on div "Janela de atendimento Grade de atendimento Capacidade Transportadoras Veículos …" at bounding box center [305, 151] width 610 height 303
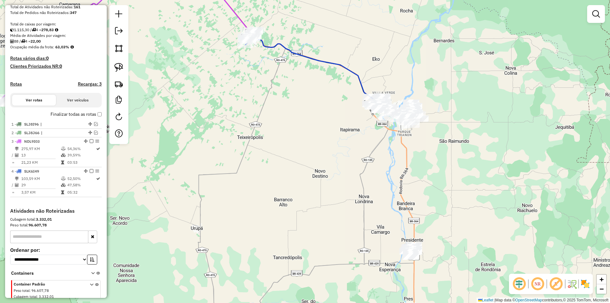
drag, startPoint x: 126, startPoint y: 69, endPoint x: 129, endPoint y: 69, distance: 3.8
click at [125, 69] on link at bounding box center [119, 67] width 14 height 14
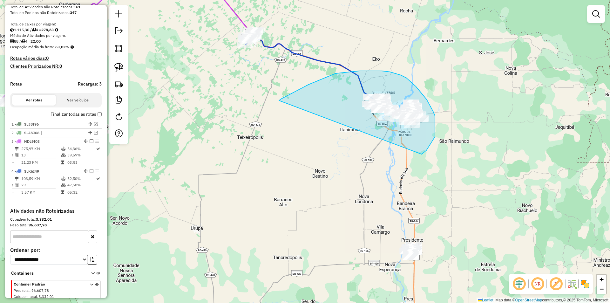
drag, startPoint x: 289, startPoint y: 95, endPoint x: 420, endPoint y: 155, distance: 144.7
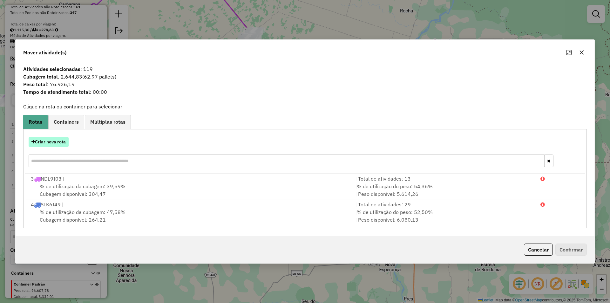
click at [47, 140] on button "Criar nova rota" at bounding box center [49, 142] width 40 height 10
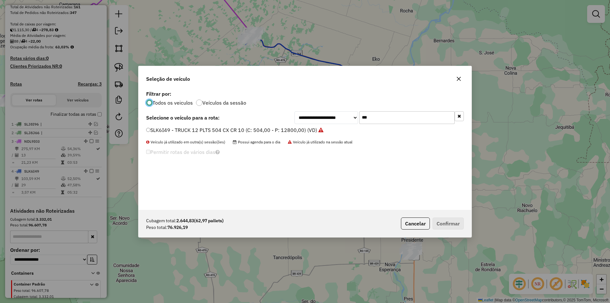
click at [389, 113] on input "***" at bounding box center [406, 117] width 95 height 13
type input "*"
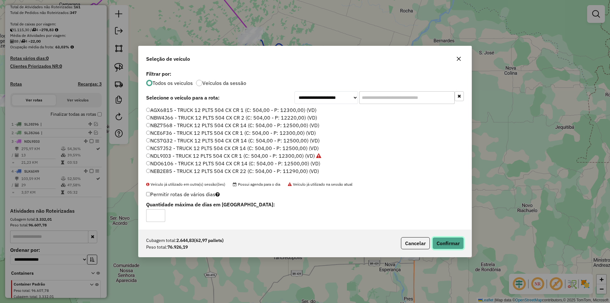
click at [449, 240] on button "Confirmar" at bounding box center [447, 243] width 31 height 12
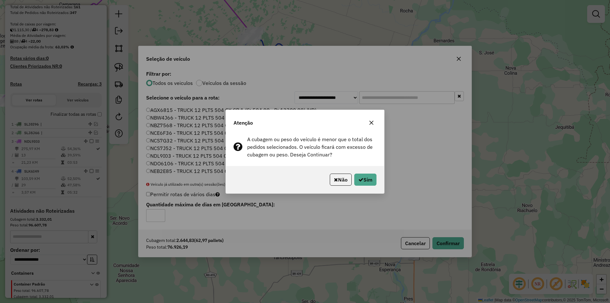
click at [366, 173] on div "Não Sim" at bounding box center [305, 179] width 158 height 27
click at [366, 175] on button "Sim" at bounding box center [365, 179] width 22 height 12
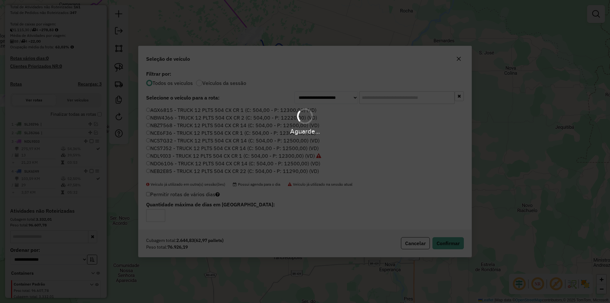
click at [156, 129] on div "Aguarde..." at bounding box center [305, 131] width 610 height 10
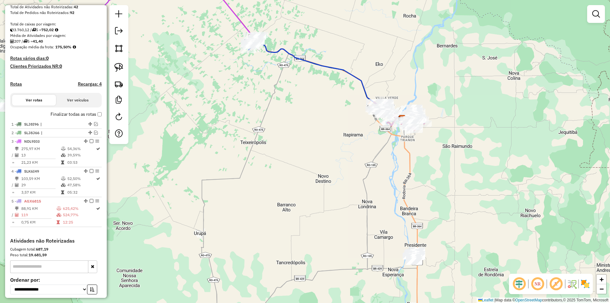
drag, startPoint x: 256, startPoint y: 104, endPoint x: 362, endPoint y: 145, distance: 113.4
click at [359, 149] on div "Janela de atendimento Grade de atendimento Capacidade Transportadoras Veículos …" at bounding box center [305, 151] width 610 height 303
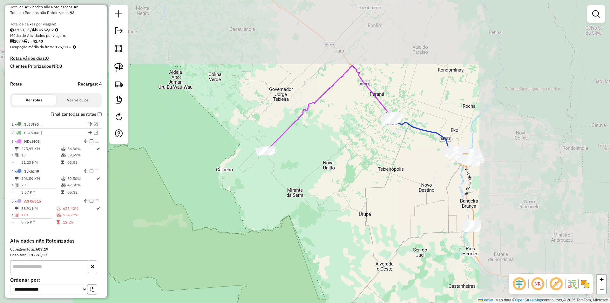
click at [322, 151] on div "Janela de atendimento Grade de atendimento Capacidade Transportadoras Veículos …" at bounding box center [305, 151] width 610 height 303
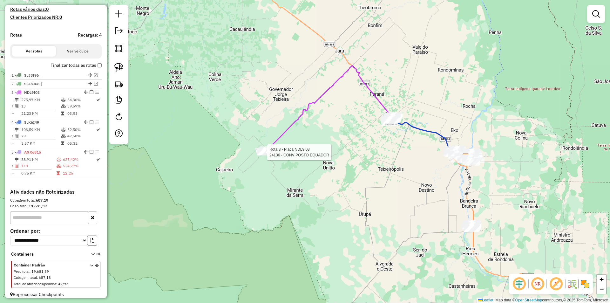
select select "**********"
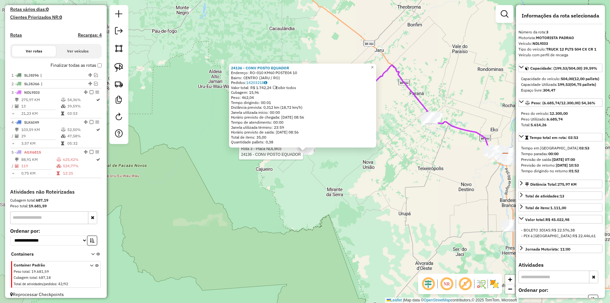
scroll to position [177, 0]
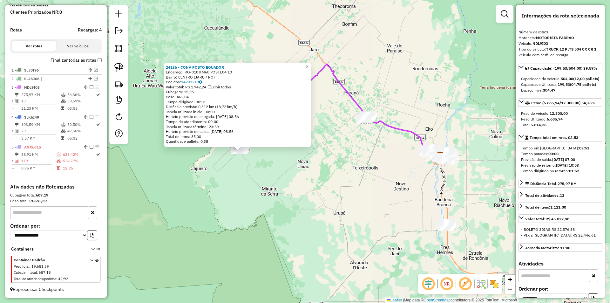
drag, startPoint x: 321, startPoint y: 166, endPoint x: 250, endPoint y: 161, distance: 71.0
click at [250, 162] on div "24136 - CONV POSTO EQUADOR Endereço: RO-010 KM60 POSTE04 10 Bairro: CENTRO (JAR…" at bounding box center [305, 151] width 610 height 303
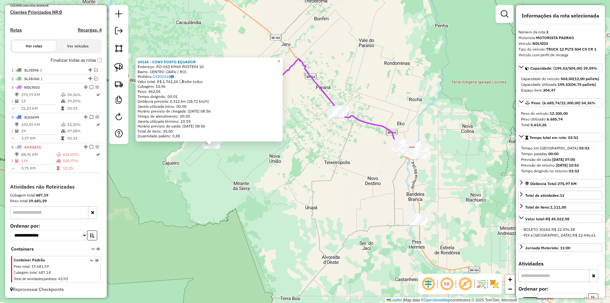
click at [348, 186] on div "24136 - CONV POSTO EQUADOR Endereço: RO-010 KM60 POSTE04 10 Bairro: CENTRO (JAR…" at bounding box center [305, 151] width 610 height 303
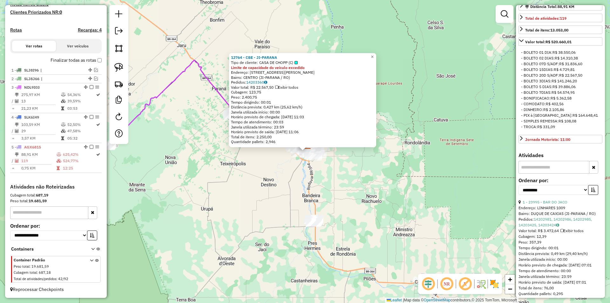
scroll to position [286, 0]
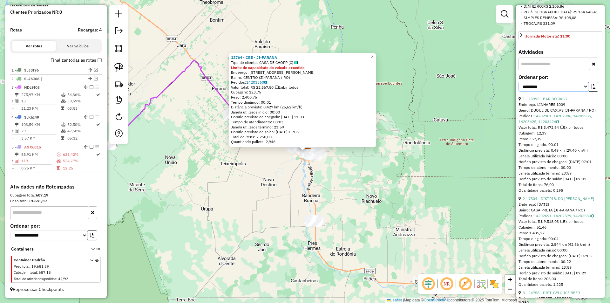
click at [542, 92] on select "**********" at bounding box center [554, 87] width 70 height 10
select select "*********"
click at [519, 92] on select "**********" at bounding box center [554, 87] width 70 height 10
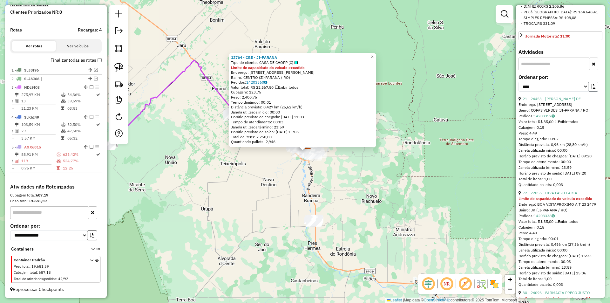
click at [591, 89] on icon "button" at bounding box center [593, 86] width 4 height 4
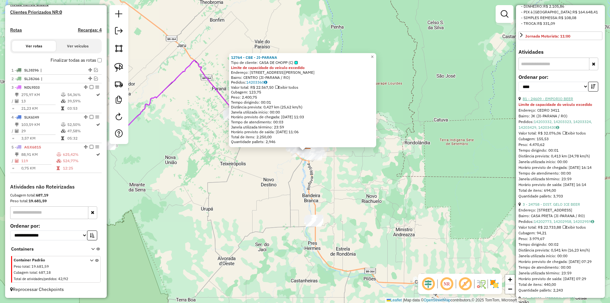
click at [555, 101] on link "81 - 24609 - EMPORIO BEER" at bounding box center [548, 98] width 51 height 5
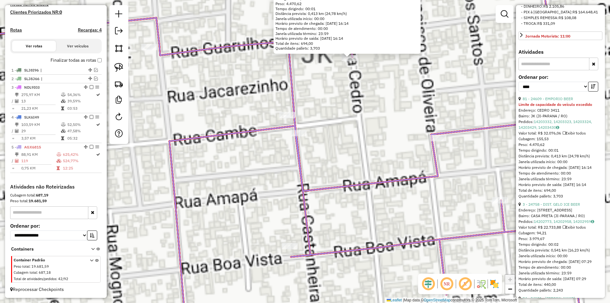
click at [333, 91] on div "24609 - EMPORIO BEER Limite de capacidade do veículo excedido Endereço: CEDRO 3…" at bounding box center [305, 151] width 610 height 303
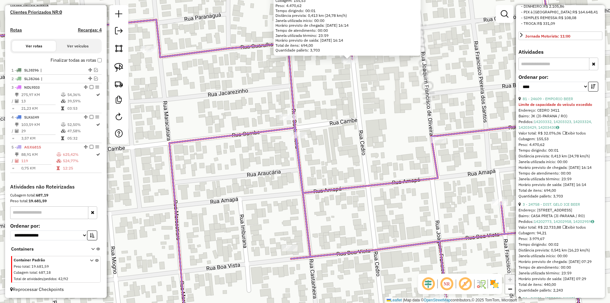
click at [333, 91] on div "24609 - EMPORIO BEER Limite de capacidade do veículo excedido Endereço: CEDRO 3…" at bounding box center [305, 151] width 610 height 303
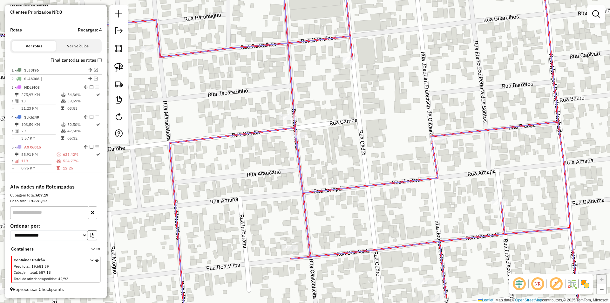
click at [333, 94] on div "Janela de atendimento Grade de atendimento Capacidade Transportadoras Veículos …" at bounding box center [305, 151] width 610 height 303
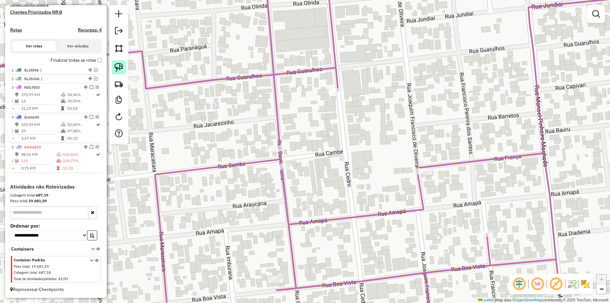
click at [115, 67] on img at bounding box center [118, 67] width 9 height 9
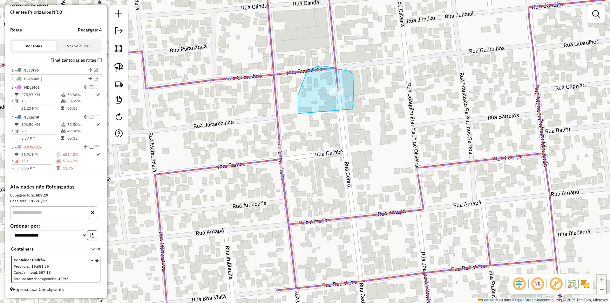
drag, startPoint x: 311, startPoint y: 69, endPoint x: 349, endPoint y: 112, distance: 57.2
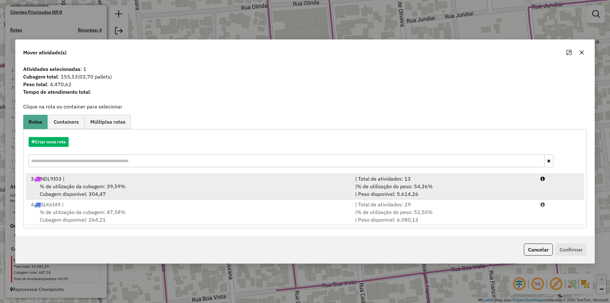
drag, startPoint x: 81, startPoint y: 189, endPoint x: 94, endPoint y: 188, distance: 13.4
click at [81, 189] on span "% de utilização da cubagem: 39,59%" at bounding box center [83, 186] width 86 height 6
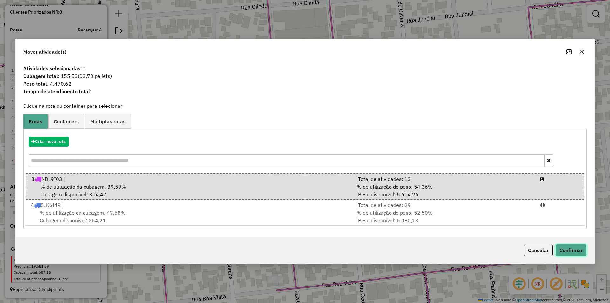
drag, startPoint x: 575, startPoint y: 255, endPoint x: 574, endPoint y: 251, distance: 3.9
click at [574, 253] on button "Confirmar" at bounding box center [570, 250] width 31 height 12
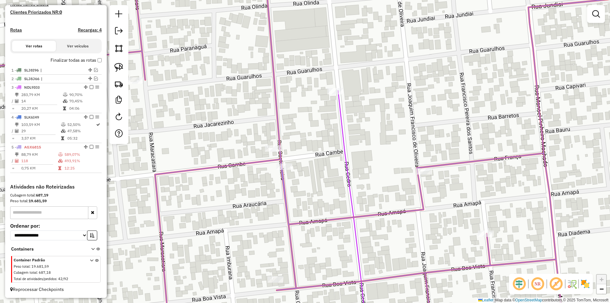
click at [279, 139] on icon at bounding box center [304, 152] width 731 height 364
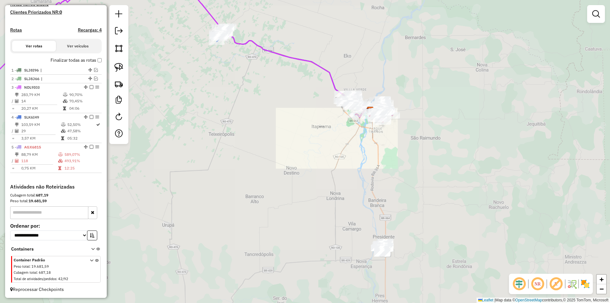
drag, startPoint x: 264, startPoint y: 100, endPoint x: 306, endPoint y: 114, distance: 44.2
click at [303, 114] on div "Janela de atendimento Grade de atendimento Capacidade Transportadoras Veículos …" at bounding box center [305, 151] width 610 height 303
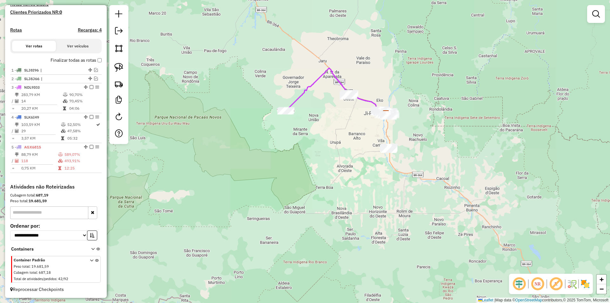
click at [303, 131] on div "Janela de atendimento Grade de atendimento Capacidade Transportadoras Veículos …" at bounding box center [305, 151] width 610 height 303
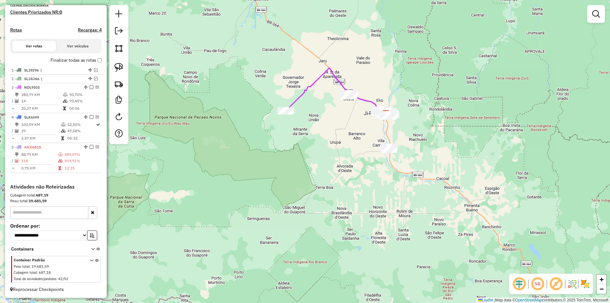
click at [274, 109] on div "Janela de atendimento Grade de atendimento Capacidade Transportadoras Veículos …" at bounding box center [305, 151] width 610 height 303
select select "*********"
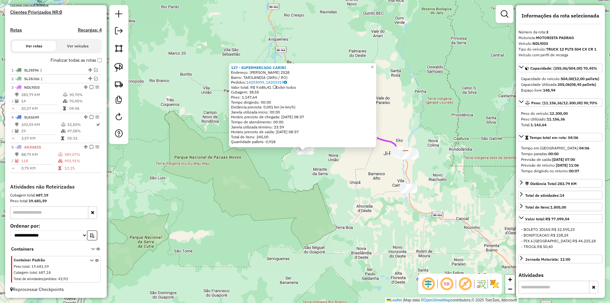
drag, startPoint x: 367, startPoint y: 147, endPoint x: 366, endPoint y: 136, distance: 11.5
click at [366, 136] on div "137 - SUPERMERCADO CARIRI Endereço: FRANCISCO VIEIRA DE SOUZA 2528 Bairro: TARI…" at bounding box center [305, 151] width 610 height 303
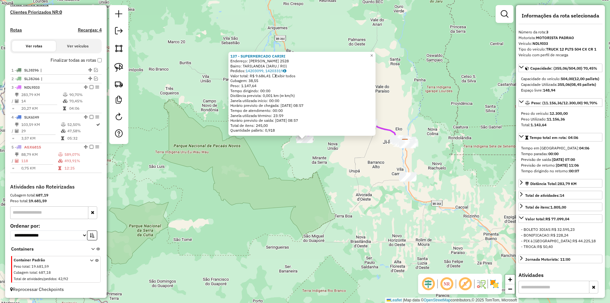
click at [362, 176] on div "137 - SUPERMERCADO CARIRI Endereço: FRANCISCO VIEIRA DE SOUZA 2528 Bairro: TARI…" at bounding box center [305, 151] width 610 height 303
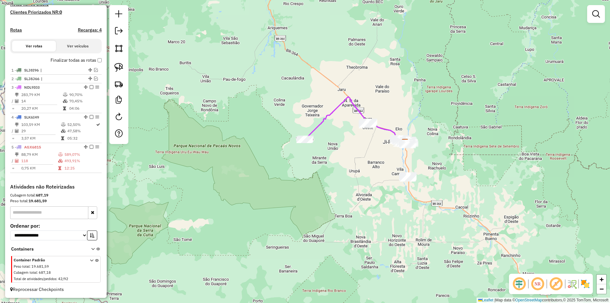
click at [250, 169] on div "Janela de atendimento Grade de atendimento Capacidade Transportadoras Veículos …" at bounding box center [305, 151] width 610 height 303
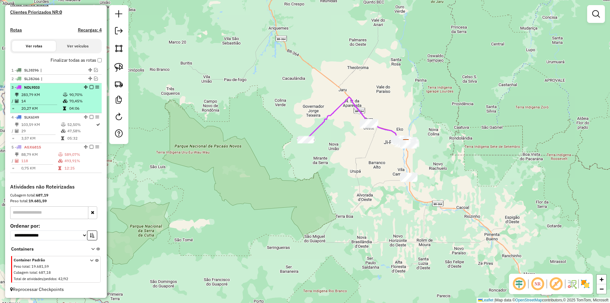
click at [90, 86] on em at bounding box center [92, 87] width 4 height 4
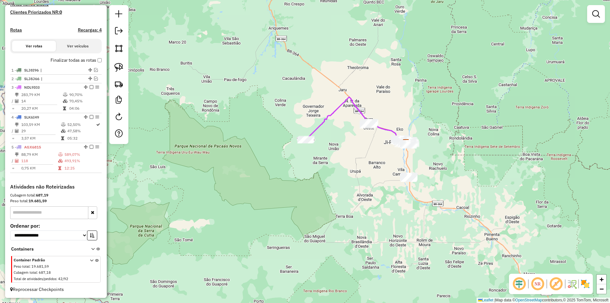
scroll to position [156, 0]
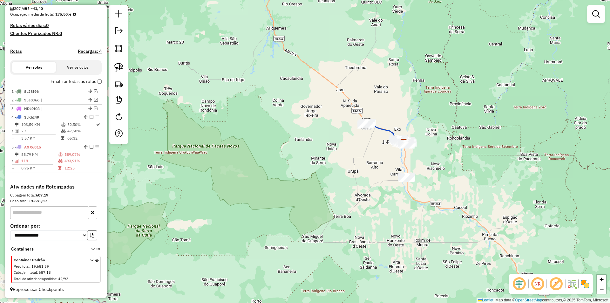
click at [345, 149] on div "Janela de atendimento Grade de atendimento Capacidade Transportadoras Veículos …" at bounding box center [305, 151] width 610 height 303
select select "*********"
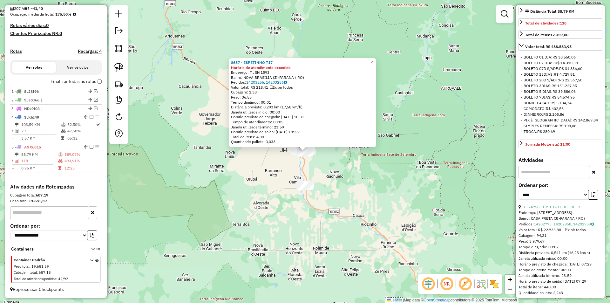
scroll to position [191, 0]
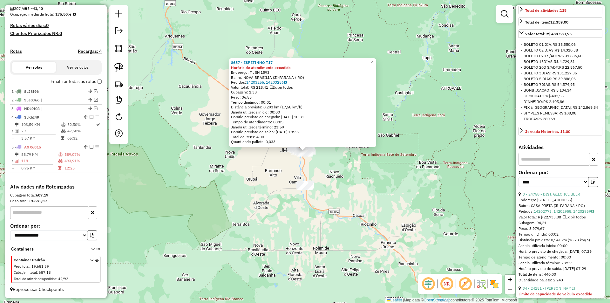
click at [298, 169] on div "8657 - ESPETINHO T17 Horário de atendimento excedido Endereço: T , SN 1593 Bair…" at bounding box center [305, 151] width 610 height 303
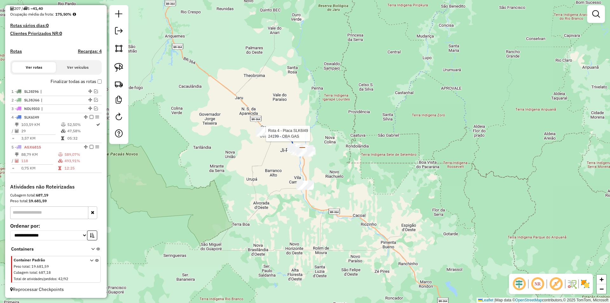
select select "*********"
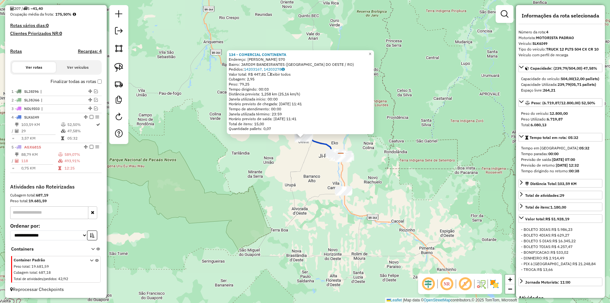
drag, startPoint x: 454, startPoint y: 129, endPoint x: 450, endPoint y: 118, distance: 11.5
click at [450, 118] on div "134 - COMERCIAL CONTINENTA Endereço: RAIMUNDO TEIXEIRA 570 Bairro: JARDIM BANDE…" at bounding box center [305, 151] width 610 height 303
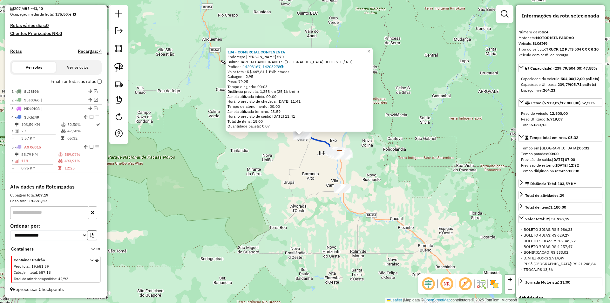
click at [442, 163] on div "134 - COMERCIAL CONTINENTA Endereço: RAIMUNDO TEIXEIRA 570 Bairro: JARDIM BANDE…" at bounding box center [305, 151] width 610 height 303
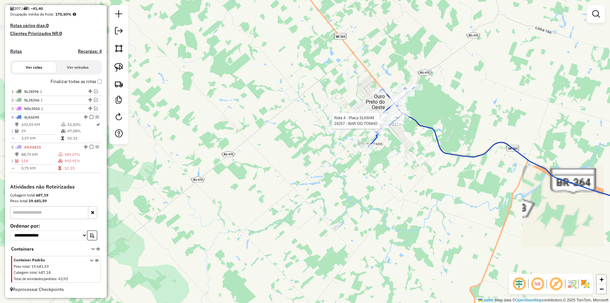
select select "*********"
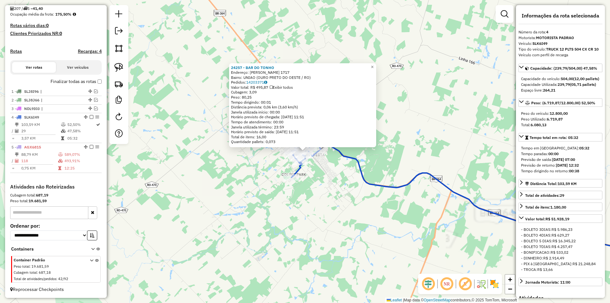
drag, startPoint x: 393, startPoint y: 167, endPoint x: 356, endPoint y: 132, distance: 51.0
click at [357, 133] on div "24257 - BAR DO TONHO Endereço: DANIEL COMBONI 1717 Bairro: UNIAO (OURO PRETO DO…" at bounding box center [305, 151] width 610 height 303
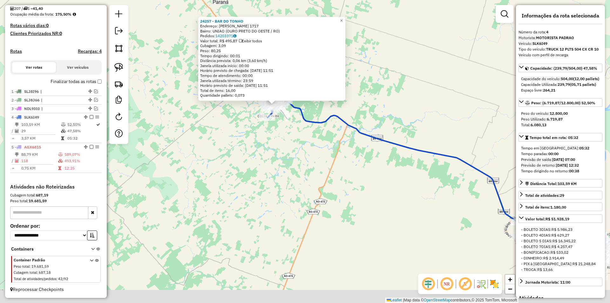
drag, startPoint x: 348, startPoint y: 168, endPoint x: 270, endPoint y: 130, distance: 86.5
click at [271, 130] on div "24257 - BAR DO TONHO Endereço: DANIEL COMBONI 1717 Bairro: UNIAO (OURO PRETO DO…" at bounding box center [305, 151] width 610 height 303
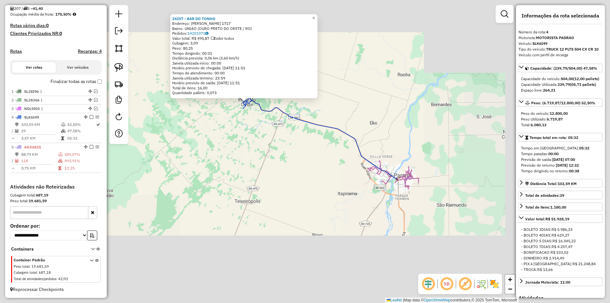
click at [312, 146] on div "24257 - BAR DO TONHO Endereço: DANIEL COMBONI 1717 Bairro: UNIAO (OURO PRETO DO…" at bounding box center [305, 151] width 610 height 303
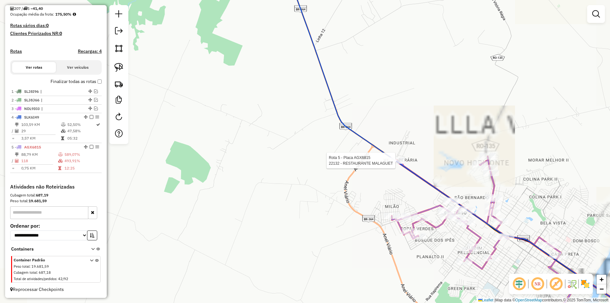
select select "*********"
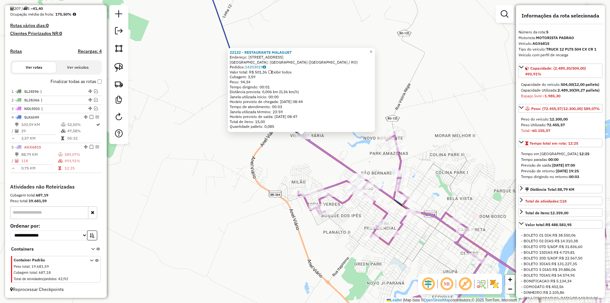
drag, startPoint x: 282, startPoint y: 180, endPoint x: 270, endPoint y: 129, distance: 52.5
click at [270, 130] on div "22132 - RESTAURANTE MALAGUET Endereço: R PAU BRASIL 7260 Bairro: DISTRITO INDUS…" at bounding box center [305, 151] width 610 height 303
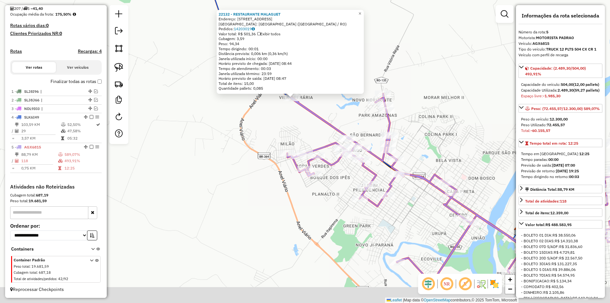
click at [270, 129] on div "22132 - RESTAURANTE MALAGUET Endereço: R PAU BRASIL 7260 Bairro: DISTRITO INDUS…" at bounding box center [305, 151] width 610 height 303
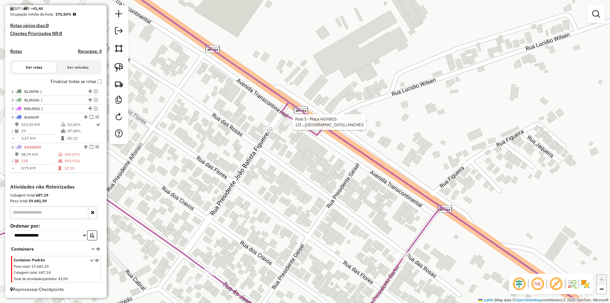
select select "*********"
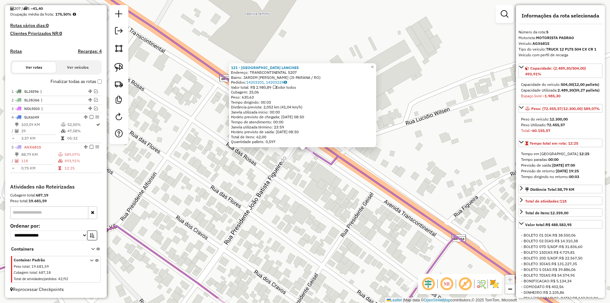
drag, startPoint x: 298, startPoint y: 173, endPoint x: 289, endPoint y: 164, distance: 13.5
click at [297, 173] on div "121 - BITOLAS LANCHES Endereço: TRANSCONTINENTAL 5207 Bairro: JARDIM AURELIO BE…" at bounding box center [305, 151] width 610 height 303
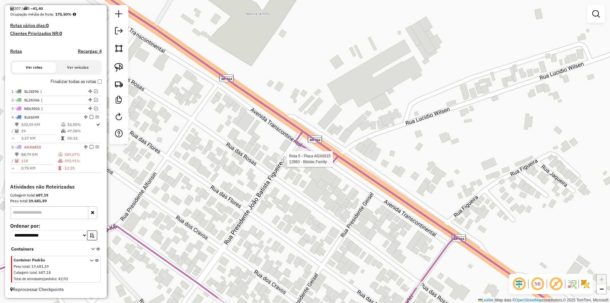
select select "*********"
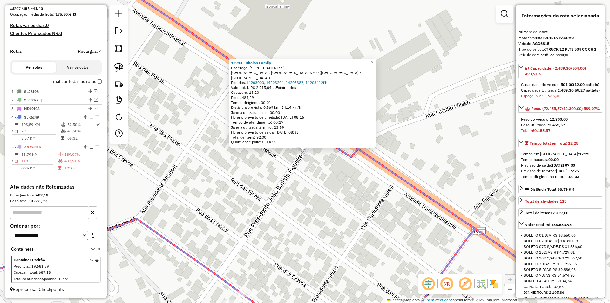
click at [285, 178] on div "12983 - Bitolas Family Endereço: AV Av Transcontinental 5207 Bairro: BAIRRO SAN…" at bounding box center [305, 151] width 610 height 303
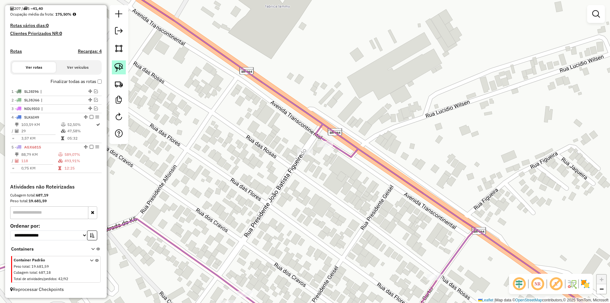
click at [120, 69] on img at bounding box center [118, 67] width 9 height 9
drag, startPoint x: 313, startPoint y: 128, endPoint x: 325, endPoint y: 155, distance: 30.2
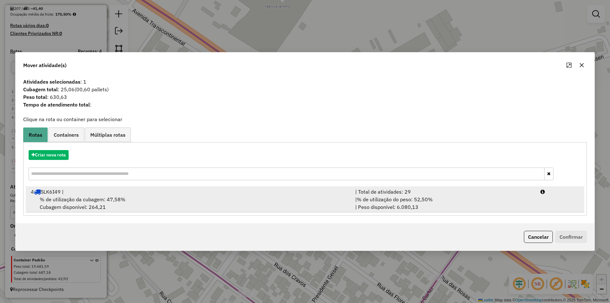
click at [68, 193] on div "4 SLK6I49 |" at bounding box center [189, 192] width 324 height 8
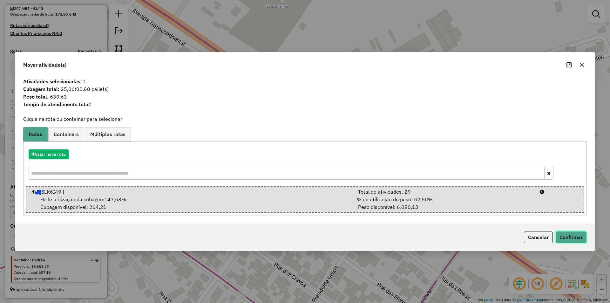
click at [562, 238] on button "Confirmar" at bounding box center [570, 237] width 31 height 12
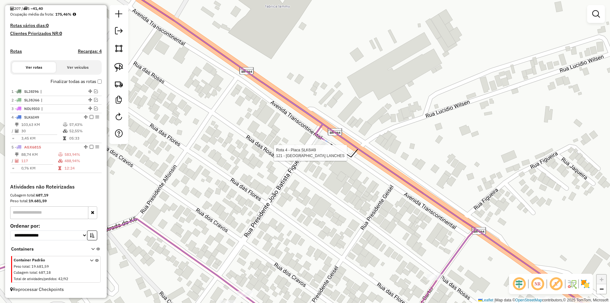
select select "*********"
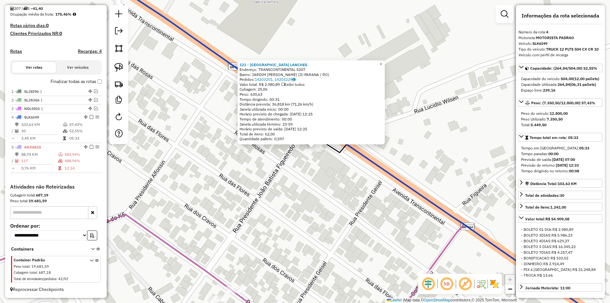
drag, startPoint x: 303, startPoint y: 206, endPoint x: 312, endPoint y: 202, distance: 9.9
click at [312, 202] on div "121 - BITOLAS LANCHES Endereço: TRANSCONTINENTAL 5207 Bairro: JARDIM AURELIO BE…" at bounding box center [305, 151] width 610 height 303
drag, startPoint x: 311, startPoint y: 202, endPoint x: 215, endPoint y: 207, distance: 96.4
click at [310, 202] on div "121 - BITOLAS LANCHES Endereço: TRANSCONTINENTAL 5207 Bairro: JARDIM AURELIO BE…" at bounding box center [305, 151] width 610 height 303
drag, startPoint x: 229, startPoint y: 208, endPoint x: 241, endPoint y: 210, distance: 11.9
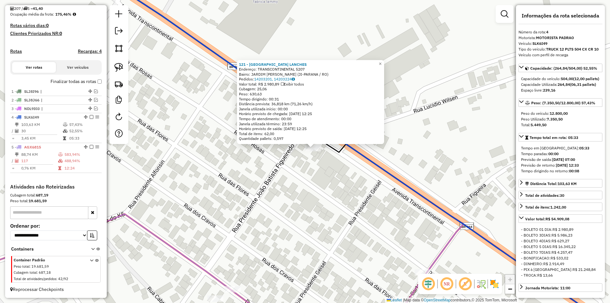
click at [248, 213] on div "121 - BITOLAS LANCHES Endereço: TRANSCONTINENTAL 5207 Bairro: JARDIM AURELIO BE…" at bounding box center [305, 151] width 610 height 303
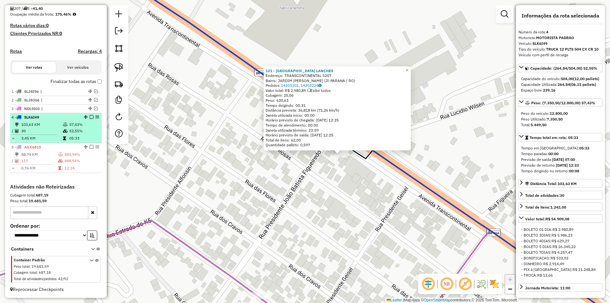
click at [90, 116] on em at bounding box center [92, 117] width 4 height 4
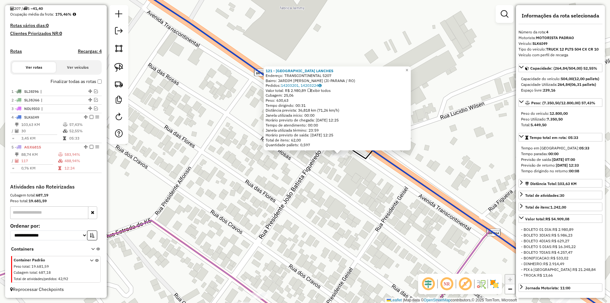
scroll to position [135, 0]
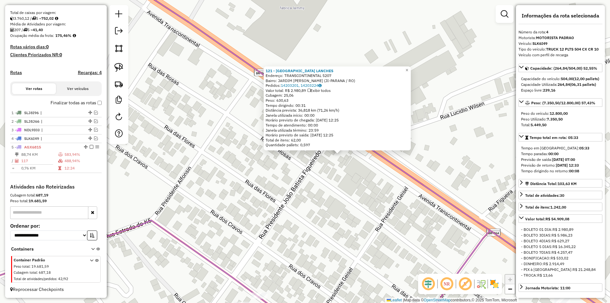
click at [180, 170] on div "121 - BITOLAS LANCHES Endereço: TRANSCONTINENTAL 5207 Bairro: JARDIM AURELIO BE…" at bounding box center [305, 151] width 610 height 303
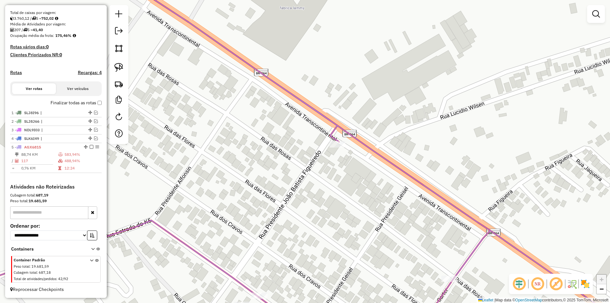
drag, startPoint x: 201, startPoint y: 183, endPoint x: 206, endPoint y: 178, distance: 6.3
click at [201, 180] on div "Janela de atendimento Grade de atendimento Capacidade Transportadoras Veículos …" at bounding box center [305, 151] width 610 height 303
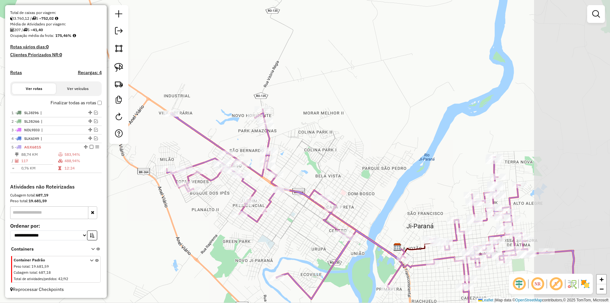
drag, startPoint x: 315, startPoint y: 179, endPoint x: 319, endPoint y: 139, distance: 40.2
click at [319, 143] on div "Janela de atendimento Grade de atendimento Capacidade Transportadoras Veículos …" at bounding box center [305, 151] width 610 height 303
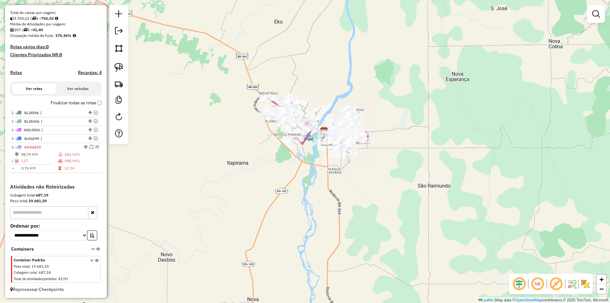
drag, startPoint x: 411, startPoint y: 190, endPoint x: 391, endPoint y: 166, distance: 31.2
click at [398, 163] on div "Janela de atendimento Grade de atendimento Capacidade Transportadoras Veículos …" at bounding box center [305, 151] width 610 height 303
select select "*********"
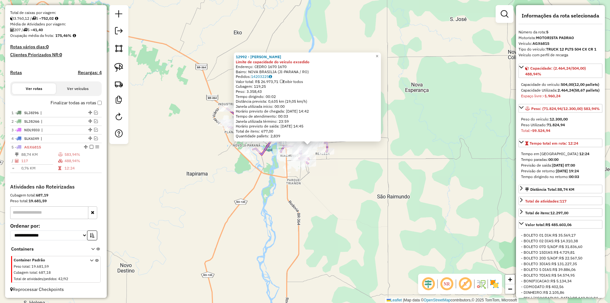
drag, startPoint x: 386, startPoint y: 187, endPoint x: 399, endPoint y: 175, distance: 17.3
click at [399, 175] on div "12992 - DEPOSITO MONTEIRO Limite de capacidade do veículo excedido Endereço: CE…" at bounding box center [305, 151] width 610 height 303
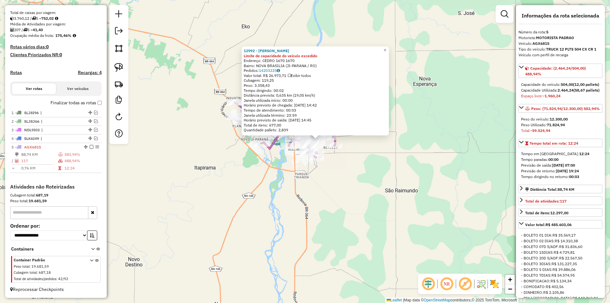
click at [379, 173] on div "12992 - DEPOSITO MONTEIRO Limite de capacidade do veículo excedido Endereço: CE…" at bounding box center [305, 151] width 610 height 303
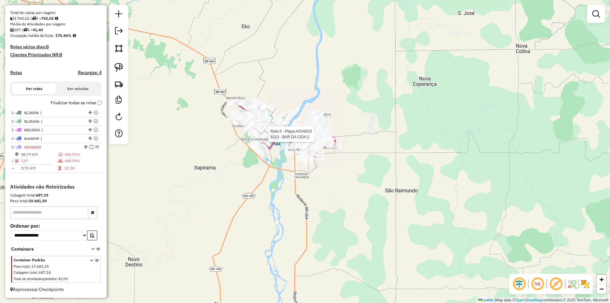
select select "*********"
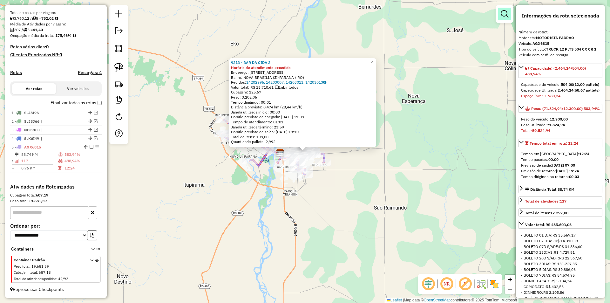
click at [501, 14] on em at bounding box center [505, 14] width 8 height 8
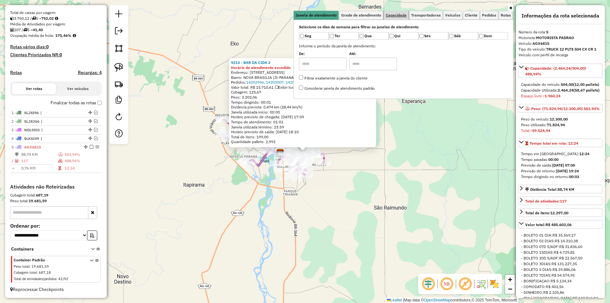
click at [402, 14] on span "Capacidade" at bounding box center [396, 15] width 21 height 4
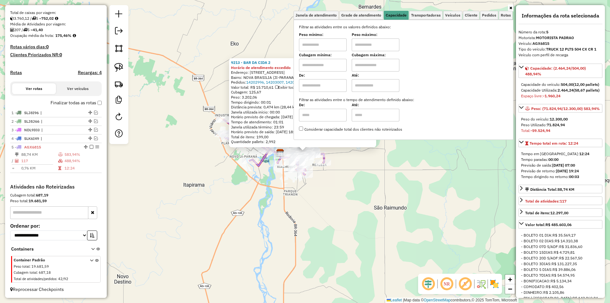
click at [326, 44] on input "text" at bounding box center [323, 44] width 48 height 13
type input "****"
click at [372, 45] on input "text" at bounding box center [376, 44] width 48 height 13
type input "******"
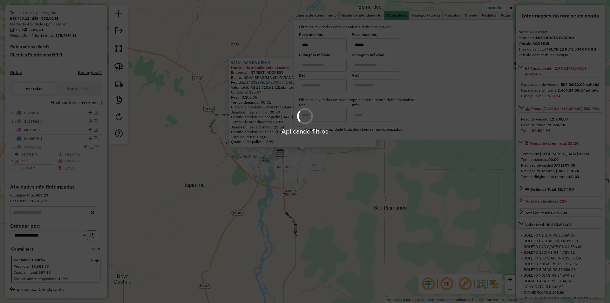
click at [269, 192] on div "9213 - BAR DA CIDA 2 Horário de atendimento excedido Endereço: Rua Castanheira …" at bounding box center [305, 151] width 610 height 303
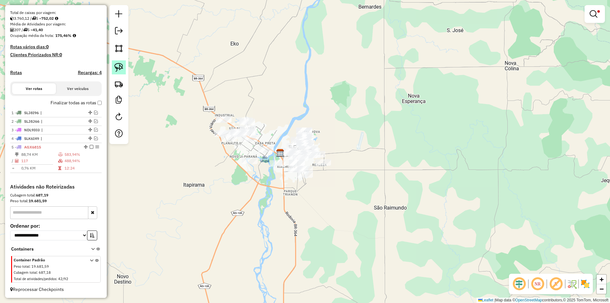
click at [125, 70] on link at bounding box center [119, 67] width 14 height 14
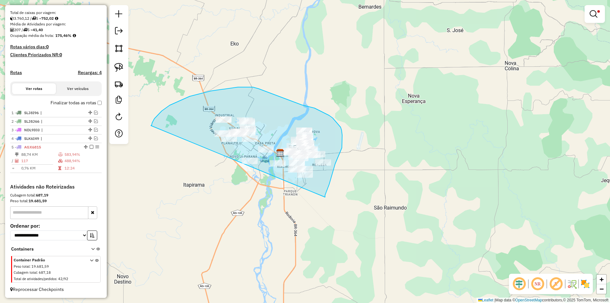
drag, startPoint x: 162, startPoint y: 111, endPoint x: 325, endPoint y: 197, distance: 184.6
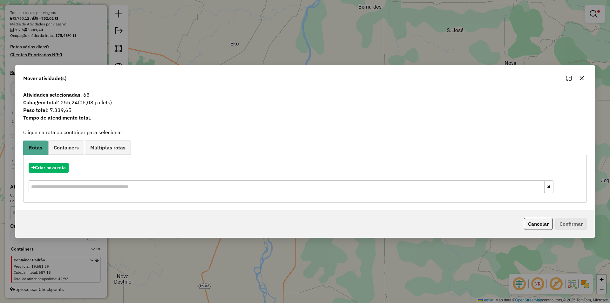
click at [583, 78] on icon "button" at bounding box center [581, 78] width 5 height 5
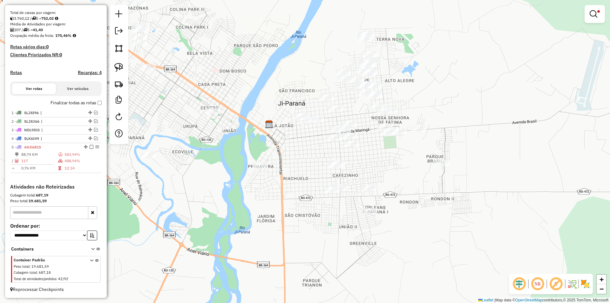
drag, startPoint x: 285, startPoint y: 240, endPoint x: 281, endPoint y: 197, distance: 43.5
click at [281, 198] on div "Limpar filtros Janela de atendimento Grade de atendimento Capacidade Transporta…" at bounding box center [305, 151] width 610 height 303
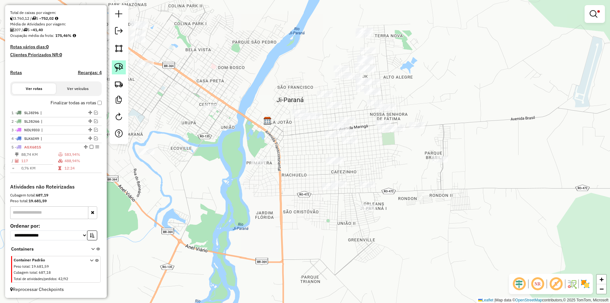
click at [121, 65] on img at bounding box center [118, 67] width 9 height 9
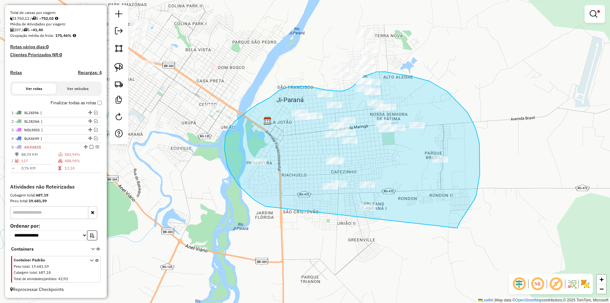
drag, startPoint x: 263, startPoint y: 205, endPoint x: 457, endPoint y: 231, distance: 196.2
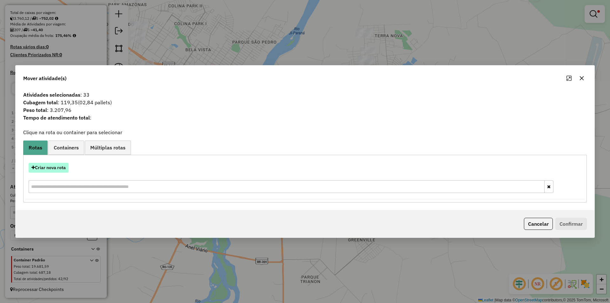
click at [51, 167] on button "Criar nova rota" at bounding box center [49, 168] width 40 height 10
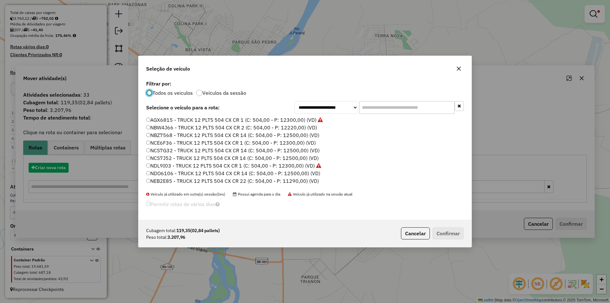
scroll to position [3, 2]
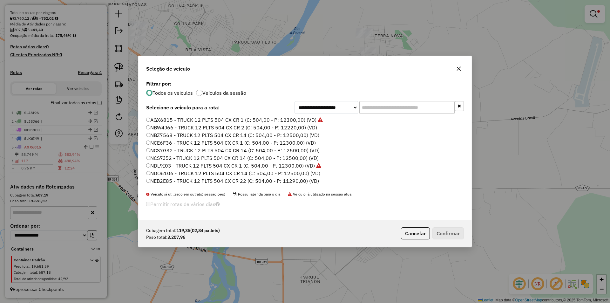
click at [367, 112] on input "text" at bounding box center [406, 107] width 95 height 13
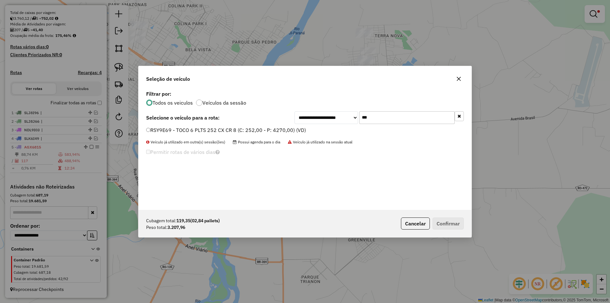
type input "***"
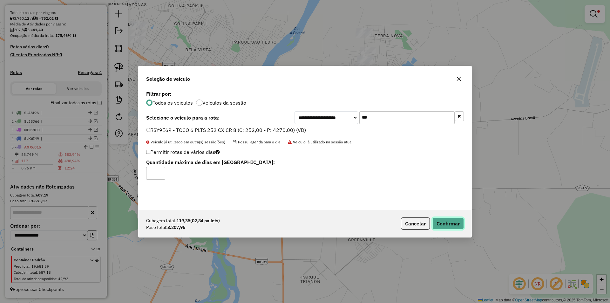
click at [447, 223] on button "Confirmar" at bounding box center [447, 223] width 31 height 12
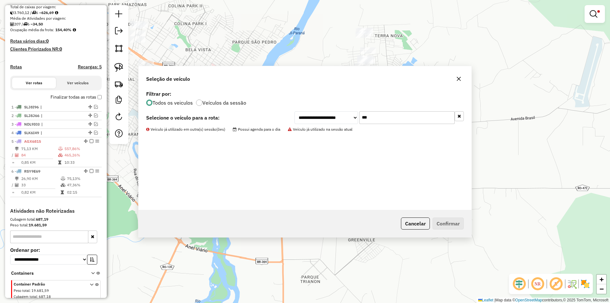
scroll to position [165, 0]
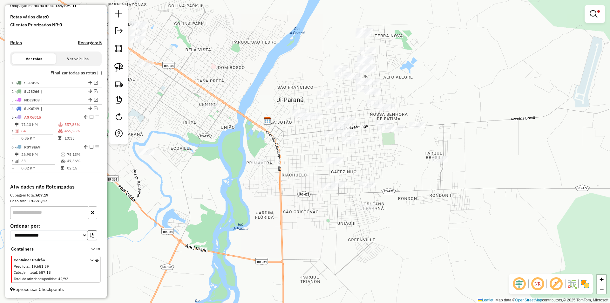
drag, startPoint x: 445, startPoint y: 85, endPoint x: 441, endPoint y: 93, distance: 9.1
click at [447, 92] on div "Limpar filtros Janela de atendimento Grade de atendimento Capacidade Transporta…" at bounding box center [305, 151] width 610 height 303
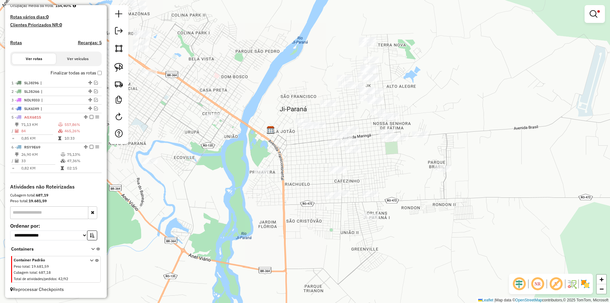
click at [398, 97] on div "Limpar filtros Janela de atendimento Grade de atendimento Capacidade Transporta…" at bounding box center [305, 151] width 610 height 303
select select "*********"
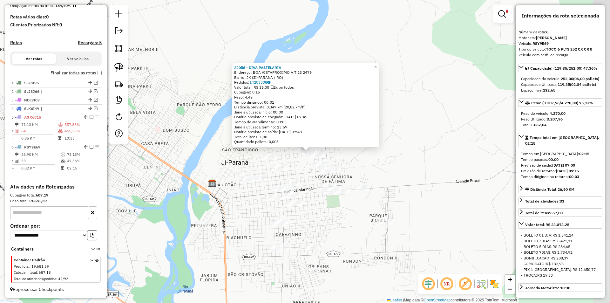
drag, startPoint x: 454, startPoint y: 133, endPoint x: 458, endPoint y: 133, distance: 3.5
click at [458, 133] on div "22056 - DIVA PASTELARIA Endereço: BOA VISTAPROXIMO A T 23 2479 Bairro: JK (JI-P…" at bounding box center [305, 151] width 610 height 303
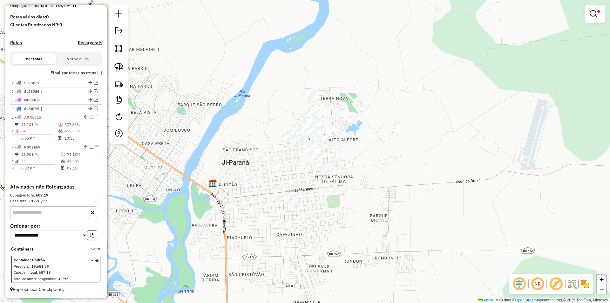
click at [410, 171] on div "22056 - DIVA PASTELARIA Endereço: BOA VISTAPROXIMO A T 23 2479 Bairro: JK (JI-P…" at bounding box center [305, 151] width 610 height 303
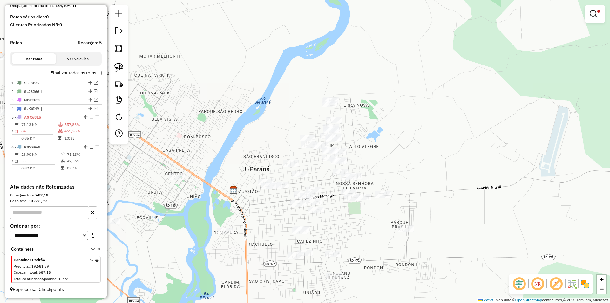
drag, startPoint x: 250, startPoint y: 205, endPoint x: 357, endPoint y: 204, distance: 107.1
click at [356, 205] on div "Rota 5 - Placa AGX6815 13376 - Variedades de Sabore Rota 6 - Placa RSY9E69 2205…" at bounding box center [305, 151] width 610 height 303
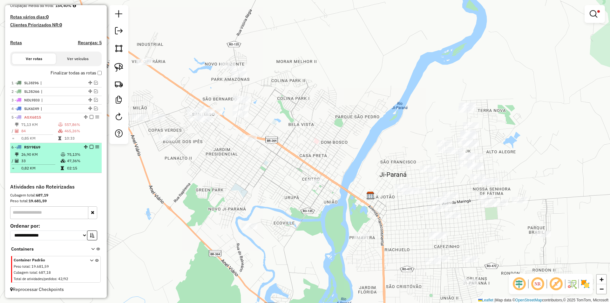
click at [90, 147] on em at bounding box center [92, 147] width 4 height 4
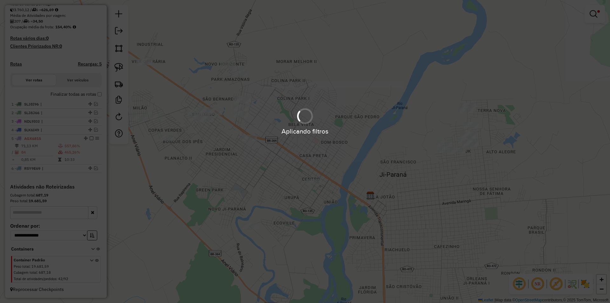
scroll to position [143, 0]
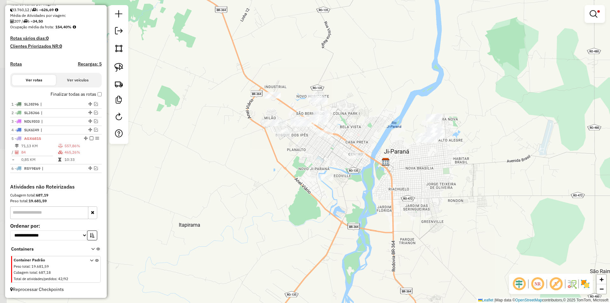
drag, startPoint x: 286, startPoint y: 204, endPoint x: 268, endPoint y: 192, distance: 22.2
click at [288, 204] on div "Limpar filtros Janela de atendimento Grade de atendimento Capacidade Transporta…" at bounding box center [305, 151] width 610 height 303
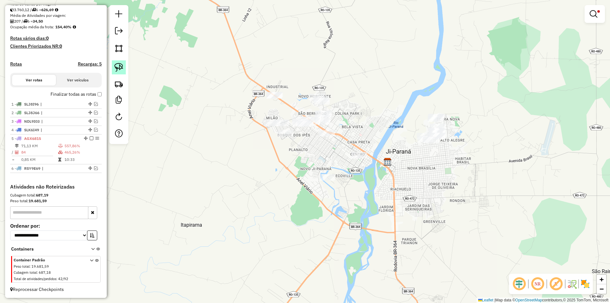
click at [117, 71] on img at bounding box center [118, 67] width 9 height 9
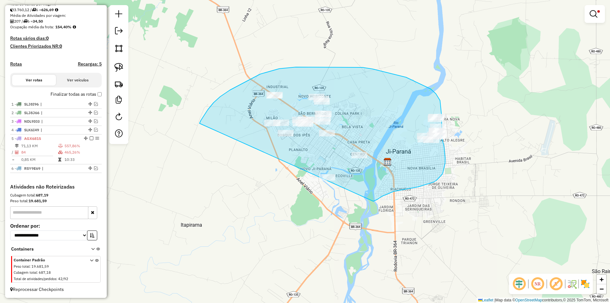
drag, startPoint x: 230, startPoint y: 90, endPoint x: 354, endPoint y: 217, distance: 177.7
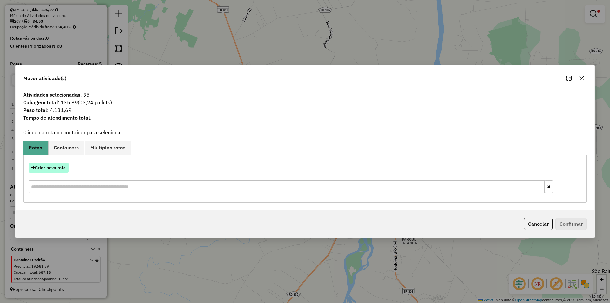
click at [51, 167] on button "Criar nova rota" at bounding box center [49, 168] width 40 height 10
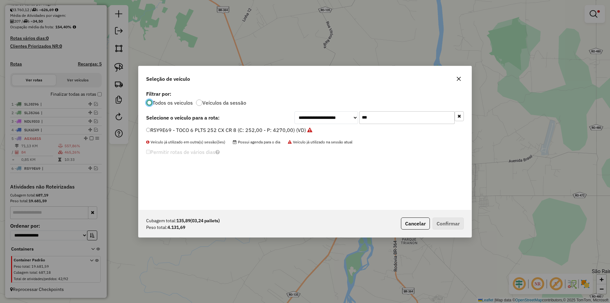
scroll to position [3, 2]
drag, startPoint x: 374, startPoint y: 120, endPoint x: 344, endPoint y: 124, distance: 30.1
click at [344, 124] on div "**********" at bounding box center [305, 149] width 333 height 121
type input "***"
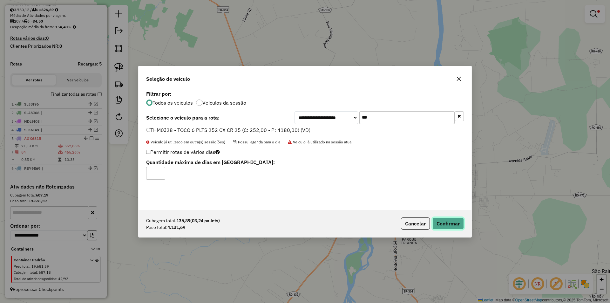
click at [453, 226] on button "Confirmar" at bounding box center [447, 223] width 31 height 12
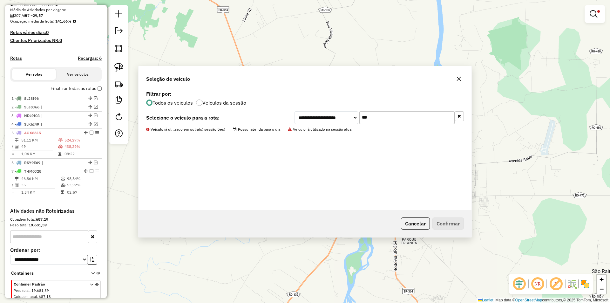
scroll to position [173, 0]
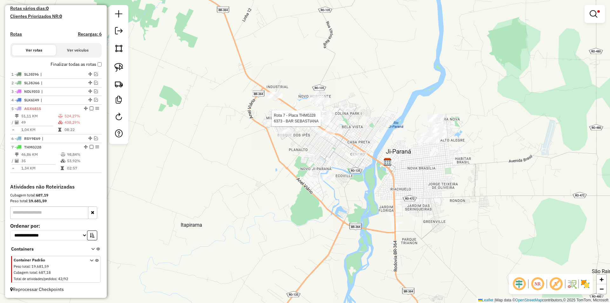
select select "*********"
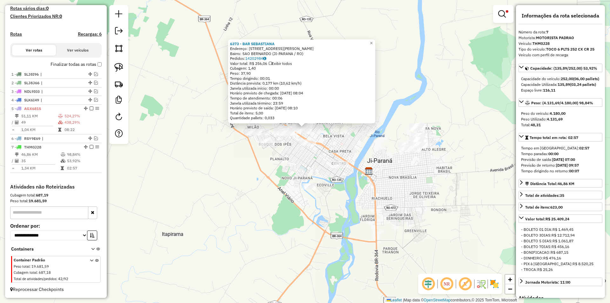
click at [413, 167] on div "6373 - BAR SEBASTIANA Endereço: RUA OLIVEIRA MERONHO 587 Bairro: SAO BERNARDO (…" at bounding box center [305, 151] width 610 height 303
click at [412, 167] on div "6373 - BAR SEBASTIANA Endereço: RUA OLIVEIRA MERONHO 587 Bairro: SAO BERNARDO (…" at bounding box center [305, 151] width 610 height 303
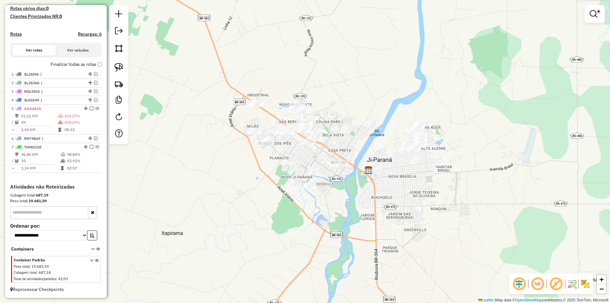
click at [393, 177] on div "Limpar filtros Janela de atendimento Grade de atendimento Capacidade Transporta…" at bounding box center [305, 151] width 610 height 303
click at [389, 177] on div "Limpar filtros Janela de atendimento Grade de atendimento Capacidade Transporta…" at bounding box center [305, 151] width 610 height 303
drag, startPoint x: 370, startPoint y: 183, endPoint x: 367, endPoint y: 188, distance: 5.8
click at [369, 184] on div "Limpar filtros Janela de atendimento Grade de atendimento Capacidade Transporta…" at bounding box center [305, 151] width 610 height 303
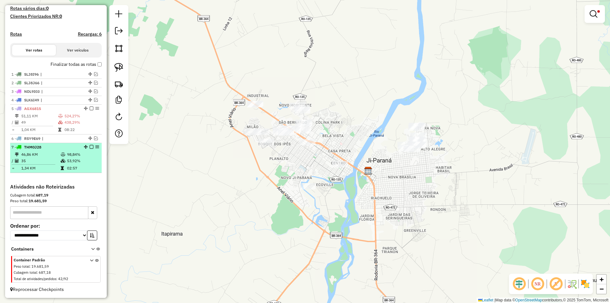
click at [90, 147] on em at bounding box center [92, 147] width 4 height 4
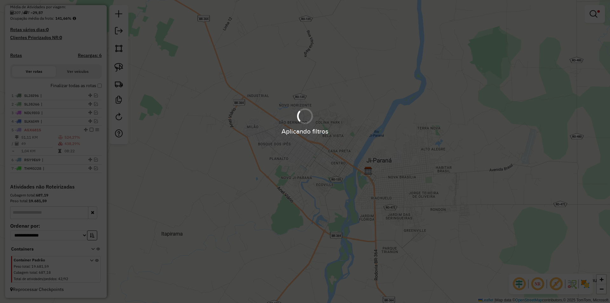
scroll to position [152, 0]
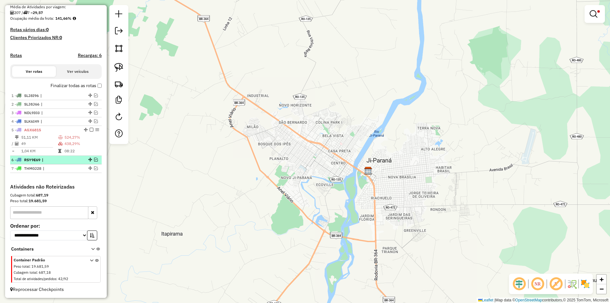
click at [94, 160] on em at bounding box center [96, 160] width 4 height 4
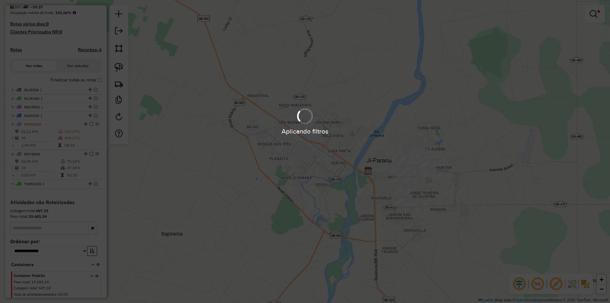
scroll to position [173, 0]
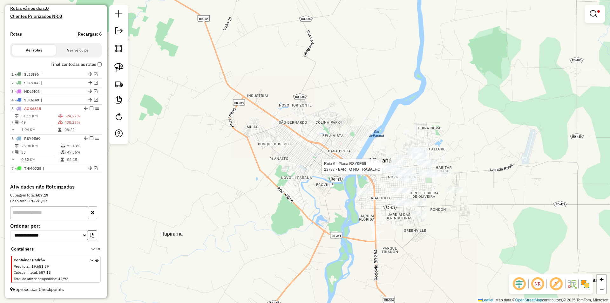
select select "*********"
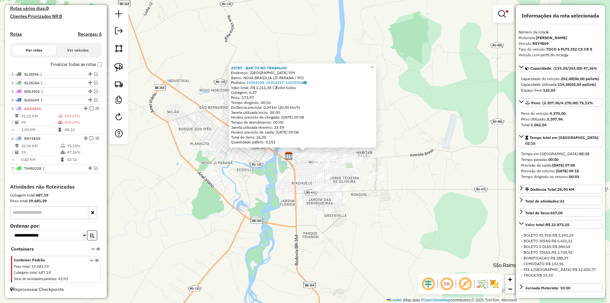
drag, startPoint x: 448, startPoint y: 172, endPoint x: 457, endPoint y: 184, distance: 15.1
click at [457, 184] on div "23787 - BAR TO NO TRABALHO Endereço: PORTO ALEGRE 599 Bairro: NOVA BRASILIA (JI…" at bounding box center [305, 151] width 610 height 303
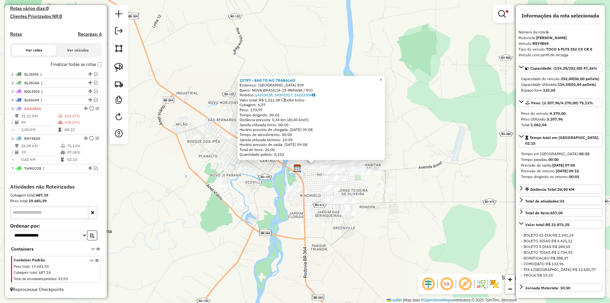
click at [457, 184] on div "23787 - BAR TO NO TRABALHO Endereço: PORTO ALEGRE 599 Bairro: NOVA BRASILIA (JI…" at bounding box center [305, 151] width 610 height 303
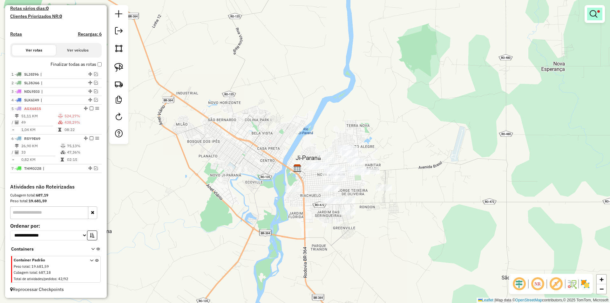
click at [593, 17] on em at bounding box center [594, 14] width 8 height 8
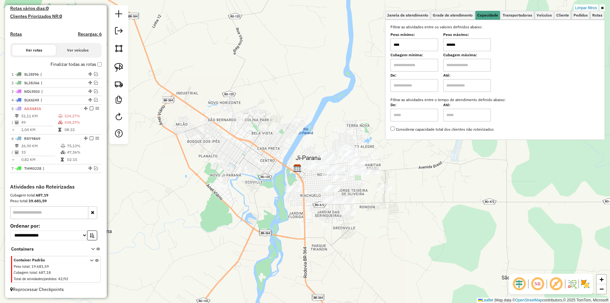
drag, startPoint x: 429, startPoint y: 52, endPoint x: 417, endPoint y: 54, distance: 12.5
click at [417, 54] on div "Filtrar as atividades entre os valores definidos abaixo: Peso mínimo: **** Peso…" at bounding box center [495, 78] width 209 height 108
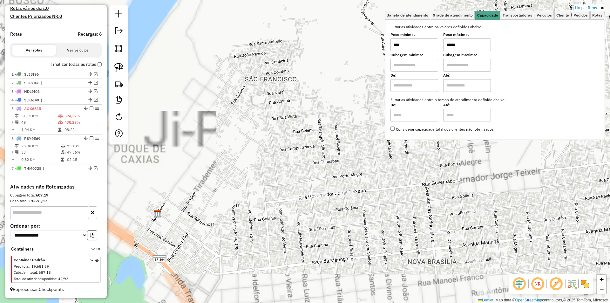
type input "******"
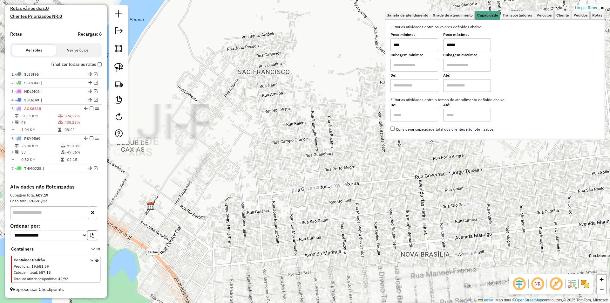
drag, startPoint x: 298, startPoint y: 263, endPoint x: 274, endPoint y: 241, distance: 32.4
click at [275, 243] on div "Limpar filtros Janela de atendimento Grade de atendimento Capacidade Transporta…" at bounding box center [305, 151] width 610 height 303
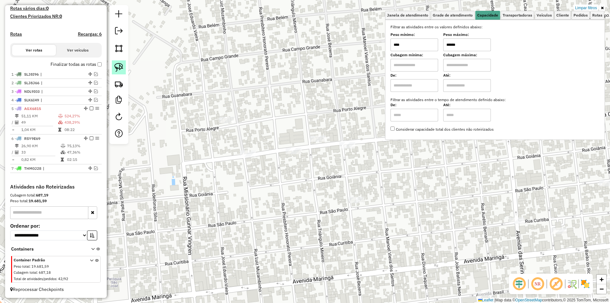
click at [119, 67] on img at bounding box center [118, 67] width 9 height 9
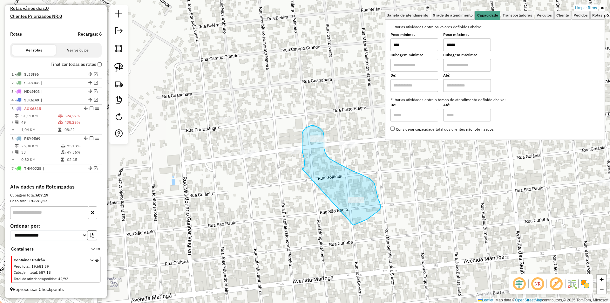
drag, startPoint x: 304, startPoint y: 168, endPoint x: 353, endPoint y: 225, distance: 75.4
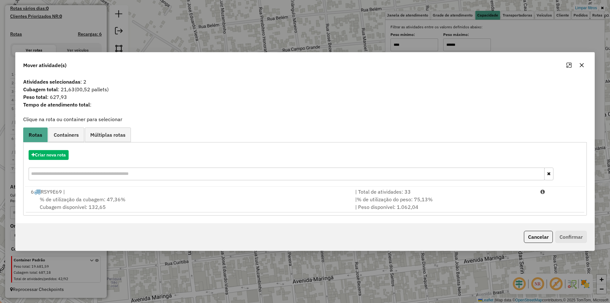
click at [56, 198] on span "% de utilização da cubagem: 47,36%" at bounding box center [83, 199] width 86 height 6
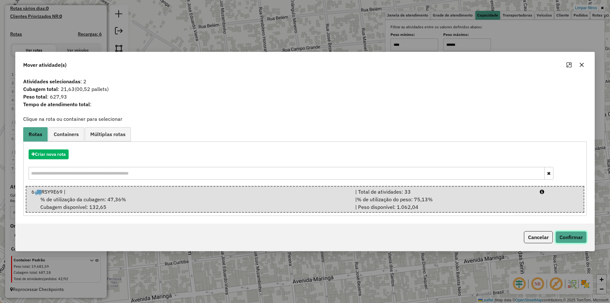
click at [565, 232] on button "Confirmar" at bounding box center [570, 237] width 31 height 12
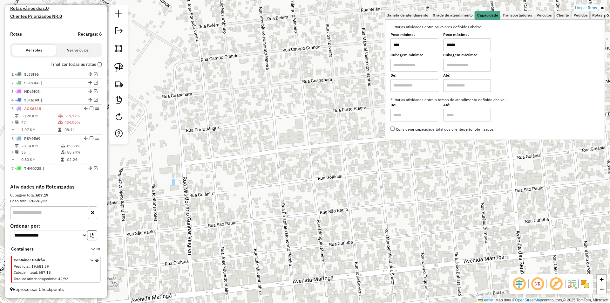
click at [240, 60] on div "Limpar filtros Janela de atendimento Grade de atendimento Capacidade Transporta…" at bounding box center [305, 151] width 610 height 303
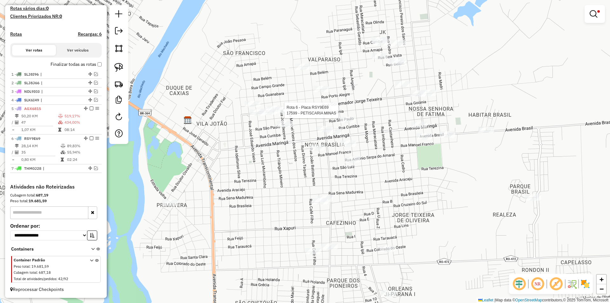
select select "*********"
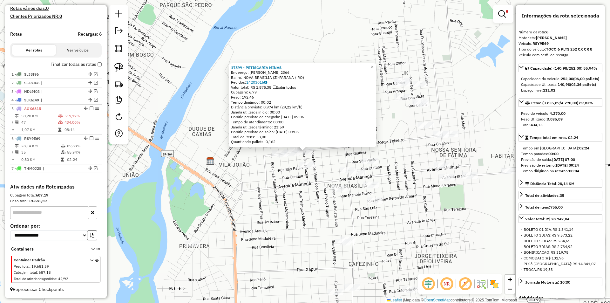
click at [451, 83] on div "17599 - PETISCARIA MINAS Endereço: JOSE BEZERRA 2366 Bairro: NOVA BRASILIA (JI-…" at bounding box center [305, 151] width 610 height 303
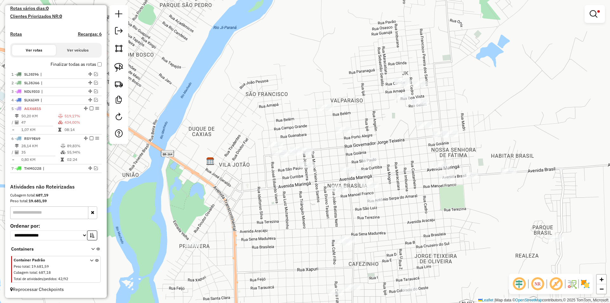
drag, startPoint x: 355, startPoint y: 138, endPoint x: 363, endPoint y: 129, distance: 11.9
click at [380, 130] on div "Limpar filtros Janela de atendimento Grade de atendimento Capacidade Transporta…" at bounding box center [305, 151] width 610 height 303
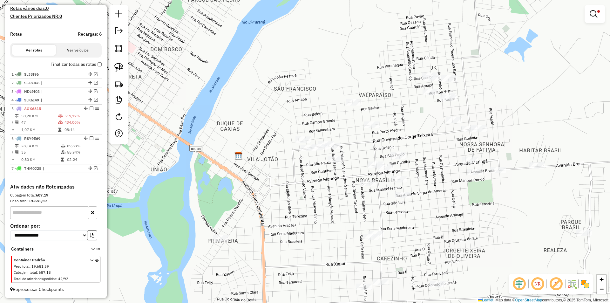
drag, startPoint x: 258, startPoint y: 148, endPoint x: 282, endPoint y: 156, distance: 25.9
click div "Limpar filtros Janela de atendimento Grade de atendimento Capacidade Transporta…"
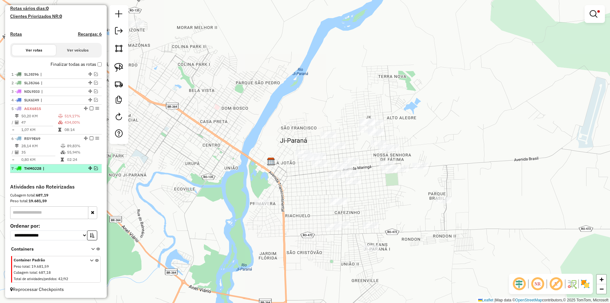
click em
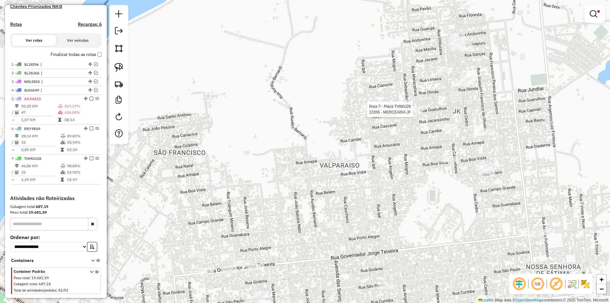
select select "*********"
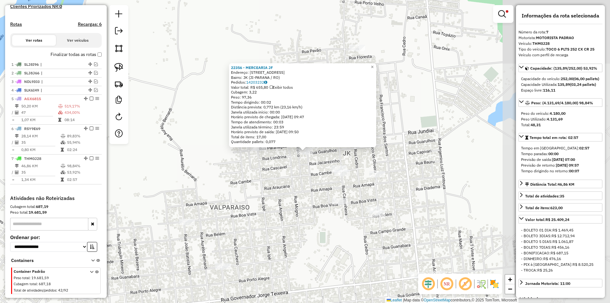
scroll to position [194, 0]
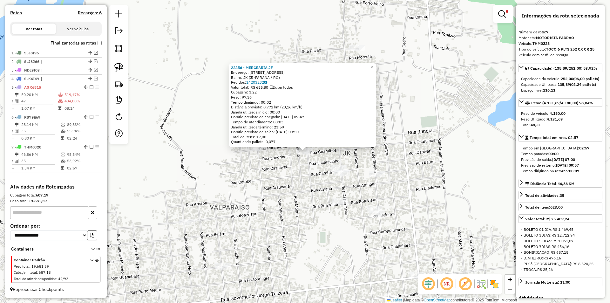
click div "22356 - MERCEARIA JF Endereço: RUA MARACATIARA 3447 Bairro: JK (JI-PARANA / RO)…"
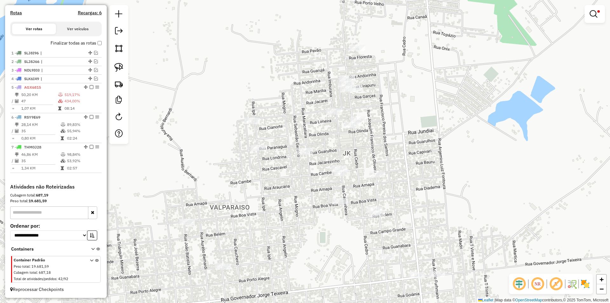
drag, startPoint x: 116, startPoint y: 70, endPoint x: 144, endPoint y: 85, distance: 31.9
click img
drag, startPoint x: 271, startPoint y: 157, endPoint x: 314, endPoint y: 159, distance: 43.3
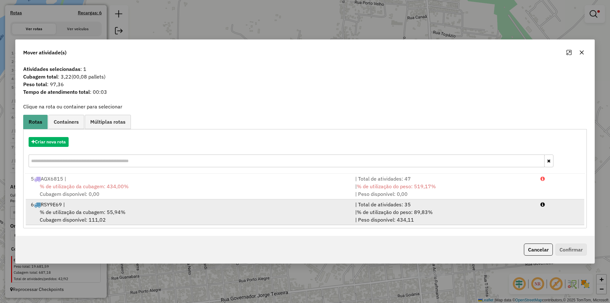
click span "% de utilização da cubagem: 55,94%"
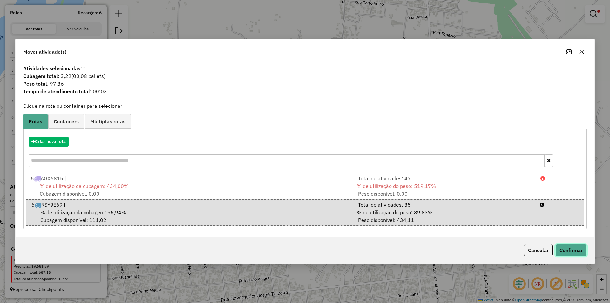
click button "Confirmar"
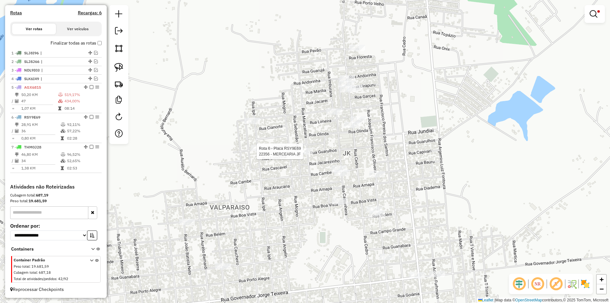
select select "*********"
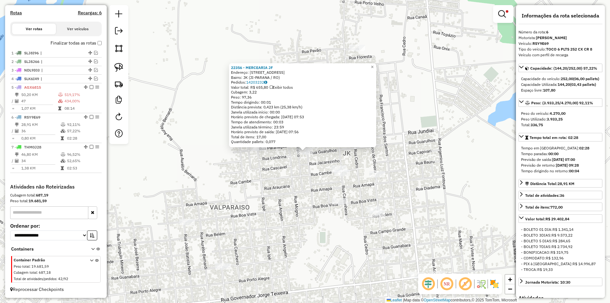
click div "22356 - MERCEARIA JF Endereço: RUA MARACATIARA 3447 Bairro: JK (JI-PARANA / RO)…"
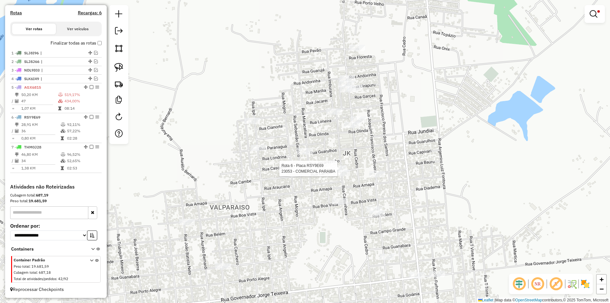
select select "*********"
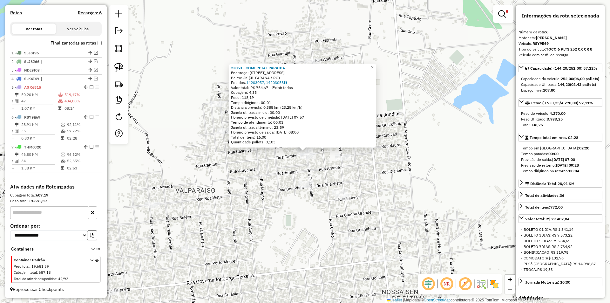
click div "23053 - COMERCIAL PARAIBA Endereço: Rua Castanheira 3291 Bairro: JK (JI-PARANA …"
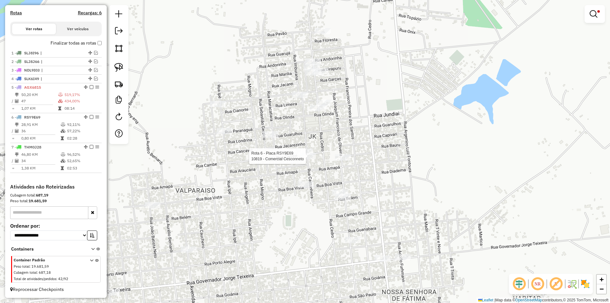
select select "*********"
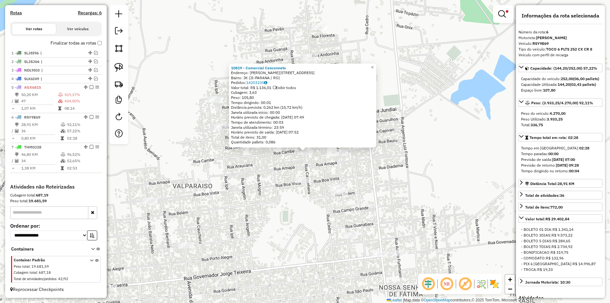
drag, startPoint x: 277, startPoint y: 164, endPoint x: 294, endPoint y: 160, distance: 17.0
click div "10819 - Comercial Cesconneto Endereço: R Rua Castanheira 3244 Bairro: JK (JI-PA…"
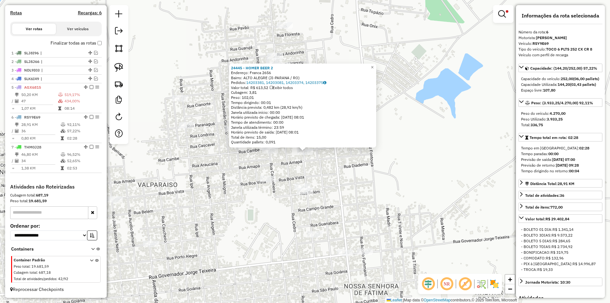
click div "24445 - HOMER BEER 2 Endereço: Franca 2656 Bairro: ALTO ALEGRE (JI-PARANA / RO)…"
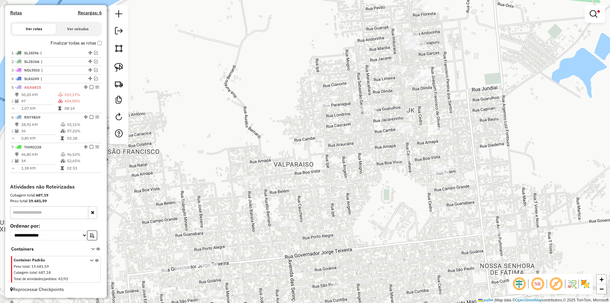
drag, startPoint x: 296, startPoint y: 175, endPoint x: 346, endPoint y: 165, distance: 50.5
click div "Limpar filtros Janela de atendimento Grade de atendimento Capacidade Transporta…"
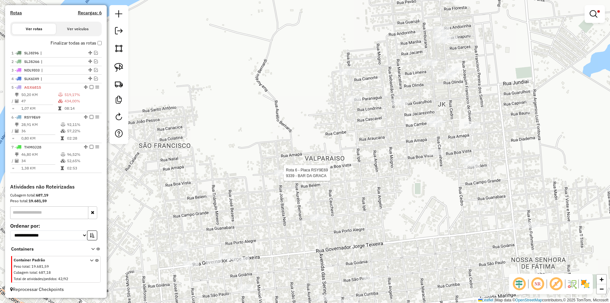
select select "*********"
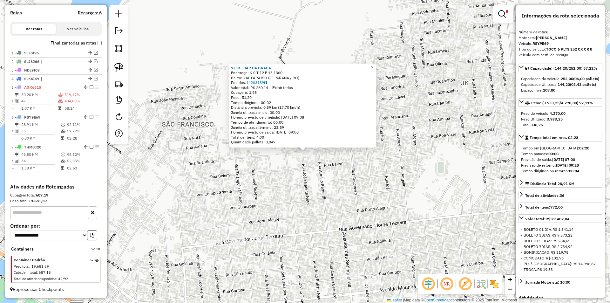
click div "9339 - BAR DA GRACA Endereço: K 0 T 12 E 13 1360 Bairro: VAL PARAISO (JI-PARANA…"
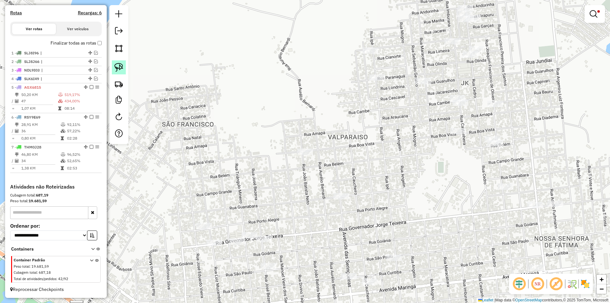
click link
drag, startPoint x: 315, startPoint y: 129, endPoint x: 294, endPoint y: 169, distance: 45.3
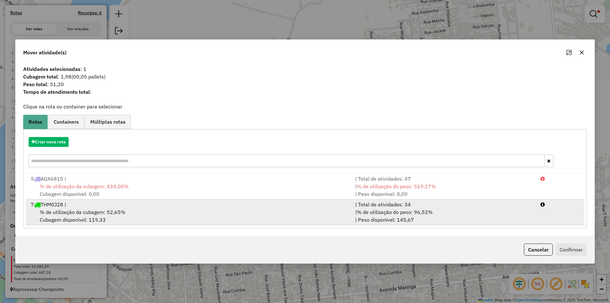
click div "7 THM0J28 |"
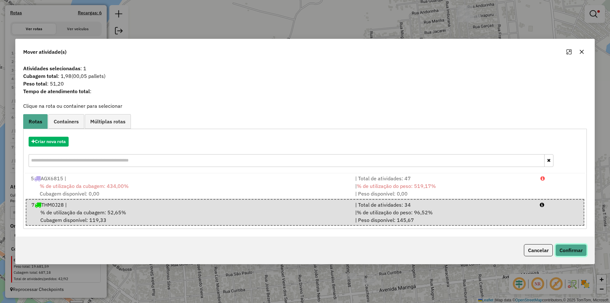
click button "Confirmar"
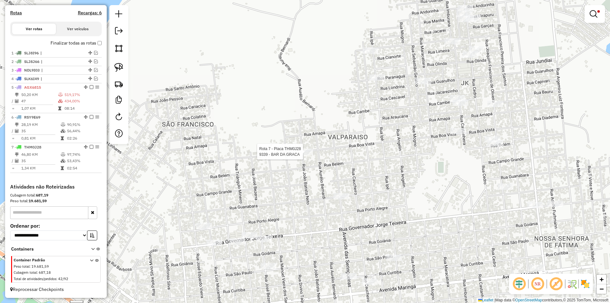
select select "*********"
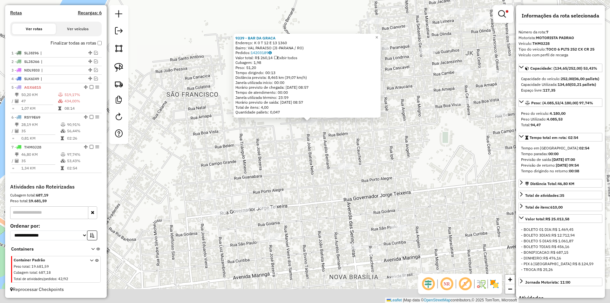
drag, startPoint x: 371, startPoint y: 158, endPoint x: 371, endPoint y: 142, distance: 15.6
click div "9339 - BAR DA GRACA Endereço: K 0 T 12 E 13 1360 Bairro: VAL PARAISO (JI-PARANA…"
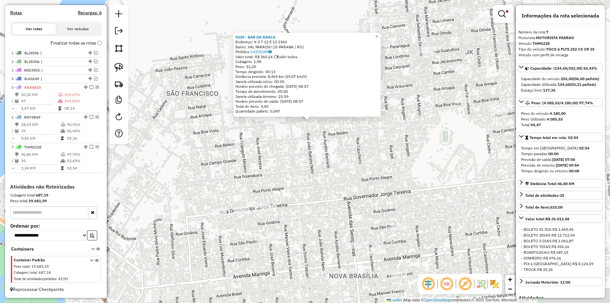
click div "9339 - BAR DA GRACA Endereço: K 0 T 12 E 13 1360 Bairro: VAL PARAISO (JI-PARANA…"
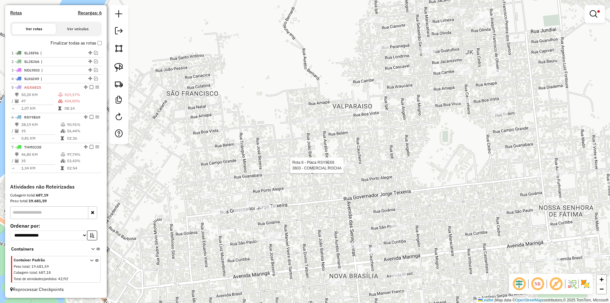
select select "*********"
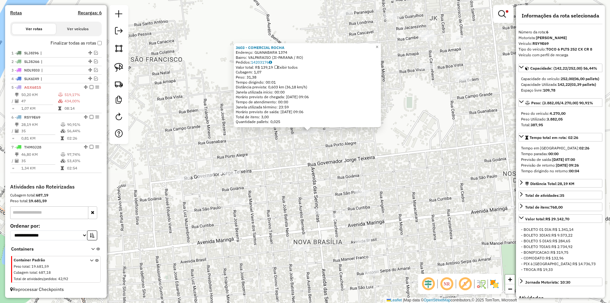
click div "3603 - COMERCIAL ROCHA Endereço: GUANABARA 1374 Bairro: VALPARAISO (JI-PARANA /…"
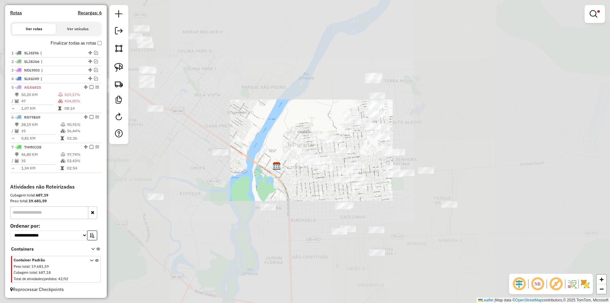
click div "Limpar filtros Janela de atendimento Grade de atendimento Capacidade Transporta…"
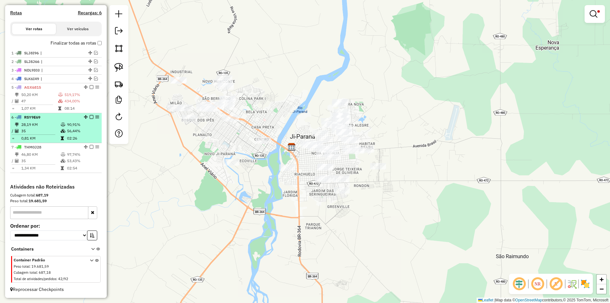
click em
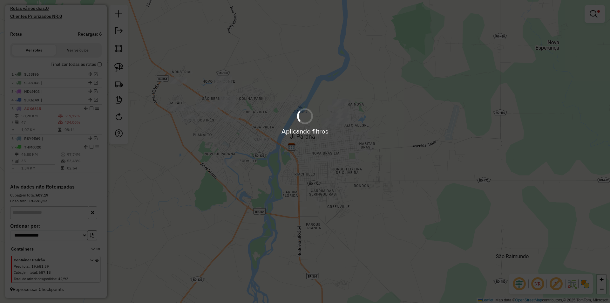
scroll to position [173, 0]
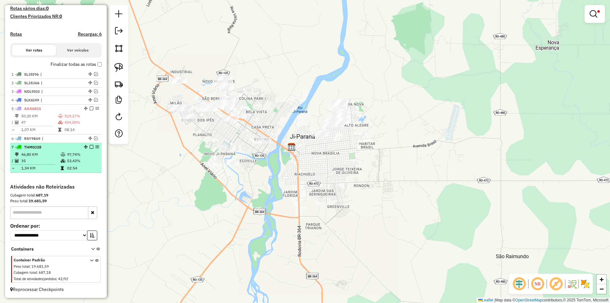
click em
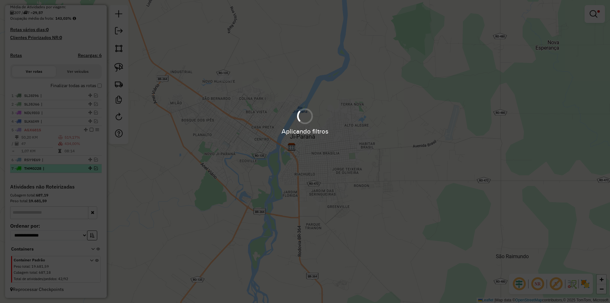
scroll to position [152, 0]
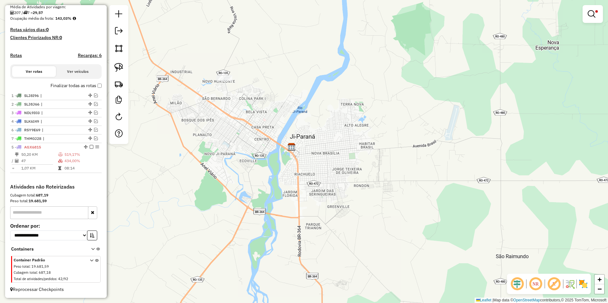
drag, startPoint x: 83, startPoint y: 131, endPoint x: 73, endPoint y: 199, distance: 68.6
click em
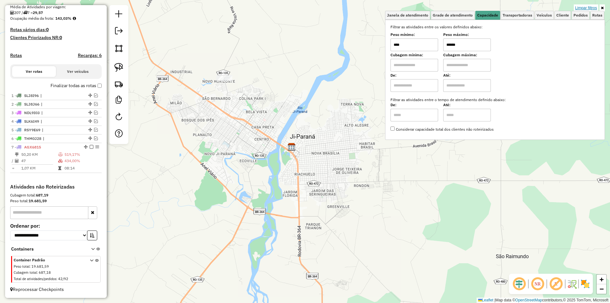
click link "Limpar filtros"
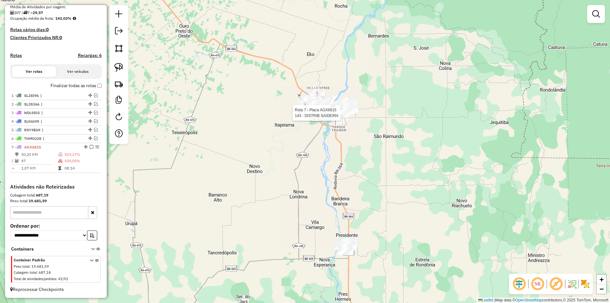
select select "*********"
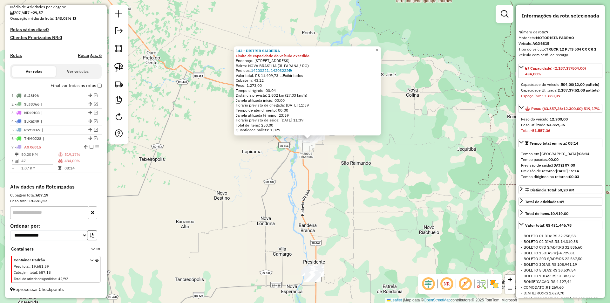
drag, startPoint x: 362, startPoint y: 164, endPoint x: 373, endPoint y: 130, distance: 36.4
click div "143 - DISTRIB SAIDEIRA Limite de capacidade do veículo excedido Endereço: Aveni…"
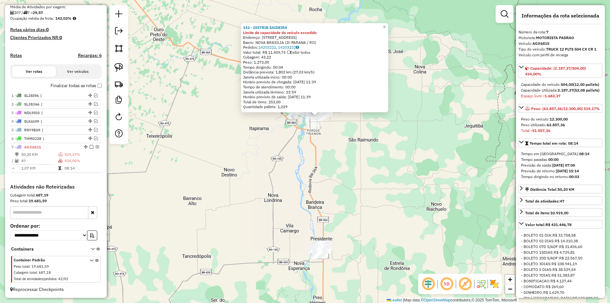
click div "143 - DISTRIB SAIDEIRA Limite de capacidade do veículo excedido Endereço: Aveni…"
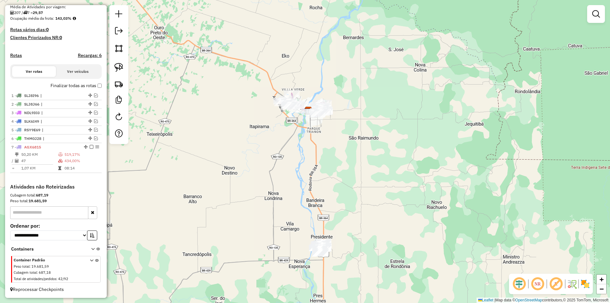
drag, startPoint x: 321, startPoint y: 207, endPoint x: 329, endPoint y: 120, distance: 87.4
click div "Janela de atendimento Grade de atendimento Capacidade Transportadoras Veículos …"
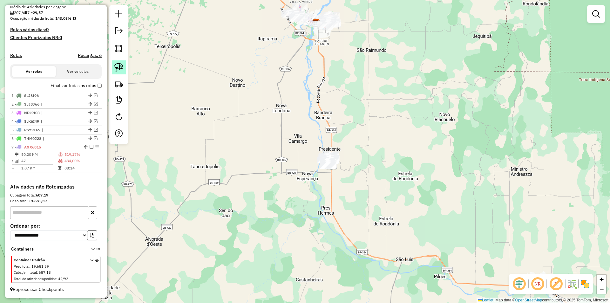
click img
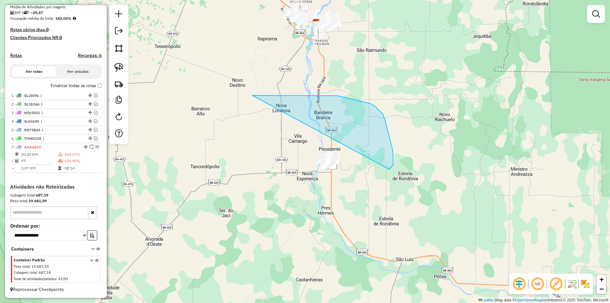
drag, startPoint x: 276, startPoint y: 95, endPoint x: 284, endPoint y: 200, distance: 105.2
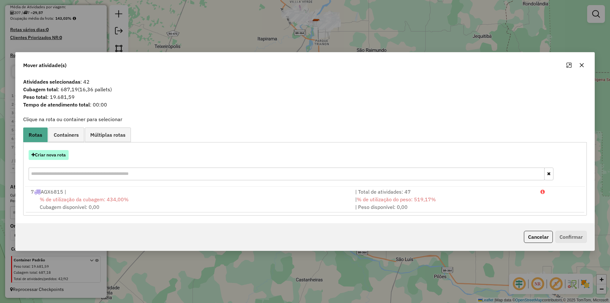
click button "Criar nova rota"
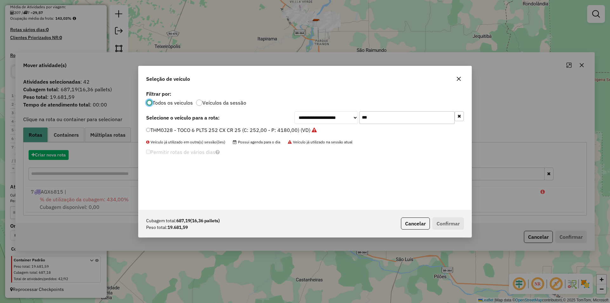
scroll to position [3, 2]
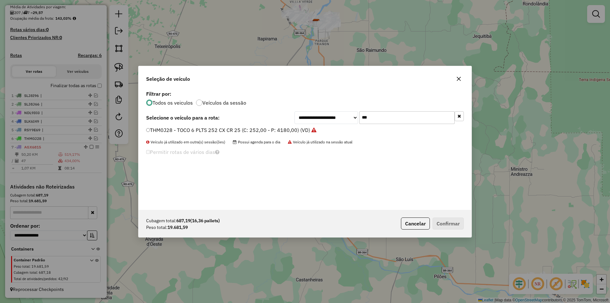
drag, startPoint x: 363, startPoint y: 117, endPoint x: 322, endPoint y: 124, distance: 41.9
click div "**********"
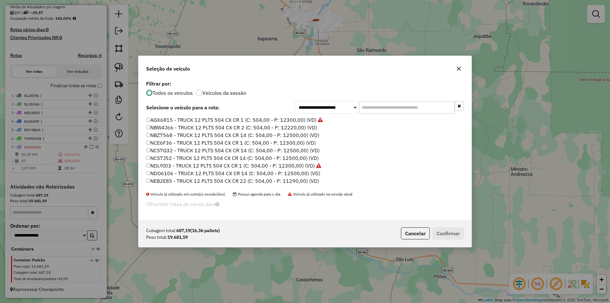
drag, startPoint x: 148, startPoint y: 117, endPoint x: 204, endPoint y: 134, distance: 58.7
click label "AGX6815 - TRUCK 12 PLTS 504 CX CR 1 (C: 504,00 - P: 12300,00) (VD)"
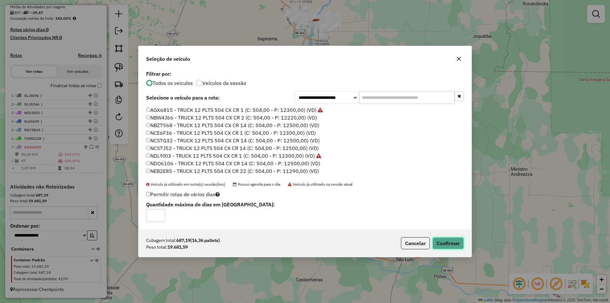
click button "Confirmar"
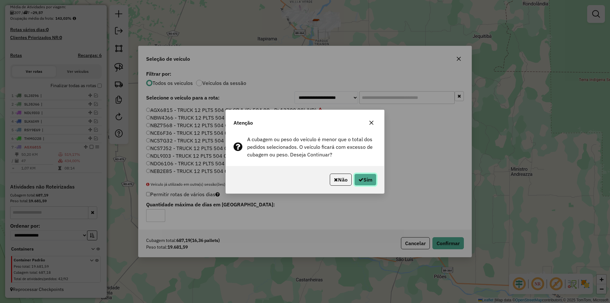
click button "Sim"
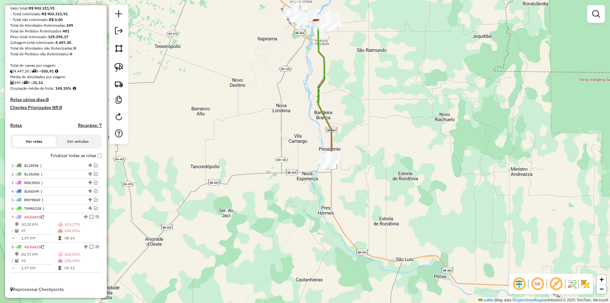
scroll to position [82, 0]
click div "Janela de atendimento Grade de atendimento Capacidade Transportadoras Veículos …"
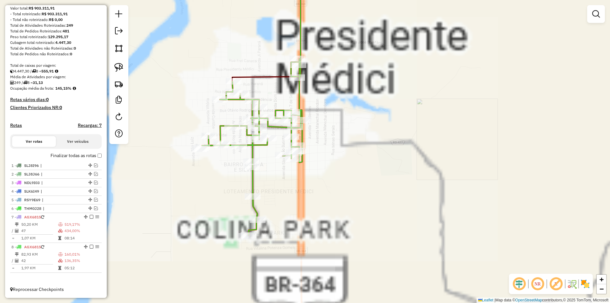
click div "Janela de atendimento Grade de atendimento Capacidade Transportadoras Veículos …"
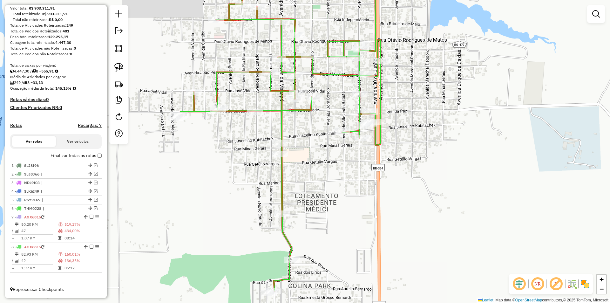
drag, startPoint x: 269, startPoint y: 165, endPoint x: 299, endPoint y: 126, distance: 49.6
click div "Janela de atendimento Grade de atendimento Capacidade Transportadoras Veículos …"
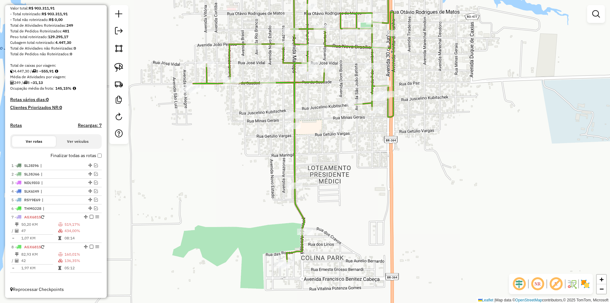
drag, startPoint x: 296, startPoint y: 145, endPoint x: 309, endPoint y: 117, distance: 30.7
click div "Janela de atendimento Grade de atendimento Capacidade Transportadoras Veículos …"
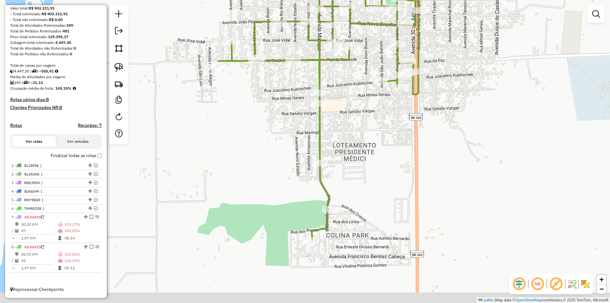
drag, startPoint x: 166, startPoint y: 99, endPoint x: 191, endPoint y: 79, distance: 32.1
click div "Janela de atendimento Grade de atendimento Capacidade Transportadoras Veículos …"
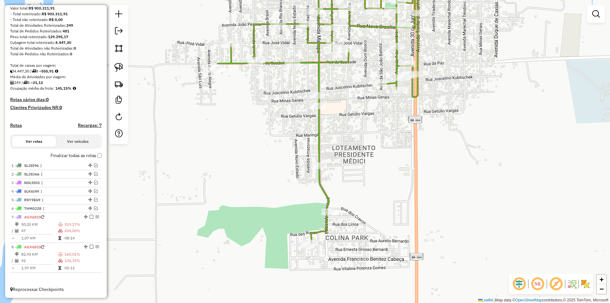
drag, startPoint x: 175, startPoint y: 74, endPoint x: 159, endPoint y: 71, distance: 16.0
click div "Janela de atendimento Grade de atendimento Capacidade Transportadoras Veículos …"
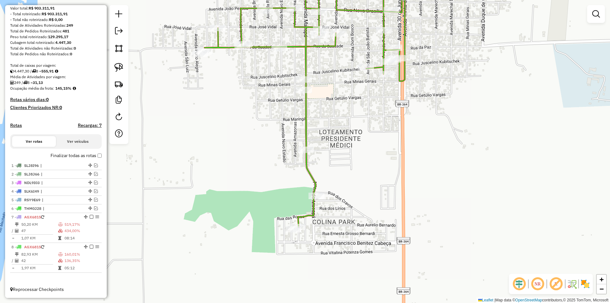
drag, startPoint x: 173, startPoint y: 66, endPoint x: 145, endPoint y: 59, distance: 28.5
click div "Janela de atendimento Grade de atendimento Capacidade Transportadoras Veículos …"
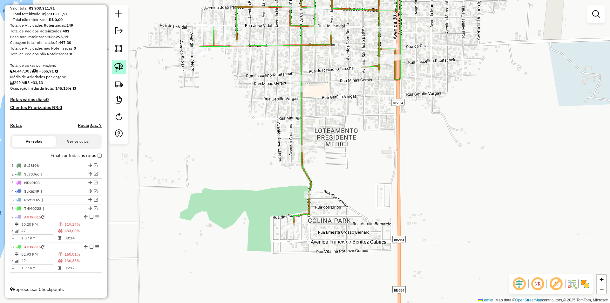
click img
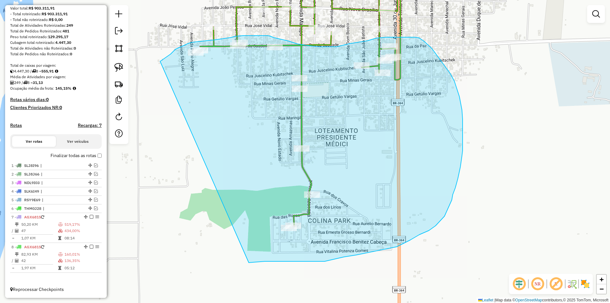
drag, startPoint x: 164, startPoint y: 58, endPoint x: 228, endPoint y: 261, distance: 212.9
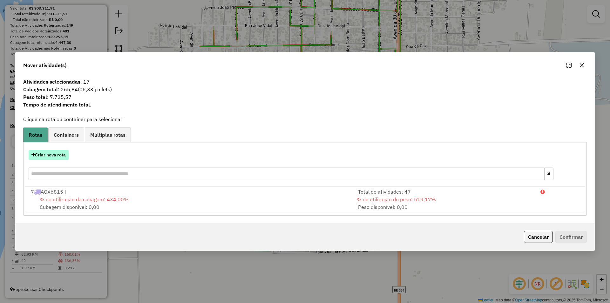
click button "Criar nova rota"
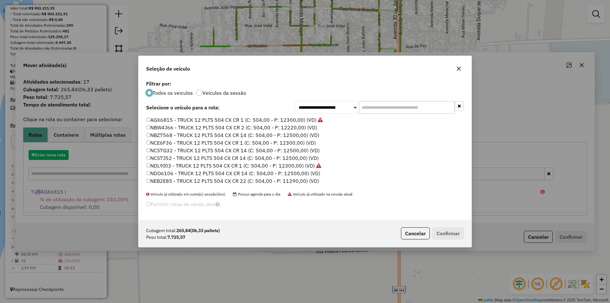
scroll to position [3, 2]
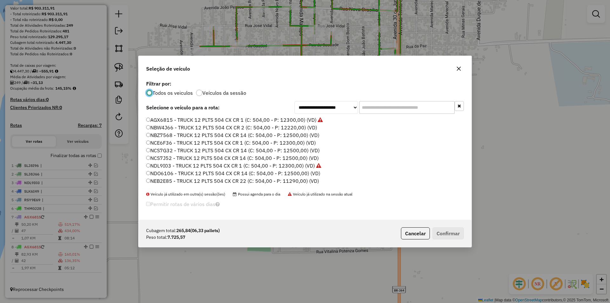
click input "text"
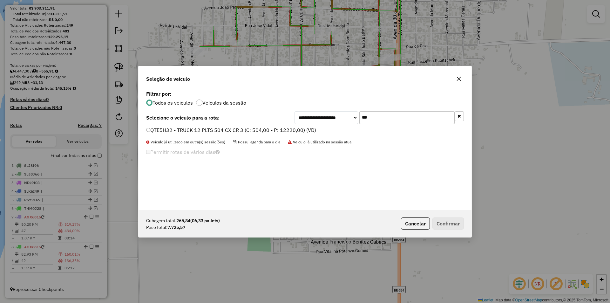
type input "***"
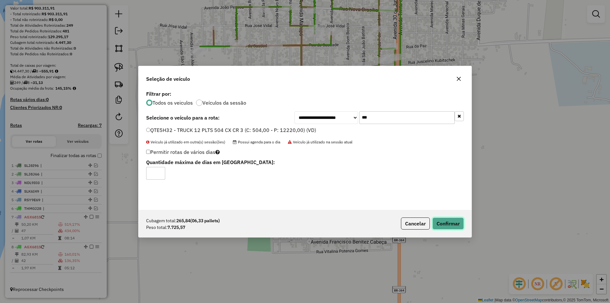
click button "Confirmar"
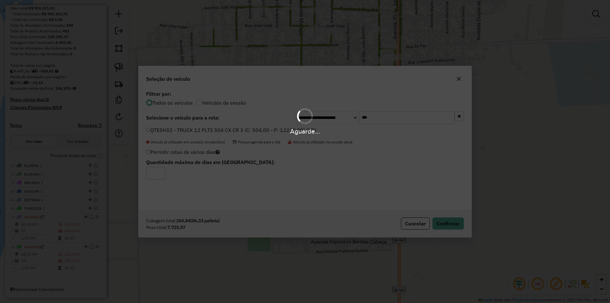
scroll to position [112, 0]
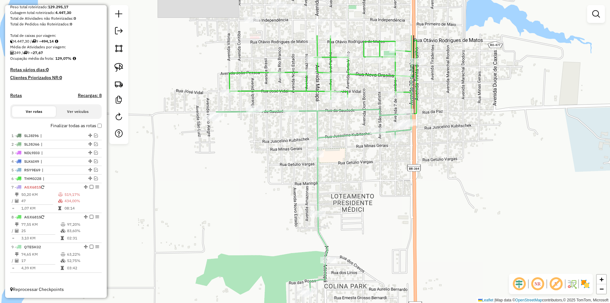
drag, startPoint x: 331, startPoint y: 106, endPoint x: 356, endPoint y: 189, distance: 86.3
click div "Janela de atendimento Grade de atendimento Capacidade Transportadoras Veículos …"
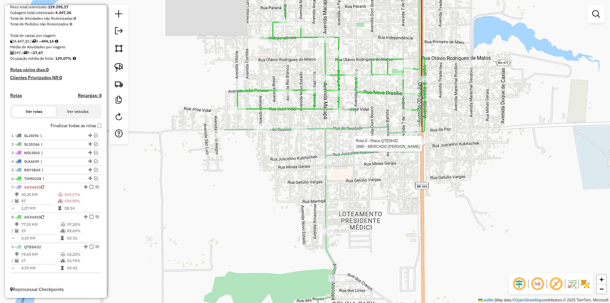
select select "*********"
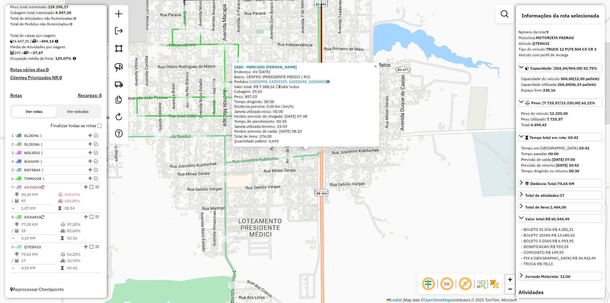
click div "2880 - MERCADO DANIELA Endereço: AV 07 DE SETEMBRO 802 Bairro: CENTRO (PRESIDEN…"
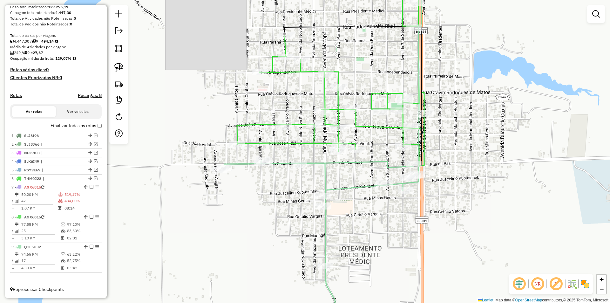
drag, startPoint x: 375, startPoint y: 180, endPoint x: 455, endPoint y: 190, distance: 81.4
click div "Janela de atendimento Grade de atendimento Capacidade Transportadoras Veículos …"
select select "*********"
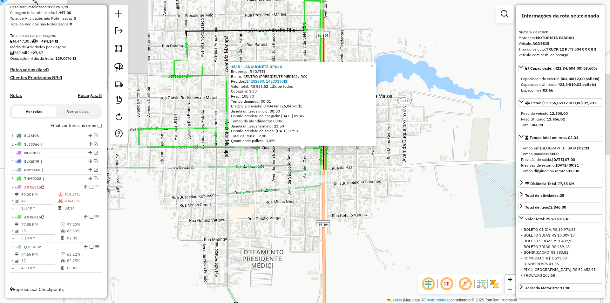
click div "1535 - LANCHONETE OPCaO Endereço: R 7 DE SETEMBRO 1275 Bairro: CENTRO (PRESIDEN…"
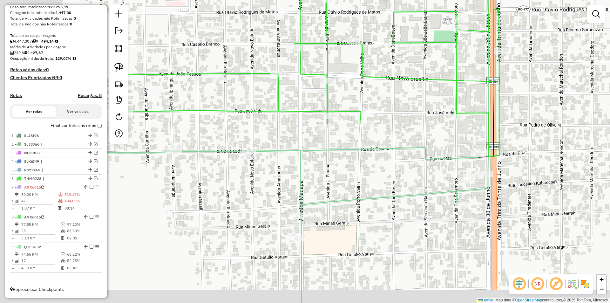
drag, startPoint x: 274, startPoint y: 188, endPoint x: 386, endPoint y: 171, distance: 113.1
click div "Janela de atendimento Grade de atendimento Capacidade Transportadoras Veículos …"
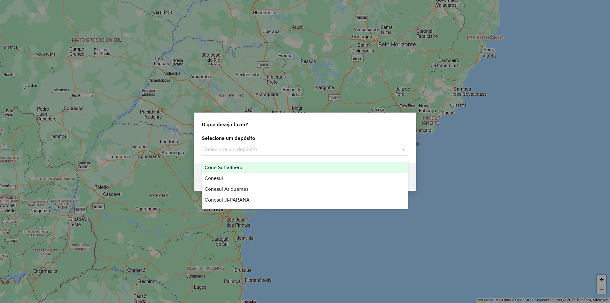
click at [230, 146] on input "text" at bounding box center [298, 150] width 187 height 8
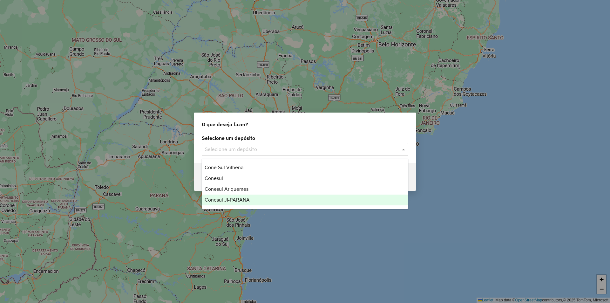
click at [231, 198] on span "Conesul JI-PARANA" at bounding box center [227, 199] width 45 height 5
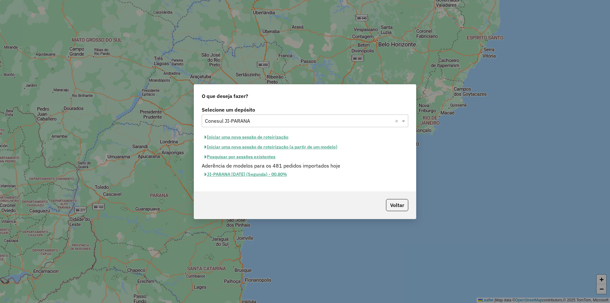
click at [252, 156] on button "Pesquisar por sessões existentes" at bounding box center [240, 157] width 77 height 10
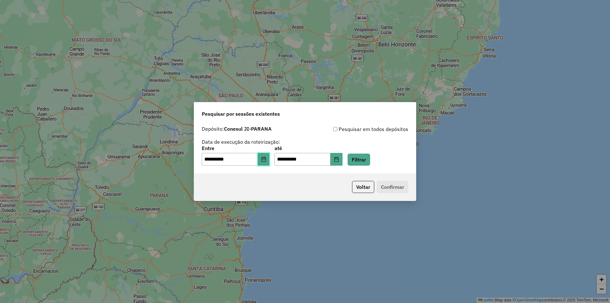
click at [266, 158] on icon "Choose Date" at bounding box center [263, 159] width 5 height 5
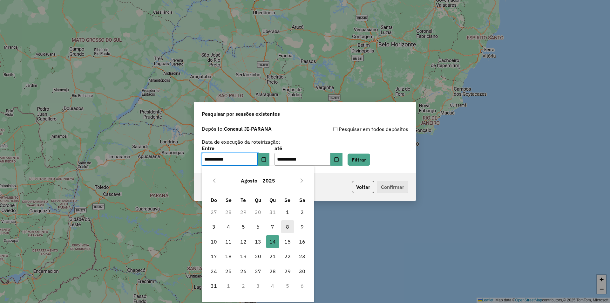
click at [285, 226] on span "8" at bounding box center [287, 226] width 13 height 13
type input "**********"
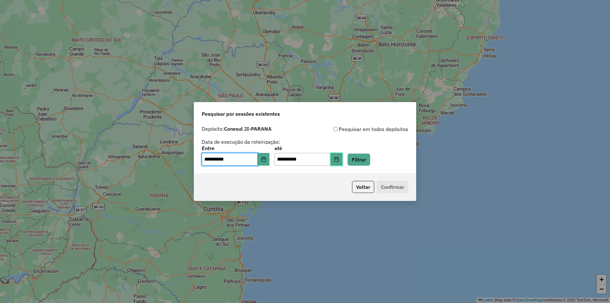
click at [339, 158] on icon "Choose Date" at bounding box center [336, 159] width 5 height 5
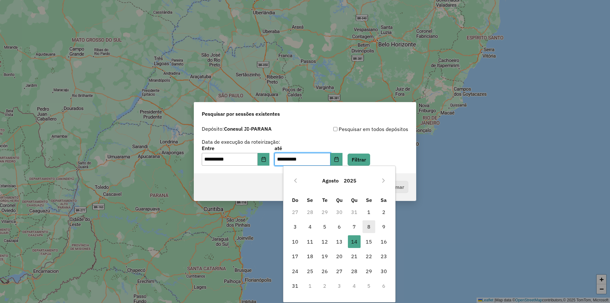
click at [365, 224] on span "8" at bounding box center [369, 226] width 13 height 13
type input "**********"
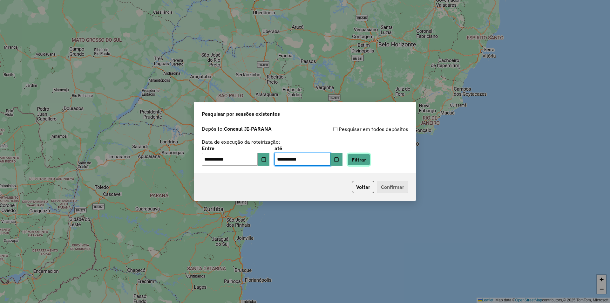
click at [370, 160] on button "Filtrar" at bounding box center [359, 159] width 23 height 12
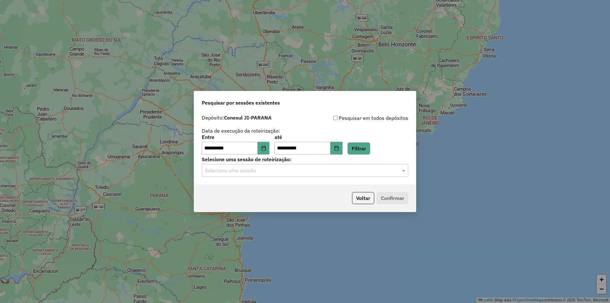
click at [232, 169] on input "text" at bounding box center [298, 171] width 187 height 8
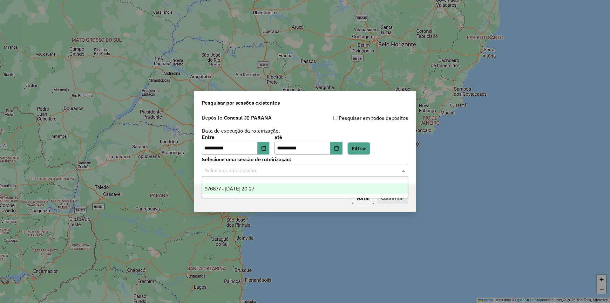
click at [254, 189] on span "976877 - [DATE] 20:27" at bounding box center [230, 188] width 50 height 5
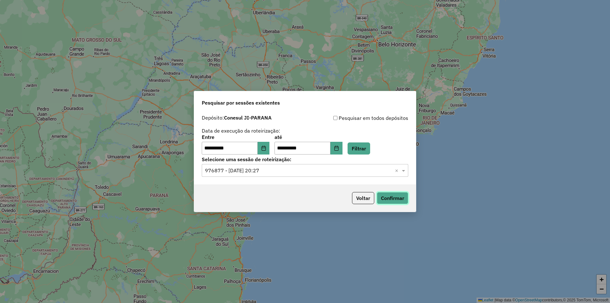
click at [392, 201] on button "Confirmar" at bounding box center [392, 198] width 31 height 12
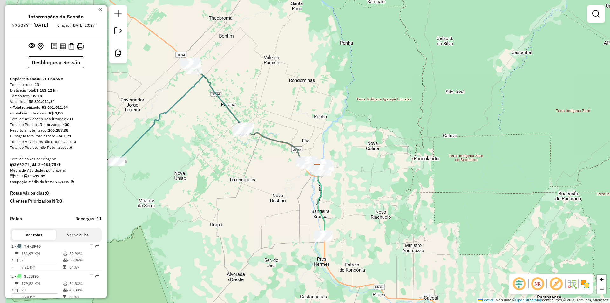
drag, startPoint x: 225, startPoint y: 70, endPoint x: 314, endPoint y: 59, distance: 89.6
click at [315, 61] on div "Janela de atendimento Grade de atendimento Capacidade Transportadoras Veículos …" at bounding box center [305, 151] width 610 height 303
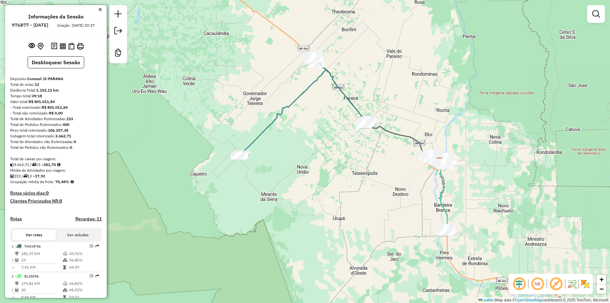
drag, startPoint x: 156, startPoint y: 31, endPoint x: 170, endPoint y: 70, distance: 41.8
click at [170, 70] on div "Janela de atendimento Grade de atendimento Capacidade Transportadoras Veículos …" at bounding box center [305, 151] width 610 height 303
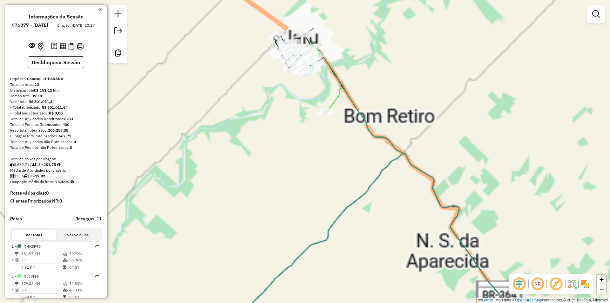
drag, startPoint x: 248, startPoint y: 142, endPoint x: 251, endPoint y: 154, distance: 12.8
click at [251, 154] on div "Janela de atendimento Grade de atendimento Capacidade Transportadoras Veículos …" at bounding box center [305, 151] width 610 height 303
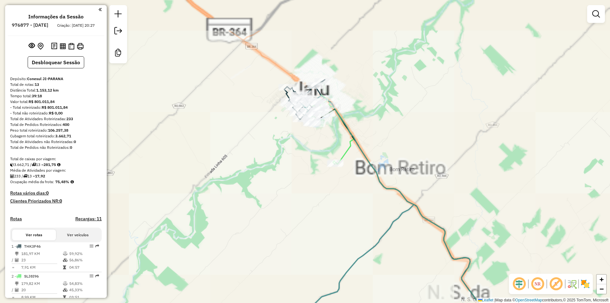
click at [251, 146] on div "Janela de atendimento Grade de atendimento Capacidade Transportadoras Veículos …" at bounding box center [305, 151] width 610 height 303
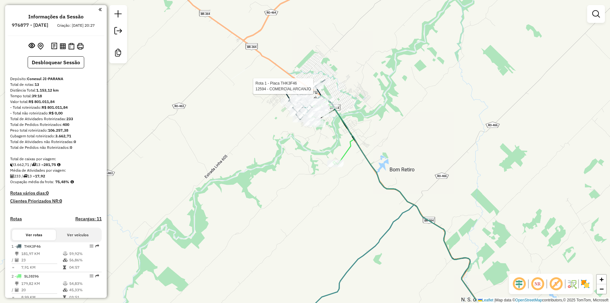
select select "**********"
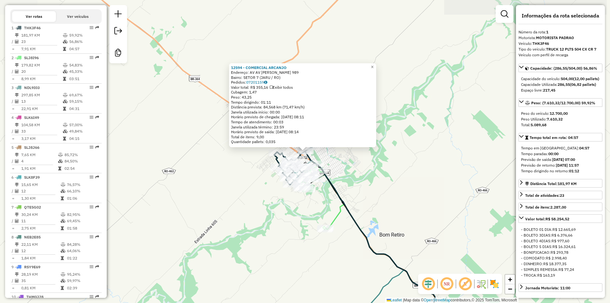
scroll to position [243, 0]
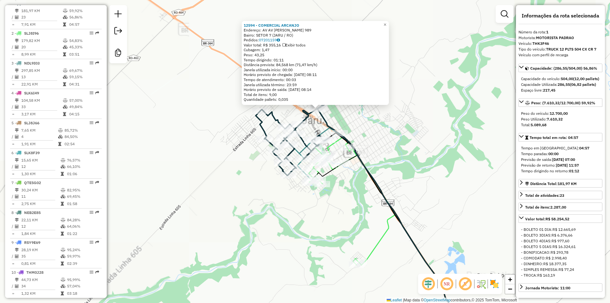
click at [280, 194] on div "12594 - COMERCIAL ARCANJO Endereço: AV AV [PERSON_NAME] I 989 Bairro: SETOR 7 (…" at bounding box center [305, 151] width 610 height 303
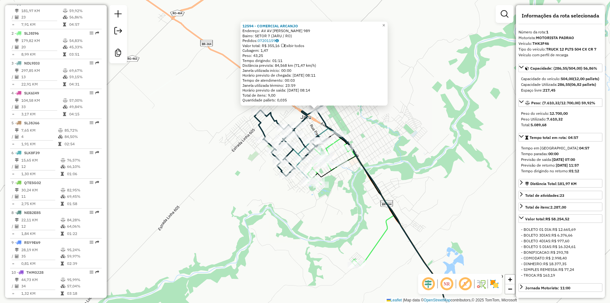
click at [333, 114] on div "12594 - COMERCIAL ARCANJO Endereço: AV AV [PERSON_NAME] I 989 Bairro: SETOR 7 (…" at bounding box center [305, 151] width 610 height 303
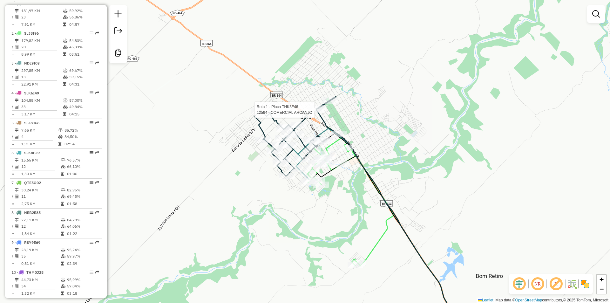
select select "**********"
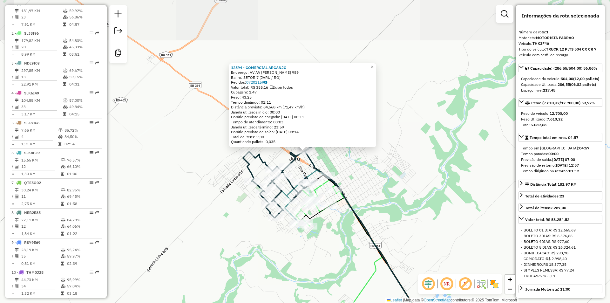
drag, startPoint x: 382, startPoint y: 139, endPoint x: 372, endPoint y: 130, distance: 13.3
click at [372, 130] on div "12594 - COMERCIAL ARCANJO Endereço: AV AV [PERSON_NAME] I 989 Bairro: SETOR 7 (…" at bounding box center [305, 151] width 610 height 303
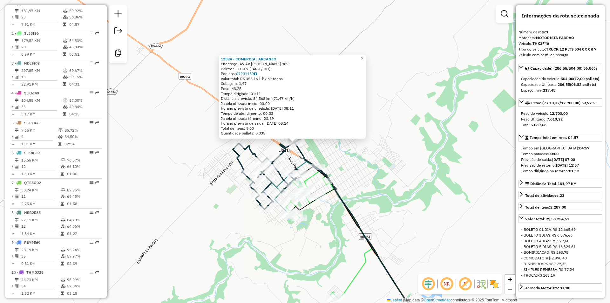
click at [376, 154] on div "12594 - COMERCIAL ARCANJO Endereço: AV AV [PERSON_NAME] I 989 Bairro: SETOR 7 (…" at bounding box center [305, 151] width 610 height 303
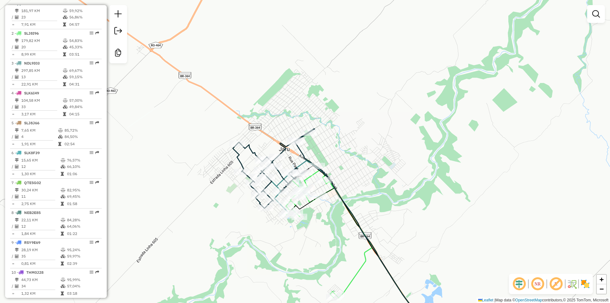
click at [368, 161] on div "Janela de atendimento Grade de atendimento Capacidade Transportadoras Veículos …" at bounding box center [305, 151] width 610 height 303
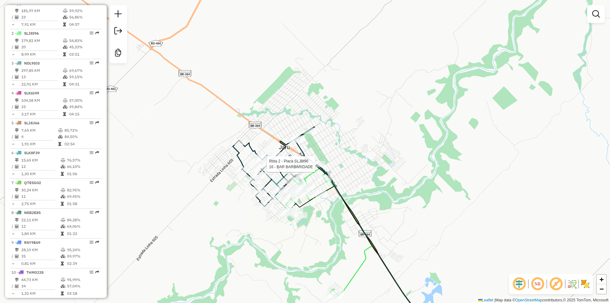
select select "**********"
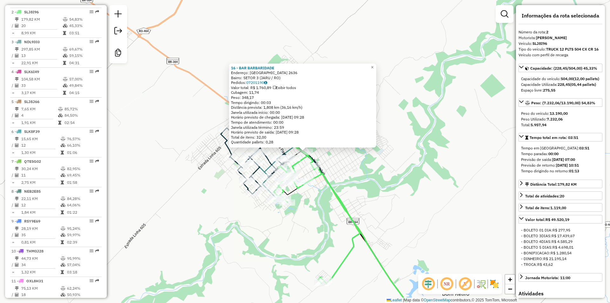
scroll to position [273, 0]
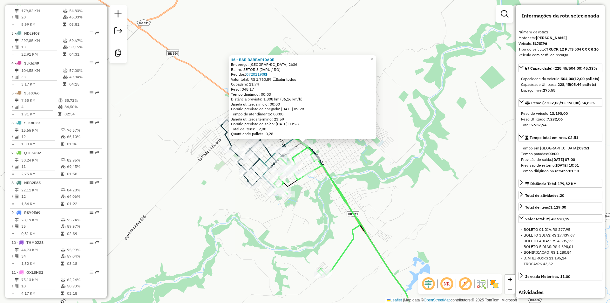
drag, startPoint x: 405, startPoint y: 167, endPoint x: 405, endPoint y: 158, distance: 8.3
click at [405, 158] on div "16 - BAR BARBARIDADE Endereço: [GEOGRAPHIC_DATA] 2636 Bairro: SETOR 3 (JARU / R…" at bounding box center [305, 151] width 610 height 303
drag, startPoint x: 386, startPoint y: 179, endPoint x: 388, endPoint y: 173, distance: 6.9
click at [388, 173] on div "16 - BAR BARBARIDADE Endereço: [GEOGRAPHIC_DATA] 2636 Bairro: SETOR 3 (JARU / R…" at bounding box center [305, 151] width 610 height 303
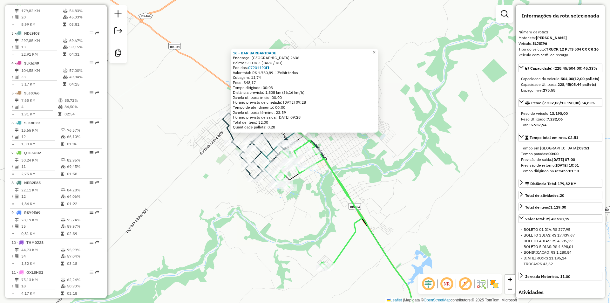
click at [388, 173] on div "16 - BAR BARBARIDADE Endereço: [GEOGRAPHIC_DATA] 2636 Bairro: SETOR 3 (JARU / R…" at bounding box center [305, 151] width 610 height 303
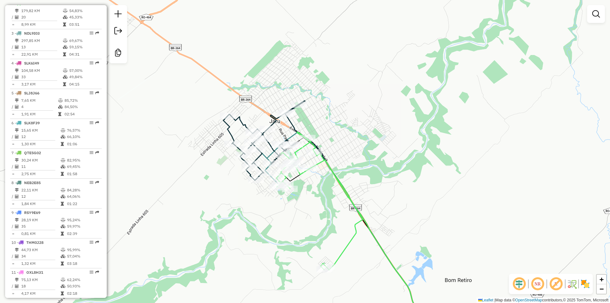
drag, startPoint x: 348, startPoint y: 176, endPoint x: 350, endPoint y: 180, distance: 4.0
click at [350, 180] on div "Janela de atendimento Grade de atendimento Capacidade Transportadoras Veículos …" at bounding box center [305, 151] width 610 height 303
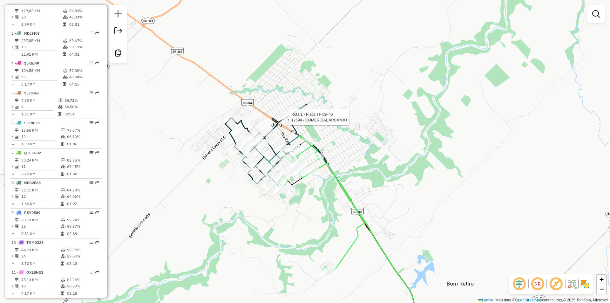
select select "**********"
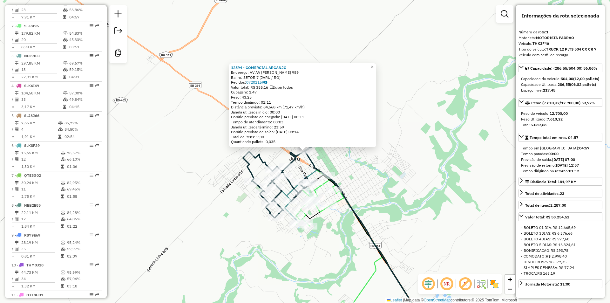
scroll to position [243, 0]
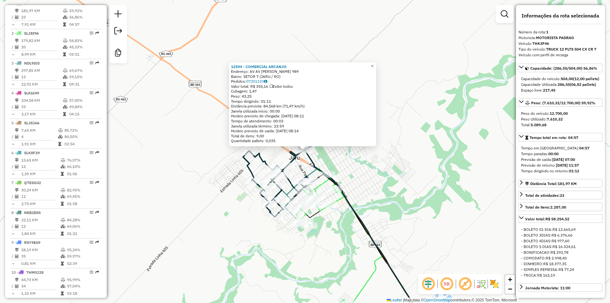
click at [215, 104] on div "Rota 1 - Placa THK3F46 12594 - COMERCIAL ARCANJO 12594 - COMERCIAL ARCANJO Ende…" at bounding box center [305, 151] width 610 height 303
drag, startPoint x: 176, startPoint y: 86, endPoint x: 169, endPoint y: 72, distance: 15.2
click at [174, 80] on div "12594 - COMERCIAL ARCANJO Endereço: AV AV [PERSON_NAME] I 989 Bairro: SETOR 7 (…" at bounding box center [305, 151] width 610 height 303
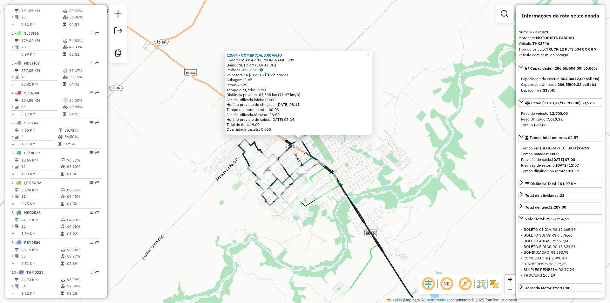
click at [201, 147] on div "12594 - COMERCIAL ARCANJO Endereço: AV AV [PERSON_NAME] I 989 Bairro: SETOR 7 (…" at bounding box center [305, 151] width 610 height 303
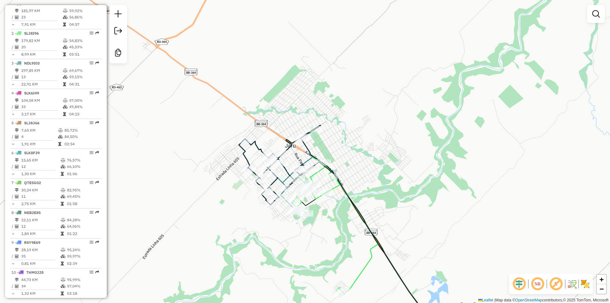
drag, startPoint x: 198, startPoint y: 151, endPoint x: 200, endPoint y: 140, distance: 10.3
click at [200, 144] on div "Janela de atendimento Grade de atendimento Capacidade Transportadoras Veículos …" at bounding box center [305, 151] width 610 height 303
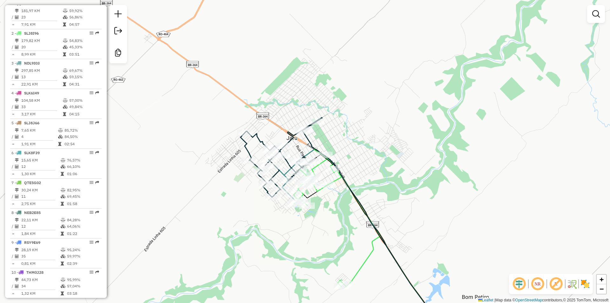
drag, startPoint x: 209, startPoint y: 150, endPoint x: 187, endPoint y: 110, distance: 45.4
click at [207, 143] on div "Janela de atendimento Grade de atendimento Capacidade Transportadoras Veículos …" at bounding box center [305, 151] width 610 height 303
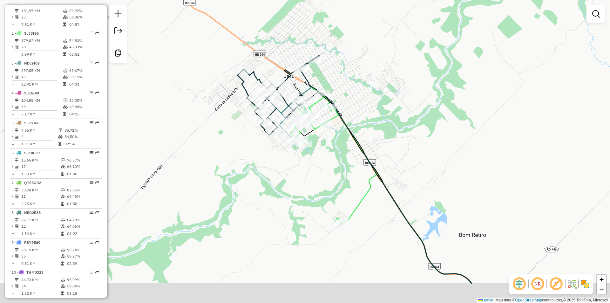
drag, startPoint x: 236, startPoint y: 207, endPoint x: 236, endPoint y: 117, distance: 89.6
click at [236, 120] on div "Janela de atendimento Grade de atendimento Capacidade Transportadoras Veículos …" at bounding box center [305, 151] width 610 height 303
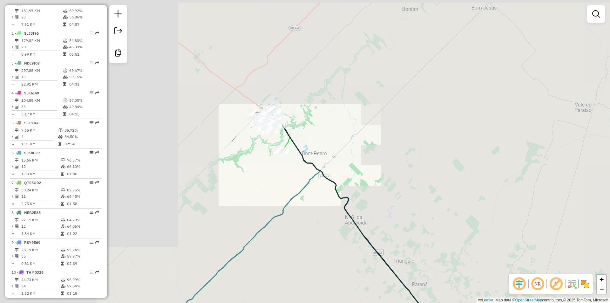
drag, startPoint x: 314, startPoint y: 192, endPoint x: 293, endPoint y: 142, distance: 54.4
click at [294, 142] on div "Janela de atendimento Grade de atendimento Capacidade Transportadoras Veículos …" at bounding box center [305, 151] width 610 height 303
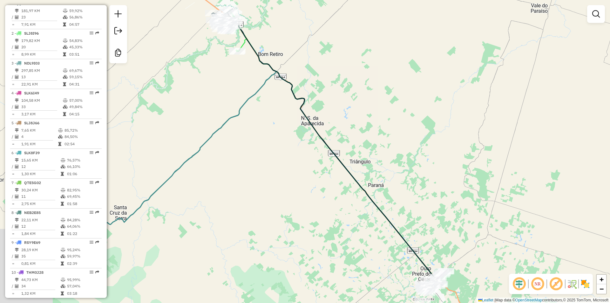
drag, startPoint x: 261, startPoint y: 128, endPoint x: 271, endPoint y: 188, distance: 61.6
click at [260, 127] on div "Janela de atendimento Grade de atendimento Capacidade Transportadoras Veículos …" at bounding box center [305, 151] width 610 height 303
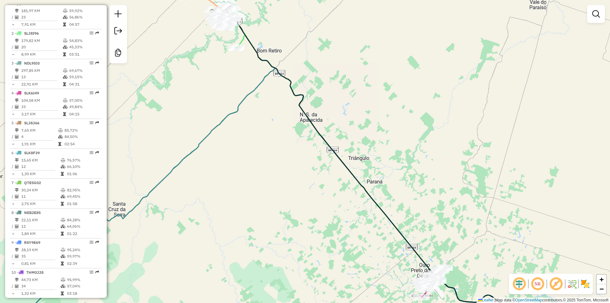
drag, startPoint x: 271, startPoint y: 190, endPoint x: 225, endPoint y: 94, distance: 106.7
click at [217, 80] on div "Janela de atendimento Grade de atendimento Capacidade Transportadoras Veículos …" at bounding box center [305, 151] width 610 height 303
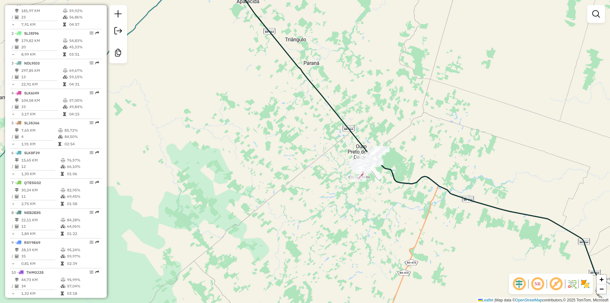
drag, startPoint x: 397, startPoint y: 230, endPoint x: 275, endPoint y: 133, distance: 155.6
click at [277, 135] on div "Janela de atendimento Grade de atendimento Capacidade Transportadoras Veículos …" at bounding box center [305, 151] width 610 height 303
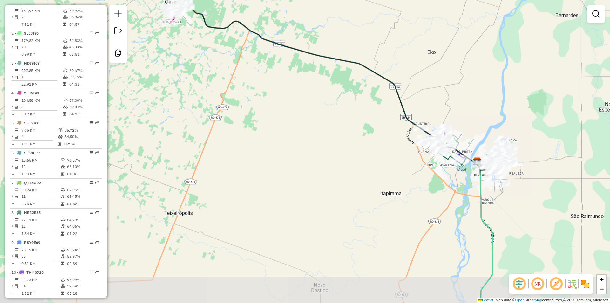
drag, startPoint x: 326, startPoint y: 175, endPoint x: 268, endPoint y: 137, distance: 69.0
click at [263, 126] on div "Janela de atendimento Grade de atendimento Capacidade Transportadoras Veículos …" at bounding box center [305, 151] width 610 height 303
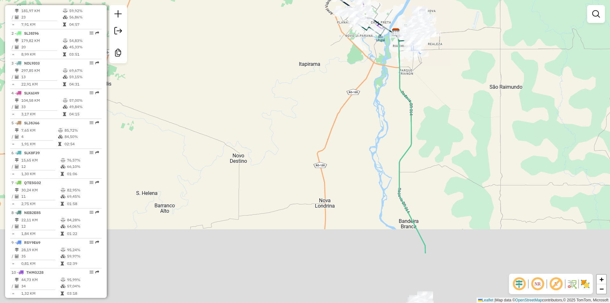
drag, startPoint x: 283, startPoint y: 157, endPoint x: 269, endPoint y: 140, distance: 21.9
click at [268, 101] on div "Janela de atendimento Grade de atendimento Capacidade Transportadoras Veículos …" at bounding box center [305, 151] width 610 height 303
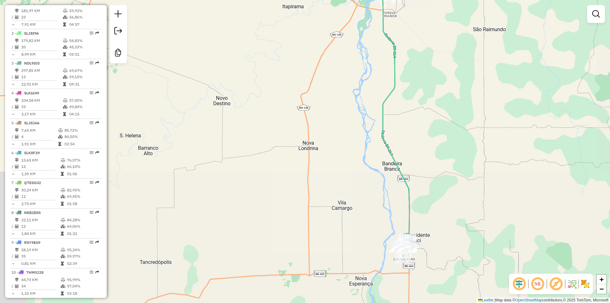
drag, startPoint x: 277, startPoint y: 189, endPoint x: 275, endPoint y: 119, distance: 69.6
click at [276, 119] on div "Janela de atendimento Grade de atendimento Capacidade Transportadoras Veículos …" at bounding box center [305, 151] width 610 height 303
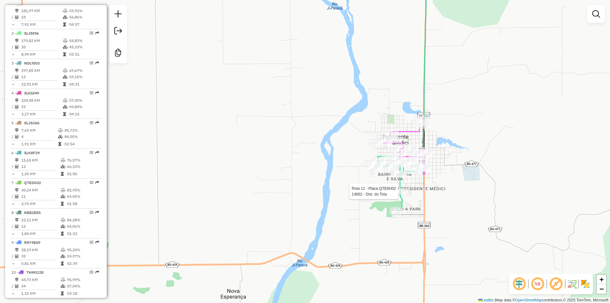
select select "**********"
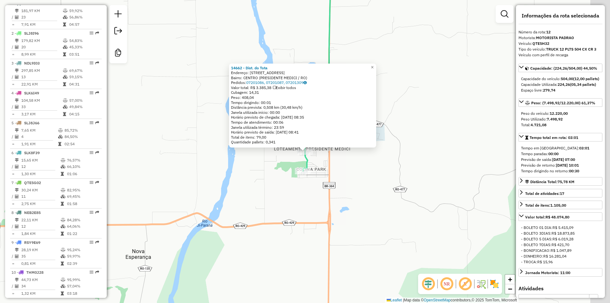
scroll to position [349, 0]
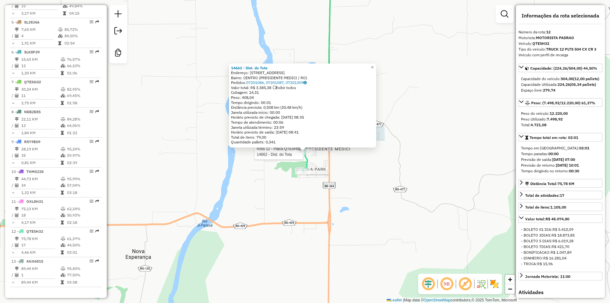
click at [393, 202] on div "Rota 12 - Placa QTE5H32 14662 - Dist. do Tota 14662 - Dist. do Tota Endereço: […" at bounding box center [305, 151] width 610 height 303
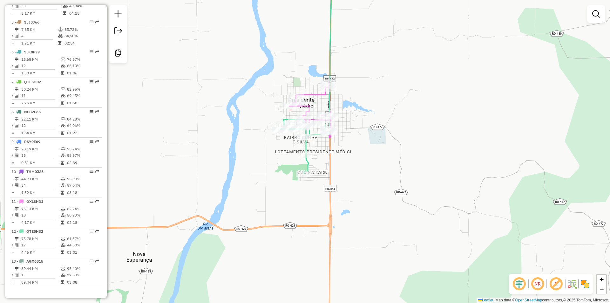
click at [321, 193] on div "Janela de atendimento Grade de atendimento Capacidade Transportadoras Veículos …" at bounding box center [305, 151] width 610 height 303
drag, startPoint x: 213, startPoint y: 145, endPoint x: 212, endPoint y: 138, distance: 7.4
click at [219, 151] on div "Rota 12 - Placa QTE5H32 14662 - Dist. do Tota Janela de atendimento Grade de at…" at bounding box center [305, 151] width 610 height 303
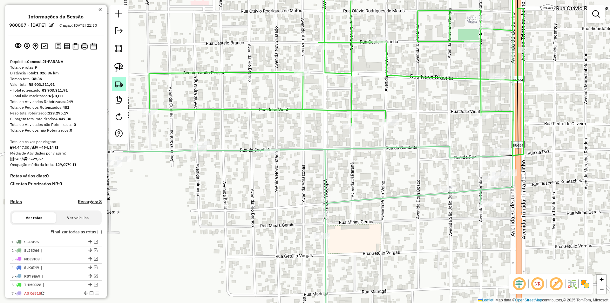
scroll to position [112, 0]
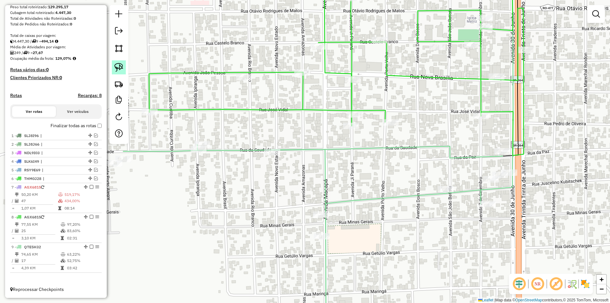
drag, startPoint x: 119, startPoint y: 69, endPoint x: 187, endPoint y: 111, distance: 80.4
click at [119, 69] on img at bounding box center [118, 67] width 9 height 9
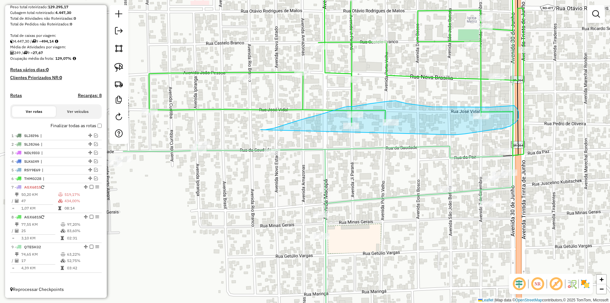
drag, startPoint x: 284, startPoint y: 125, endPoint x: 454, endPoint y: 135, distance: 170.3
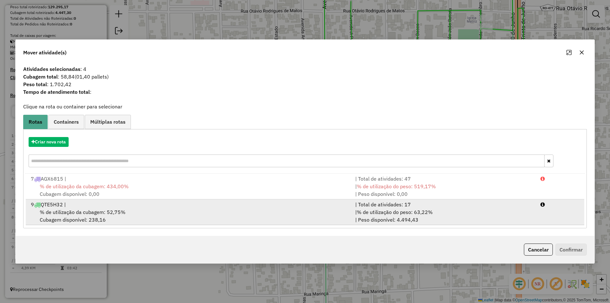
click at [73, 212] on span "% de utilização da cubagem: 52,75%" at bounding box center [83, 212] width 86 height 6
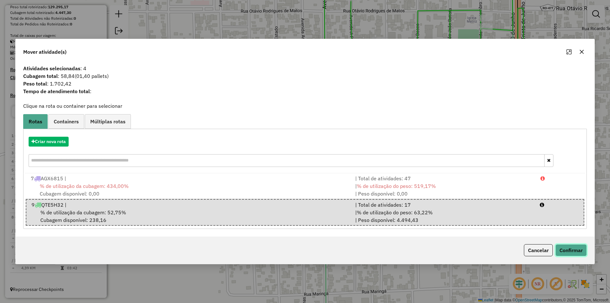
click at [573, 255] on button "Confirmar" at bounding box center [570, 250] width 31 height 12
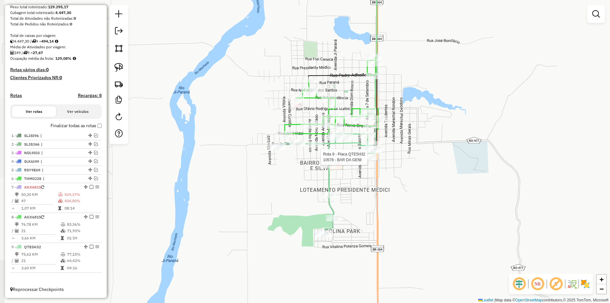
select select "*********"
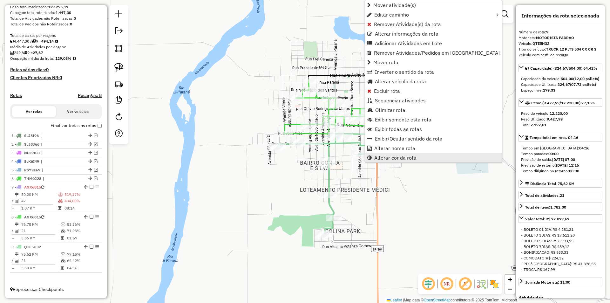
click at [390, 161] on link "Alterar cor da rota" at bounding box center [433, 158] width 137 height 10
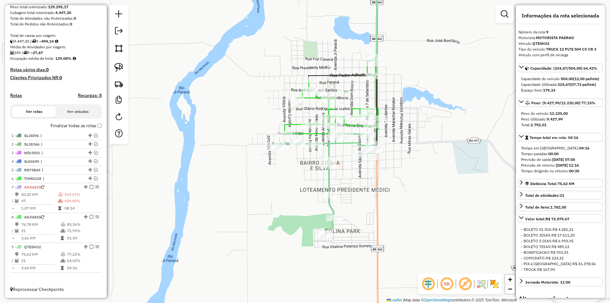
click at [390, 160] on div "Janela de atendimento Grade de atendimento Capacidade Transportadoras Veículos …" at bounding box center [305, 151] width 610 height 303
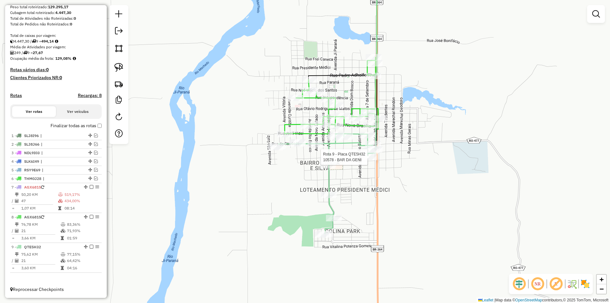
select select "*********"
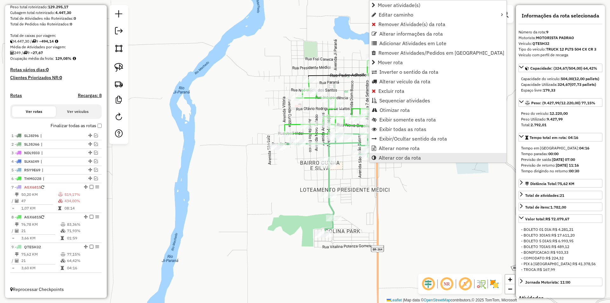
click at [394, 160] on span "Alterar cor da rota" at bounding box center [400, 157] width 42 height 5
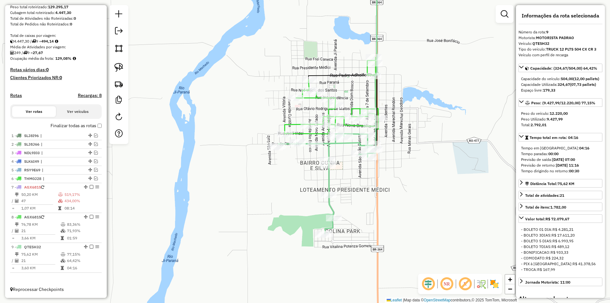
scroll to position [133, 0]
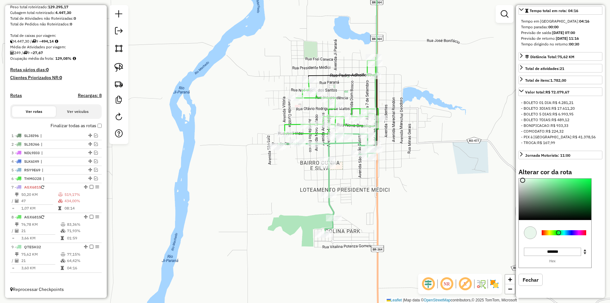
drag, startPoint x: 552, startPoint y: 209, endPoint x: 521, endPoint y: 180, distance: 41.8
click at [521, 180] on div at bounding box center [555, 199] width 72 height 41
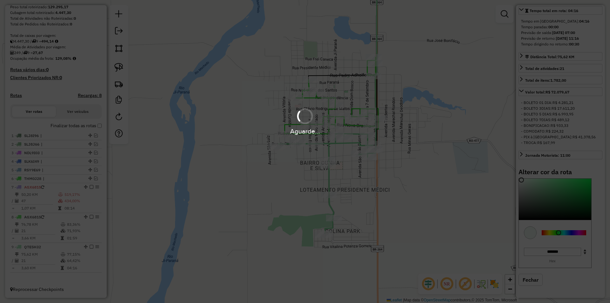
click at [549, 231] on hb-app "Aguarde... Pop-up bloqueado! Seu navegador bloqueou automáticamente a abertura …" at bounding box center [305, 151] width 610 height 303
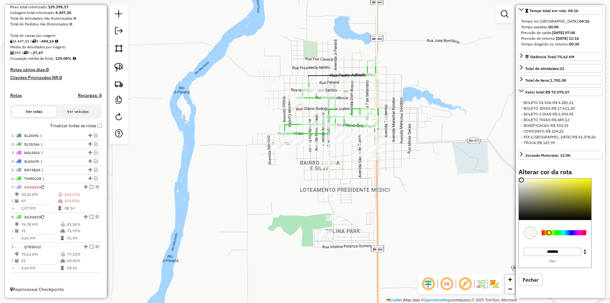
click at [549, 233] on div at bounding box center [564, 232] width 44 height 5
type input "*******"
drag, startPoint x: 565, startPoint y: 181, endPoint x: 587, endPoint y: 180, distance: 22.3
click at [587, 180] on div at bounding box center [555, 199] width 72 height 41
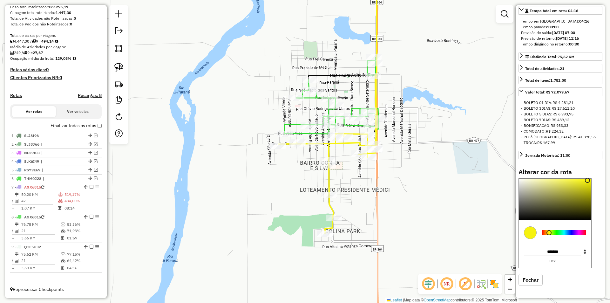
click at [415, 154] on div "Janela de atendimento Grade de atendimento Capacidade Transportadoras Veículos …" at bounding box center [305, 151] width 610 height 303
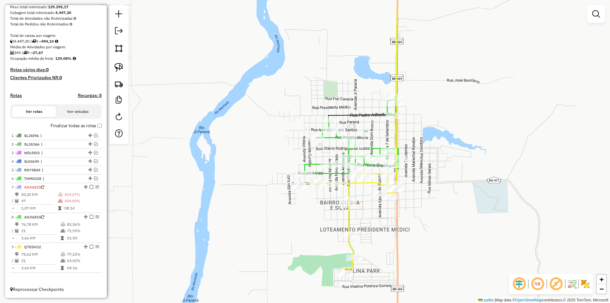
drag, startPoint x: 409, startPoint y: 182, endPoint x: 419, endPoint y: 201, distance: 20.8
click at [419, 201] on div "Janela de atendimento Grade de atendimento Capacidade Transportadoras Veículos …" at bounding box center [305, 151] width 610 height 303
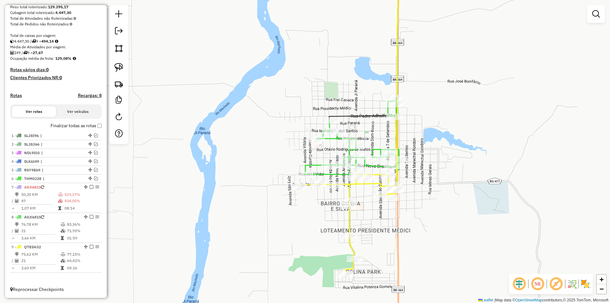
click at [419, 201] on div "Janela de atendimento Grade de atendimento Capacidade Transportadoras Veículos …" at bounding box center [305, 151] width 610 height 303
select select "*********"
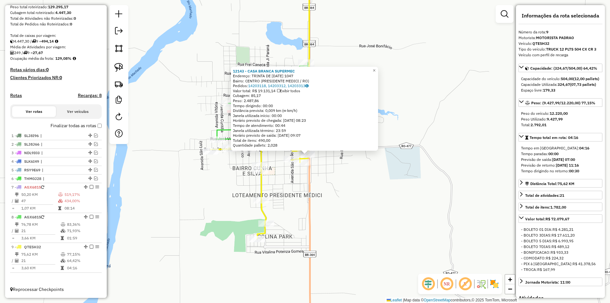
drag, startPoint x: 452, startPoint y: 188, endPoint x: 453, endPoint y: 191, distance: 3.7
click at [453, 191] on div "12143 - CASA BRANCA SUPERMEC Endereço: TRINTA DE [DATE] 1047 Bairro: CENTRO (PR…" at bounding box center [305, 151] width 610 height 303
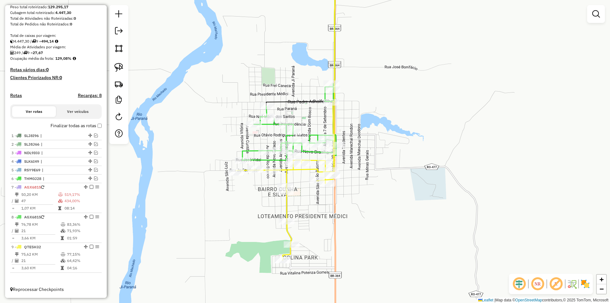
drag, startPoint x: 394, startPoint y: 209, endPoint x: 423, endPoint y: 218, distance: 31.0
click at [423, 218] on div "Janela de atendimento Grade de atendimento Capacidade Transportadoras Veículos …" at bounding box center [305, 151] width 610 height 303
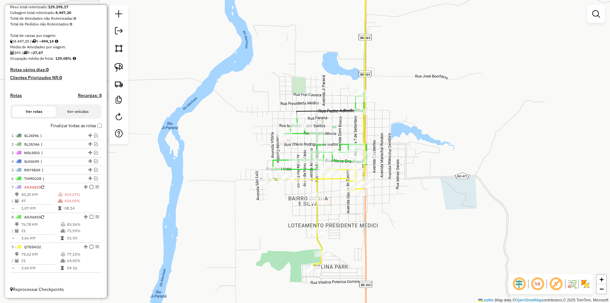
click at [423, 218] on div "Janela de atendimento Grade de atendimento Capacidade Transportadoras Veículos …" at bounding box center [305, 151] width 610 height 303
select select "*********"
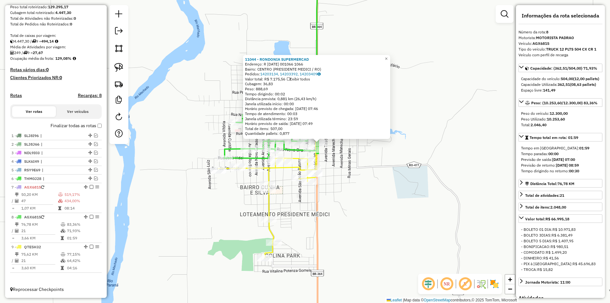
drag, startPoint x: 405, startPoint y: 192, endPoint x: 418, endPoint y: 184, distance: 16.4
click at [418, 184] on div "11044 - RONDONIA SUPERMERCAD Endereço: R [DATE] 001066 1066 Bairro: CENTRO (PRE…" at bounding box center [305, 151] width 610 height 303
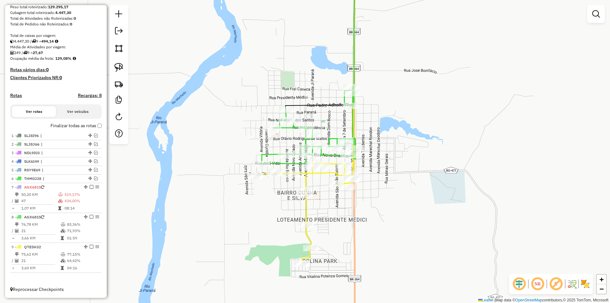
drag, startPoint x: 393, startPoint y: 212, endPoint x: 382, endPoint y: 201, distance: 16.0
click at [404, 212] on div "Janela de atendimento Grade de atendimento Capacidade Transportadoras Veículos …" at bounding box center [305, 151] width 610 height 303
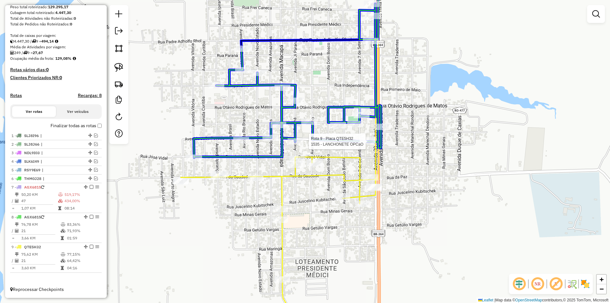
click at [361, 135] on div "Rota 8 - Placa AGX6815 24031 - SUPER CEREJEIRA 03 Rota 9 - Placa QTE5H32 1535 -…" at bounding box center [305, 151] width 610 height 303
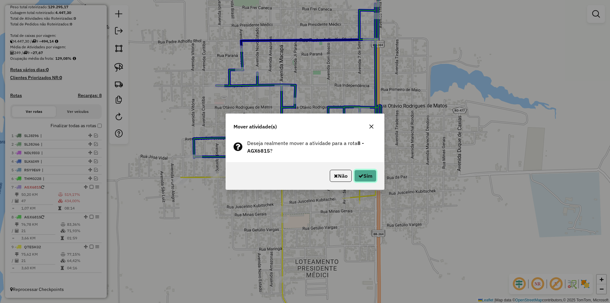
click at [370, 172] on button "Sim" at bounding box center [365, 176] width 22 height 12
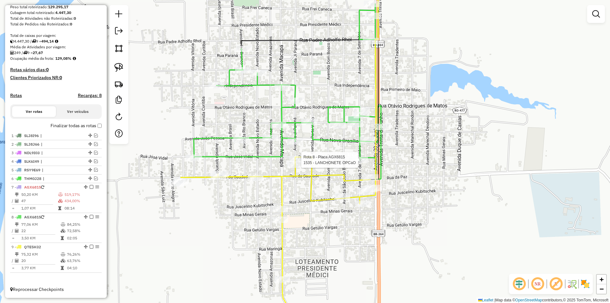
select select "*********"
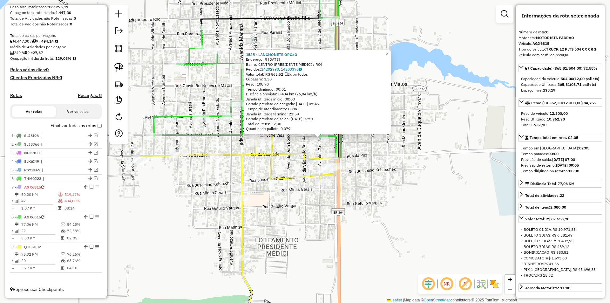
drag, startPoint x: 419, startPoint y: 176, endPoint x: 432, endPoint y: 164, distance: 17.5
click at [432, 164] on div "1535 - LANCHONETE OPCaO Endereço: R [DATE] Bairro: CENTRO (PRESIDENTE MEDICI / …" at bounding box center [305, 151] width 610 height 303
click at [429, 164] on div "1535 - LANCHONETE OPCaO Endereço: R [DATE] Bairro: CENTRO (PRESIDENTE MEDICI / …" at bounding box center [305, 151] width 610 height 303
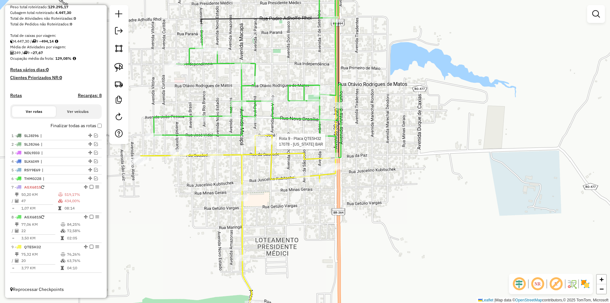
select select "*********"
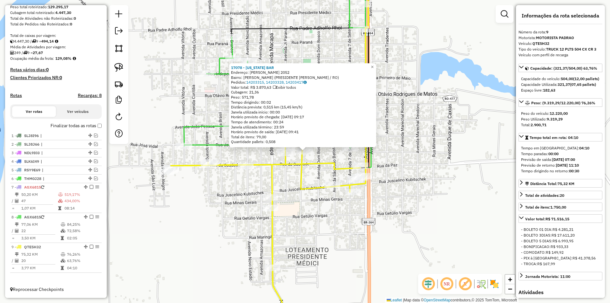
click at [444, 159] on div "17078 - [US_STATE] BAR Endereço: [PERSON_NAME] DE MATOS 2052 Bairro: [PERSON_NA…" at bounding box center [305, 151] width 610 height 303
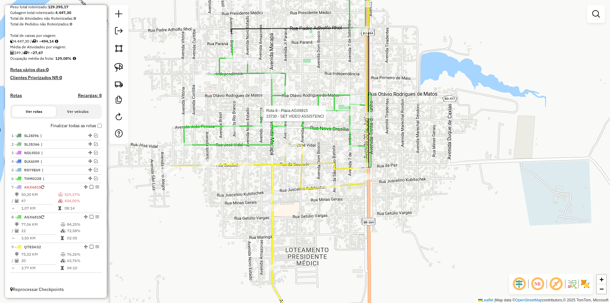
select select "*********"
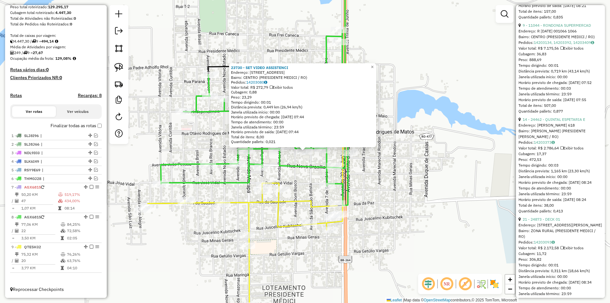
scroll to position [540, 0]
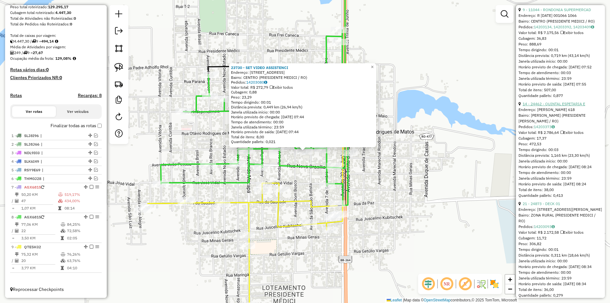
click at [554, 106] on link "14 - 24462 - QUINTAL ESPETARIA E" at bounding box center [554, 103] width 63 height 5
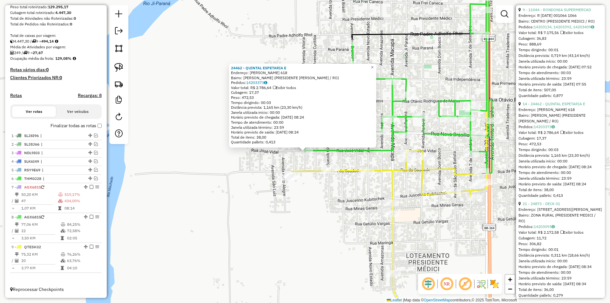
click at [281, 165] on div "24462 - QUINTAL ESPETARIA E Endereço: CUNHA E SILVA 618 Bairro: [PERSON_NAME] (…" at bounding box center [305, 151] width 610 height 303
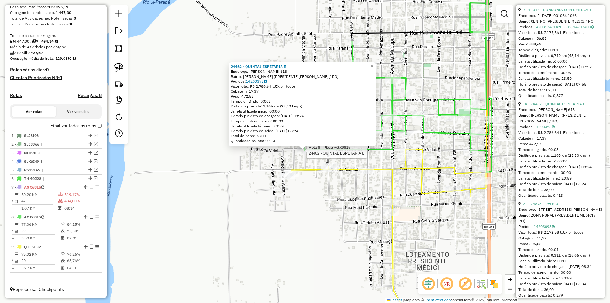
click at [304, 153] on div at bounding box center [305, 150] width 16 height 6
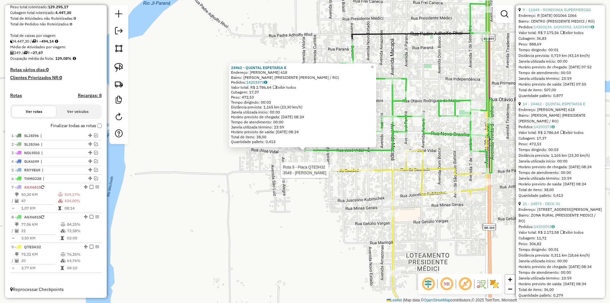
click at [10, 26] on div "Rota 9 - Placa QTE5H32 24127 - [GEOGRAPHIC_DATA] BRAGANCA Rota 9 - Placa QTE5H3…" at bounding box center [10, 26] width 0 height 0
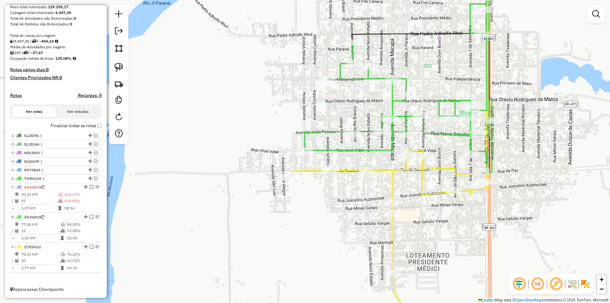
click at [307, 162] on div "Janela de atendimento Grade de atendimento Capacidade Transportadoras Veículos …" at bounding box center [305, 151] width 610 height 303
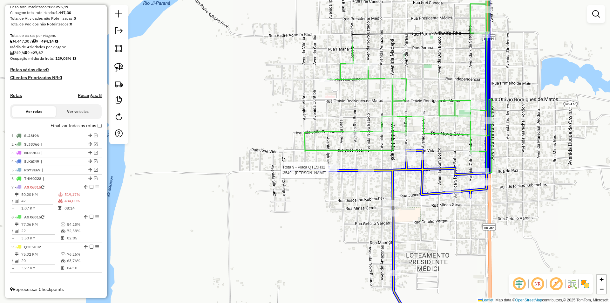
click at [10, 26] on div at bounding box center [10, 26] width 0 height 0
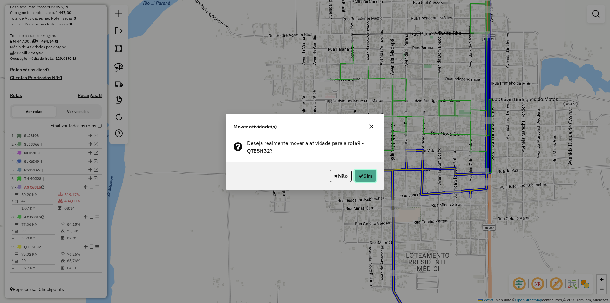
click at [367, 172] on button "Sim" at bounding box center [365, 176] width 22 height 12
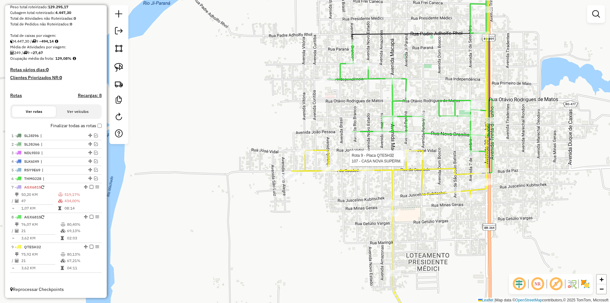
select select "*********"
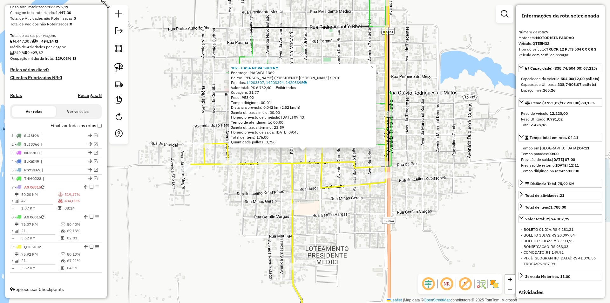
click at [316, 187] on div "107 - CASA NOVA SUPERM. Endereço: MACAPA 1369 Bairro: [PERSON_NAME] (PRESIDENTE…" at bounding box center [305, 151] width 610 height 303
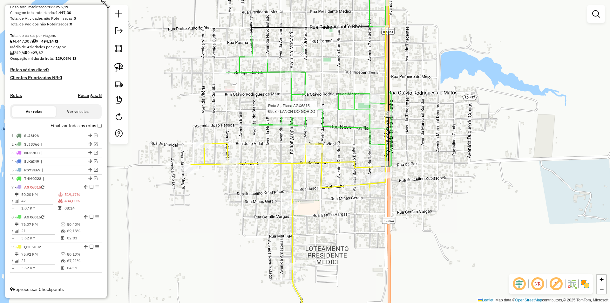
select select "*********"
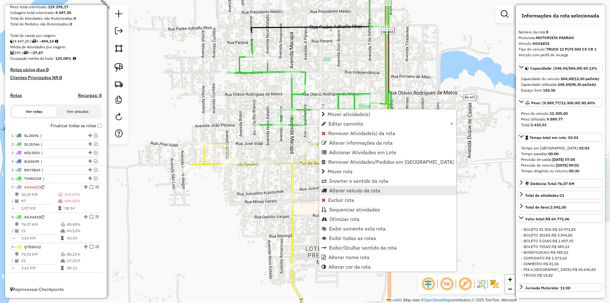
click at [357, 190] on span "Alterar veículo da rota" at bounding box center [354, 190] width 51 height 5
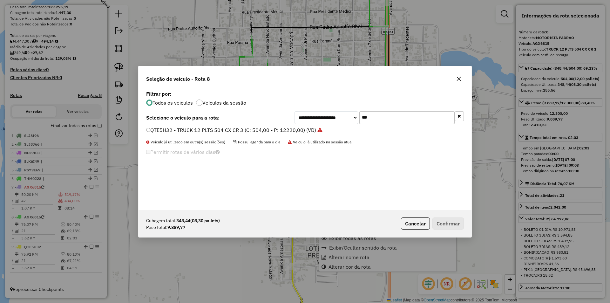
scroll to position [3, 2]
drag, startPoint x: 374, startPoint y: 119, endPoint x: 333, endPoint y: 129, distance: 42.6
click at [333, 128] on div "**********" at bounding box center [305, 149] width 333 height 121
type input "***"
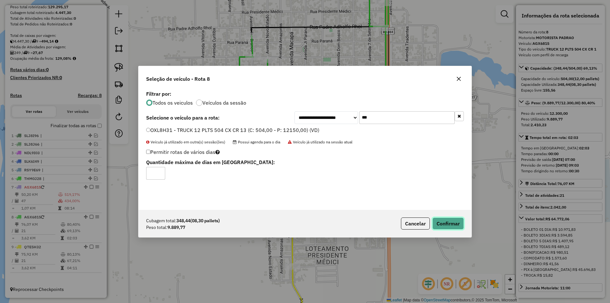
click at [440, 224] on button "Confirmar" at bounding box center [447, 223] width 31 height 12
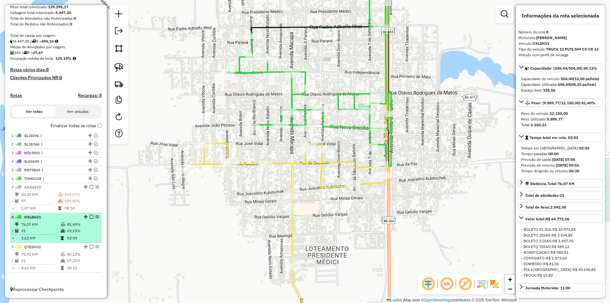
click at [90, 215] on em at bounding box center [92, 217] width 4 height 4
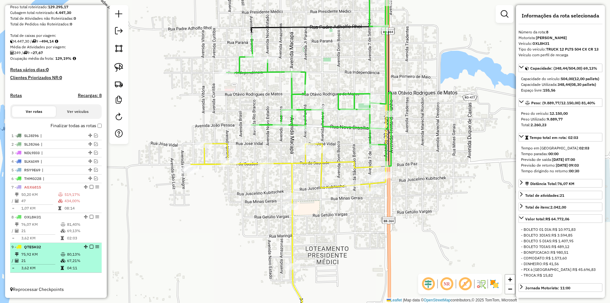
scroll to position [91, 0]
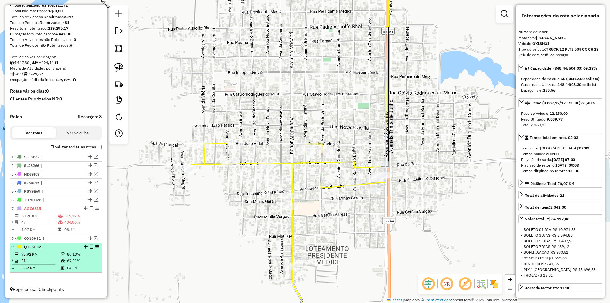
click at [90, 247] on em at bounding box center [92, 247] width 4 height 4
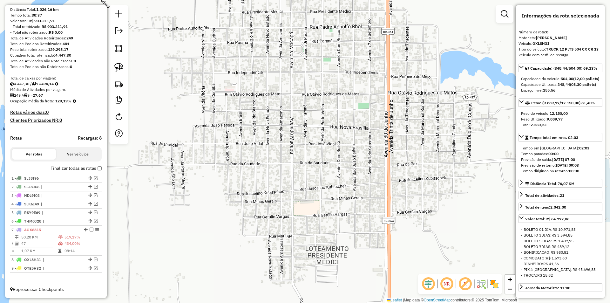
scroll to position [69, 0]
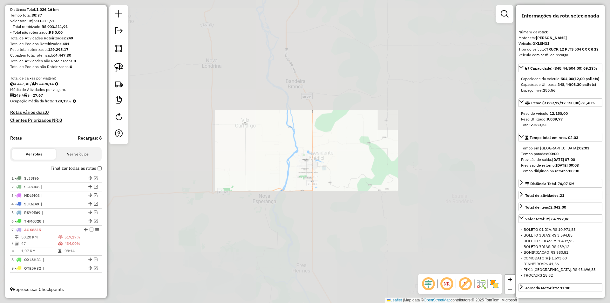
click at [323, 160] on div "Janela de atendimento Grade de atendimento Capacidade Transportadoras Veículos …" at bounding box center [305, 151] width 610 height 303
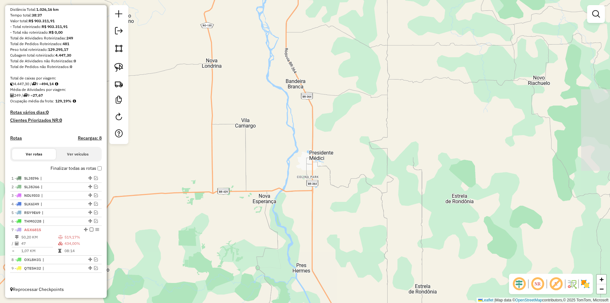
drag, startPoint x: 373, startPoint y: 165, endPoint x: 355, endPoint y: 165, distance: 18.7
click at [365, 166] on div "Janela de atendimento Grade de atendimento Capacidade Transportadoras Veículos …" at bounding box center [305, 151] width 610 height 303
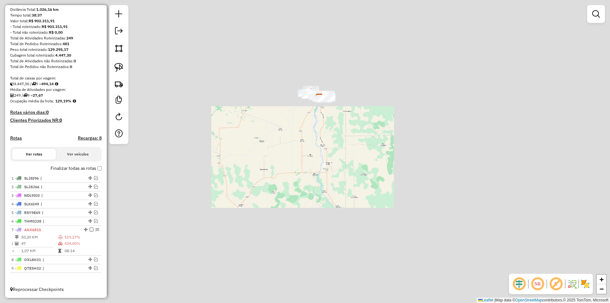
drag, startPoint x: 398, startPoint y: 151, endPoint x: 389, endPoint y: 156, distance: 10.7
click at [389, 156] on div "Janela de atendimento Grade de atendimento Capacidade Transportadoras Veículos …" at bounding box center [305, 151] width 610 height 303
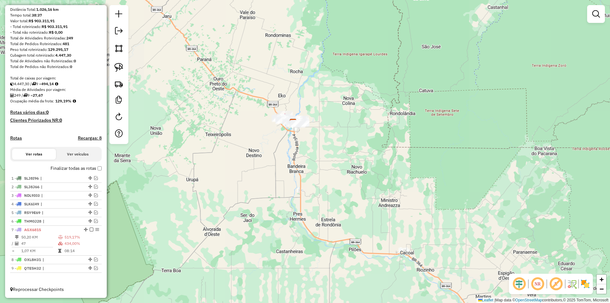
click at [388, 158] on div "Janela de atendimento Grade de atendimento Capacidade Transportadoras Veículos …" at bounding box center [305, 151] width 610 height 303
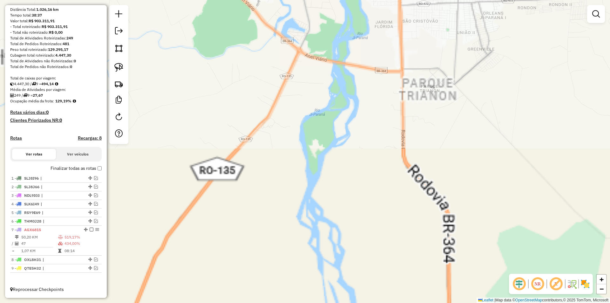
drag, startPoint x: 339, startPoint y: 71, endPoint x: 269, endPoint y: 188, distance: 136.2
click at [269, 187] on div "Janela de atendimento Grade de atendimento Capacidade Transportadoras Veículos …" at bounding box center [305, 151] width 610 height 303
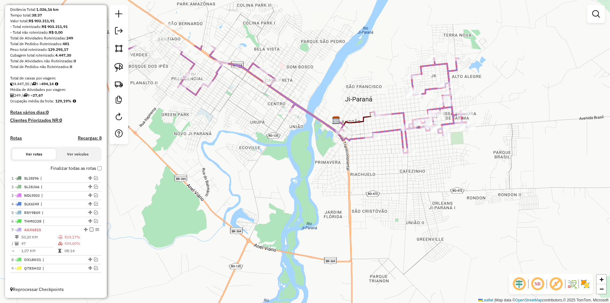
drag, startPoint x: 344, startPoint y: 150, endPoint x: 361, endPoint y: 226, distance: 77.4
click at [361, 226] on div "Janela de atendimento Grade de atendimento Capacidade Transportadoras Veículos …" at bounding box center [305, 151] width 610 height 303
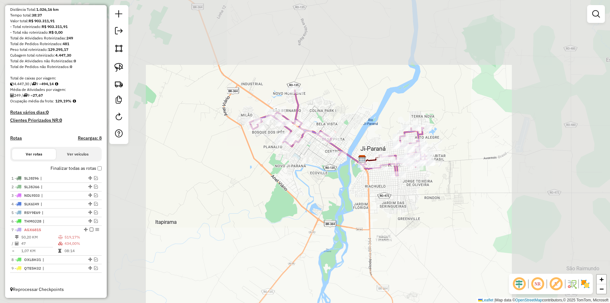
drag, startPoint x: 375, startPoint y: 206, endPoint x: 364, endPoint y: 208, distance: 11.0
click at [375, 207] on div "Janela de atendimento Grade de atendimento Capacidade Transportadoras Veículos …" at bounding box center [305, 151] width 610 height 303
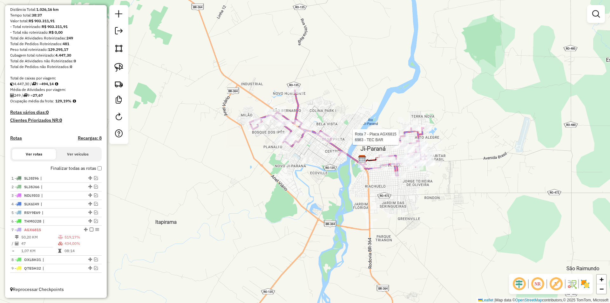
select select "*********"
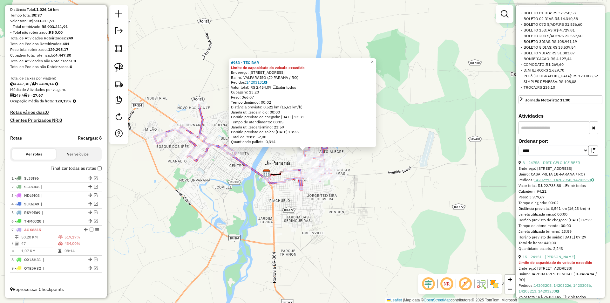
scroll to position [222, 0]
click at [336, 221] on div "6983 - TEC BAR Limite de capacidade do veículo excedido Endereço: [STREET_ADDRE…" at bounding box center [305, 151] width 610 height 303
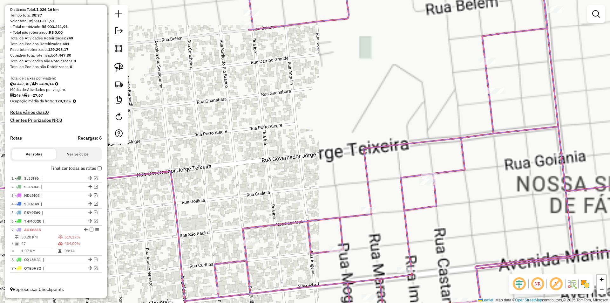
drag, startPoint x: 341, startPoint y: 190, endPoint x: 344, endPoint y: 168, distance: 21.5
click at [330, 170] on div "Janela de atendimento Grade de atendimento Capacidade Transportadoras Veículos …" at bounding box center [305, 151] width 610 height 303
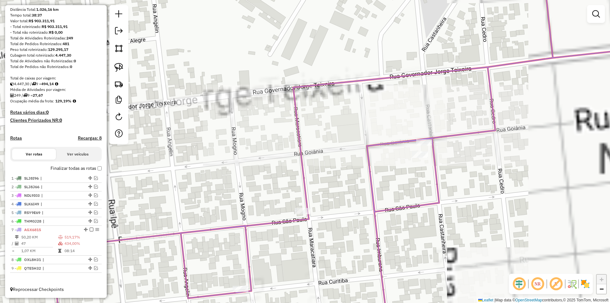
click at [426, 137] on icon at bounding box center [333, 152] width 676 height 364
select select "*********"
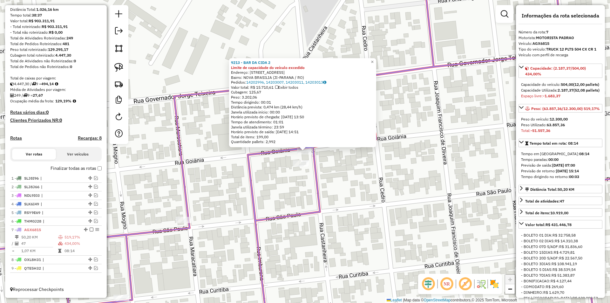
click at [260, 191] on div "9213 - BAR DA CIDA 2 Limite de capacidade do veículo excedido Endereço: [STREET…" at bounding box center [305, 151] width 610 height 303
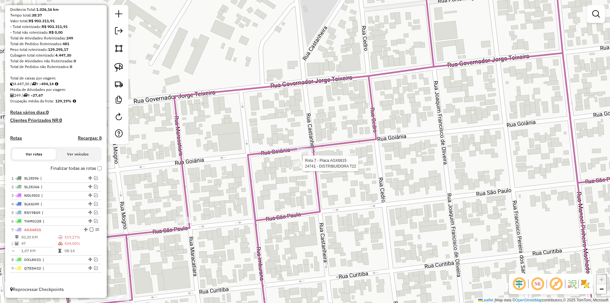
select select "*********"
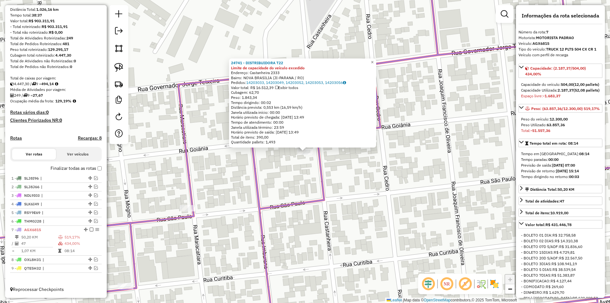
click at [297, 170] on div "24741 - DISTRIBUIDORA T22 Limite de capacidade do veículo excedido Endereço: Ca…" at bounding box center [305, 151] width 610 height 303
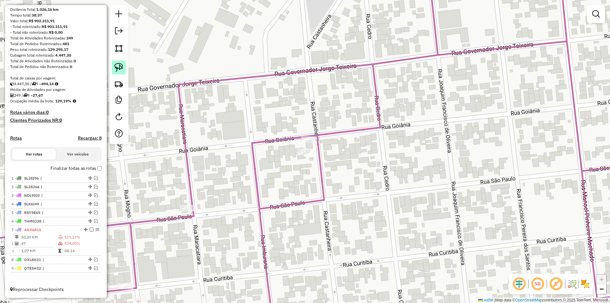
click at [121, 67] on img at bounding box center [118, 67] width 9 height 9
drag, startPoint x: 286, startPoint y: 143, endPoint x: 321, endPoint y: 168, distance: 42.8
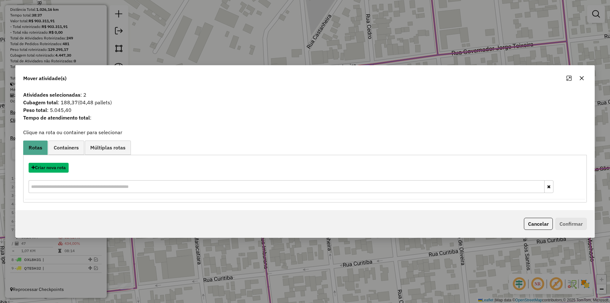
click at [47, 166] on button "Criar nova rota" at bounding box center [49, 168] width 40 height 10
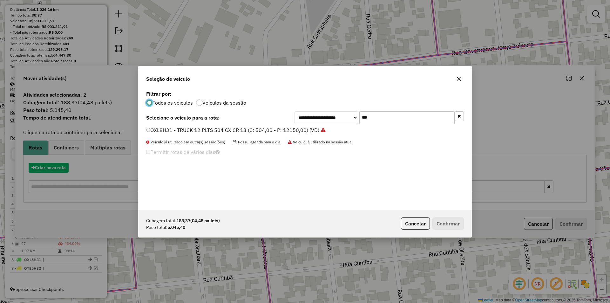
scroll to position [3, 2]
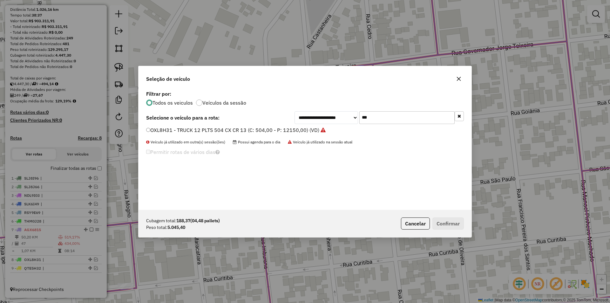
drag, startPoint x: 353, startPoint y: 122, endPoint x: 345, endPoint y: 124, distance: 7.5
click at [348, 124] on div "**********" at bounding box center [379, 117] width 169 height 13
type input "***"
click at [151, 128] on label "THK3F46 - TRUCK 12 PLTS 504 CX CR 7 (C: 504,00 - P: 12700,00) (VD)" at bounding box center [231, 130] width 170 height 8
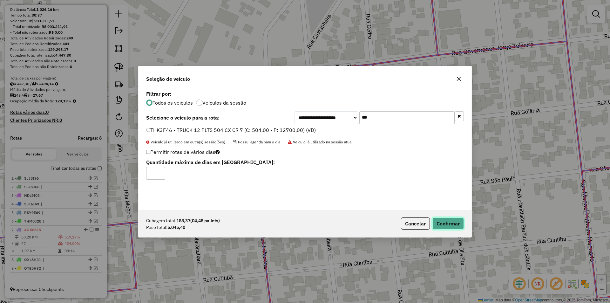
click at [449, 219] on button "Confirmar" at bounding box center [447, 223] width 31 height 12
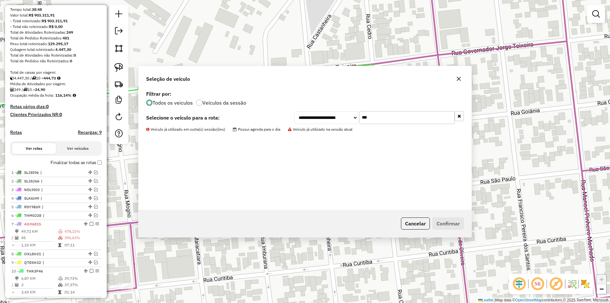
scroll to position [99, 0]
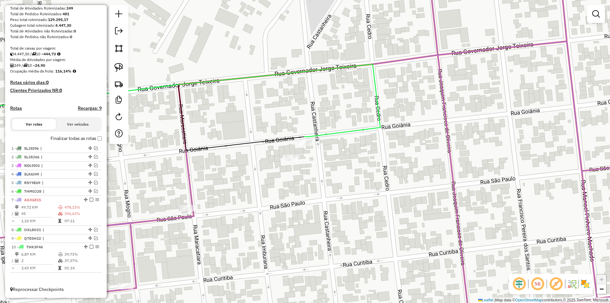
click at [316, 164] on div "Janela de atendimento Grade de atendimento Capacidade Transportadoras Veículos …" at bounding box center [305, 151] width 610 height 303
select select "*********"
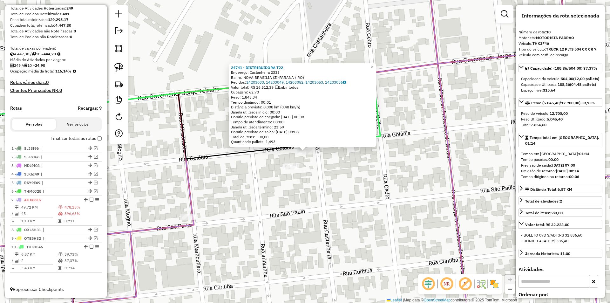
drag, startPoint x: 342, startPoint y: 195, endPoint x: 349, endPoint y: 191, distance: 8.0
click at [349, 191] on div "24741 - DISTRIBUIDORA T22 Endereço: Castanheira 2333 Bairro: [GEOGRAPHIC_DATA] …" at bounding box center [305, 151] width 610 height 303
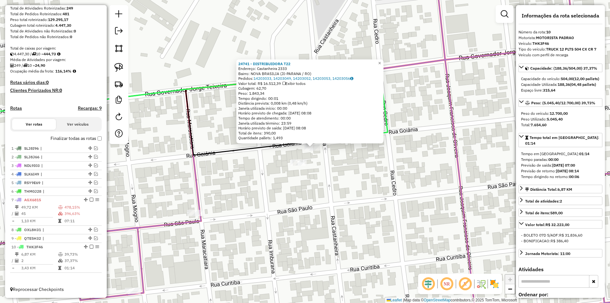
click at [349, 191] on div "24741 - DISTRIBUIDORA T22 Endereço: Castanheira 2333 Bairro: [GEOGRAPHIC_DATA] …" at bounding box center [305, 151] width 610 height 303
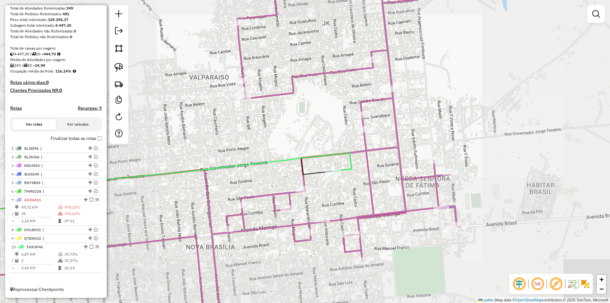
click at [344, 207] on div "Janela de atendimento Grade de atendimento Capacidade Transportadoras Veículos …" at bounding box center [305, 151] width 610 height 303
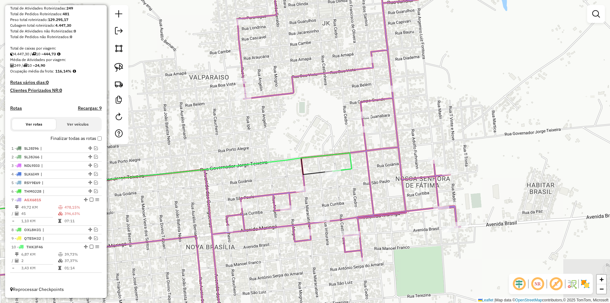
drag, startPoint x: 338, startPoint y: 209, endPoint x: 353, endPoint y: 187, distance: 26.5
click at [348, 191] on div "Janela de atendimento Grade de atendimento Capacidade Transportadoras Veículos …" at bounding box center [305, 151] width 610 height 303
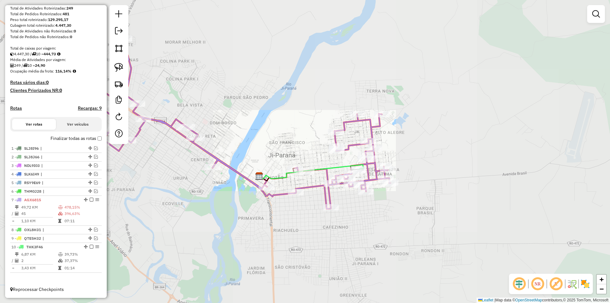
drag, startPoint x: 393, startPoint y: 215, endPoint x: 385, endPoint y: 188, distance: 27.9
click at [393, 215] on div "Janela de atendimento Grade de atendimento Capacidade Transportadoras Veículos …" at bounding box center [305, 151] width 610 height 303
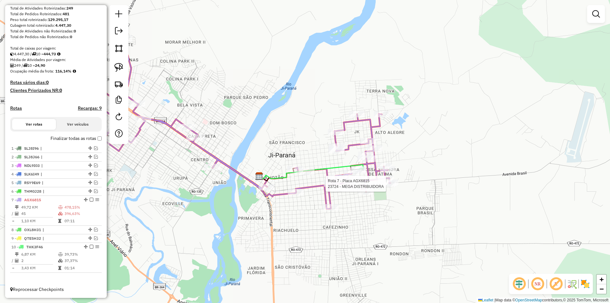
select select "*********"
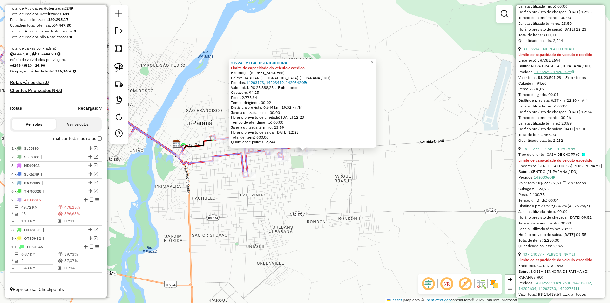
scroll to position [1271, 0]
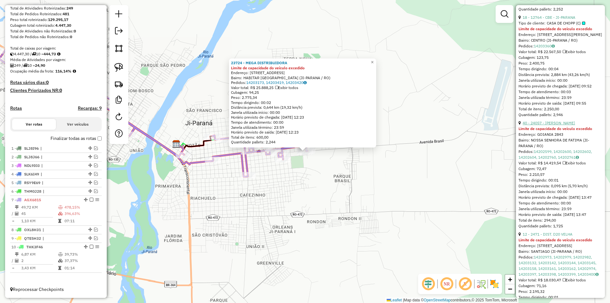
click at [559, 125] on link "40 - 24057 - [PERSON_NAME]" at bounding box center [549, 122] width 52 height 5
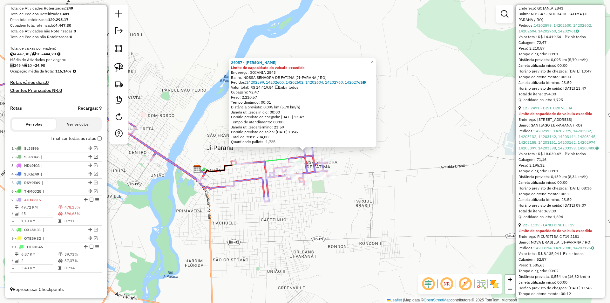
scroll to position [1398, 0]
click at [552, 109] on link "12 - 2471 - DIST. D20 VELHA" at bounding box center [548, 107] width 50 height 5
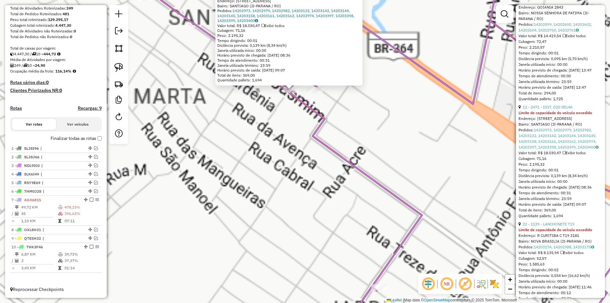
click at [273, 130] on div "2471 - DIST. D20 VELHA Limite de capacidade do veículo excedido Endereço: [STRE…" at bounding box center [305, 151] width 610 height 303
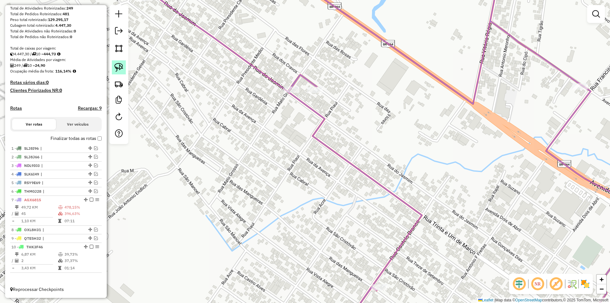
click at [119, 71] on img at bounding box center [118, 67] width 9 height 9
drag, startPoint x: 272, startPoint y: 91, endPoint x: 296, endPoint y: 98, distance: 25.1
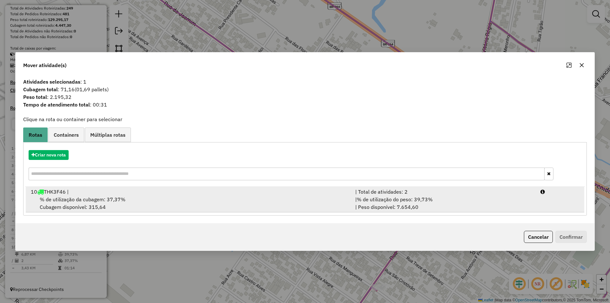
click at [59, 199] on span "% de utilização da cubagem: 37,37%" at bounding box center [83, 199] width 86 height 6
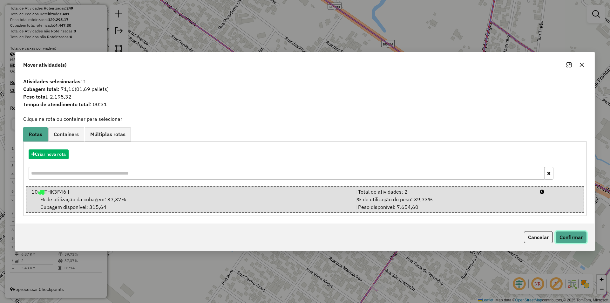
click at [569, 235] on button "Confirmar" at bounding box center [570, 237] width 31 height 12
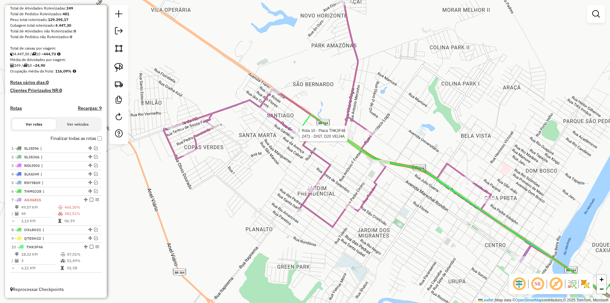
select select "*********"
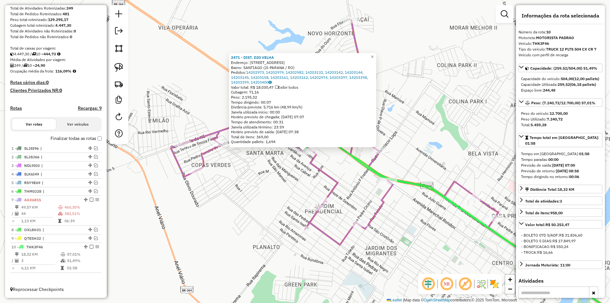
click at [280, 156] on div "2471 - DIST. D20 VELHA Endereço: R MATO GROSSO 343 Bairro: [GEOGRAPHIC_DATA] (J…" at bounding box center [305, 151] width 610 height 303
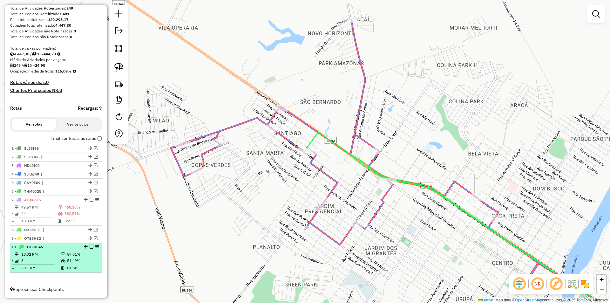
click at [90, 246] on em at bounding box center [92, 247] width 4 height 4
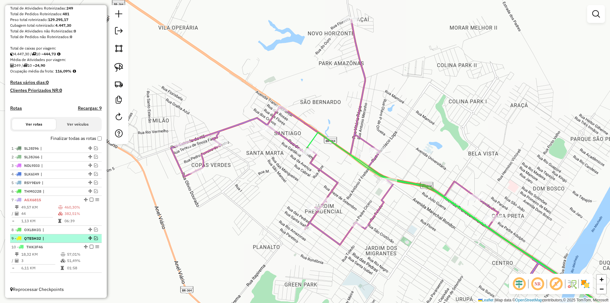
scroll to position [78, 0]
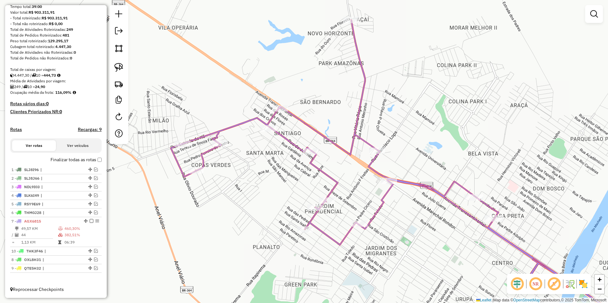
drag, startPoint x: 88, startPoint y: 267, endPoint x: 80, endPoint y: 251, distance: 17.8
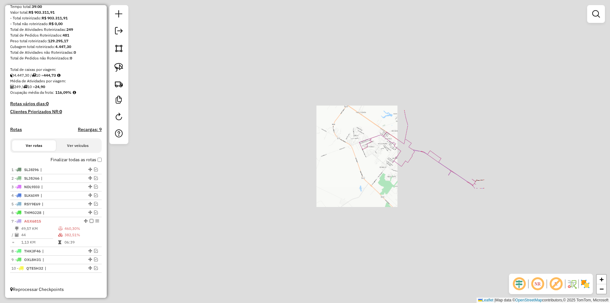
click at [444, 115] on div "Janela de atendimento Grade de atendimento Capacidade Transportadoras Veículos …" at bounding box center [305, 151] width 610 height 303
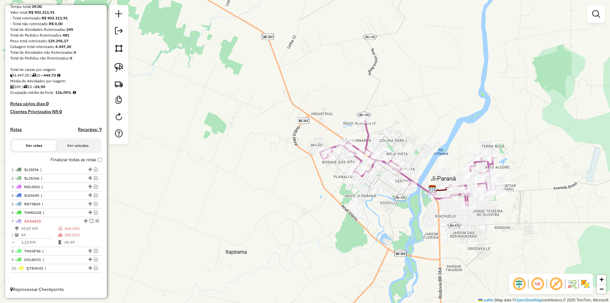
drag, startPoint x: 387, startPoint y: 141, endPoint x: 350, endPoint y: 141, distance: 37.8
click at [350, 142] on div "Janela de atendimento Grade de atendimento Capacidade Transportadoras Veículos …" at bounding box center [305, 151] width 610 height 303
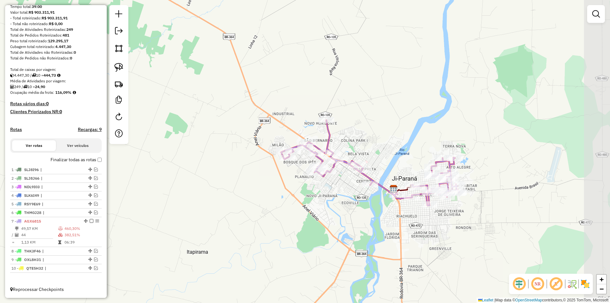
drag, startPoint x: 364, startPoint y: 138, endPoint x: 359, endPoint y: 131, distance: 8.5
click at [359, 131] on div "Janela de atendimento Grade de atendimento Capacidade Transportadoras Veículos …" at bounding box center [305, 151] width 610 height 303
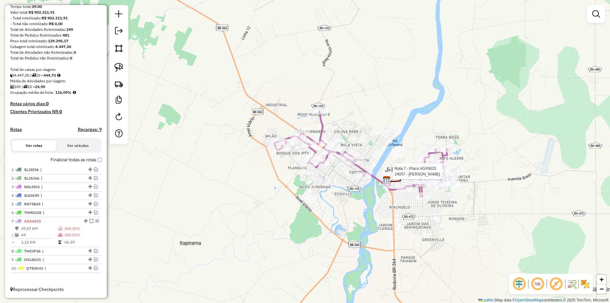
select select "*********"
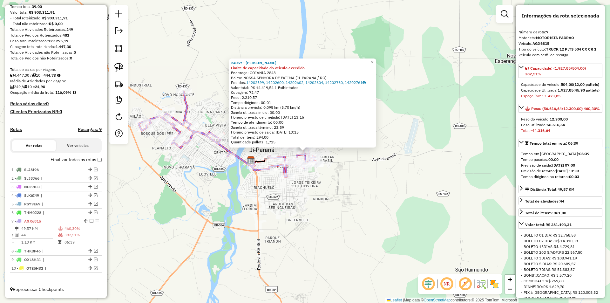
drag, startPoint x: 300, startPoint y: 186, endPoint x: 294, endPoint y: 188, distance: 6.0
click at [300, 187] on div "24057 - FABIANO BEER Limite de capacidade do veículo excedido Endereço: GOIANIA…" at bounding box center [305, 151] width 610 height 303
click at [267, 197] on div "24057 - FABIANO BEER Limite de capacidade do veículo excedido Endereço: GOIANIA…" at bounding box center [305, 151] width 610 height 303
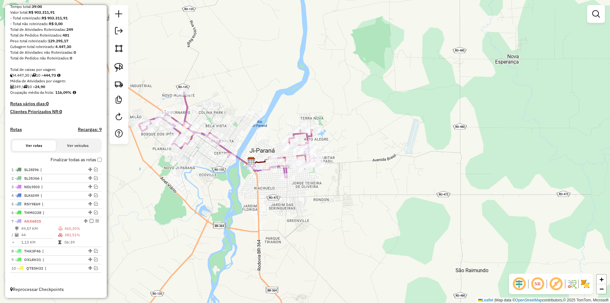
click at [258, 200] on div "24057 - FABIANO BEER Limite de capacidade do veículo excedido Endereço: GOIANIA…" at bounding box center [305, 151] width 610 height 303
drag, startPoint x: 251, startPoint y: 202, endPoint x: 255, endPoint y: 196, distance: 7.1
click at [255, 199] on div "Janela de atendimento Grade de atendimento Capacidade Transportadoras Veículos …" at bounding box center [305, 151] width 610 height 303
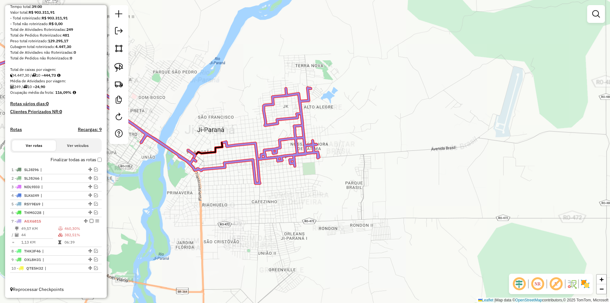
click at [295, 191] on div "Rota 7 - Placa AGX6815 23724 - MEGA DISTRIBUIDORA Janela de atendimento Grade d…" at bounding box center [305, 151] width 610 height 303
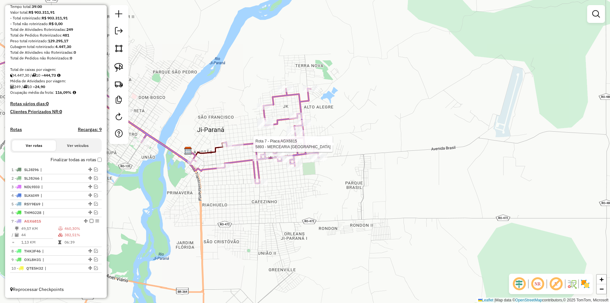
select select "*********"
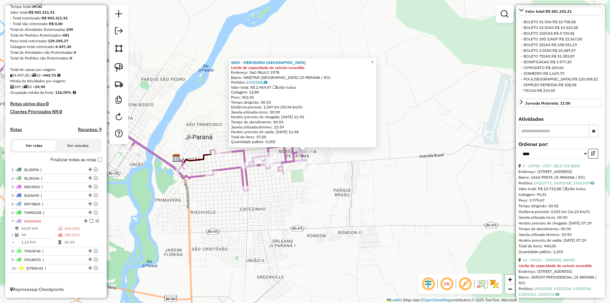
scroll to position [222, 0]
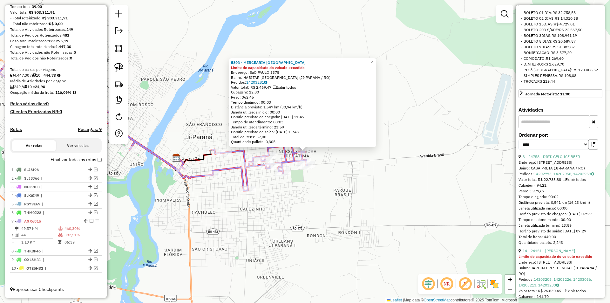
click at [440, 145] on div "5893 - MERCEARIA SAO PAULO Limite de capacidade do veículo excedido Endereço: S…" at bounding box center [305, 151] width 610 height 303
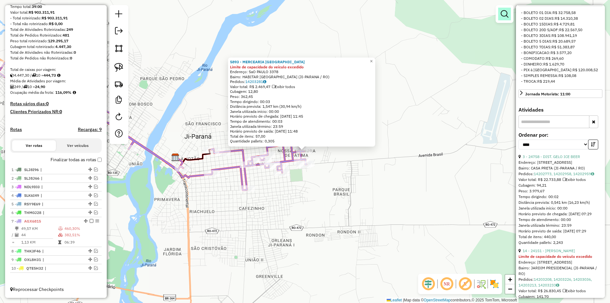
click at [503, 15] on em at bounding box center [505, 14] width 8 height 8
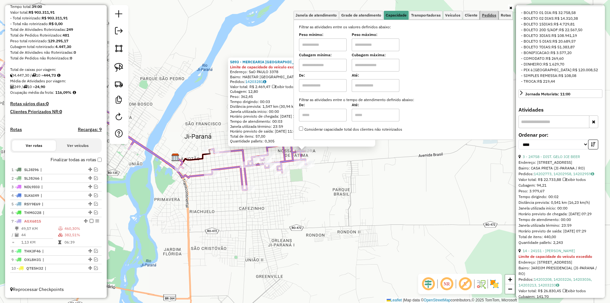
click at [485, 14] on span "Pedidos" at bounding box center [489, 15] width 14 height 4
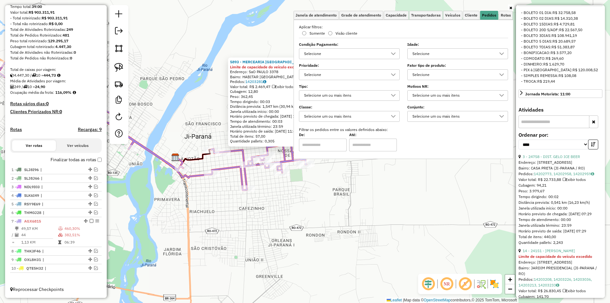
click at [415, 51] on div "Selecione" at bounding box center [452, 54] width 85 height 10
click at [417, 82] on div "1 dia(s)" at bounding box center [418, 82] width 6 height 6
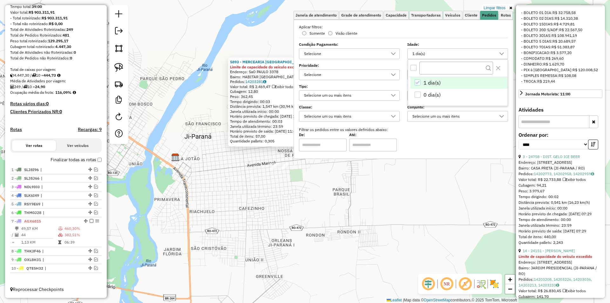
click at [349, 202] on div "5893 - MERCEARIA SAO PAULO Limite de capacidade do veículo excedido Endereço: S…" at bounding box center [305, 151] width 610 height 303
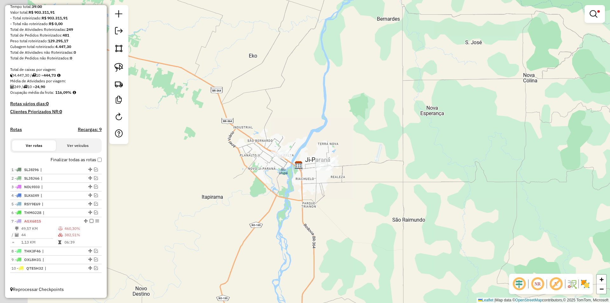
drag, startPoint x: 273, startPoint y: 217, endPoint x: 301, endPoint y: 202, distance: 32.4
click at [301, 202] on div "Limpar filtros Janela de atendimento Grade de atendimento Capacidade Transporta…" at bounding box center [305, 151] width 610 height 303
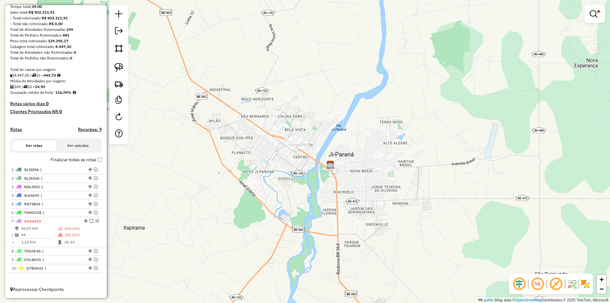
drag, startPoint x: 267, startPoint y: 164, endPoint x: 257, endPoint y: 141, distance: 25.6
click at [259, 142] on div "Limpar filtros Janela de atendimento Grade de atendimento Capacidade Transporta…" at bounding box center [305, 151] width 610 height 303
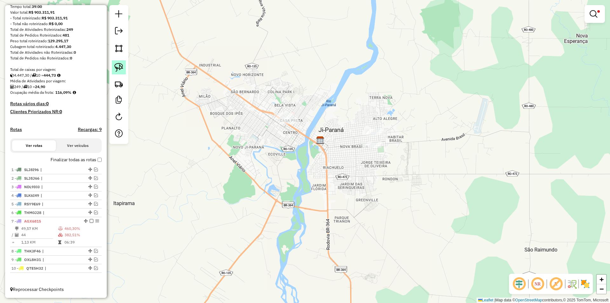
click at [121, 66] on img at bounding box center [118, 67] width 9 height 9
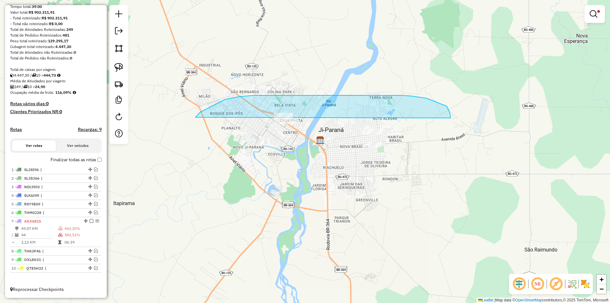
drag, startPoint x: 200, startPoint y: 112, endPoint x: 403, endPoint y: 200, distance: 220.5
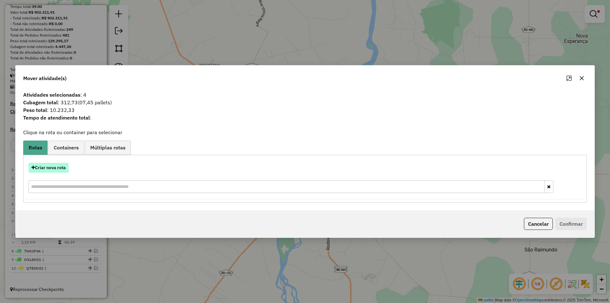
click at [52, 168] on button "Criar nova rota" at bounding box center [49, 168] width 40 height 10
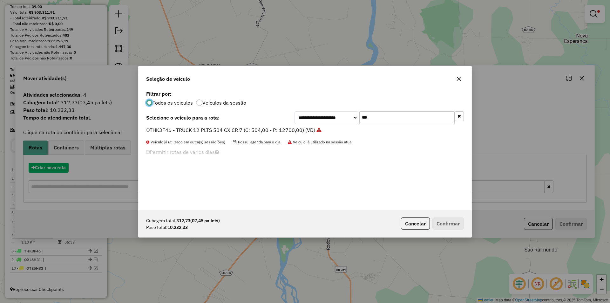
scroll to position [3, 2]
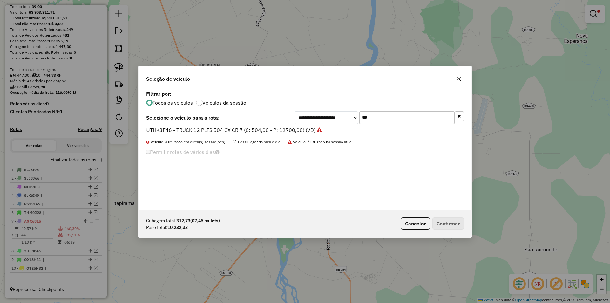
drag, startPoint x: 360, startPoint y: 122, endPoint x: 328, endPoint y: 125, distance: 32.6
click at [330, 125] on div "**********" at bounding box center [305, 149] width 333 height 121
type input "***"
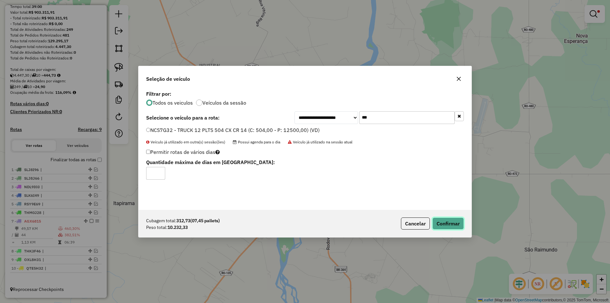
click at [449, 223] on button "Confirmar" at bounding box center [447, 223] width 31 height 12
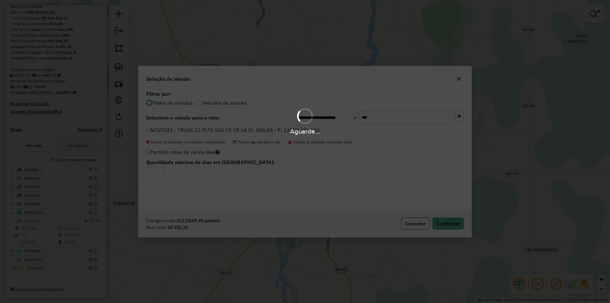
scroll to position [108, 0]
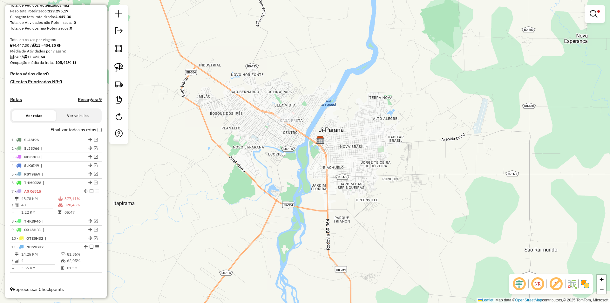
click at [282, 139] on div "Limpar filtros Janela de atendimento Grade de atendimento Capacidade Transporta…" at bounding box center [305, 151] width 610 height 303
click at [592, 15] on em at bounding box center [594, 14] width 8 height 8
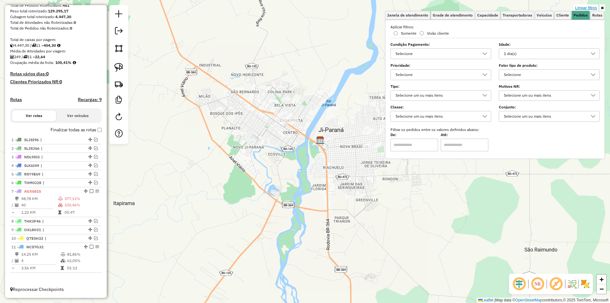
click at [587, 7] on link "Limpar filtros" at bounding box center [586, 7] width 24 height 7
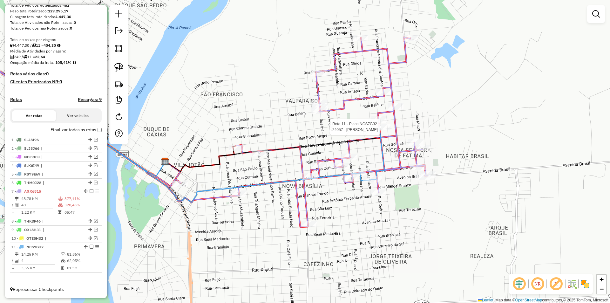
click at [380, 130] on div at bounding box center [380, 127] width 19 height 6
select select "*********"
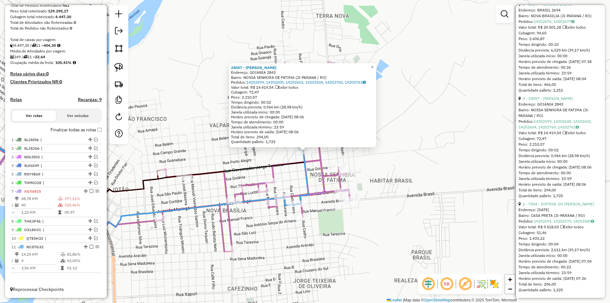
scroll to position [446, 0]
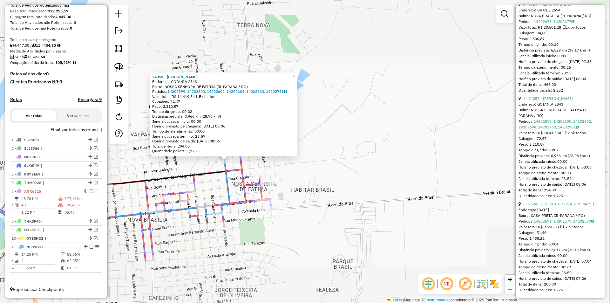
drag, startPoint x: 318, startPoint y: 177, endPoint x: 379, endPoint y: 158, distance: 64.1
click at [379, 158] on div "24057 - [PERSON_NAME]: GOIANIA 2843 Bairro: [GEOGRAPHIC_DATA] (JI-PARANA / RO) …" at bounding box center [305, 151] width 610 height 303
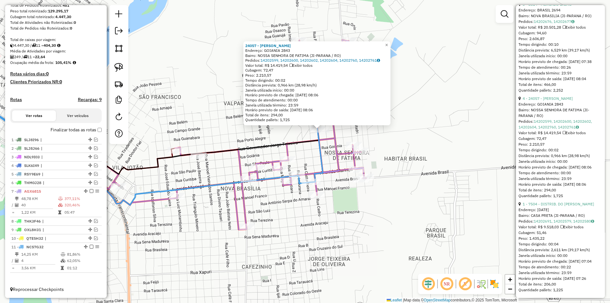
drag, startPoint x: 370, startPoint y: 166, endPoint x: 407, endPoint y: 153, distance: 39.7
click at [407, 153] on div "24057 - [PERSON_NAME]: GOIANIA 2843 Bairro: [GEOGRAPHIC_DATA] (JI-PARANA / RO) …" at bounding box center [305, 151] width 610 height 303
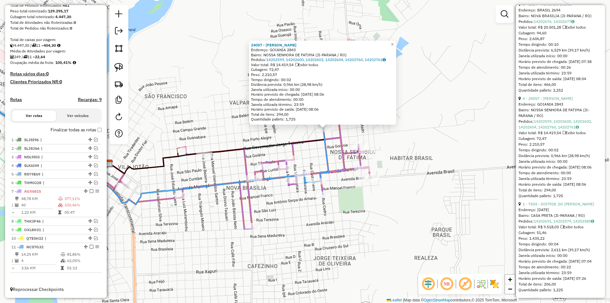
click at [398, 168] on div "24057 - [PERSON_NAME]: GOIANIA 2843 Bairro: [GEOGRAPHIC_DATA] (JI-PARANA / RO) …" at bounding box center [305, 151] width 610 height 303
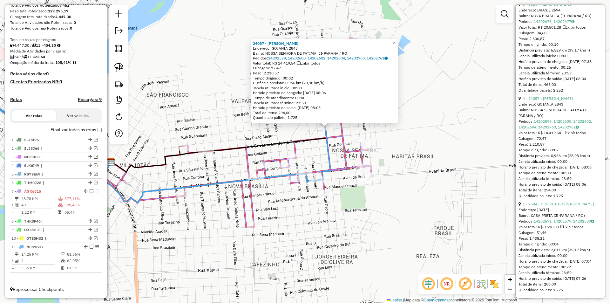
click at [385, 202] on div "24057 - [PERSON_NAME]: GOIANIA 2843 Bairro: [GEOGRAPHIC_DATA] (JI-PARANA / RO) …" at bounding box center [305, 151] width 610 height 303
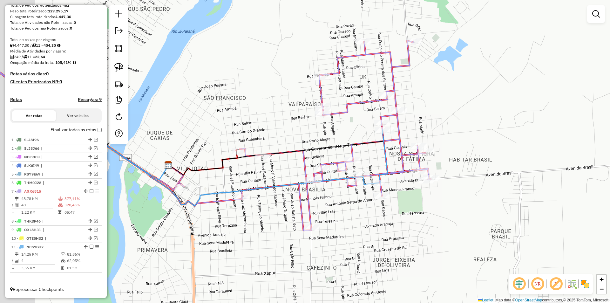
drag, startPoint x: 423, startPoint y: 97, endPoint x: 505, endPoint y: 101, distance: 82.7
click at [505, 101] on div "Janela de atendimento Grade de atendimento Capacidade Transportadoras Veículos …" at bounding box center [305, 151] width 610 height 303
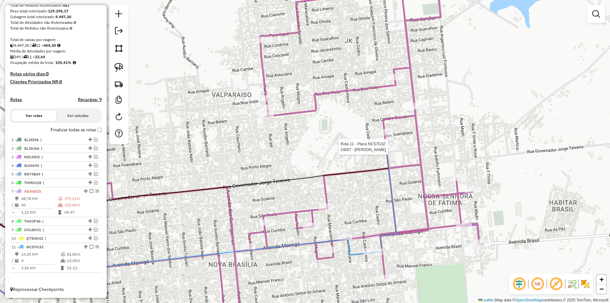
select select "*********"
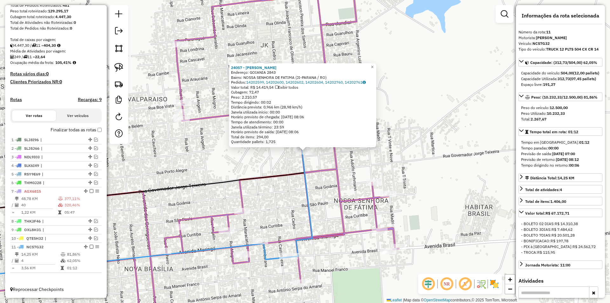
click at [228, 166] on div "24057 - [PERSON_NAME]: GOIANIA 2843 Bairro: [GEOGRAPHIC_DATA] (JI-PARANA / RO) …" at bounding box center [305, 151] width 610 height 303
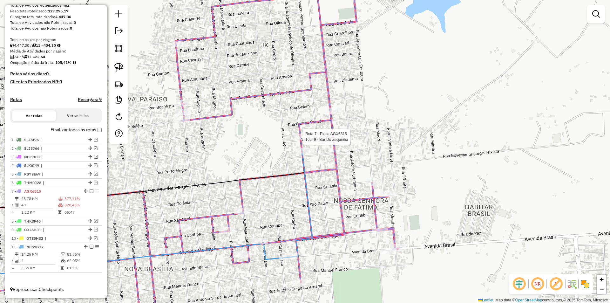
select select "*********"
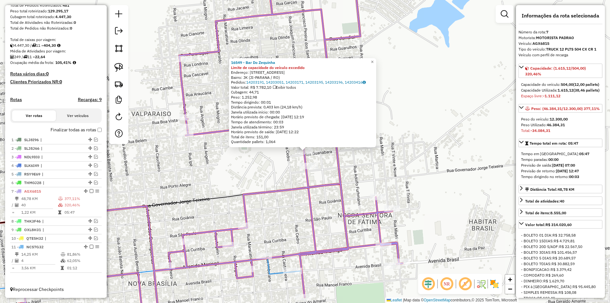
click at [245, 156] on div "16549 - Bar Do Zequinha Limite de capacidade do veículo excedido Endereço: [STR…" at bounding box center [305, 151] width 610 height 303
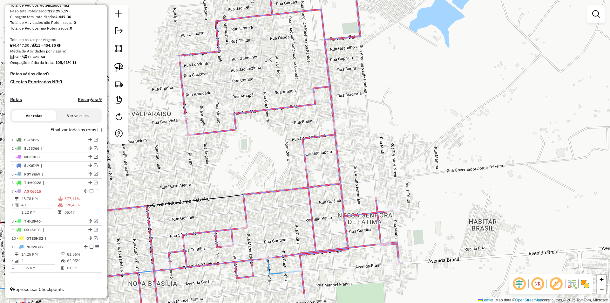
click at [308, 162] on icon at bounding box center [171, 159] width 464 height 347
select select "*********"
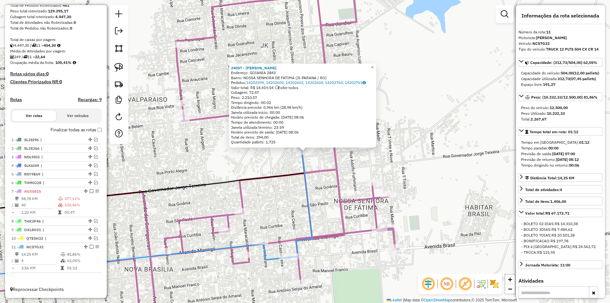
click at [264, 161] on div "24057 - [PERSON_NAME]: GOIANIA 2843 Bairro: [GEOGRAPHIC_DATA] (JI-PARANA / RO) …" at bounding box center [305, 151] width 610 height 303
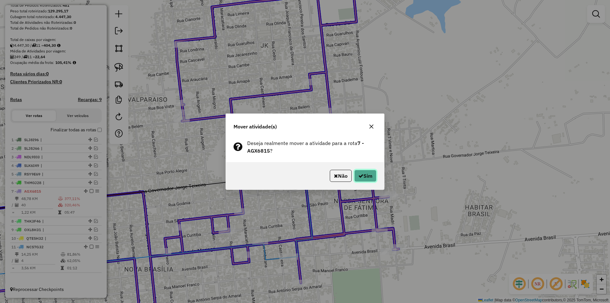
click at [369, 177] on button "Sim" at bounding box center [365, 176] width 22 height 12
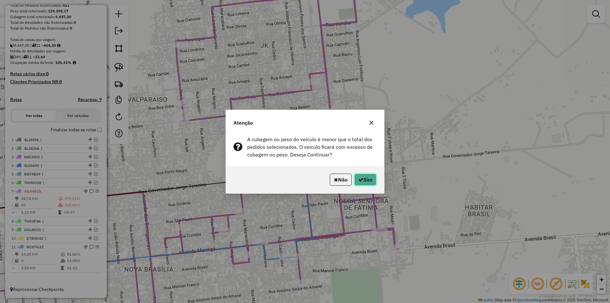
click at [369, 181] on button "Sim" at bounding box center [365, 179] width 22 height 12
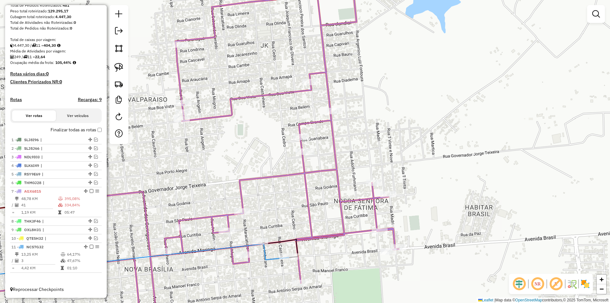
drag, startPoint x: 264, startPoint y: 184, endPoint x: 308, endPoint y: 165, distance: 48.1
click at [307, 166] on div "Janela de atendimento Grade de atendimento Capacidade Transportadoras Veículos …" at bounding box center [305, 151] width 610 height 303
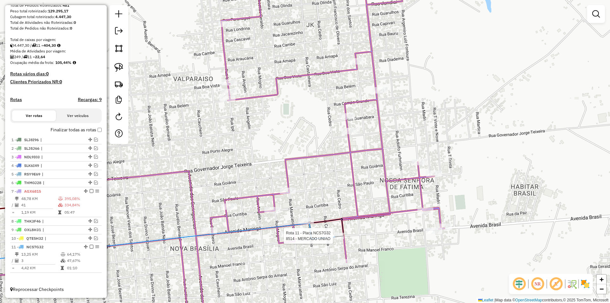
select select "*********"
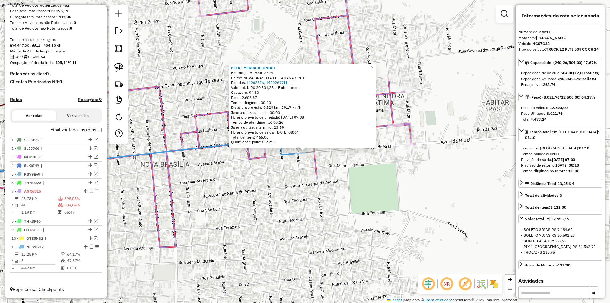
click at [400, 207] on div "8514 - MERCADO UNIAO Endereço: [GEOGRAPHIC_DATA] 2694 [GEOGRAPHIC_DATA]: [GEOGR…" at bounding box center [305, 151] width 610 height 303
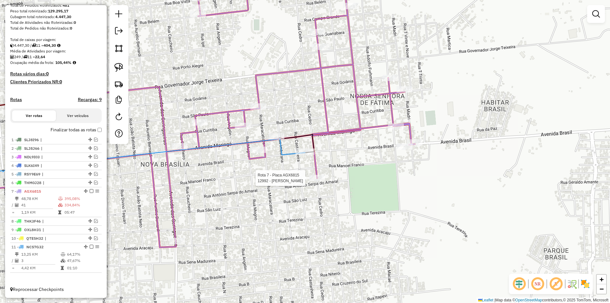
select select "*********"
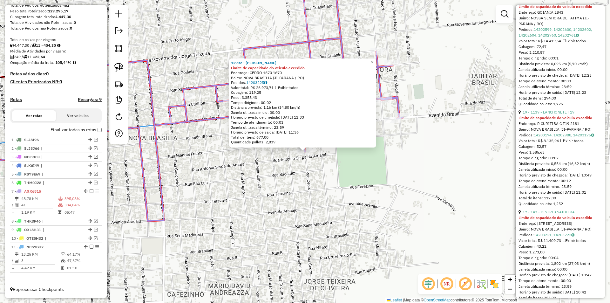
scroll to position [1207, 0]
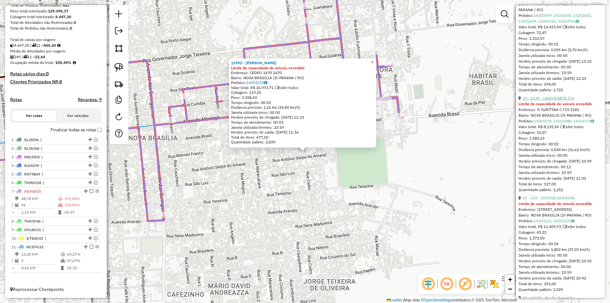
click at [557, 100] on link "19 - 1139 - LANCHONETE T19" at bounding box center [549, 98] width 52 height 5
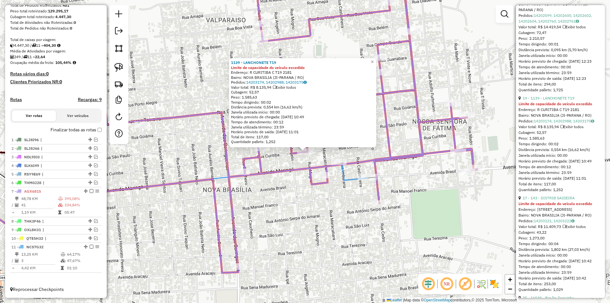
click at [275, 192] on div "1139 - LANCHONETE T19 Limite de capacidade do veículo excedido Endereço: R CURI…" at bounding box center [305, 151] width 610 height 303
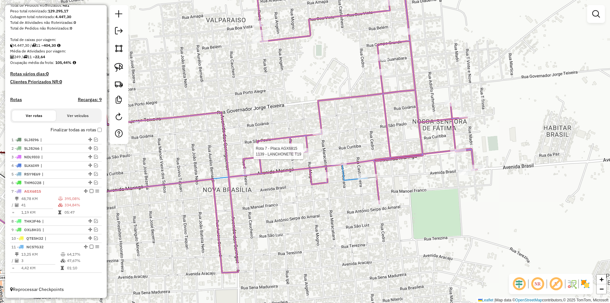
select select "*********"
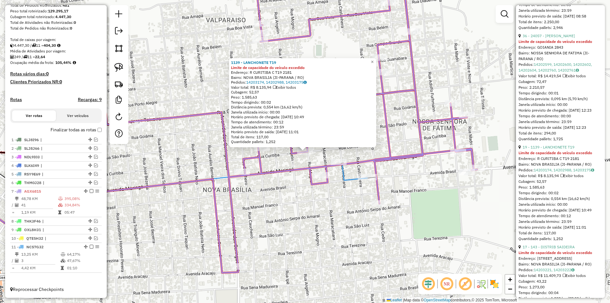
scroll to position [1144, 0]
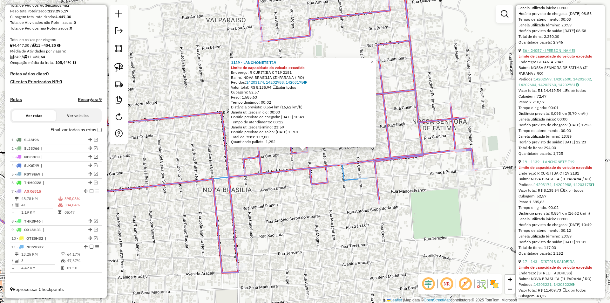
click at [557, 53] on link "36 - 24057 - [PERSON_NAME]" at bounding box center [549, 50] width 52 height 5
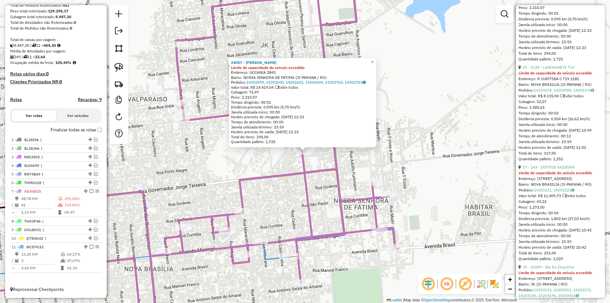
scroll to position [1239, 0]
click at [554, 69] on link "19 - 1139 - LANCHONETE T19" at bounding box center [549, 66] width 52 height 5
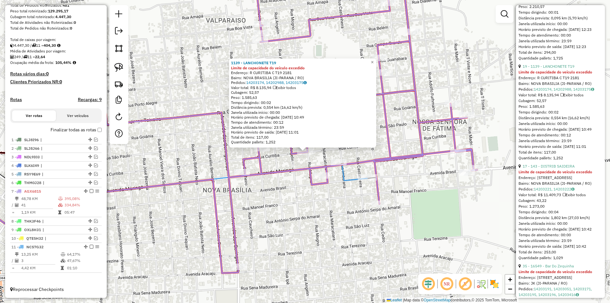
click at [279, 178] on div "1139 - LANCHONETE T19 Limite de capacidade do veículo excedido Endereço: R CURI…" at bounding box center [305, 151] width 610 height 303
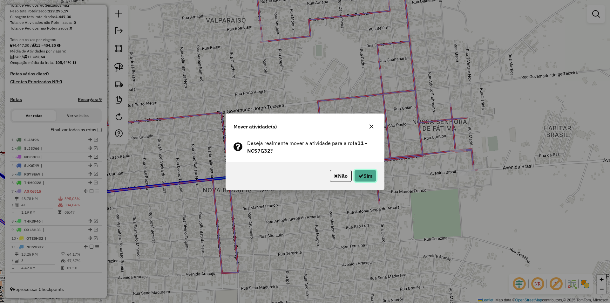
click at [361, 173] on icon "button" at bounding box center [360, 175] width 5 height 5
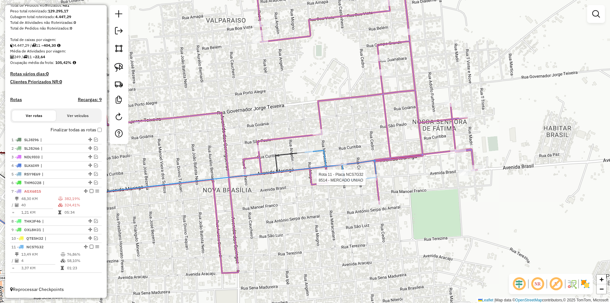
select select "*********"
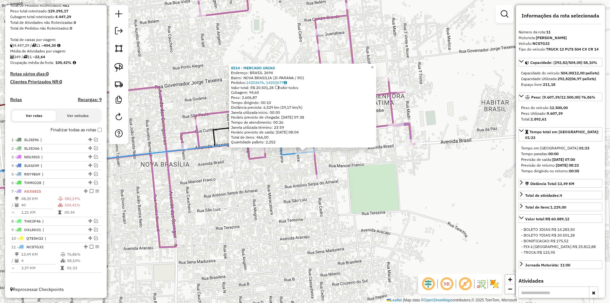
click at [457, 178] on div "8514 - MERCADO UNIAO Endereço: [GEOGRAPHIC_DATA] 2694 [GEOGRAPHIC_DATA]: [GEOGR…" at bounding box center [305, 151] width 610 height 303
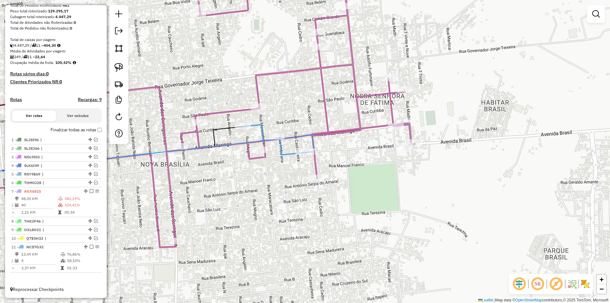
drag, startPoint x: 330, startPoint y: 210, endPoint x: 380, endPoint y: 201, distance: 51.3
click at [380, 201] on div "Janela de atendimento Grade de atendimento Capacidade Transportadoras Veículos …" at bounding box center [305, 151] width 610 height 303
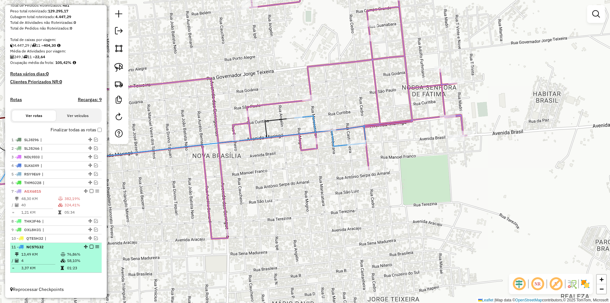
click at [91, 245] on em at bounding box center [92, 247] width 4 height 4
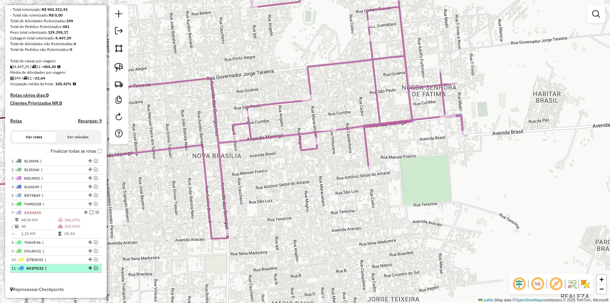
scroll to position [86, 0]
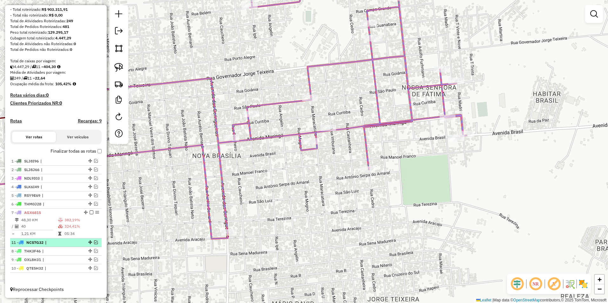
drag, startPoint x: 87, startPoint y: 268, endPoint x: 78, endPoint y: 241, distance: 28.0
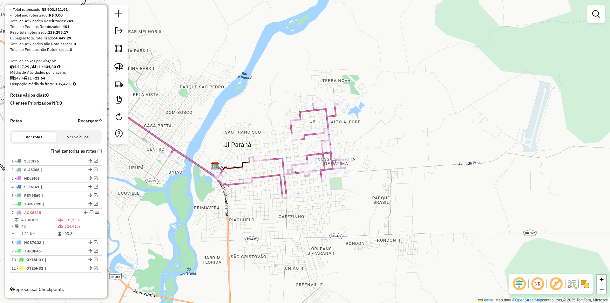
click at [329, 194] on div "Janela de atendimento Grade de atendimento Capacidade Transportadoras Veículos …" at bounding box center [305, 151] width 610 height 303
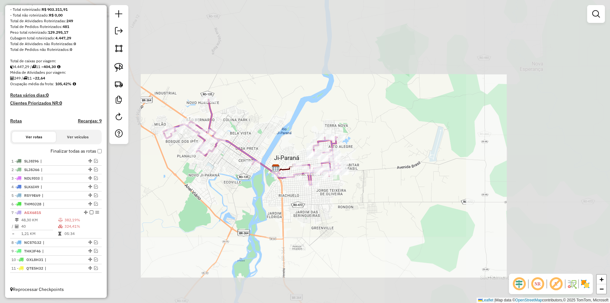
click at [338, 191] on div "Janela de atendimento Grade de atendimento Capacidade Transportadoras Veículos …" at bounding box center [305, 151] width 610 height 303
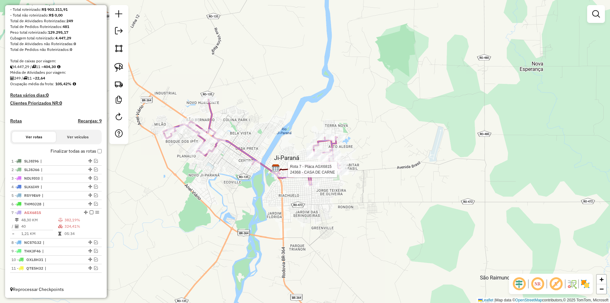
select select "*********"
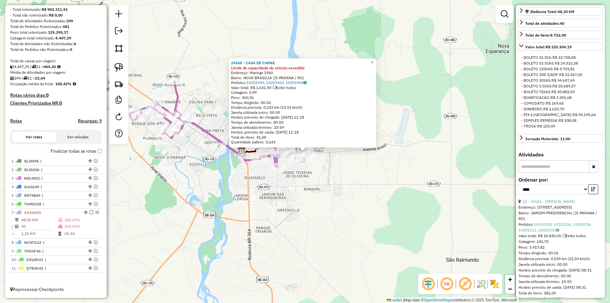
scroll to position [191, 0]
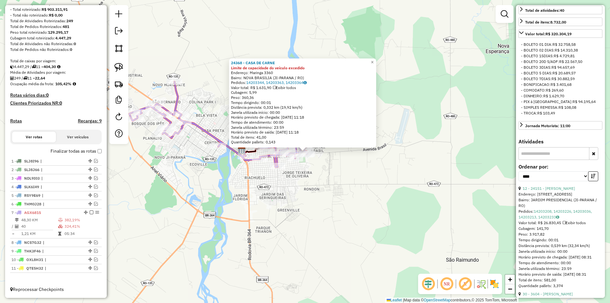
click at [561, 191] on link "12 - 24151 - [PERSON_NAME]" at bounding box center [549, 188] width 52 height 5
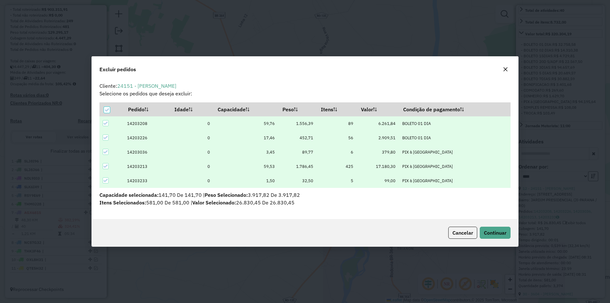
scroll to position [0, 0]
click at [494, 231] on span "Continuar" at bounding box center [495, 232] width 23 height 6
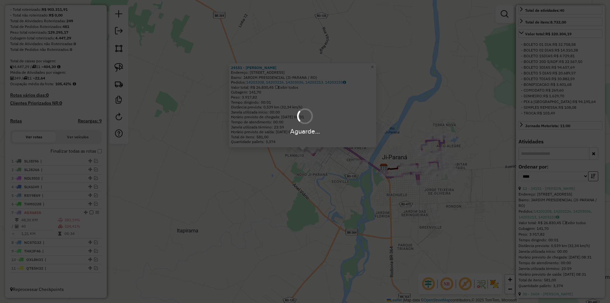
scroll to position [186, 0]
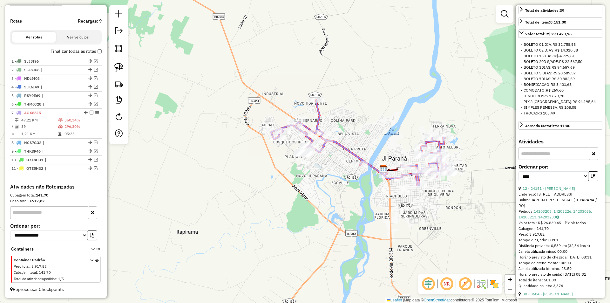
drag, startPoint x: 425, startPoint y: 217, endPoint x: 432, endPoint y: 202, distance: 16.1
click at [425, 217] on div "Janela de atendimento Grade de atendimento Capacidade Transportadoras Veículos …" at bounding box center [305, 151] width 610 height 303
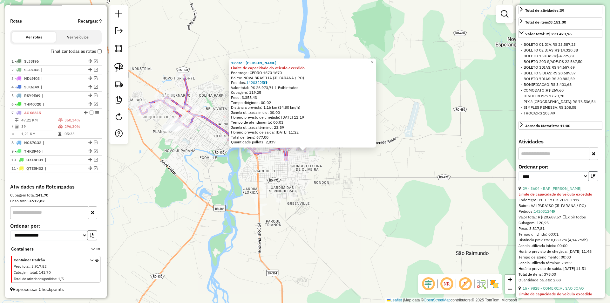
click at [591, 178] on icon "button" at bounding box center [593, 176] width 4 height 4
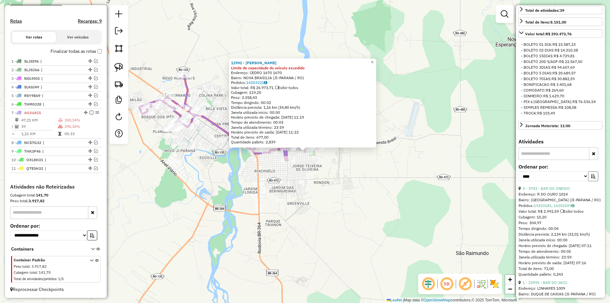
click at [591, 178] on icon "button" at bounding box center [593, 176] width 4 height 4
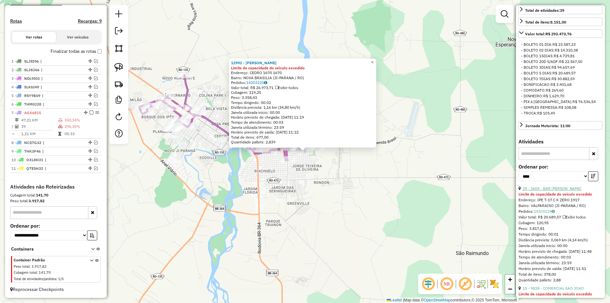
click at [567, 191] on link "29 - 3604 - BAR [PERSON_NAME]" at bounding box center [552, 188] width 59 height 5
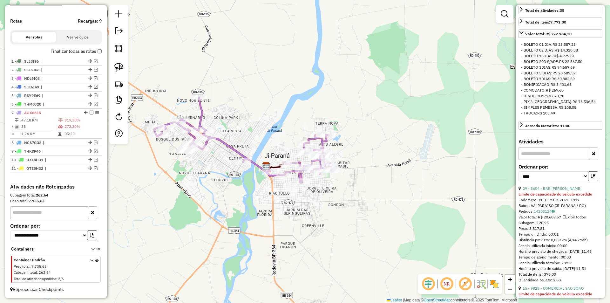
click at [591, 178] on icon "button" at bounding box center [593, 176] width 4 height 4
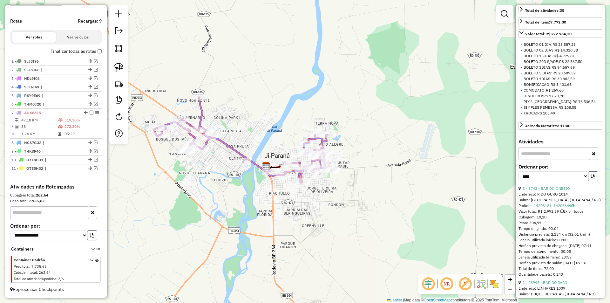
click at [591, 178] on icon "button" at bounding box center [593, 176] width 4 height 4
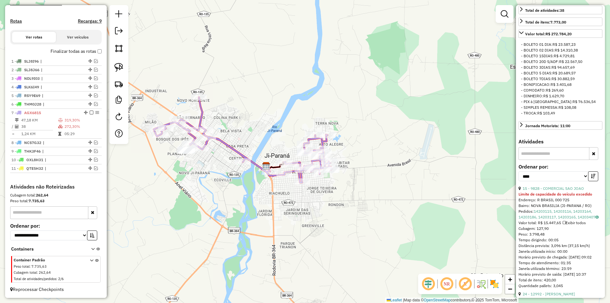
click at [560, 186] on div "**********" at bounding box center [561, 174] width 84 height 21
click at [563, 191] on link "15 - 9828 - COMERCIAL SAO JOAO" at bounding box center [553, 188] width 61 height 5
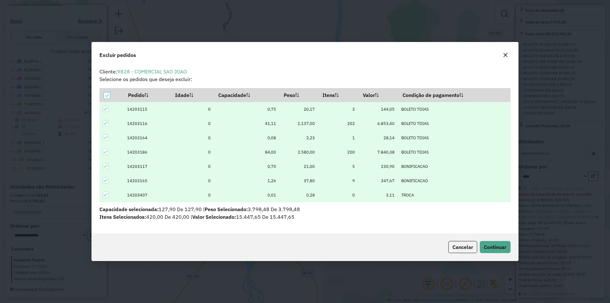
scroll to position [3, 2]
click at [486, 245] on span "Continuar" at bounding box center [495, 247] width 23 height 6
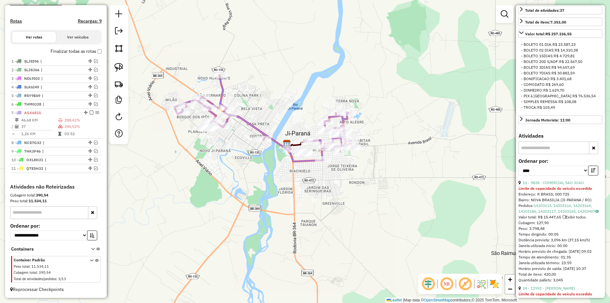
click at [593, 180] on div "**********" at bounding box center [561, 169] width 84 height 21
click at [591, 173] on icon "button" at bounding box center [593, 170] width 4 height 4
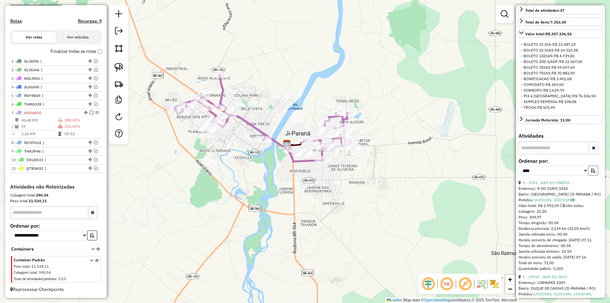
click at [591, 173] on icon "button" at bounding box center [593, 170] width 4 height 4
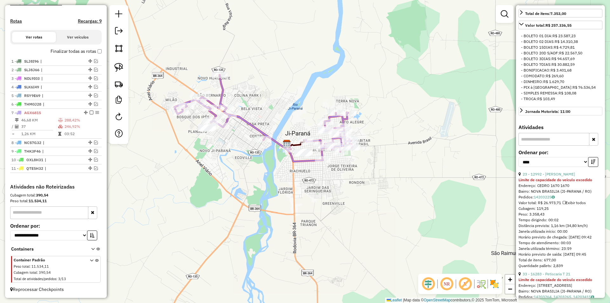
scroll to position [222, 0]
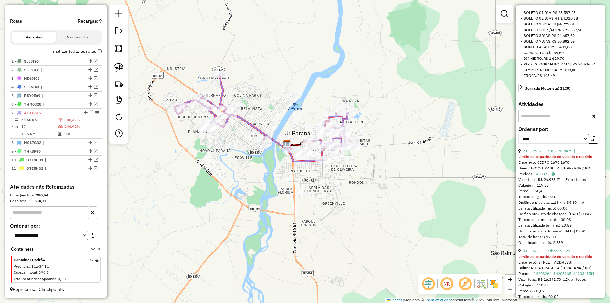
click at [560, 153] on link "23 - 12992 - [PERSON_NAME]" at bounding box center [549, 150] width 52 height 5
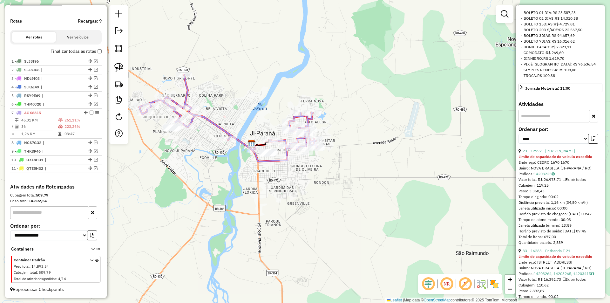
click at [290, 39] on div "Janela de atendimento Grade de atendimento Capacidade Transportadoras Veículos …" at bounding box center [305, 151] width 610 height 303
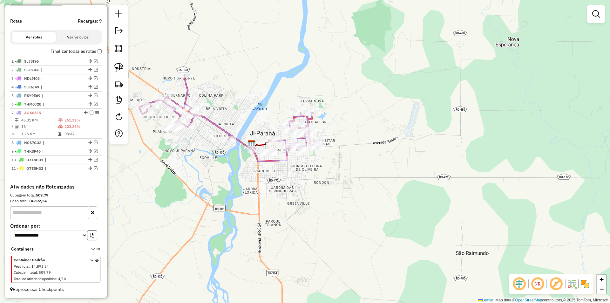
click at [290, 80] on div "Janela de atendimento Grade de atendimento Capacidade Transportadoras Veículos …" at bounding box center [305, 151] width 610 height 303
select select "*********"
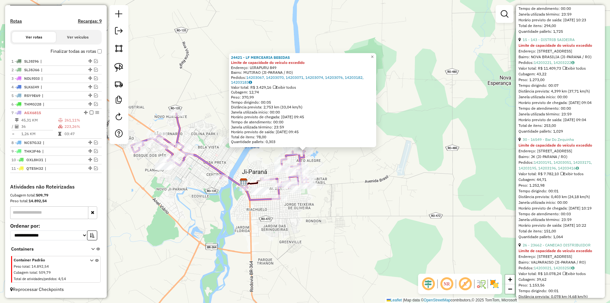
scroll to position [858, 0]
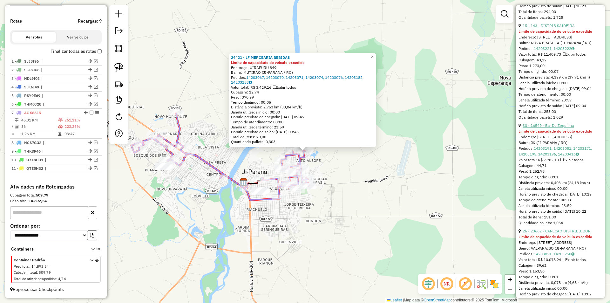
click at [561, 128] on link "30 - 16549 - Bar Do Zequinha" at bounding box center [548, 125] width 51 height 5
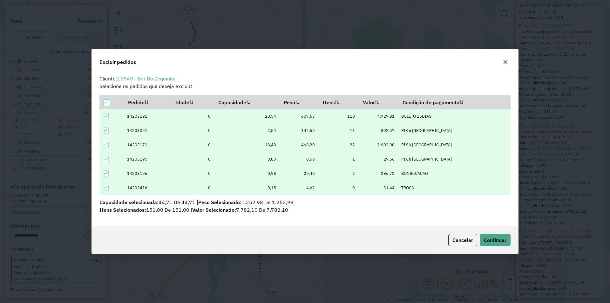
scroll to position [0, 0]
click at [498, 238] on span "Continuar" at bounding box center [495, 240] width 23 height 6
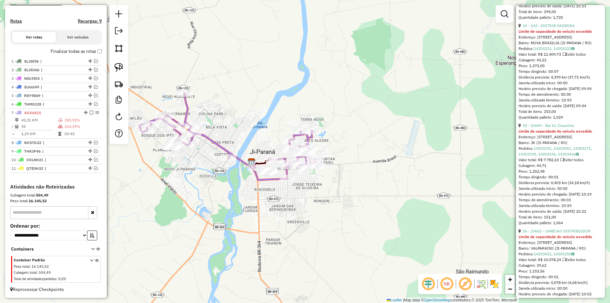
scroll to position [219, 0]
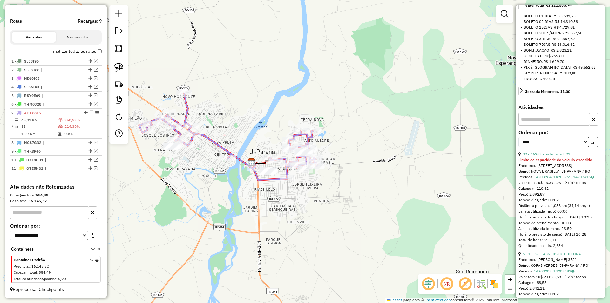
click at [159, 196] on div "Janela de atendimento Grade de atendimento Capacidade Transportadoras Veículos …" at bounding box center [305, 151] width 610 height 303
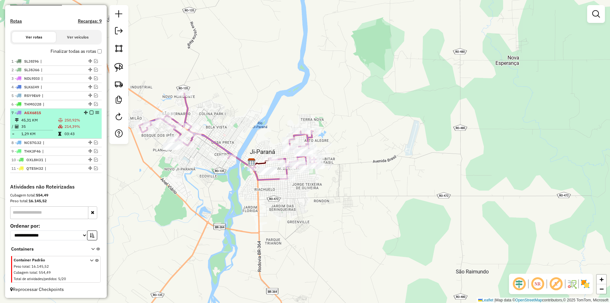
click at [90, 113] on em at bounding box center [92, 113] width 4 height 4
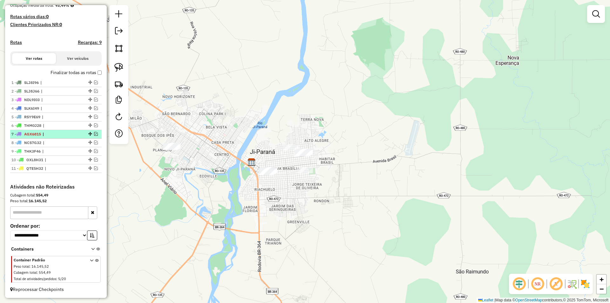
scroll to position [165, 0]
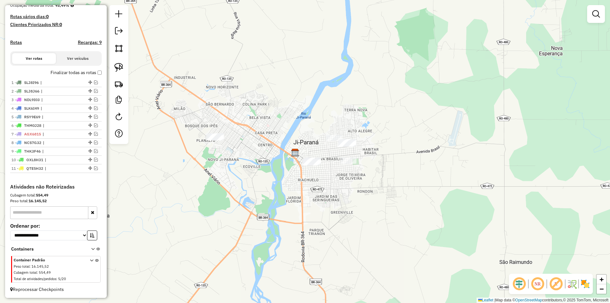
drag, startPoint x: 178, startPoint y: 158, endPoint x: 255, endPoint y: 132, distance: 81.8
click at [255, 132] on div "Janela de atendimento Grade de atendimento Capacidade Transportadoras Veículos …" at bounding box center [305, 151] width 610 height 303
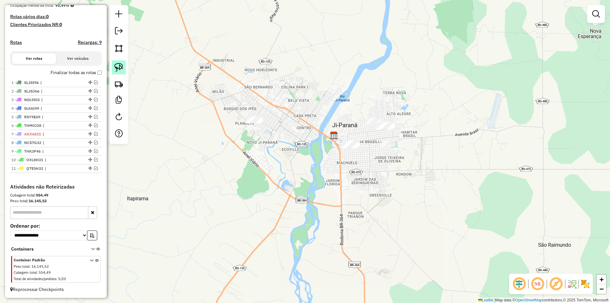
click at [119, 64] on img at bounding box center [118, 67] width 9 height 9
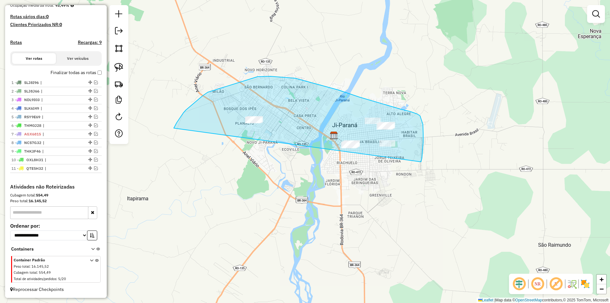
drag, startPoint x: 176, startPoint y: 125, endPoint x: 420, endPoint y: 170, distance: 248.2
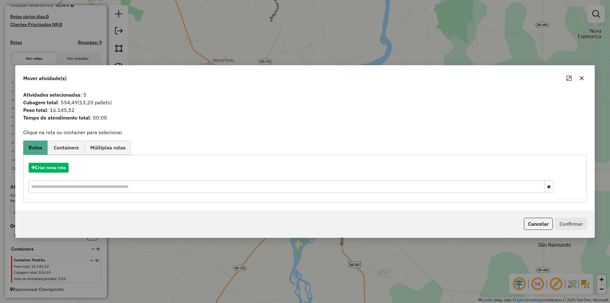
click at [582, 75] on button "button" at bounding box center [582, 78] width 10 height 10
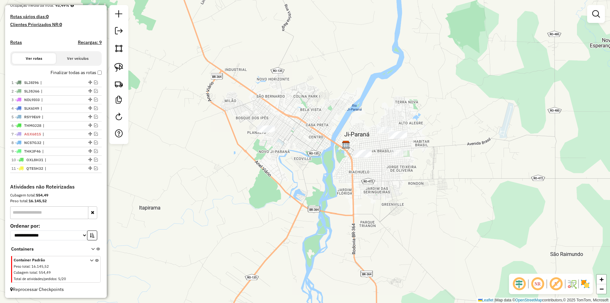
drag, startPoint x: 445, startPoint y: 153, endPoint x: 458, endPoint y: 162, distance: 15.7
click at [458, 162] on div "Janela de atendimento Grade de atendimento Capacidade Transportadoras Veículos …" at bounding box center [305, 151] width 610 height 303
click at [331, 130] on div "Janela de atendimento Grade de atendimento Capacidade Transportadoras Veículos …" at bounding box center [305, 151] width 610 height 303
drag, startPoint x: 318, startPoint y: 145, endPoint x: 326, endPoint y: 134, distance: 13.2
click at [327, 135] on div "Janela de atendimento Grade de atendimento Capacidade Transportadoras Veículos …" at bounding box center [305, 151] width 610 height 303
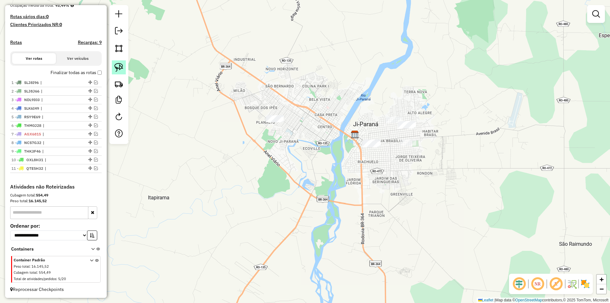
click at [119, 64] on img at bounding box center [118, 67] width 9 height 9
click at [118, 65] on img at bounding box center [118, 67] width 9 height 9
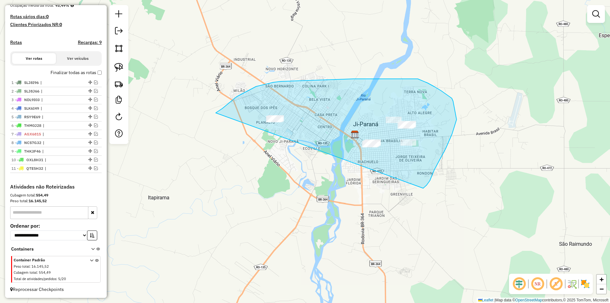
drag, startPoint x: 256, startPoint y: 86, endPoint x: 423, endPoint y: 188, distance: 195.6
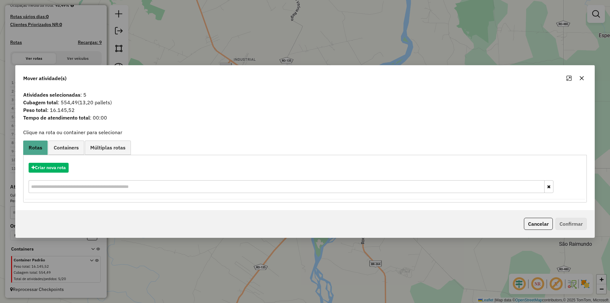
click at [581, 78] on icon "button" at bounding box center [581, 78] width 5 height 5
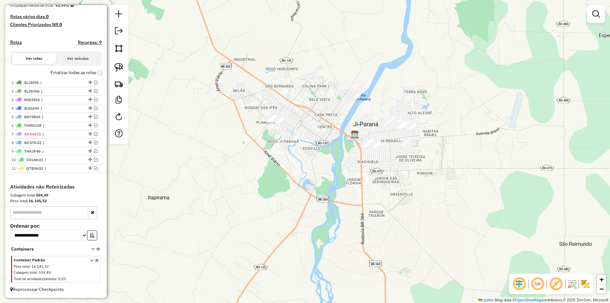
drag, startPoint x: 456, startPoint y: 142, endPoint x: 441, endPoint y: 159, distance: 22.5
click at [457, 143] on div "Janela de atendimento Grade de atendimento Capacidade Transportadoras Veículos …" at bounding box center [305, 151] width 610 height 303
click at [375, 178] on div "Janela de atendimento Grade de atendimento Capacidade Transportadoras Veículos …" at bounding box center [305, 151] width 610 height 303
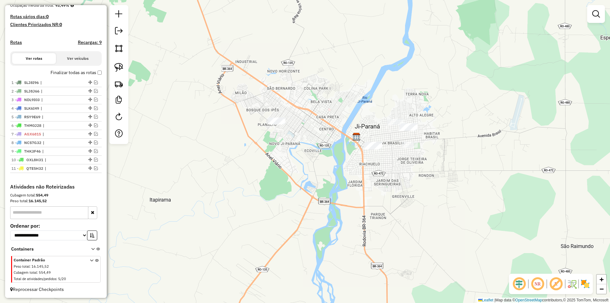
click at [432, 180] on div "Janela de atendimento Grade de atendimento Capacidade Transportadoras Veículos …" at bounding box center [305, 151] width 610 height 303
click at [386, 181] on div "Janela de atendimento Grade de atendimento Capacidade Transportadoras Veículos …" at bounding box center [305, 151] width 610 height 303
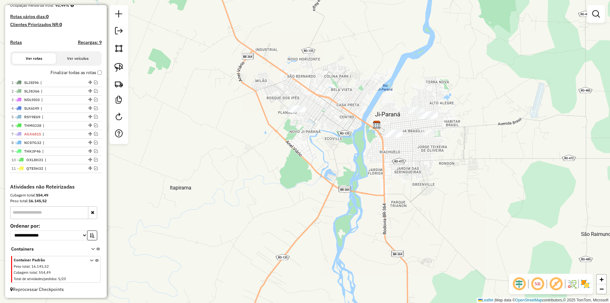
click at [386, 171] on div "Janela de atendimento Grade de atendimento Capacidade Transportadoras Veículos …" at bounding box center [305, 151] width 610 height 303
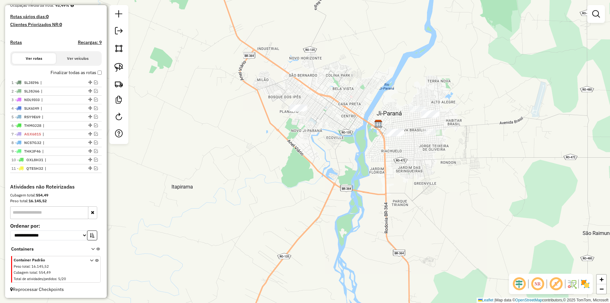
click at [353, 150] on div "Janela de atendimento Grade de atendimento Capacidade Transportadoras Veículos …" at bounding box center [305, 151] width 610 height 303
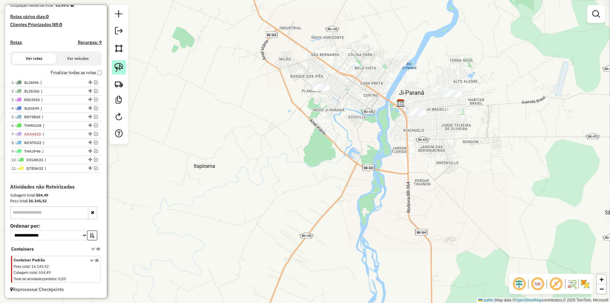
click at [122, 66] on img at bounding box center [118, 67] width 9 height 9
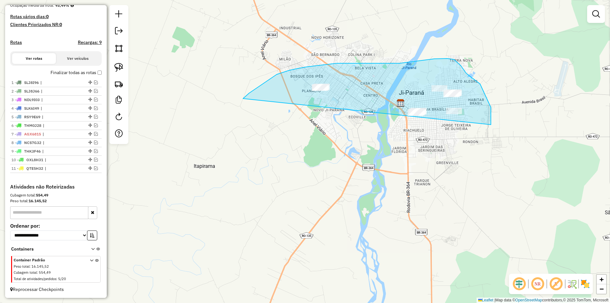
drag, startPoint x: 270, startPoint y: 79, endPoint x: 480, endPoint y: 152, distance: 223.0
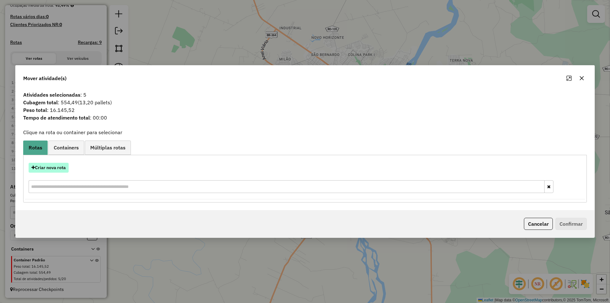
click at [42, 166] on button "Criar nova rota" at bounding box center [49, 168] width 40 height 10
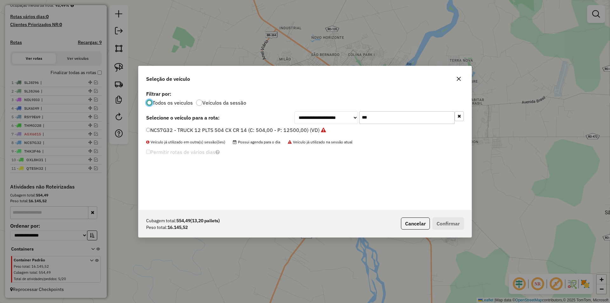
scroll to position [3, 2]
drag, startPoint x: 350, startPoint y: 117, endPoint x: 323, endPoint y: 119, distance: 27.2
click at [323, 119] on div "**********" at bounding box center [379, 117] width 169 height 13
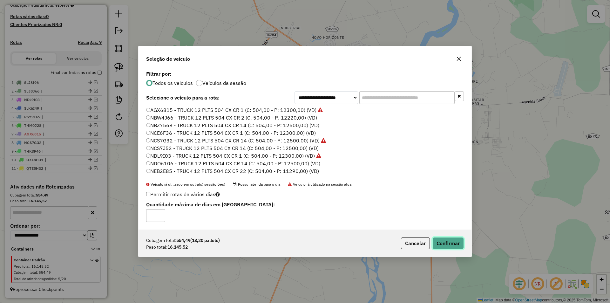
click at [459, 242] on button "Confirmar" at bounding box center [447, 243] width 31 height 12
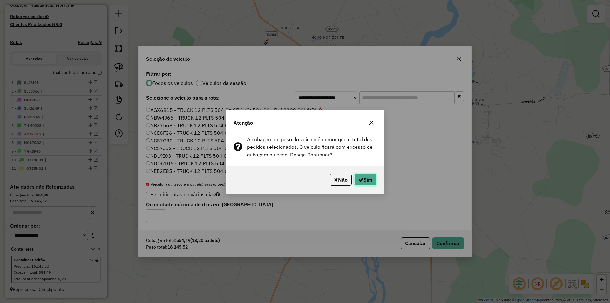
click at [367, 179] on button "Sim" at bounding box center [365, 179] width 22 height 12
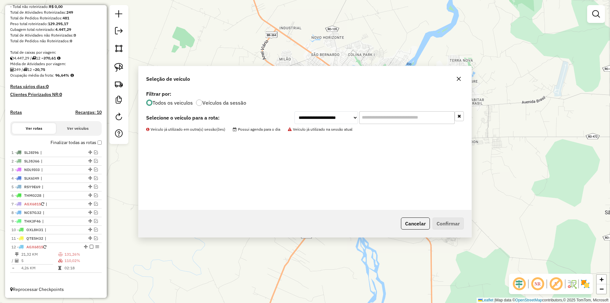
scroll to position [95, 0]
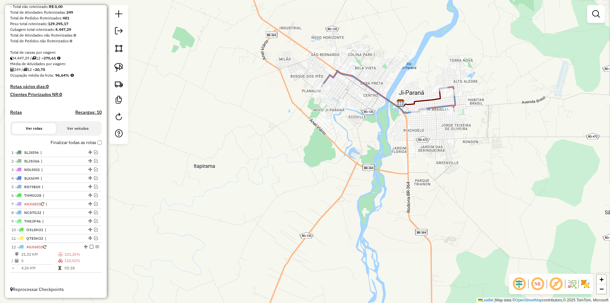
click at [414, 105] on icon at bounding box center [421, 97] width 40 height 17
select select "*********"
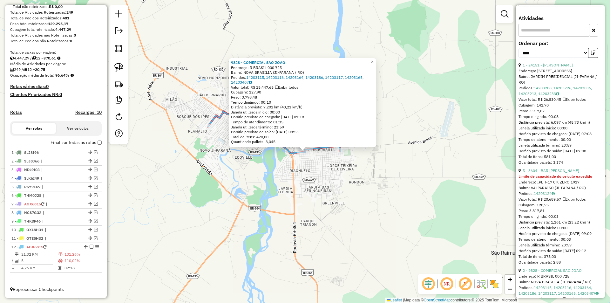
scroll to position [274, 0]
click at [553, 68] on link "1 - 24151 - [PERSON_NAME]" at bounding box center [548, 65] width 50 height 5
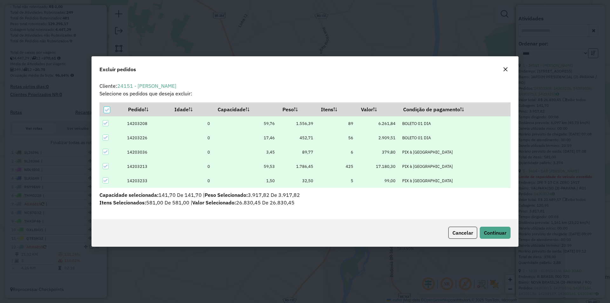
scroll to position [0, 0]
click at [501, 234] on span "Continuar" at bounding box center [495, 232] width 23 height 6
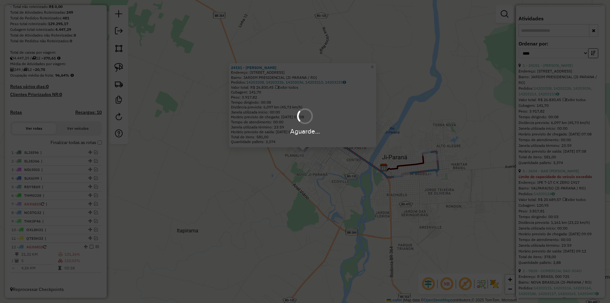
scroll to position [262, 0]
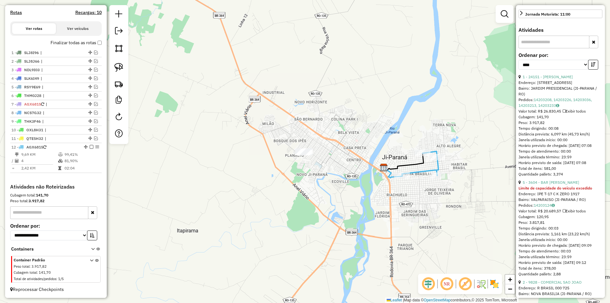
click at [404, 200] on div "Janela de atendimento Grade de atendimento Capacidade Transportadoras Veículos …" at bounding box center [305, 151] width 610 height 303
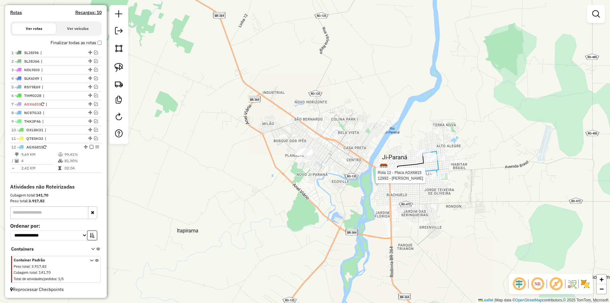
select select "*********"
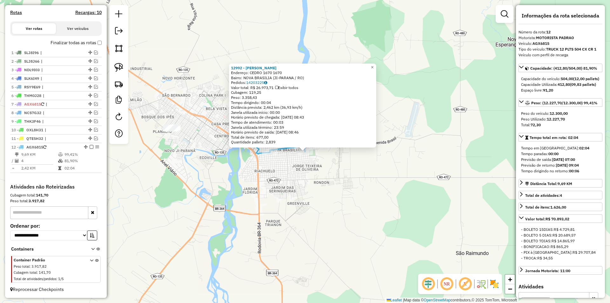
click at [357, 193] on div "12992 - [PERSON_NAME]: CEDRO 1670 1670 Bairro: [GEOGRAPHIC_DATA] (JI-[GEOGRAPHI…" at bounding box center [305, 151] width 610 height 303
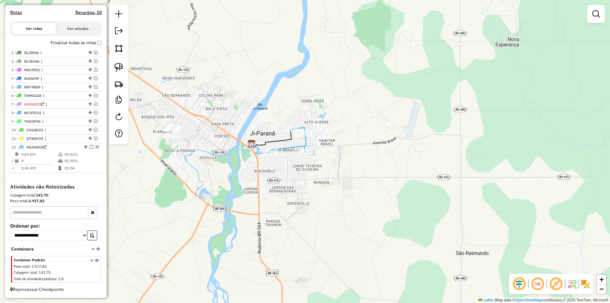
click at [257, 152] on icon at bounding box center [261, 149] width 18 height 10
select select "*********"
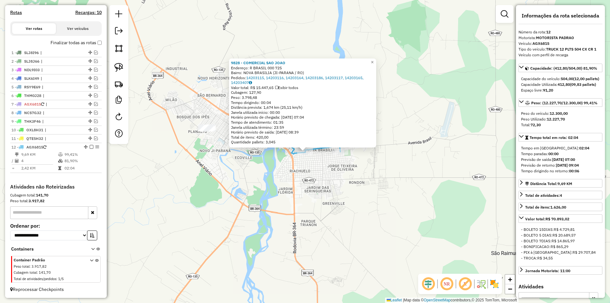
click at [292, 160] on div "9828 - COMERCIAL SAO [PERSON_NAME]: R BRASIL 000 725 Bairro: [GEOGRAPHIC_DATA] …" at bounding box center [305, 151] width 610 height 303
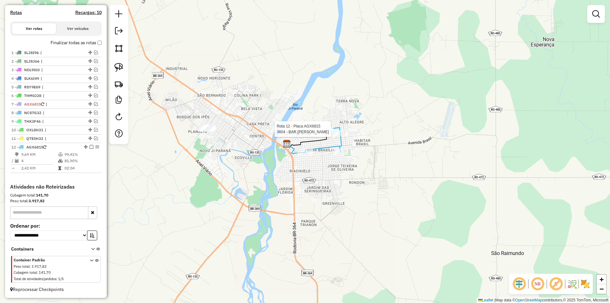
select select "*********"
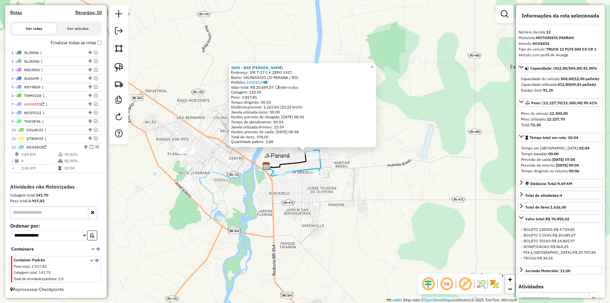
click at [299, 187] on div "Rota 12 - Placa AGX6815 3604 - BAR DONA MARIA 3604 - BAR DONA [PERSON_NAME]: IP…" at bounding box center [305, 151] width 610 height 303
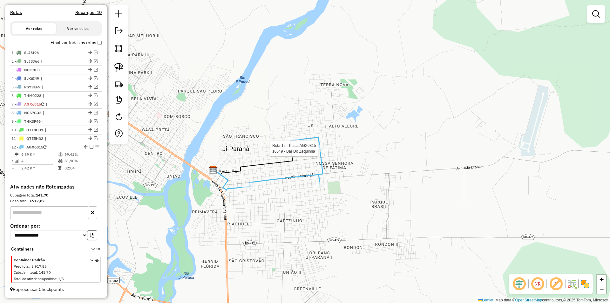
select select "*********"
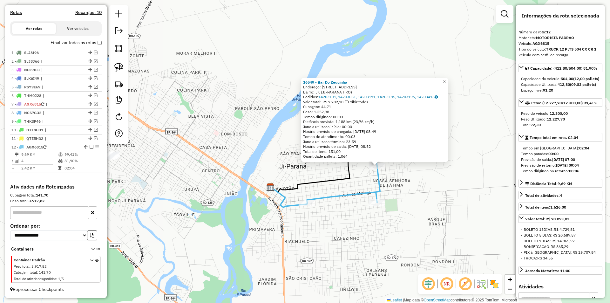
drag, startPoint x: 337, startPoint y: 179, endPoint x: 404, endPoint y: 192, distance: 67.9
click at [404, 192] on div "16549 - Bar Do Zequinha Endereço: [STREET_ADDRESS]: JK (JI-[GEOGRAPHIC_DATA] / …" at bounding box center [305, 151] width 610 height 303
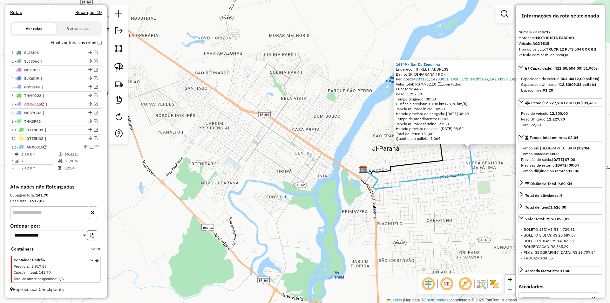
drag, startPoint x: 404, startPoint y: 192, endPoint x: 497, endPoint y: 174, distance: 94.5
click at [497, 174] on div "16549 - Bar Do Zequinha Endereço: [STREET_ADDRESS]: JK (JI-[GEOGRAPHIC_DATA] / …" at bounding box center [305, 151] width 610 height 303
click at [495, 172] on div "16549 - Bar Do Zequinha Endereço: [STREET_ADDRESS]: JK (JI-[GEOGRAPHIC_DATA] / …" at bounding box center [305, 151] width 610 height 303
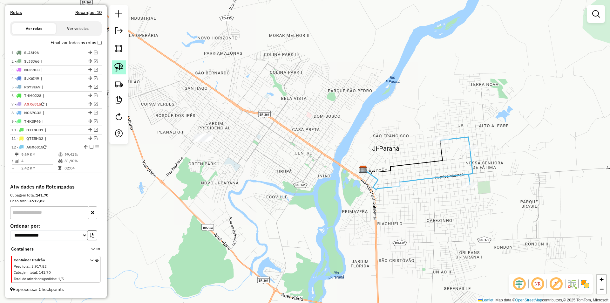
click at [115, 65] on img at bounding box center [118, 67] width 9 height 9
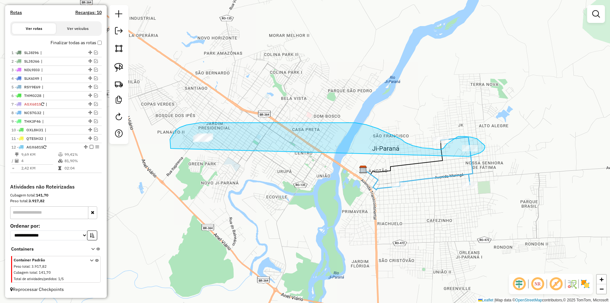
drag, startPoint x: 171, startPoint y: 148, endPoint x: 466, endPoint y: 156, distance: 295.9
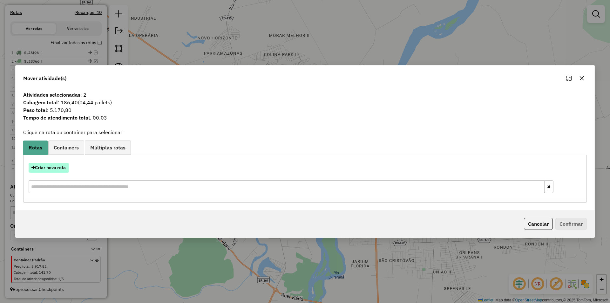
click at [56, 167] on button "Criar nova rota" at bounding box center [49, 168] width 40 height 10
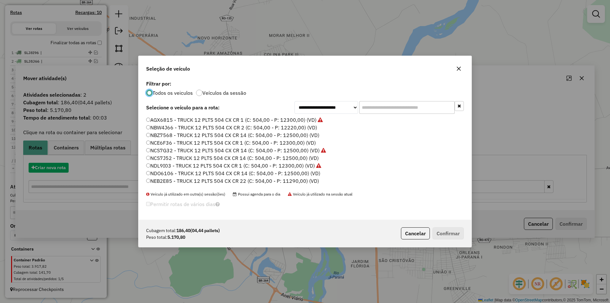
scroll to position [3, 2]
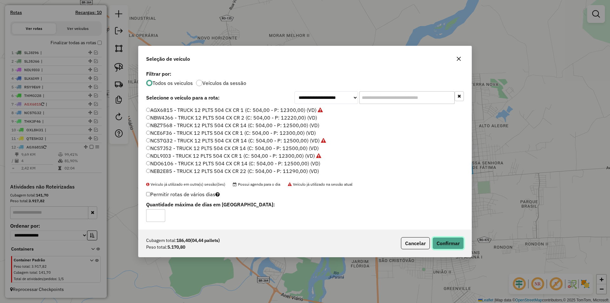
click at [451, 243] on button "Confirmar" at bounding box center [447, 243] width 31 height 12
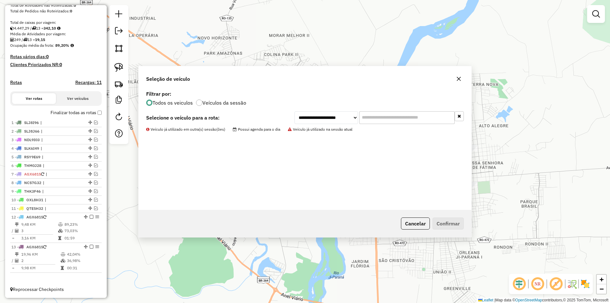
scroll to position [125, 0]
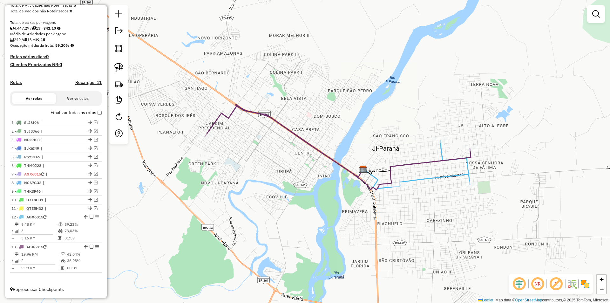
drag, startPoint x: 281, startPoint y: 183, endPoint x: 299, endPoint y: 171, distance: 22.1
click at [302, 170] on div "Janela de atendimento Grade de atendimento Capacidade Transportadoras Veículos …" at bounding box center [305, 151] width 610 height 303
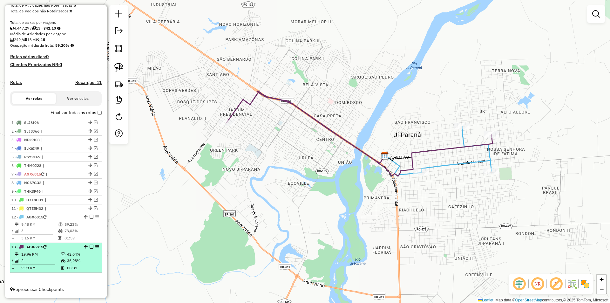
click at [90, 246] on em at bounding box center [92, 247] width 4 height 4
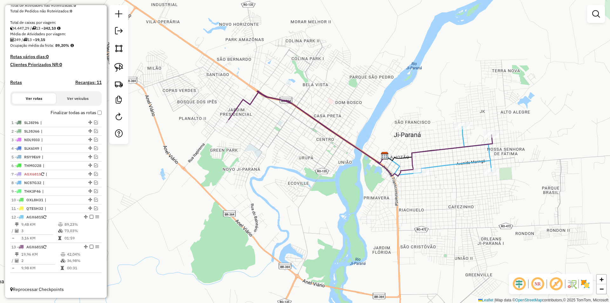
scroll to position [104, 0]
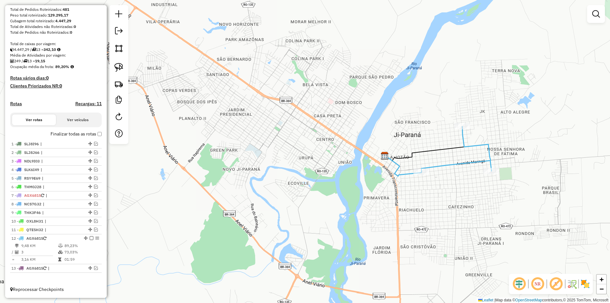
drag, startPoint x: 383, startPoint y: 175, endPoint x: 314, endPoint y: 188, distance: 70.4
click at [314, 188] on div "Janela de atendimento Grade de atendimento Capacidade Transportadoras Veículos …" at bounding box center [305, 151] width 610 height 303
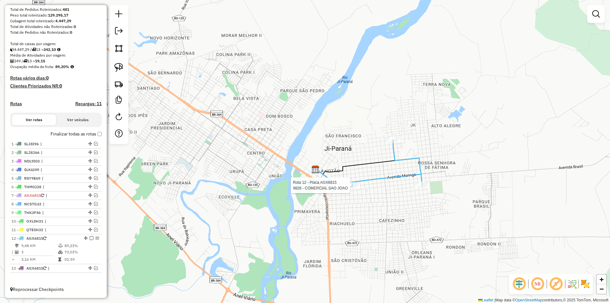
select select "*********"
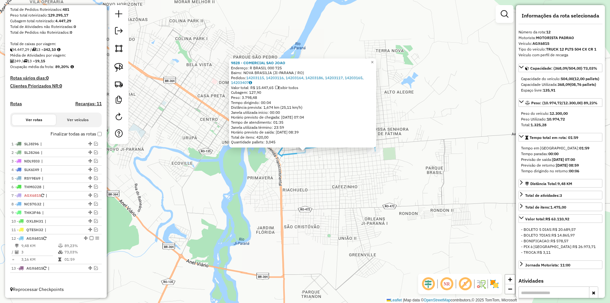
click at [339, 191] on div "9828 - COMERCIAL SAO [PERSON_NAME]: R BRASIL 000 725 Bairro: [GEOGRAPHIC_DATA] …" at bounding box center [305, 151] width 610 height 303
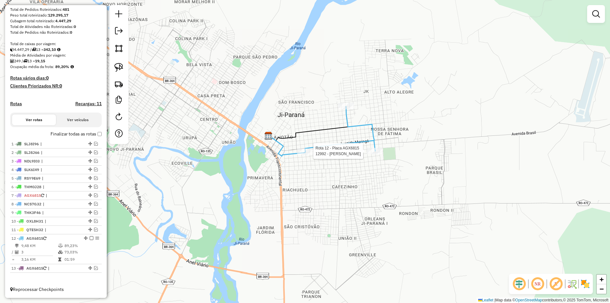
select select "*********"
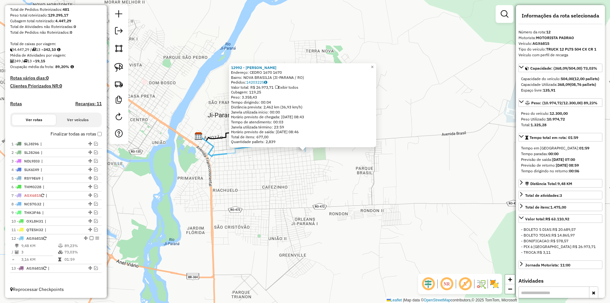
click at [311, 182] on div "12992 - [PERSON_NAME]: CEDRO 1670 1670 Bairro: [GEOGRAPHIC_DATA] (JI-[GEOGRAPHI…" at bounding box center [305, 151] width 610 height 303
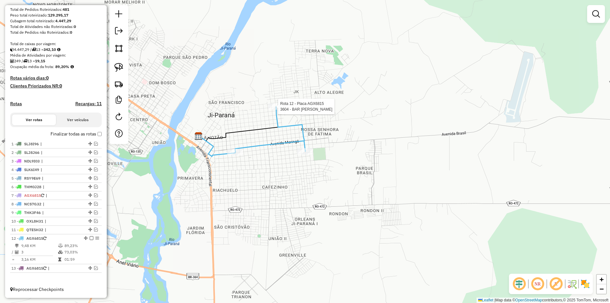
select select "*********"
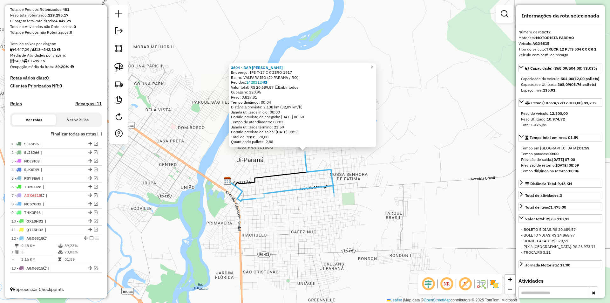
click at [248, 158] on div "3604 - BAR DONA [PERSON_NAME]: IPE T-17 C K ZERO 1917 Bairro: VALPARAISO (JI-PA…" at bounding box center [305, 151] width 610 height 303
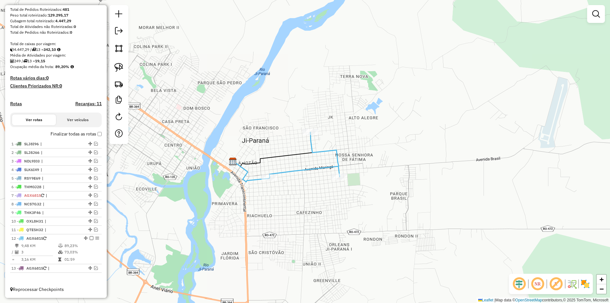
drag, startPoint x: 245, startPoint y: 170, endPoint x: 249, endPoint y: 150, distance: 20.9
click at [249, 150] on div "Janela de atendimento Grade de atendimento Capacidade Transportadoras Veículos …" at bounding box center [305, 151] width 610 height 303
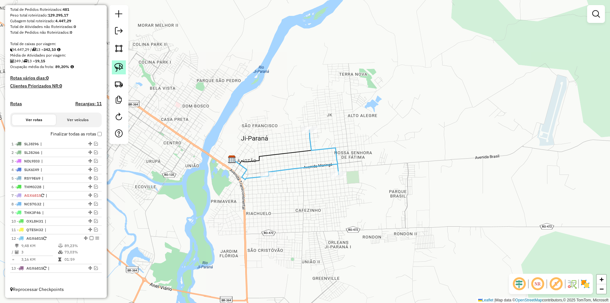
click at [118, 66] on img at bounding box center [118, 67] width 9 height 9
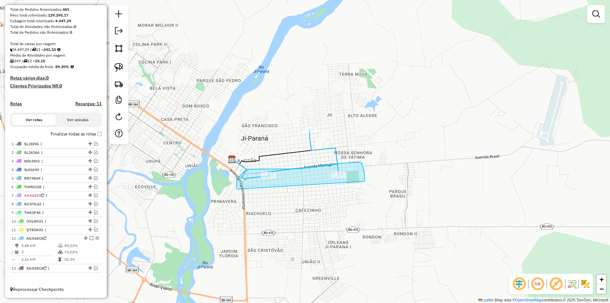
drag, startPoint x: 237, startPoint y: 180, endPoint x: 365, endPoint y: 181, distance: 128.1
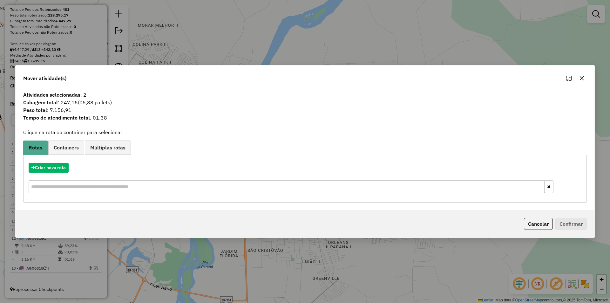
click at [580, 78] on icon "button" at bounding box center [581, 78] width 5 height 5
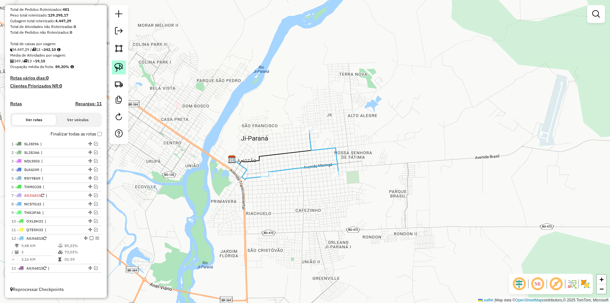
click at [120, 68] on img at bounding box center [118, 67] width 9 height 9
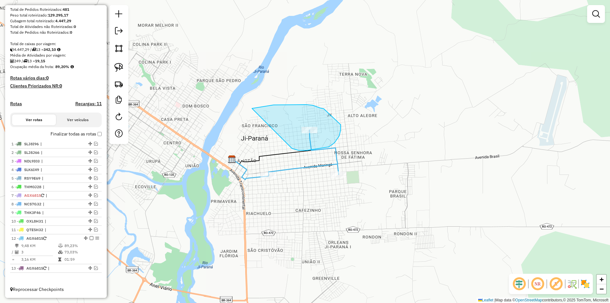
drag, startPoint x: 282, startPoint y: 105, endPoint x: 290, endPoint y: 147, distance: 43.7
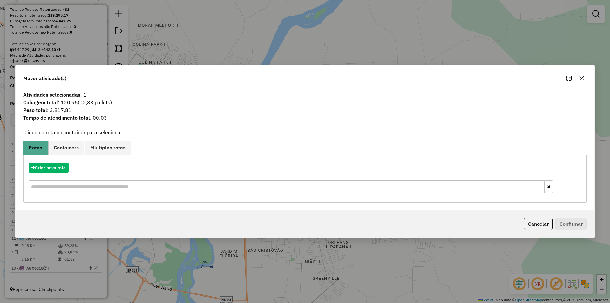
click at [582, 75] on button "button" at bounding box center [582, 78] width 10 height 10
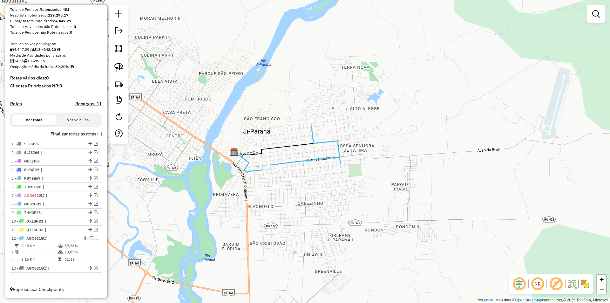
drag, startPoint x: 362, startPoint y: 139, endPoint x: 364, endPoint y: 132, distance: 7.3
click at [364, 132] on div "Janela de atendimento Grade de atendimento Capacidade Transportadoras Veículos …" at bounding box center [305, 151] width 610 height 303
click at [354, 132] on div "Janela de atendimento Grade de atendimento Capacidade Transportadoras Veículos …" at bounding box center [305, 151] width 610 height 303
click at [350, 138] on div "Janela de atendimento Grade de atendimento Capacidade Transportadoras Veículos …" at bounding box center [305, 151] width 610 height 303
click at [92, 267] on div at bounding box center [89, 268] width 19 height 4
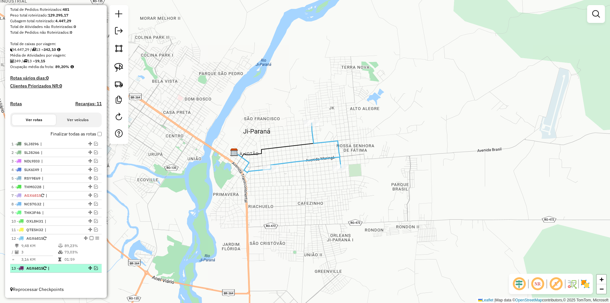
select select "*********"
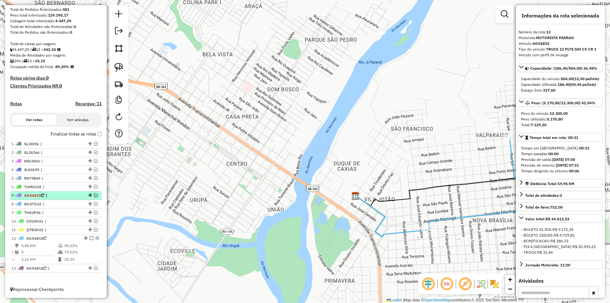
click at [94, 193] on div "7 - AGX6815 |" at bounding box center [55, 196] width 89 height 6
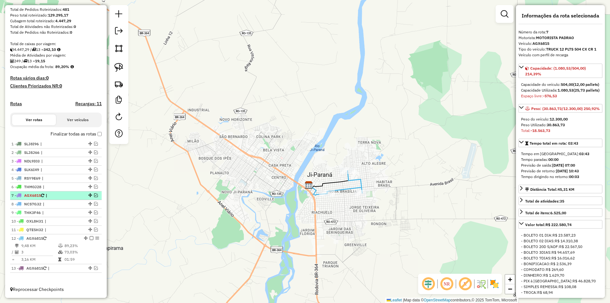
click at [94, 196] on em at bounding box center [96, 195] width 4 height 4
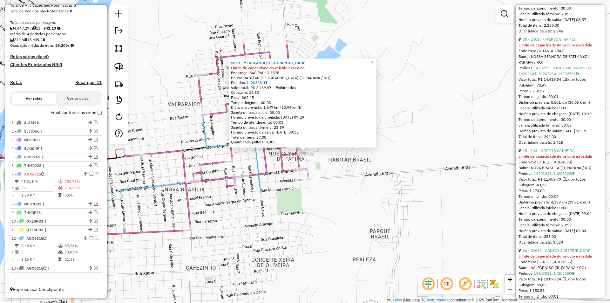
scroll to position [731, 0]
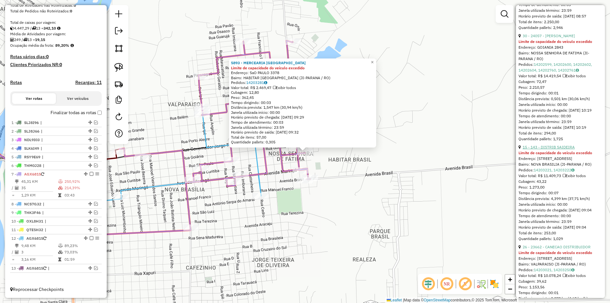
click at [559, 149] on link "15 - 143 - DISTRIB SAIDEIRA" at bounding box center [549, 147] width 52 height 5
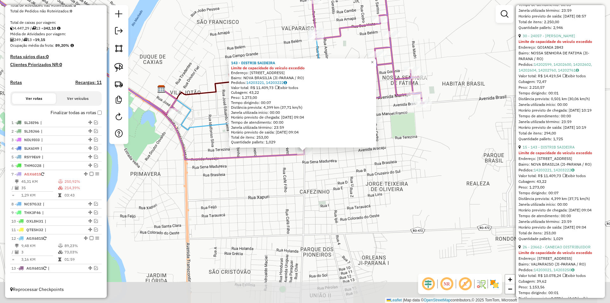
click at [318, 182] on div "143 - DISTRIB SAIDEIRA Limite de capacidade do veículo excedido Endereço: [GEOG…" at bounding box center [305, 151] width 610 height 303
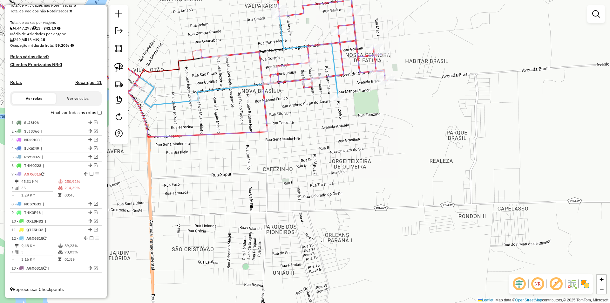
drag, startPoint x: 303, startPoint y: 156, endPoint x: 267, endPoint y: 135, distance: 42.3
click at [267, 135] on icon at bounding box center [144, 42] width 485 height 190
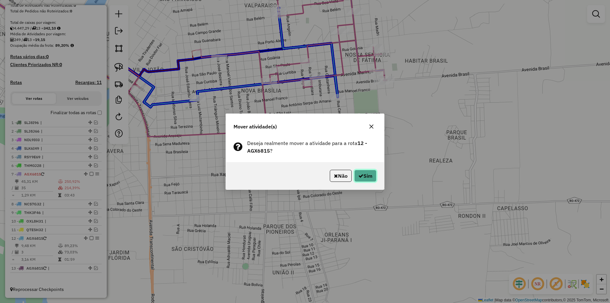
click at [360, 173] on button "Sim" at bounding box center [365, 176] width 22 height 12
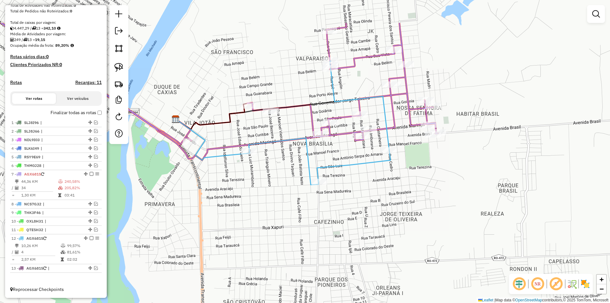
drag, startPoint x: 355, startPoint y: 159, endPoint x: 406, endPoint y: 212, distance: 73.9
click at [406, 212] on div "Janela de atendimento Grade de atendimento Capacidade Transportadoras Veículos …" at bounding box center [305, 151] width 610 height 303
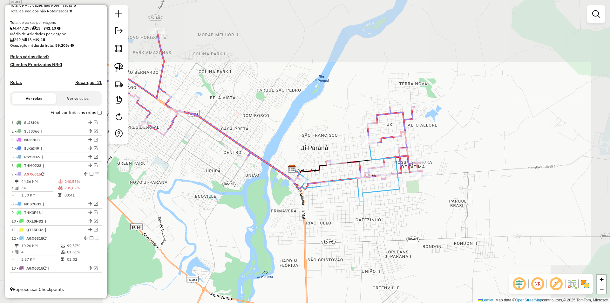
drag, startPoint x: 399, startPoint y: 208, endPoint x: 393, endPoint y: 204, distance: 7.4
click at [399, 214] on div "Janela de atendimento Grade de atendimento Capacidade Transportadoras Veículos …" at bounding box center [305, 151] width 610 height 303
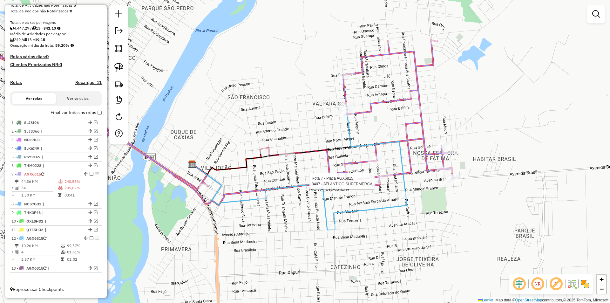
select select "*********"
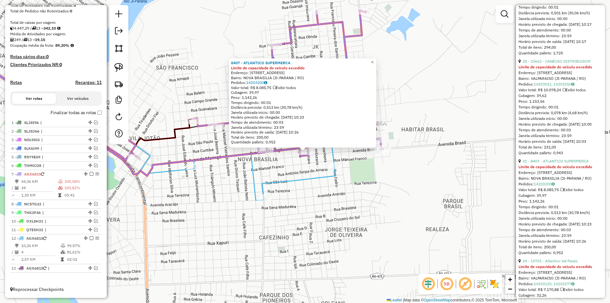
scroll to position [826, 0]
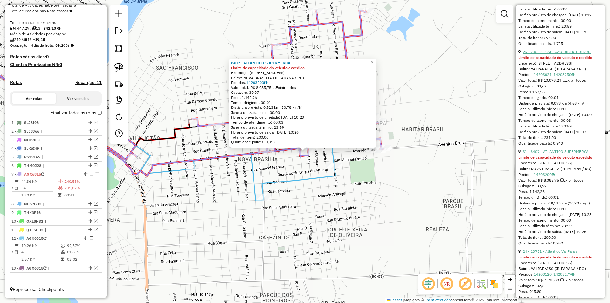
click at [554, 54] on link "25 - 23662 - CANECAO DISTRIBUIDOR" at bounding box center [557, 51] width 68 height 5
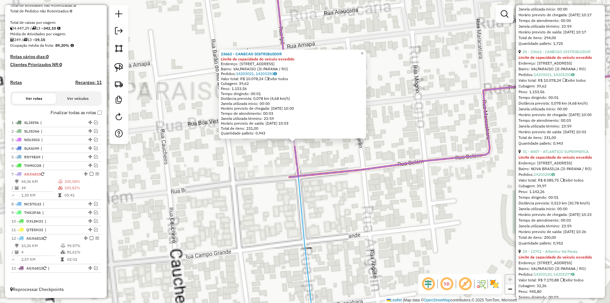
click at [262, 171] on div "23662 - CANECAO DISTRIBUIDOR Limite de capacidade do veículo excedido Endereço:…" at bounding box center [305, 151] width 610 height 303
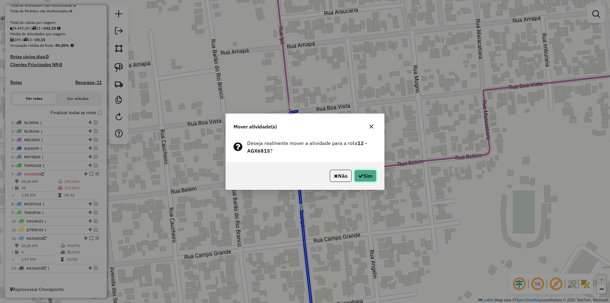
click at [370, 176] on button "Sim" at bounding box center [365, 176] width 22 height 12
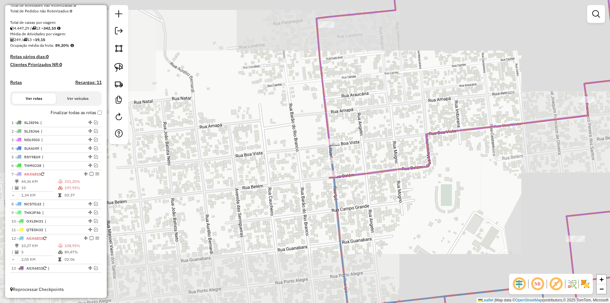
drag, startPoint x: 367, startPoint y: 192, endPoint x: 364, endPoint y: 191, distance: 3.4
click at [367, 192] on div "Janela de atendimento Grade de atendimento Capacidade Transportadoras Veículos …" at bounding box center [305, 151] width 610 height 303
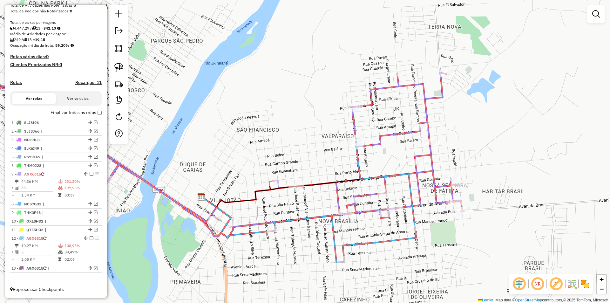
drag, startPoint x: 372, startPoint y: 195, endPoint x: 373, endPoint y: 144, distance: 50.8
click at [374, 144] on div "Janela de atendimento Grade de atendimento Capacidade Transportadoras Veículos …" at bounding box center [305, 151] width 610 height 303
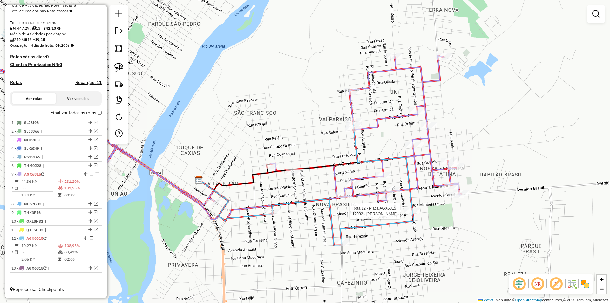
select select "*********"
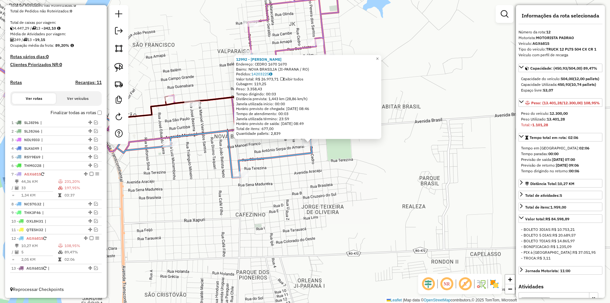
drag, startPoint x: 418, startPoint y: 221, endPoint x: 423, endPoint y: 214, distance: 9.1
click at [423, 214] on div "12992 - [PERSON_NAME]: CEDRO 1670 1670 Bairro: [GEOGRAPHIC_DATA] (JI-[GEOGRAPHI…" at bounding box center [305, 151] width 610 height 303
click at [330, 168] on div "12992 - [PERSON_NAME]: CEDRO 1670 1670 Bairro: [GEOGRAPHIC_DATA] (JI-[GEOGRAPHI…" at bounding box center [305, 151] width 610 height 303
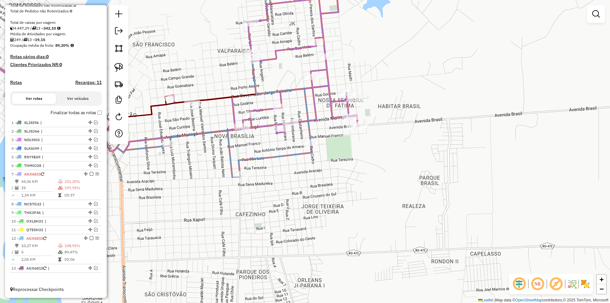
drag, startPoint x: 319, startPoint y: 194, endPoint x: 321, endPoint y: 200, distance: 5.4
click at [322, 206] on div "Janela de atendimento Grade de atendimento Capacidade Transportadoras Veículos …" at bounding box center [305, 151] width 610 height 303
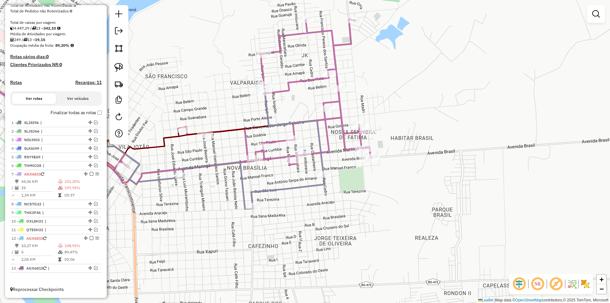
click at [343, 146] on icon at bounding box center [158, 101] width 430 height 165
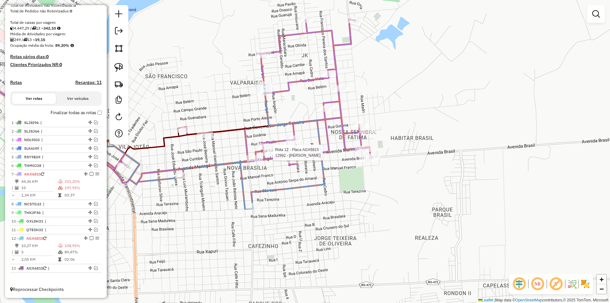
drag, startPoint x: 323, startPoint y: 178, endPoint x: 270, endPoint y: 156, distance: 56.7
click at [270, 156] on div at bounding box center [271, 152] width 16 height 6
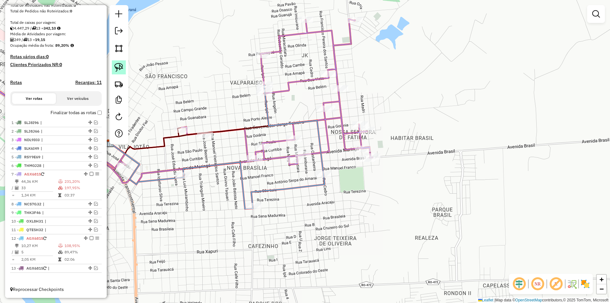
click at [119, 65] on img at bounding box center [118, 67] width 9 height 9
drag, startPoint x: 305, startPoint y: 175, endPoint x: 332, endPoint y: 181, distance: 27.4
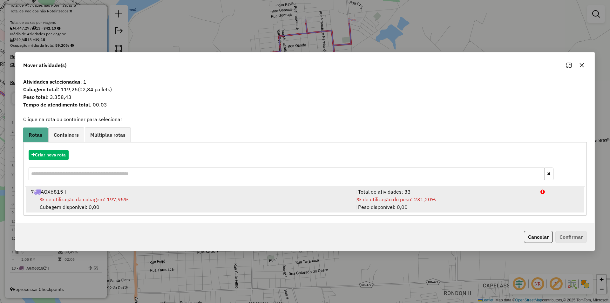
click at [67, 197] on span "% de utilização da cubagem: 197,95%" at bounding box center [84, 199] width 89 height 6
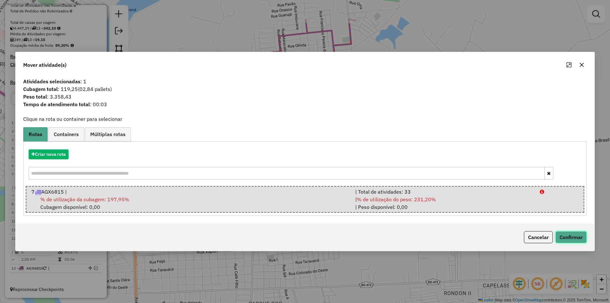
click at [574, 232] on button "Confirmar" at bounding box center [570, 237] width 31 height 12
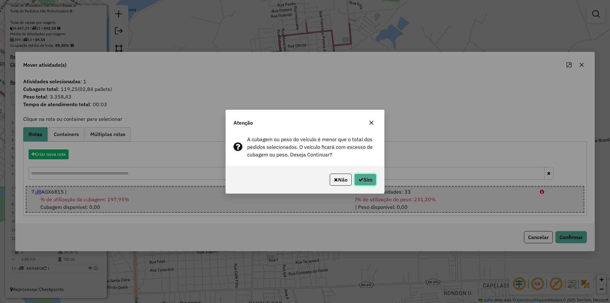
click at [372, 176] on button "Sim" at bounding box center [365, 179] width 22 height 12
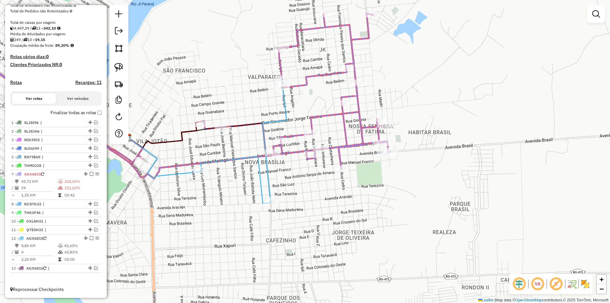
drag, startPoint x: 241, startPoint y: 139, endPoint x: 252, endPoint y: 137, distance: 10.9
click at [251, 137] on div "Janela de atendimento Grade de atendimento Capacidade Transportadoras Veículos …" at bounding box center [305, 151] width 610 height 303
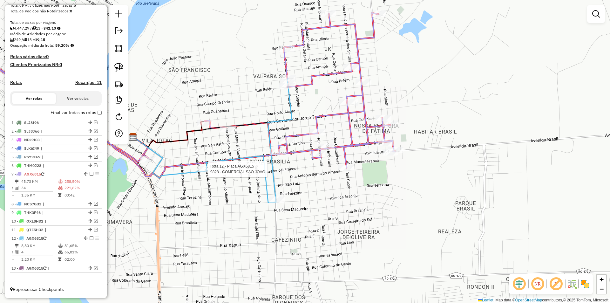
select select "*********"
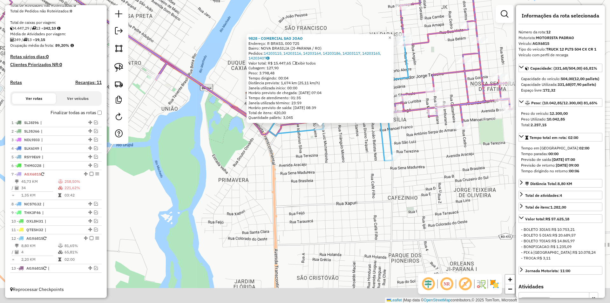
drag, startPoint x: 269, startPoint y: 193, endPoint x: 286, endPoint y: 168, distance: 30.1
click at [286, 168] on div "9828 - COMERCIAL SAO [PERSON_NAME]: R BRASIL 000 725 Bairro: [GEOGRAPHIC_DATA] …" at bounding box center [305, 151] width 610 height 303
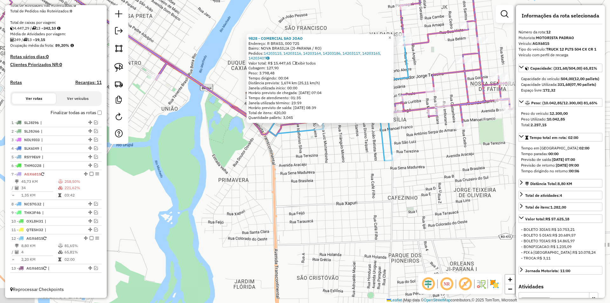
click at [286, 168] on div "9828 - COMERCIAL SAO [PERSON_NAME]: R BRASIL 000 725 Bairro: [GEOGRAPHIC_DATA] …" at bounding box center [305, 151] width 610 height 303
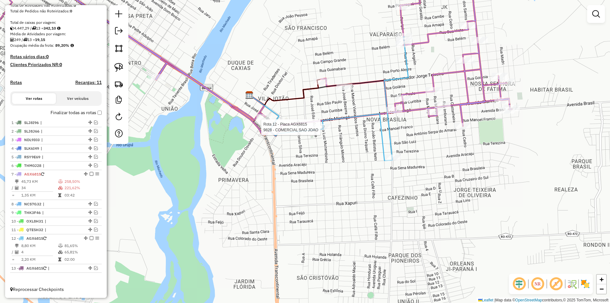
select select "*********"
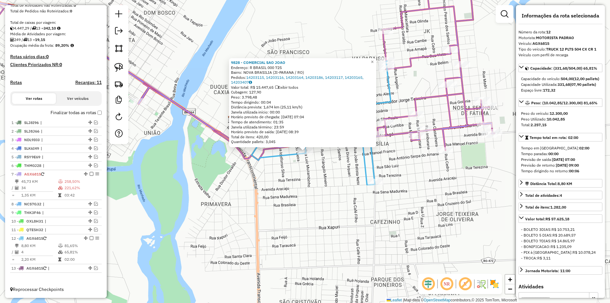
click at [311, 180] on div "9828 - COMERCIAL SAO [PERSON_NAME]: R BRASIL 000 725 Bairro: [GEOGRAPHIC_DATA] …" at bounding box center [305, 151] width 610 height 303
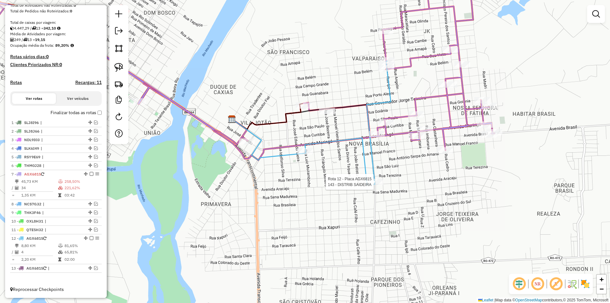
select select "*********"
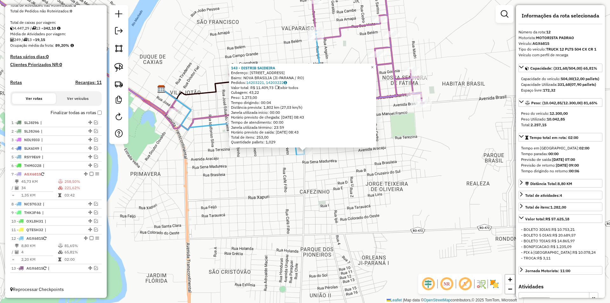
click at [280, 178] on div "143 - DISTRIB SAIDEIRA Endereço: [STREET_ADDRESS] (JI-[GEOGRAPHIC_DATA] / RO) P…" at bounding box center [305, 151] width 610 height 303
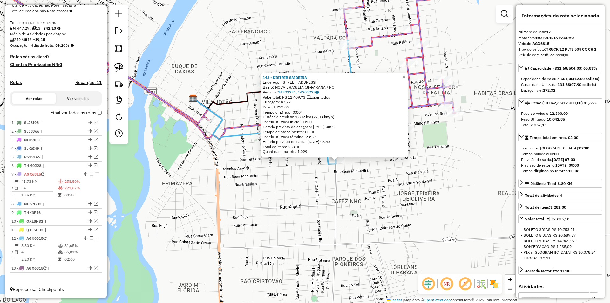
drag, startPoint x: 269, startPoint y: 194, endPoint x: 278, endPoint y: 195, distance: 8.6
click at [278, 195] on div "143 - DISTRIB SAIDEIRA Endereço: [STREET_ADDRESS] (JI-[GEOGRAPHIC_DATA] / RO) P…" at bounding box center [305, 151] width 610 height 303
click at [278, 194] on div "143 - DISTRIB SAIDEIRA Endereço: [STREET_ADDRESS] (JI-[GEOGRAPHIC_DATA] / RO) P…" at bounding box center [305, 151] width 610 height 303
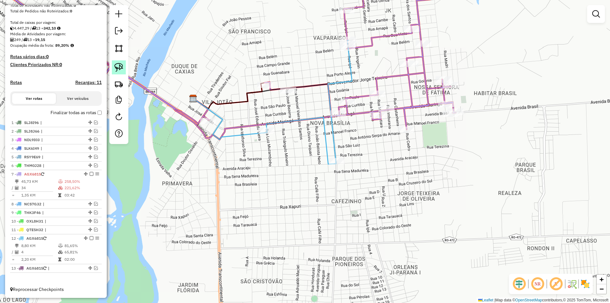
click at [117, 63] on img at bounding box center [118, 67] width 9 height 9
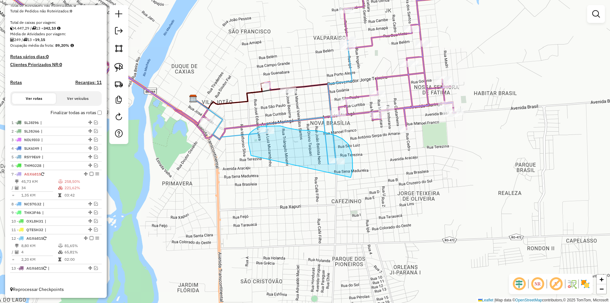
drag, startPoint x: 249, startPoint y: 147, endPoint x: 349, endPoint y: 180, distance: 105.1
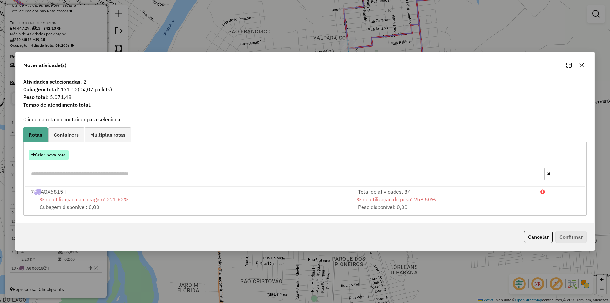
click at [51, 159] on button "Criar nova rota" at bounding box center [49, 155] width 40 height 10
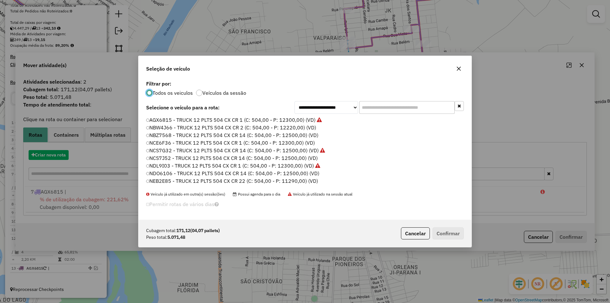
scroll to position [3, 2]
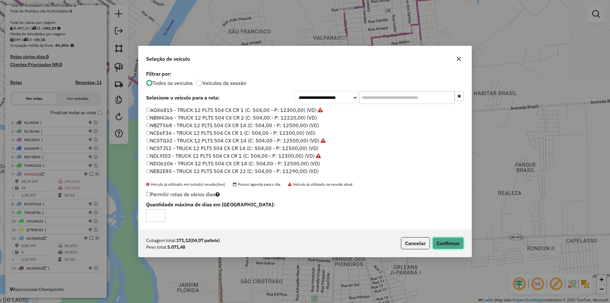
click at [446, 244] on button "Confirmar" at bounding box center [447, 243] width 31 height 12
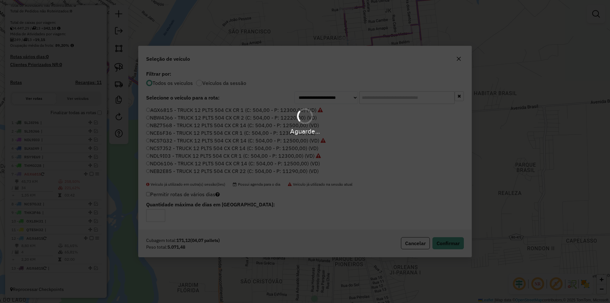
scroll to position [155, 0]
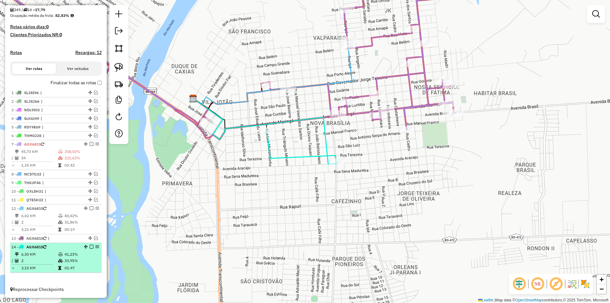
click at [91, 246] on em at bounding box center [92, 247] width 4 height 4
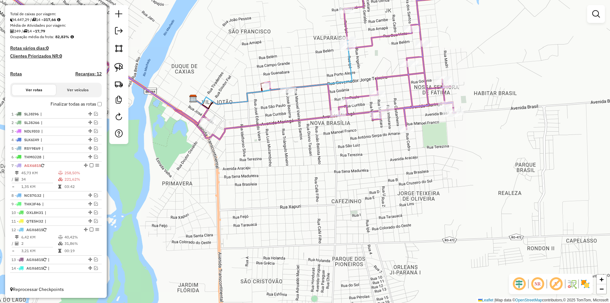
scroll to position [133, 0]
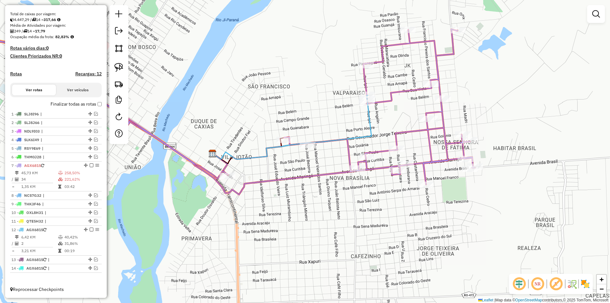
click at [300, 216] on div "Janela de atendimento Grade de atendimento Capacidade Transportadoras Veículos …" at bounding box center [305, 151] width 610 height 303
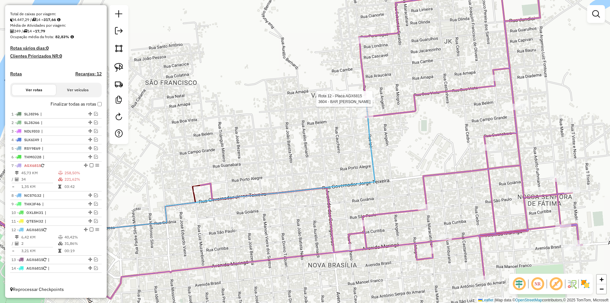
select select "*********"
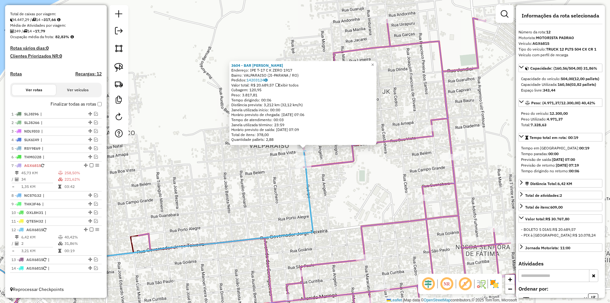
drag, startPoint x: 334, startPoint y: 195, endPoint x: 337, endPoint y: 187, distance: 8.6
click at [337, 187] on div "3604 - BAR DONA [PERSON_NAME]: IPE T-17 C K ZERO 1917 Bairro: VALPARAISO (JI-PA…" at bounding box center [305, 151] width 610 height 303
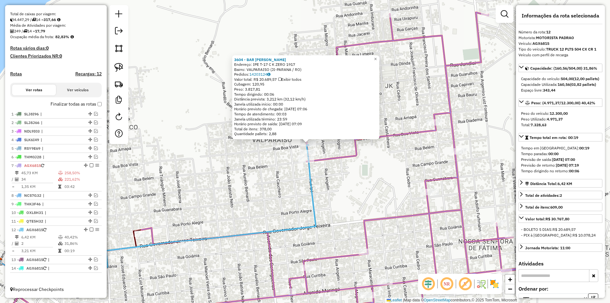
click at [337, 187] on div "3604 - BAR DONA [PERSON_NAME]: IPE T-17 C K ZERO 1917 Bairro: VALPARAISO (JI-PA…" at bounding box center [305, 151] width 610 height 303
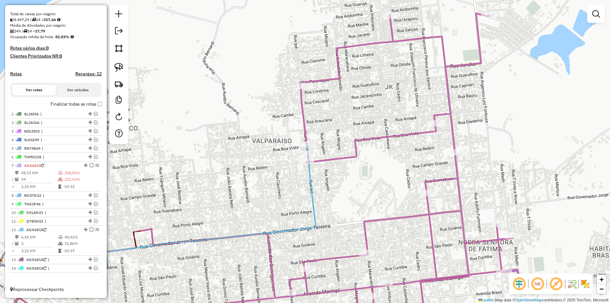
drag, startPoint x: 294, startPoint y: 177, endPoint x: 296, endPoint y: 184, distance: 6.9
click at [296, 184] on div "Janela de atendimento Grade de atendimento Capacidade Transportadoras Veículos …" at bounding box center [305, 151] width 610 height 303
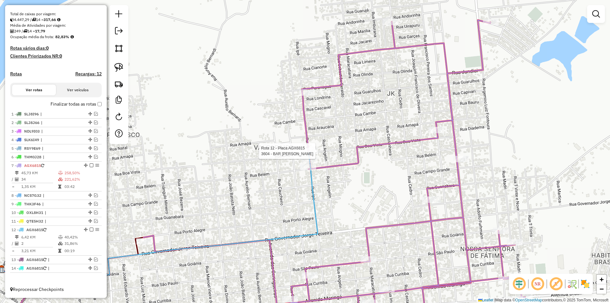
select select "*********"
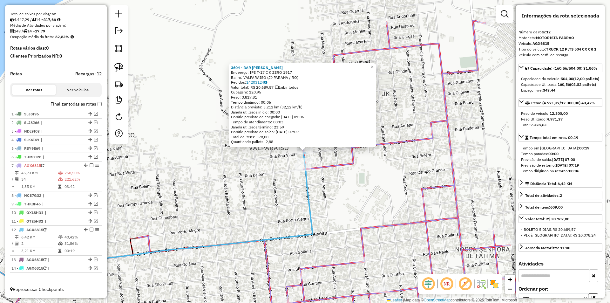
click at [255, 162] on div "3604 - BAR DONA [PERSON_NAME]: IPE T-17 C K ZERO 1917 Bairro: VALPARAISO (JI-PA…" at bounding box center [305, 151] width 610 height 303
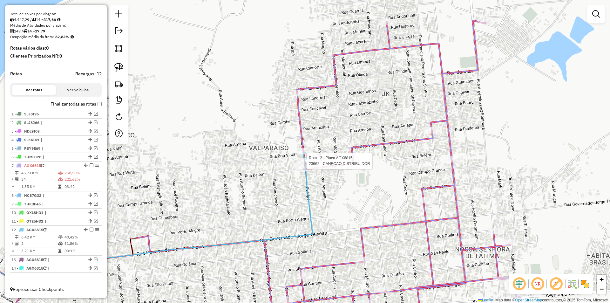
select select "*********"
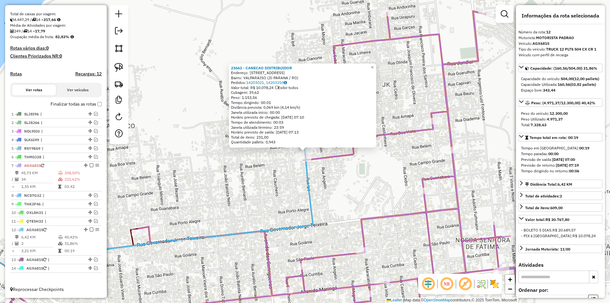
click at [267, 169] on div "23662 - CANECAO DISTRIBUIDOR Endereço: [STREET_ADDRESS] Bairro: VALPARAISO (JI-…" at bounding box center [305, 151] width 610 height 303
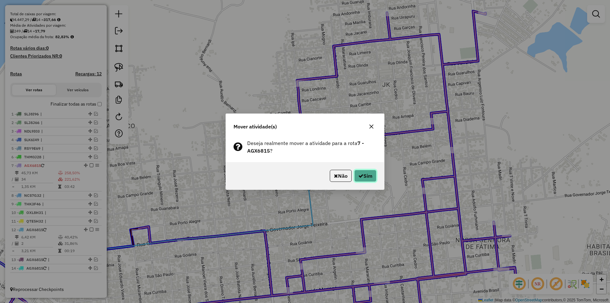
click at [364, 174] on button "Sim" at bounding box center [365, 176] width 22 height 12
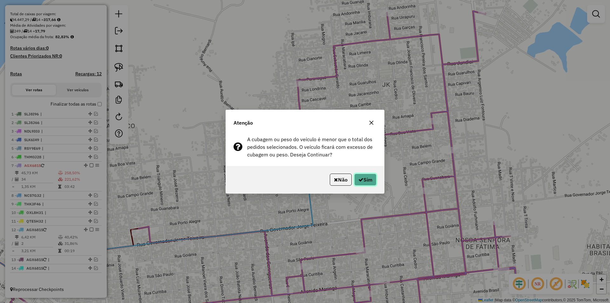
click at [364, 174] on button "Sim" at bounding box center [365, 179] width 22 height 12
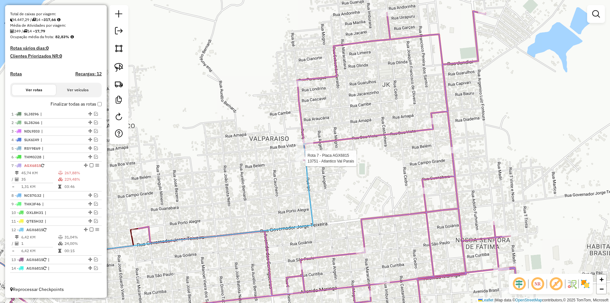
select select "*********"
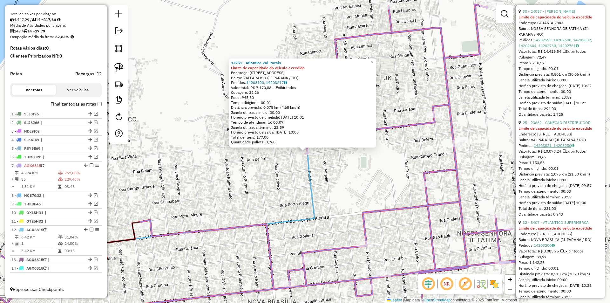
scroll to position [858, 0]
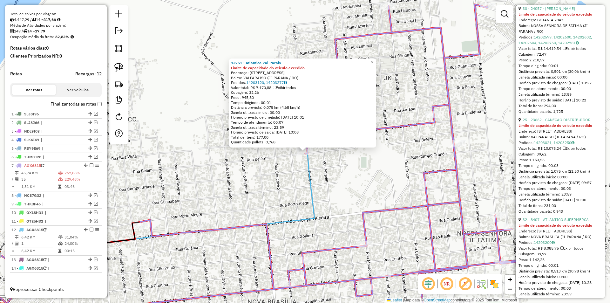
click at [281, 198] on div "13751 - Atlantico Val Parais Limite de capacidade do veículo excedido Endereço:…" at bounding box center [305, 151] width 610 height 303
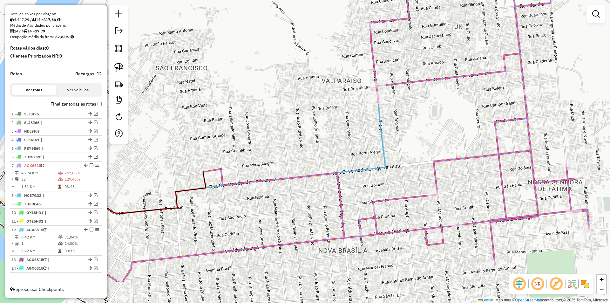
drag, startPoint x: 283, startPoint y: 172, endPoint x: 327, endPoint y: 141, distance: 53.2
click at [321, 145] on div "Janela de atendimento Grade de atendimento Capacidade Transportadoras Veículos …" at bounding box center [305, 151] width 610 height 303
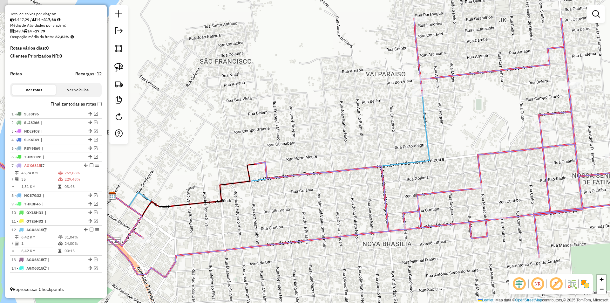
drag, startPoint x: 400, startPoint y: 102, endPoint x: 356, endPoint y: 161, distance: 73.5
click at [356, 161] on div "Janela de atendimento Grade de atendimento Capacidade Transportadoras Veículos …" at bounding box center [305, 151] width 610 height 303
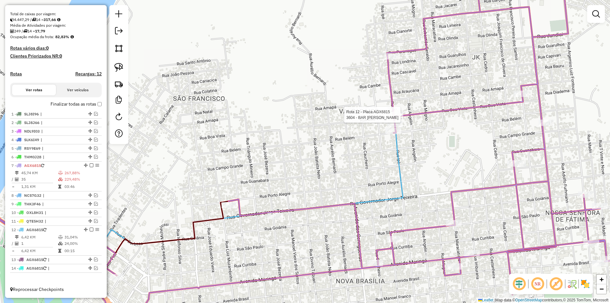
select select "*********"
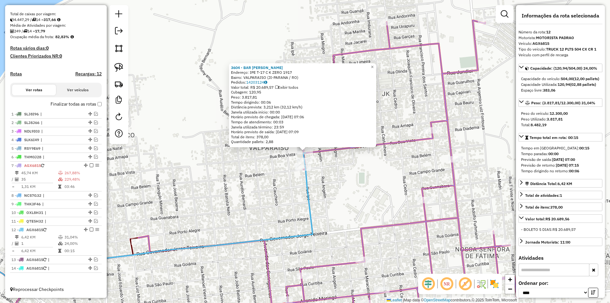
drag, startPoint x: 247, startPoint y: 189, endPoint x: 242, endPoint y: 181, distance: 9.5
click at [242, 181] on div "3604 - BAR DONA [PERSON_NAME]: IPE T-17 C K ZERO 1917 Bairro: VALPARAISO (JI-PA…" at bounding box center [305, 151] width 610 height 303
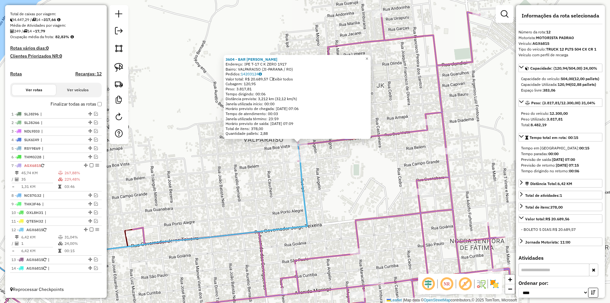
click at [242, 181] on div "3604 - BAR DONA [PERSON_NAME]: IPE T-17 C K ZERO 1917 Bairro: VALPARAISO (JI-PA…" at bounding box center [305, 151] width 610 height 303
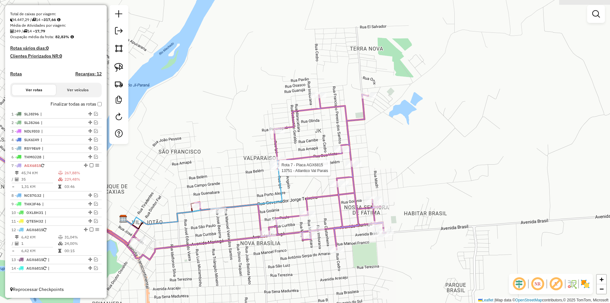
select select "*********"
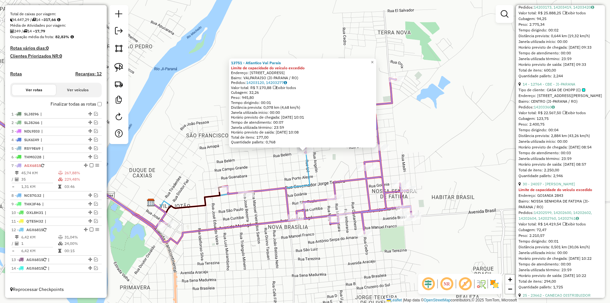
scroll to position [699, 0]
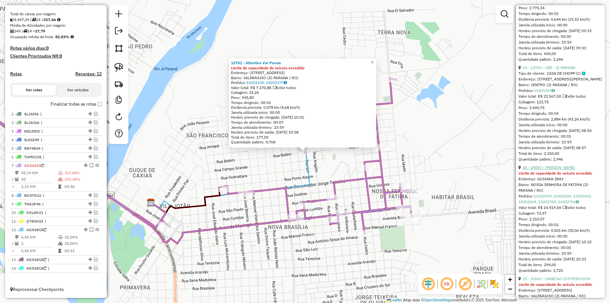
click at [556, 170] on link "30 - 24057 - [PERSON_NAME]" at bounding box center [549, 167] width 52 height 5
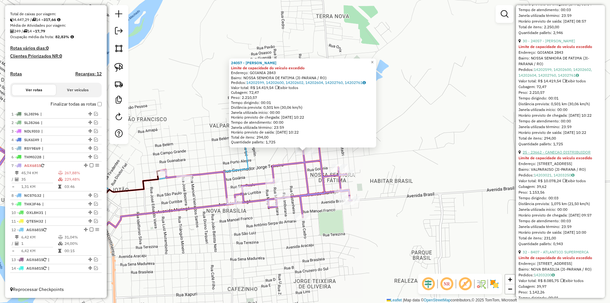
scroll to position [826, 0]
click at [553, 154] on link "25 - 23662 - CANECAO DISTRIBUIDOR" at bounding box center [557, 151] width 68 height 5
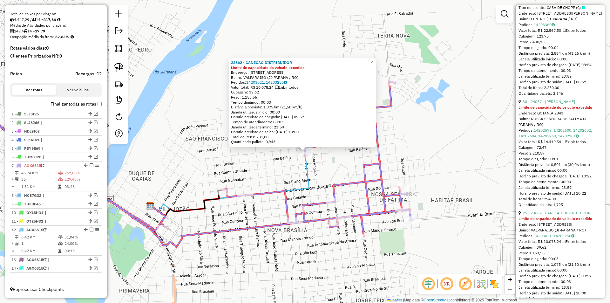
scroll to position [763, 0]
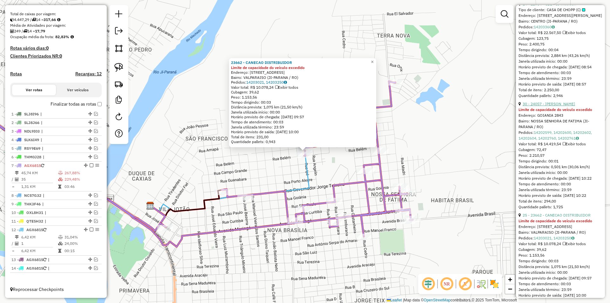
click at [562, 106] on link "30 - 24057 - [PERSON_NAME]" at bounding box center [549, 103] width 52 height 5
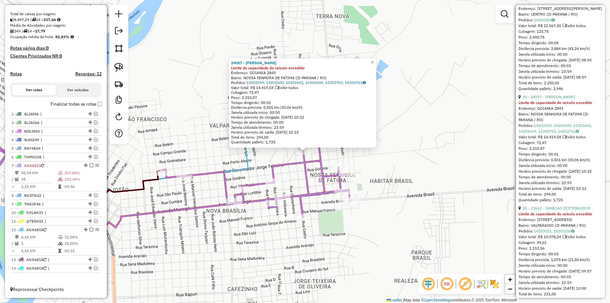
scroll to position [794, 0]
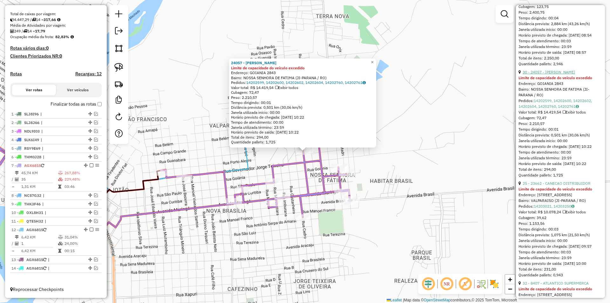
click at [553, 74] on link "30 - 24057 - [PERSON_NAME]" at bounding box center [549, 72] width 52 height 5
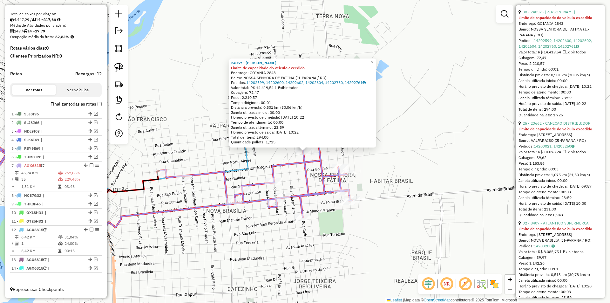
scroll to position [858, 0]
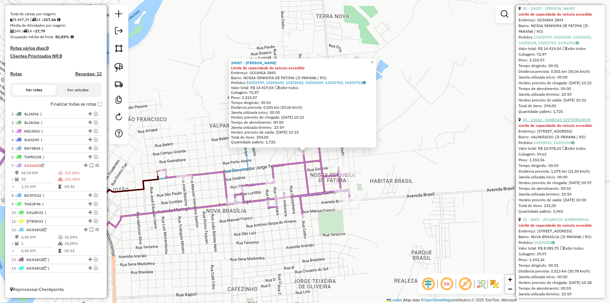
click at [554, 122] on link "25 - 23662 - CANECAO DISTRIBUIDOR" at bounding box center [557, 119] width 68 height 5
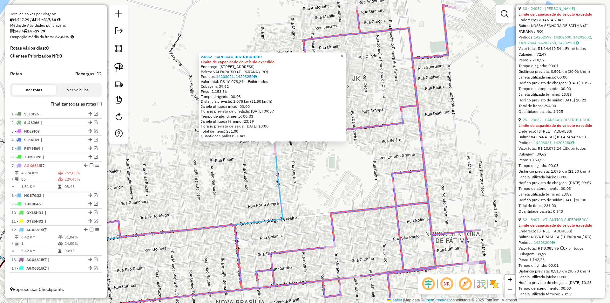
click at [237, 183] on div "23662 - CANECAO DISTRIBUIDOR Limite de capacidade do veículo excedido Endereço:…" at bounding box center [305, 151] width 610 height 303
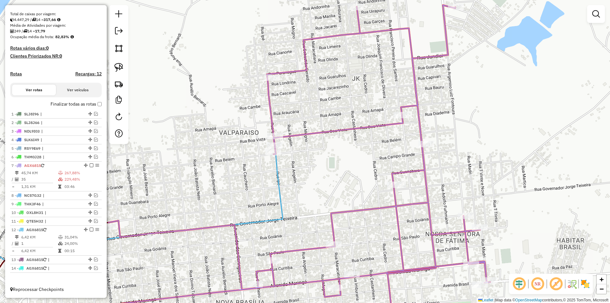
select select "*********"
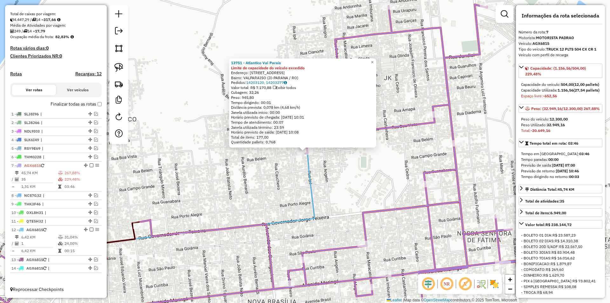
click at [271, 160] on div "13751 - Atlantico Val Parais Limite de capacidade do veículo excedido Endereço:…" at bounding box center [305, 151] width 610 height 303
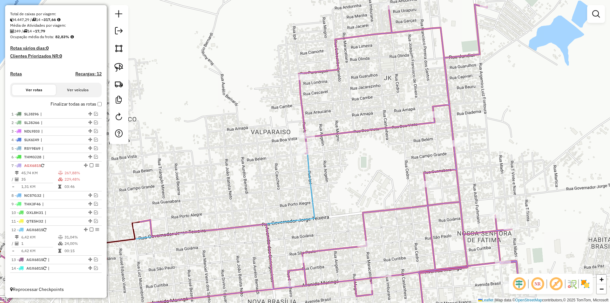
click at [273, 166] on div "Janela de atendimento Grade de atendimento Capacidade Transportadoras Veículos …" at bounding box center [305, 151] width 610 height 303
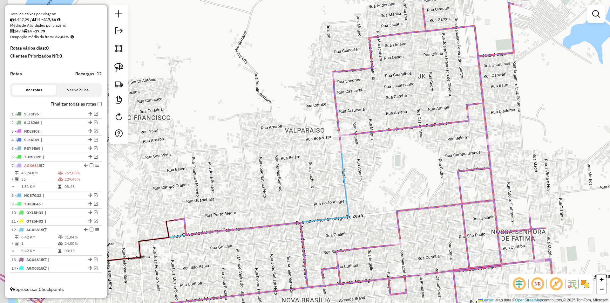
drag, startPoint x: 269, startPoint y: 147, endPoint x: 308, endPoint y: 141, distance: 39.6
click at [308, 141] on div "Janela de atendimento Grade de atendimento Capacidade Transportadoras Veículos …" at bounding box center [305, 151] width 610 height 303
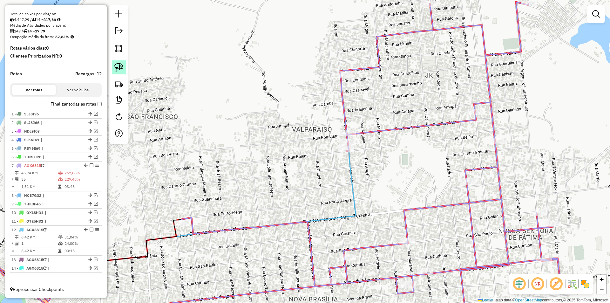
drag, startPoint x: 124, startPoint y: 68, endPoint x: 131, endPoint y: 71, distance: 8.0
click at [124, 68] on link at bounding box center [119, 67] width 14 height 14
drag, startPoint x: 330, startPoint y: 146, endPoint x: 339, endPoint y: 157, distance: 13.5
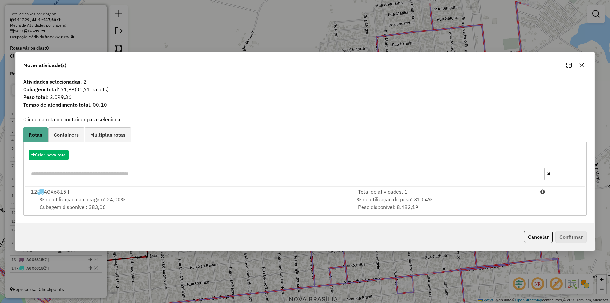
click at [71, 199] on span "% de utilização da cubagem: 24,00%" at bounding box center [83, 199] width 86 height 6
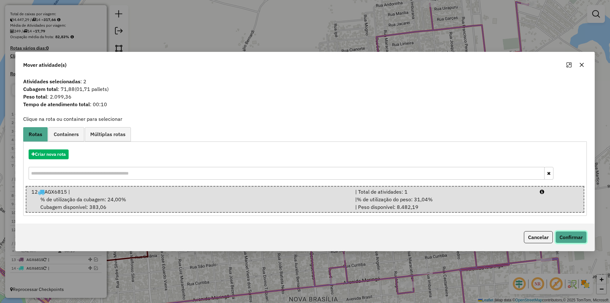
click at [574, 235] on button "Confirmar" at bounding box center [570, 237] width 31 height 12
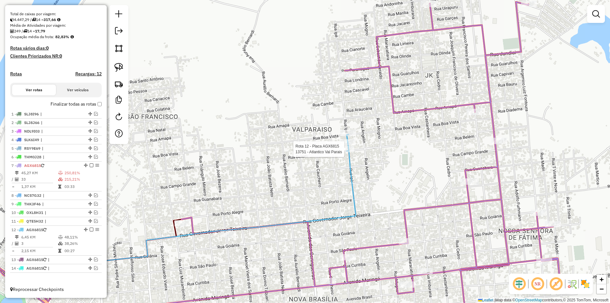
select select "*********"
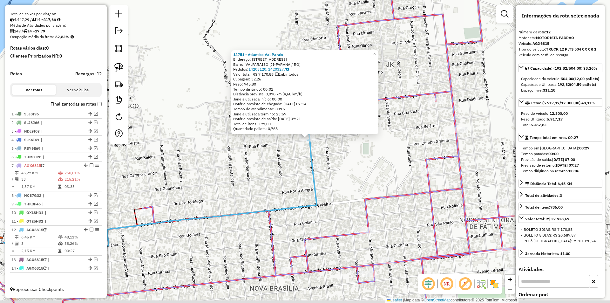
drag, startPoint x: 394, startPoint y: 171, endPoint x: 396, endPoint y: 157, distance: 13.6
click at [396, 157] on div "13751 - Atlantico Val Parais Endereço: [STREET_ADDRESS] Bairro: VALPARAISO (JI-…" at bounding box center [305, 151] width 610 height 303
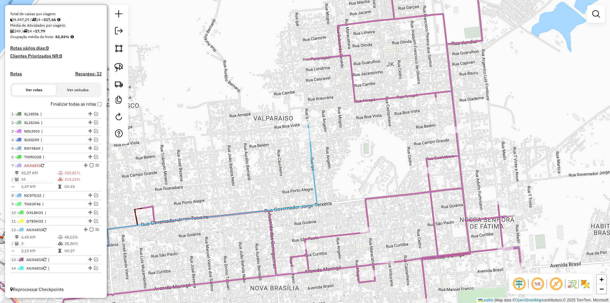
drag, startPoint x: 336, startPoint y: 176, endPoint x: 361, endPoint y: 157, distance: 31.6
click at [357, 160] on div "13751 - Atlantico Val Parais Endereço: [STREET_ADDRESS] Bairro: VALPARAISO (JI-…" at bounding box center [305, 151] width 610 height 303
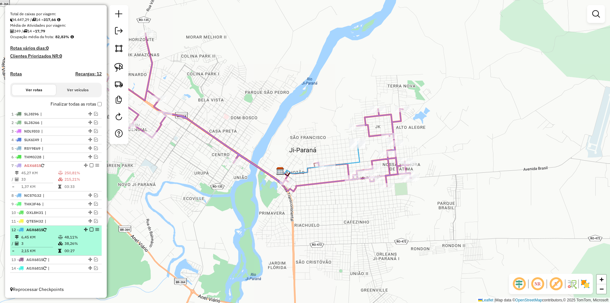
click at [90, 228] on em at bounding box center [92, 230] width 4 height 4
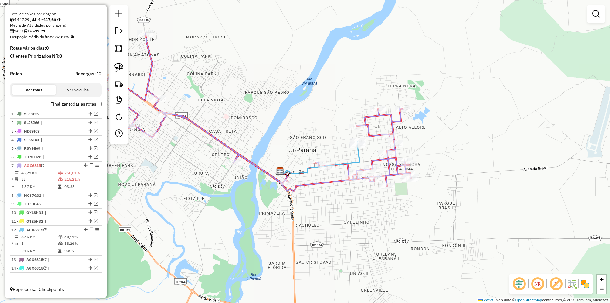
scroll to position [112, 0]
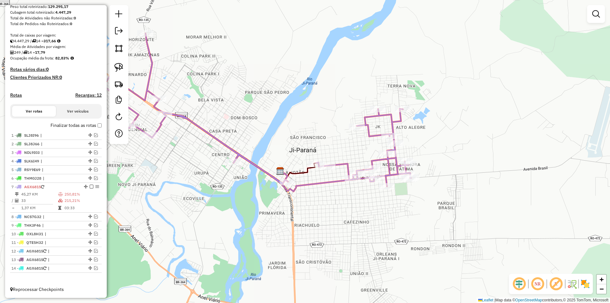
click at [302, 221] on div "Janela de atendimento Grade de atendimento Capacidade Transportadoras Veículos …" at bounding box center [305, 151] width 610 height 303
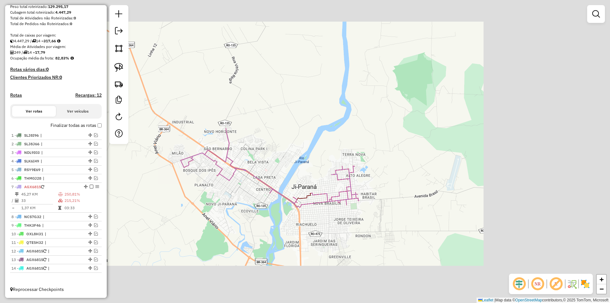
click at [308, 228] on div "Janela de atendimento Grade de atendimento Capacidade Transportadoras Veículos …" at bounding box center [305, 151] width 610 height 303
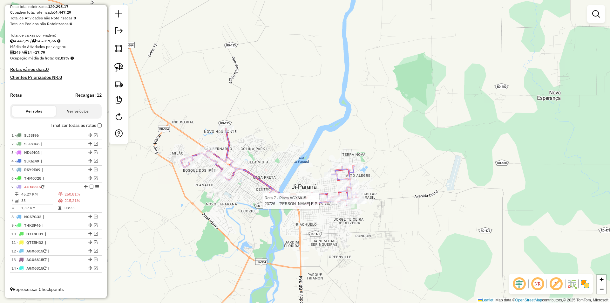
select select "*********"
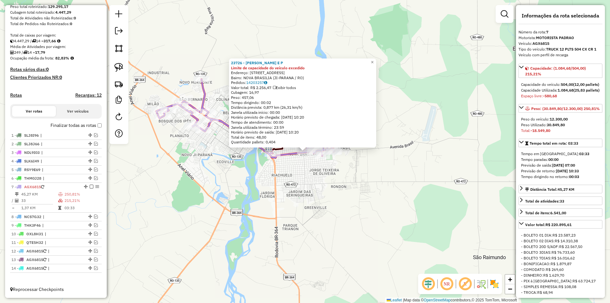
click at [379, 218] on div "23726 - CHOPPAO CHOPERIA E P Limite de capacidade do veículo excedido Endereço:…" at bounding box center [305, 151] width 610 height 303
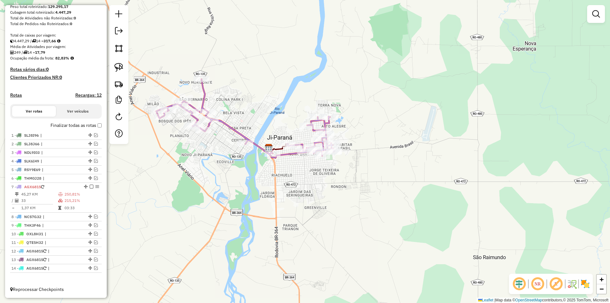
click at [379, 218] on div "Janela de atendimento Grade de atendimento Capacidade Transportadoras Veículos …" at bounding box center [305, 151] width 610 height 303
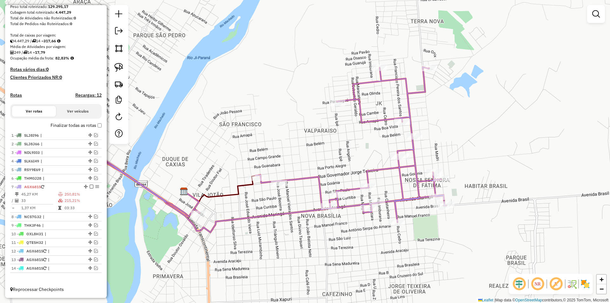
drag, startPoint x: 364, startPoint y: 174, endPoint x: 457, endPoint y: 236, distance: 111.5
click at [457, 236] on div "Janela de atendimento Grade de atendimento Capacidade Transportadoras Veículos …" at bounding box center [305, 151] width 610 height 303
click at [116, 62] on link at bounding box center [119, 67] width 14 height 14
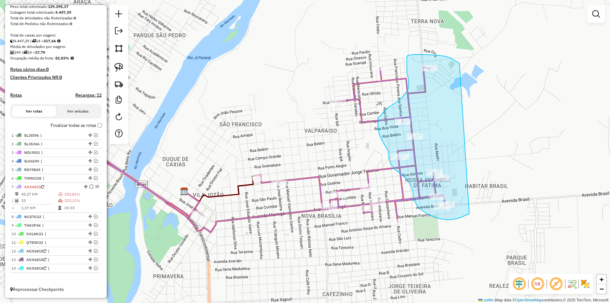
drag, startPoint x: 459, startPoint y: 63, endPoint x: 471, endPoint y: 213, distance: 150.8
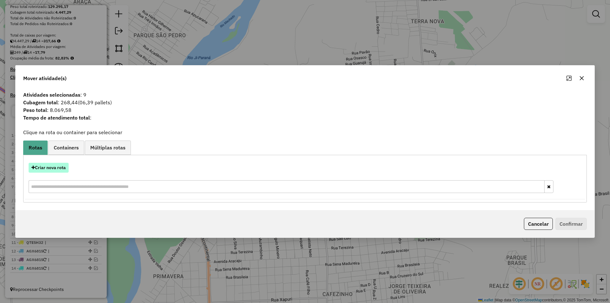
click at [51, 167] on button "Criar nova rota" at bounding box center [49, 168] width 40 height 10
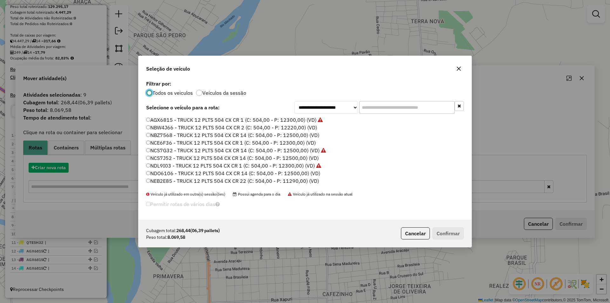
scroll to position [3, 2]
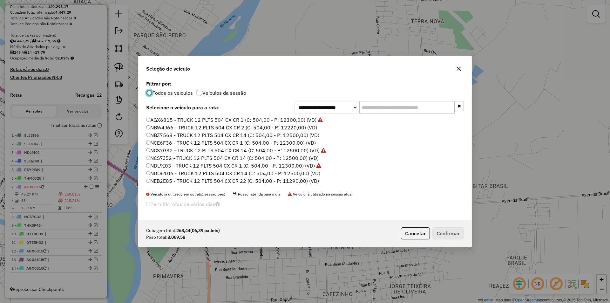
click at [377, 105] on input "text" at bounding box center [406, 107] width 95 height 13
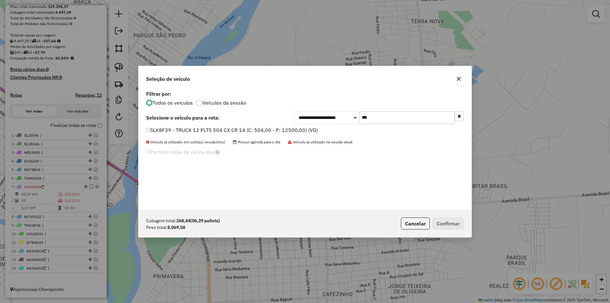
type input "***"
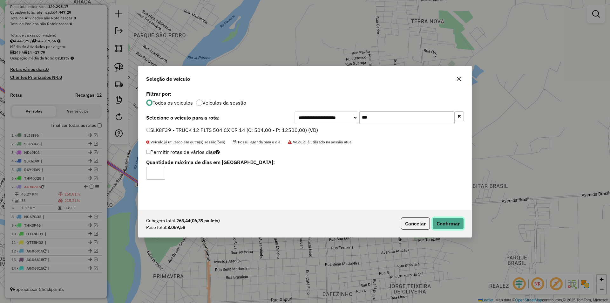
click at [455, 218] on button "Confirmar" at bounding box center [447, 223] width 31 height 12
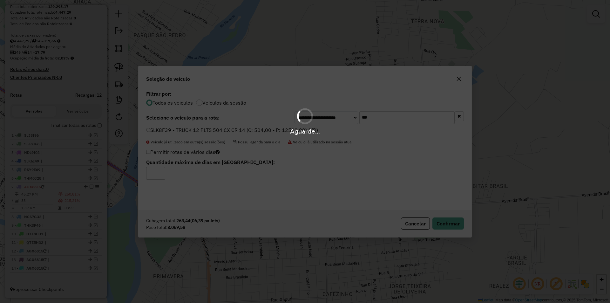
scroll to position [142, 0]
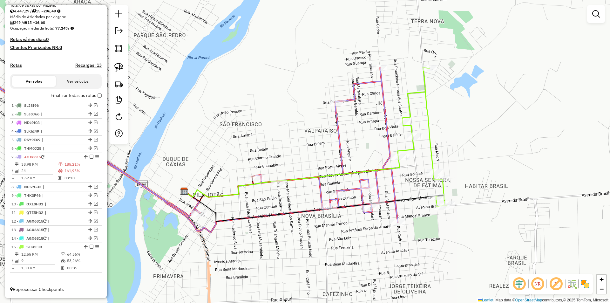
click at [372, 122] on div "Janela de atendimento Grade de atendimento Capacidade Transportadoras Veículos …" at bounding box center [305, 151] width 610 height 303
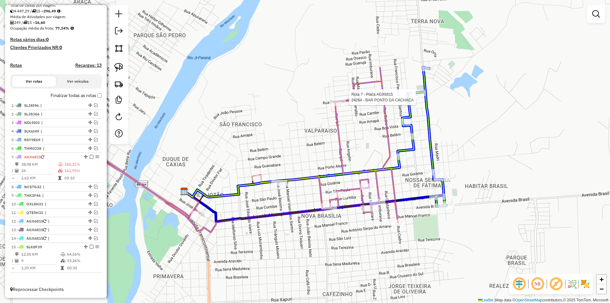
click at [418, 96] on div at bounding box center [418, 93] width 16 height 6
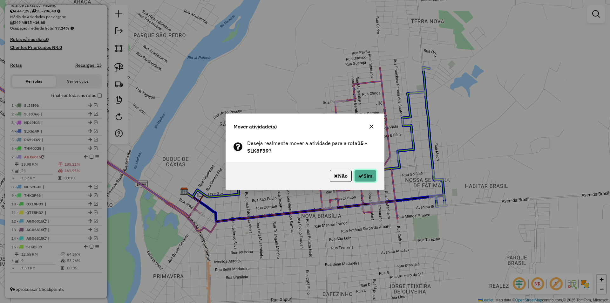
click at [371, 174] on button "Sim" at bounding box center [365, 176] width 22 height 12
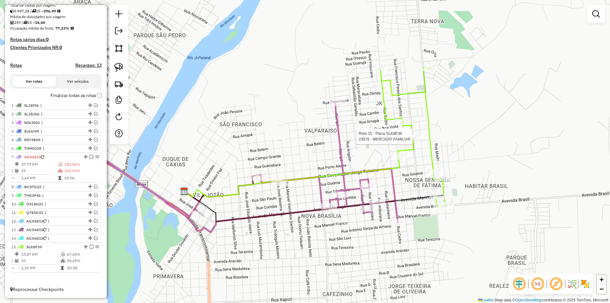
select select "*********"
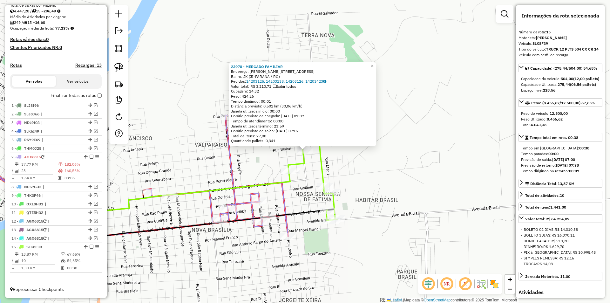
drag, startPoint x: 449, startPoint y: 152, endPoint x: 449, endPoint y: 143, distance: 8.9
click at [449, 143] on div "23978 - MERCADO FAMILIAR Endereço: [PERSON_NAME][STREET_ADDRESS] Bairro: JK (JI…" at bounding box center [305, 151] width 610 height 303
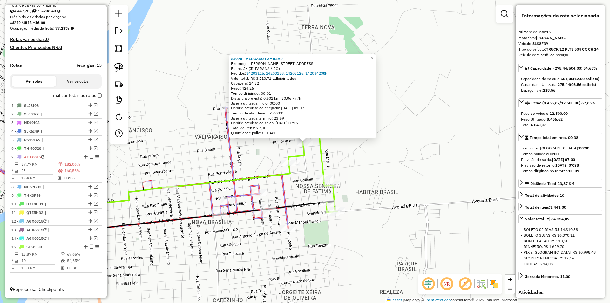
click at [449, 143] on div "23978 - MERCADO FAMILIAR Endereço: [PERSON_NAME][STREET_ADDRESS] Bairro: JK (JI…" at bounding box center [305, 151] width 610 height 303
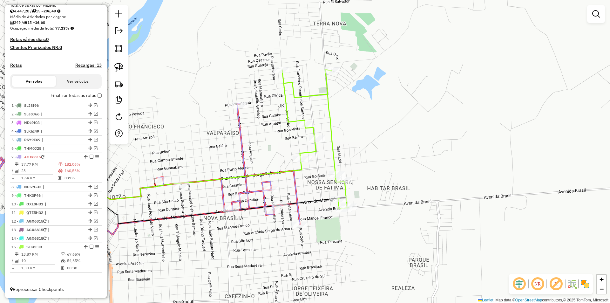
drag, startPoint x: 423, startPoint y: 167, endPoint x: 435, endPoint y: 163, distance: 12.4
click at [435, 163] on div "Janela de atendimento Grade de atendimento Capacidade Transportadoras Veículos …" at bounding box center [305, 151] width 610 height 303
select select "*********"
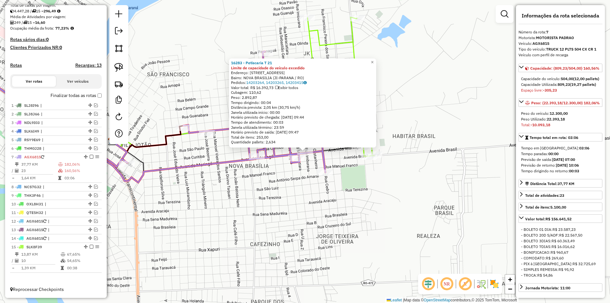
click at [294, 205] on div "16283 - Petiscaria T 21 Limite de capacidade do veículo excedido Endereço: [STR…" at bounding box center [305, 151] width 610 height 303
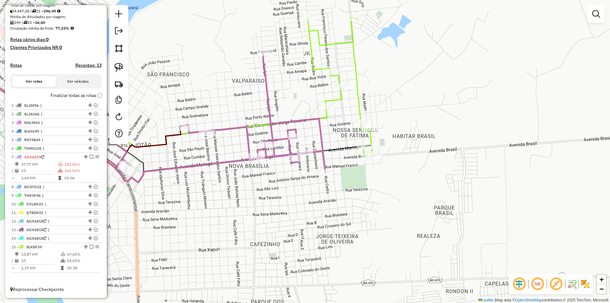
click at [289, 198] on div "16283 - Petiscaria T 21 Limite de capacidade do veículo excedido Endereço: [STR…" at bounding box center [305, 151] width 610 height 303
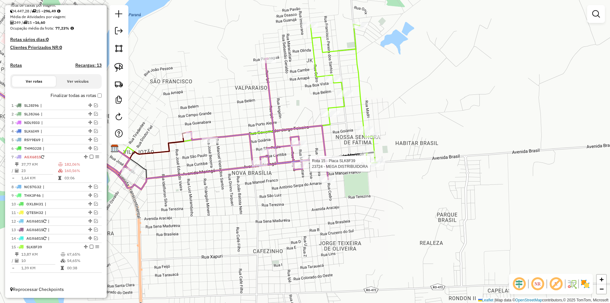
select select "*********"
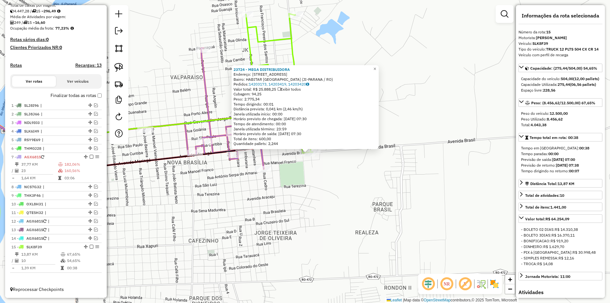
drag, startPoint x: 347, startPoint y: 192, endPoint x: 356, endPoint y: 194, distance: 9.1
click at [356, 194] on div "23724 - MEGA DISTRIBUIDORA Endereço: [STREET_ADDRESS] (JI-PARANA / RO) Pedidos:…" at bounding box center [305, 151] width 610 height 303
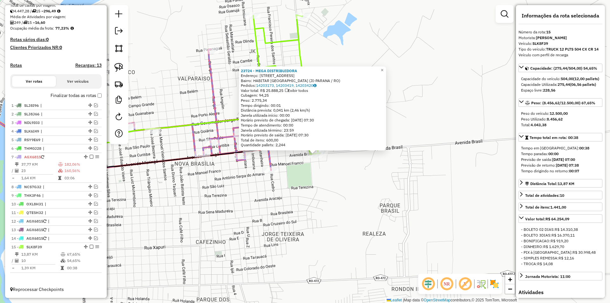
click at [356, 196] on div "23724 - MEGA DISTRIBUIDORA Endereço: [STREET_ADDRESS] (JI-PARANA / RO) Pedidos:…" at bounding box center [305, 151] width 610 height 303
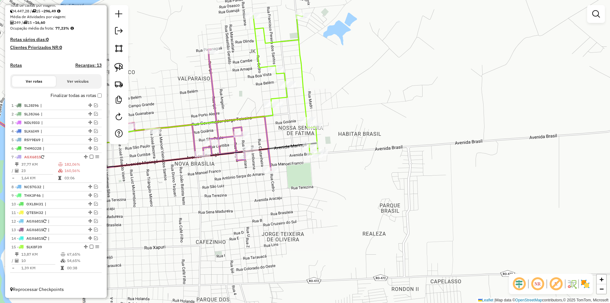
click at [288, 208] on div "Janela de atendimento Grade de atendimento Capacidade Transportadoras Veículos …" at bounding box center [305, 151] width 610 height 303
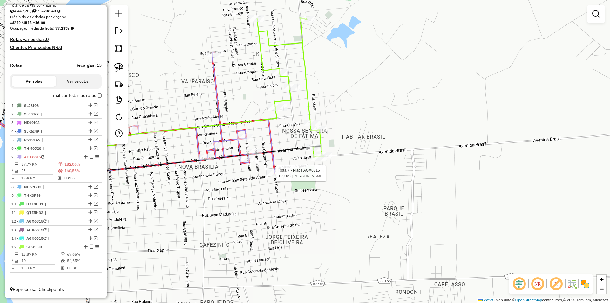
select select "*********"
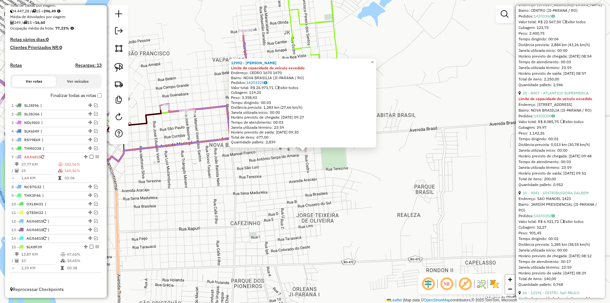
scroll to position [636, 0]
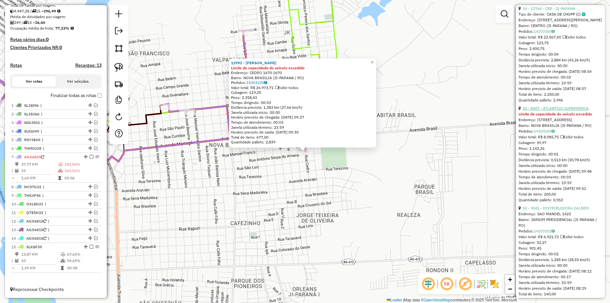
click at [562, 111] on link "20 - 8407 - ATLANTICO SUPERMERCA" at bounding box center [556, 108] width 66 height 5
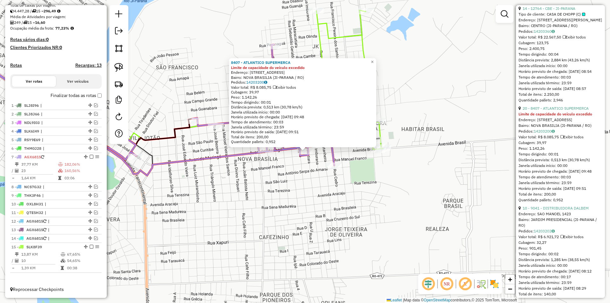
drag, startPoint x: 306, startPoint y: 181, endPoint x: 302, endPoint y: 167, distance: 14.7
click at [305, 180] on div "8407 - ATLANTICO SUPERMERCA Limite de capacidade do veículo excedido Endereço: …" at bounding box center [305, 151] width 610 height 303
drag, startPoint x: 295, startPoint y: 169, endPoint x: 295, endPoint y: 159, distance: 10.5
click at [295, 169] on div "Rota 7 - Placa AGX6815 8407 - ATLANTICO SUPERMERCA 8407 - ATLANTICO SUPERMERCA …" at bounding box center [305, 151] width 610 height 303
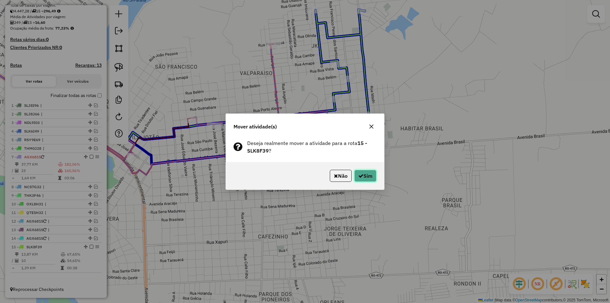
click at [364, 174] on button "Sim" at bounding box center [365, 176] width 22 height 12
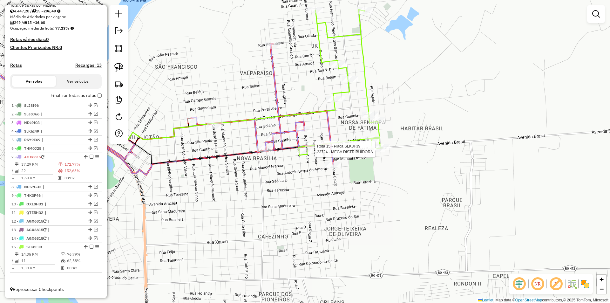
select select "*********"
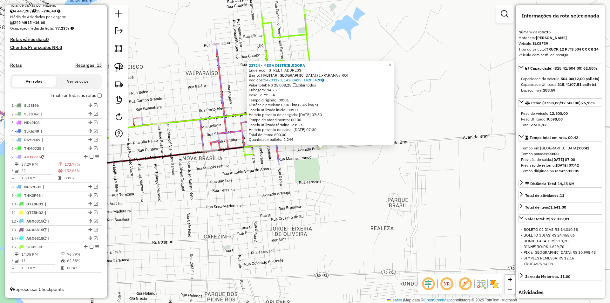
drag, startPoint x: 387, startPoint y: 183, endPoint x: 404, endPoint y: 181, distance: 17.3
click at [404, 181] on div "23724 - MEGA DISTRIBUIDORA Endereço: [STREET_ADDRESS] (JI-PARANA / RO) Pedidos:…" at bounding box center [305, 151] width 610 height 303
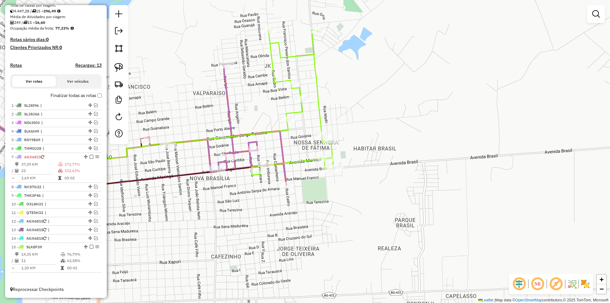
drag, startPoint x: 384, startPoint y: 212, endPoint x: 395, endPoint y: 231, distance: 21.8
click at [395, 231] on div "Janela de atendimento Grade de atendimento Capacidade Transportadoras Veículos …" at bounding box center [305, 151] width 610 height 303
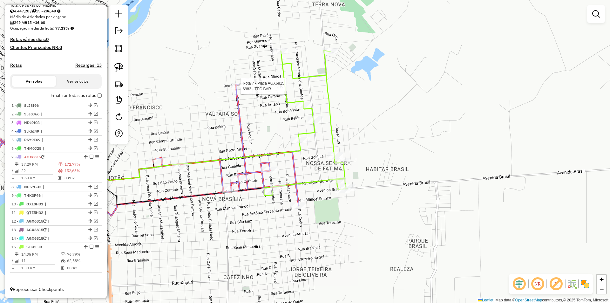
select select "*********"
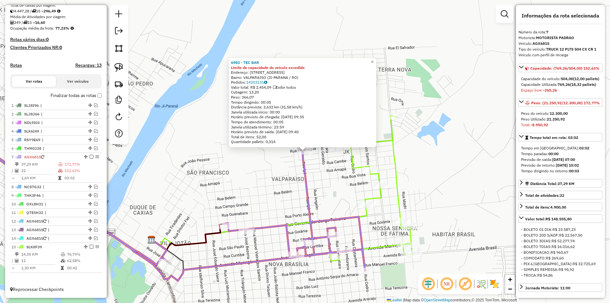
click at [270, 170] on div "6983 - TEC BAR Limite de capacidade do veículo excedido Endereço: [STREET_ADDRE…" at bounding box center [305, 151] width 610 height 303
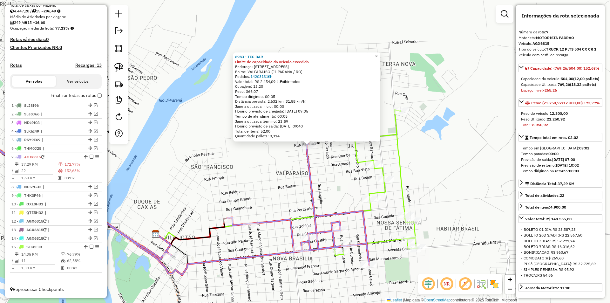
drag, startPoint x: 272, startPoint y: 189, endPoint x: 277, endPoint y: 176, distance: 14.2
click at [275, 178] on div "6983 - TEC BAR Limite de capacidade do veículo excedido Endereço: [STREET_ADDRE…" at bounding box center [305, 151] width 610 height 303
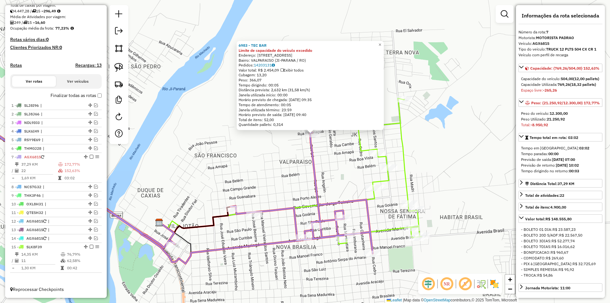
click at [344, 150] on div "6983 - TEC BAR Limite de capacidade do veículo excedido Endereço: [STREET_ADDRE…" at bounding box center [305, 151] width 610 height 303
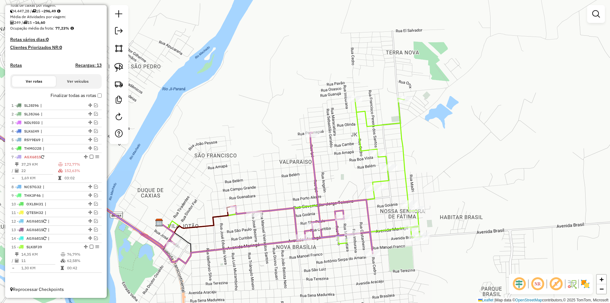
click at [354, 98] on icon at bounding box center [380, 171] width 84 height 146
select select "*********"
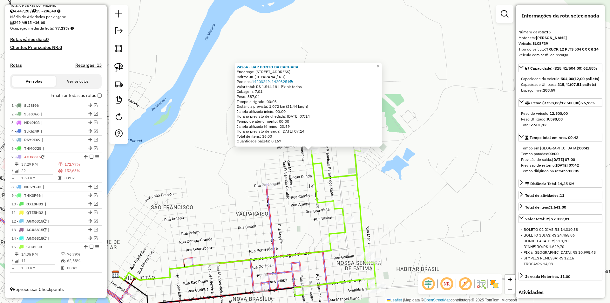
drag, startPoint x: 253, startPoint y: 154, endPoint x: 293, endPoint y: 141, distance: 41.8
click at [293, 141] on div "24264 - BAR [GEOGRAPHIC_DATA] Endereço: [STREET_ADDRESS] Bairro: JK (JI-PARANA …" at bounding box center [305, 151] width 610 height 303
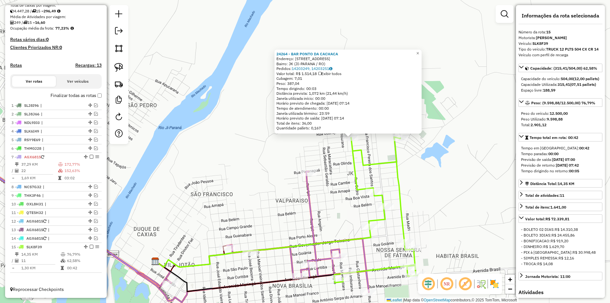
click at [293, 141] on div "24264 - BAR [GEOGRAPHIC_DATA] Endereço: [STREET_ADDRESS] Bairro: JK (JI-PARANA …" at bounding box center [305, 151] width 610 height 303
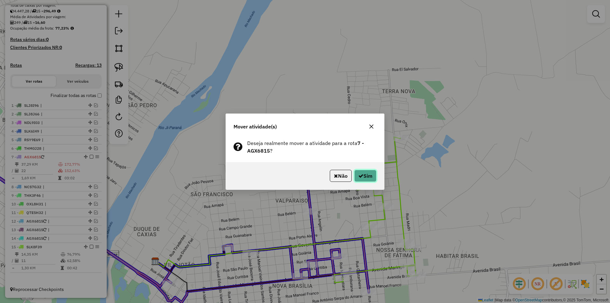
click at [362, 175] on icon "button" at bounding box center [360, 175] width 5 height 5
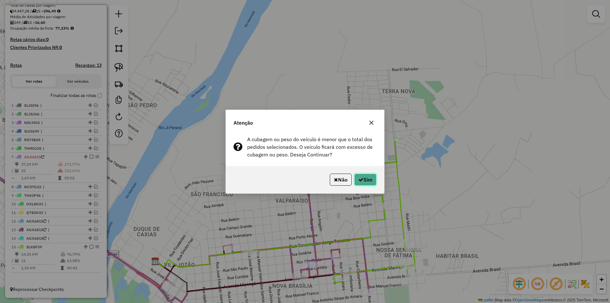
click at [361, 179] on icon "button" at bounding box center [360, 179] width 5 height 5
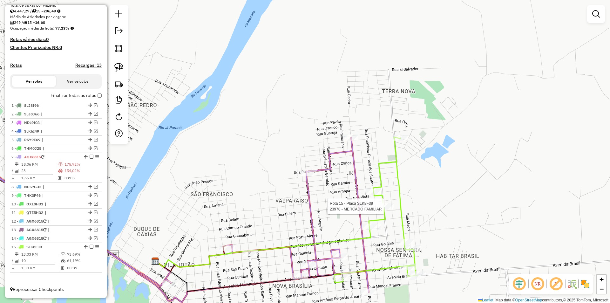
select select "*********"
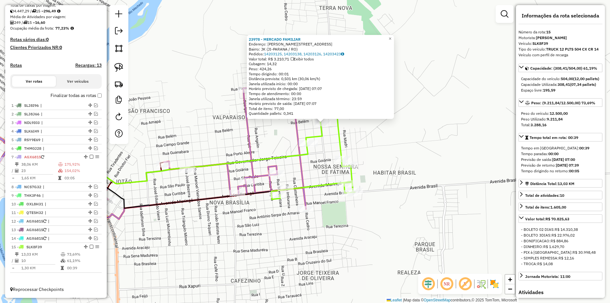
drag, startPoint x: 446, startPoint y: 197, endPoint x: 455, endPoint y: 180, distance: 19.2
click at [455, 180] on div "23978 - MERCADO FAMILIAR Endereço: [PERSON_NAME][STREET_ADDRESS] Bairro: JK (JI…" at bounding box center [305, 151] width 610 height 303
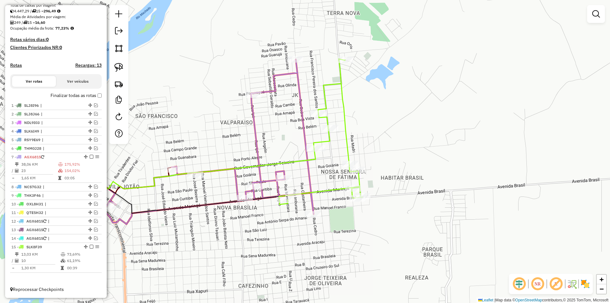
drag, startPoint x: 429, startPoint y: 196, endPoint x: 350, endPoint y: 192, distance: 78.3
click at [436, 196] on div "Janela de atendimento Grade de atendimento Capacidade Transportadoras Veículos …" at bounding box center [305, 151] width 610 height 303
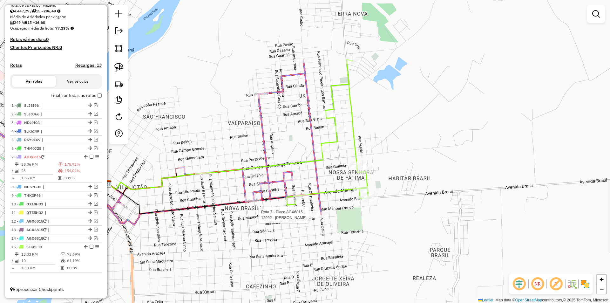
select select "*********"
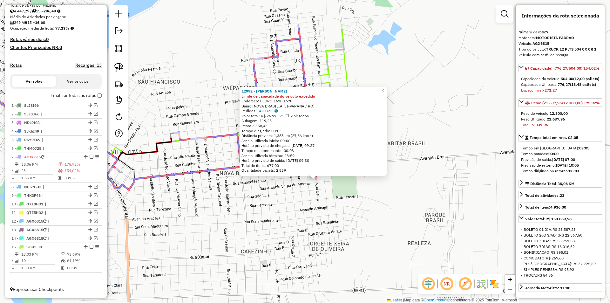
drag, startPoint x: 322, startPoint y: 175, endPoint x: 332, endPoint y: 203, distance: 30.2
click at [332, 203] on div "12992 - DEPOSITO MONTEIRO Limite de capacidade do veículo excedido Endereço: CE…" at bounding box center [305, 151] width 610 height 303
click at [333, 204] on div "12992 - DEPOSITO MONTEIRO Limite de capacidade do veículo excedido Endereço: CE…" at bounding box center [305, 151] width 610 height 303
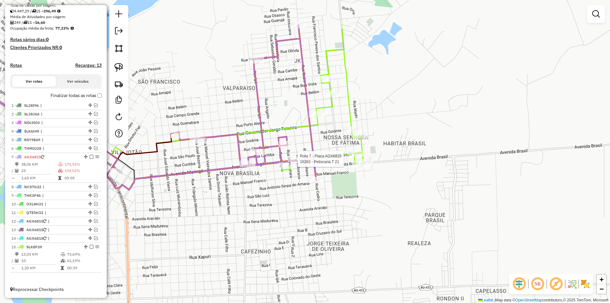
select select "*********"
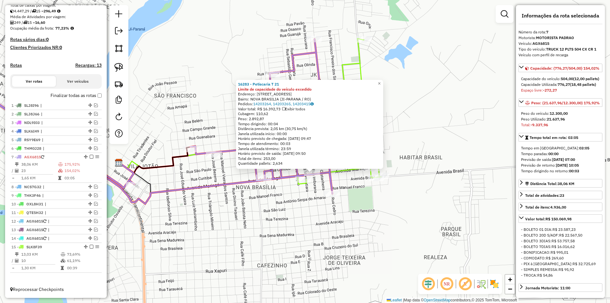
drag, startPoint x: 300, startPoint y: 209, endPoint x: 307, endPoint y: 230, distance: 21.3
click at [307, 230] on div "16283 - Petiscaria T 21 Limite de capacidade do veículo excedido Endereço: [STR…" at bounding box center [305, 151] width 610 height 303
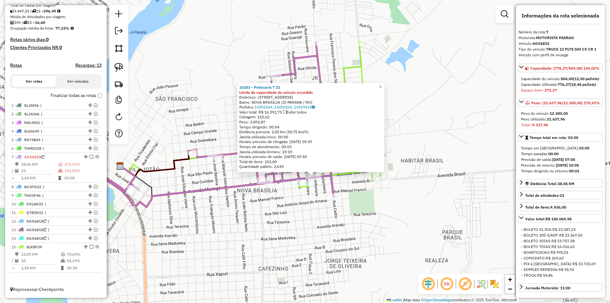
click at [307, 230] on div "16283 - Petiscaria T 21 Limite de capacidade do veículo excedido Endereço: [STR…" at bounding box center [305, 151] width 610 height 303
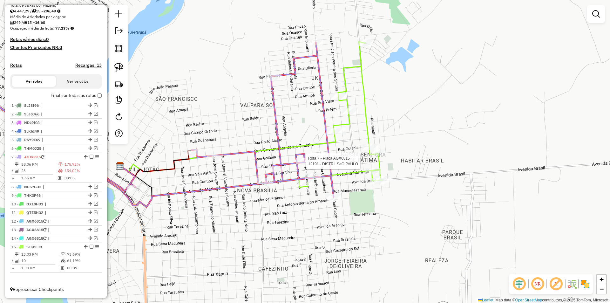
select select "*********"
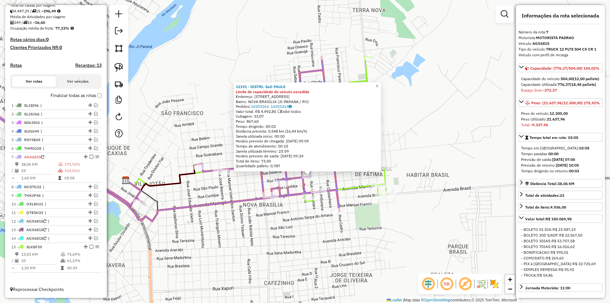
drag, startPoint x: 296, startPoint y: 195, endPoint x: 302, endPoint y: 229, distance: 34.2
click at [302, 229] on div "12191 - DISTRI. SaO PAULO Limite de capacidade do veículo excedido Endereço: [S…" at bounding box center [305, 151] width 610 height 303
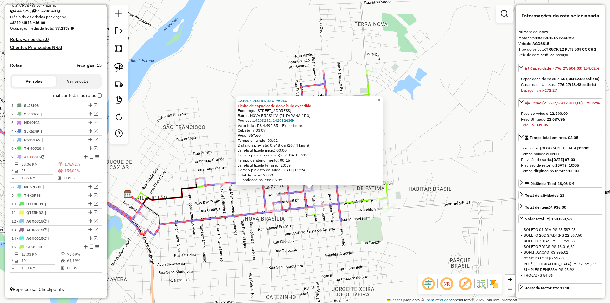
click at [302, 229] on div "12191 - DISTRI. SaO PAULO Limite de capacidade do veículo excedido Endereço: [S…" at bounding box center [305, 151] width 610 height 303
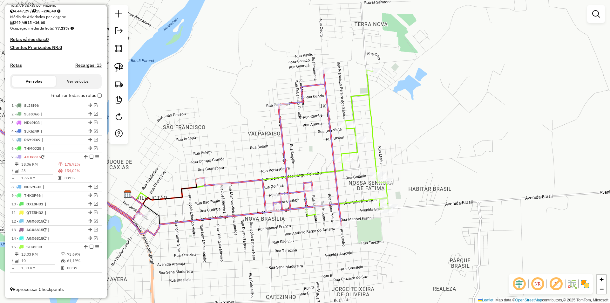
click at [307, 186] on icon at bounding box center [140, 153] width 402 height 165
select select "*********"
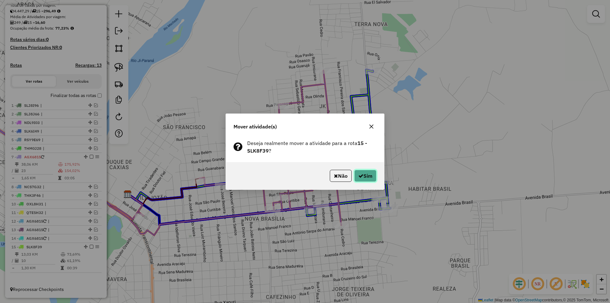
click at [368, 176] on button "Sim" at bounding box center [365, 176] width 22 height 12
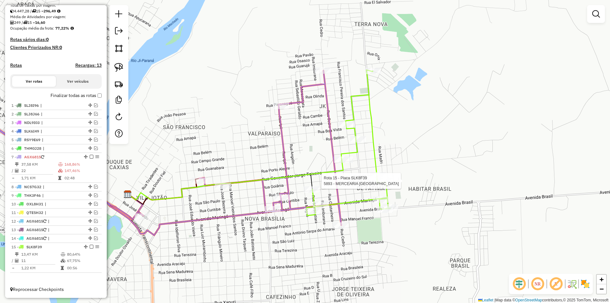
select select "*********"
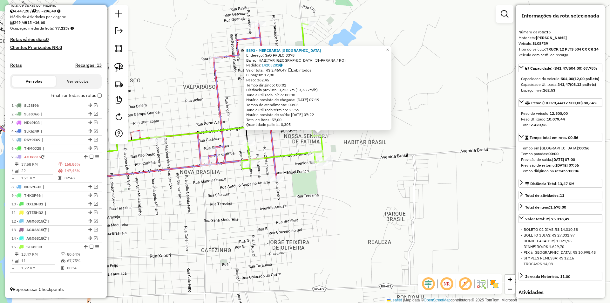
drag, startPoint x: 419, startPoint y: 187, endPoint x: 434, endPoint y: 170, distance: 23.2
click at [434, 170] on div "5893 - MERCEARIA [GEOGRAPHIC_DATA] Endereço: SaO PAULO 3378 Bairro: HABITAR [GE…" at bounding box center [305, 151] width 610 height 303
click at [434, 169] on div "5893 - MERCEARIA [GEOGRAPHIC_DATA] Endereço: SaO PAULO 3378 Bairro: HABITAR [GE…" at bounding box center [305, 151] width 610 height 303
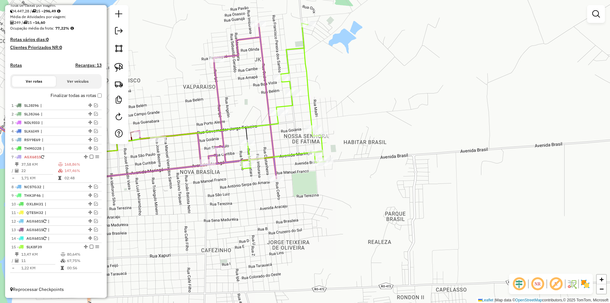
drag, startPoint x: 368, startPoint y: 207, endPoint x: 386, endPoint y: 204, distance: 18.4
click at [391, 204] on div "Janela de atendimento Grade de atendimento Capacidade Transportadoras Veículos …" at bounding box center [305, 151] width 610 height 303
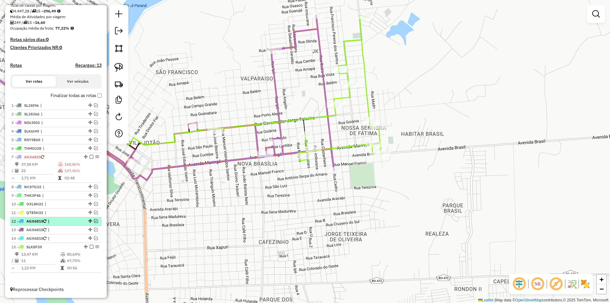
click at [90, 246] on em at bounding box center [92, 247] width 4 height 4
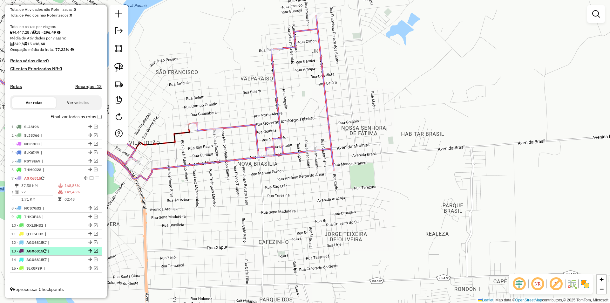
scroll to position [121, 0]
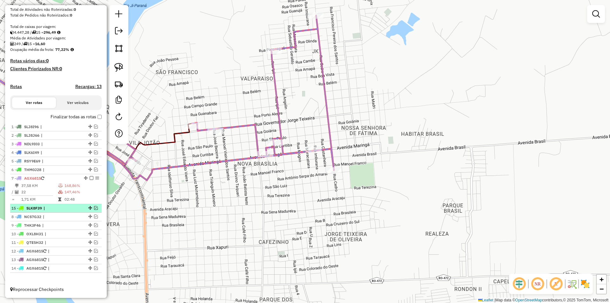
drag, startPoint x: 87, startPoint y: 267, endPoint x: 82, endPoint y: 207, distance: 60.9
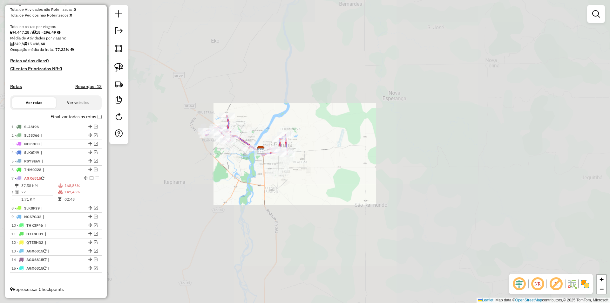
click at [253, 199] on div "Janela de atendimento Grade de atendimento Capacidade Transportadoras Veículos …" at bounding box center [305, 151] width 610 height 303
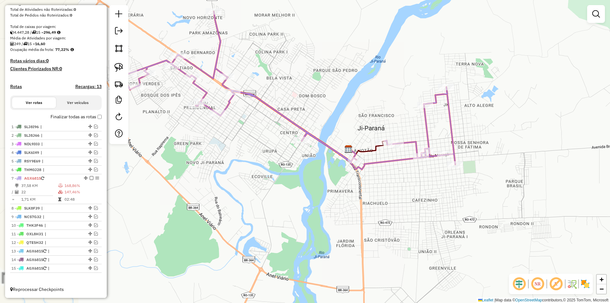
drag, startPoint x: 296, startPoint y: 177, endPoint x: 316, endPoint y: 181, distance: 19.5
click at [315, 182] on div "Janela de atendimento Grade de atendimento Capacidade Transportadoras Veículos …" at bounding box center [305, 151] width 610 height 303
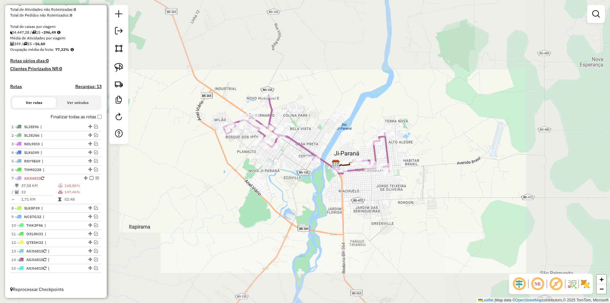
drag, startPoint x: 295, startPoint y: 205, endPoint x: 304, endPoint y: 202, distance: 9.7
click at [304, 202] on div "Janela de atendimento Grade de atendimento Capacidade Transportadoras Veículos …" at bounding box center [305, 151] width 610 height 303
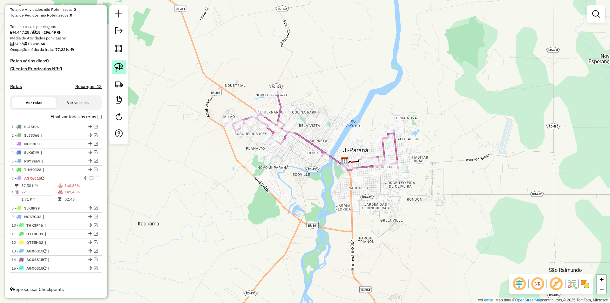
click at [117, 67] on img at bounding box center [118, 67] width 9 height 9
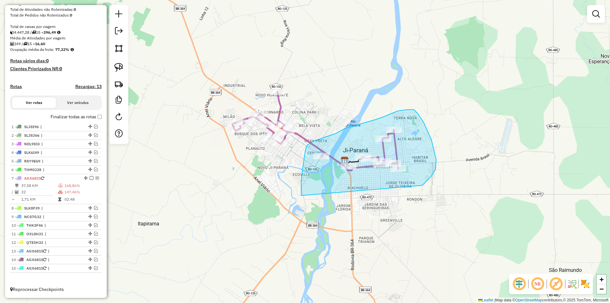
drag, startPoint x: 303, startPoint y: 169, endPoint x: 416, endPoint y: 188, distance: 114.7
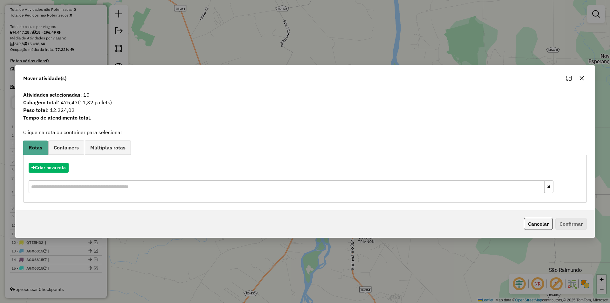
click at [586, 77] on button "button" at bounding box center [582, 78] width 10 height 10
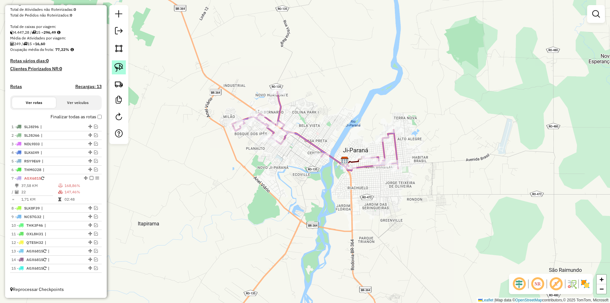
click at [119, 65] on img at bounding box center [118, 67] width 9 height 9
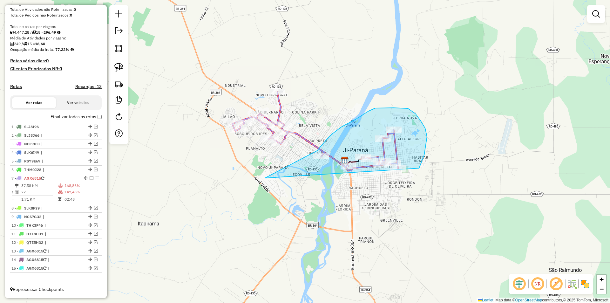
drag, startPoint x: 277, startPoint y: 172, endPoint x: 408, endPoint y: 192, distance: 132.8
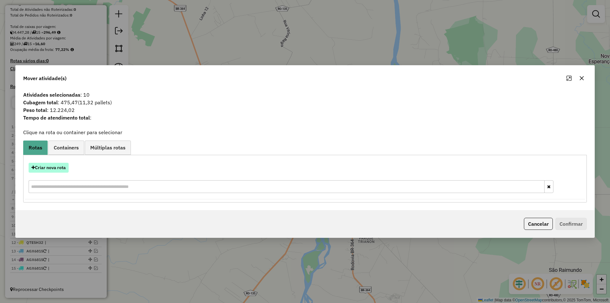
click at [49, 165] on button "Criar nova rota" at bounding box center [49, 168] width 40 height 10
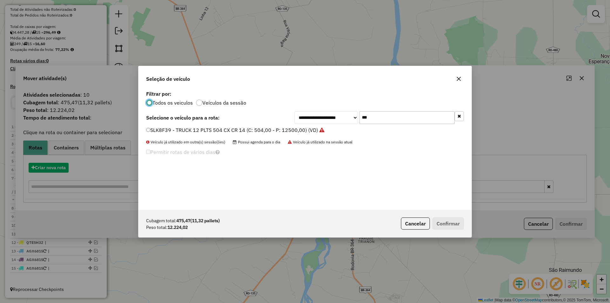
scroll to position [3, 2]
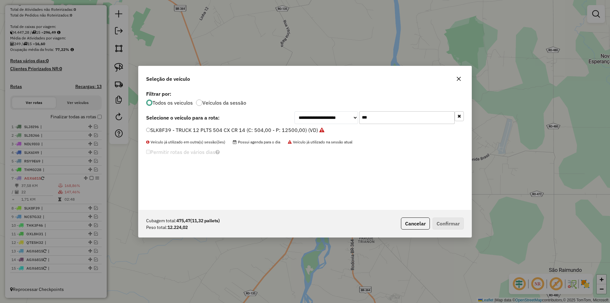
drag, startPoint x: 376, startPoint y: 119, endPoint x: 337, endPoint y: 123, distance: 39.3
click at [342, 119] on div "**********" at bounding box center [379, 117] width 169 height 13
type input "***"
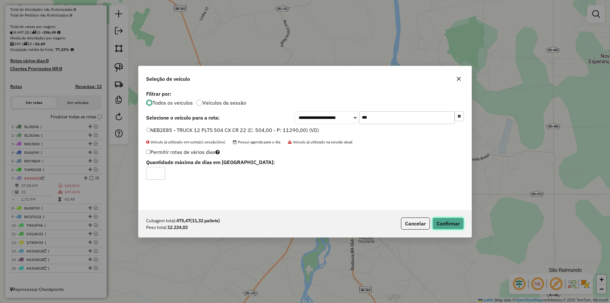
click at [440, 222] on button "Confirmar" at bounding box center [447, 223] width 31 height 12
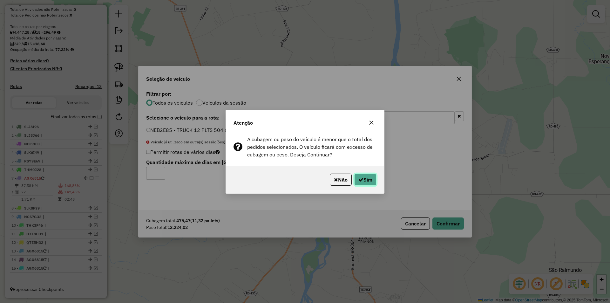
click at [371, 180] on button "Sim" at bounding box center [365, 179] width 22 height 12
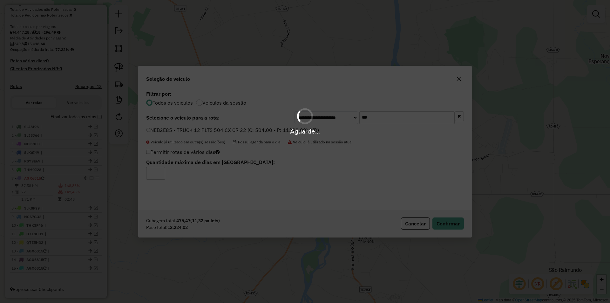
scroll to position [151, 0]
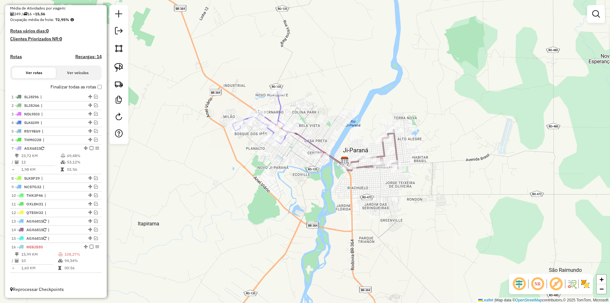
click at [373, 184] on div "Janela de atendimento Grade de atendimento Capacidade Transportadoras Veículos …" at bounding box center [305, 151] width 610 height 303
select select "*********"
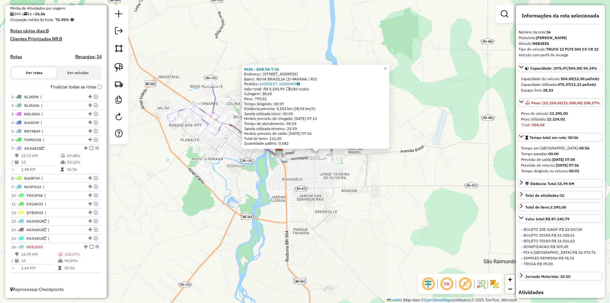
drag, startPoint x: 356, startPoint y: 208, endPoint x: 402, endPoint y: 215, distance: 46.7
click at [403, 215] on div "8426 - BAR DA T-16 Endereço: R BARAO DO RIO BRANCO 2116 [GEOGRAPHIC_DATA]: [GEO…" at bounding box center [305, 151] width 610 height 303
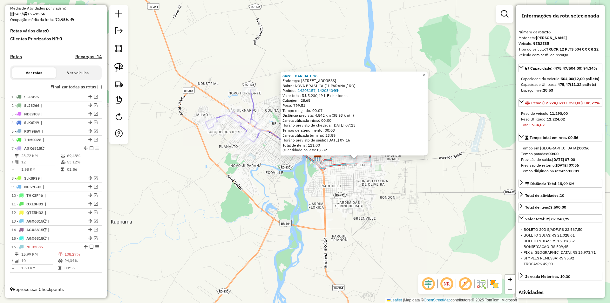
drag, startPoint x: 402, startPoint y: 215, endPoint x: 310, endPoint y: 195, distance: 94.1
click at [402, 215] on div "8426 - BAR DA T-16 Endereço: R BARAO DO RIO BRANCO 2116 [GEOGRAPHIC_DATA]: [GEO…" at bounding box center [305, 151] width 610 height 303
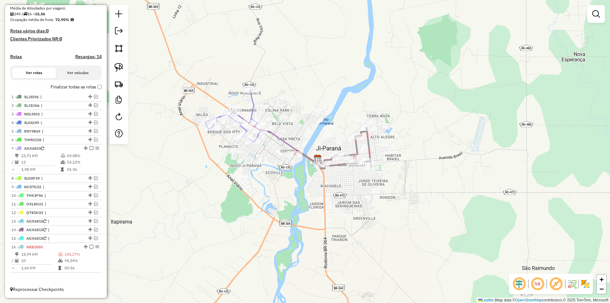
click at [290, 202] on div "8426 - BAR DA T-16 Endereço: R BARAO DO RIO BRANCO 2116 [GEOGRAPHIC_DATA]: [GEO…" at bounding box center [305, 151] width 610 height 303
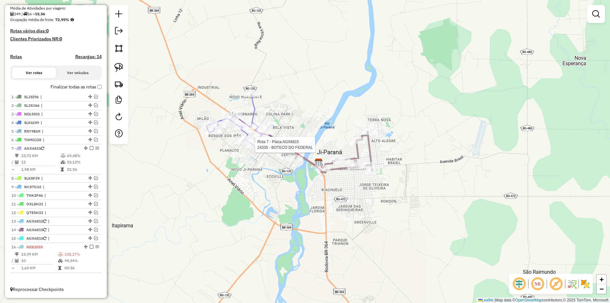
select select "*********"
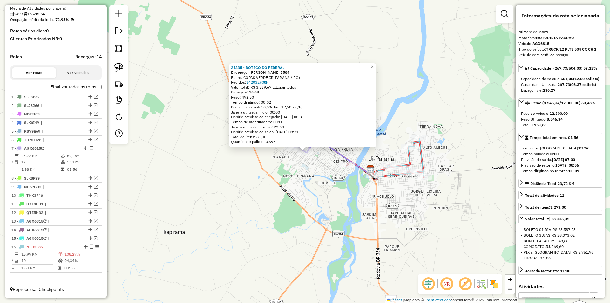
click at [261, 154] on div "24335 - BOTECO DO FEDERAL Endereço: [PERSON_NAME] 3584 Bairro: COPAS VERDE (JI-…" at bounding box center [305, 151] width 610 height 303
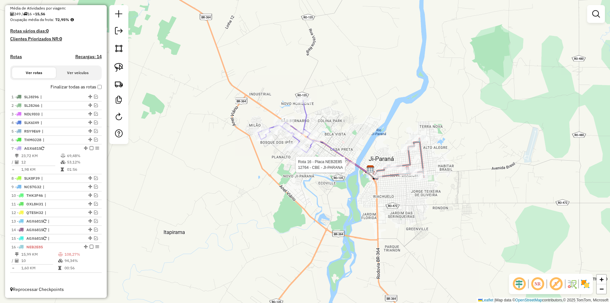
select select "*********"
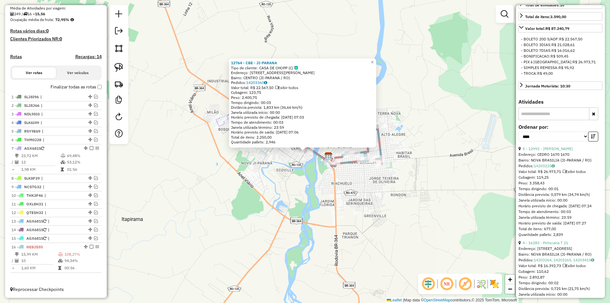
scroll to position [191, 0]
click at [554, 151] on link "5 - 12992 - [PERSON_NAME]" at bounding box center [548, 148] width 50 height 5
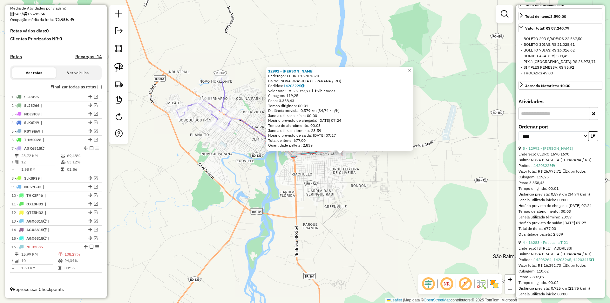
drag, startPoint x: 237, startPoint y: 201, endPoint x: 322, endPoint y: 204, distance: 85.5
click at [322, 204] on div "12992 - [PERSON_NAME]: CEDRO 1670 1670 Bairro: [GEOGRAPHIC_DATA] (JI-[GEOGRAPHI…" at bounding box center [305, 151] width 610 height 303
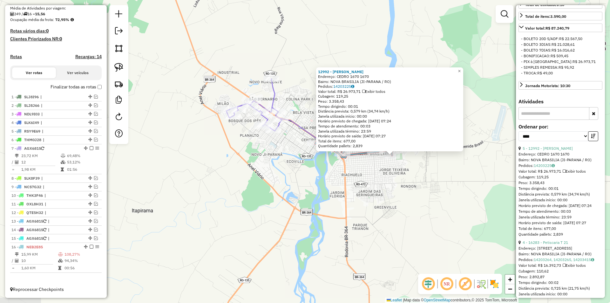
click at [322, 204] on div "12992 - [PERSON_NAME]: CEDRO 1670 1670 Bairro: [GEOGRAPHIC_DATA] (JI-[GEOGRAPHI…" at bounding box center [305, 151] width 610 height 303
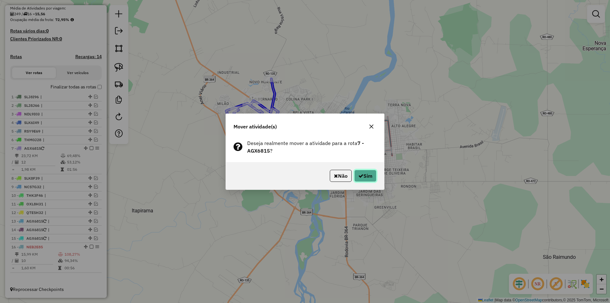
click at [360, 175] on icon "button" at bounding box center [360, 175] width 5 height 5
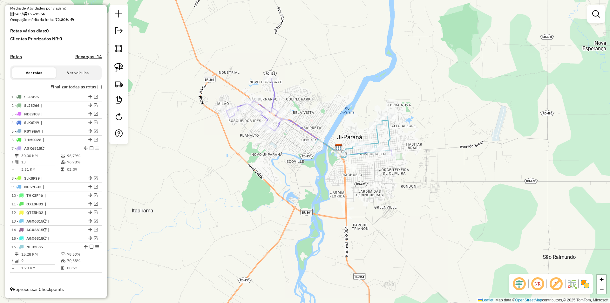
click at [318, 185] on div "Janela de atendimento Grade de atendimento Capacidade Transportadoras Veículos …" at bounding box center [305, 151] width 610 height 303
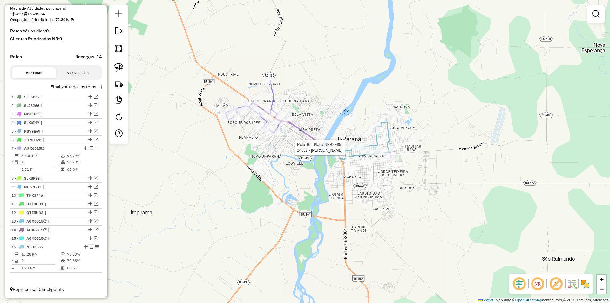
select select "*********"
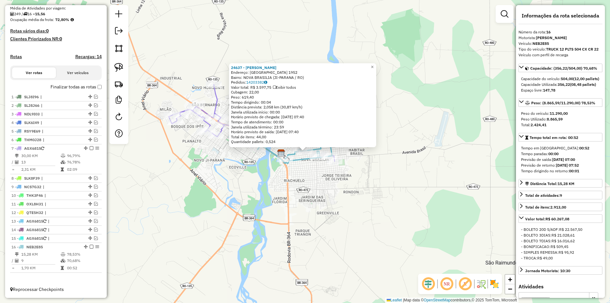
click at [417, 139] on div "24637 - [PERSON_NAME] Endereço: [GEOGRAPHIC_DATA] 1952 Bairro: [GEOGRAPHIC_DATA…" at bounding box center [305, 151] width 610 height 303
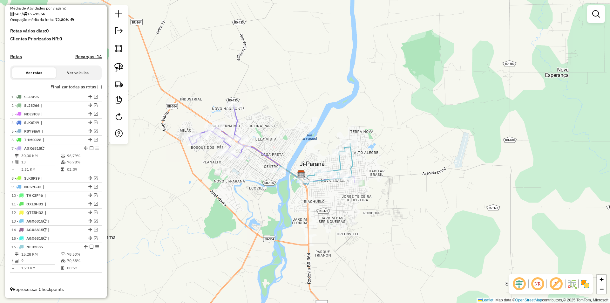
drag, startPoint x: 255, startPoint y: 204, endPoint x: 271, endPoint y: 214, distance: 18.8
click at [271, 215] on div "Janela de atendimento Grade de atendimento Capacidade Transportadoras Veículos …" at bounding box center [305, 151] width 610 height 303
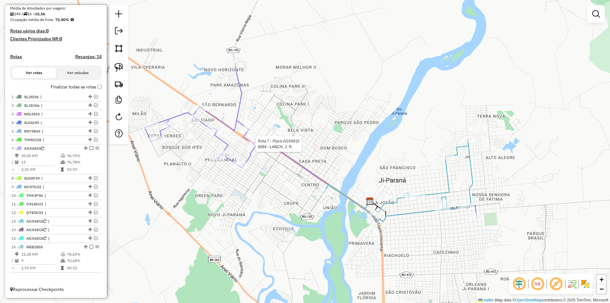
select select "*********"
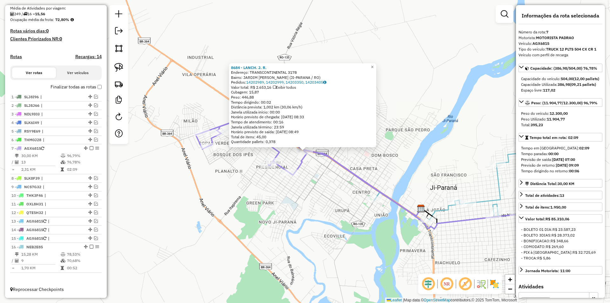
click at [247, 191] on div "8684 - LANCH. [PERSON_NAME]: TRANSCONTINENTAL 3178 Bairro: JARDIM [PERSON_NAME]…" at bounding box center [305, 151] width 610 height 303
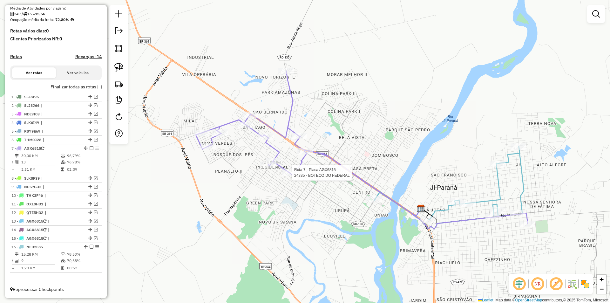
select select "*********"
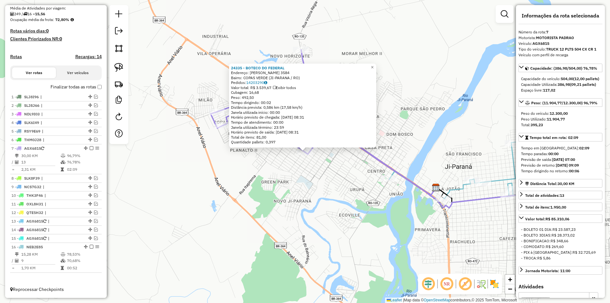
click at [282, 183] on div "24335 - BOTECO DO FEDERAL Endereço: [PERSON_NAME] 3584 Bairro: COPAS VERDE (JI-…" at bounding box center [305, 151] width 610 height 303
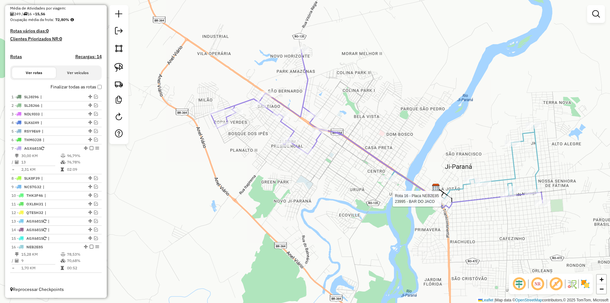
select select "*********"
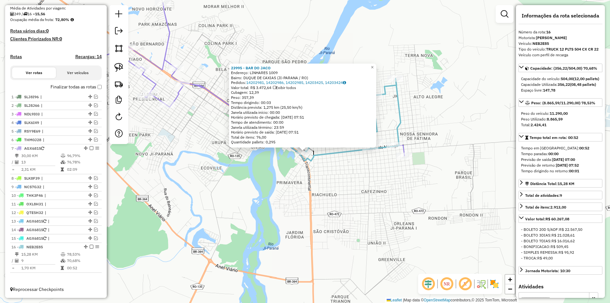
click at [400, 201] on div "23995 - BAR DO JACO Endereço: LINHARES 1009 Bairro: [GEOGRAPHIC_DATA] (JI-[GEOG…" at bounding box center [305, 151] width 610 height 303
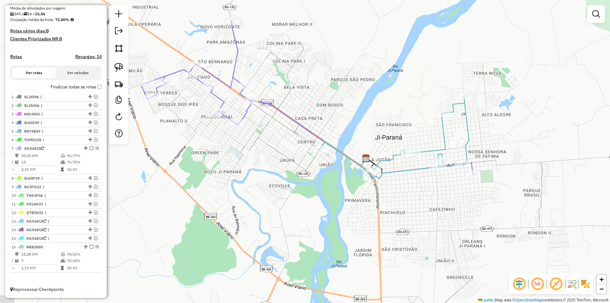
drag, startPoint x: 252, startPoint y: 188, endPoint x: 343, endPoint y: 209, distance: 93.7
click at [343, 209] on div "Janela de atendimento Grade de atendimento Capacidade Transportadoras Veículos …" at bounding box center [305, 151] width 610 height 303
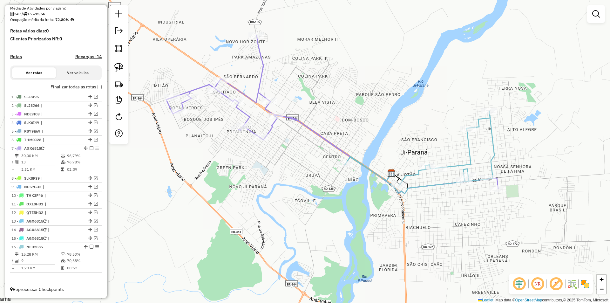
click at [277, 207] on div "Janela de atendimento Grade de atendimento Capacidade Transportadoras Veículos …" at bounding box center [305, 151] width 610 height 303
select select "*********"
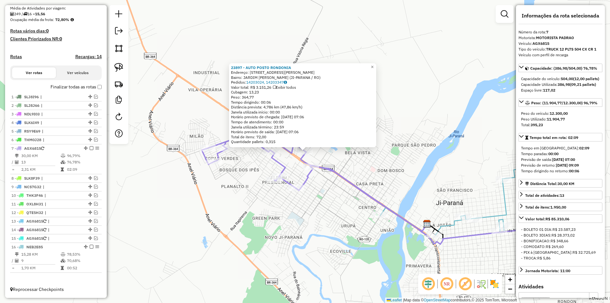
click at [238, 184] on div "23897 - AUTO POSTO RONDONIA Endereço: [STREET_ADDRESS][PERSON_NAME][PERSON_NAME…" at bounding box center [305, 151] width 610 height 303
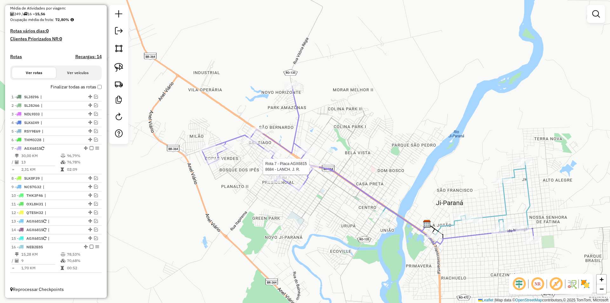
select select "*********"
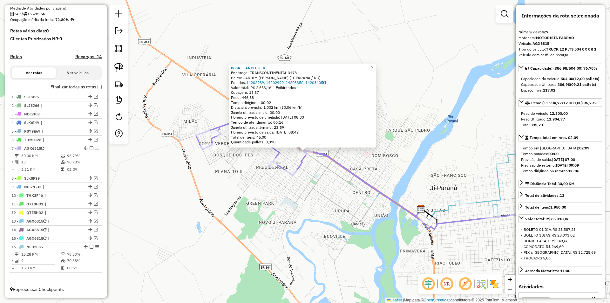
click at [310, 189] on div "8684 - LANCH. [PERSON_NAME]: TRANSCONTINENTAL 3178 Bairro: JARDIM [PERSON_NAME]…" at bounding box center [305, 151] width 610 height 303
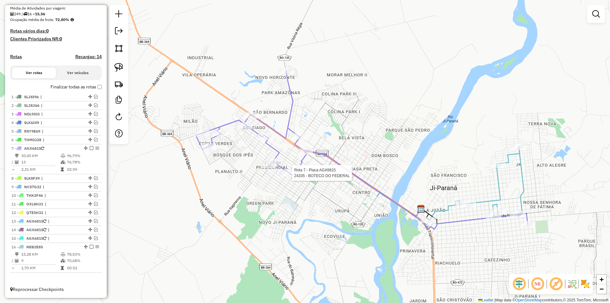
select select "*********"
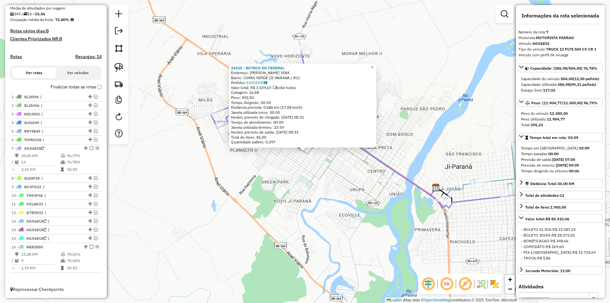
click at [285, 167] on div "24335 - BOTECO DO FEDERAL Endereço: [PERSON_NAME] 3584 Bairro: COPAS VERDE (JI-…" at bounding box center [305, 151] width 610 height 303
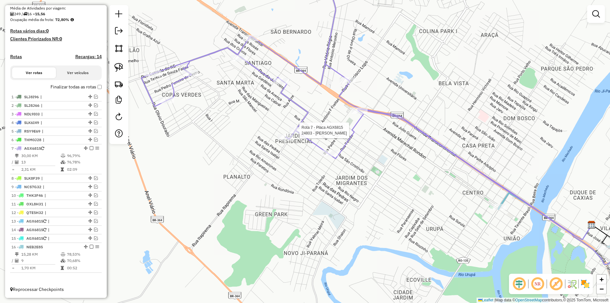
select select "*********"
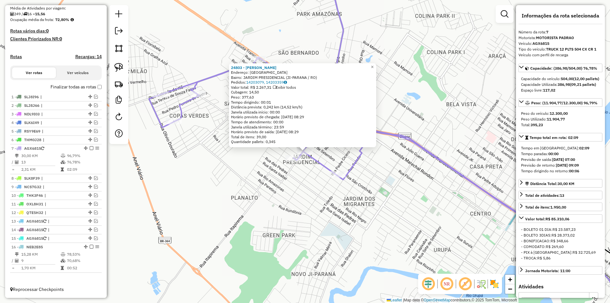
click at [290, 177] on div "24803 - [PERSON_NAME] Endereço: [GEOGRAPHIC_DATA] Bairro: JARDIM PRESIDENCIAL (…" at bounding box center [305, 151] width 610 height 303
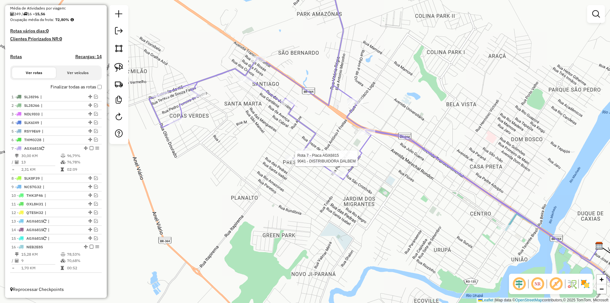
select select "*********"
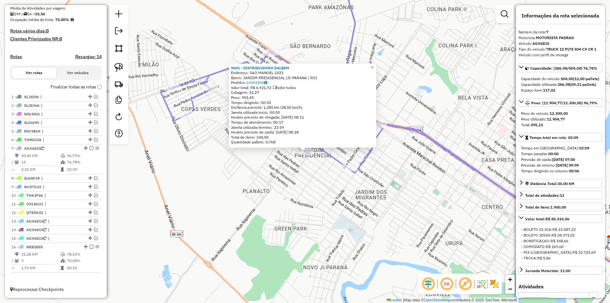
click at [292, 169] on div "9041 - DISTRIBUIDORA DALBEM Endereço: SAO MANOEL 1423 Bairro: JARDIM PRESIDENCI…" at bounding box center [305, 151] width 610 height 303
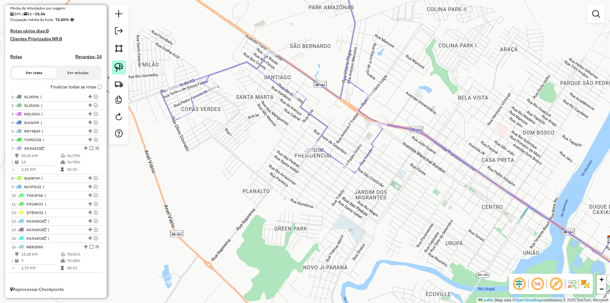
click at [121, 66] on img at bounding box center [118, 67] width 9 height 9
drag, startPoint x: 287, startPoint y: 159, endPoint x: 289, endPoint y: 138, distance: 21.4
select select "*********"
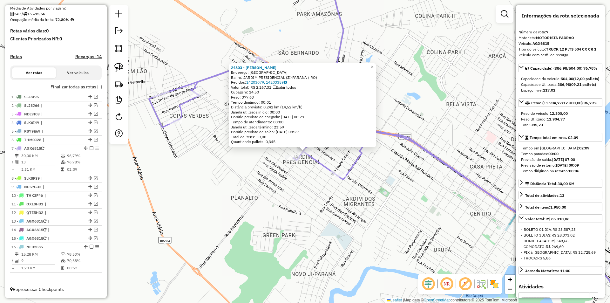
drag, startPoint x: 274, startPoint y: 183, endPoint x: 277, endPoint y: 186, distance: 4.0
click at [277, 186] on div "24803 - [PERSON_NAME] Endereço: [GEOGRAPHIC_DATA] Bairro: JARDIM PRESIDENCIAL (…" at bounding box center [305, 151] width 610 height 303
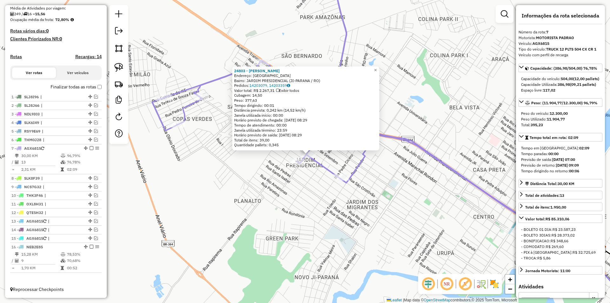
click at [278, 186] on div "24803 - [PERSON_NAME] Endereço: [GEOGRAPHIC_DATA] Bairro: JARDIM PRESIDENCIAL (…" at bounding box center [305, 151] width 610 height 303
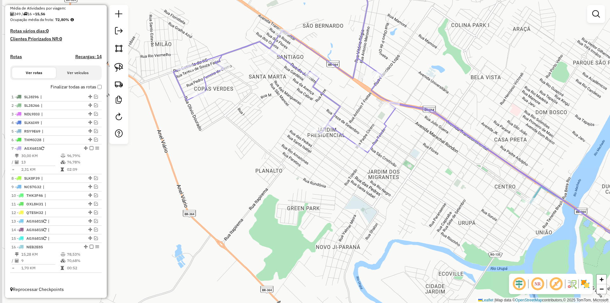
drag, startPoint x: 278, startPoint y: 179, endPoint x: 299, endPoint y: 150, distance: 35.7
click at [299, 150] on div "Janela de atendimento Grade de atendimento Capacidade Transportadoras Veículos …" at bounding box center [305, 151] width 610 height 303
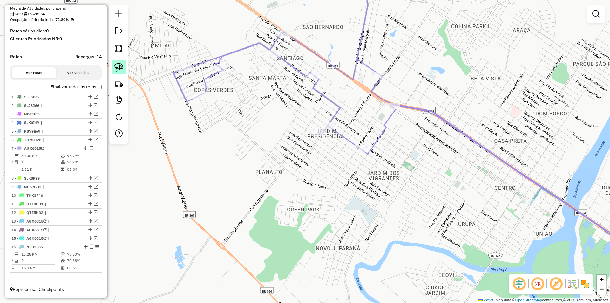
click at [120, 67] on img at bounding box center [118, 67] width 9 height 9
drag, startPoint x: 317, startPoint y: 151, endPoint x: 339, endPoint y: 130, distance: 30.3
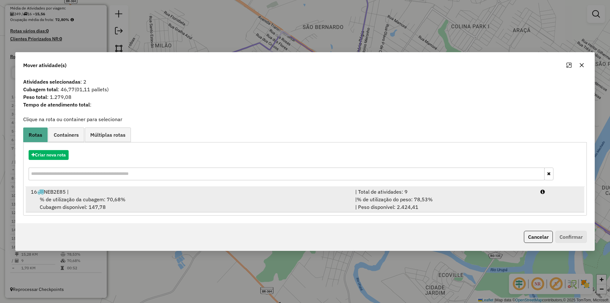
click at [90, 190] on div "16 NEB2E85 |" at bounding box center [189, 192] width 324 height 8
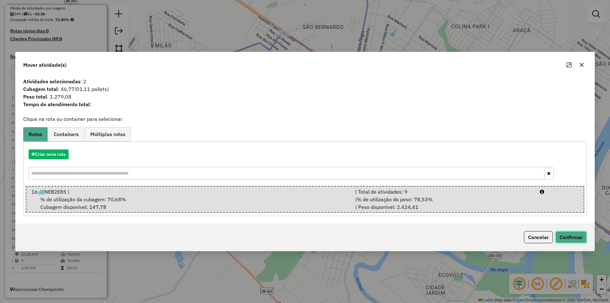
click at [569, 233] on button "Confirmar" at bounding box center [570, 237] width 31 height 12
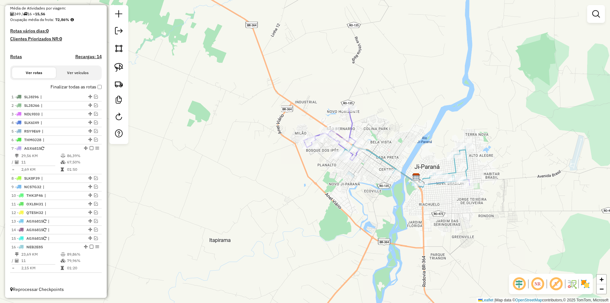
click at [357, 169] on div "Janela de atendimento Grade de atendimento Capacidade Transportadoras Veículos …" at bounding box center [305, 151] width 610 height 303
select select "*********"
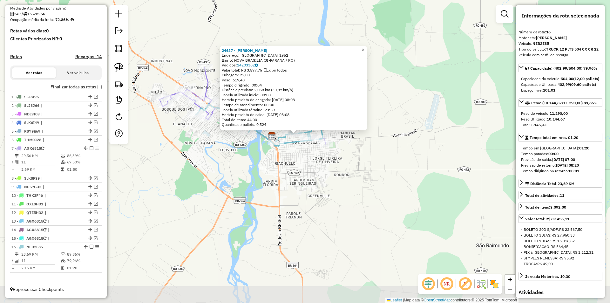
drag, startPoint x: 482, startPoint y: 135, endPoint x: 478, endPoint y: 129, distance: 8.0
click at [478, 129] on div "24637 - [PERSON_NAME] Endereço: [GEOGRAPHIC_DATA] 1952 Bairro: [GEOGRAPHIC_DATA…" at bounding box center [305, 151] width 610 height 303
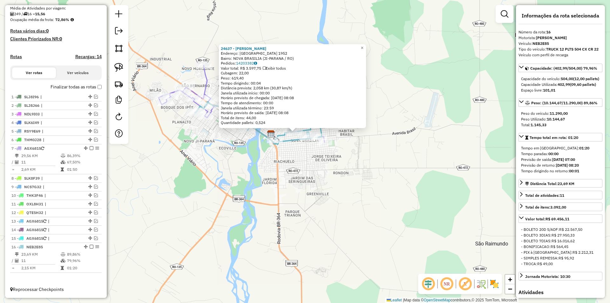
click at [459, 139] on div "24637 - [PERSON_NAME] Endereço: [GEOGRAPHIC_DATA] 1952 Bairro: [GEOGRAPHIC_DATA…" at bounding box center [305, 151] width 610 height 303
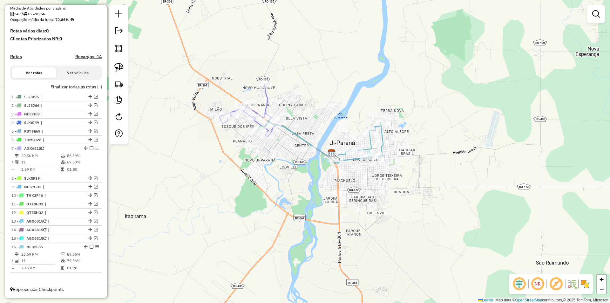
drag, startPoint x: 293, startPoint y: 233, endPoint x: 338, endPoint y: 246, distance: 46.6
click at [338, 246] on div "Janela de atendimento Grade de atendimento Capacidade Transportadoras Veículos …" at bounding box center [305, 151] width 610 height 303
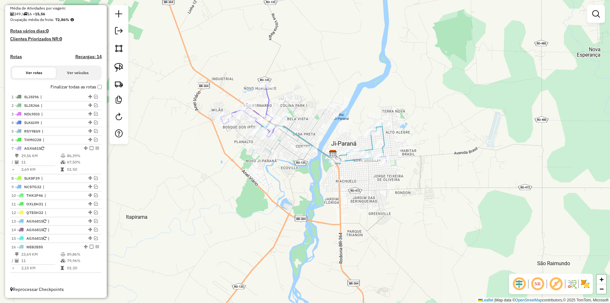
click at [233, 107] on div "Rota 7 - Placa AGX6815 3502 - RD FARMA Janela de atendimento Grade de atendimen…" at bounding box center [305, 151] width 610 height 303
select select "*********"
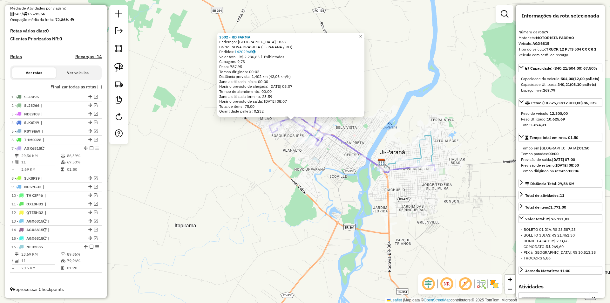
click at [410, 100] on div "3502 - RD FARMA Endereço: [GEOGRAPHIC_DATA] 1838 [GEOGRAPHIC_DATA]: [GEOGRAPHIC…" at bounding box center [305, 151] width 610 height 303
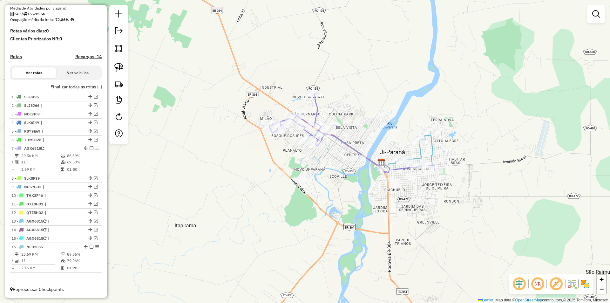
drag, startPoint x: 259, startPoint y: 213, endPoint x: 259, endPoint y: 237, distance: 24.1
click at [259, 237] on div "Janela de atendimento Grade de atendimento Capacidade Transportadoras Veículos …" at bounding box center [305, 151] width 610 height 303
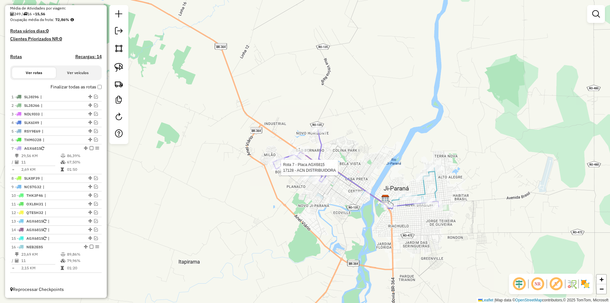
select select "*********"
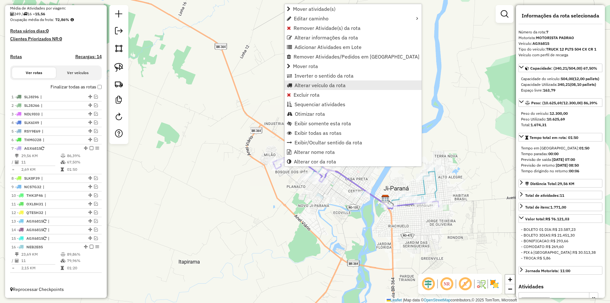
click at [309, 87] on span "Alterar veículo da rota" at bounding box center [320, 85] width 51 height 5
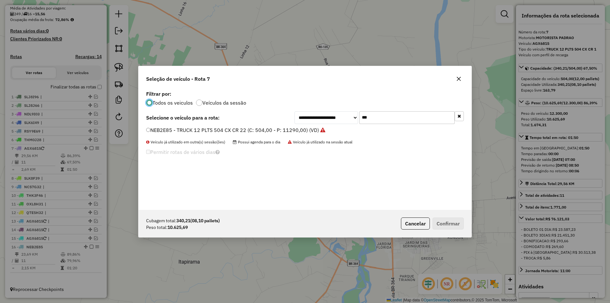
scroll to position [3, 2]
drag, startPoint x: 384, startPoint y: 120, endPoint x: 337, endPoint y: 130, distance: 48.4
click at [338, 129] on div "**********" at bounding box center [305, 149] width 333 height 121
type input "***"
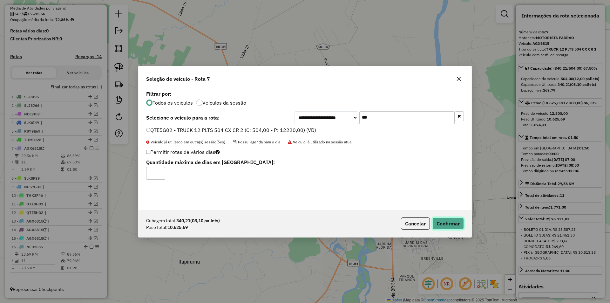
click at [458, 220] on button "Confirmar" at bounding box center [447, 223] width 31 height 12
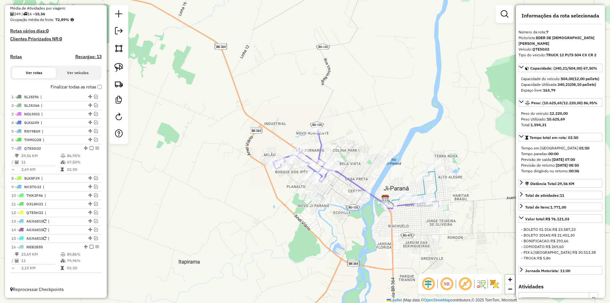
click at [339, 202] on div "Janela de atendimento Grade de atendimento Capacidade Transportadoras Veículos …" at bounding box center [305, 151] width 610 height 303
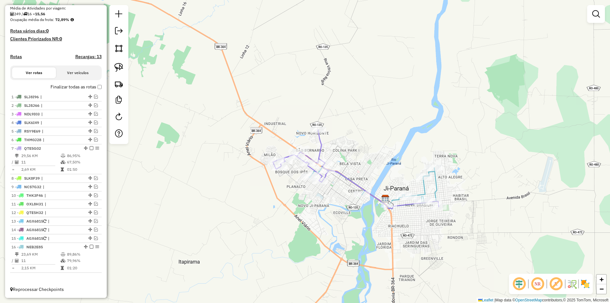
click at [304, 213] on div "Janela de atendimento Grade de atendimento Capacidade Transportadoras Veículos …" at bounding box center [305, 151] width 610 height 303
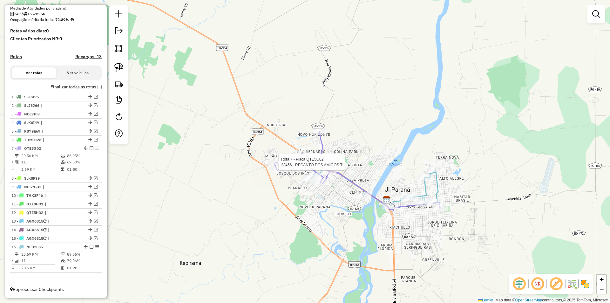
select select "*********"
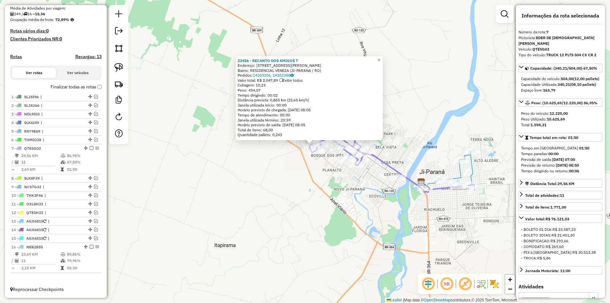
click at [304, 187] on div "23456 - RECANTO DOS AMIGOS T Endereço: [STREET_ADDRESS][PERSON_NAME]: RESIDENCI…" at bounding box center [305, 151] width 610 height 303
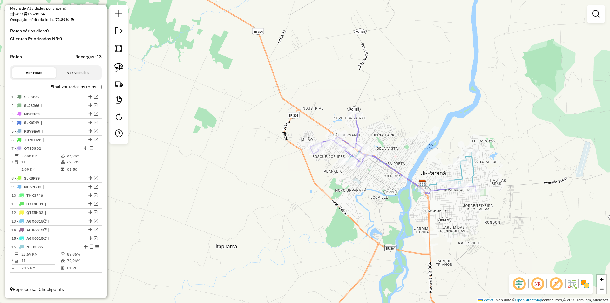
drag, startPoint x: 263, startPoint y: 186, endPoint x: 217, endPoint y: 198, distance: 47.9
click at [271, 197] on div "Janela de atendimento Grade de atendimento Capacidade Transportadoras Veículos …" at bounding box center [305, 151] width 610 height 303
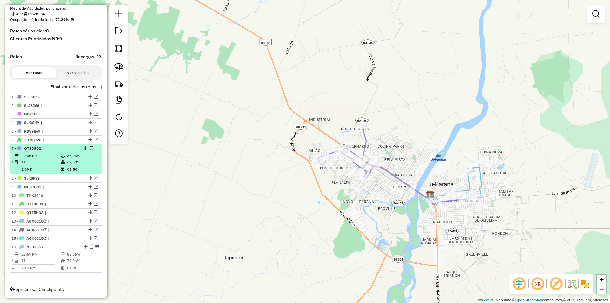
click at [90, 148] on em at bounding box center [92, 148] width 4 height 4
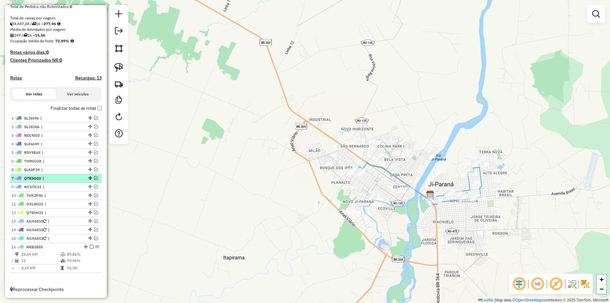
drag, startPoint x: 87, startPoint y: 170, endPoint x: 86, endPoint y: 179, distance: 9.0
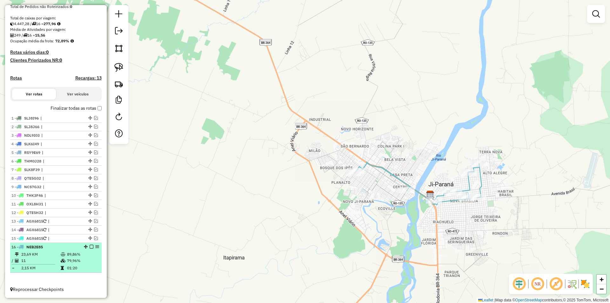
click at [90, 246] on em at bounding box center [92, 247] width 4 height 4
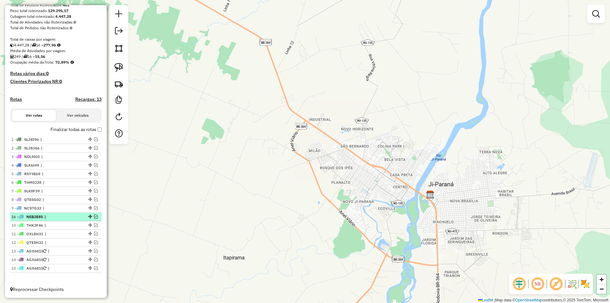
drag, startPoint x: 88, startPoint y: 268, endPoint x: 78, endPoint y: 214, distance: 54.7
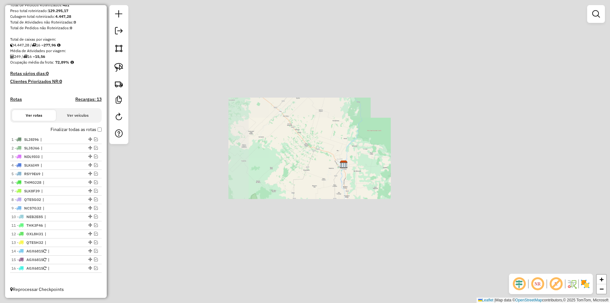
click at [338, 184] on div "Janela de atendimento Grade de atendimento Capacidade Transportadoras Veículos …" at bounding box center [305, 151] width 610 height 303
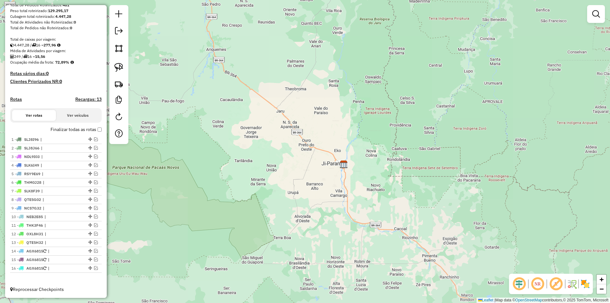
drag, startPoint x: 320, startPoint y: 208, endPoint x: 325, endPoint y: 187, distance: 21.7
click at [323, 192] on div "Janela de atendimento Grade de atendimento Capacidade Transportadoras Veículos …" at bounding box center [305, 151] width 610 height 303
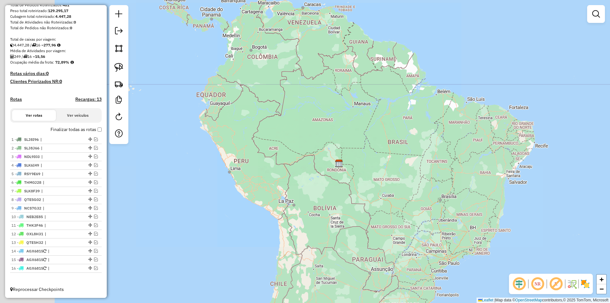
drag, startPoint x: 314, startPoint y: 237, endPoint x: 327, endPoint y: 178, distance: 61.1
click at [326, 184] on div "Janela de atendimento Grade de atendimento Capacidade Transportadoras Veículos …" at bounding box center [305, 151] width 610 height 303
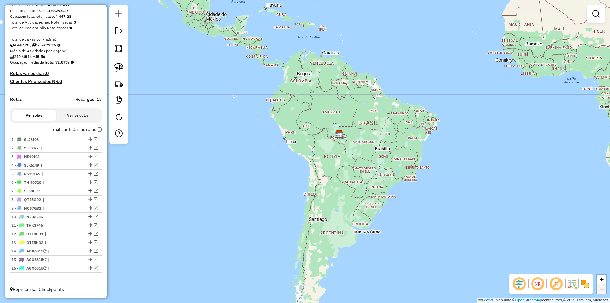
drag, startPoint x: 312, startPoint y: 227, endPoint x: 321, endPoint y: 179, distance: 49.1
click at [321, 179] on div "Janela de atendimento Grade de atendimento Capacidade Transportadoras Veículos …" at bounding box center [305, 151] width 610 height 303
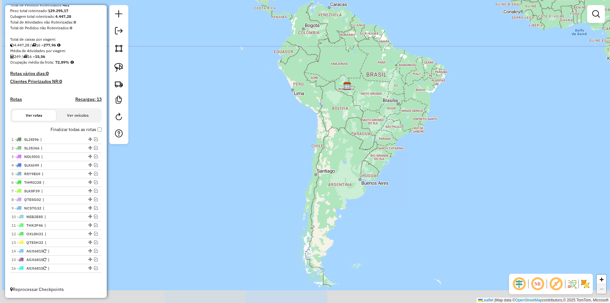
click at [313, 188] on div "Janela de atendimento Grade de atendimento Capacidade Transportadoras Veículos …" at bounding box center [305, 151] width 610 height 303
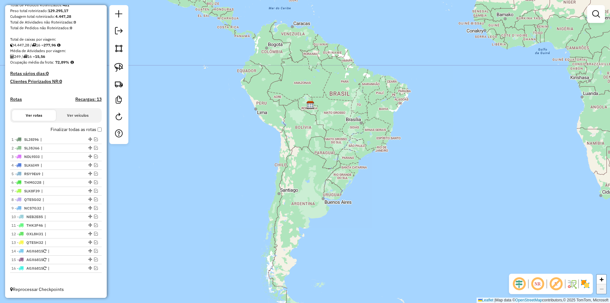
drag, startPoint x: 311, startPoint y: 189, endPoint x: 278, endPoint y: 204, distance: 36.1
click at [278, 204] on div "Janela de atendimento Grade de atendimento Capacidade Transportadoras Veículos …" at bounding box center [305, 151] width 610 height 303
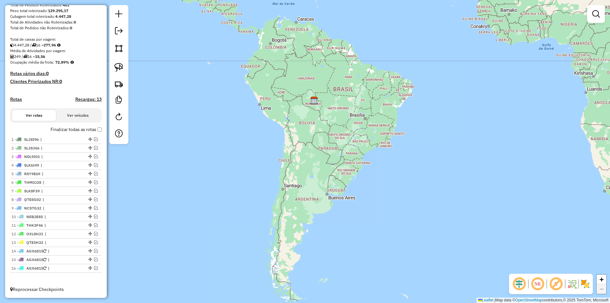
click at [322, 133] on div "Janela de atendimento Grade de atendimento Capacidade Transportadoras Veículos …" at bounding box center [305, 151] width 610 height 303
click at [269, 176] on div "Janela de atendimento Grade de atendimento Capacidade Transportadoras Veículos …" at bounding box center [305, 151] width 610 height 303
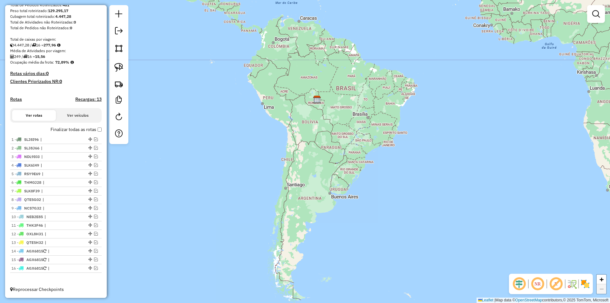
click at [210, 118] on div "Janela de atendimento Grade de atendimento Capacidade Transportadoras Veículos …" at bounding box center [305, 151] width 610 height 303
click at [229, 141] on div "Janela de atendimento Grade de atendimento Capacidade Transportadoras Veículos …" at bounding box center [305, 151] width 610 height 303
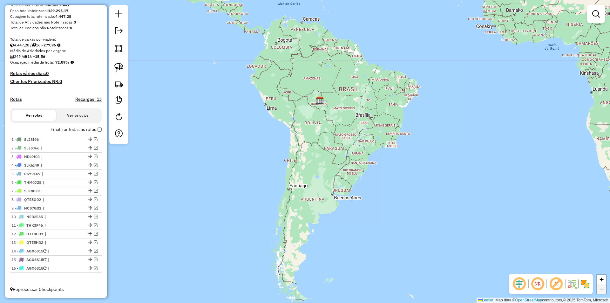
drag, startPoint x: 234, startPoint y: 150, endPoint x: 236, endPoint y: 146, distance: 4.7
click at [236, 145] on div "Janela de atendimento Grade de atendimento Capacidade Transportadoras Veículos …" at bounding box center [305, 151] width 610 height 303
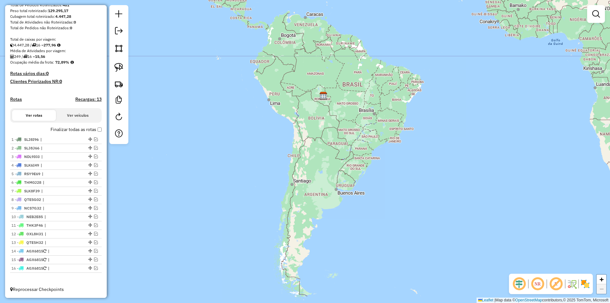
click at [241, 148] on div "Janela de atendimento Grade de atendimento Capacidade Transportadoras Veículos …" at bounding box center [305, 151] width 610 height 303
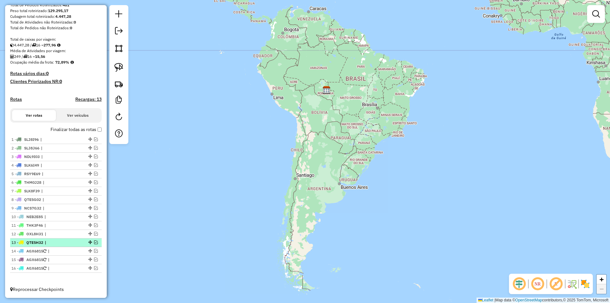
click at [94, 241] on em at bounding box center [96, 242] width 4 height 4
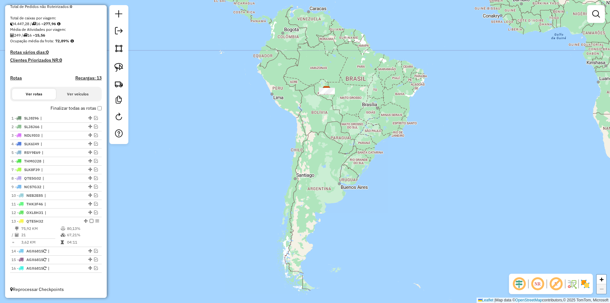
drag, startPoint x: 304, startPoint y: 191, endPoint x: 306, endPoint y: 201, distance: 10.3
click at [306, 201] on div "Janela de atendimento Grade de atendimento Capacidade Transportadoras Veículos …" at bounding box center [305, 151] width 610 height 303
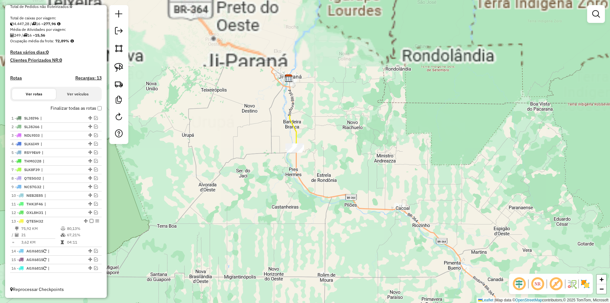
drag, startPoint x: 328, startPoint y: 219, endPoint x: 342, endPoint y: 243, distance: 27.9
click at [345, 253] on div "Janela de atendimento Grade de atendimento Capacidade Transportadoras Veículos …" at bounding box center [305, 151] width 610 height 303
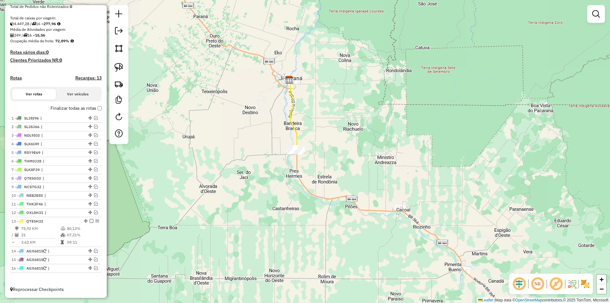
click at [319, 247] on div "Janela de atendimento Grade de atendimento Capacidade Transportadoras Veículos …" at bounding box center [305, 151] width 610 height 303
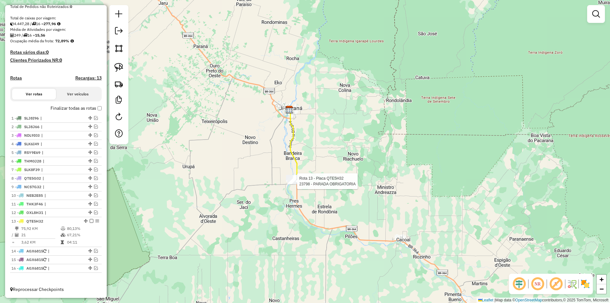
select select "*********"
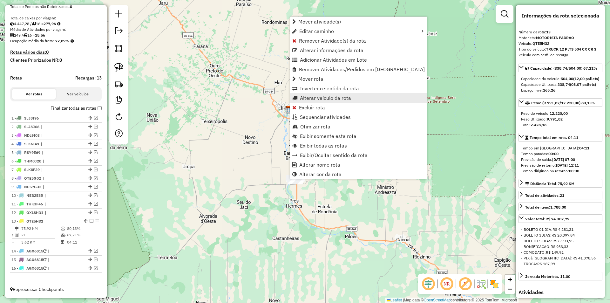
click at [326, 96] on span "Alterar veículo da rota" at bounding box center [325, 97] width 51 height 5
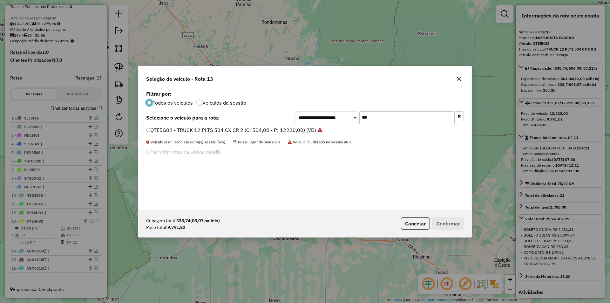
scroll to position [3, 2]
drag, startPoint x: 362, startPoint y: 122, endPoint x: 338, endPoint y: 132, distance: 25.9
click at [342, 131] on div "**********" at bounding box center [305, 149] width 333 height 121
type input "*"
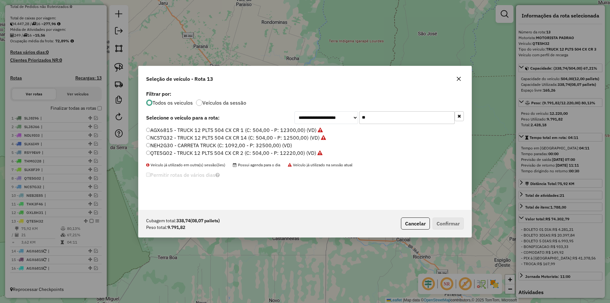
type input "***"
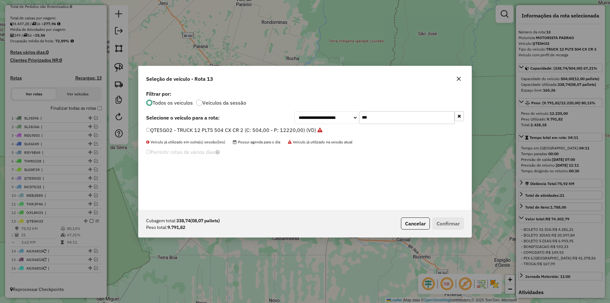
click at [149, 127] on label "QTE5G02 - TRUCK 12 PLTS 504 CX CR 2 (C: 504,00 - P: 12220,00) (VD)" at bounding box center [234, 130] width 176 height 8
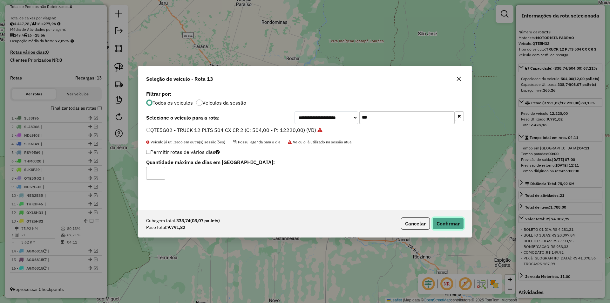
click at [452, 224] on button "Confirmar" at bounding box center [447, 223] width 31 height 12
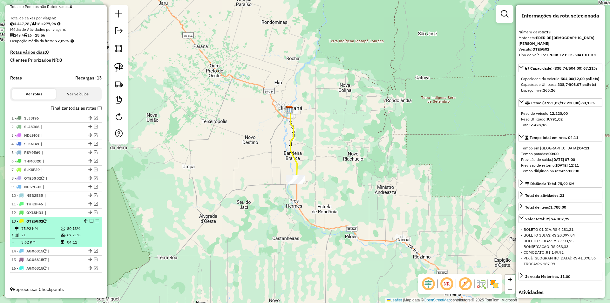
click at [91, 222] on em at bounding box center [92, 221] width 4 height 4
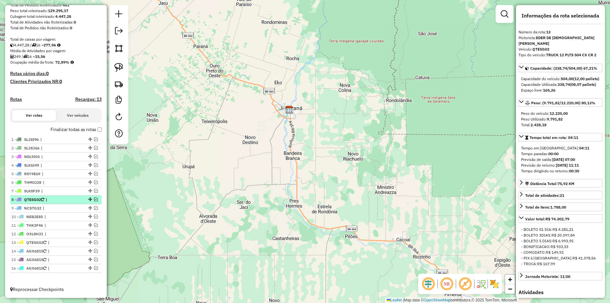
click at [94, 200] on em at bounding box center [96, 199] width 4 height 4
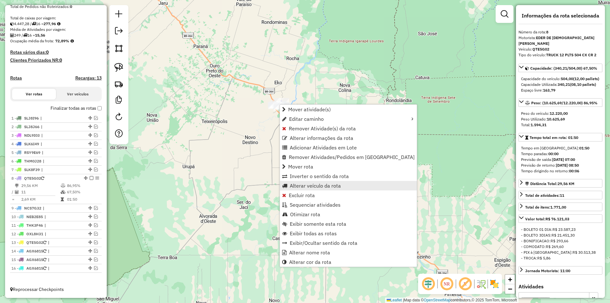
click at [306, 185] on span "Alterar veículo da rota" at bounding box center [315, 185] width 51 height 5
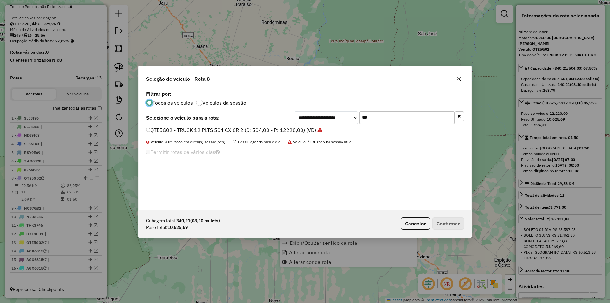
scroll to position [3, 2]
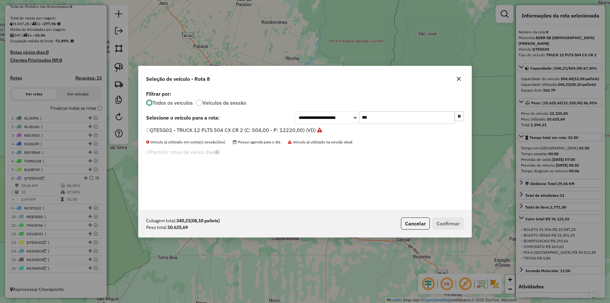
drag, startPoint x: 369, startPoint y: 116, endPoint x: 326, endPoint y: 129, distance: 44.6
click at [326, 129] on div "**********" at bounding box center [305, 149] width 333 height 121
type input "***"
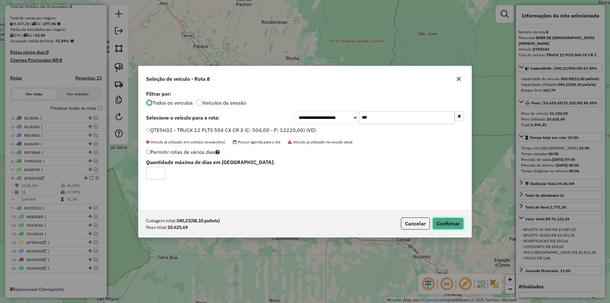
drag, startPoint x: 439, startPoint y: 220, endPoint x: 431, endPoint y: 220, distance: 8.0
click at [442, 221] on button "Confirmar" at bounding box center [447, 223] width 31 height 12
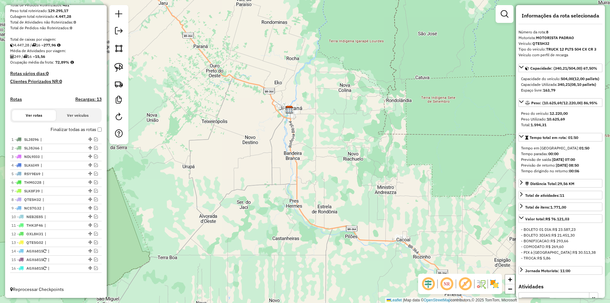
scroll to position [108, 0]
click at [296, 153] on div "Janela de atendimento Grade de atendimento Capacidade Transportadoras Veículos …" at bounding box center [305, 151] width 610 height 303
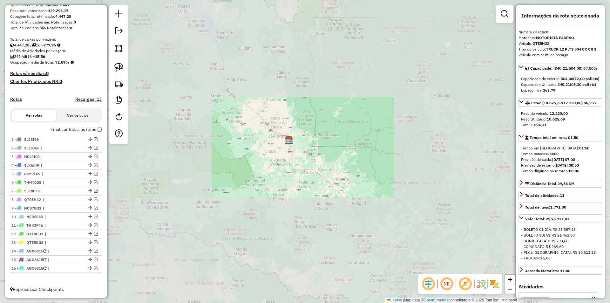
click at [287, 156] on div "Janela de atendimento Grade de atendimento Capacidade Transportadoras Veículos …" at bounding box center [305, 151] width 610 height 303
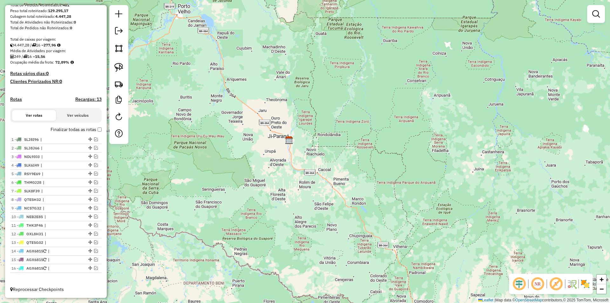
click at [272, 164] on div "Janela de atendimento Grade de atendimento Capacidade Transportadoras Veículos …" at bounding box center [305, 151] width 610 height 303
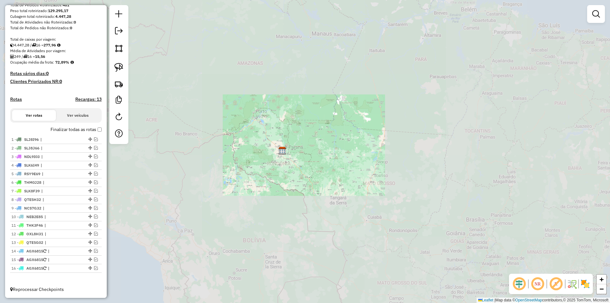
click at [289, 184] on div "Janela de atendimento Grade de atendimento Capacidade Transportadoras Veículos …" at bounding box center [305, 151] width 610 height 303
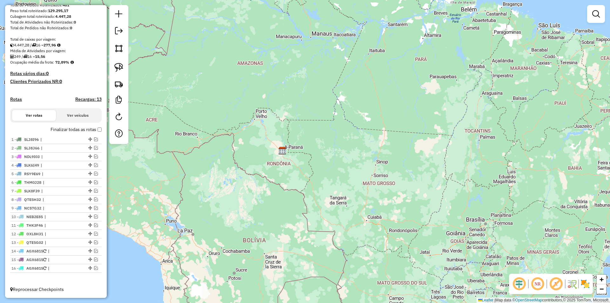
drag, startPoint x: 281, startPoint y: 192, endPoint x: 277, endPoint y: 197, distance: 6.3
click at [280, 197] on div "Janela de atendimento Grade de atendimento Capacidade Transportadoras Veículos …" at bounding box center [305, 151] width 610 height 303
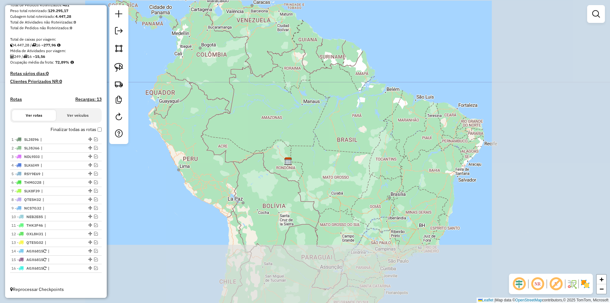
drag, startPoint x: 255, startPoint y: 175, endPoint x: 228, endPoint y: 195, distance: 33.6
click at [255, 176] on div "Janela de atendimento Grade de atendimento Capacidade Transportadoras Veículos …" at bounding box center [305, 151] width 610 height 303
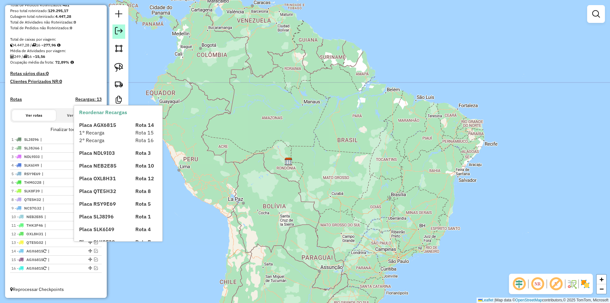
click at [117, 33] on em at bounding box center [119, 31] width 8 height 8
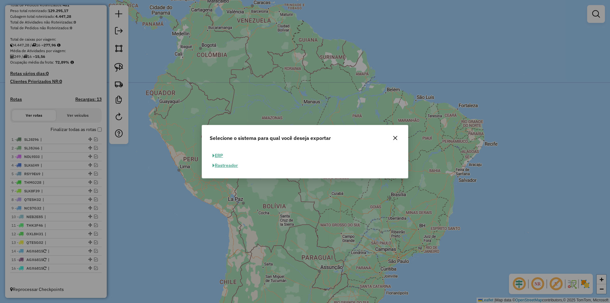
click at [221, 154] on button "ERP" at bounding box center [218, 156] width 16 height 10
select select "**"
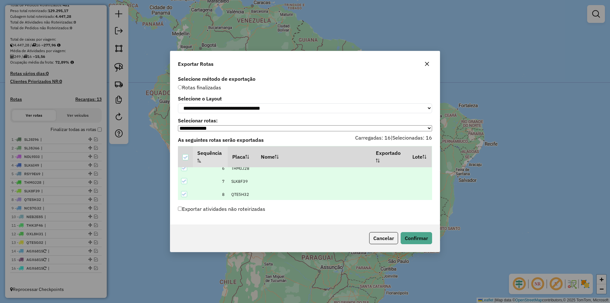
scroll to position [176, 0]
click at [416, 238] on button "Confirmar" at bounding box center [416, 238] width 31 height 12
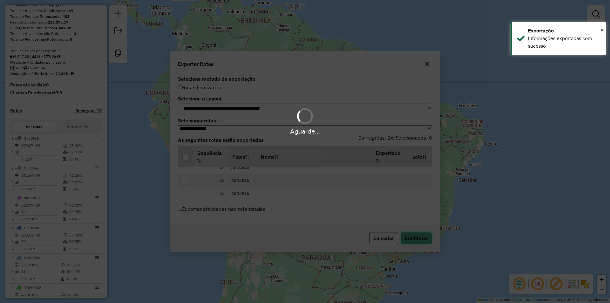
scroll to position [125, 0]
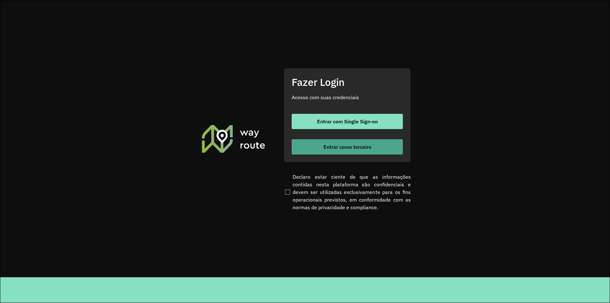
click at [327, 147] on span "Entrar como terceiro" at bounding box center [347, 146] width 48 height 5
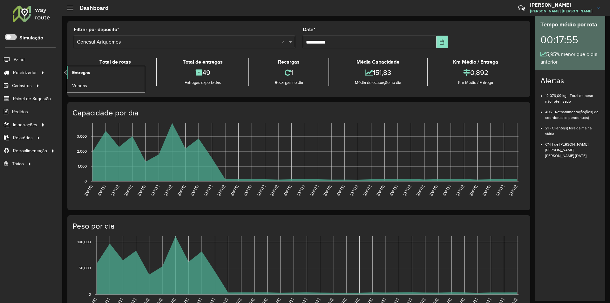
click at [76, 75] on span "Entregas" at bounding box center [81, 72] width 18 height 7
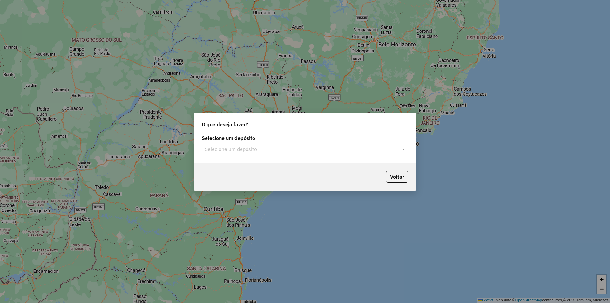
click at [214, 148] on input "text" at bounding box center [298, 150] width 187 height 8
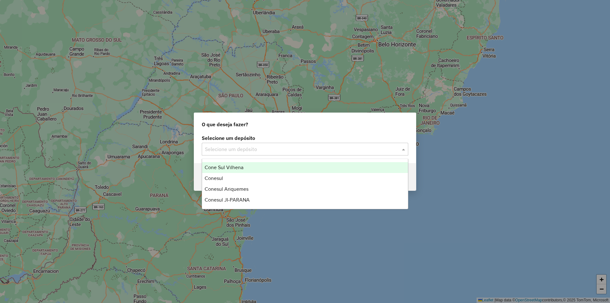
click at [224, 165] on span "Cone Sul Vilhena" at bounding box center [224, 167] width 39 height 5
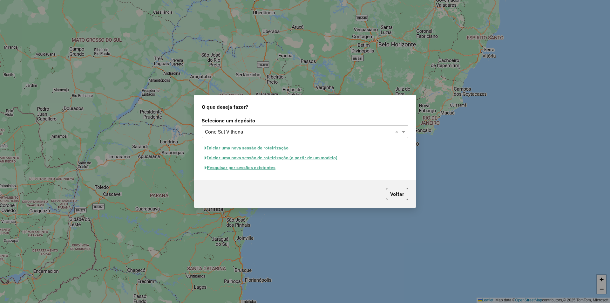
click at [233, 148] on button "Iniciar uma nova sessão de roteirização" at bounding box center [247, 148] width 90 height 10
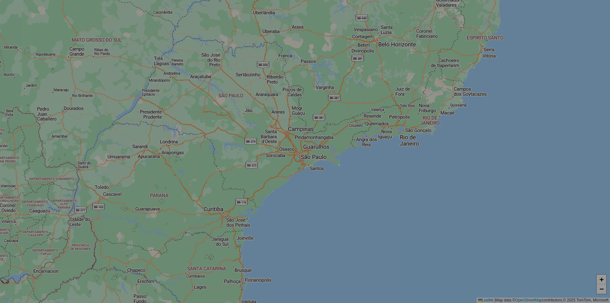
select select "*"
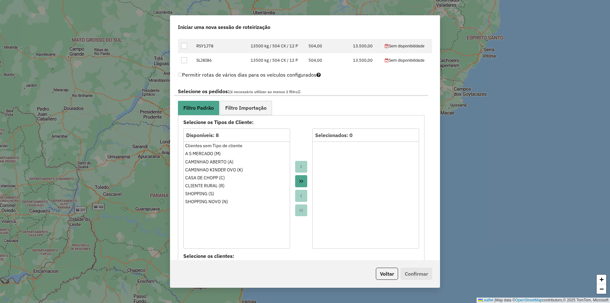
scroll to position [286, 0]
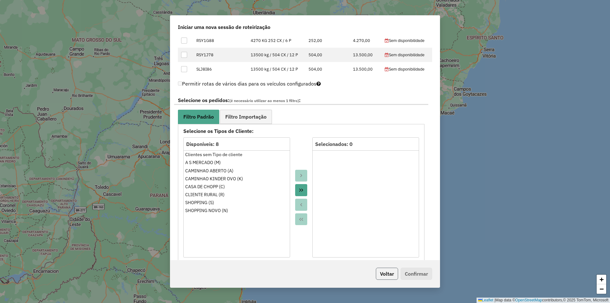
click at [381, 274] on button "Voltar" at bounding box center [387, 274] width 22 height 12
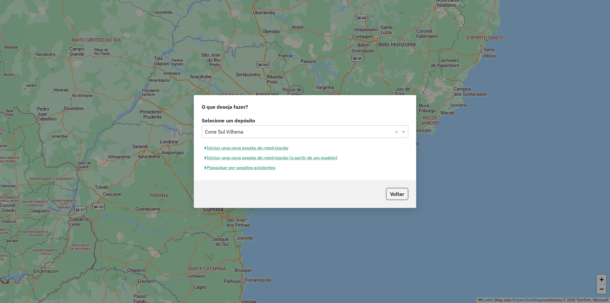
click at [248, 167] on button "Pesquisar por sessões existentes" at bounding box center [240, 168] width 77 height 10
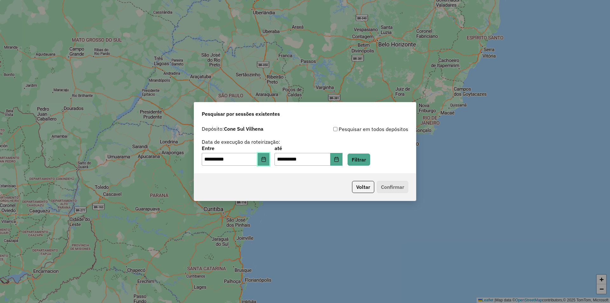
click at [270, 161] on button "Choose Date" at bounding box center [264, 159] width 12 height 13
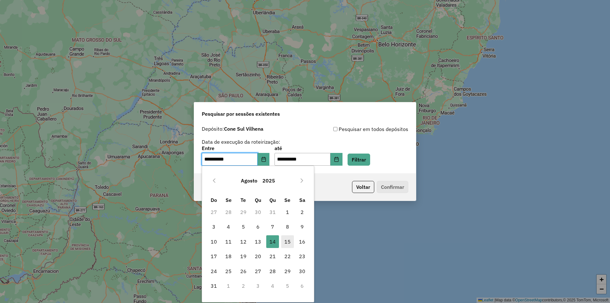
click at [287, 242] on span "15" at bounding box center [287, 241] width 13 height 13
type input "**********"
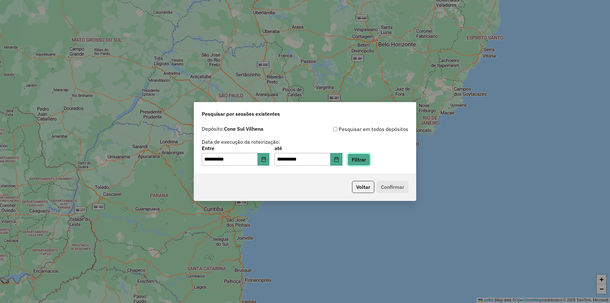
click at [370, 156] on button "Filtrar" at bounding box center [359, 159] width 23 height 12
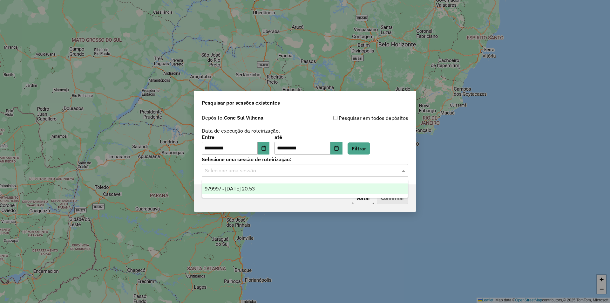
click at [238, 171] on input "text" at bounding box center [298, 171] width 187 height 8
drag, startPoint x: 243, startPoint y: 188, endPoint x: 296, endPoint y: 187, distance: 53.1
click at [243, 189] on span "979997 - 15/08/2025 20:53" at bounding box center [230, 188] width 50 height 5
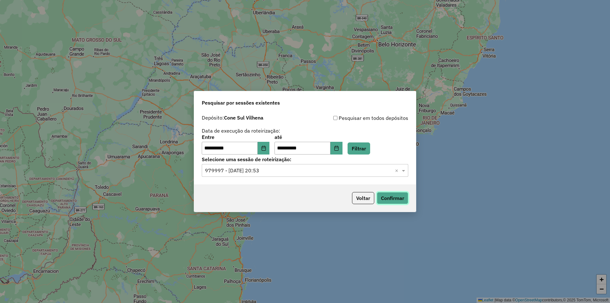
click at [398, 199] on button "Confirmar" at bounding box center [392, 198] width 31 height 12
click at [266, 147] on icon "Choose Date" at bounding box center [263, 148] width 5 height 5
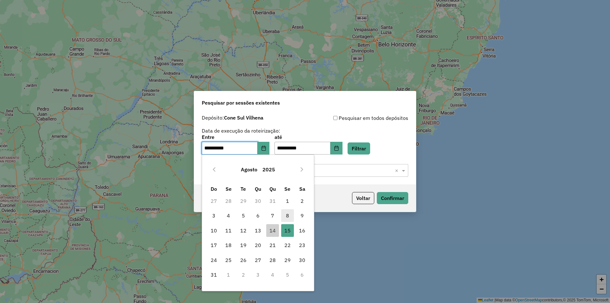
click at [289, 214] on span "8" at bounding box center [287, 215] width 13 height 13
type input "**********"
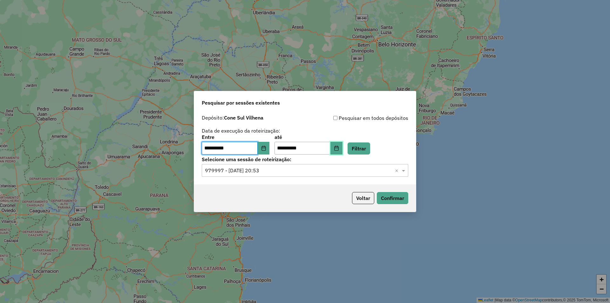
click at [343, 152] on button "Choose Date" at bounding box center [336, 148] width 12 height 13
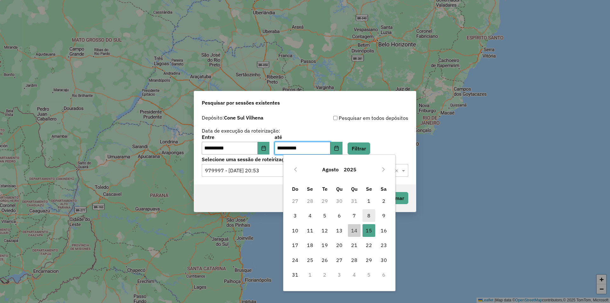
click at [365, 214] on span "8" at bounding box center [369, 215] width 13 height 13
type input "**********"
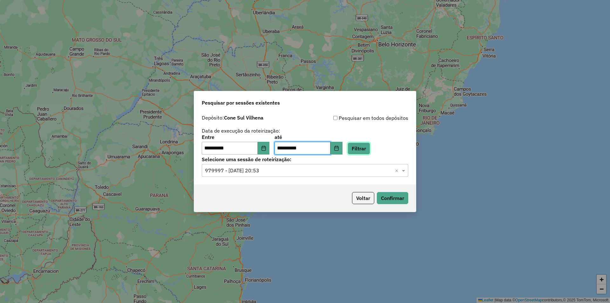
click at [370, 151] on button "Filtrar" at bounding box center [359, 148] width 23 height 12
click at [235, 171] on input "text" at bounding box center [298, 171] width 187 height 8
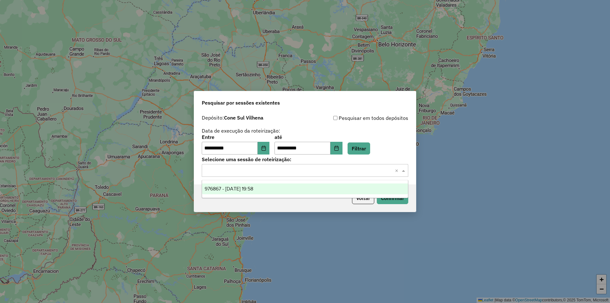
click at [253, 191] on span "976867 - 08/08/2025 19:58" at bounding box center [229, 188] width 49 height 5
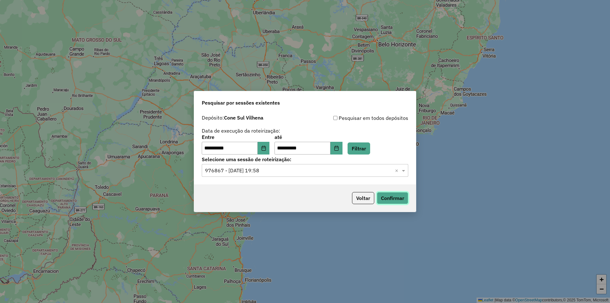
click at [387, 199] on button "Confirmar" at bounding box center [392, 198] width 31 height 12
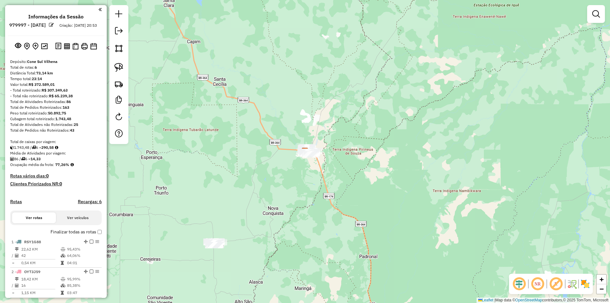
click at [185, 86] on div "Janela de atendimento Grade de atendimento Capacidade Transportadoras Veículos …" at bounding box center [305, 151] width 610 height 303
drag, startPoint x: 187, startPoint y: 123, endPoint x: 194, endPoint y: 116, distance: 10.6
click at [194, 116] on div "Janela de atendimento Grade de atendimento Capacidade Transportadoras Veículos …" at bounding box center [305, 151] width 610 height 303
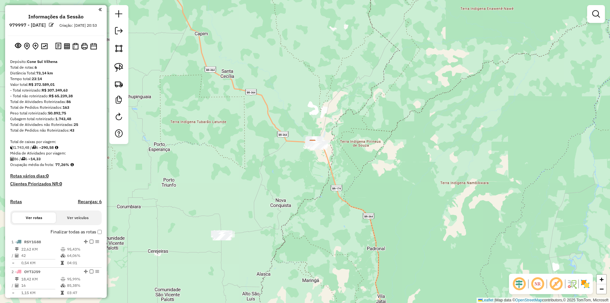
drag, startPoint x: 187, startPoint y: 144, endPoint x: 194, endPoint y: 115, distance: 29.5
click at [194, 115] on div "Janela de atendimento Grade de atendimento Capacidade Transportadoras Veículos …" at bounding box center [305, 151] width 610 height 303
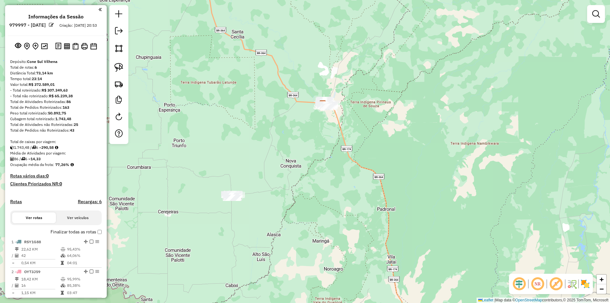
click at [220, 169] on div "Janela de atendimento Grade de atendimento Capacidade Transportadoras Veículos …" at bounding box center [305, 151] width 610 height 303
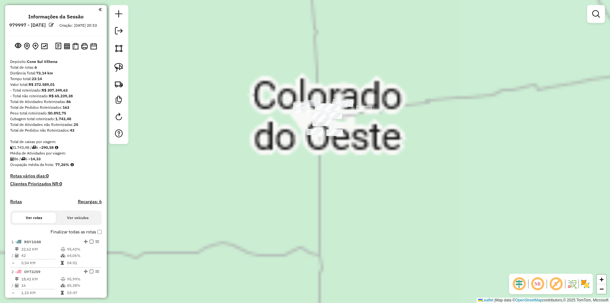
click at [255, 148] on div "Janela de atendimento Grade de atendimento Capacidade Transportadoras Veículos …" at bounding box center [305, 151] width 610 height 303
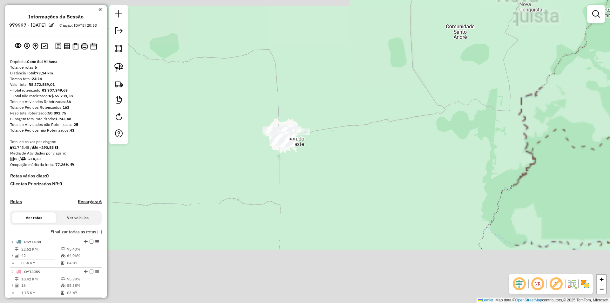
drag, startPoint x: 316, startPoint y: 144, endPoint x: 273, endPoint y: 148, distance: 43.4
click at [273, 149] on div "Janela de atendimento Grade de atendimento Capacidade Transportadoras Veículos …" at bounding box center [305, 151] width 610 height 303
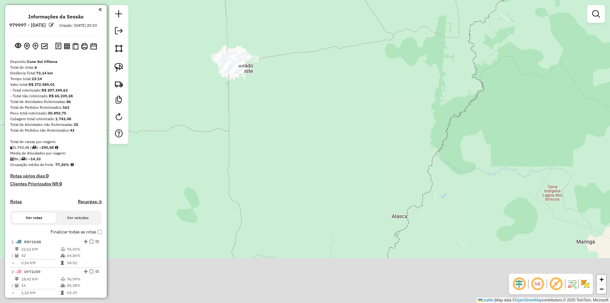
drag, startPoint x: 256, startPoint y: 177, endPoint x: 273, endPoint y: 114, distance: 64.8
click at [273, 113] on div "Janela de atendimento Grade de atendimento Capacidade Transportadoras Veículos …" at bounding box center [305, 151] width 610 height 303
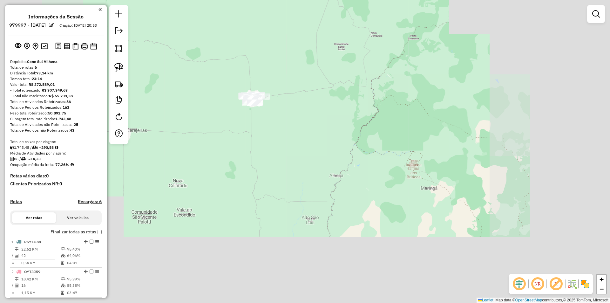
drag, startPoint x: 250, startPoint y: 158, endPoint x: 249, endPoint y: 191, distance: 33.4
click at [249, 191] on div "Janela de atendimento Grade de atendimento Capacidade Transportadoras Veículos …" at bounding box center [305, 151] width 610 height 303
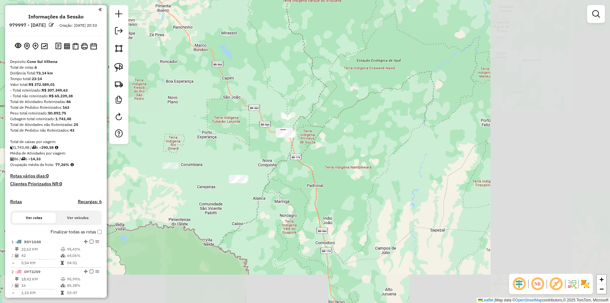
drag, startPoint x: 313, startPoint y: 193, endPoint x: 303, endPoint y: 204, distance: 15.1
click at [303, 204] on div "Janela de atendimento Grade de atendimento Capacidade Transportadoras Veículos …" at bounding box center [305, 151] width 610 height 303
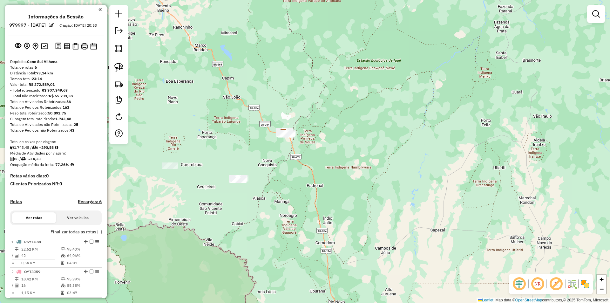
drag, startPoint x: 303, startPoint y: 204, endPoint x: 307, endPoint y: 186, distance: 18.7
click at [309, 201] on div "Janela de atendimento Grade de atendimento Capacidade Transportadoras Veículos …" at bounding box center [305, 151] width 610 height 303
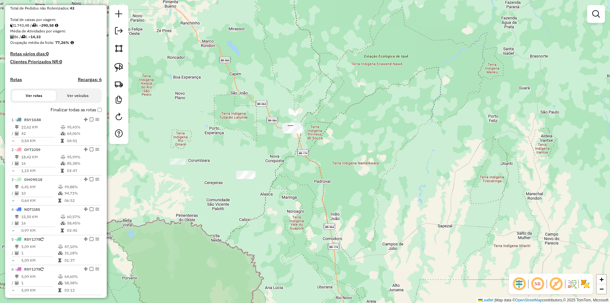
scroll to position [159, 0]
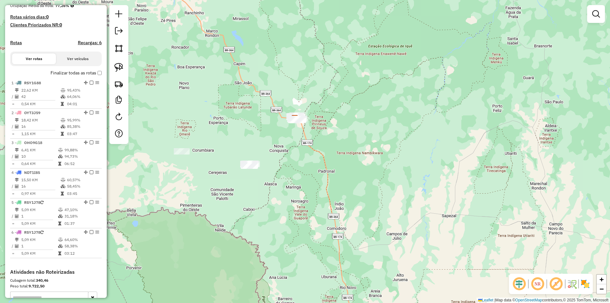
drag, startPoint x: 232, startPoint y: 128, endPoint x: 239, endPoint y: 105, distance: 24.5
click at [239, 105] on div "Janela de atendimento Grade de atendimento Capacidade Transportadoras Veículos …" at bounding box center [305, 151] width 610 height 303
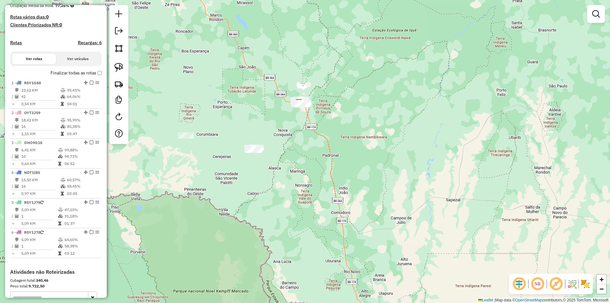
click at [235, 111] on div "Janela de atendimento Grade de atendimento Capacidade Transportadoras Veículos …" at bounding box center [305, 151] width 610 height 303
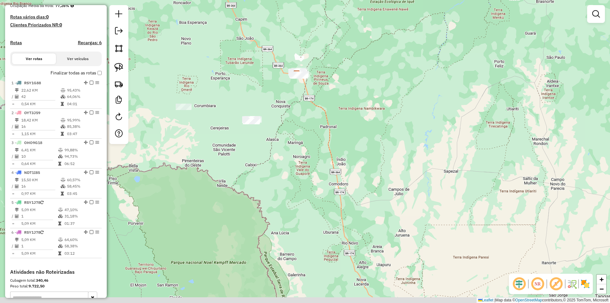
drag, startPoint x: 217, startPoint y: 126, endPoint x: 214, endPoint y: 101, distance: 25.9
click at [214, 101] on div "Janela de atendimento Grade de atendimento Capacidade Transportadoras Veículos …" at bounding box center [305, 151] width 610 height 303
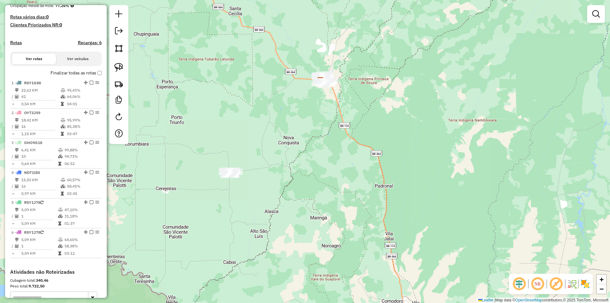
drag, startPoint x: 299, startPoint y: 75, endPoint x: 272, endPoint y: 115, distance: 48.6
click at [273, 115] on div "Janela de atendimento Grade de atendimento Capacidade Transportadoras Veículos …" at bounding box center [305, 151] width 610 height 303
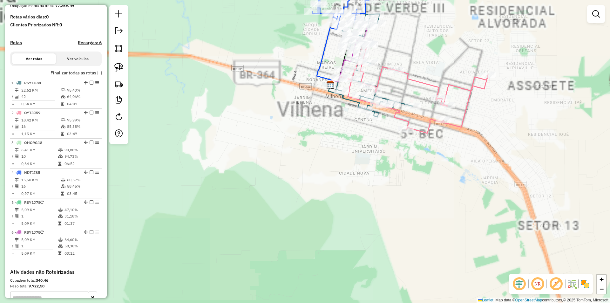
drag, startPoint x: 343, startPoint y: 105, endPoint x: 300, endPoint y: 126, distance: 47.7
click at [301, 126] on div "Janela de atendimento Grade de atendimento Capacidade Transportadoras Veículos …" at bounding box center [305, 151] width 610 height 303
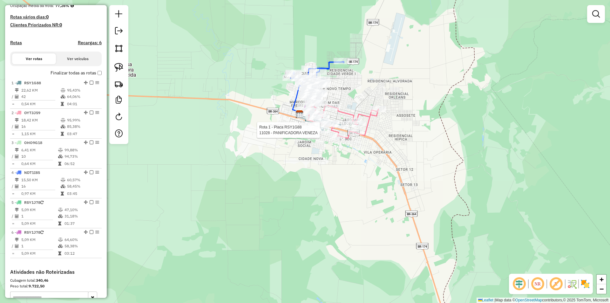
select select "**********"
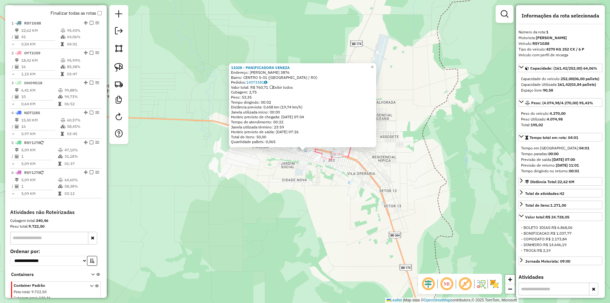
scroll to position [238, 0]
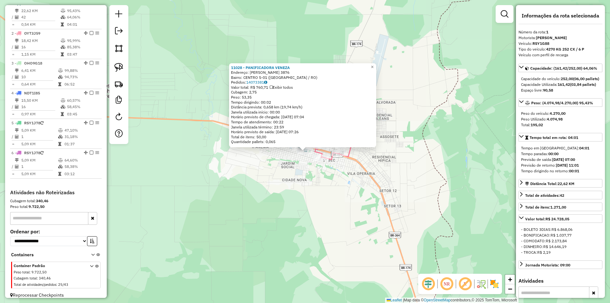
click at [471, 139] on div "11028 - PANIFICADORA VENEZA Endereço: CAPITAO CASTRO 3876 Bairro: CENTRO S-01 (…" at bounding box center [305, 151] width 610 height 303
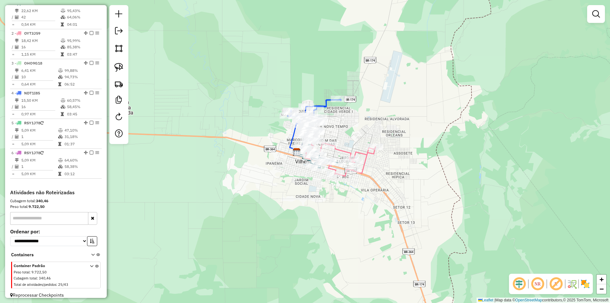
drag, startPoint x: 325, startPoint y: 193, endPoint x: 317, endPoint y: 186, distance: 10.6
click at [327, 194] on div "Janela de atendimento Grade de atendimento Capacidade Transportadoras Veículos …" at bounding box center [305, 151] width 610 height 303
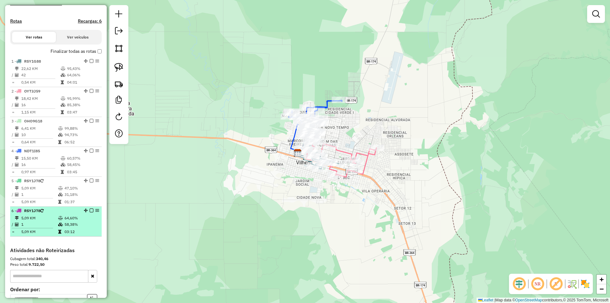
scroll to position [175, 0]
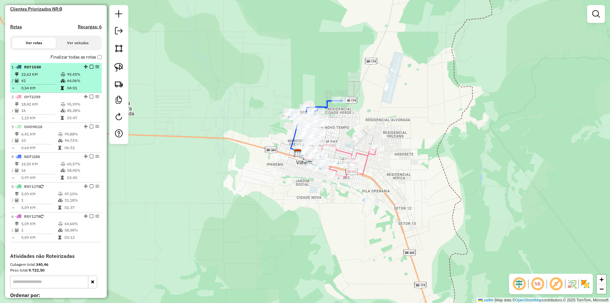
click at [90, 69] on em at bounding box center [92, 67] width 4 height 4
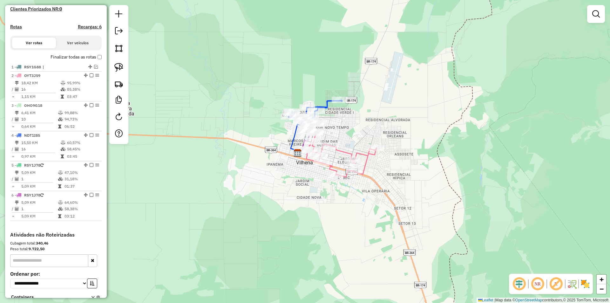
drag, startPoint x: 241, startPoint y: 115, endPoint x: 242, endPoint y: 111, distance: 3.9
click at [242, 113] on div "Janela de atendimento Grade de atendimento Capacidade Transportadoras Veículos …" at bounding box center [305, 151] width 610 height 303
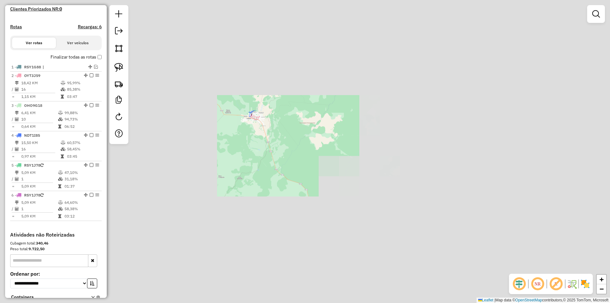
drag, startPoint x: 234, startPoint y: 164, endPoint x: 247, endPoint y: 155, distance: 16.0
click at [249, 153] on div "Janela de atendimento Grade de atendimento Capacidade Transportadoras Veículos …" at bounding box center [305, 151] width 610 height 303
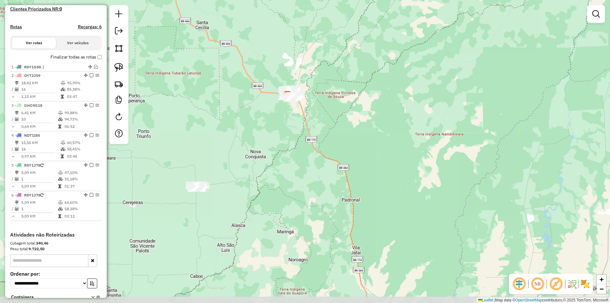
drag, startPoint x: 268, startPoint y: 144, endPoint x: 262, endPoint y: 147, distance: 7.0
click at [269, 143] on div "Janela de atendimento Grade de atendimento Capacidade Transportadoras Veículos …" at bounding box center [305, 151] width 610 height 303
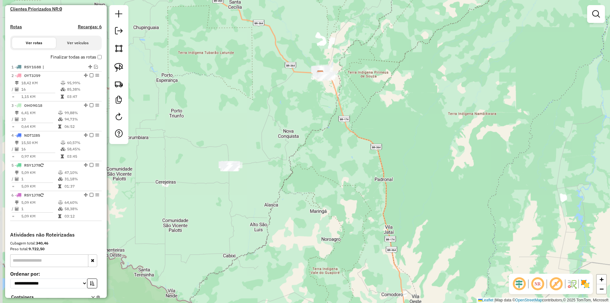
drag, startPoint x: 256, startPoint y: 151, endPoint x: 276, endPoint y: 109, distance: 46.2
click at [276, 110] on div "Janela de atendimento Grade de atendimento Capacidade Transportadoras Veículos …" at bounding box center [305, 151] width 610 height 303
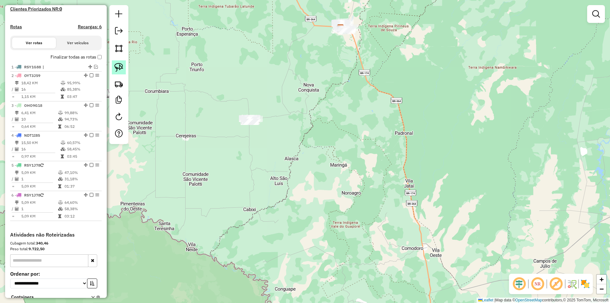
click at [119, 62] on link at bounding box center [119, 67] width 14 height 14
drag, startPoint x: 206, startPoint y: 105, endPoint x: 242, endPoint y: 158, distance: 64.1
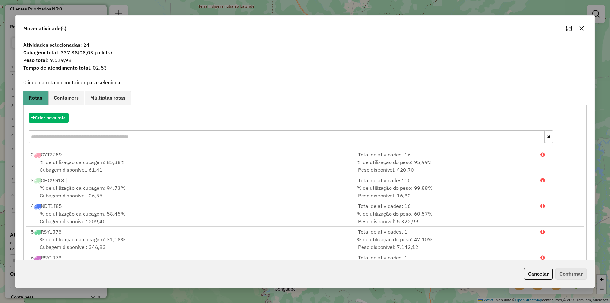
click at [209, 71] on span "Tempo de atendimento total : 02:53" at bounding box center [304, 68] width 571 height 8
click at [584, 29] on button "button" at bounding box center [582, 28] width 10 height 10
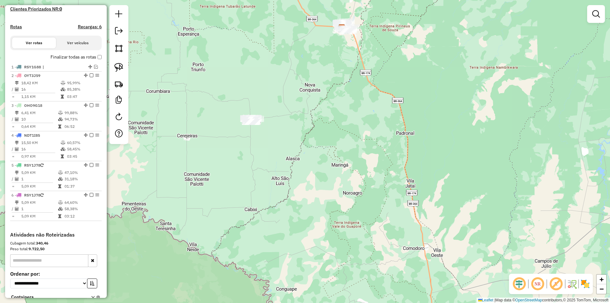
drag, startPoint x: 206, startPoint y: 155, endPoint x: 261, endPoint y: 116, distance: 67.7
click at [254, 123] on div "Janela de atendimento Grade de atendimento Capacidade Transportadoras Veículos …" at bounding box center [305, 151] width 610 height 303
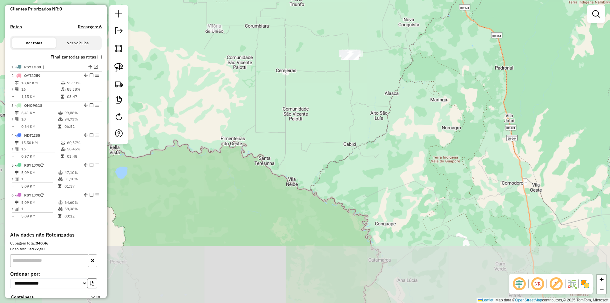
drag, startPoint x: 230, startPoint y: 122, endPoint x: 202, endPoint y: 129, distance: 28.8
click at [209, 133] on div "Janela de atendimento Grade de atendimento Capacidade Transportadoras Veículos …" at bounding box center [305, 151] width 610 height 303
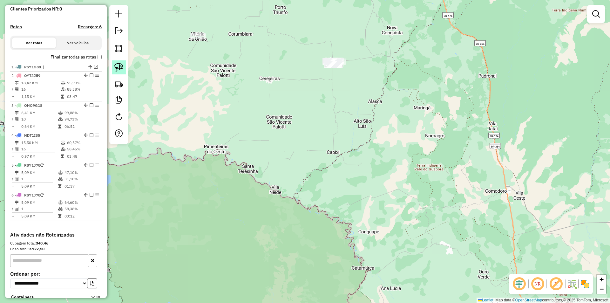
click at [121, 60] on link at bounding box center [119, 67] width 14 height 14
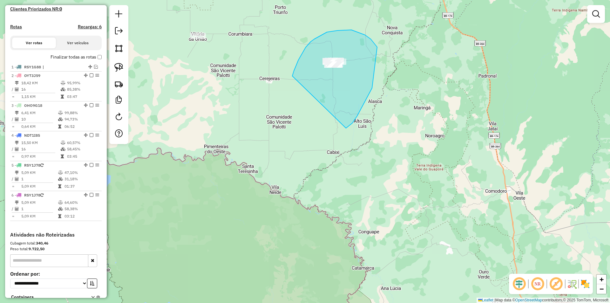
drag, startPoint x: 294, startPoint y: 71, endPoint x: 346, endPoint y: 128, distance: 77.4
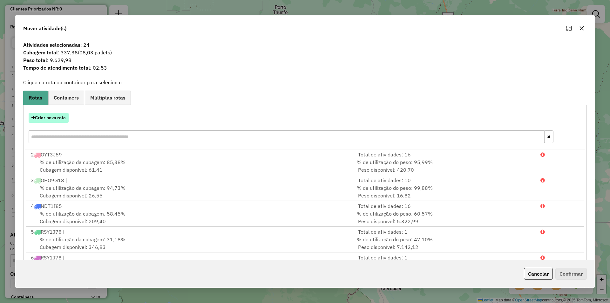
click at [48, 117] on button "Criar nova rota" at bounding box center [49, 118] width 40 height 10
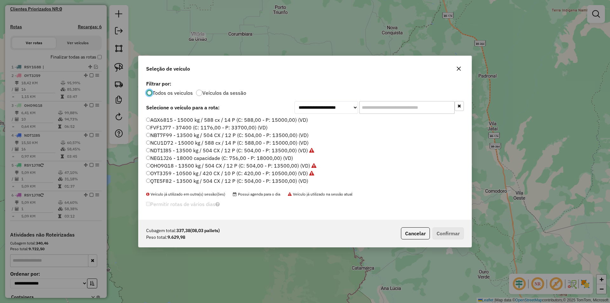
scroll to position [3, 2]
click at [366, 108] on input "text" at bounding box center [406, 107] width 95 height 13
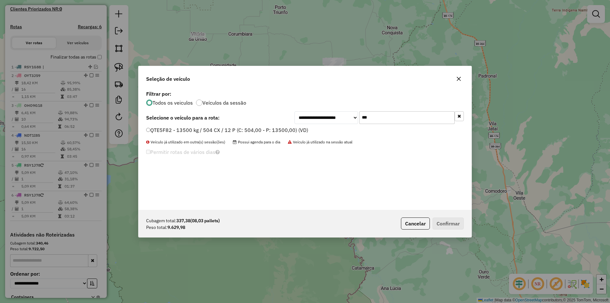
type input "***"
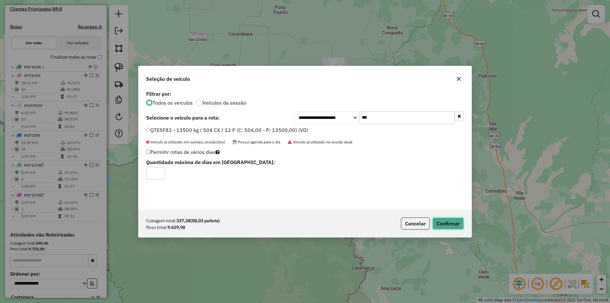
click at [449, 225] on button "Confirmar" at bounding box center [447, 223] width 31 height 12
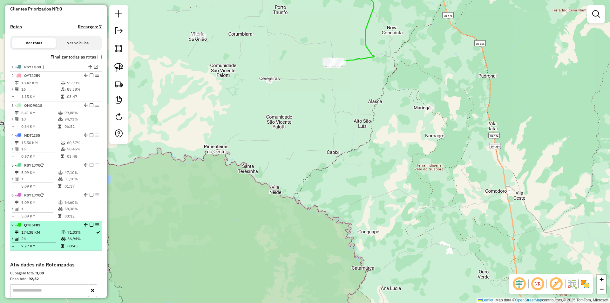
click at [90, 227] on em at bounding box center [92, 225] width 4 height 4
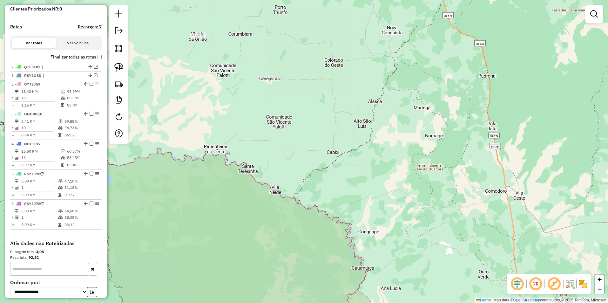
drag, startPoint x: 88, startPoint y: 229, endPoint x: 69, endPoint y: 72, distance: 158.8
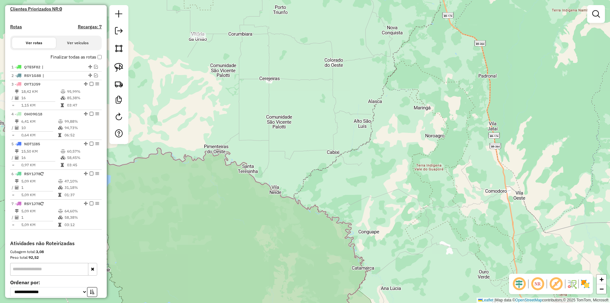
drag, startPoint x: 476, startPoint y: 61, endPoint x: 259, endPoint y: 193, distance: 253.9
click at [260, 192] on div "Janela de atendimento Grade de atendimento Capacidade Transportadoras Veículos …" at bounding box center [305, 151] width 610 height 303
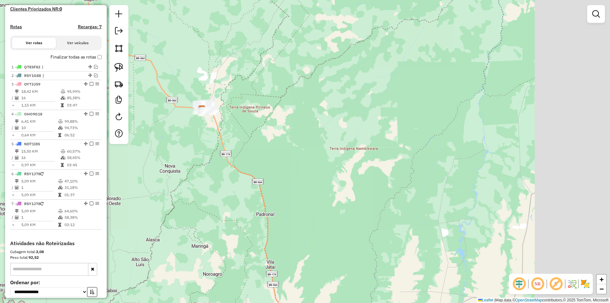
drag, startPoint x: 272, startPoint y: 190, endPoint x: 242, endPoint y: 219, distance: 41.6
click at [242, 219] on div "Janela de atendimento Grade de atendimento Capacidade Transportadoras Veículos …" at bounding box center [305, 151] width 610 height 303
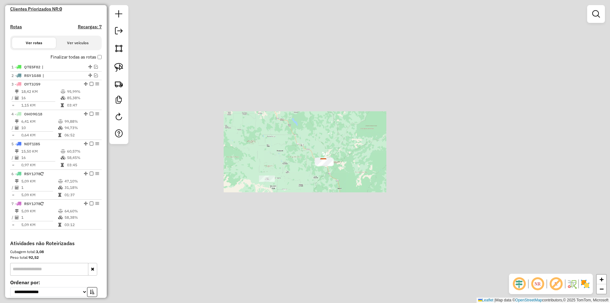
drag, startPoint x: 415, startPoint y: 157, endPoint x: 363, endPoint y: 198, distance: 66.8
click at [364, 198] on div "Janela de atendimento Grade de atendimento Capacidade Transportadoras Veículos …" at bounding box center [305, 151] width 610 height 303
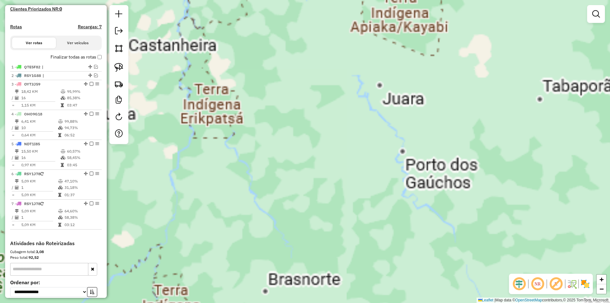
drag, startPoint x: 361, startPoint y: 185, endPoint x: 229, endPoint y: 225, distance: 137.7
click at [229, 225] on div "Janela de atendimento Grade de atendimento Capacidade Transportadoras Veículos …" at bounding box center [305, 151] width 610 height 303
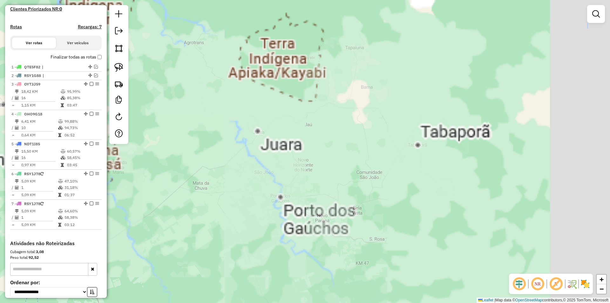
drag, startPoint x: 448, startPoint y: 168, endPoint x: 266, endPoint y: 218, distance: 189.0
click at [266, 218] on div "Janela de atendimento Grade de atendimento Capacidade Transportadoras Veículos …" at bounding box center [305, 151] width 610 height 303
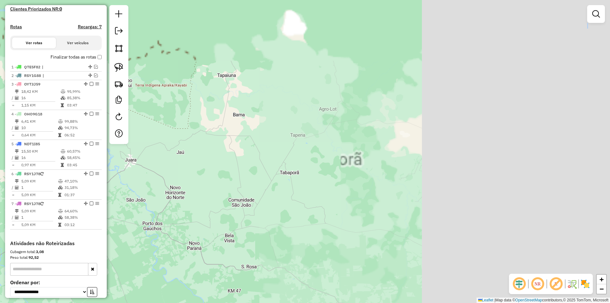
drag, startPoint x: 290, startPoint y: 205, endPoint x: 245, endPoint y: 223, distance: 48.5
click at [243, 228] on div "Janela de atendimento Grade de atendimento Capacidade Transportadoras Veículos …" at bounding box center [305, 151] width 610 height 303
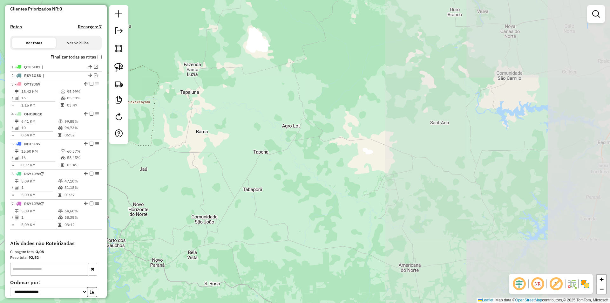
drag, startPoint x: 320, startPoint y: 196, endPoint x: 178, endPoint y: 251, distance: 152.2
click at [178, 251] on div "Janela de atendimento Grade de atendimento Capacidade Transportadoras Veículos …" at bounding box center [305, 151] width 610 height 303
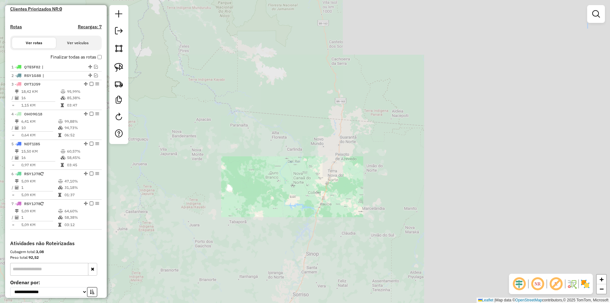
drag, startPoint x: 389, startPoint y: 192, endPoint x: 371, endPoint y: 206, distance: 22.5
click at [375, 206] on div "Janela de atendimento Grade de atendimento Capacidade Transportadoras Veículos …" at bounding box center [305, 151] width 610 height 303
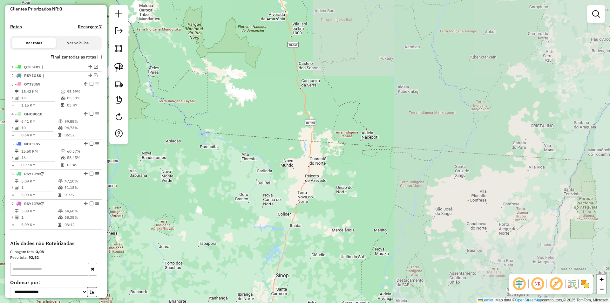
drag, startPoint x: 338, startPoint y: 222, endPoint x: 316, endPoint y: 228, distance: 23.0
click at [320, 243] on div "Janela de atendimento Grade de atendimento Capacidade Transportadoras Veículos …" at bounding box center [305, 151] width 610 height 303
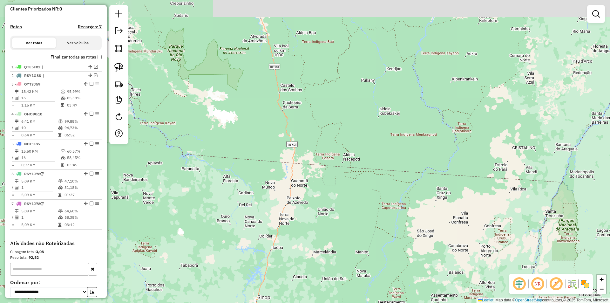
drag, startPoint x: 404, startPoint y: 119, endPoint x: 351, endPoint y: 163, distance: 69.0
click at [351, 163] on div "Janela de atendimento Grade de atendimento Capacidade Transportadoras Veículos …" at bounding box center [305, 151] width 610 height 303
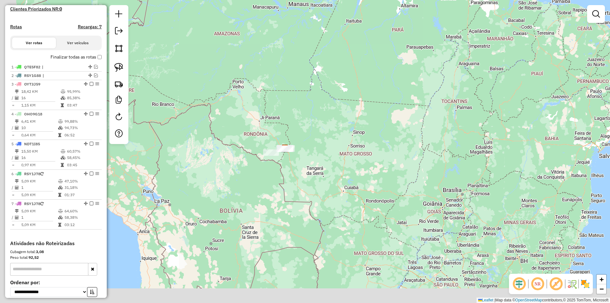
drag, startPoint x: 442, startPoint y: 132, endPoint x: 499, endPoint y: 69, distance: 84.6
click at [498, 69] on div "Janela de atendimento Grade de atendimento Capacidade Transportadoras Veículos …" at bounding box center [305, 151] width 610 height 303
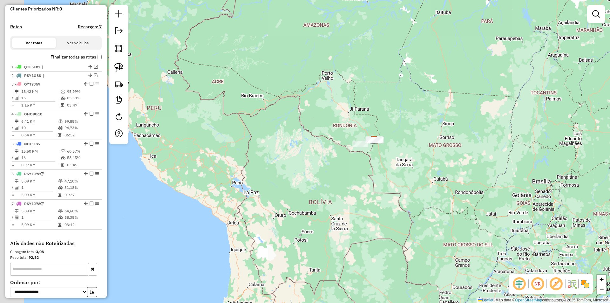
drag, startPoint x: 313, startPoint y: 155, endPoint x: 373, endPoint y: 156, distance: 60.4
click at [373, 156] on div "Janela de atendimento Grade de atendimento Capacidade Transportadoras Veículos …" at bounding box center [305, 151] width 610 height 303
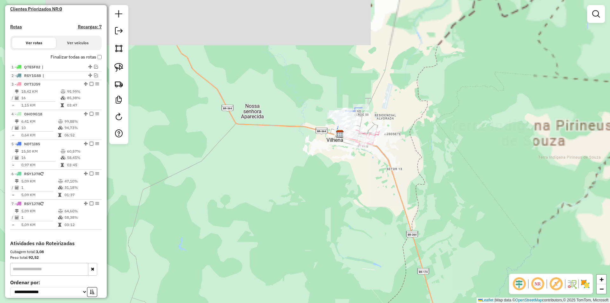
drag, startPoint x: 367, startPoint y: 109, endPoint x: 329, endPoint y: 176, distance: 78.0
click at [329, 176] on div "Janela de atendimento Grade de atendimento Capacidade Transportadoras Veículos …" at bounding box center [305, 151] width 610 height 303
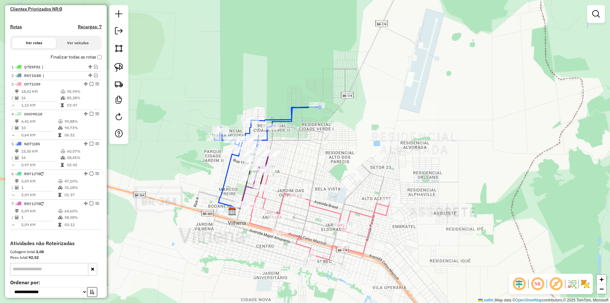
drag, startPoint x: 178, startPoint y: 282, endPoint x: 189, endPoint y: 271, distance: 15.7
click at [187, 272] on div "Janela de atendimento Grade de atendimento Capacidade Transportadoras Veículos …" at bounding box center [305, 151] width 610 height 303
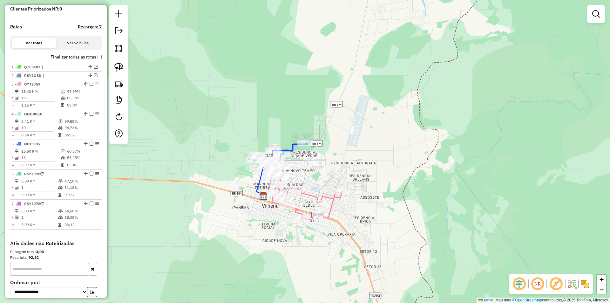
drag, startPoint x: 212, startPoint y: 263, endPoint x: 239, endPoint y: 223, distance: 48.8
click at [245, 229] on div "Janela de atendimento Grade de atendimento Capacidade Transportadoras Veículos …" at bounding box center [305, 151] width 610 height 303
drag, startPoint x: 119, startPoint y: 63, endPoint x: 160, endPoint y: 153, distance: 99.0
click at [119, 63] on link at bounding box center [119, 67] width 14 height 14
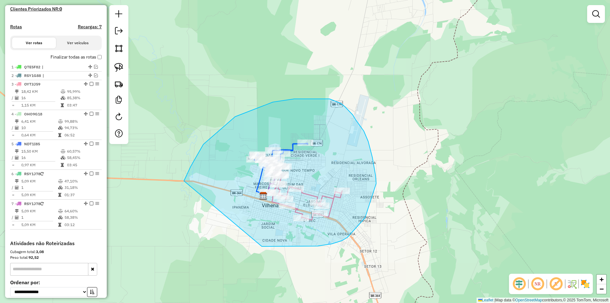
drag, startPoint x: 235, startPoint y: 117, endPoint x: 262, endPoint y: 246, distance: 132.4
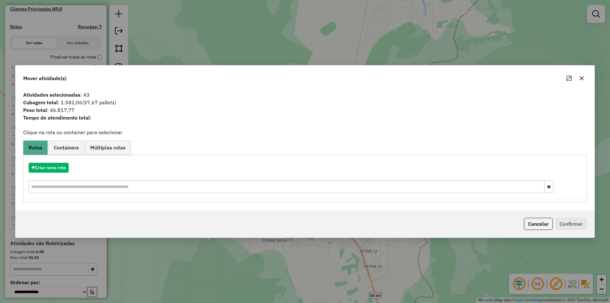
click at [583, 73] on button "button" at bounding box center [582, 78] width 10 height 10
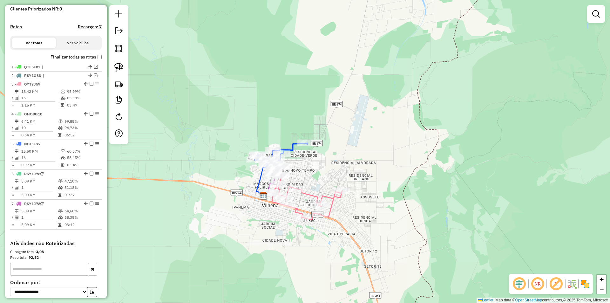
click at [411, 150] on div "Janela de atendimento Grade de atendimento Capacidade Transportadoras Veículos …" at bounding box center [305, 151] width 610 height 303
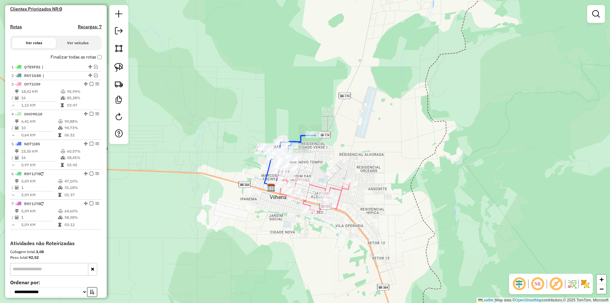
click at [357, 157] on div "Janela de atendimento Grade de atendimento Capacidade Transportadoras Veículos …" at bounding box center [305, 151] width 610 height 303
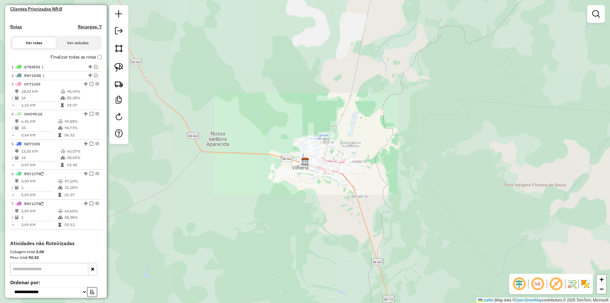
drag, startPoint x: 258, startPoint y: 158, endPoint x: 214, endPoint y: 122, distance: 57.6
click at [256, 147] on div "Janela de atendimento Grade de atendimento Capacidade Transportadoras Veículos …" at bounding box center [305, 151] width 610 height 303
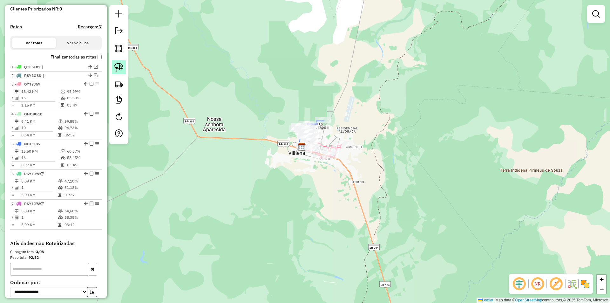
click at [116, 65] on img at bounding box center [118, 67] width 9 height 9
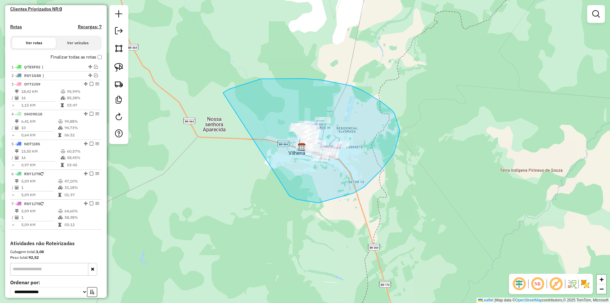
drag, startPoint x: 228, startPoint y: 89, endPoint x: 287, endPoint y: 191, distance: 117.3
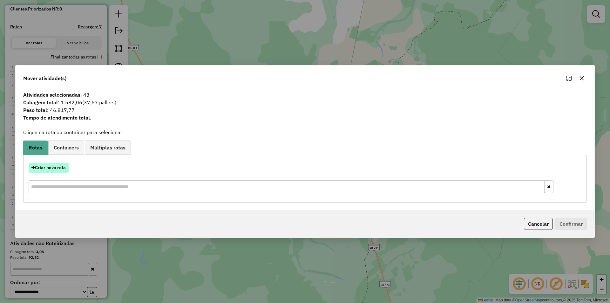
click at [42, 172] on button "Criar nova rota" at bounding box center [49, 168] width 40 height 10
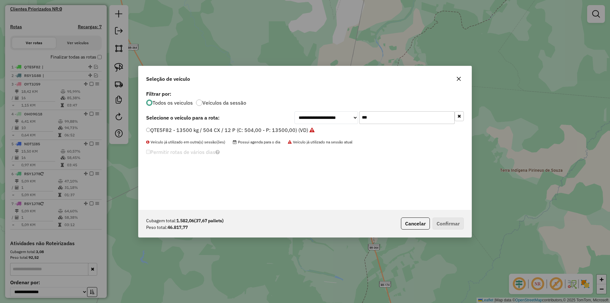
drag, startPoint x: 372, startPoint y: 119, endPoint x: 336, endPoint y: 122, distance: 36.7
click at [336, 122] on div "**********" at bounding box center [379, 117] width 169 height 13
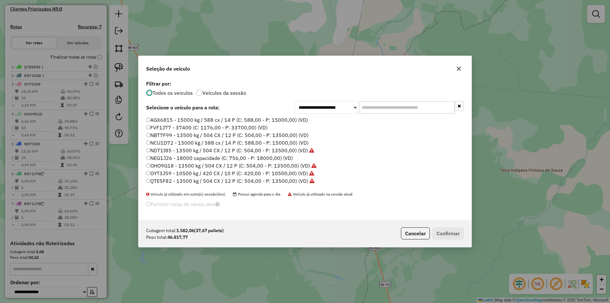
drag, startPoint x: 149, startPoint y: 117, endPoint x: 183, endPoint y: 131, distance: 36.8
click at [150, 117] on label "AGX6815 - 15000 kg / 588 cx / 14 P (C: 588,00 - P: 15000,00) (VD)" at bounding box center [227, 120] width 162 height 8
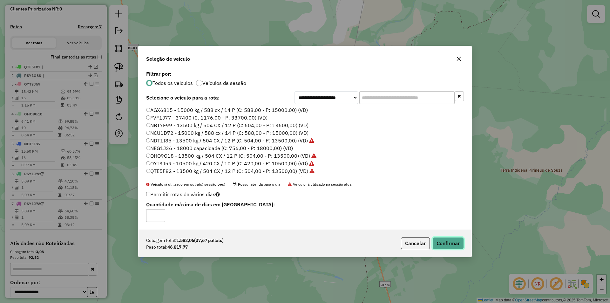
click at [450, 245] on button "Confirmar" at bounding box center [447, 243] width 31 height 12
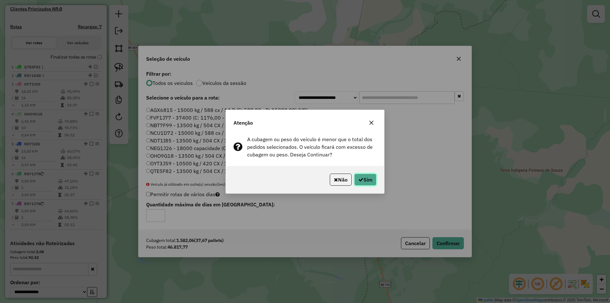
drag, startPoint x: 367, startPoint y: 174, endPoint x: 366, endPoint y: 178, distance: 3.9
click at [367, 177] on button "Sim" at bounding box center [365, 179] width 22 height 12
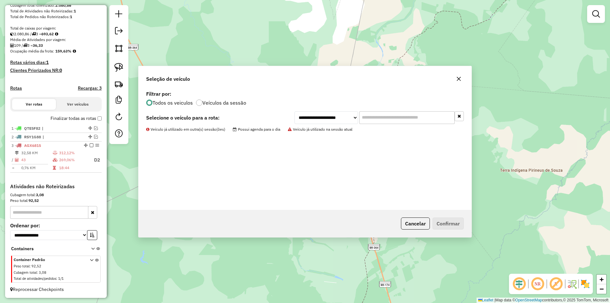
scroll to position [119, 0]
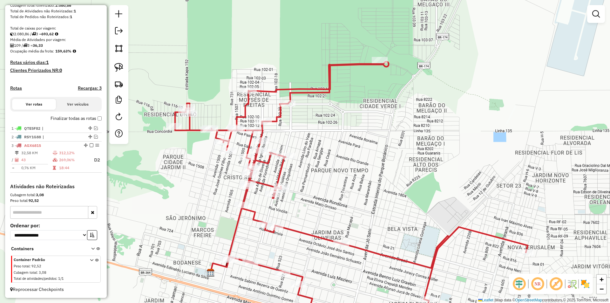
drag, startPoint x: 368, startPoint y: 200, endPoint x: 337, endPoint y: 148, distance: 60.2
click at [337, 148] on div "Janela de atendimento Grade de atendimento Capacidade Transportadoras Veículos …" at bounding box center [305, 151] width 610 height 303
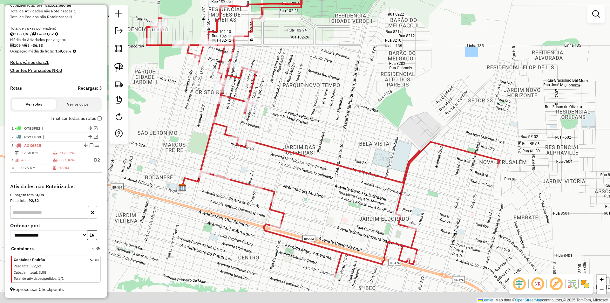
drag, startPoint x: 333, startPoint y: 148, endPoint x: 325, endPoint y: 147, distance: 8.0
click at [333, 136] on div "Janela de atendimento Grade de atendimento Capacidade Transportadoras Veículos …" at bounding box center [305, 151] width 610 height 303
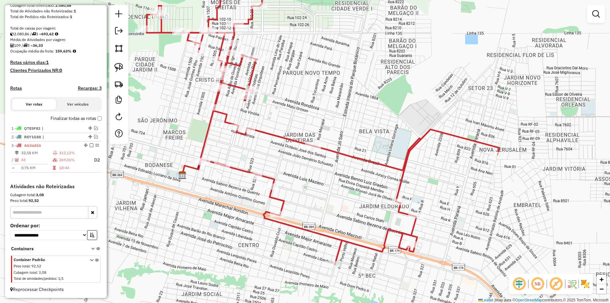
click at [324, 172] on div "Janela de atendimento Grade de atendimento Capacidade Transportadoras Veículos …" at bounding box center [305, 151] width 610 height 303
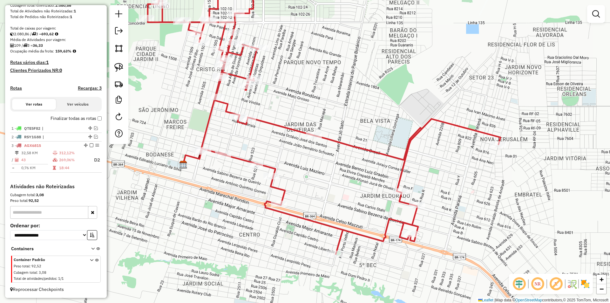
drag, startPoint x: 309, startPoint y: 206, endPoint x: 308, endPoint y: 188, distance: 18.2
click at [308, 188] on div "Janela de atendimento Grade de atendimento Capacidade Transportadoras Veículos …" at bounding box center [305, 151] width 610 height 303
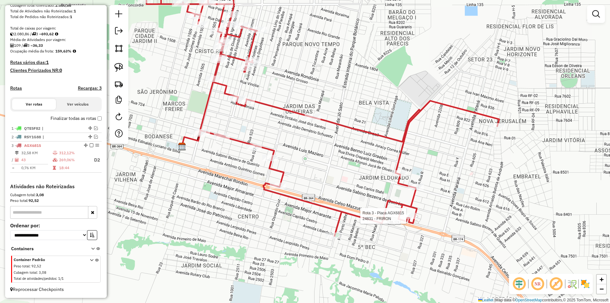
select select "**********"
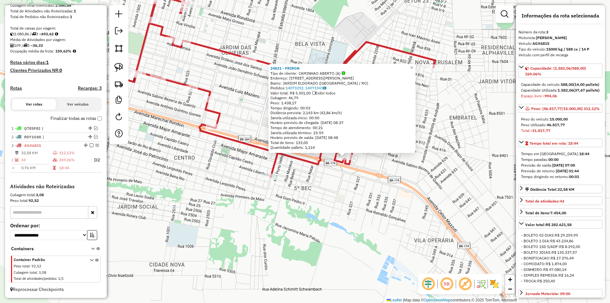
drag, startPoint x: 296, startPoint y: 207, endPoint x: 319, endPoint y: 208, distance: 22.3
click at [319, 208] on div "24831 - FRIRON Tipo de cliente: CAMINHAO ABERTO (A) Endereço: AV CELSO MAZUTTI,…" at bounding box center [305, 151] width 610 height 303
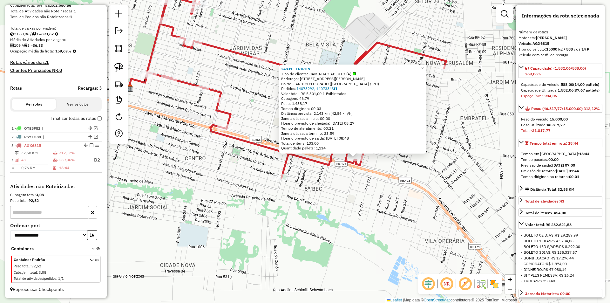
click at [319, 208] on div "24831 - FRIRON Tipo de cliente: CAMINHAO ABERTO (A) Endereço: AV CELSO MAZUTTI,…" at bounding box center [305, 151] width 610 height 303
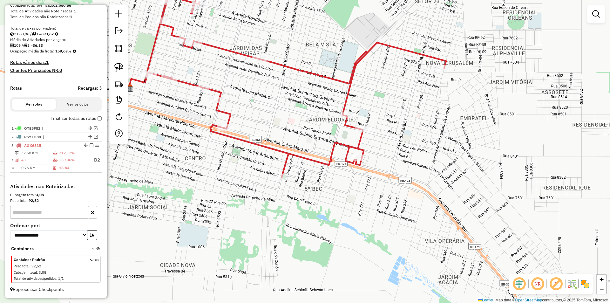
click at [235, 214] on div "Janela de atendimento Grade de atendimento Capacidade Transportadoras Veículos …" at bounding box center [305, 151] width 610 height 303
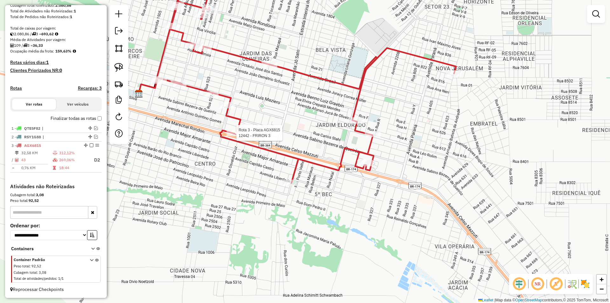
select select "**********"
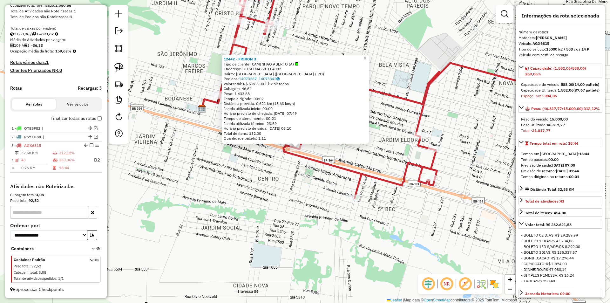
drag, startPoint x: 275, startPoint y: 177, endPoint x: 267, endPoint y: 173, distance: 8.1
click at [267, 173] on div "12442 - FRIRON 3 Tipo de cliente: CAMINHAO ABERTO (A) Endereço: CELSO MAZZUTI 4…" at bounding box center [305, 151] width 610 height 303
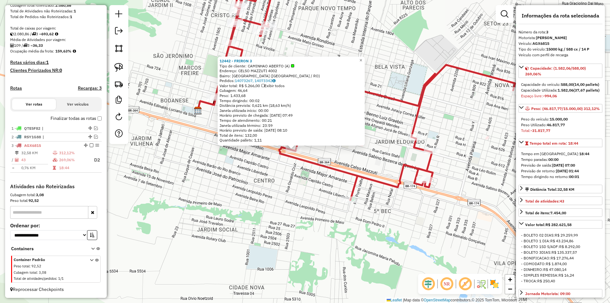
click at [261, 175] on div "12442 - FRIRON 3 Tipo de cliente: CAMINHAO ABERTO (A) Endereço: CELSO MAZZUTI 4…" at bounding box center [305, 151] width 610 height 303
click at [308, 165] on icon at bounding box center [359, 85] width 312 height 230
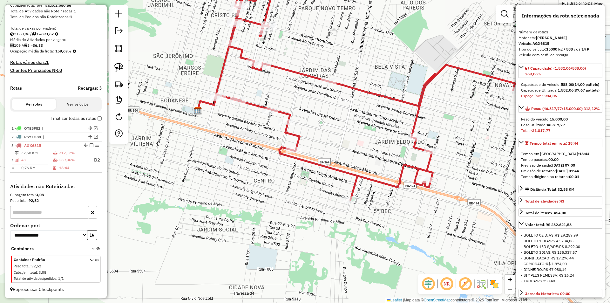
click at [289, 166] on div "Janela de atendimento Grade de atendimento Capacidade Transportadoras Veículos …" at bounding box center [305, 151] width 610 height 303
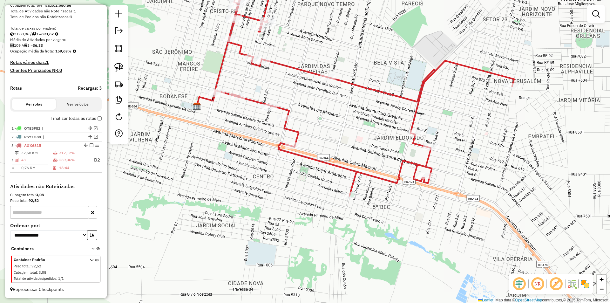
drag, startPoint x: 284, startPoint y: 179, endPoint x: 283, endPoint y: 175, distance: 4.2
click at [283, 175] on div "Janela de atendimento Grade de atendimento Capacidade Transportadoras Veículos …" at bounding box center [305, 151] width 610 height 303
click at [120, 69] on img at bounding box center [118, 67] width 9 height 9
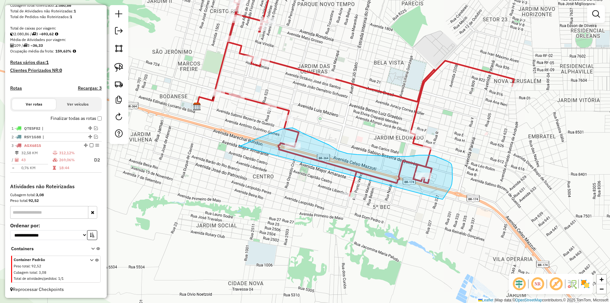
drag, startPoint x: 279, startPoint y: 130, endPoint x: 443, endPoint y: 199, distance: 177.6
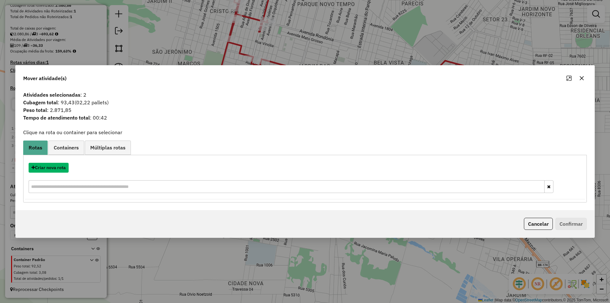
click at [52, 166] on button "Criar nova rota" at bounding box center [49, 168] width 40 height 10
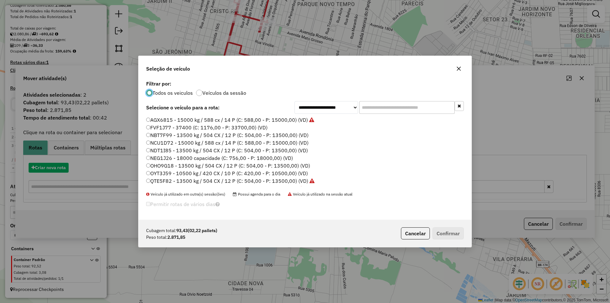
scroll to position [3, 2]
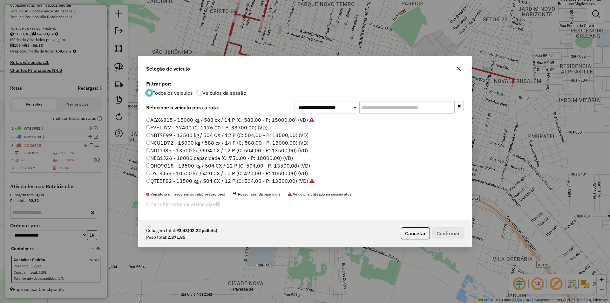
click at [369, 105] on input "text" at bounding box center [406, 107] width 95 height 13
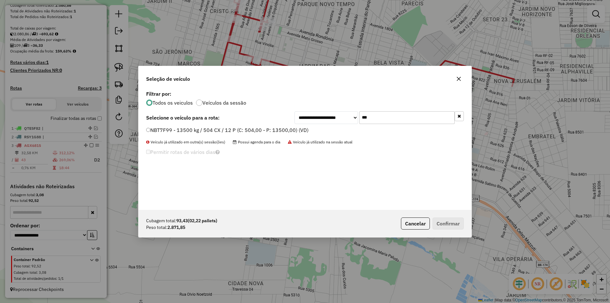
type input "***"
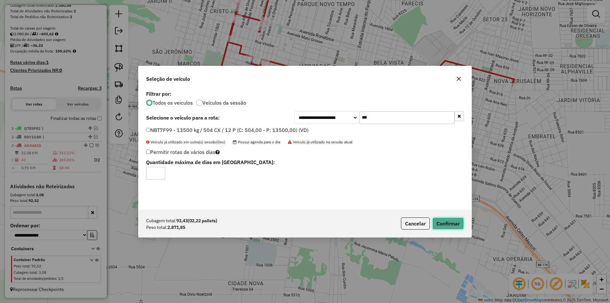
click at [443, 219] on button "Confirmar" at bounding box center [447, 223] width 31 height 12
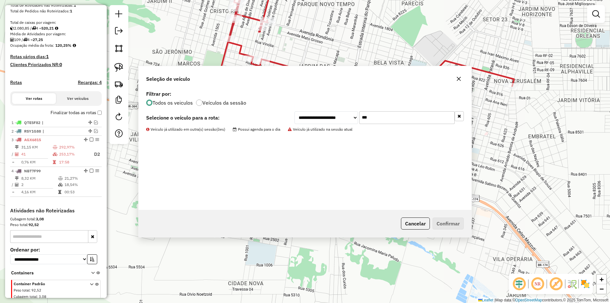
scroll to position [149, 0]
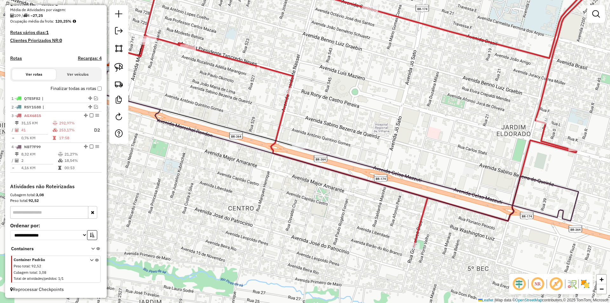
drag, startPoint x: 343, startPoint y: 72, endPoint x: 338, endPoint y: 83, distance: 11.5
click at [339, 81] on div "Janela de atendimento Grade de atendimento Capacidade Transportadoras Veículos …" at bounding box center [305, 151] width 610 height 303
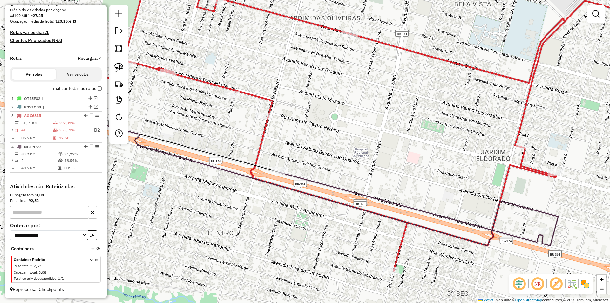
drag, startPoint x: 334, startPoint y: 91, endPoint x: 288, endPoint y: 106, distance: 48.1
click at [289, 109] on div "Janela de atendimento Grade de atendimento Capacidade Transportadoras Veículos …" at bounding box center [305, 151] width 610 height 303
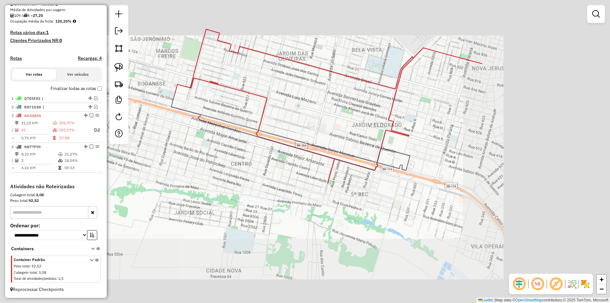
click at [301, 88] on div "Janela de atendimento Grade de atendimento Capacidade Transportadoras Veículos …" at bounding box center [305, 151] width 610 height 303
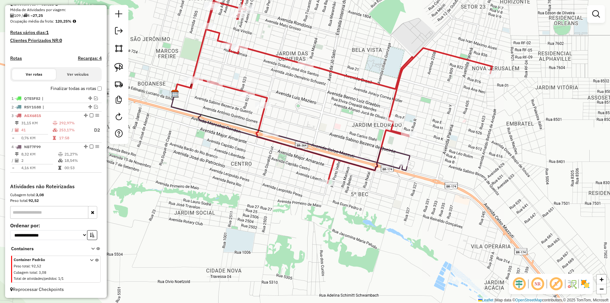
click at [366, 108] on div "Janela de atendimento Grade de atendimento Capacidade Transportadoras Veículos …" at bounding box center [305, 151] width 610 height 303
click at [342, 134] on div "Janela de atendimento Grade de atendimento Capacidade Transportadoras Veículos …" at bounding box center [305, 151] width 610 height 303
select select "**********"
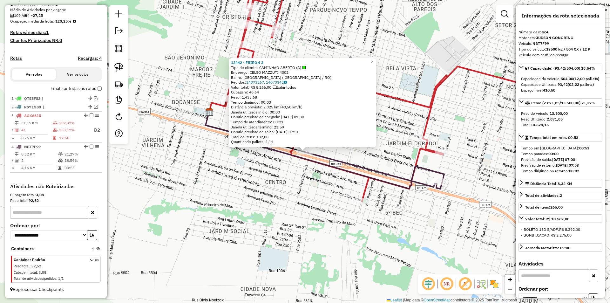
drag, startPoint x: 289, startPoint y: 174, endPoint x: 293, endPoint y: 179, distance: 5.4
click at [293, 179] on div "Rota 4 - Placa NBT7F99 12442 - FRIRON 3 12442 - FRIRON 3 Tipo de cliente: CAMIN…" at bounding box center [305, 151] width 610 height 303
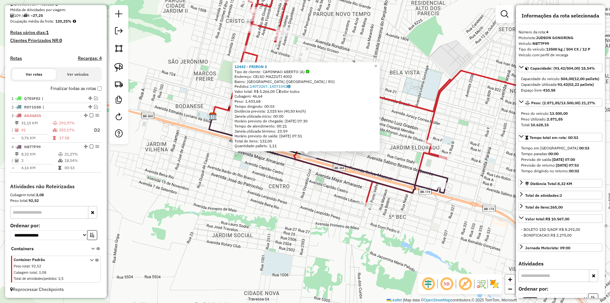
click at [293, 179] on div "12442 - FRIRON 3 Tipo de cliente: CAMINHAO ABERTO (A) Endereço: CELSO MAZZUTI 4…" at bounding box center [305, 151] width 610 height 303
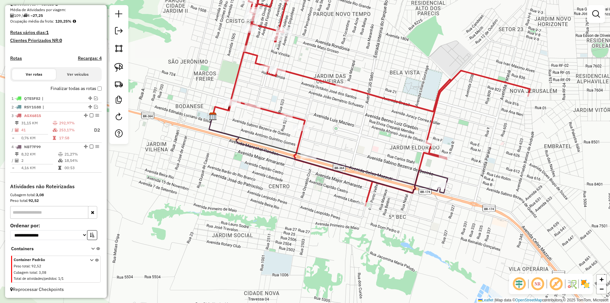
drag, startPoint x: 270, startPoint y: 186, endPoint x: 262, endPoint y: 181, distance: 9.4
click at [266, 186] on div "Janela de atendimento Grade de atendimento Capacidade Transportadoras Veículos …" at bounding box center [305, 151] width 610 height 303
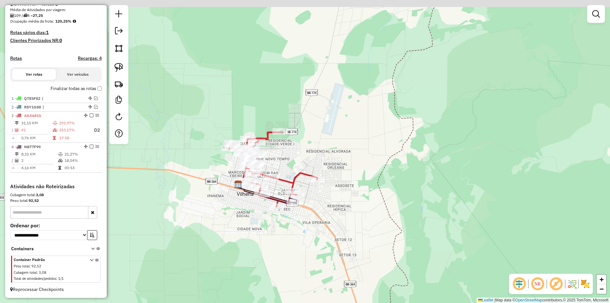
drag, startPoint x: 303, startPoint y: 128, endPoint x: 289, endPoint y: 137, distance: 16.6
click at [302, 134] on div "Janela de atendimento Grade de atendimento Capacidade Transportadoras Veículos …" at bounding box center [305, 151] width 610 height 303
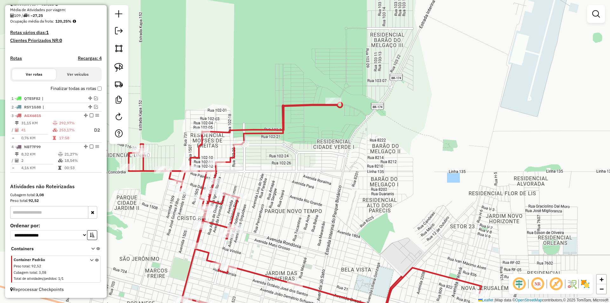
drag, startPoint x: 319, startPoint y: 120, endPoint x: 255, endPoint y: 145, distance: 68.9
click at [256, 146] on div "Janela de atendimento Grade de atendimento Capacidade Transportadoras Veículos …" at bounding box center [305, 151] width 610 height 303
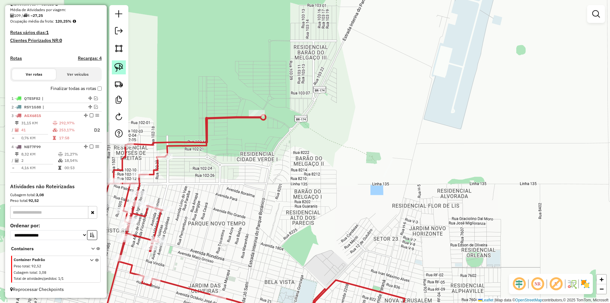
click at [121, 65] on img at bounding box center [118, 67] width 9 height 9
drag, startPoint x: 251, startPoint y: 124, endPoint x: 270, endPoint y: 125, distance: 19.4
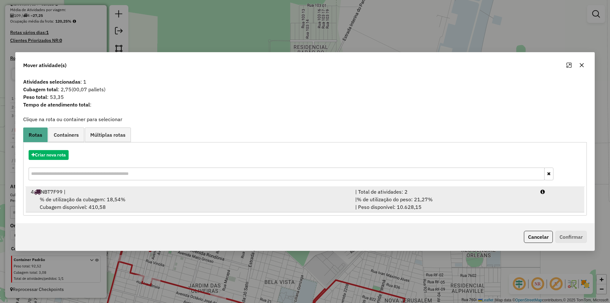
click at [77, 198] on span "% de utilização da cubagem: 18,54%" at bounding box center [83, 199] width 86 height 6
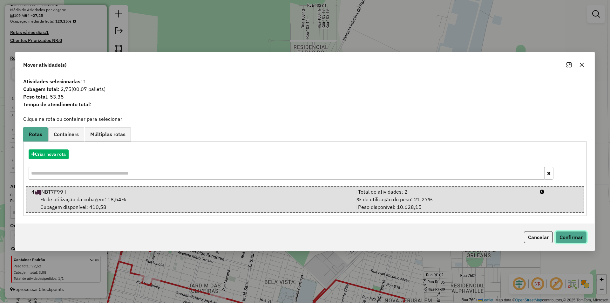
click at [563, 237] on button "Confirmar" at bounding box center [570, 237] width 31 height 12
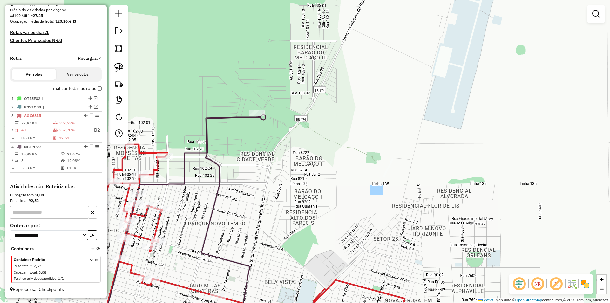
drag, startPoint x: 247, startPoint y: 149, endPoint x: 252, endPoint y: 143, distance: 8.4
click at [251, 144] on div "Janela de atendimento Grade de atendimento Capacidade Transportadoras Veículos …" at bounding box center [305, 151] width 610 height 303
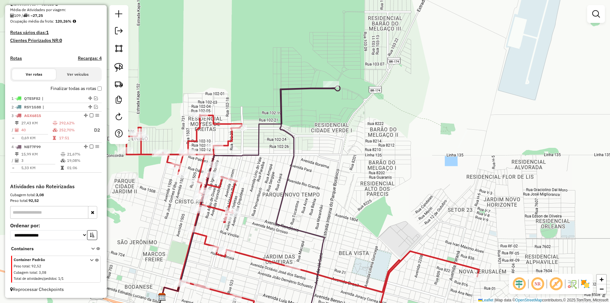
drag, startPoint x: 288, startPoint y: 136, endPoint x: 354, endPoint y: 114, distance: 69.0
click at [337, 120] on div "Janela de atendimento Grade de atendimento Capacidade Transportadoras Veículos …" at bounding box center [305, 151] width 610 height 303
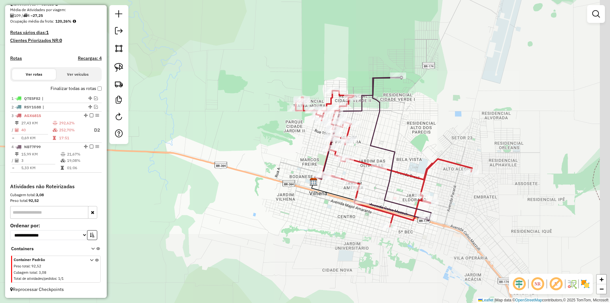
drag, startPoint x: 289, startPoint y: 142, endPoint x: 243, endPoint y: 133, distance: 46.9
click at [243, 134] on div "Janela de atendimento Grade de atendimento Capacidade Transportadoras Veículos …" at bounding box center [305, 151] width 610 height 303
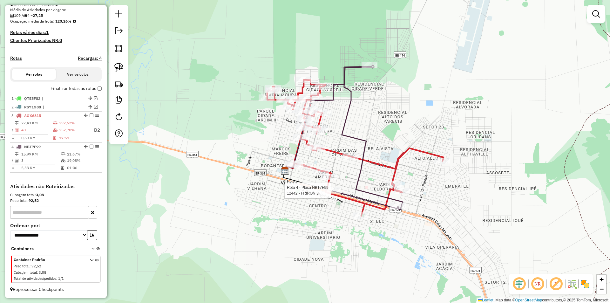
select select "**********"
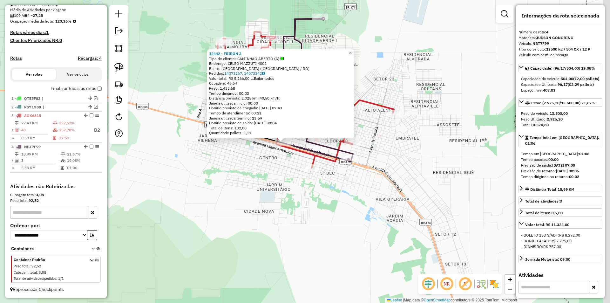
click at [302, 192] on div "12442 - FRIRON 3 Tipo de cliente: CAMINHAO ABERTO (A) Endereço: CELSO MAZZUTI 4…" at bounding box center [305, 151] width 610 height 303
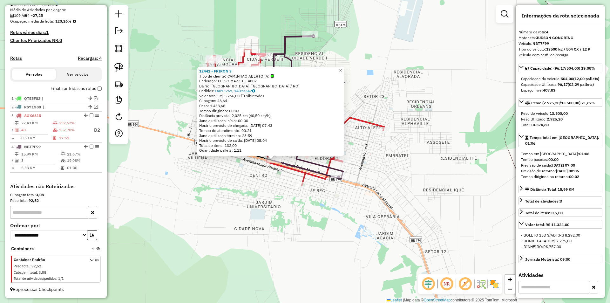
drag, startPoint x: 303, startPoint y: 185, endPoint x: 293, endPoint y: 202, distance: 20.1
click at [293, 202] on div "12442 - FRIRON 3 Tipo de cliente: CAMINHAO ABERTO (A) Endereço: CELSO MAZZUTI 4…" at bounding box center [305, 151] width 610 height 303
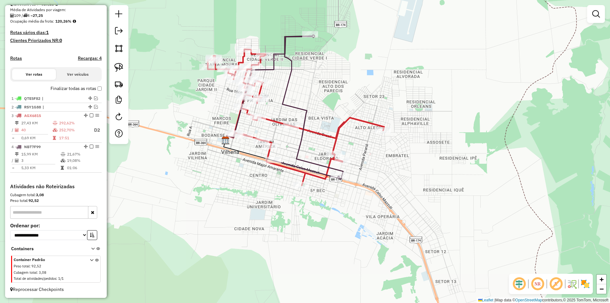
drag, startPoint x: 273, startPoint y: 189, endPoint x: 275, endPoint y: 204, distance: 14.4
click at [275, 204] on div "Janela de atendimento Grade de atendimento Capacidade Transportadoras Veículos …" at bounding box center [305, 151] width 610 height 303
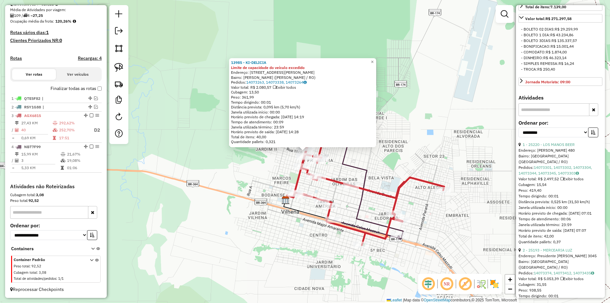
scroll to position [222, 0]
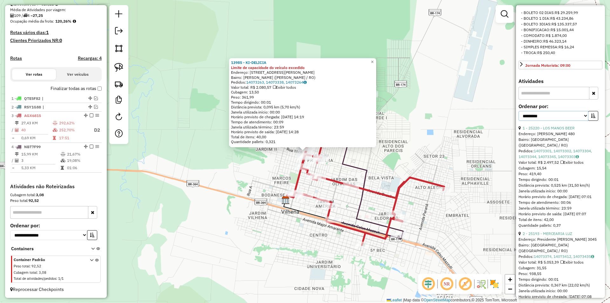
click at [549, 121] on select "**********" at bounding box center [554, 116] width 70 height 10
select select "*********"
click at [519, 121] on select "**********" at bounding box center [554, 116] width 70 height 10
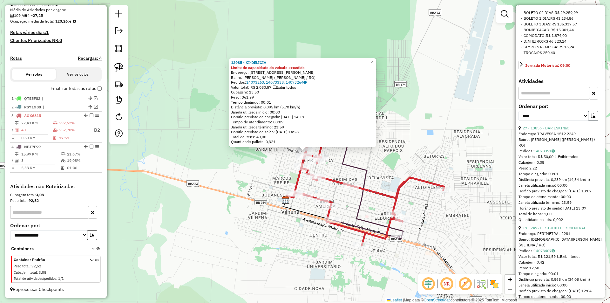
click at [592, 121] on button "button" at bounding box center [593, 116] width 10 height 10
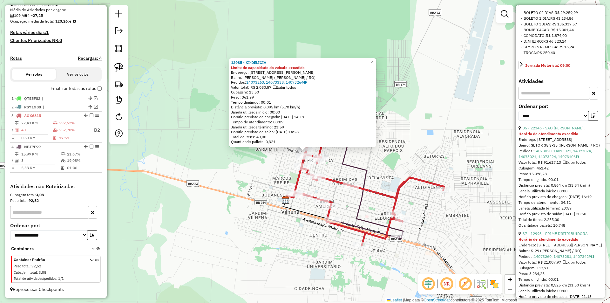
click at [557, 130] on link "35 - 22346 - SAO GABRIEL SUP." at bounding box center [554, 128] width 62 height 5
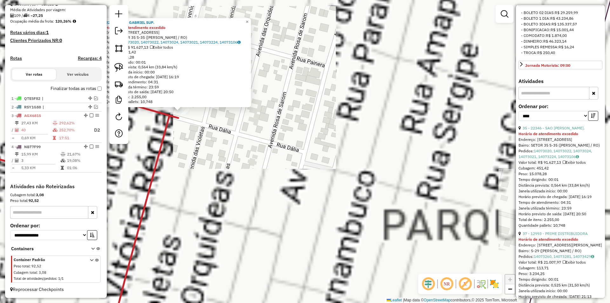
drag, startPoint x: 210, startPoint y: 158, endPoint x: 306, endPoint y: 188, distance: 101.2
click at [306, 188] on div "22346 - SAO GABRIEL SUP. Horário de atendimento excedido Endereço: AV VITORIA R…" at bounding box center [305, 151] width 610 height 303
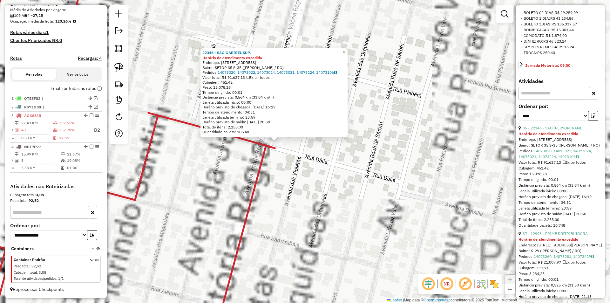
click at [301, 187] on div "22346 - SAO GABRIEL SUP. Horário de atendimento excedido Endereço: AV VITORIA R…" at bounding box center [305, 151] width 610 height 303
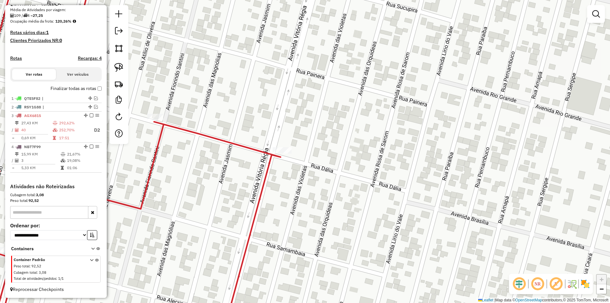
drag, startPoint x: 238, startPoint y: 189, endPoint x: 255, endPoint y: 197, distance: 18.5
click at [255, 197] on div "Janela de atendimento Grade de atendimento Capacidade Transportadoras Veículos …" at bounding box center [305, 151] width 610 height 303
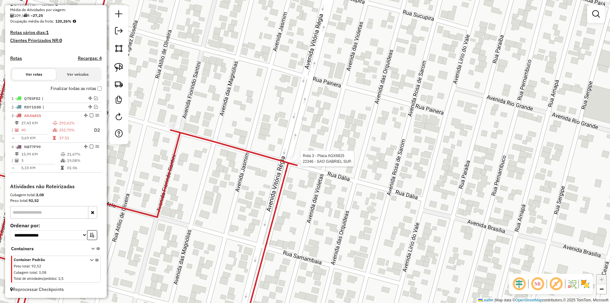
select select "*********"
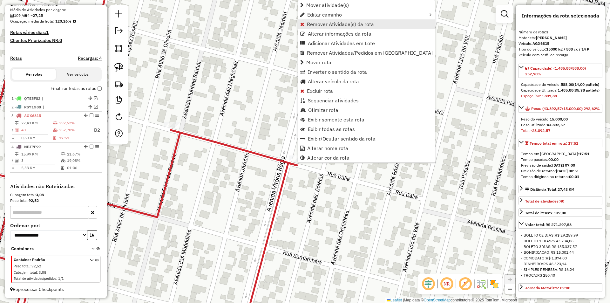
click at [321, 24] on span "Remover Atividade(s) da rota" at bounding box center [340, 24] width 67 height 5
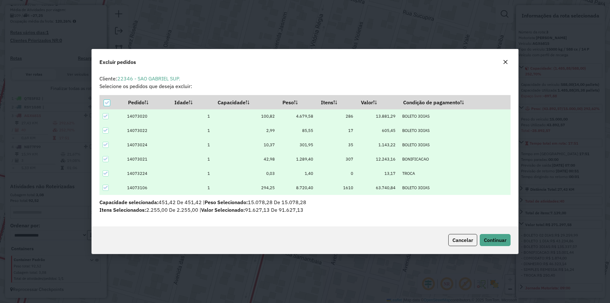
scroll to position [0, 0]
click at [106, 100] on icon at bounding box center [107, 102] width 4 height 4
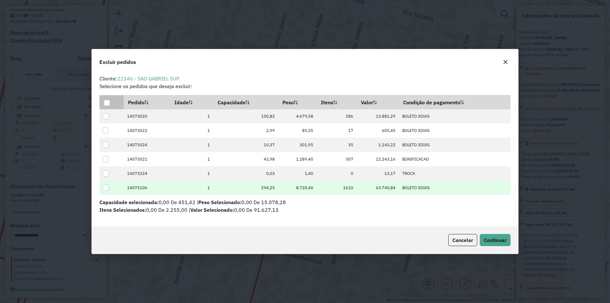
click at [104, 187] on div at bounding box center [106, 188] width 6 height 6
click at [488, 240] on span "Continuar" at bounding box center [495, 240] width 23 height 6
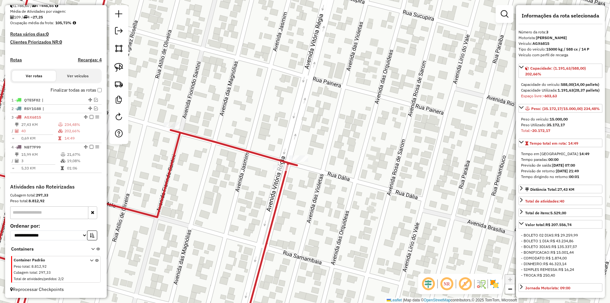
scroll to position [147, 0]
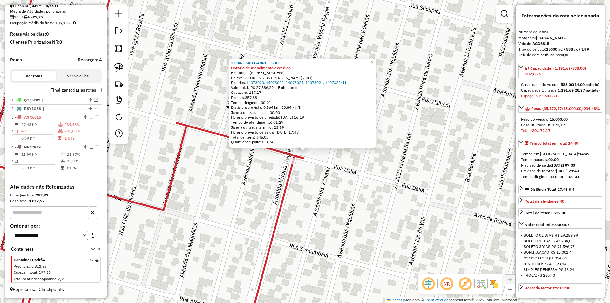
click at [314, 180] on div "22346 - SAO GABRIEL SUP. Horário de atendimento excedido Endereço: AV VITORIA R…" at bounding box center [305, 151] width 610 height 303
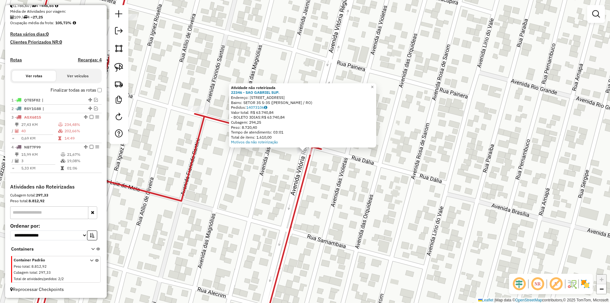
drag, startPoint x: 323, startPoint y: 187, endPoint x: 307, endPoint y: 183, distance: 16.0
click at [323, 187] on div "Atividade não roteirizada 22346 - SAO GABRIEL SUP. Endereço: AV VITORIA REGIA 2…" at bounding box center [305, 151] width 610 height 303
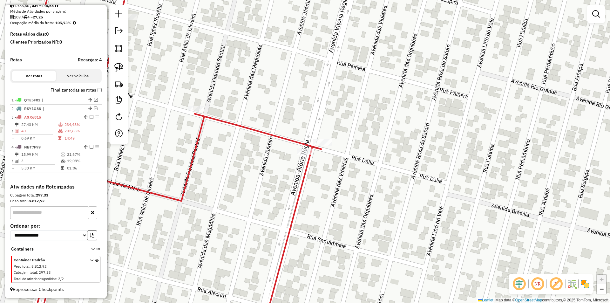
click at [289, 182] on div "Atividade não roteirizada 22346 - SAO GABRIEL SUP. Endereço: AV VITORIA REGIA 2…" at bounding box center [305, 151] width 610 height 303
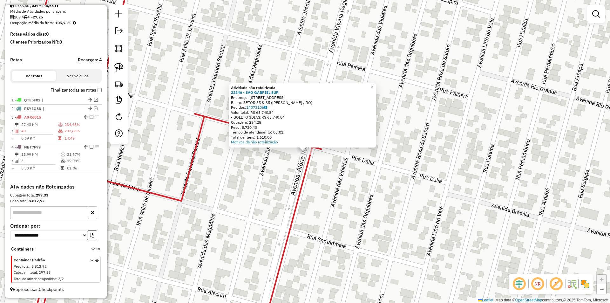
click at [320, 164] on div "Atividade não roteirizada 22346 - SAO GABRIEL SUP. Endereço: AV VITORIA REGIA 2…" at bounding box center [305, 151] width 610 height 303
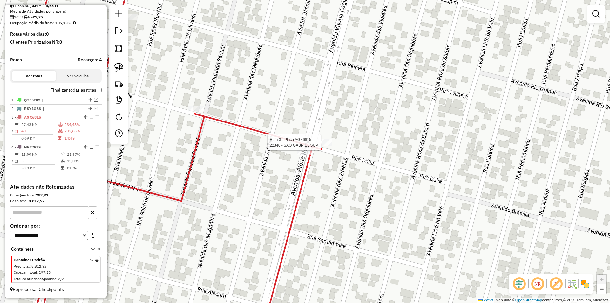
select select "*********"
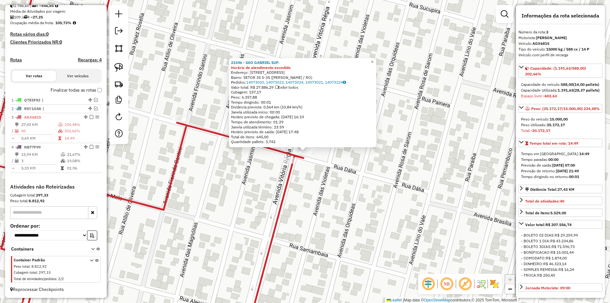
drag, startPoint x: 317, startPoint y: 186, endPoint x: 308, endPoint y: 189, distance: 9.6
click at [320, 186] on div "22346 - SAO GABRIEL SUP. Horário de atendimento excedido Endereço: AV VITORIA R…" at bounding box center [305, 151] width 610 height 303
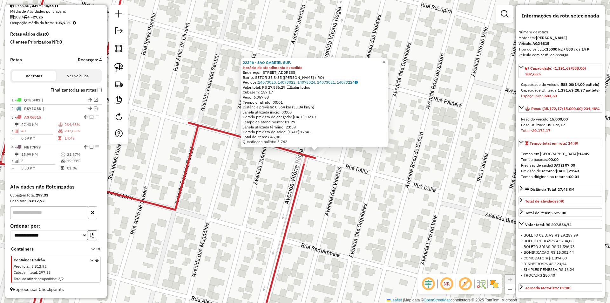
click at [282, 189] on div "22346 - SAO GABRIEL SUP. Horário de atendimento excedido Endereço: AV VITORIA R…" at bounding box center [305, 151] width 610 height 303
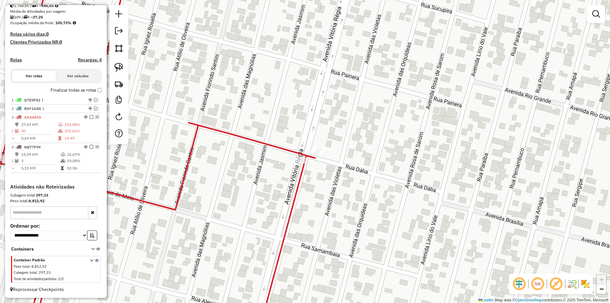
click at [282, 189] on div "22346 - SAO GABRIEL SUP. Horário de atendimento excedido Endereço: AV VITORIA R…" at bounding box center [305, 151] width 610 height 303
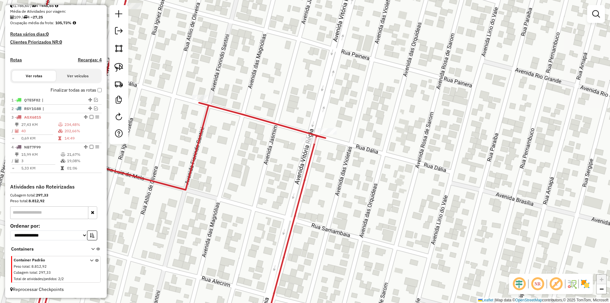
drag, startPoint x: 263, startPoint y: 190, endPoint x: 257, endPoint y: 179, distance: 12.8
click at [258, 179] on div "Janela de atendimento Grade de atendimento Capacidade Transportadoras Veículos …" at bounding box center [305, 151] width 610 height 303
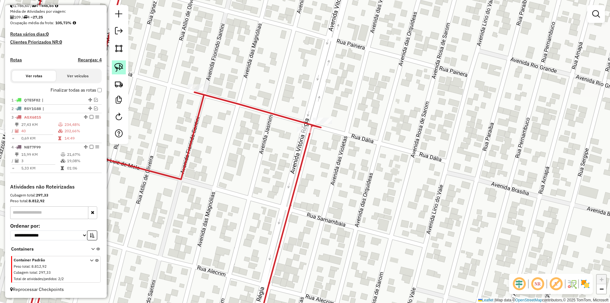
click at [120, 65] on img at bounding box center [118, 67] width 9 height 9
drag, startPoint x: 273, startPoint y: 135, endPoint x: 292, endPoint y: 112, distance: 29.5
click at [119, 69] on img at bounding box center [118, 67] width 9 height 9
drag, startPoint x: 334, startPoint y: 116, endPoint x: 323, endPoint y: 127, distance: 16.0
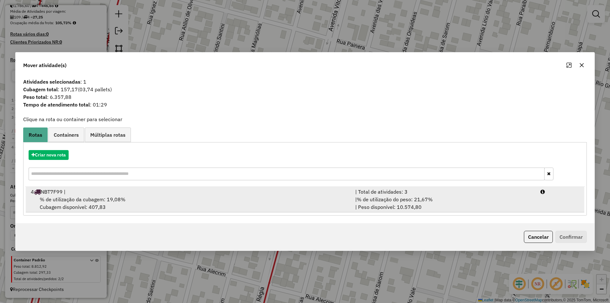
click at [90, 203] on div "% de utilização da cubagem: 19,08% Cubagem disponível: 407,83" at bounding box center [189, 202] width 324 height 15
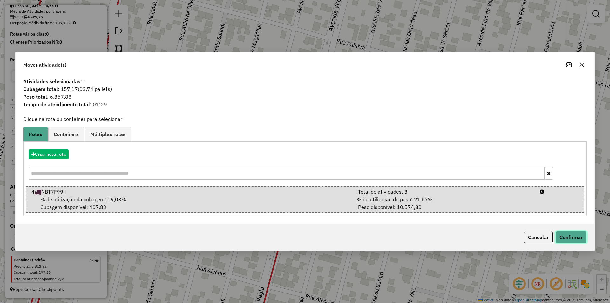
click at [567, 240] on button "Confirmar" at bounding box center [570, 237] width 31 height 12
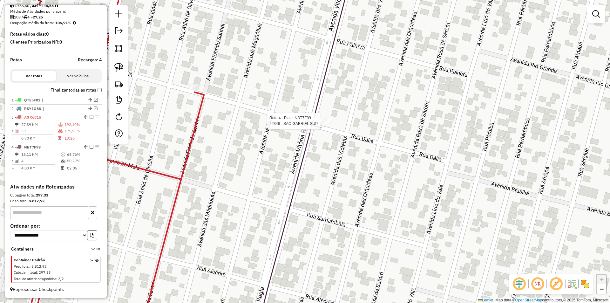
select select "*********"
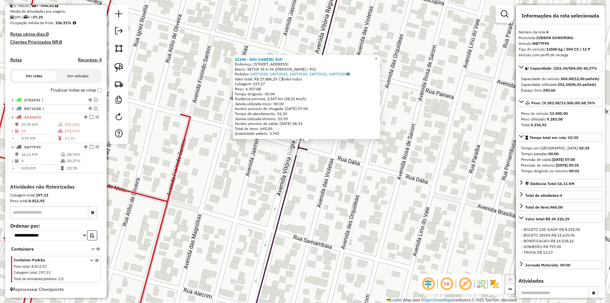
drag, startPoint x: 411, startPoint y: 173, endPoint x: 413, endPoint y: 168, distance: 4.7
click at [413, 168] on div "22346 - SAO GABRIEL SUP. Endereço: AV VITORIA REGIA 2134 Bairro: SETOR 35 S-35 …" at bounding box center [305, 151] width 610 height 303
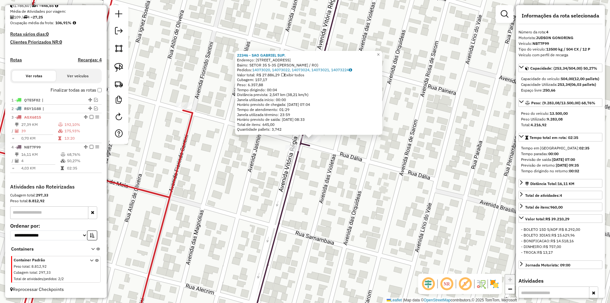
click at [413, 168] on div "22346 - SAO GABRIEL SUP. Endereço: AV VITORIA REGIA 2134 Bairro: SETOR 35 S-35 …" at bounding box center [305, 151] width 610 height 303
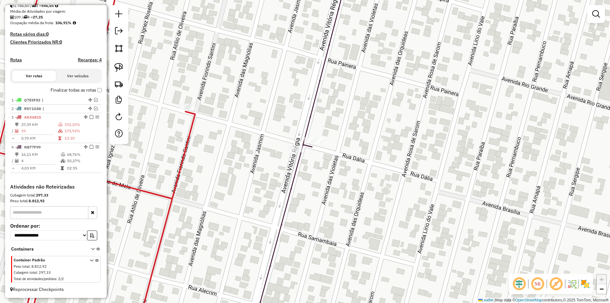
click at [355, 186] on div "Janela de atendimento Grade de atendimento Capacidade Transportadoras Veículos …" at bounding box center [305, 151] width 610 height 303
click at [289, 162] on div "Janela de atendimento Grade de atendimento Capacidade Transportadoras Veículos …" at bounding box center [305, 151] width 610 height 303
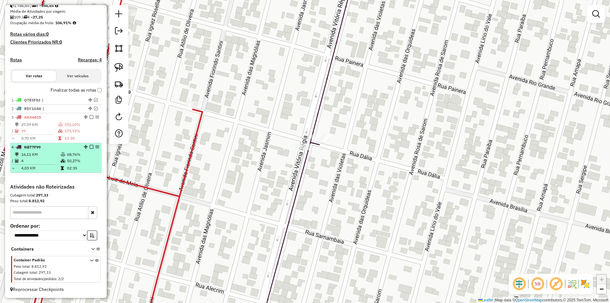
click at [91, 146] on em at bounding box center [92, 147] width 4 height 4
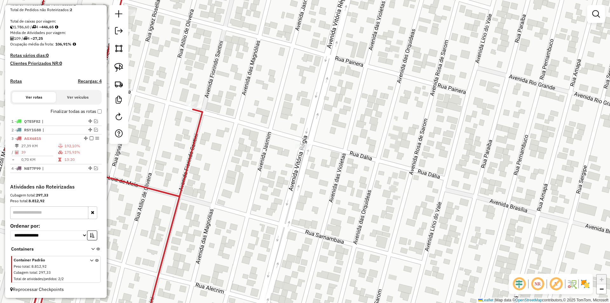
click at [275, 160] on div "Janela de atendimento Grade de atendimento Capacidade Transportadoras Veículos …" at bounding box center [305, 151] width 610 height 303
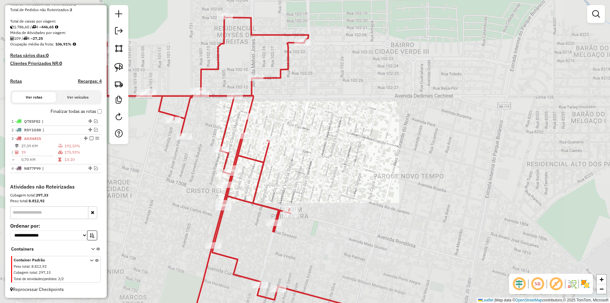
drag, startPoint x: 278, startPoint y: 180, endPoint x: 290, endPoint y: 172, distance: 13.7
click at [281, 181] on div "Janela de atendimento Grade de atendimento Capacidade Transportadoras Veículos …" at bounding box center [305, 151] width 610 height 303
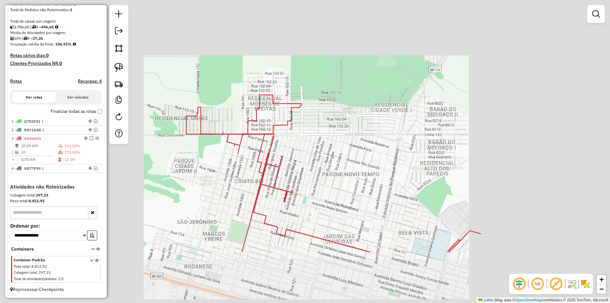
click at [373, 148] on div "Janela de atendimento Grade de atendimento Capacidade Transportadoras Veículos …" at bounding box center [305, 151] width 610 height 303
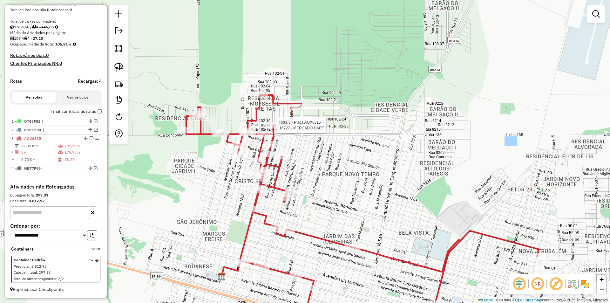
select select "*********"
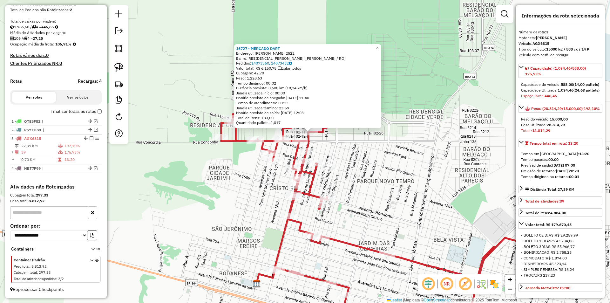
drag, startPoint x: 420, startPoint y: 169, endPoint x: 425, endPoint y: 150, distance: 19.7
click at [425, 150] on div "16727 - MERCADO DART Endereço: MELVIN JONES 2522 Bairro: RESIDENCIAL MOISES DE …" at bounding box center [305, 151] width 610 height 303
click at [425, 149] on div "16727 - MERCADO DART Endereço: MELVIN JONES 2522 Bairro: RESIDENCIAL MOISES DE …" at bounding box center [305, 151] width 610 height 303
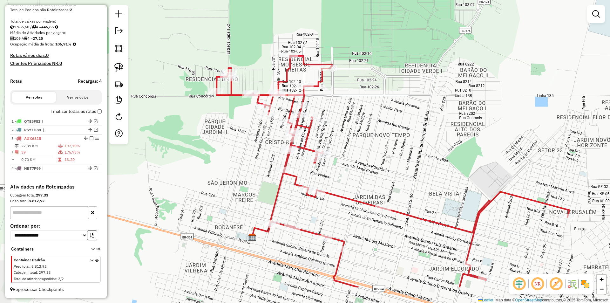
drag, startPoint x: 380, startPoint y: 194, endPoint x: 374, endPoint y: 162, distance: 32.8
click at [376, 146] on div "Janela de atendimento Grade de atendimento Capacidade Transportadoras Veículos …" at bounding box center [305, 151] width 610 height 303
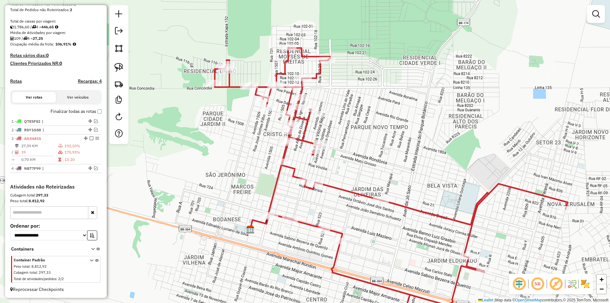
drag, startPoint x: 374, startPoint y: 163, endPoint x: 362, endPoint y: 162, distance: 11.8
click at [367, 153] on div "Janela de atendimento Grade de atendimento Capacidade Transportadoras Veículos …" at bounding box center [305, 151] width 610 height 303
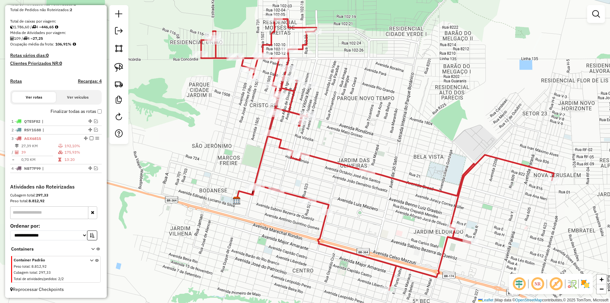
drag, startPoint x: 363, startPoint y: 169, endPoint x: 355, endPoint y: 145, distance: 24.7
click at [356, 149] on div "Janela de atendimento Grade de atendimento Capacidade Transportadoras Veículos …" at bounding box center [305, 151] width 610 height 303
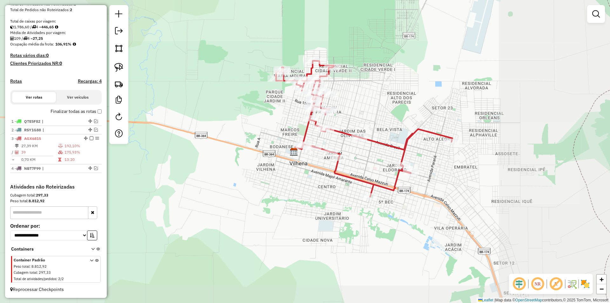
drag, startPoint x: 277, startPoint y: 218, endPoint x: 269, endPoint y: 188, distance: 31.1
click at [275, 193] on div "Janela de atendimento Grade de atendimento Capacidade Transportadoras Veículos …" at bounding box center [305, 151] width 610 height 303
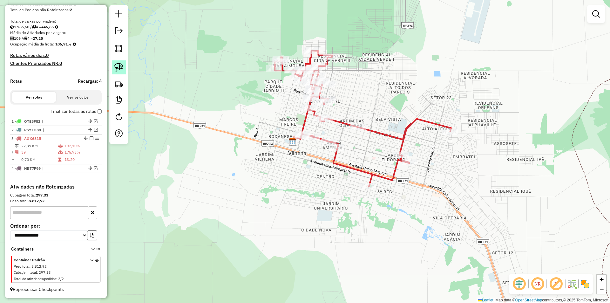
click at [119, 66] on img at bounding box center [118, 67] width 9 height 9
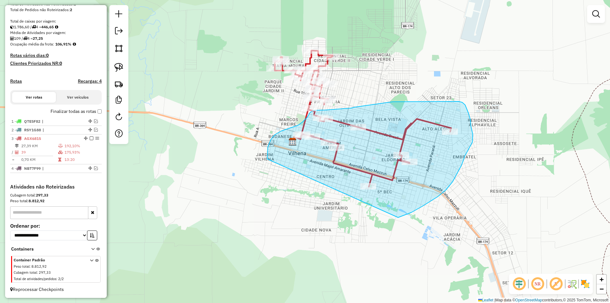
drag, startPoint x: 267, startPoint y: 157, endPoint x: 389, endPoint y: 220, distance: 137.1
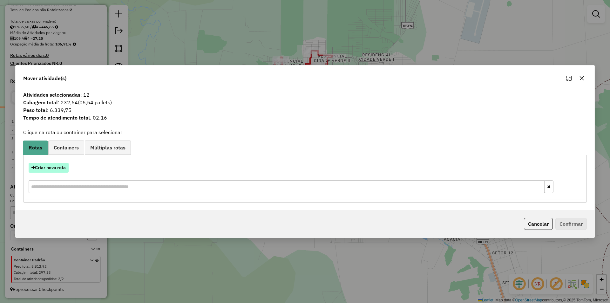
click at [53, 169] on button "Criar nova rota" at bounding box center [49, 168] width 40 height 10
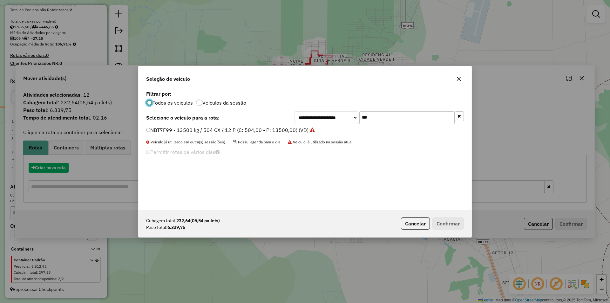
scroll to position [3, 2]
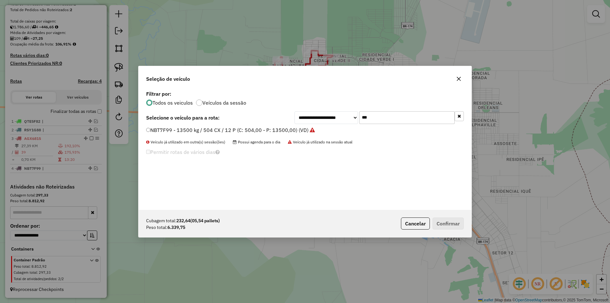
drag, startPoint x: 384, startPoint y: 116, endPoint x: 312, endPoint y: 136, distance: 74.2
click at [312, 136] on div "**********" at bounding box center [305, 149] width 333 height 121
type input "***"
click at [150, 130] on label "NDT1I85 - 13500 kg / 504 CX / 12 P (C: 504,00 - P: 13500,00) (VD)" at bounding box center [227, 130] width 162 height 8
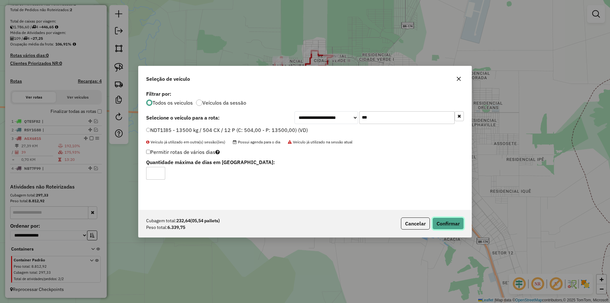
click at [457, 223] on button "Confirmar" at bounding box center [447, 223] width 31 height 12
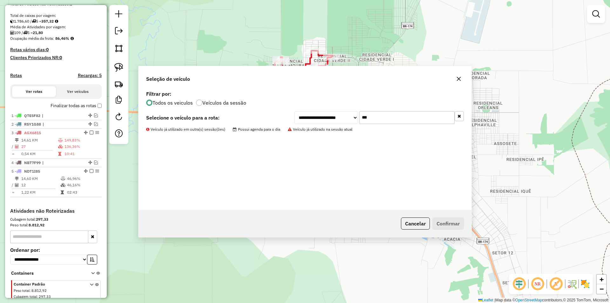
scroll to position [156, 0]
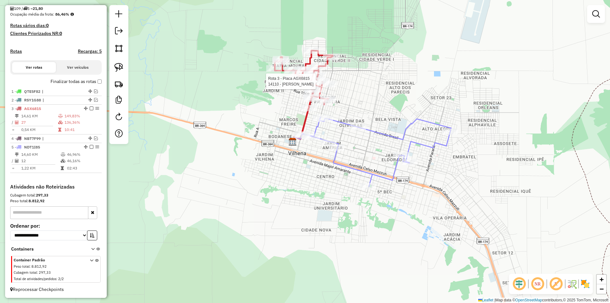
select select "*********"
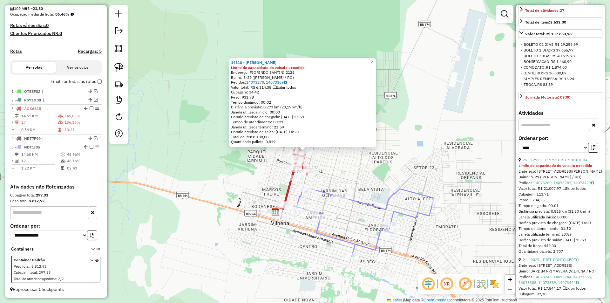
scroll to position [191, 0]
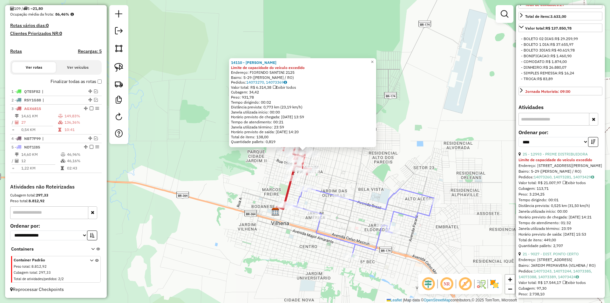
click at [414, 198] on div "Rota 5 - Placa NDT1I85 13593 - ESPETINHO DO TIZIU 14110 - MERCADO RIBEIRO Limit…" at bounding box center [305, 151] width 610 height 303
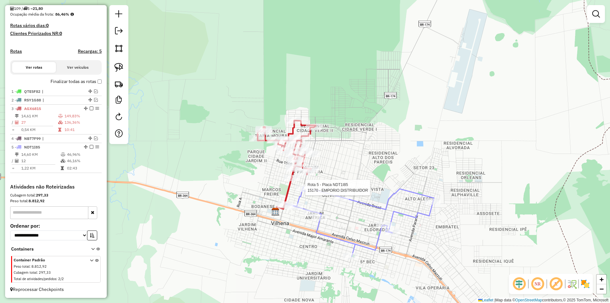
select select "*********"
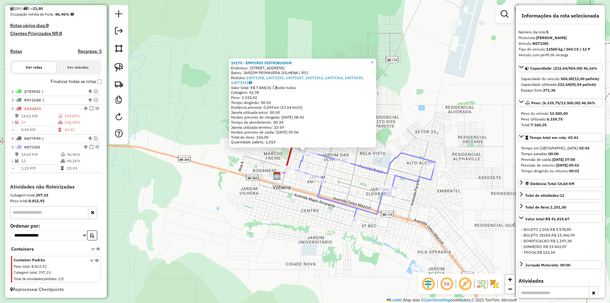
click at [439, 127] on div "15170 - EMPORIO DISTRIBUIDOR Endereço: AV VITORIA REGIA, 1113 Bairro: JARDIM PR…" at bounding box center [305, 151] width 610 height 303
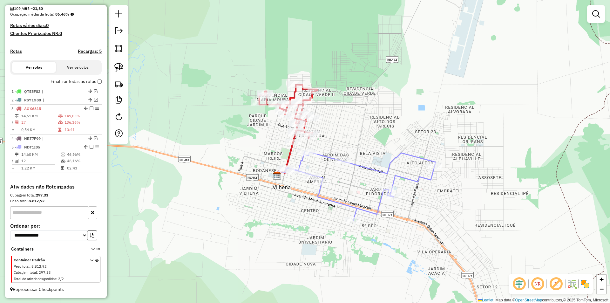
drag, startPoint x: 364, startPoint y: 136, endPoint x: 359, endPoint y: 136, distance: 5.8
click at [364, 136] on div "Janela de atendimento Grade de atendimento Capacidade Transportadoras Veículos …" at bounding box center [305, 151] width 610 height 303
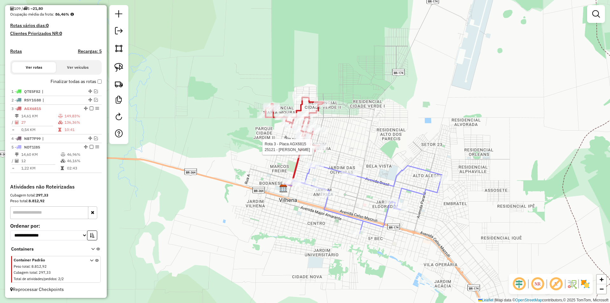
select select "*********"
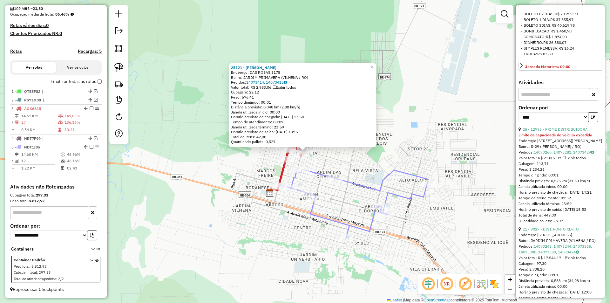
scroll to position [222, 0]
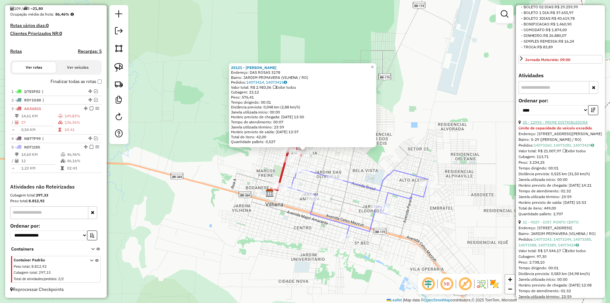
click at [554, 125] on link "25 - 12993 - PRIME DISTRIBUIDORA" at bounding box center [555, 122] width 65 height 5
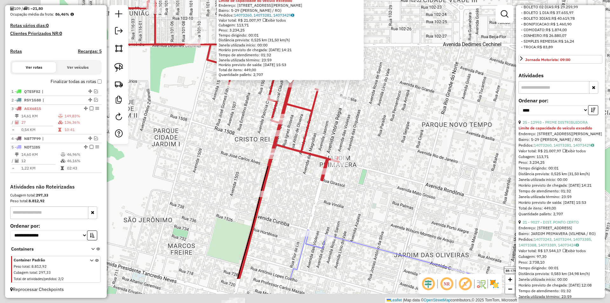
drag, startPoint x: 329, startPoint y: 194, endPoint x: 369, endPoint y: 148, distance: 61.5
click at [369, 148] on div "12993 - PRIME DISTRIBUIDORA Limite de capacidade do veículo excedido Endereço: …" at bounding box center [305, 151] width 610 height 303
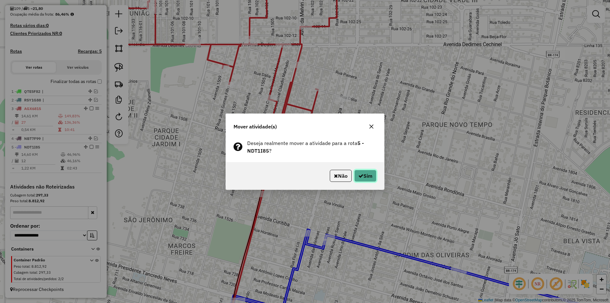
click at [371, 171] on button "Sim" at bounding box center [365, 176] width 22 height 12
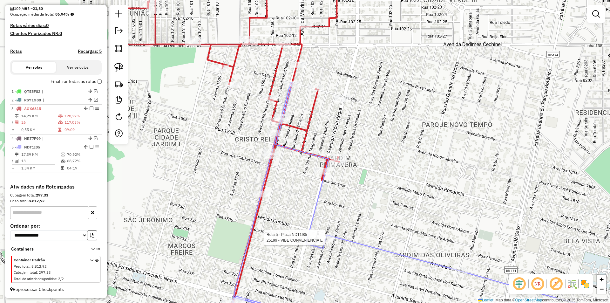
select select "*********"
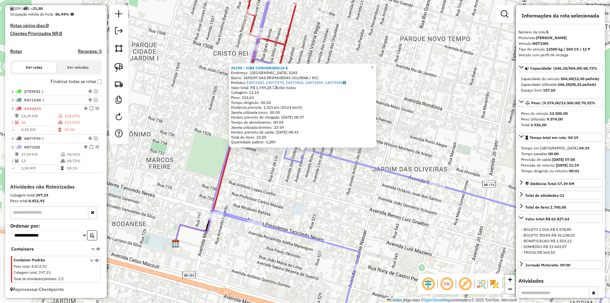
click at [440, 161] on div "25199 - VIBE CONVENIENCIA E Endereço: CURITIBA 3242 Bairro: JARDIM DAS PRIMAVER…" at bounding box center [305, 151] width 610 height 303
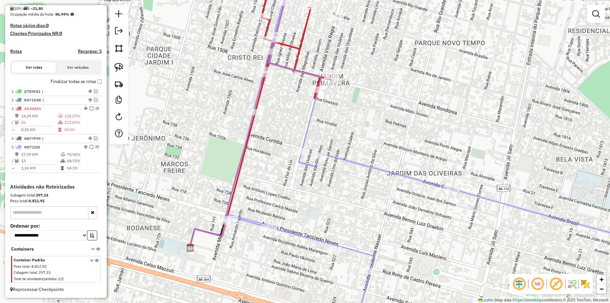
drag, startPoint x: 382, startPoint y: 188, endPoint x: 396, endPoint y: 184, distance: 14.5
click at [407, 185] on div "Janela de atendimento Grade de atendimento Capacidade Transportadoras Veículos …" at bounding box center [305, 151] width 610 height 303
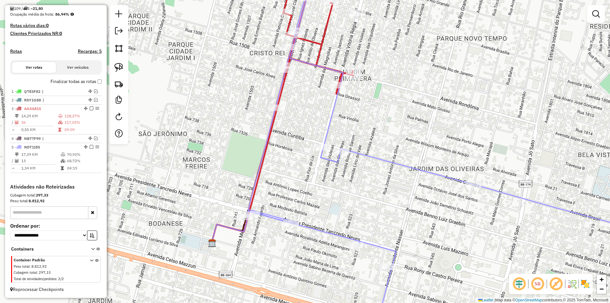
drag, startPoint x: 223, startPoint y: 147, endPoint x: 215, endPoint y: 151, distance: 8.8
click at [232, 149] on div "Janela de atendimento Grade de atendimento Capacidade Transportadoras Veículos …" at bounding box center [305, 151] width 610 height 303
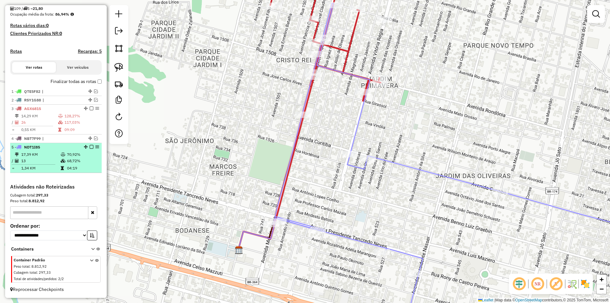
click at [90, 146] on em at bounding box center [92, 147] width 4 height 4
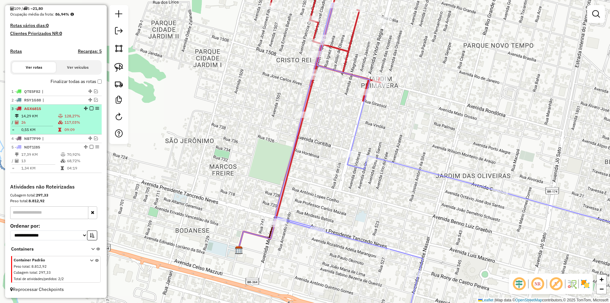
scroll to position [135, 0]
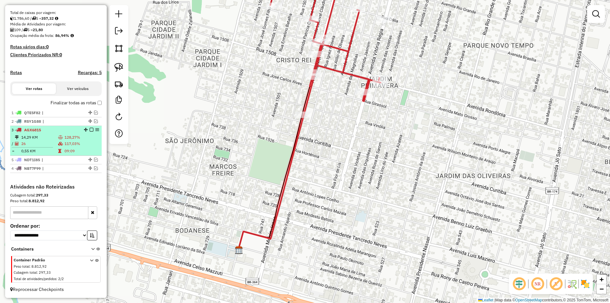
drag, startPoint x: 87, startPoint y: 168, endPoint x: 86, endPoint y: 155, distance: 13.4
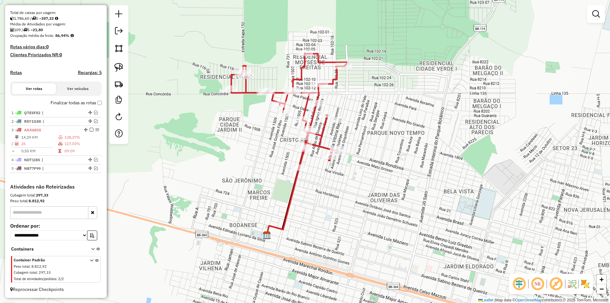
drag, startPoint x: 350, startPoint y: 204, endPoint x: 355, endPoint y: 204, distance: 5.4
click at [355, 204] on div "Janela de atendimento Grade de atendimento Capacidade Transportadoras Veículos …" at bounding box center [305, 151] width 610 height 303
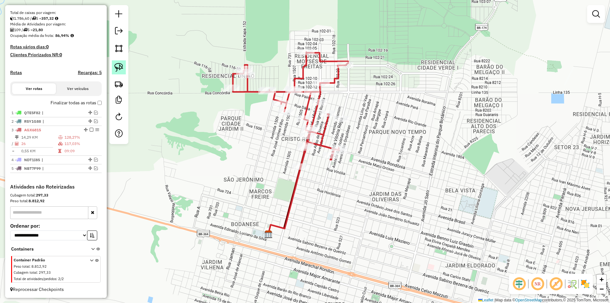
click at [115, 67] on img at bounding box center [118, 67] width 9 height 9
select select "*********"
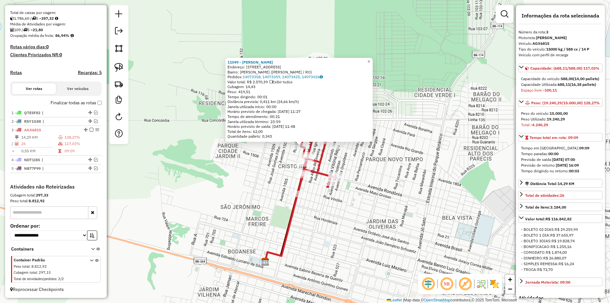
drag, startPoint x: 293, startPoint y: 160, endPoint x: 293, endPoint y: 153, distance: 7.0
click at [293, 153] on div "Rota 3 - Placa AGX6815 13985 - KI-DELICIA 11049 - Mercado Cardoso Endereço: R R…" at bounding box center [305, 151] width 610 height 303
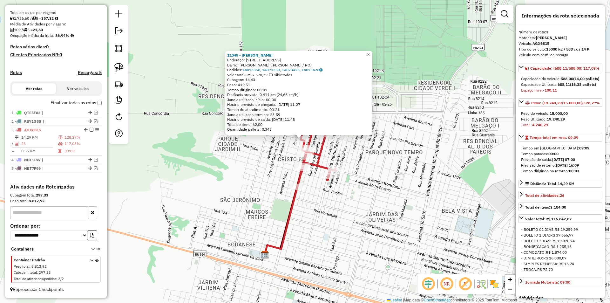
click at [292, 153] on div "11049 - Mercado Cardoso Endereço: R Rua: 1512, 2563 Bairro: CRISTO REI (VILHENA…" at bounding box center [305, 151] width 610 height 303
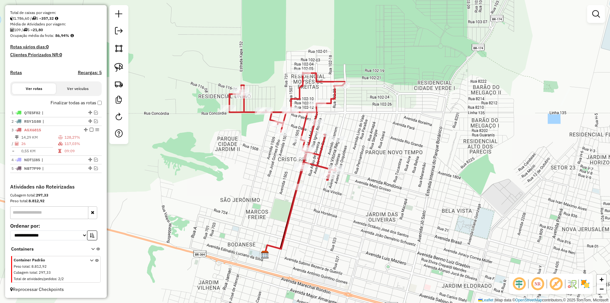
drag, startPoint x: 245, startPoint y: 143, endPoint x: 246, endPoint y: 120, distance: 22.9
click at [246, 120] on div "Janela de atendimento Grade de atendimento Capacidade Transportadoras Veículos …" at bounding box center [305, 151] width 610 height 303
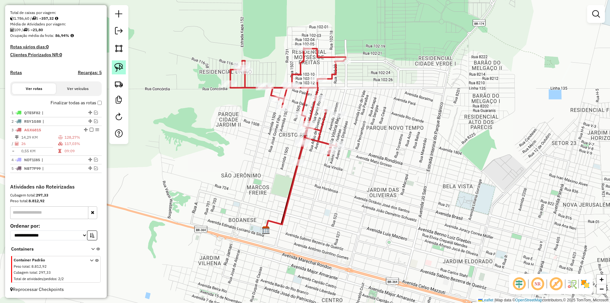
click at [117, 64] on img at bounding box center [118, 67] width 9 height 9
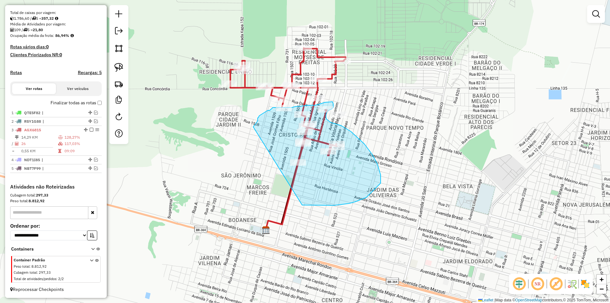
drag, startPoint x: 258, startPoint y: 120, endPoint x: 302, endPoint y: 205, distance: 95.4
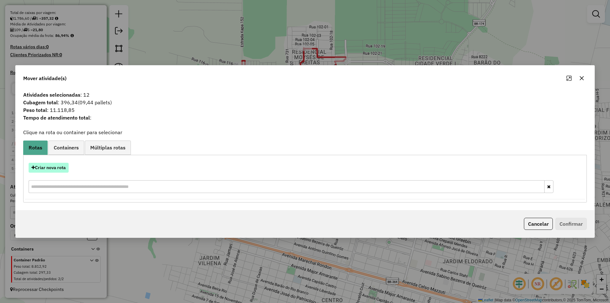
click at [54, 163] on button "Criar nova rota" at bounding box center [49, 168] width 40 height 10
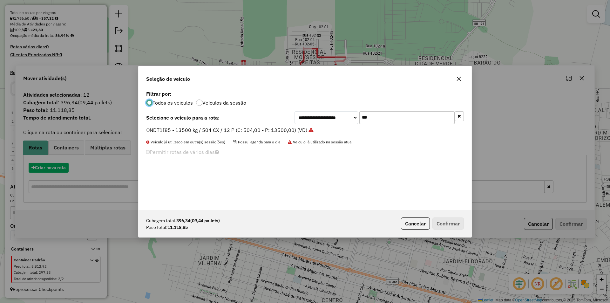
scroll to position [3, 2]
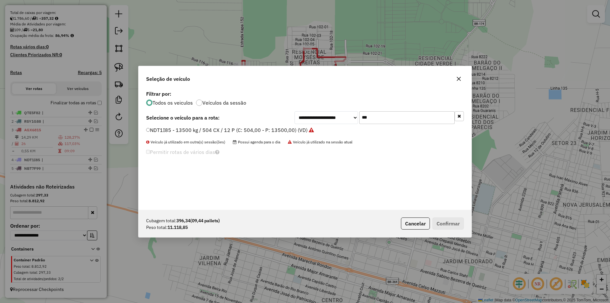
drag, startPoint x: 375, startPoint y: 119, endPoint x: 338, endPoint y: 125, distance: 36.7
click at [339, 124] on div "**********" at bounding box center [379, 117] width 169 height 13
type input "***"
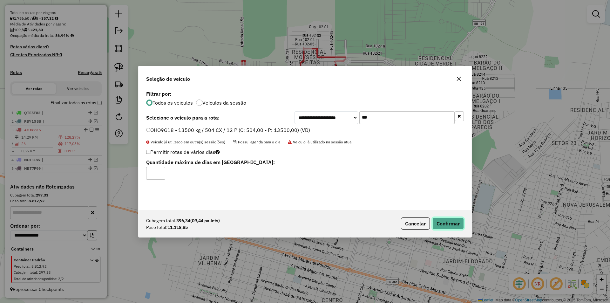
click at [453, 224] on button "Confirmar" at bounding box center [447, 223] width 31 height 12
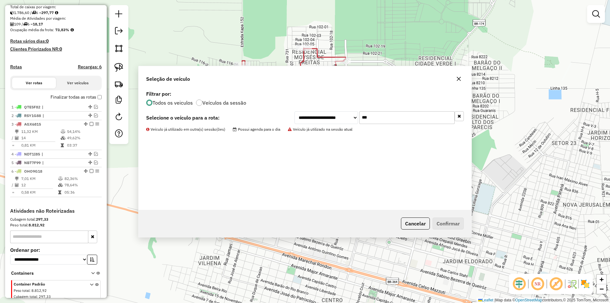
scroll to position [165, 0]
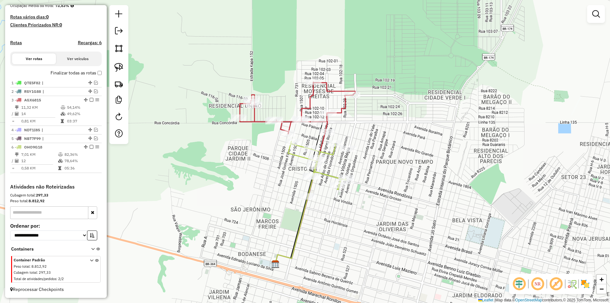
drag, startPoint x: 335, startPoint y: 174, endPoint x: 345, endPoint y: 206, distance: 33.4
click at [345, 208] on div "Janela de atendimento Grade de atendimento Capacidade Transportadoras Veículos …" at bounding box center [305, 151] width 610 height 303
click at [345, 205] on div "Janela de atendimento Grade de atendimento Capacidade Transportadoras Veículos …" at bounding box center [305, 151] width 610 height 303
select select "*********"
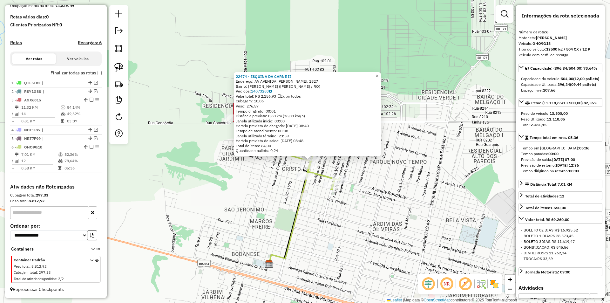
drag, startPoint x: 405, startPoint y: 202, endPoint x: 411, endPoint y: 214, distance: 12.8
click at [411, 214] on div "Rota 6 - Placa OHO9G18 24080 - MURALHA 22474 - ESQUINA DA CARNE II Endereço: AV…" at bounding box center [305, 151] width 610 height 303
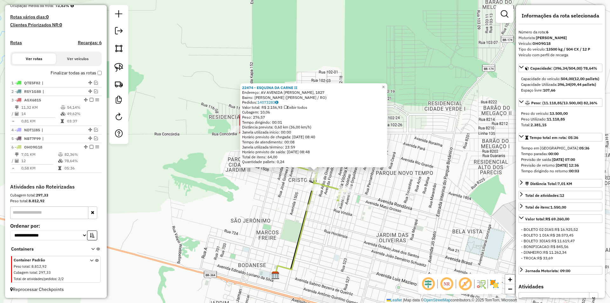
click at [411, 214] on div "22474 - ESQUINA DA CARNE II Endereço: AV AVENIDA MELVIN JONES, 1827 Bairro: CRI…" at bounding box center [305, 151] width 610 height 303
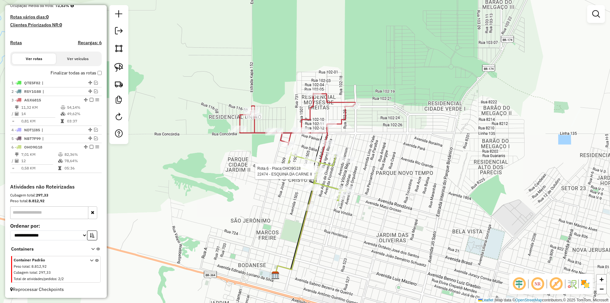
select select "*********"
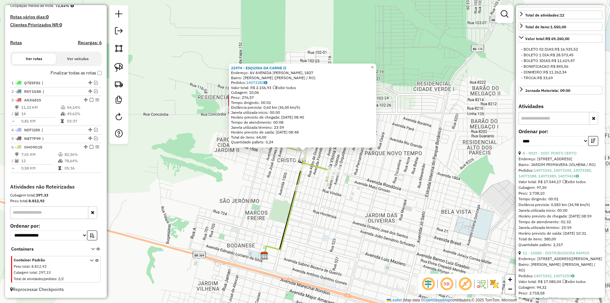
scroll to position [191, 0]
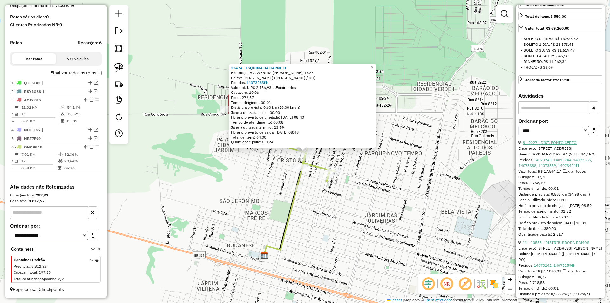
click at [559, 145] on link "8 - 9027 - DIST. PONTO CERTO" at bounding box center [550, 142] width 54 height 5
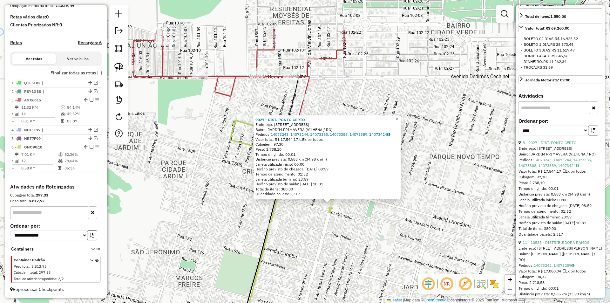
drag, startPoint x: 306, startPoint y: 183, endPoint x: 334, endPoint y: 235, distance: 59.3
click at [334, 235] on div "9027 - DIST. PONTO CERTO Endereço: AV VITORIA REGIA, 1565 Bairro: JARDIM PRIMAV…" at bounding box center [305, 151] width 610 height 303
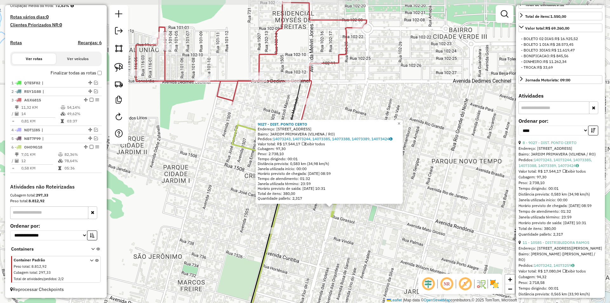
click at [334, 235] on div "9027 - DIST. PONTO CERTO Endereço: AV VITORIA REGIA, 1565 Bairro: JARDIM PRIMAV…" at bounding box center [305, 151] width 610 height 303
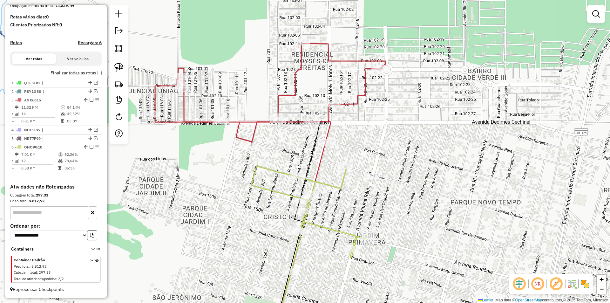
drag, startPoint x: 329, startPoint y: 204, endPoint x: 349, endPoint y: 246, distance: 46.5
click at [349, 246] on div "Rota 6 - Placa OHO9G18 9027 - DIST. PONTO CERTO Janela de atendimento Grade de …" at bounding box center [305, 151] width 610 height 303
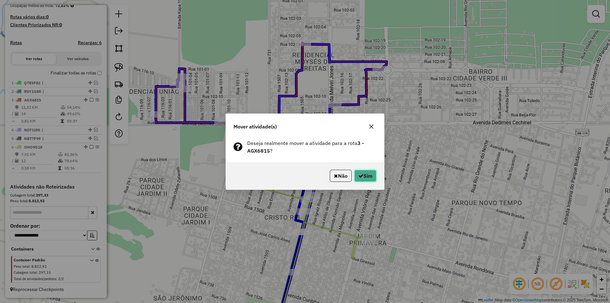
click at [366, 173] on button "Sim" at bounding box center [365, 176] width 22 height 12
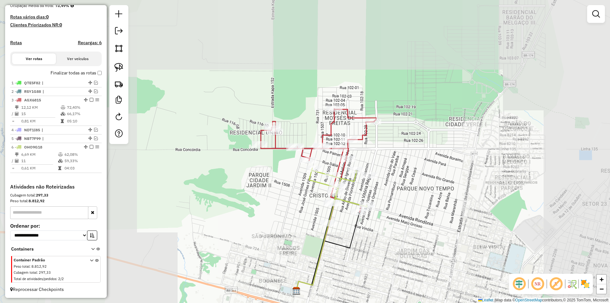
click at [388, 176] on div "Janela de atendimento Grade de atendimento Capacidade Transportadoras Veículos …" at bounding box center [305, 151] width 610 height 303
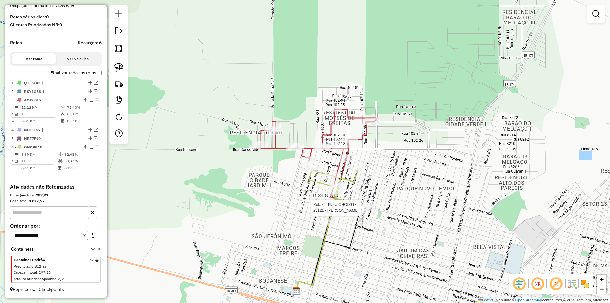
select select "*********"
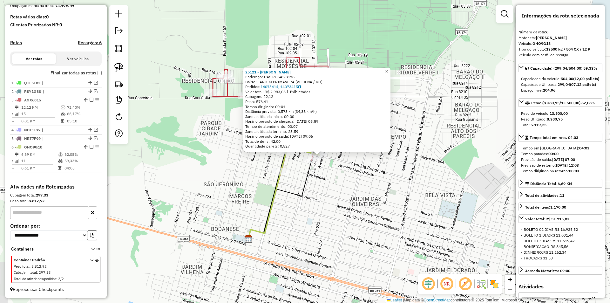
drag, startPoint x: 417, startPoint y: 199, endPoint x: 432, endPoint y: 204, distance: 15.7
click at [431, 203] on div "25121 - SANDRA FERREIRA Endereço: DAS ROSAS 3178 Bairro: JARDIM PRIMAVERA (VILH…" at bounding box center [305, 151] width 610 height 303
click at [432, 204] on div "25121 - SANDRA FERREIRA Endereço: DAS ROSAS 3178 Bairro: JARDIM PRIMAVERA (VILH…" at bounding box center [305, 151] width 610 height 303
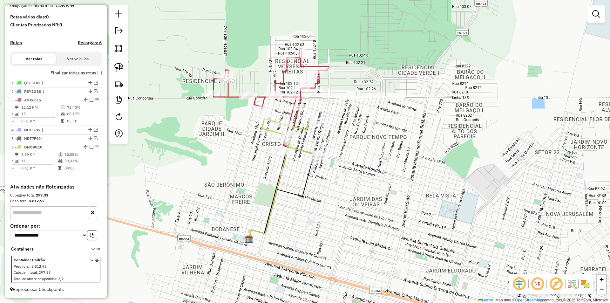
click at [390, 222] on div "25121 - SANDRA FERREIRA Endereço: DAS ROSAS 3178 Bairro: JARDIM PRIMAVERA (VILH…" at bounding box center [305, 151] width 610 height 303
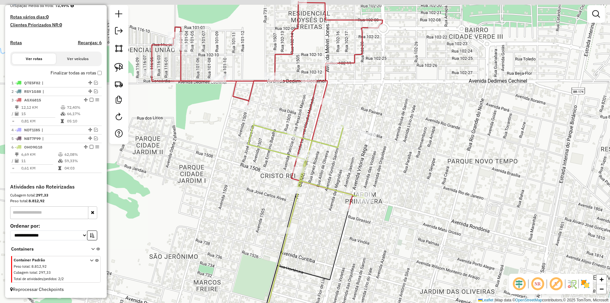
drag, startPoint x: 261, startPoint y: 135, endPoint x: 282, endPoint y: 141, distance: 21.5
click at [282, 141] on div "Janela de atendimento Grade de atendimento Capacidade Transportadoras Veículos …" at bounding box center [305, 151] width 610 height 303
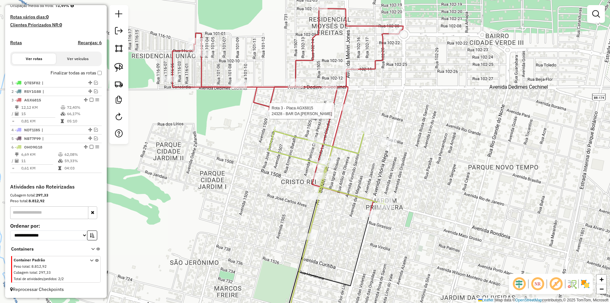
select select "*********"
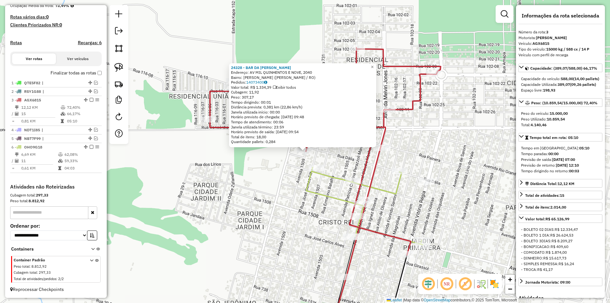
click at [278, 172] on div "24328 - BAR DA MARLEY Endereço: AV MIL QUINHENTOS E NOVE, 2040 Bairro: CRISTO R…" at bounding box center [305, 151] width 610 height 303
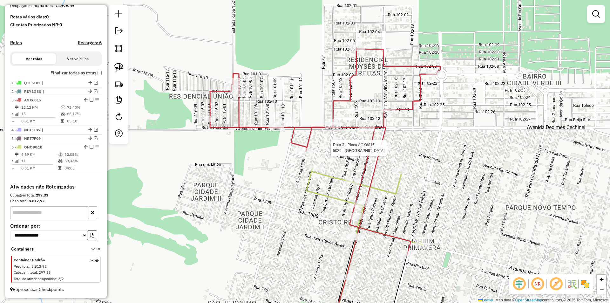
select select "*********"
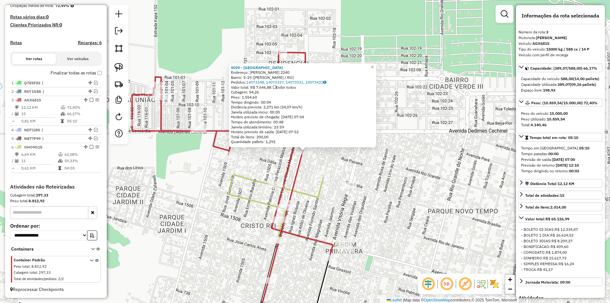
click at [153, 192] on div "Rota 6 - Placa OHO9G18 13856 - BAR ESKINaO 5029 - MERCADO NORTE Endereço: MELVI…" at bounding box center [305, 151] width 610 height 303
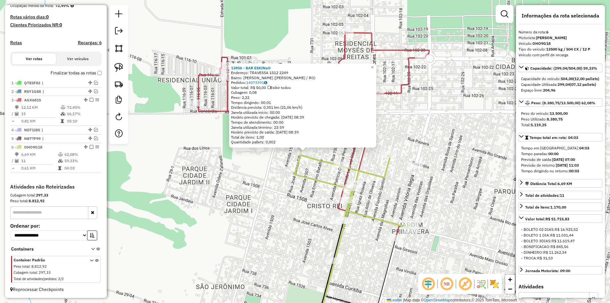
click at [247, 170] on div "13856 - BAR ESKINaO Endereço: TRAVESSA 1512 2249 Bairro: CRISTO REI (VILHENA / …" at bounding box center [305, 151] width 610 height 303
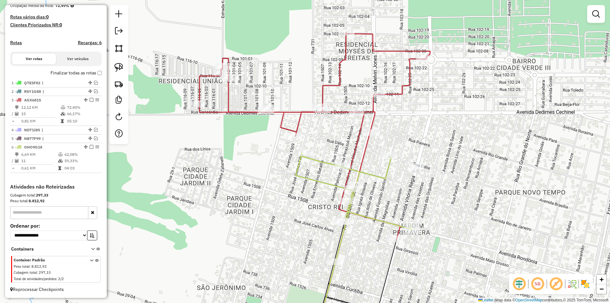
click at [231, 168] on div "Janela de atendimento Grade de atendimento Capacidade Transportadoras Veículos …" at bounding box center [305, 151] width 610 height 303
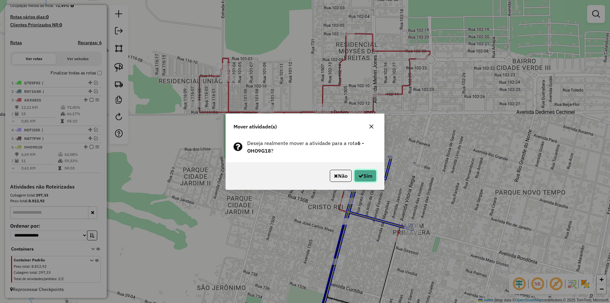
click at [363, 174] on button "Sim" at bounding box center [365, 176] width 22 height 12
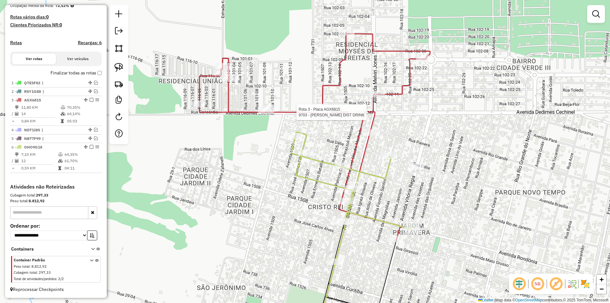
select select "*********"
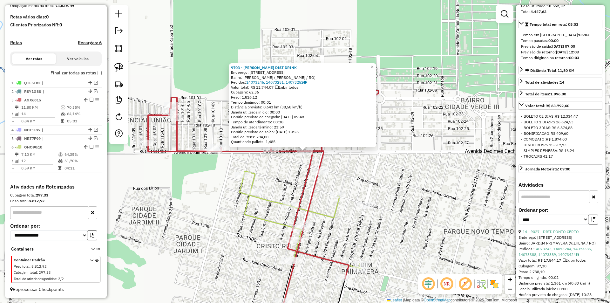
scroll to position [159, 0]
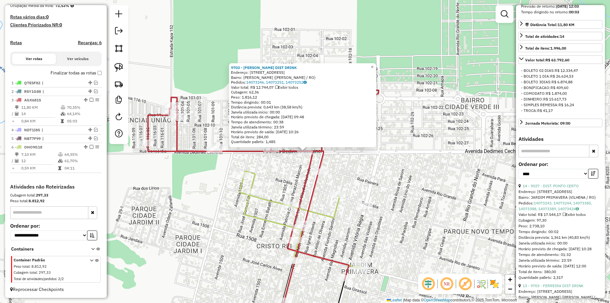
drag, startPoint x: 464, startPoint y: 189, endPoint x: 459, endPoint y: 189, distance: 5.1
click at [464, 189] on div "9703 - FERREIRA DIST DRINK Endereço: R AVENIDA -DEDIMES CECHINEL, 2565 Bairro: …" at bounding box center [305, 151] width 610 height 303
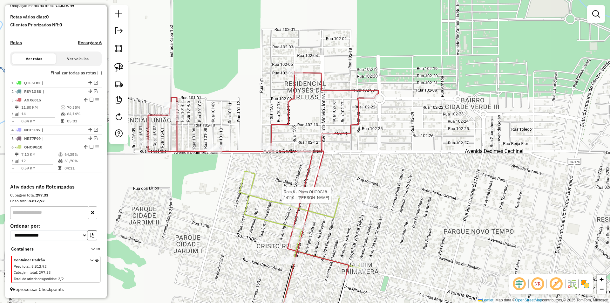
select select "*********"
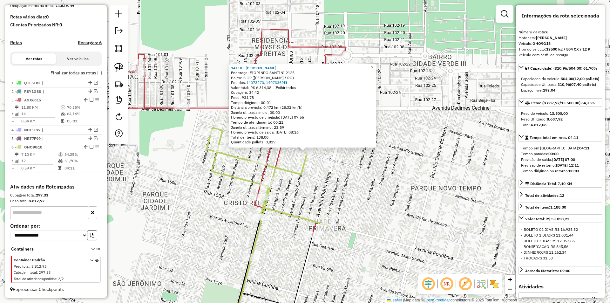
click at [471, 155] on div "14110 - MERCADO RIBEIRO Endereço: FIORINDO SANTINI 2125 Bairro: S-29 (VILHENA /…" at bounding box center [305, 151] width 610 height 303
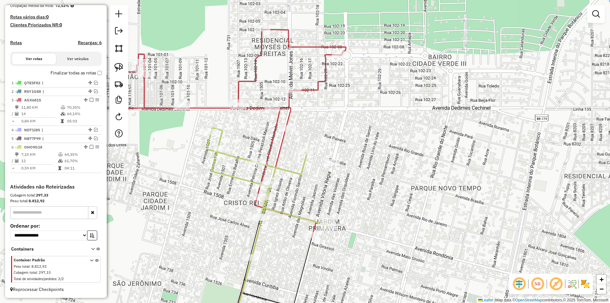
drag, startPoint x: 444, startPoint y: 172, endPoint x: 446, endPoint y: 162, distance: 9.6
click at [447, 167] on div "14110 - MERCADO RIBEIRO Endereço: FIORINDO SANTINI 2125 Bairro: S-29 (VILHENA /…" at bounding box center [305, 151] width 610 height 303
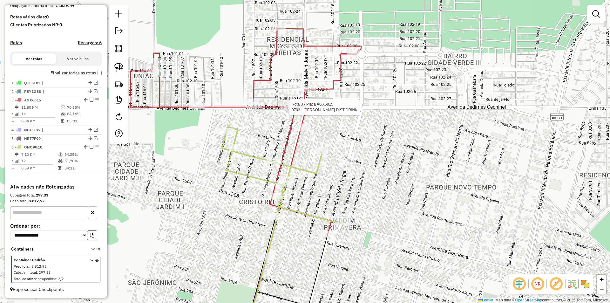
select select "*********"
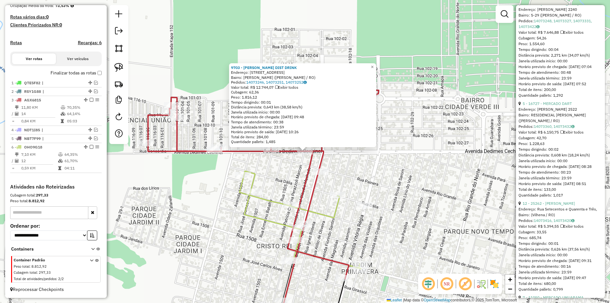
scroll to position [540, 0]
click at [546, 106] on link "5 - 16727 - MERCADO DART" at bounding box center [547, 103] width 49 height 5
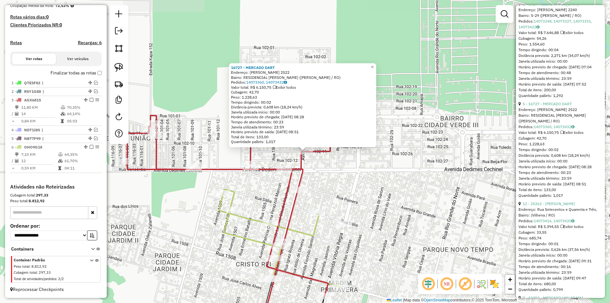
click at [328, 168] on div "16727 - MERCADO DART Endereço: MELVIN JONES 2522 Bairro: RESIDENCIAL MOISES DE …" at bounding box center [305, 151] width 610 height 303
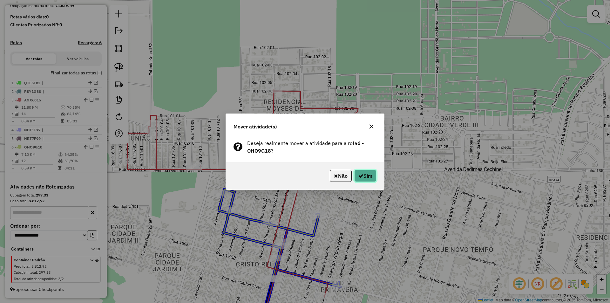
click at [358, 177] on icon "button" at bounding box center [360, 175] width 5 height 5
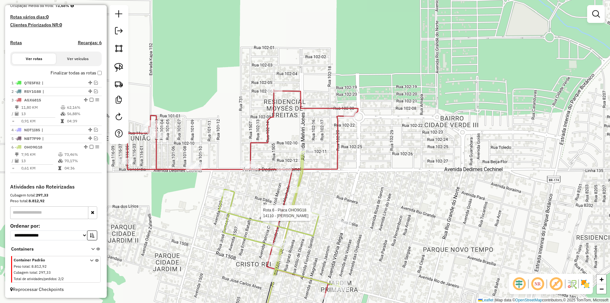
select select "*********"
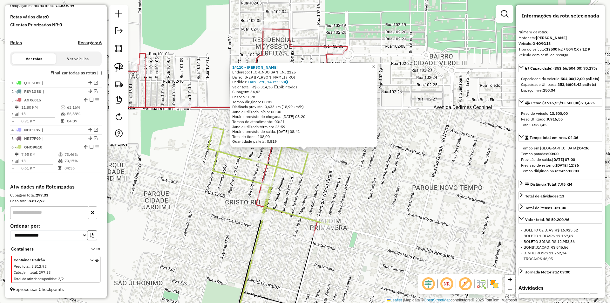
drag, startPoint x: 429, startPoint y: 170, endPoint x: 441, endPoint y: 150, distance: 23.0
click at [441, 150] on div "14110 - MERCADO RIBEIRO Endereço: FIORINDO SANTINI 2125 Bairro: S-29 (VILHENA /…" at bounding box center [305, 151] width 610 height 303
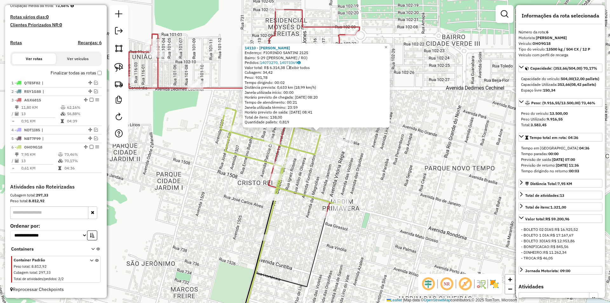
click at [441, 150] on div "14110 - MERCADO RIBEIRO Endereço: FIORINDO SANTINI 2125 Bairro: S-29 (VILHENA /…" at bounding box center [305, 151] width 610 height 303
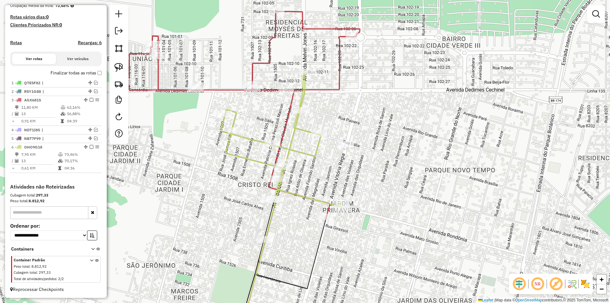
drag, startPoint x: 427, startPoint y: 167, endPoint x: 427, endPoint y: 171, distance: 4.1
click at [427, 171] on div "Janela de atendimento Grade de atendimento Capacidade Transportadoras Veículos …" at bounding box center [305, 151] width 610 height 303
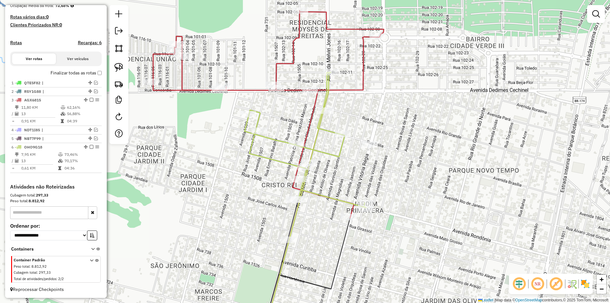
drag, startPoint x: 218, startPoint y: 213, endPoint x: 238, endPoint y: 211, distance: 20.1
click at [238, 211] on div "Janela de atendimento Grade de atendimento Capacidade Transportadoras Veículos …" at bounding box center [305, 151] width 610 height 303
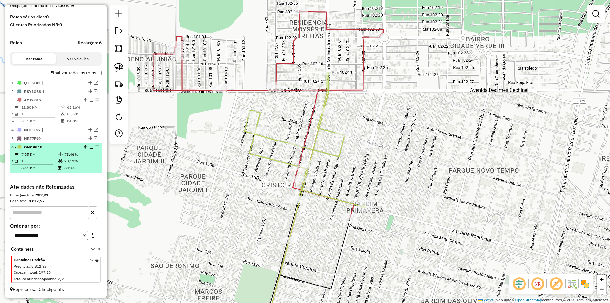
click at [90, 148] on em at bounding box center [92, 147] width 4 height 4
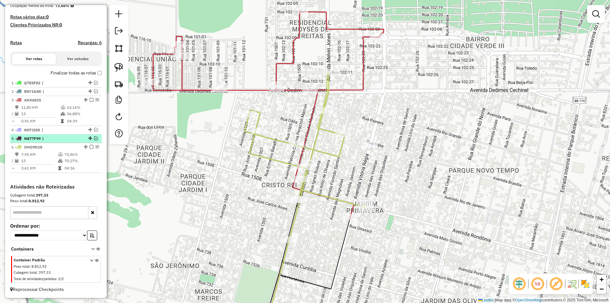
scroll to position [143, 0]
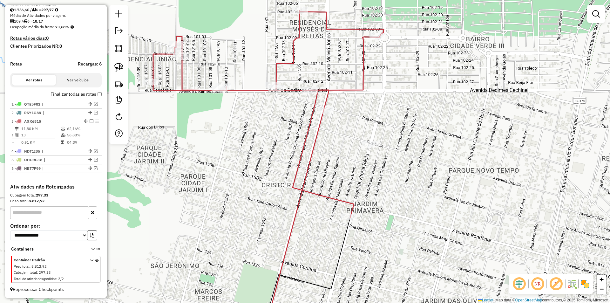
drag, startPoint x: 87, startPoint y: 168, endPoint x: 86, endPoint y: 158, distance: 10.2
select select "*********"
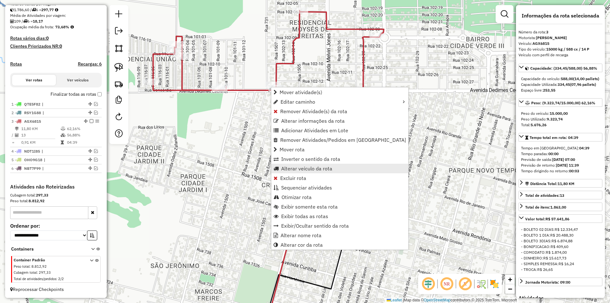
click at [291, 166] on span "Alterar veículo da rota" at bounding box center [306, 168] width 51 height 5
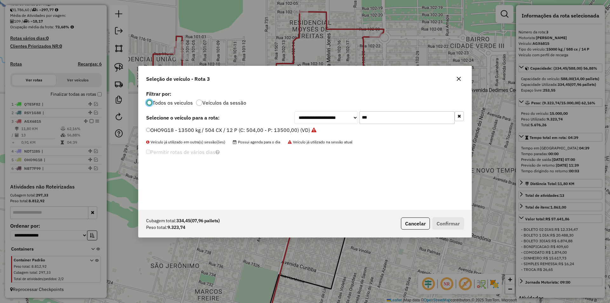
scroll to position [3, 2]
drag, startPoint x: 378, startPoint y: 117, endPoint x: 344, endPoint y: 117, distance: 34.6
click at [344, 117] on div "**********" at bounding box center [379, 117] width 169 height 13
type input "***"
click at [150, 128] on label "RSY1J78 - 13500 kg / 504 CX / 12 P (C: 504,00 - P: 13500,00) (VD)" at bounding box center [226, 130] width 161 height 8
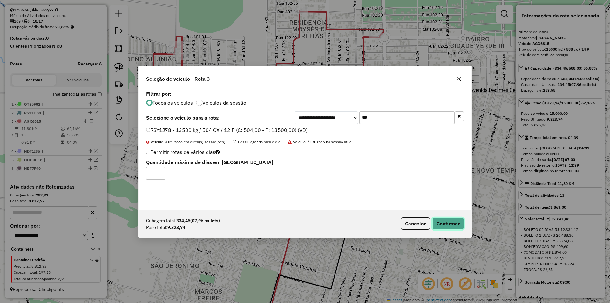
click at [450, 219] on button "Confirmar" at bounding box center [447, 223] width 31 height 12
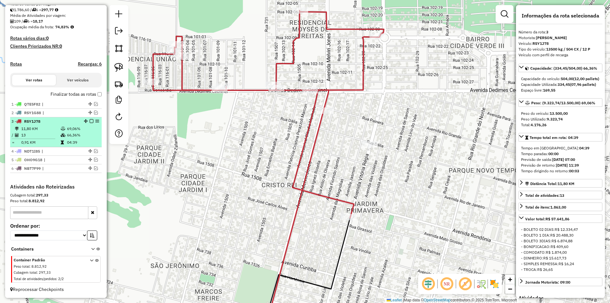
click at [90, 122] on em at bounding box center [92, 121] width 4 height 4
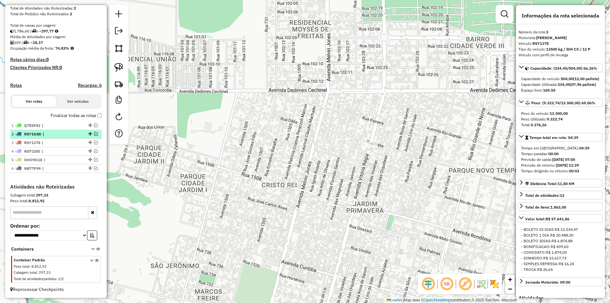
scroll to position [122, 0]
drag, startPoint x: 88, startPoint y: 141, endPoint x: 80, endPoint y: 172, distance: 32.2
drag, startPoint x: 88, startPoint y: 125, endPoint x: 73, endPoint y: 175, distance: 52.2
drag, startPoint x: 88, startPoint y: 123, endPoint x: 76, endPoint y: 184, distance: 62.3
click at [119, 74] on link at bounding box center [119, 67] width 14 height 14
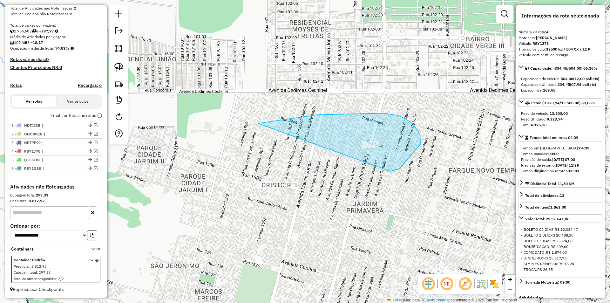
drag, startPoint x: 296, startPoint y: 118, endPoint x: 385, endPoint y: 171, distance: 103.8
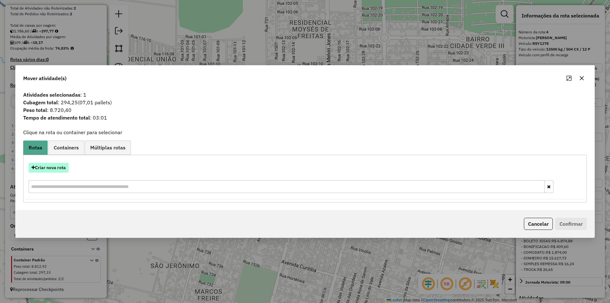
click at [58, 169] on button "Criar nova rota" at bounding box center [49, 168] width 40 height 10
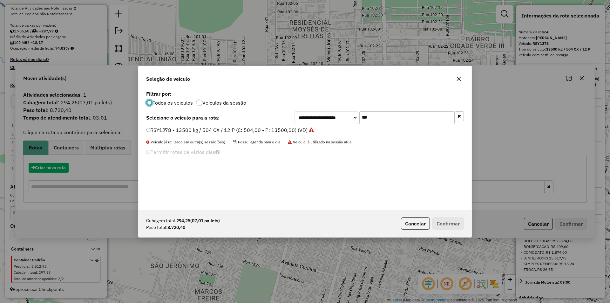
scroll to position [3, 2]
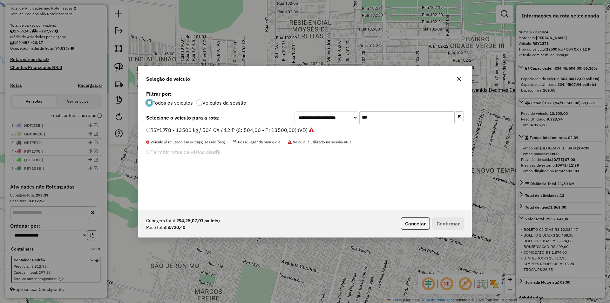
drag, startPoint x: 394, startPoint y: 119, endPoint x: 350, endPoint y: 121, distance: 44.6
click at [350, 121] on div "**********" at bounding box center [379, 117] width 169 height 13
type input "***"
click at [149, 127] on label "OYT3J59 - 10500 kg / 420 CX / 10 P (C: 420,00 - P: 10500,00) (VD)" at bounding box center [227, 130] width 162 height 8
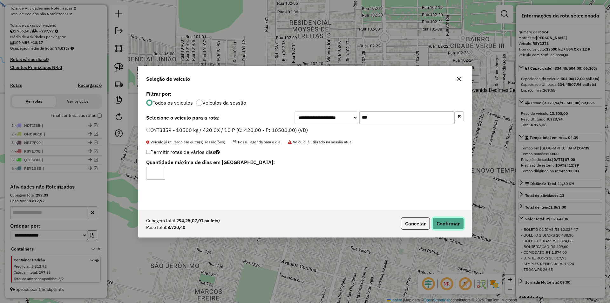
click at [445, 219] on button "Confirmar" at bounding box center [447, 223] width 31 height 12
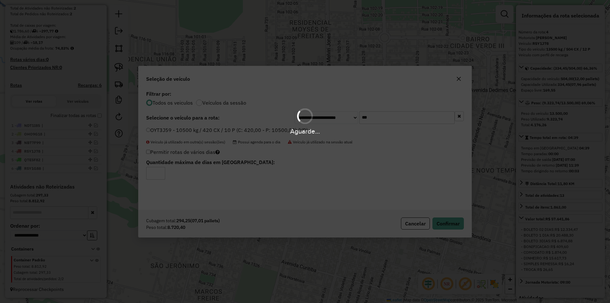
scroll to position [152, 0]
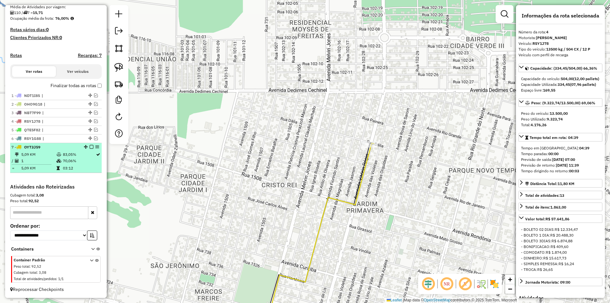
click at [90, 147] on em at bounding box center [92, 147] width 4 height 4
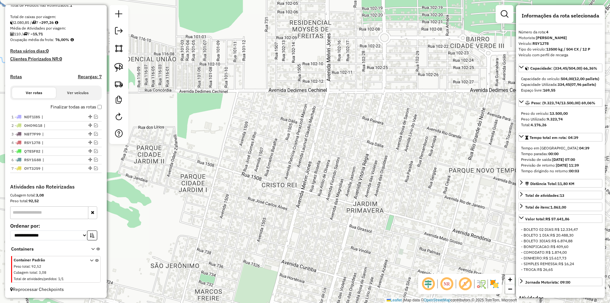
scroll to position [131, 0]
drag, startPoint x: 87, startPoint y: 168, endPoint x: 87, endPoint y: 160, distance: 7.3
click at [87, 160] on ul "1 - NDT1I85 | 2 - OHO9G18 | 3 - NBT7F99 | 4 - RSY1J78 | 5 - QTE5F82 | 6 - RSY1G…" at bounding box center [56, 143] width 92 height 60
drag, startPoint x: 88, startPoint y: 168, endPoint x: 88, endPoint y: 157, distance: 11.1
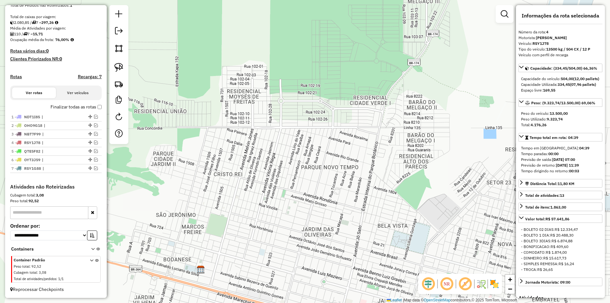
drag, startPoint x: 203, startPoint y: 167, endPoint x: 197, endPoint y: 179, distance: 12.9
click at [203, 168] on div "Janela de atendimento Grade de atendimento Capacidade Transportadoras Veículos …" at bounding box center [305, 151] width 610 height 303
drag, startPoint x: 198, startPoint y: 183, endPoint x: 207, endPoint y: 181, distance: 10.0
click at [204, 182] on div "Janela de atendimento Grade de atendimento Capacidade Transportadoras Veículos …" at bounding box center [305, 151] width 610 height 303
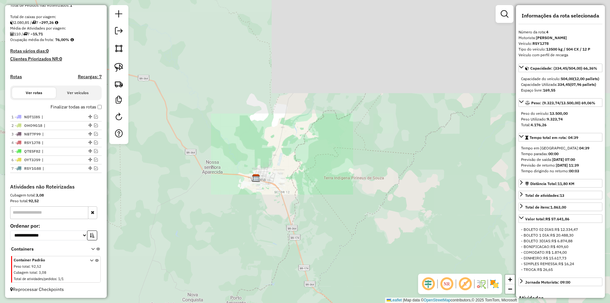
click at [281, 178] on div "Janela de atendimento Grade de atendimento Capacidade Transportadoras Veículos …" at bounding box center [305, 151] width 610 height 303
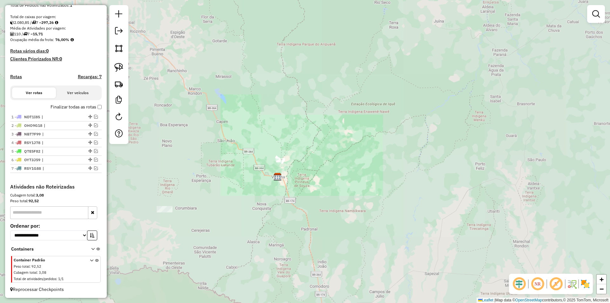
drag, startPoint x: 340, startPoint y: 159, endPoint x: 336, endPoint y: 135, distance: 24.5
click at [337, 137] on div "Janela de atendimento Grade de atendimento Capacidade Transportadoras Veículos …" at bounding box center [305, 151] width 610 height 303
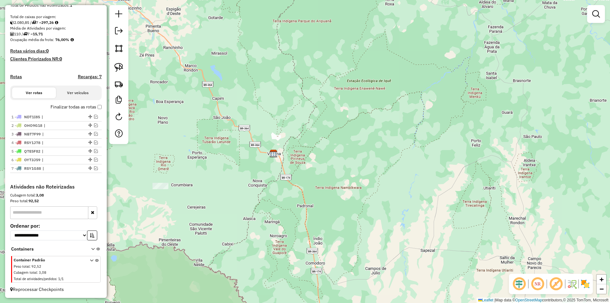
drag, startPoint x: 193, startPoint y: 188, endPoint x: 284, endPoint y: 176, distance: 92.2
click at [251, 185] on div "Janela de atendimento Grade de atendimento Capacidade Transportadoras Veículos …" at bounding box center [305, 151] width 610 height 303
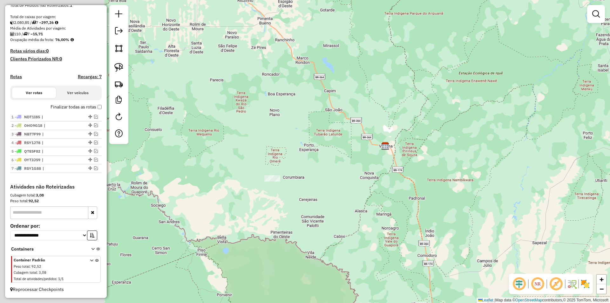
click at [274, 182] on div "Janela de atendimento Grade de atendimento Capacidade Transportadoras Veículos …" at bounding box center [305, 151] width 610 height 303
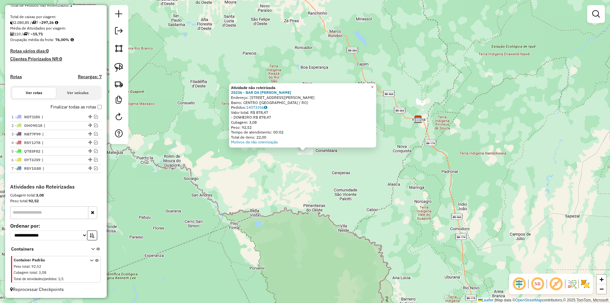
click at [479, 185] on div "Atividade não roteirizada 25236 - BAR DA ROSALINA Endereço: Rua Juscelino Kubit…" at bounding box center [305, 151] width 610 height 303
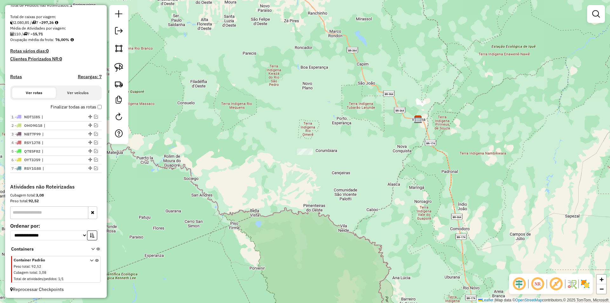
click at [420, 175] on div "Janela de atendimento Grade de atendimento Capacidade Transportadoras Veículos …" at bounding box center [305, 151] width 610 height 303
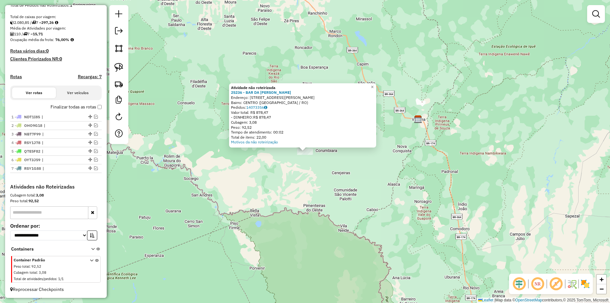
click at [251, 178] on div "Atividade não roteirizada 25236 - BAR DA ROSALINA Endereço: Rua Juscelino Kubit…" at bounding box center [305, 151] width 610 height 303
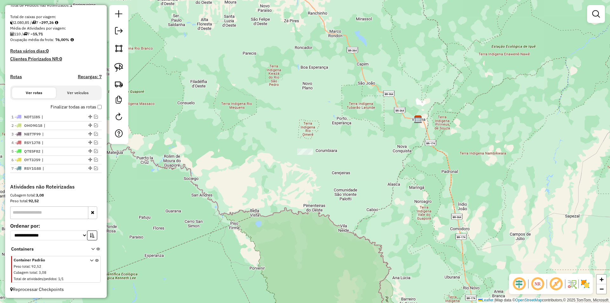
click at [293, 112] on div "Janela de atendimento Grade de atendimento Capacidade Transportadoras Veículos …" at bounding box center [305, 151] width 610 height 303
click at [273, 125] on div "Janela de atendimento Grade de atendimento Capacidade Transportadoras Veículos …" at bounding box center [305, 151] width 610 height 303
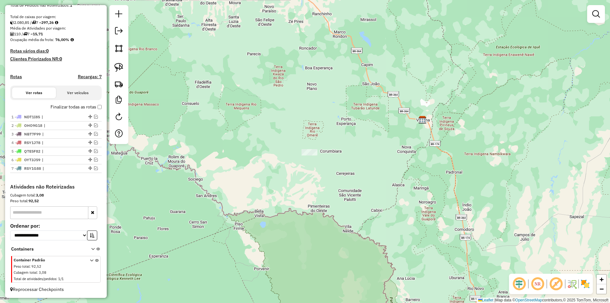
drag, startPoint x: 255, startPoint y: 130, endPoint x: 280, endPoint y: 120, distance: 27.3
click at [256, 130] on div "Janela de atendimento Grade de atendimento Capacidade Transportadoras Veículos …" at bounding box center [305, 151] width 610 height 303
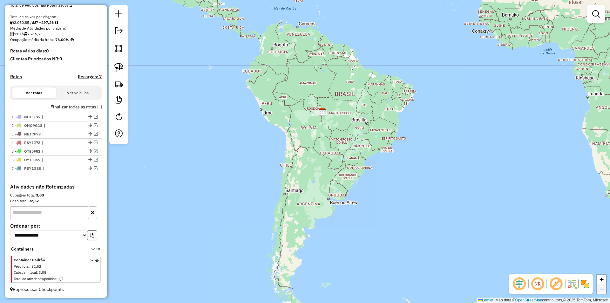
drag, startPoint x: 338, startPoint y: 185, endPoint x: 340, endPoint y: 180, distance: 6.0
click at [338, 183] on div "Janela de atendimento Grade de atendimento Capacidade Transportadoras Veículos …" at bounding box center [305, 151] width 610 height 303
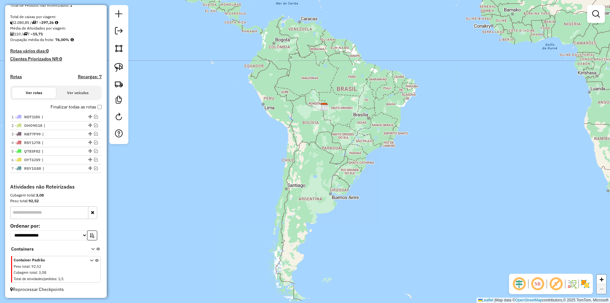
click at [341, 179] on div "Janela de atendimento Grade de atendimento Capacidade Transportadoras Veículos …" at bounding box center [305, 151] width 610 height 303
click at [119, 31] on em at bounding box center [119, 31] width 8 height 8
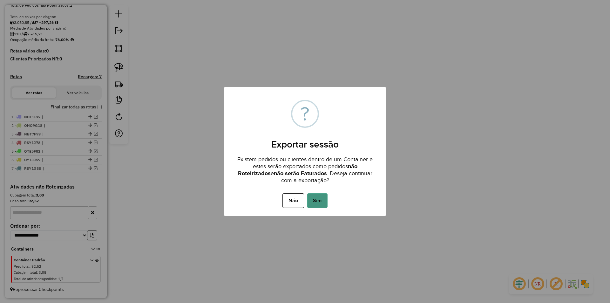
click at [320, 196] on button "Sim" at bounding box center [317, 200] width 20 height 15
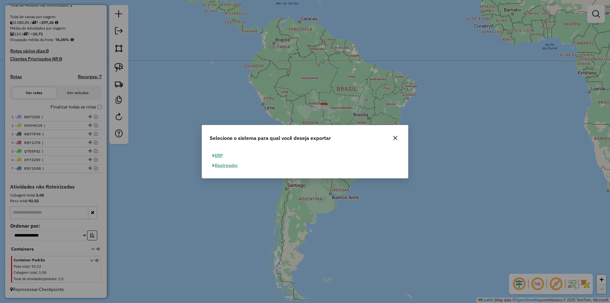
click at [220, 155] on button "ERP" at bounding box center [218, 156] width 16 height 10
select select "**"
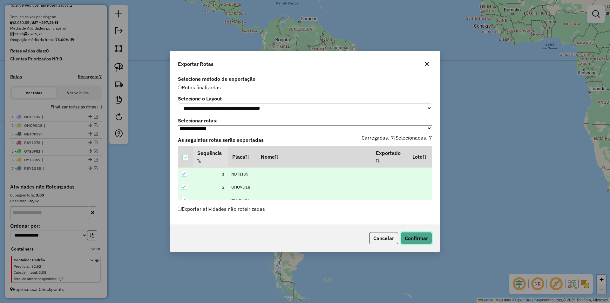
click at [414, 238] on button "Confirmar" at bounding box center [416, 238] width 31 height 12
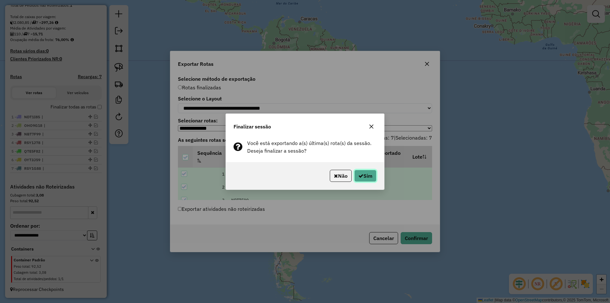
click at [368, 173] on button "Sim" at bounding box center [365, 176] width 22 height 12
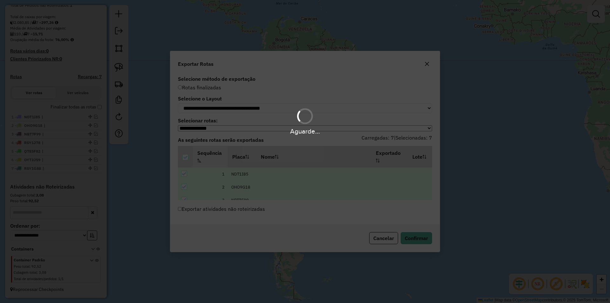
scroll to position [192, 0]
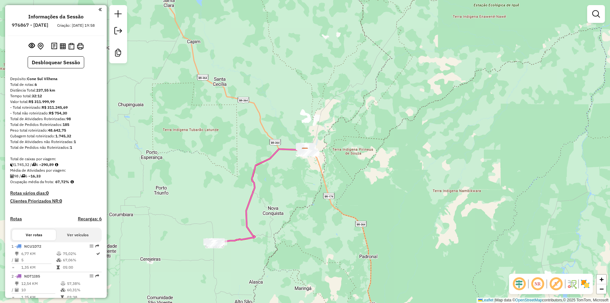
click at [210, 46] on div "Janela de atendimento Grade de atendimento Capacidade Transportadoras Veículos …" at bounding box center [305, 151] width 610 height 303
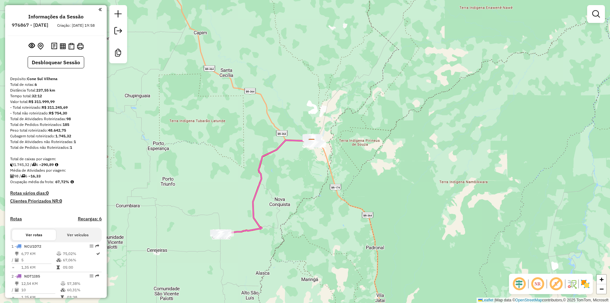
drag, startPoint x: 214, startPoint y: 76, endPoint x: 221, endPoint y: 65, distance: 12.4
click at [223, 56] on div "Janela de atendimento Grade de atendimento Capacidade Transportadoras Veículos …" at bounding box center [305, 151] width 610 height 303
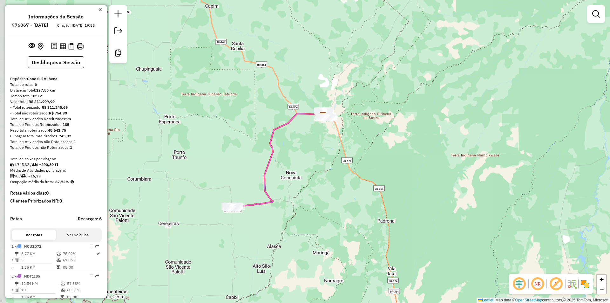
drag, startPoint x: 227, startPoint y: 71, endPoint x: 232, endPoint y: 67, distance: 6.1
click at [232, 67] on div "Janela de atendimento Grade de atendimento Capacidade Transportadoras Veículos …" at bounding box center [305, 151] width 610 height 303
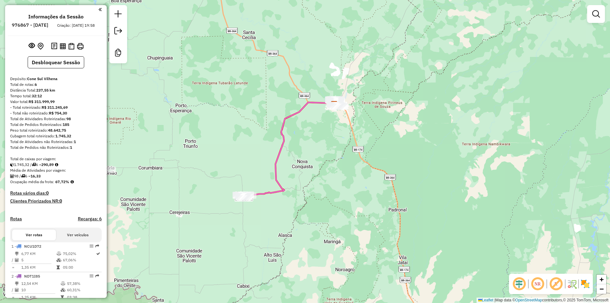
drag, startPoint x: 229, startPoint y: 77, endPoint x: 233, endPoint y: 71, distance: 6.4
click at [232, 71] on div "Janela de atendimento Grade de atendimento Capacidade Transportadoras Veículos …" at bounding box center [305, 151] width 610 height 303
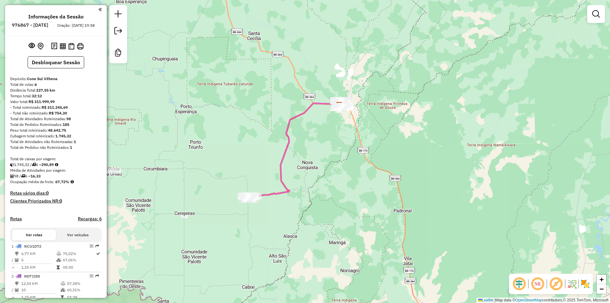
drag, startPoint x: 236, startPoint y: 91, endPoint x: 268, endPoint y: 90, distance: 32.4
click at [268, 90] on div "Janela de atendimento Grade de atendimento Capacidade Transportadoras Veículos …" at bounding box center [305, 151] width 610 height 303
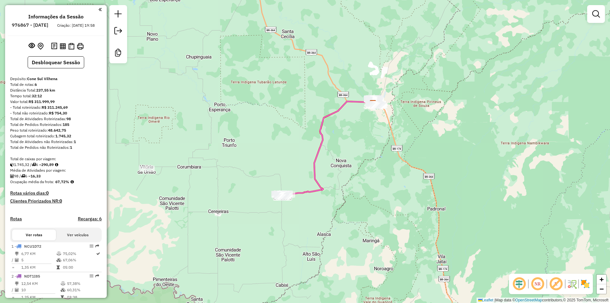
drag, startPoint x: 284, startPoint y: 181, endPoint x: 270, endPoint y: 153, distance: 31.1
click at [270, 153] on div "Janela de atendimento Grade de atendimento Capacidade Transportadoras Veículos …" at bounding box center [305, 151] width 610 height 303
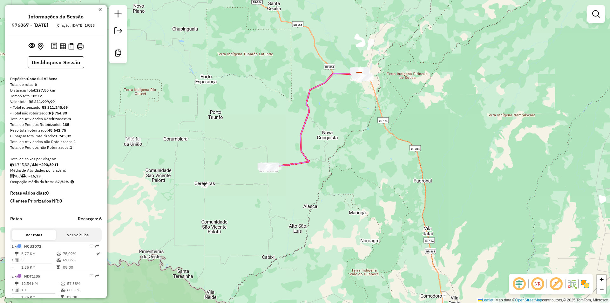
drag, startPoint x: 248, startPoint y: 98, endPoint x: 257, endPoint y: 101, distance: 9.4
click at [261, 123] on div "Janela de atendimento Grade de atendimento Capacidade Transportadoras Veículos …" at bounding box center [305, 151] width 610 height 303
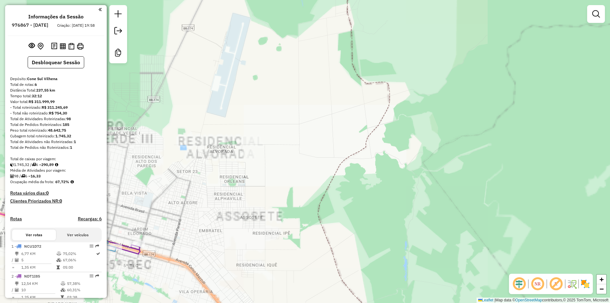
drag, startPoint x: 218, startPoint y: 159, endPoint x: 369, endPoint y: 139, distance: 152.3
click at [369, 139] on div "Janela de atendimento Grade de atendimento Capacidade Transportadoras Veículos …" at bounding box center [305, 151] width 610 height 303
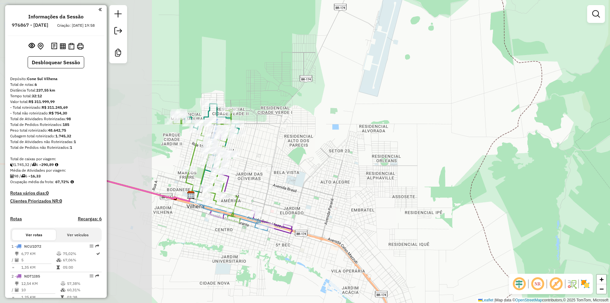
click at [437, 119] on div "Janela de atendimento Grade de atendimento Capacidade Transportadoras Veículos …" at bounding box center [305, 151] width 610 height 303
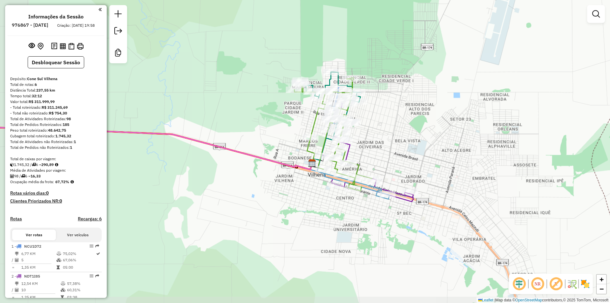
drag, startPoint x: 388, startPoint y: 145, endPoint x: 371, endPoint y: 149, distance: 17.4
click at [403, 143] on div "Janela de atendimento Grade de atendimento Capacidade Transportadoras Veículos …" at bounding box center [305, 151] width 610 height 303
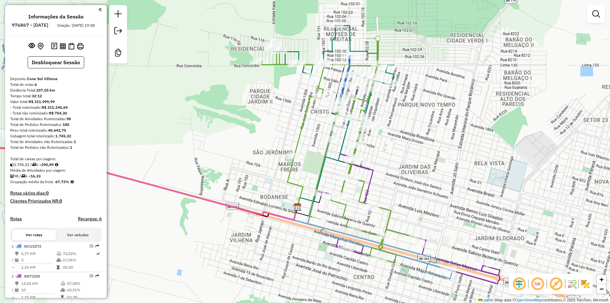
drag, startPoint x: 423, startPoint y: 112, endPoint x: 429, endPoint y: 134, distance: 22.7
click at [429, 134] on div "Janela de atendimento Grade de atendimento Capacidade Transportadoras Veículos …" at bounding box center [305, 151] width 610 height 303
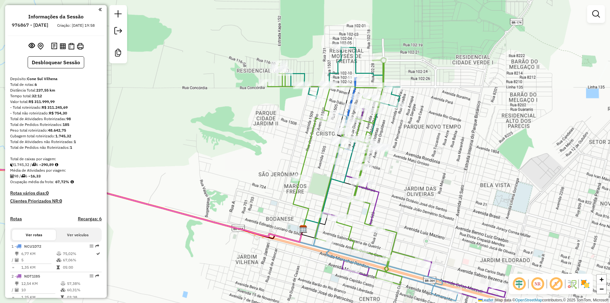
drag, startPoint x: 418, startPoint y: 154, endPoint x: 418, endPoint y: 168, distance: 13.4
click at [423, 168] on div "Janela de atendimento Grade de atendimento Capacidade Transportadoras Veículos …" at bounding box center [305, 151] width 610 height 303
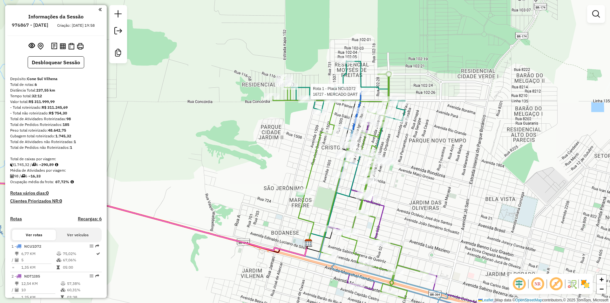
select select "**********"
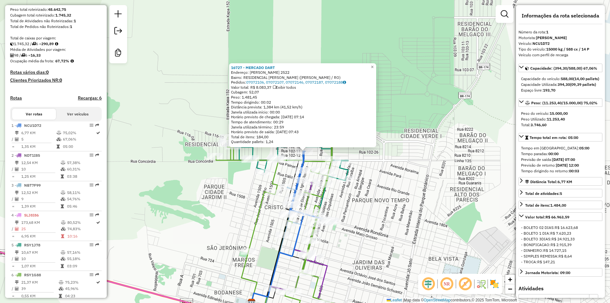
scroll to position [240, 0]
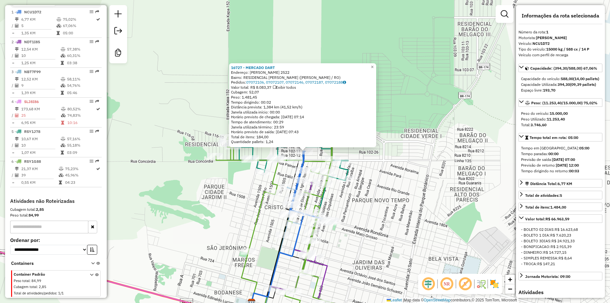
click at [440, 148] on div "16727 - MERCADO DART Endereço: [PERSON_NAME] 2522 Bairro: RESIDENCIAL MOISES DE…" at bounding box center [305, 151] width 610 height 303
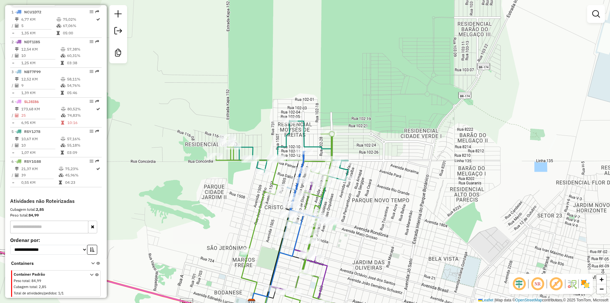
drag, startPoint x: 385, startPoint y: 168, endPoint x: 391, endPoint y: 167, distance: 5.8
click at [391, 167] on div "Janela de atendimento Grade de atendimento Capacidade Transportadoras Veículos …" at bounding box center [305, 151] width 610 height 303
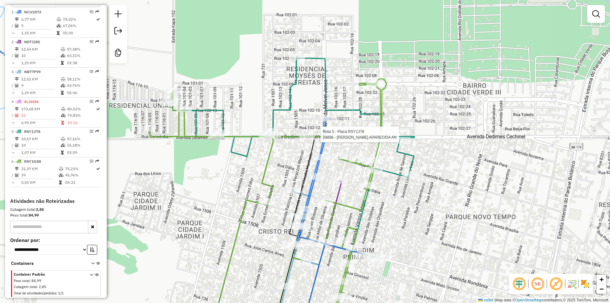
select select "**********"
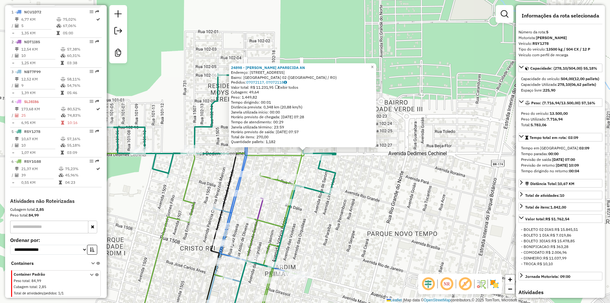
click at [447, 143] on div "24898 - OLINDA APARECIDA AN Endereço: [STREET_ADDRESS][GEOGRAPHIC_DATA]: [GEOGR…" at bounding box center [305, 151] width 610 height 303
